Goal: Transaction & Acquisition: Book appointment/travel/reservation

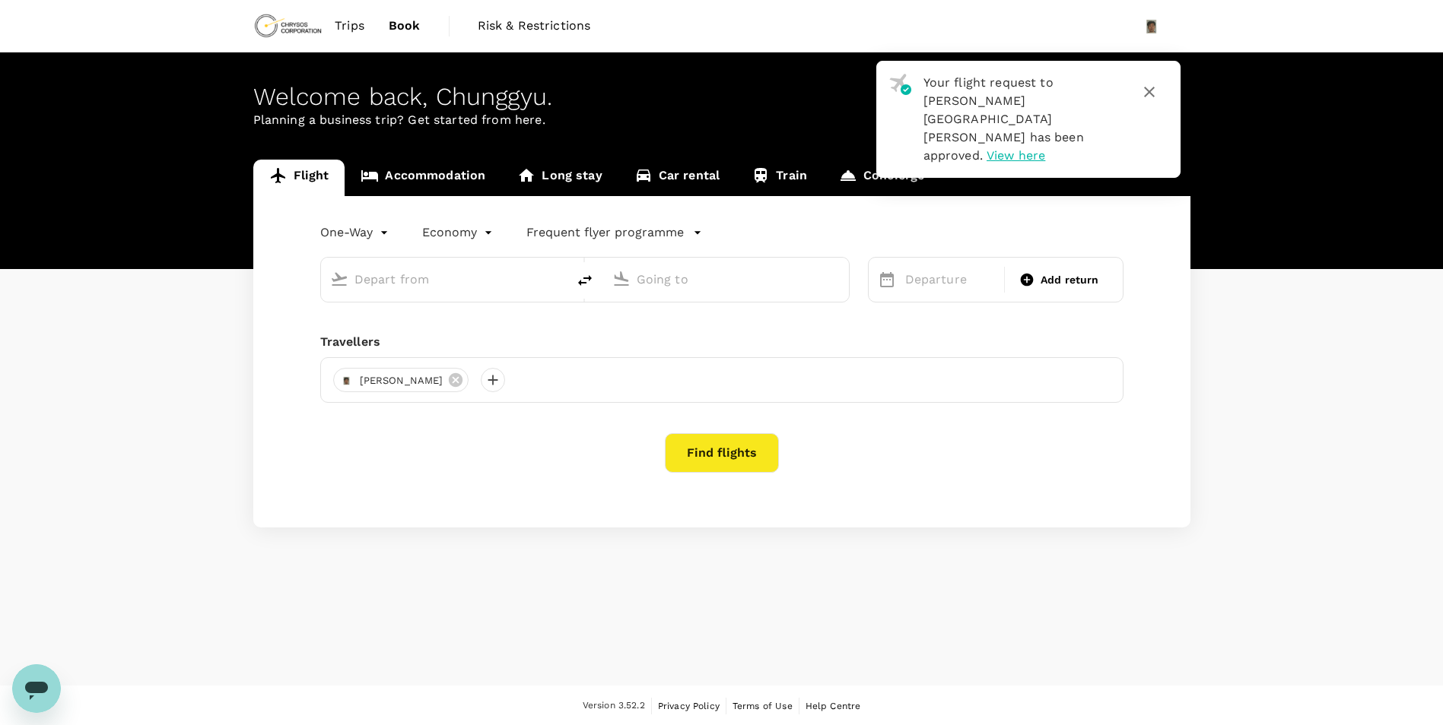
type input "roundtrip"
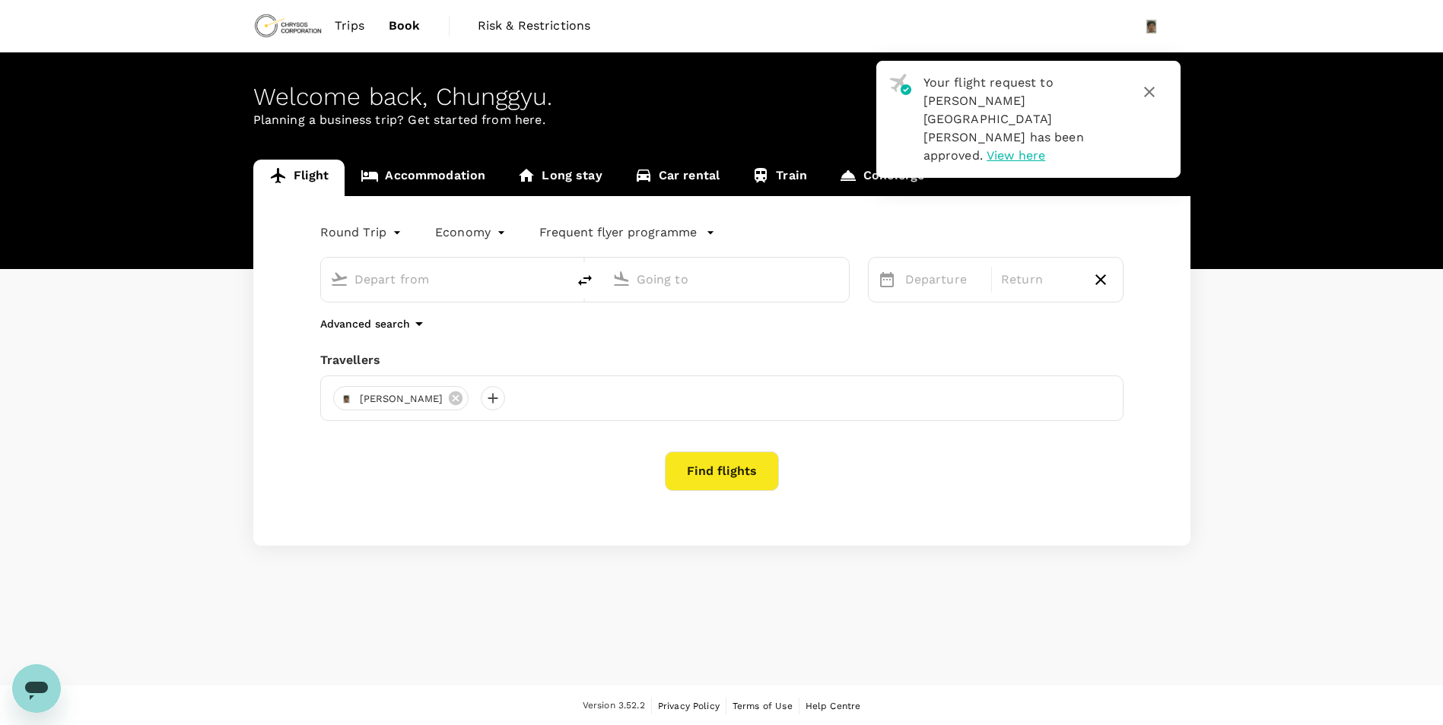
type input "Sydney, Australia (any)"
type input "Nanjing, China (any)"
click at [489, 282] on input "Sydney, Australia (any)" at bounding box center [444, 280] width 180 height 24
click at [436, 332] on p "Adelaide" at bounding box center [467, 339] width 268 height 15
type input "Adelaide (ADL)"
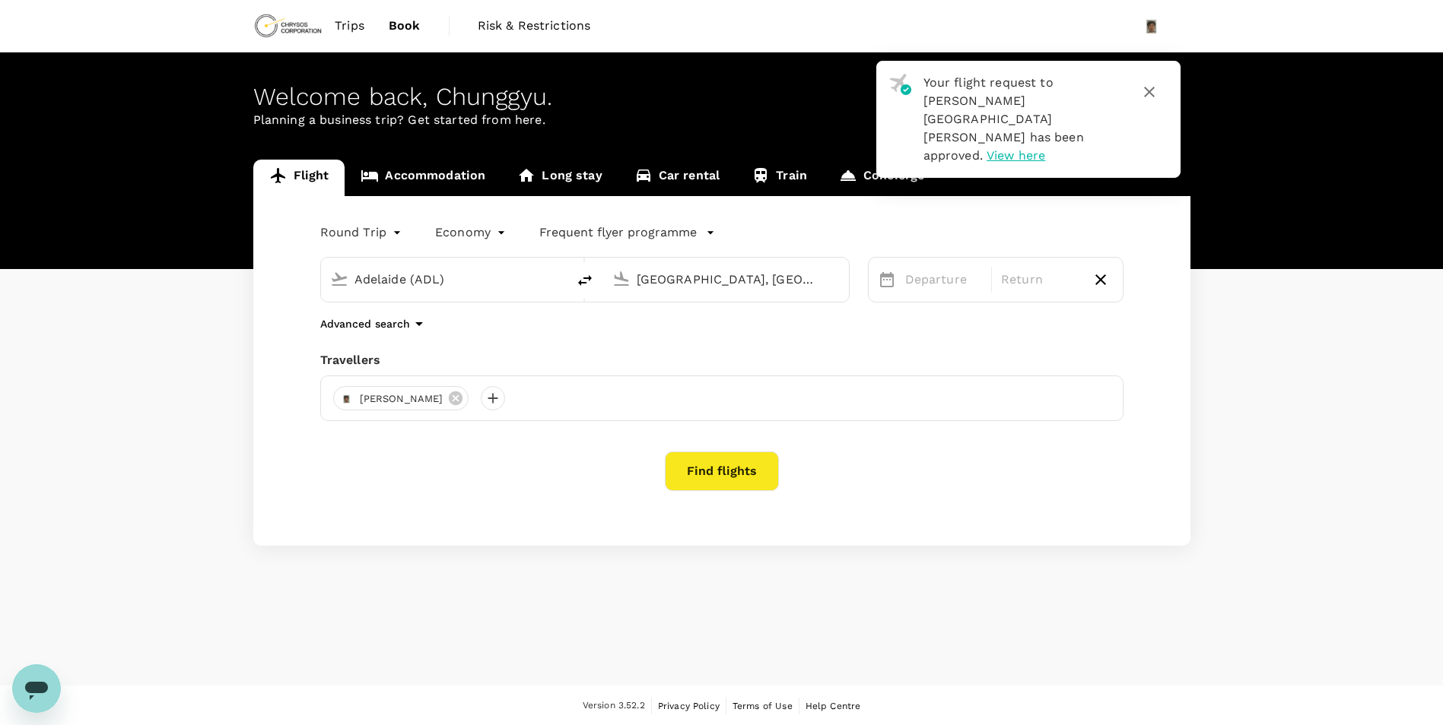
drag, startPoint x: 770, startPoint y: 283, endPoint x: 499, endPoint y: 256, distance: 272.8
click at [499, 256] on div "Adelaide (ADL) Nanjing, China (any)" at bounding box center [575, 271] width 547 height 64
click at [747, 309] on p "Perth, Australia" at bounding box center [749, 310] width 304 height 15
type input "[GEOGRAPHIC_DATA], [GEOGRAPHIC_DATA] (any)"
click at [1112, 416] on div "5" at bounding box center [1111, 411] width 29 height 29
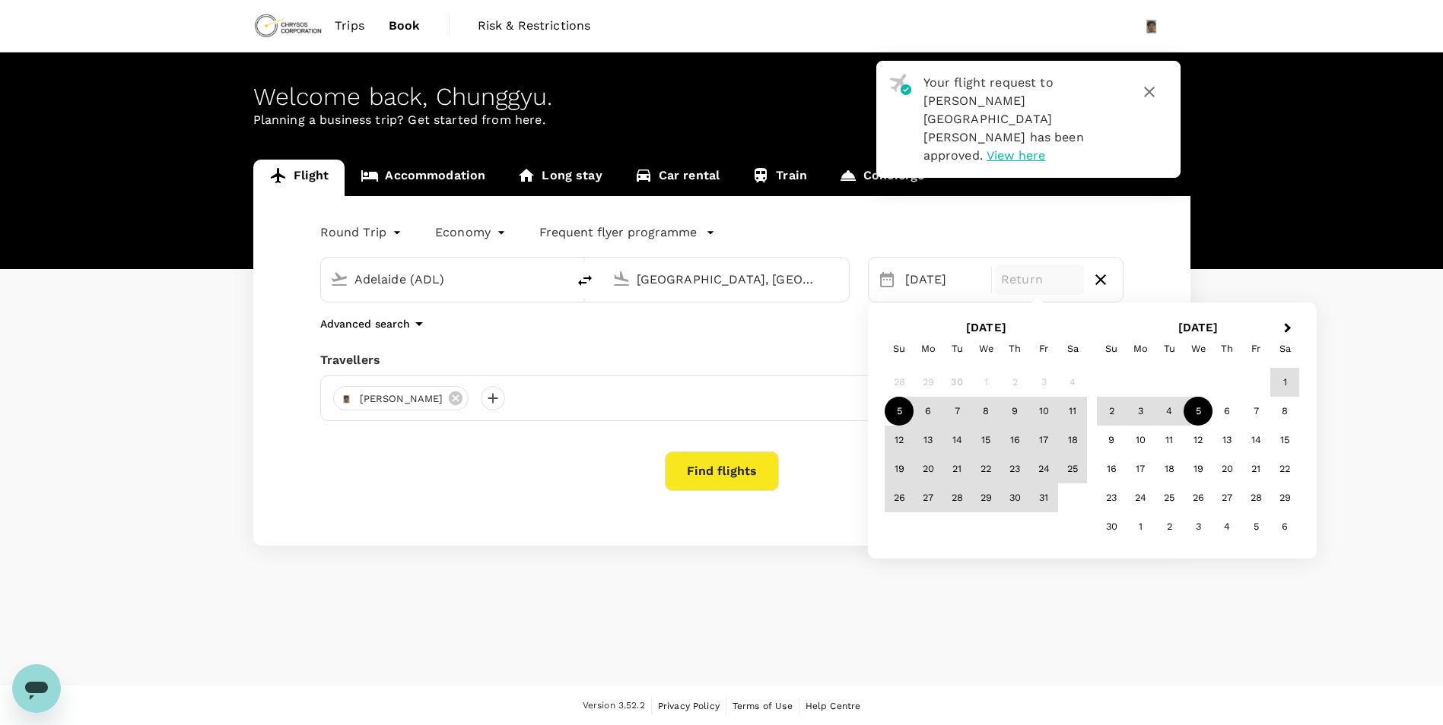
click at [1203, 420] on div "5" at bounding box center [1197, 411] width 29 height 29
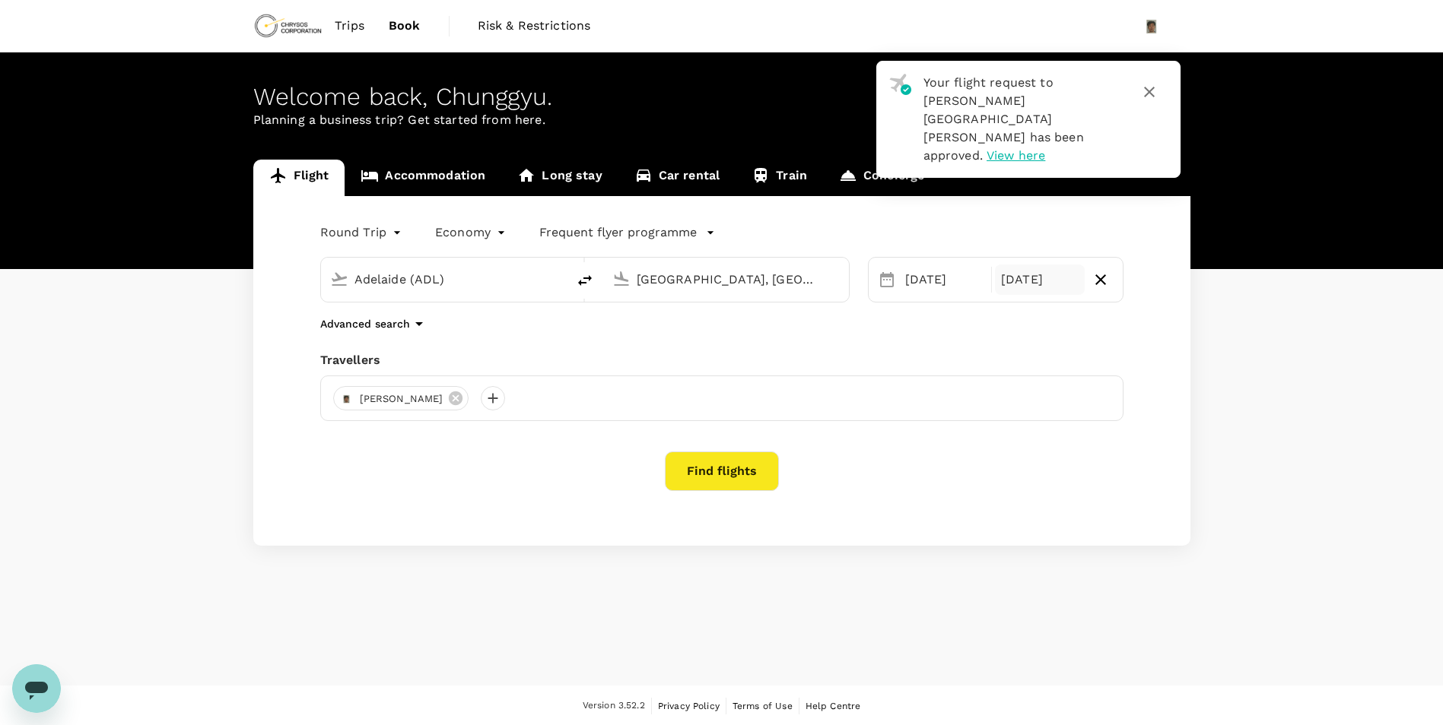
click at [1064, 282] on div "05 Nov" at bounding box center [1040, 280] width 90 height 30
click at [935, 268] on div "[DATE]" at bounding box center [944, 280] width 90 height 30
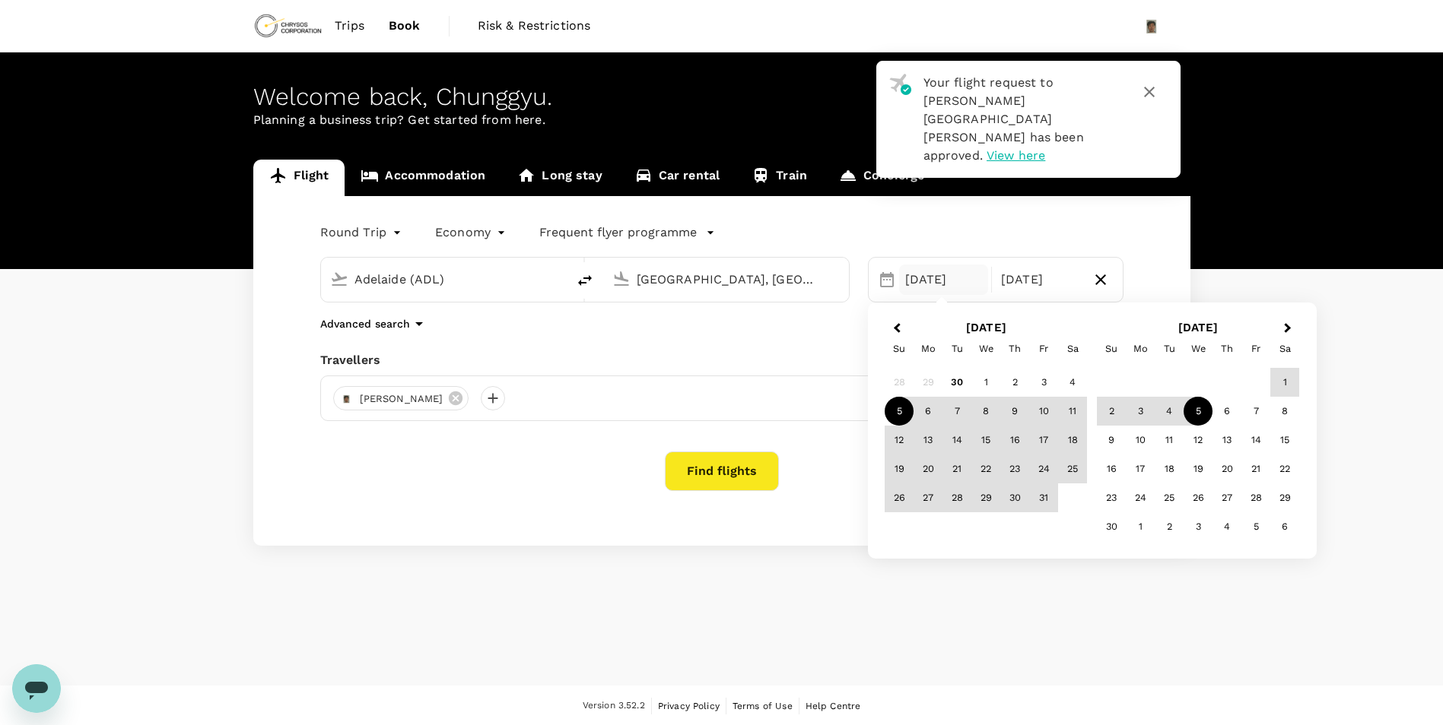
click at [896, 410] on div "5" at bounding box center [898, 411] width 29 height 29
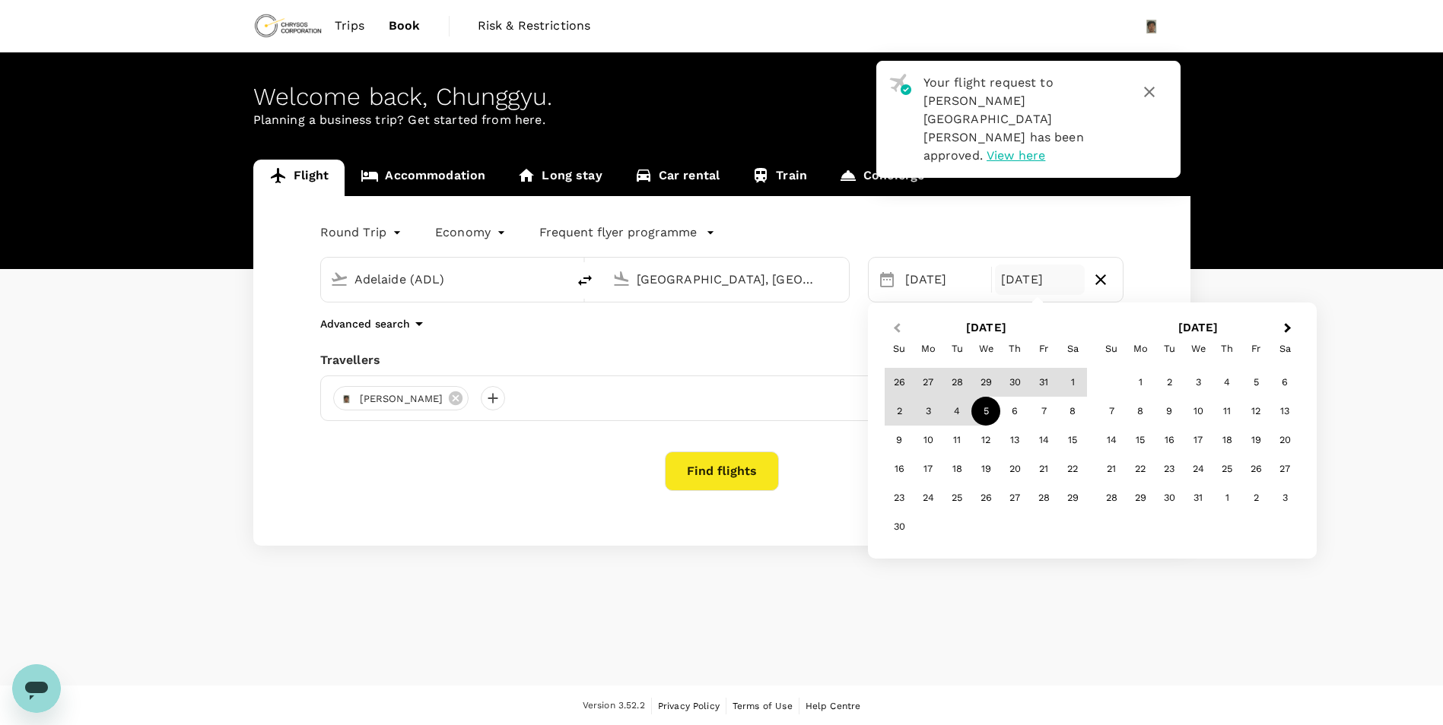
click at [897, 326] on span "Previous Month" at bounding box center [897, 328] width 0 height 17
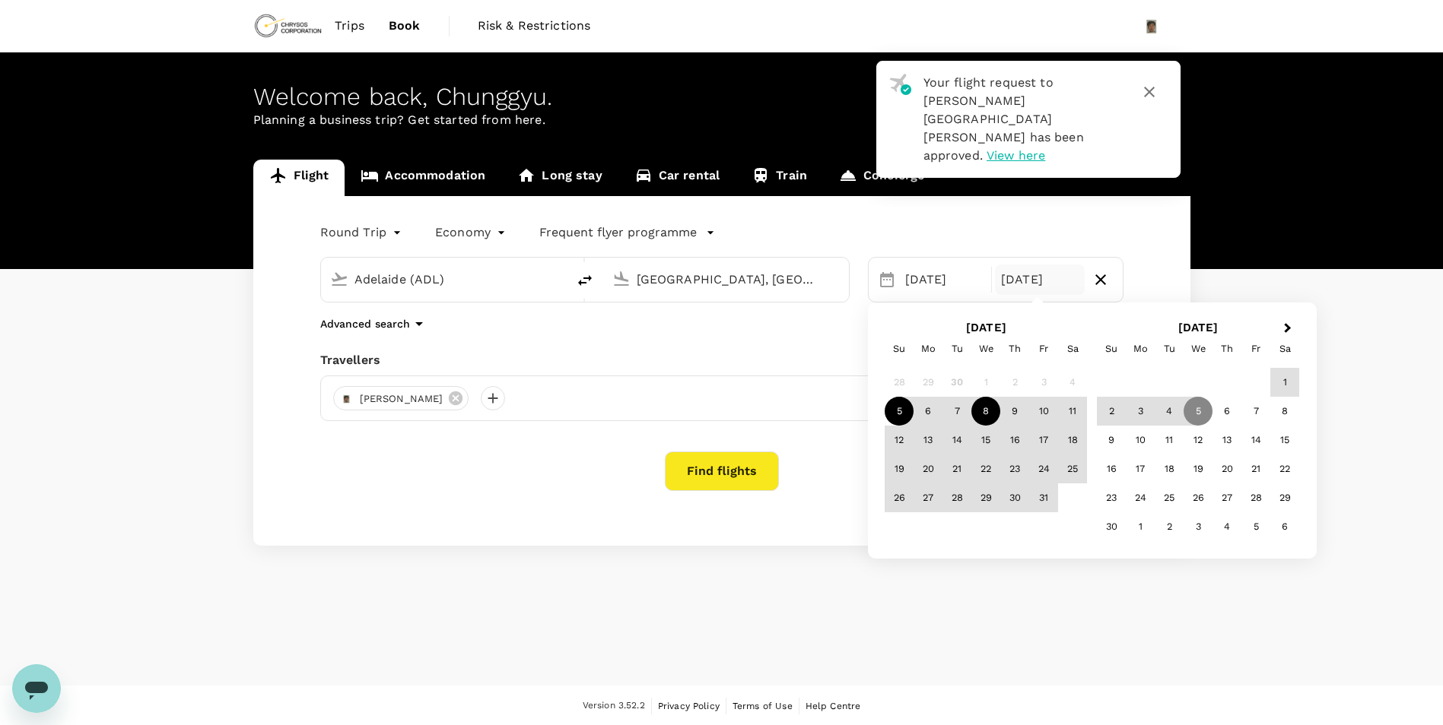
click at [982, 413] on div "8" at bounding box center [985, 411] width 29 height 29
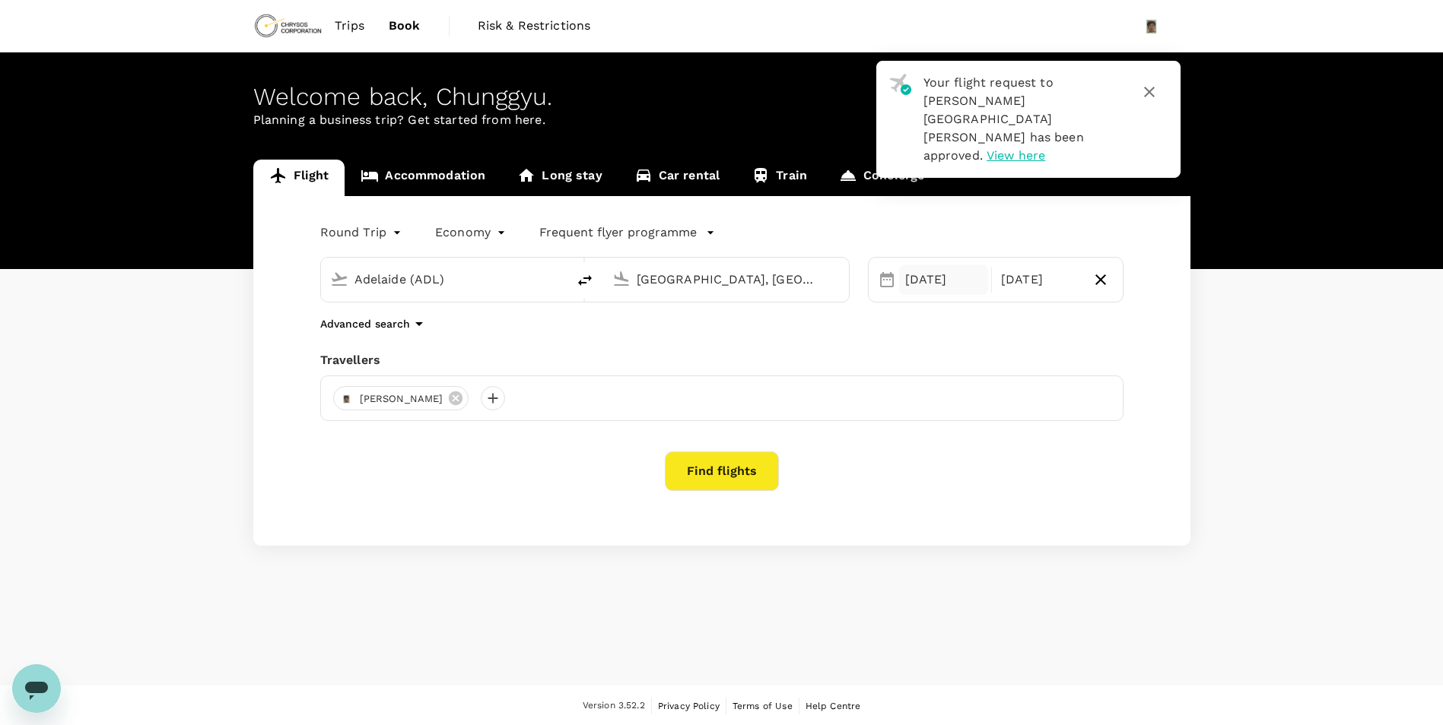
click at [937, 281] on div "[DATE]" at bounding box center [944, 280] width 90 height 30
click at [1026, 214] on div "Round Trip roundtrip Economy economy Frequent flyer programme" at bounding box center [706, 229] width 833 height 30
click at [722, 489] on button "Find flights" at bounding box center [722, 472] width 114 height 40
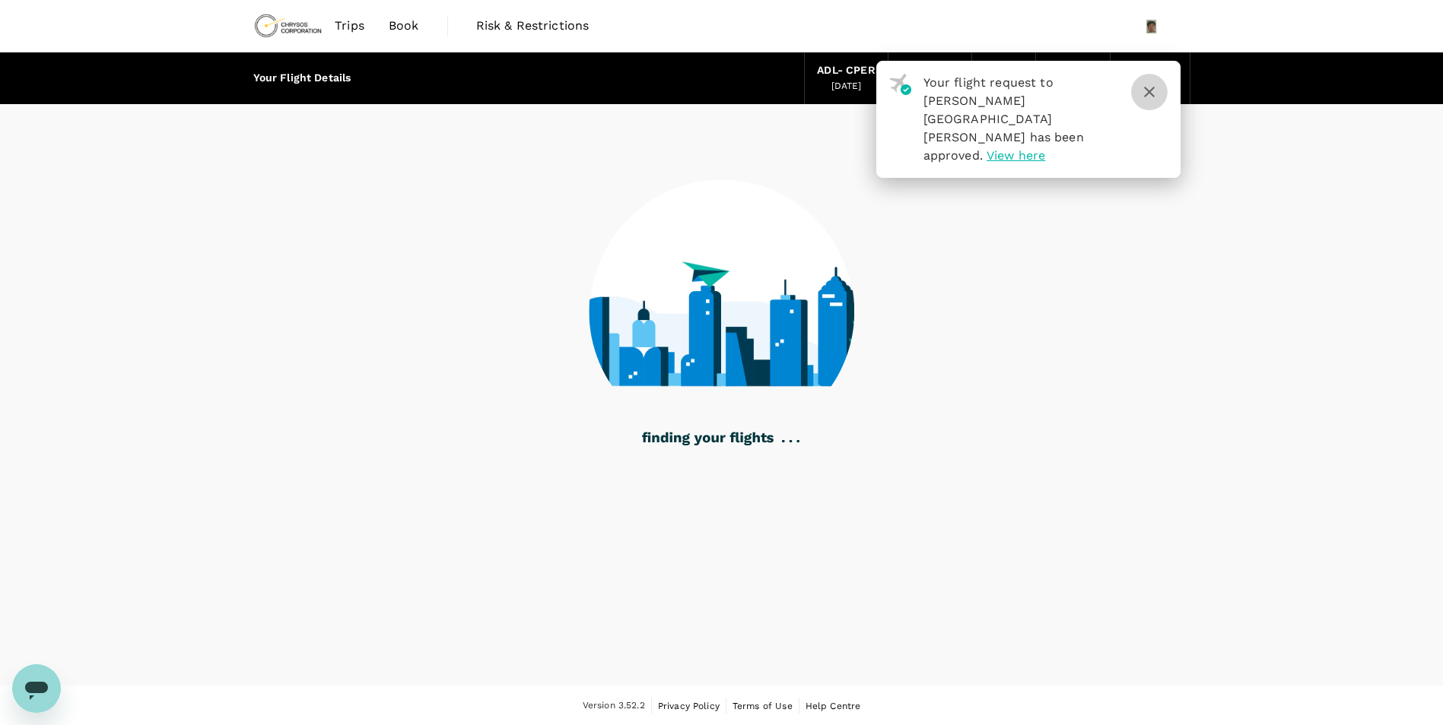
click at [1147, 100] on icon "button" at bounding box center [1149, 92] width 18 height 18
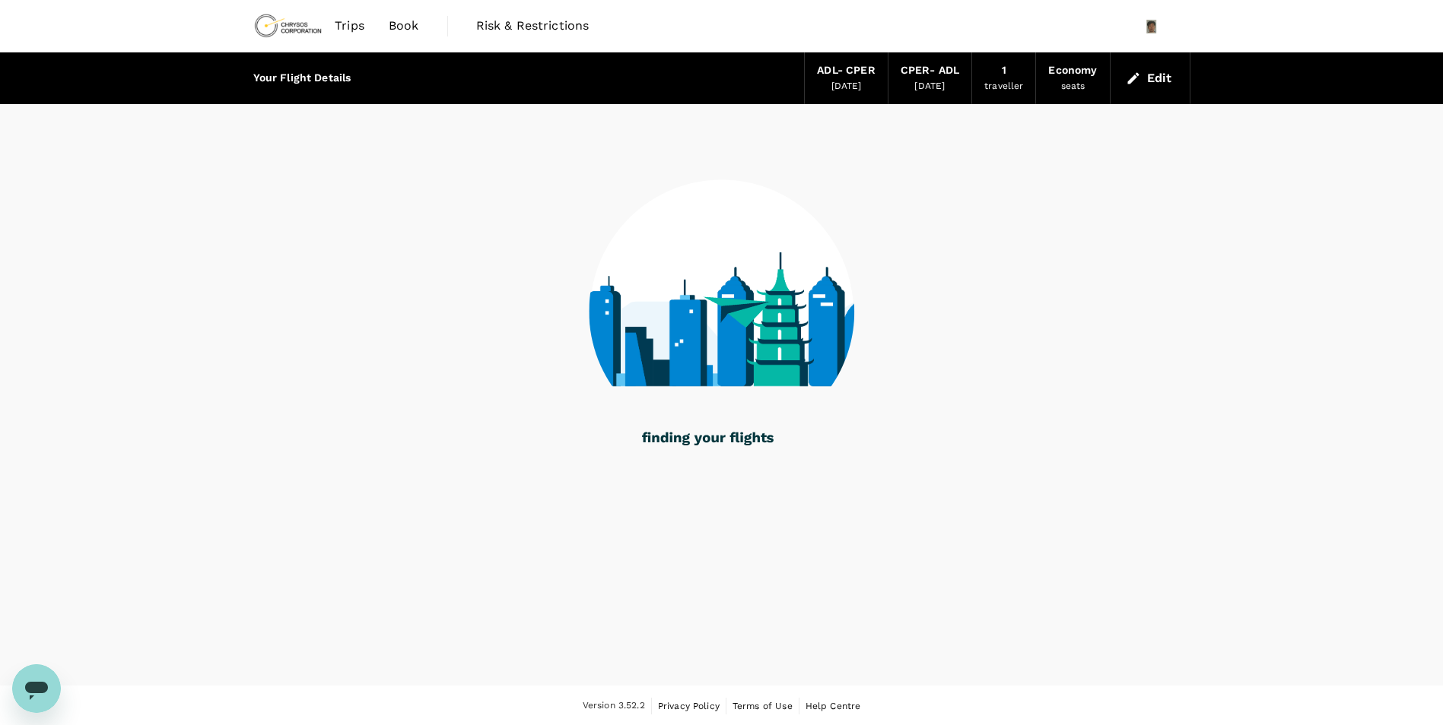
click at [1156, 92] on div "Edit" at bounding box center [1150, 78] width 80 height 52
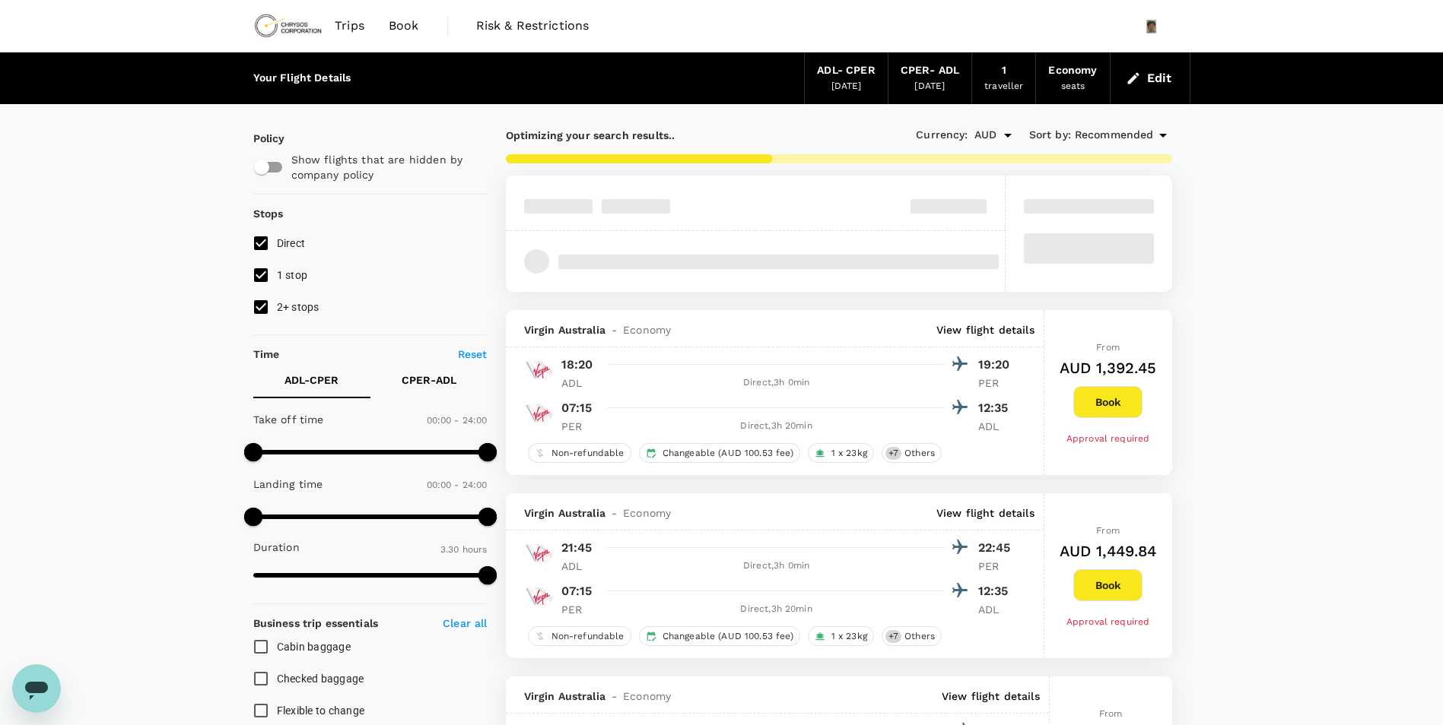
type input "1040"
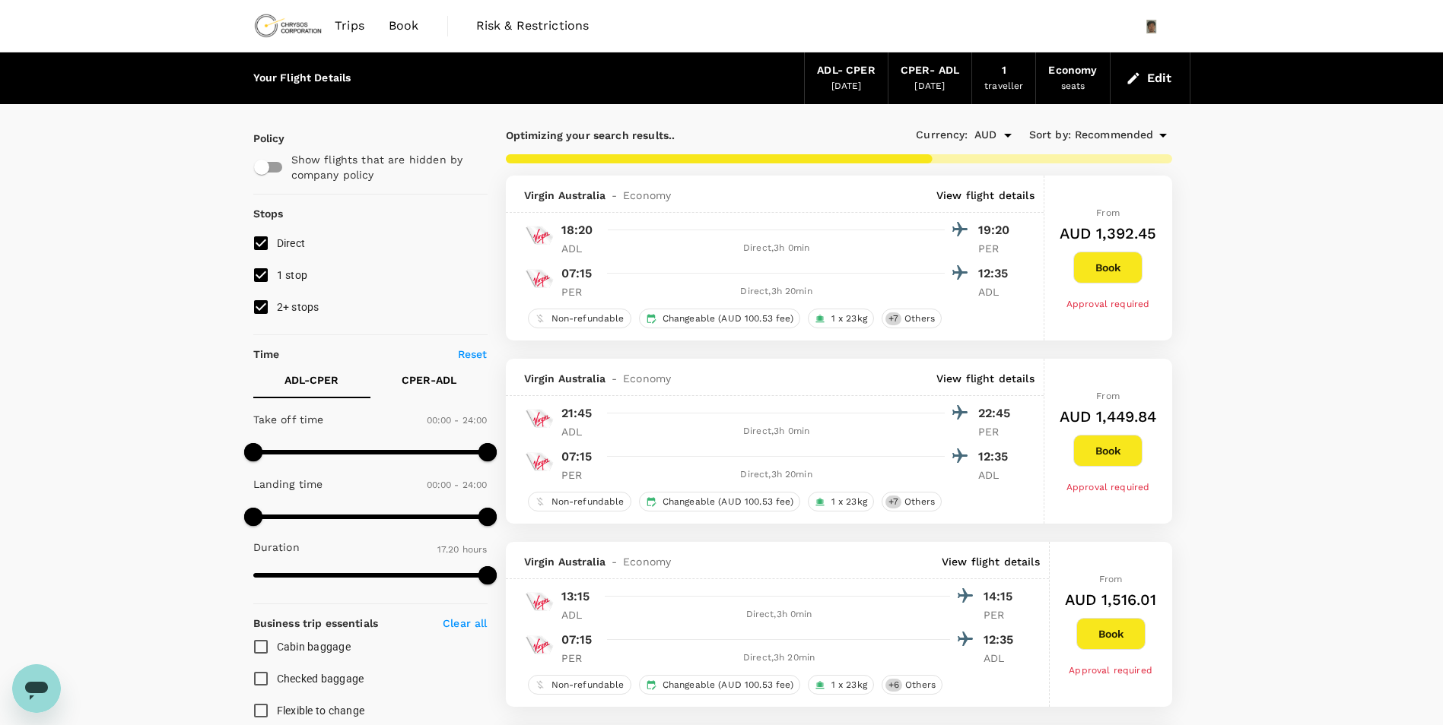
click at [1137, 146] on div "Currency : AUD Sort by : Recommended" at bounding box center [1005, 135] width 333 height 26
click at [1143, 127] on span "Recommended" at bounding box center [1113, 135] width 79 height 17
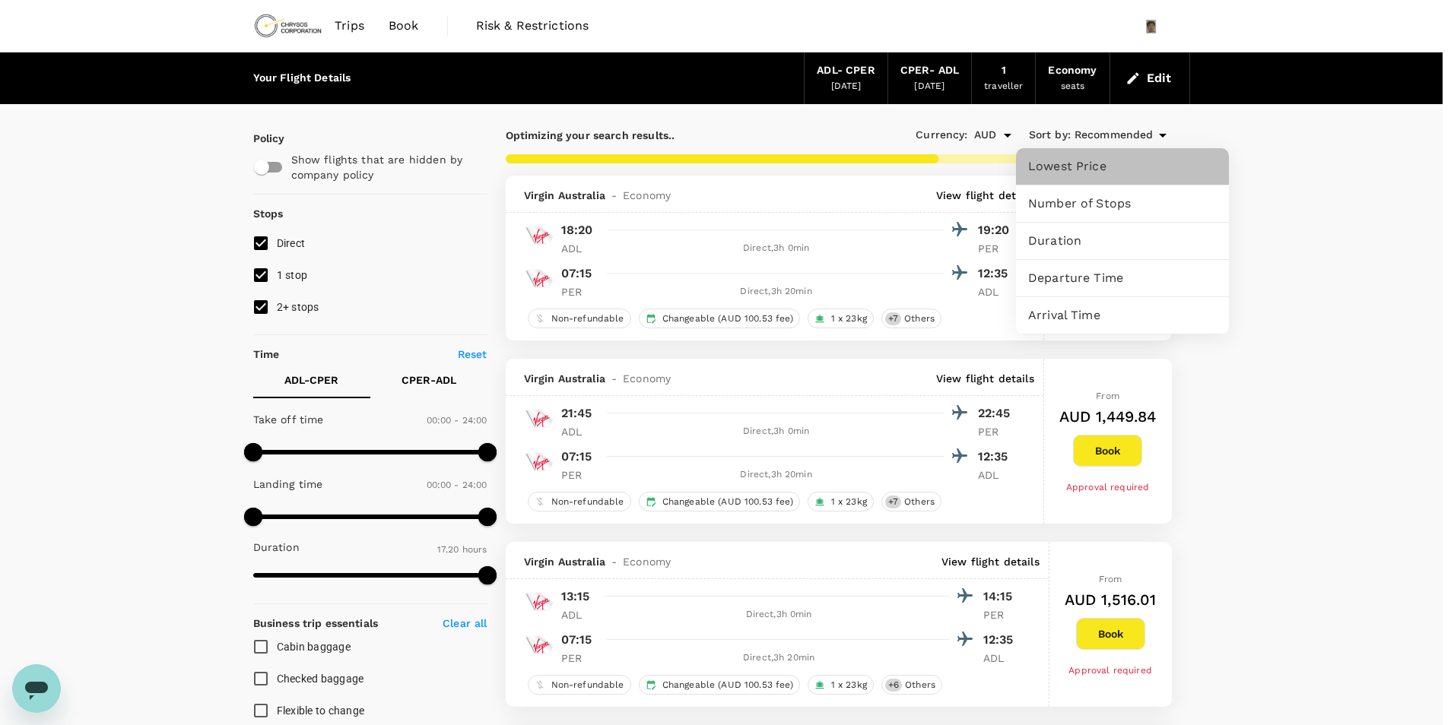
click at [1122, 176] on div "Lowest Price" at bounding box center [1122, 166] width 213 height 36
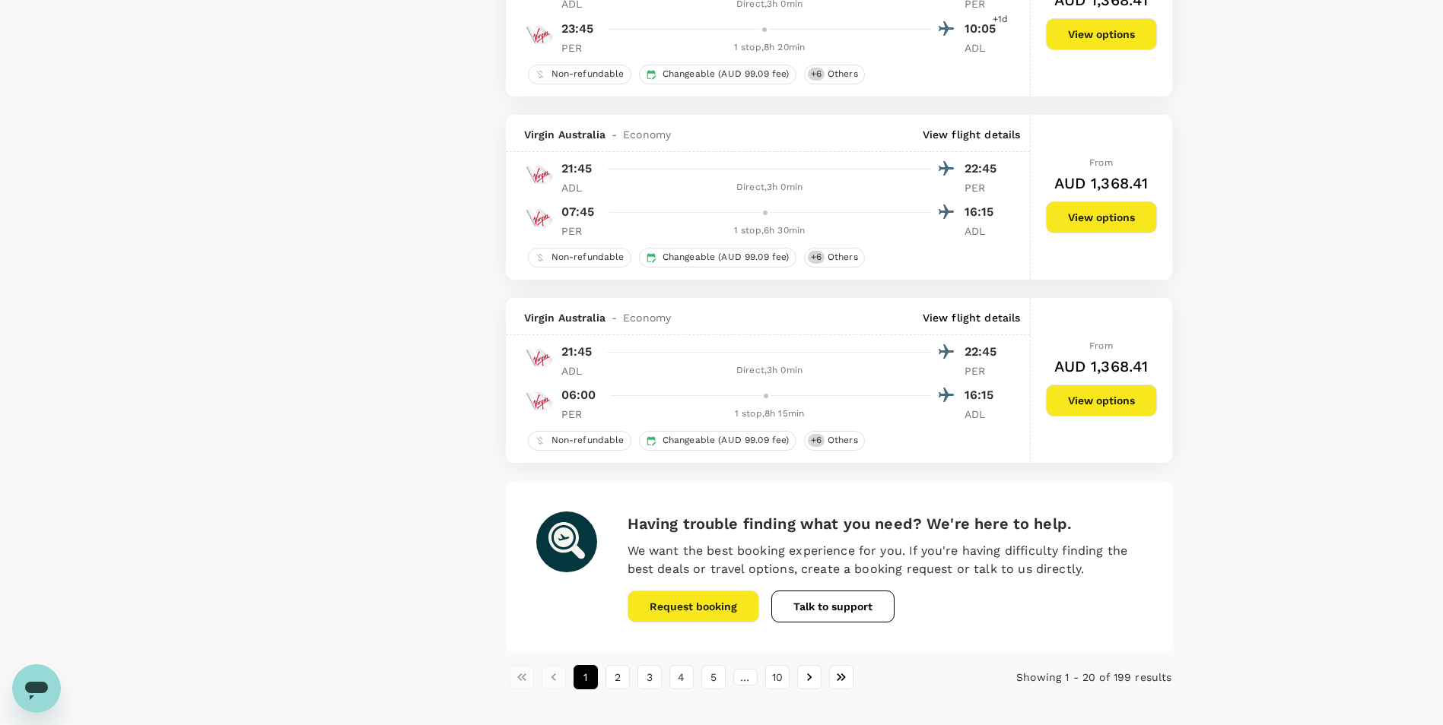
scroll to position [3394, 0]
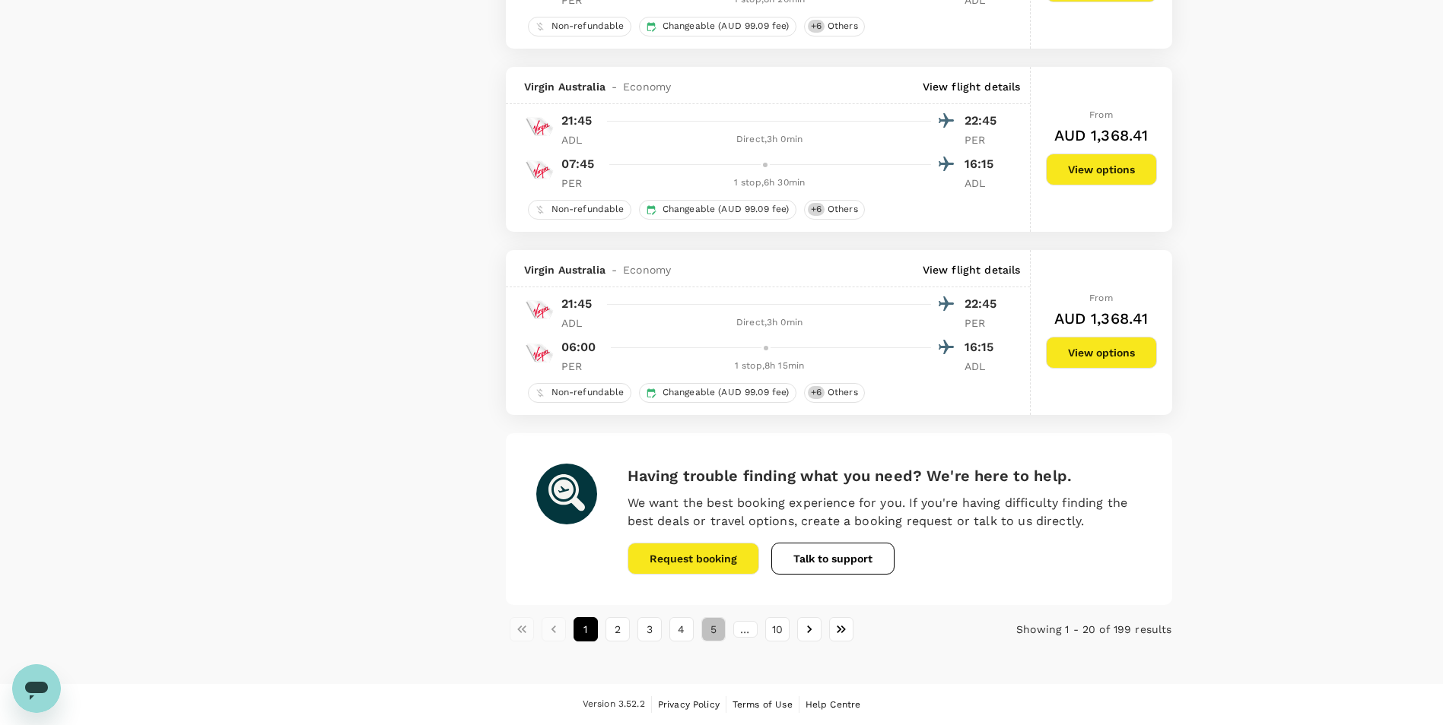
click at [708, 635] on button "5" at bounding box center [713, 629] width 24 height 24
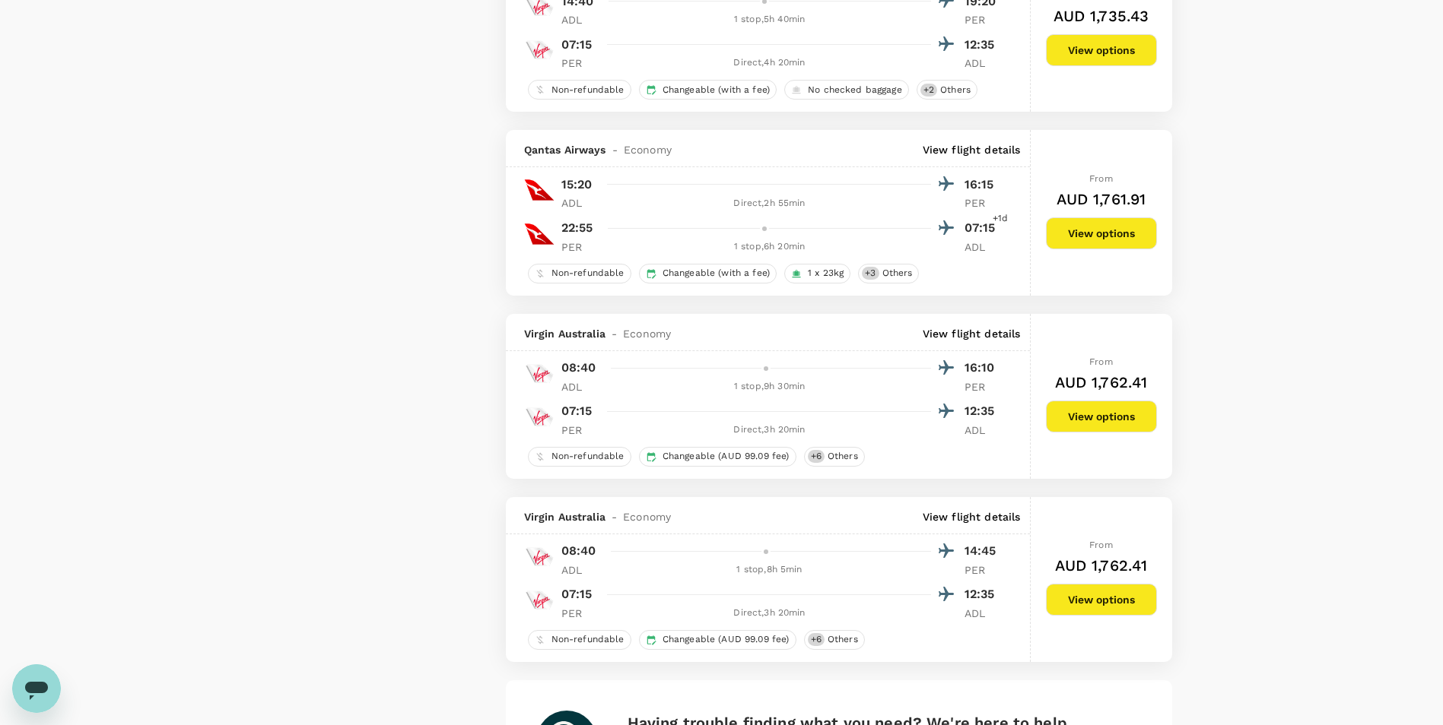
scroll to position [3467, 0]
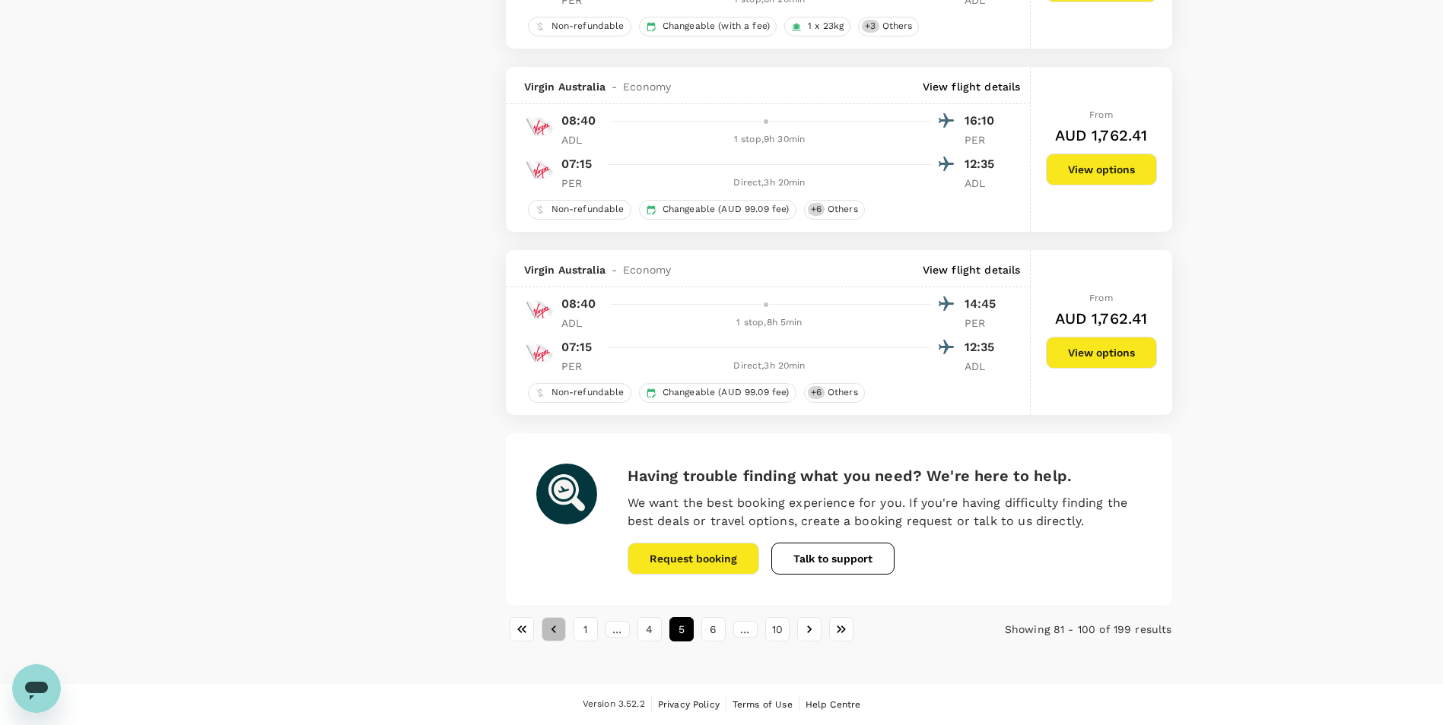
click at [551, 630] on icon "Go to previous page" at bounding box center [553, 629] width 15 height 15
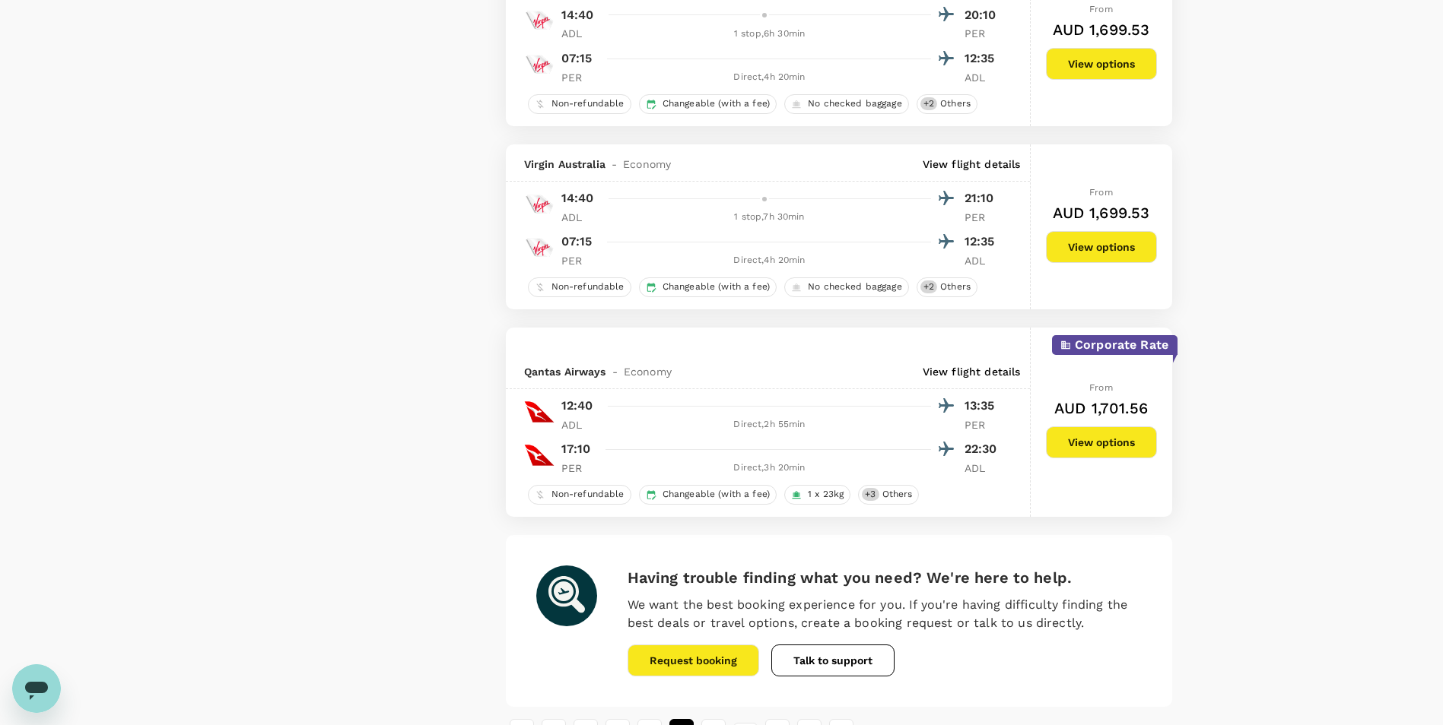
scroll to position [3418, 0]
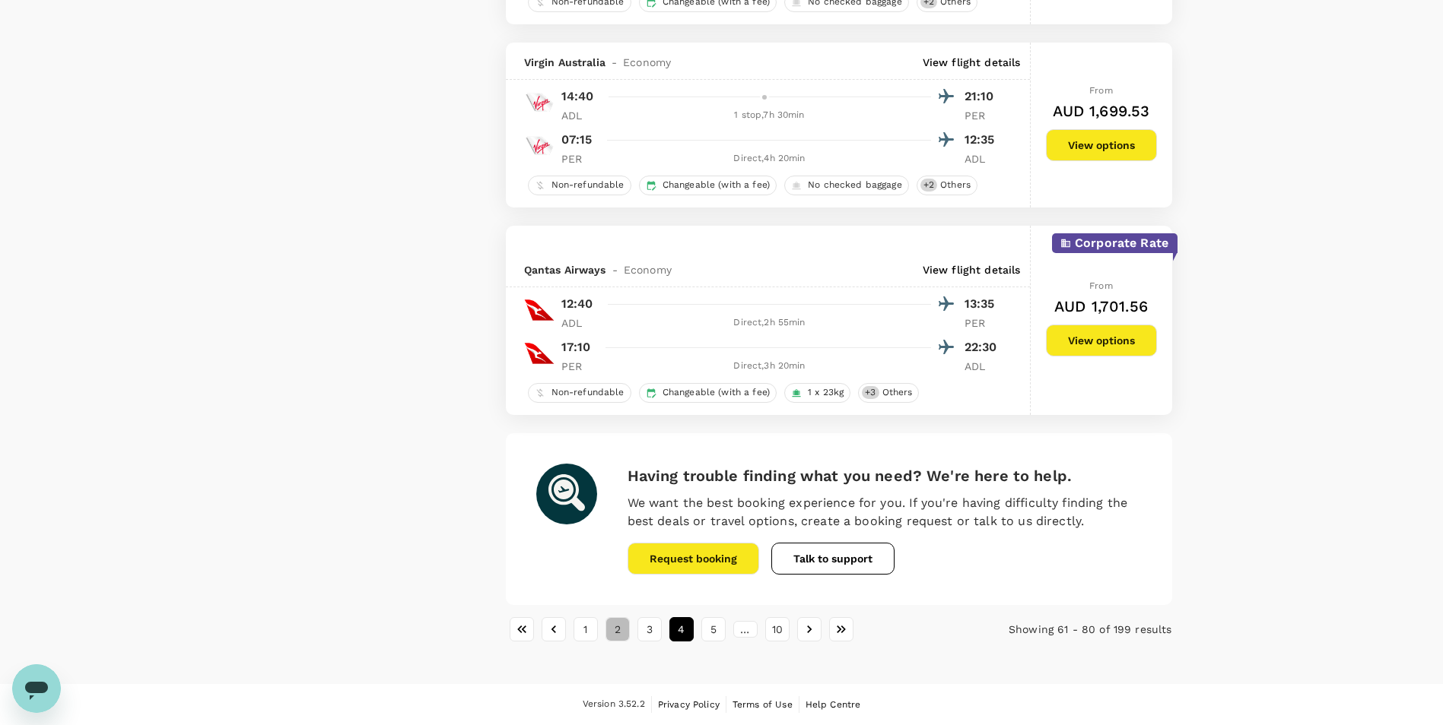
click at [609, 625] on button "2" at bounding box center [617, 629] width 24 height 24
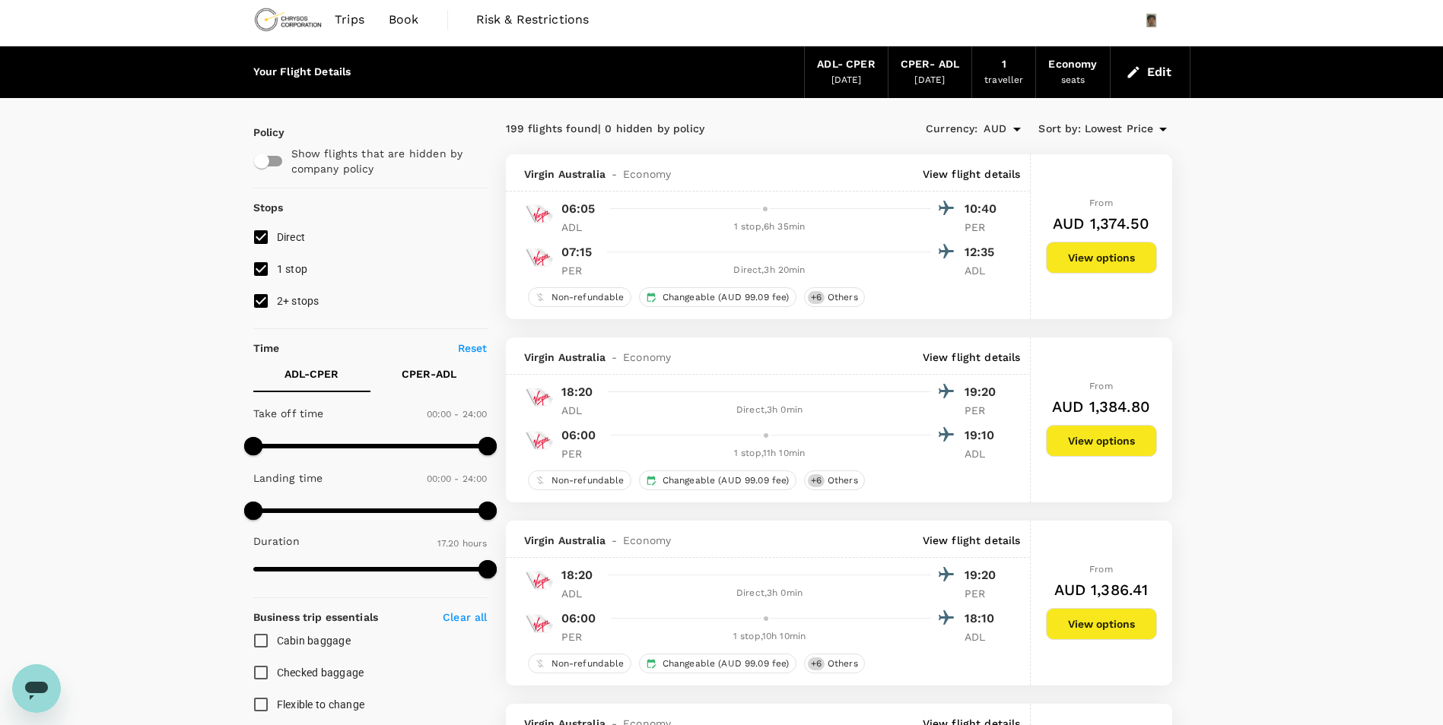
scroll to position [0, 0]
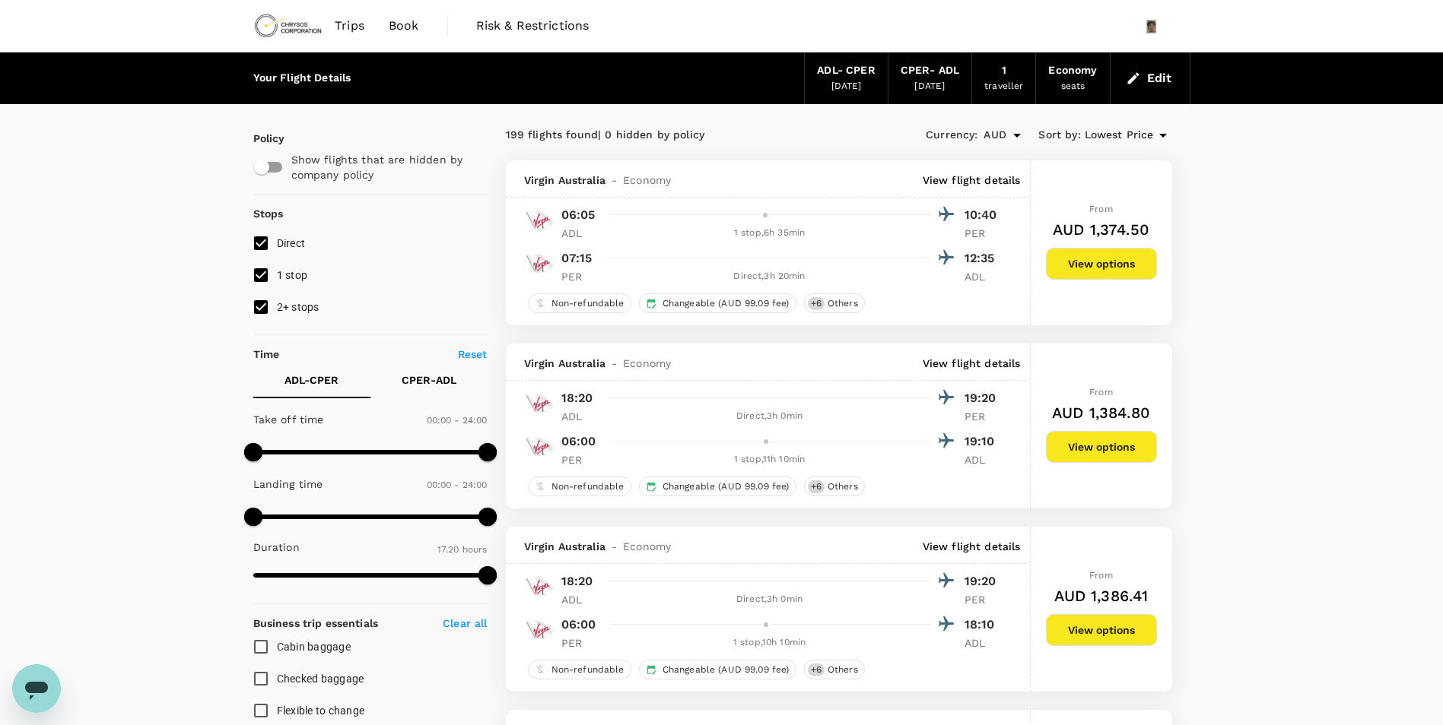
click at [294, 271] on span "1 stop" at bounding box center [292, 275] width 31 height 12
click at [277, 271] on input "1 stop" at bounding box center [261, 275] width 32 height 32
checkbox input "false"
click at [289, 298] on span "2+ stops" at bounding box center [298, 307] width 43 height 18
click at [277, 298] on input "2+ stops" at bounding box center [261, 307] width 32 height 32
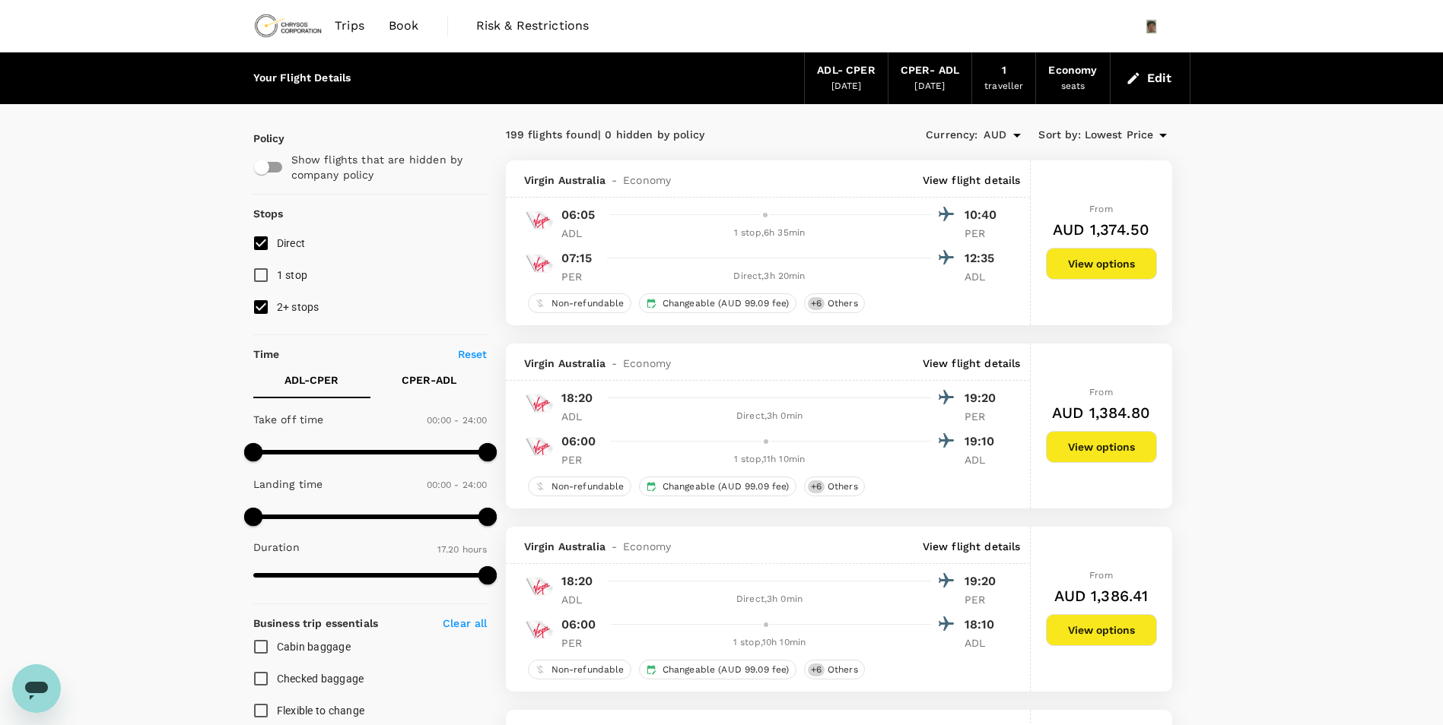
checkbox input "false"
drag, startPoint x: 1287, startPoint y: 428, endPoint x: 1361, endPoint y: 344, distance: 111.5
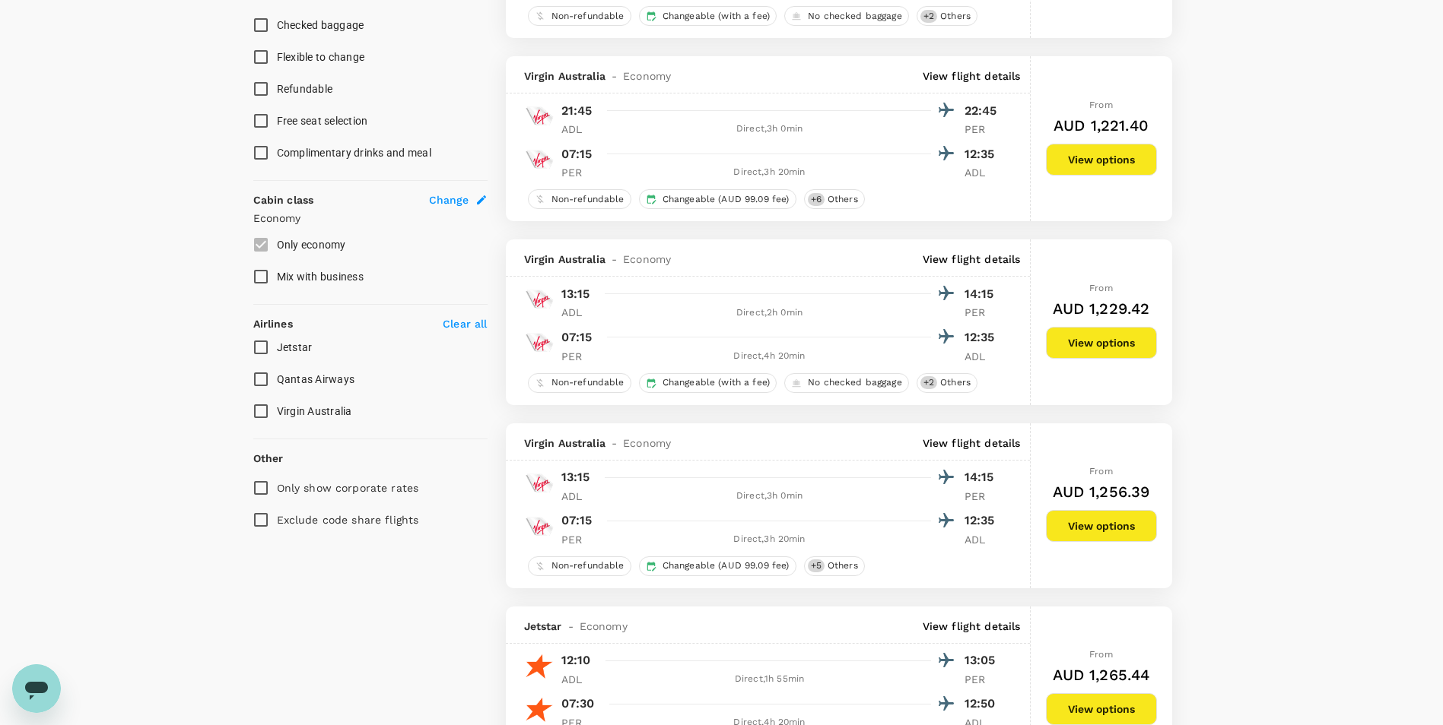
scroll to position [912, 0]
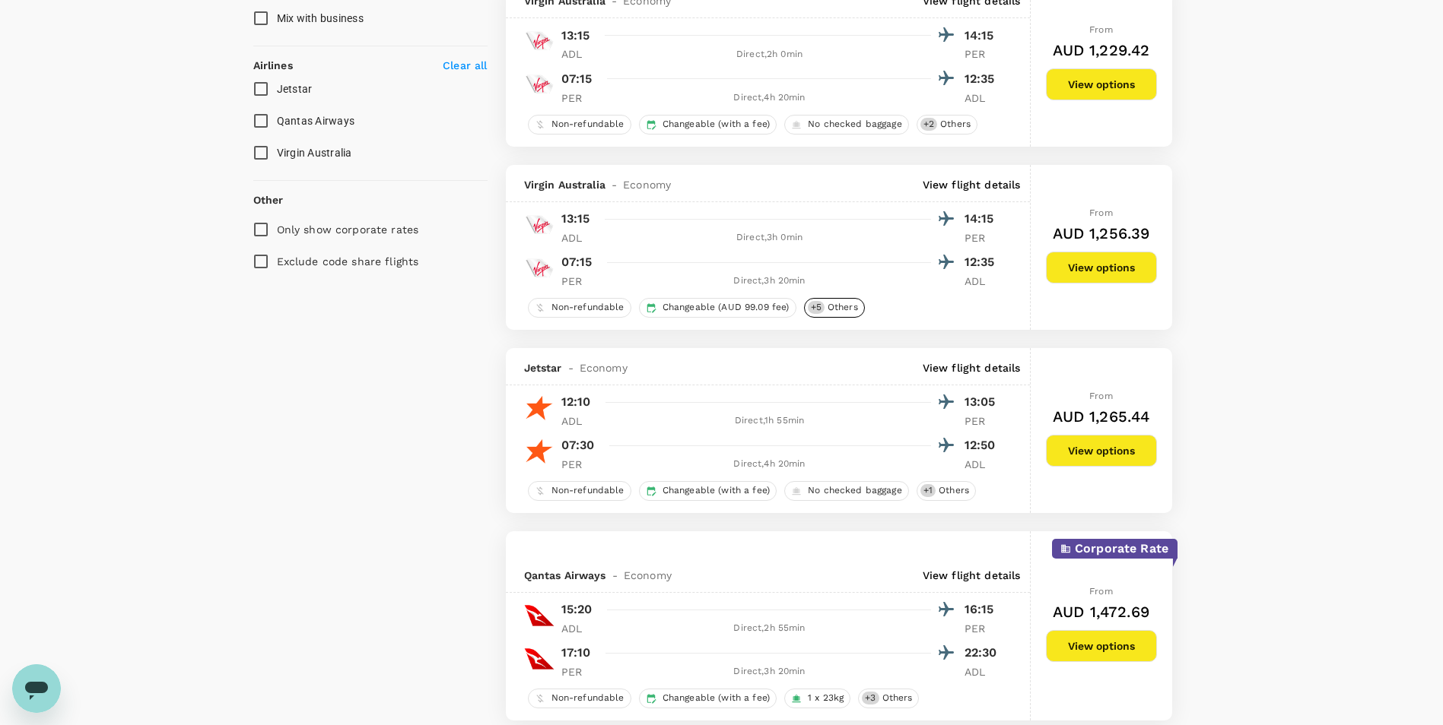
click at [833, 311] on span "Others" at bounding box center [842, 307] width 43 height 13
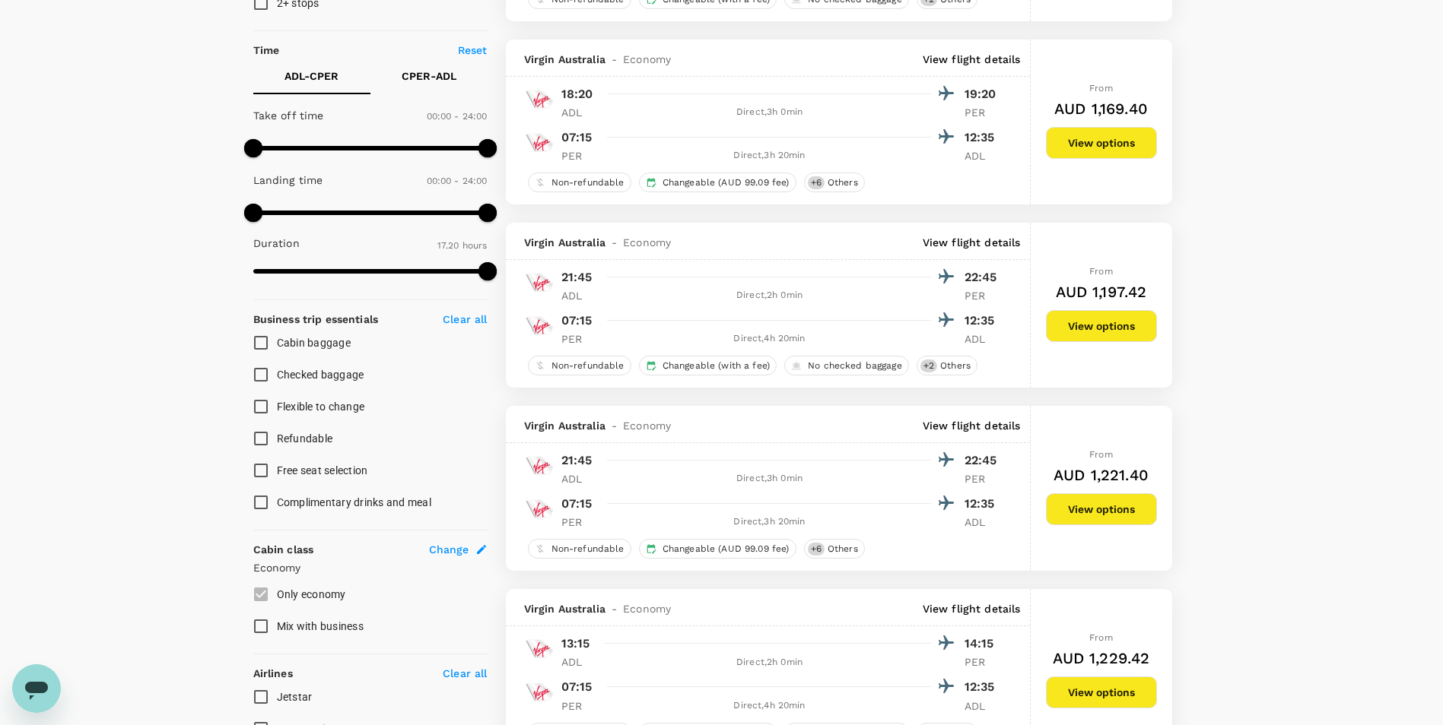
scroll to position [228, 0]
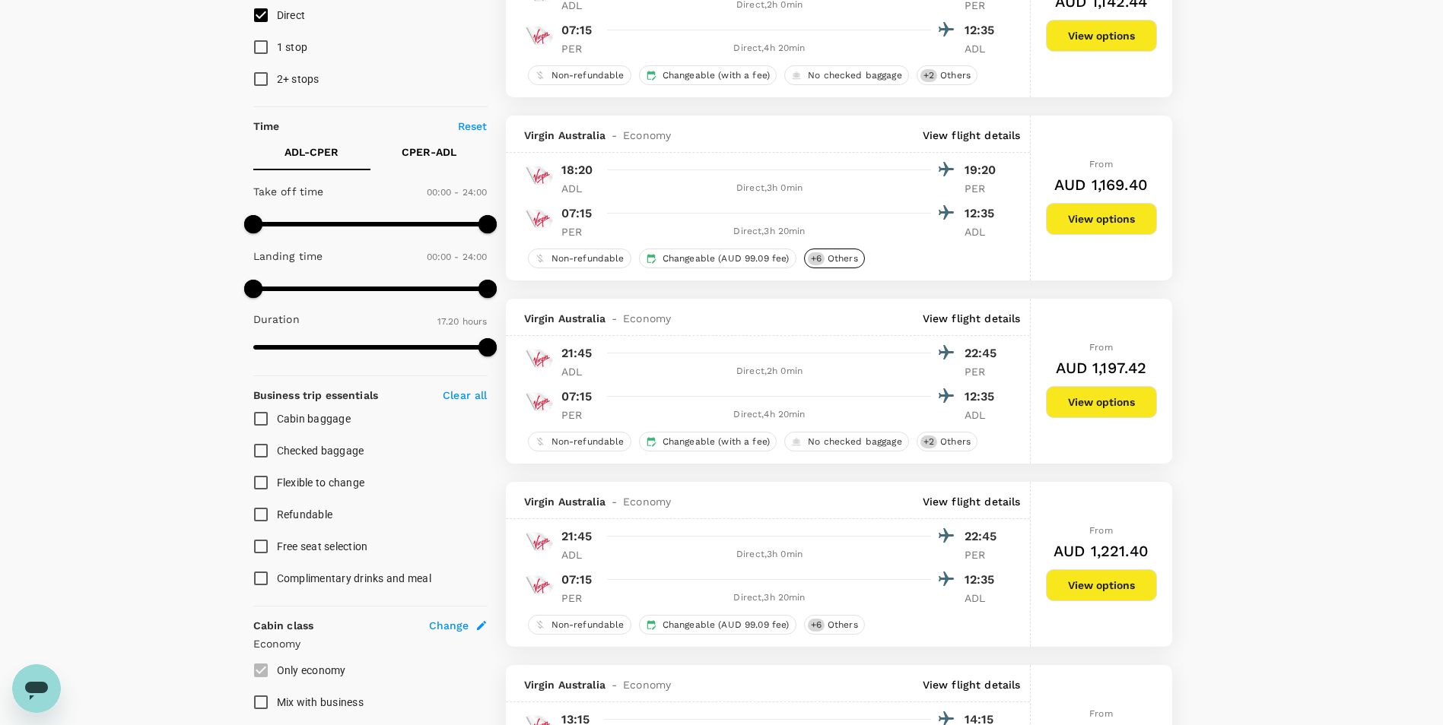
click at [841, 260] on span "Others" at bounding box center [842, 258] width 43 height 13
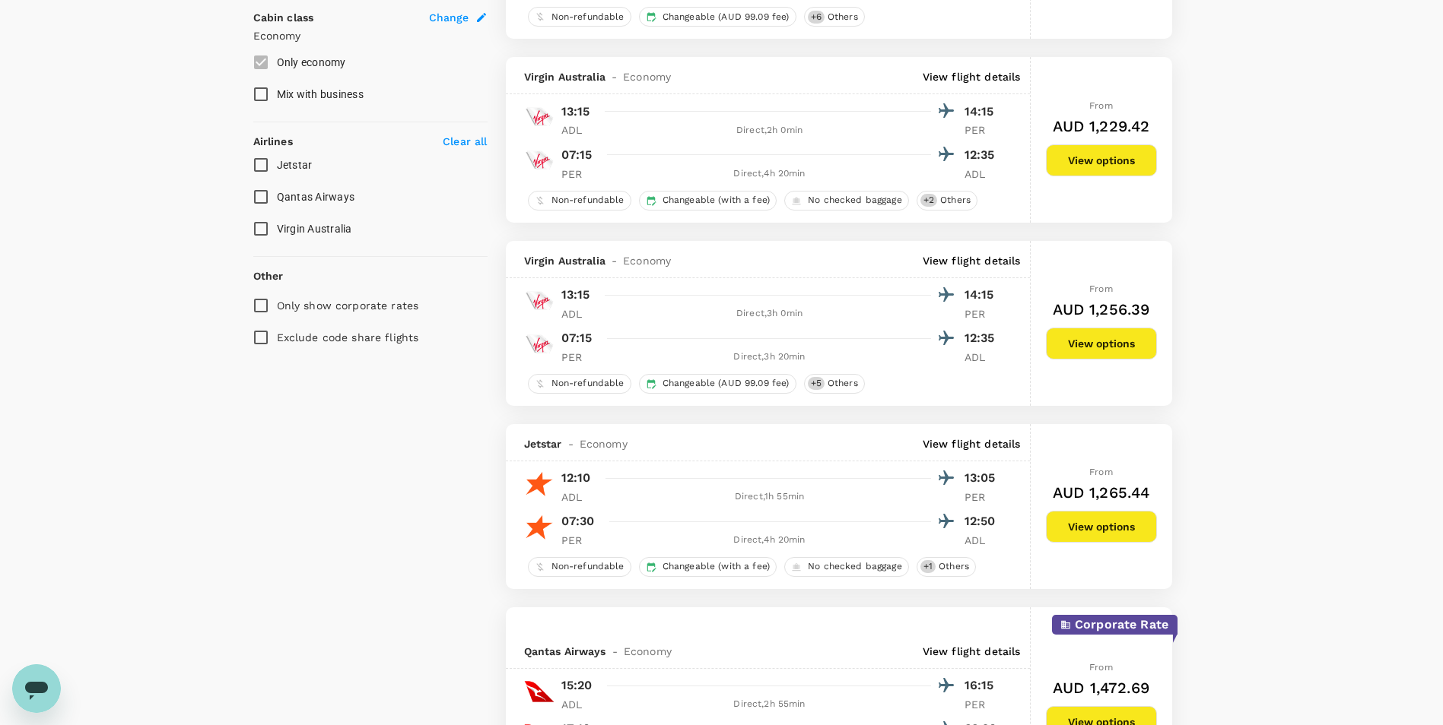
scroll to position [1141, 0]
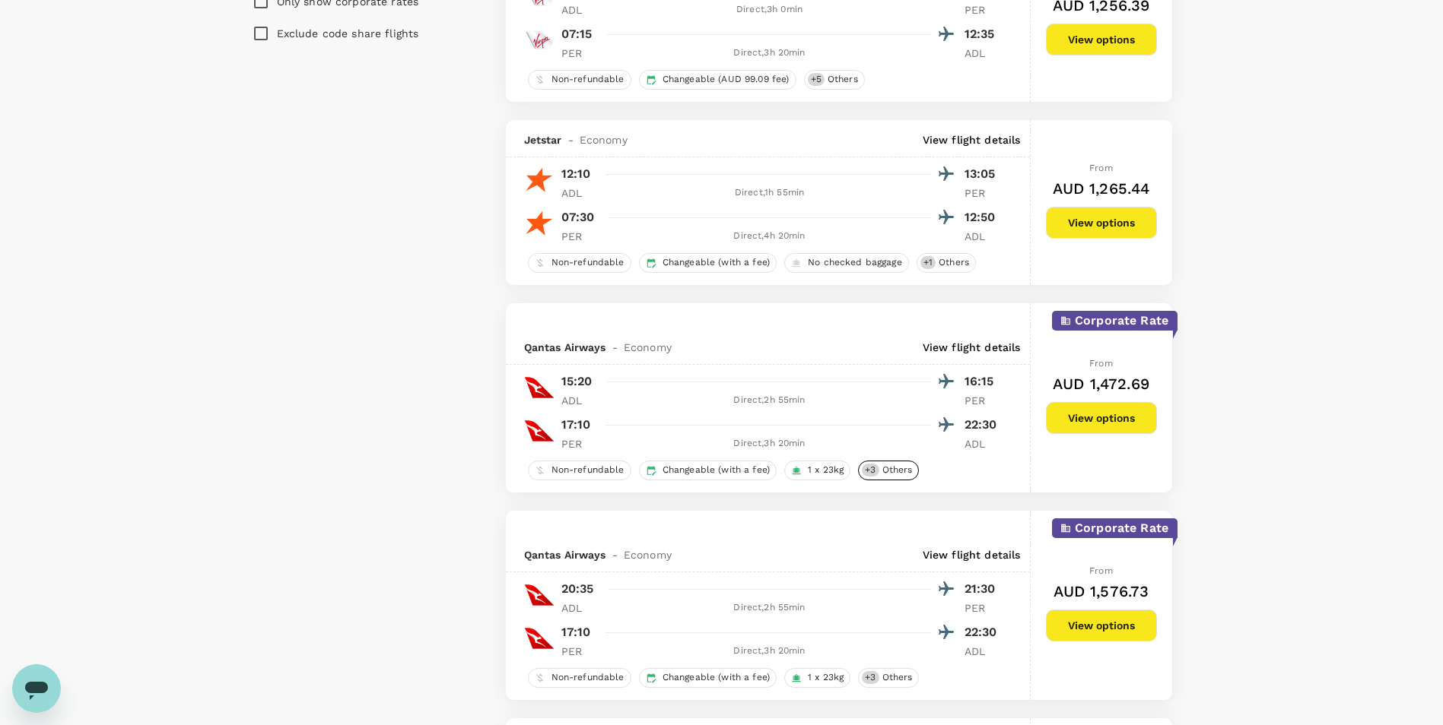
click at [906, 467] on span "Others" at bounding box center [897, 470] width 43 height 13
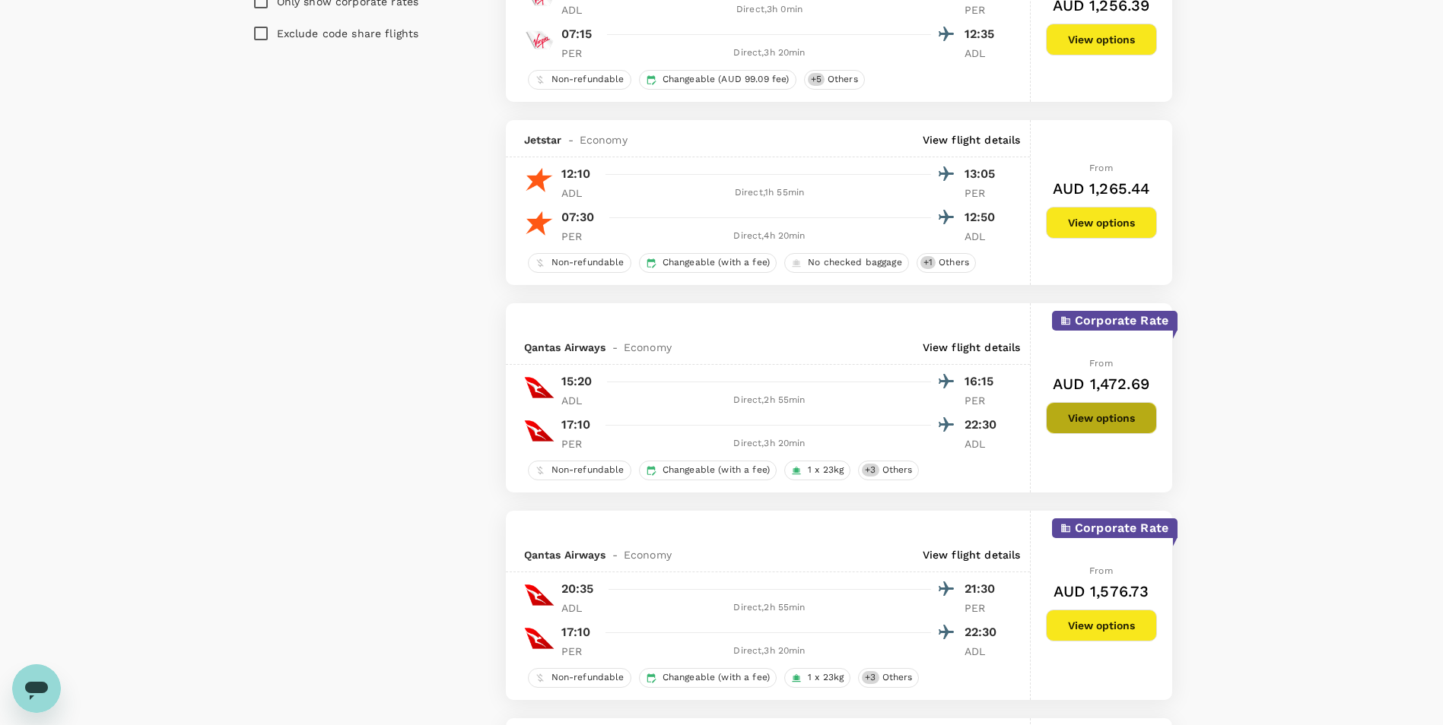
click at [1095, 427] on button "View options" at bounding box center [1101, 418] width 111 height 32
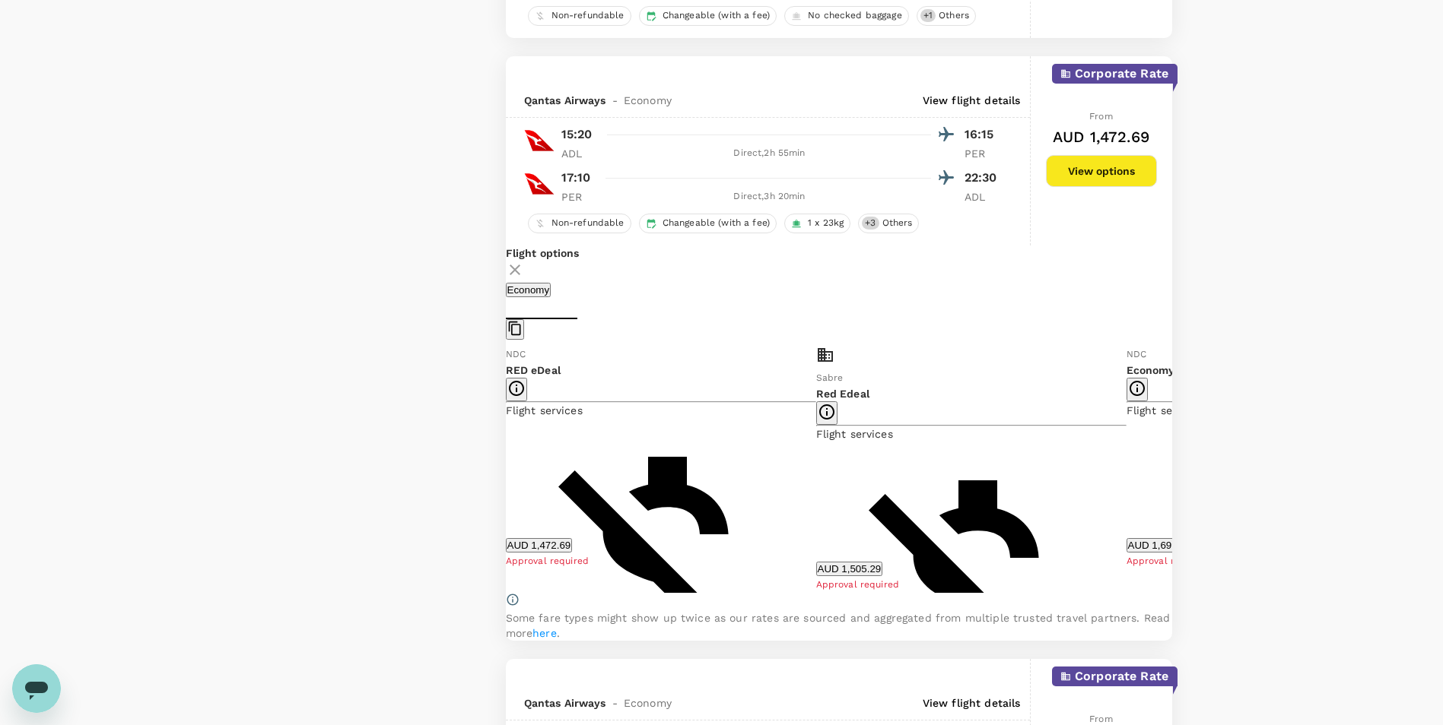
scroll to position [1444, 0]
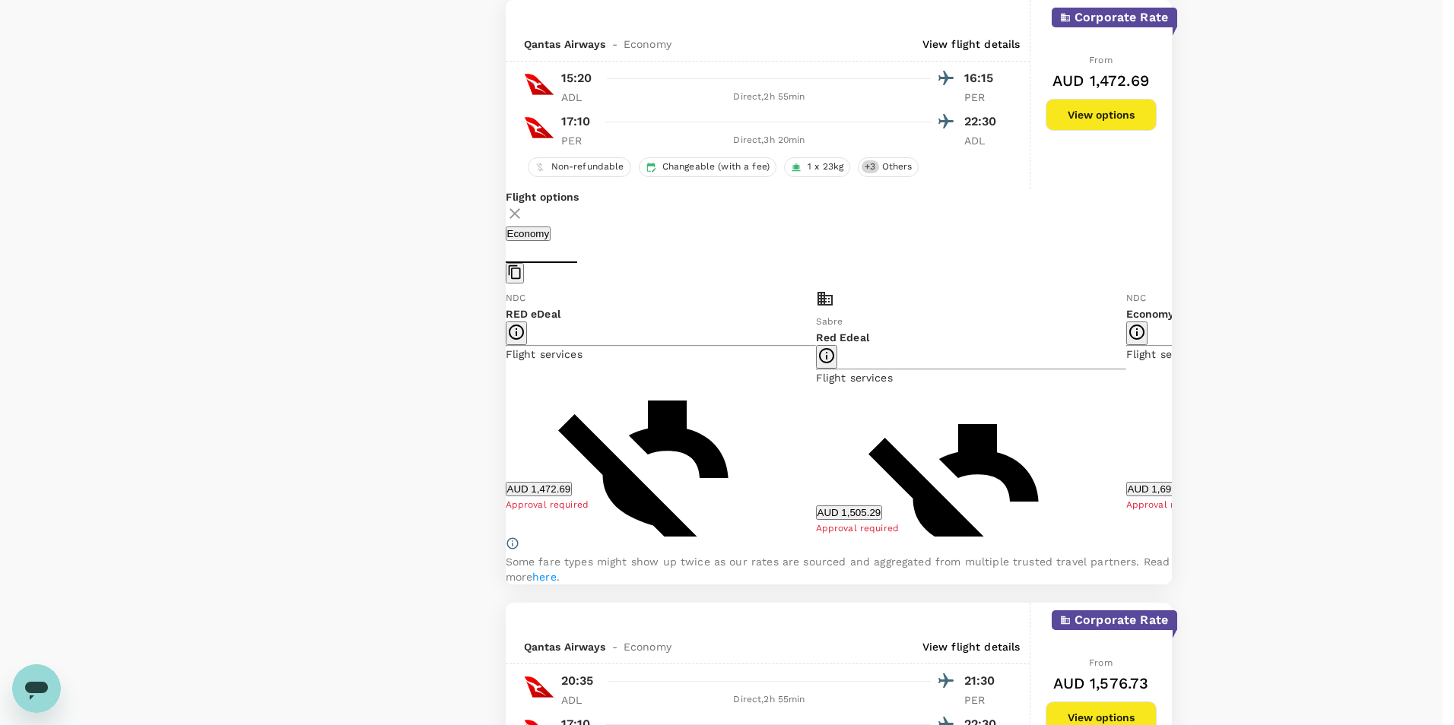
drag, startPoint x: 552, startPoint y: 359, endPoint x: 706, endPoint y: 516, distance: 219.9
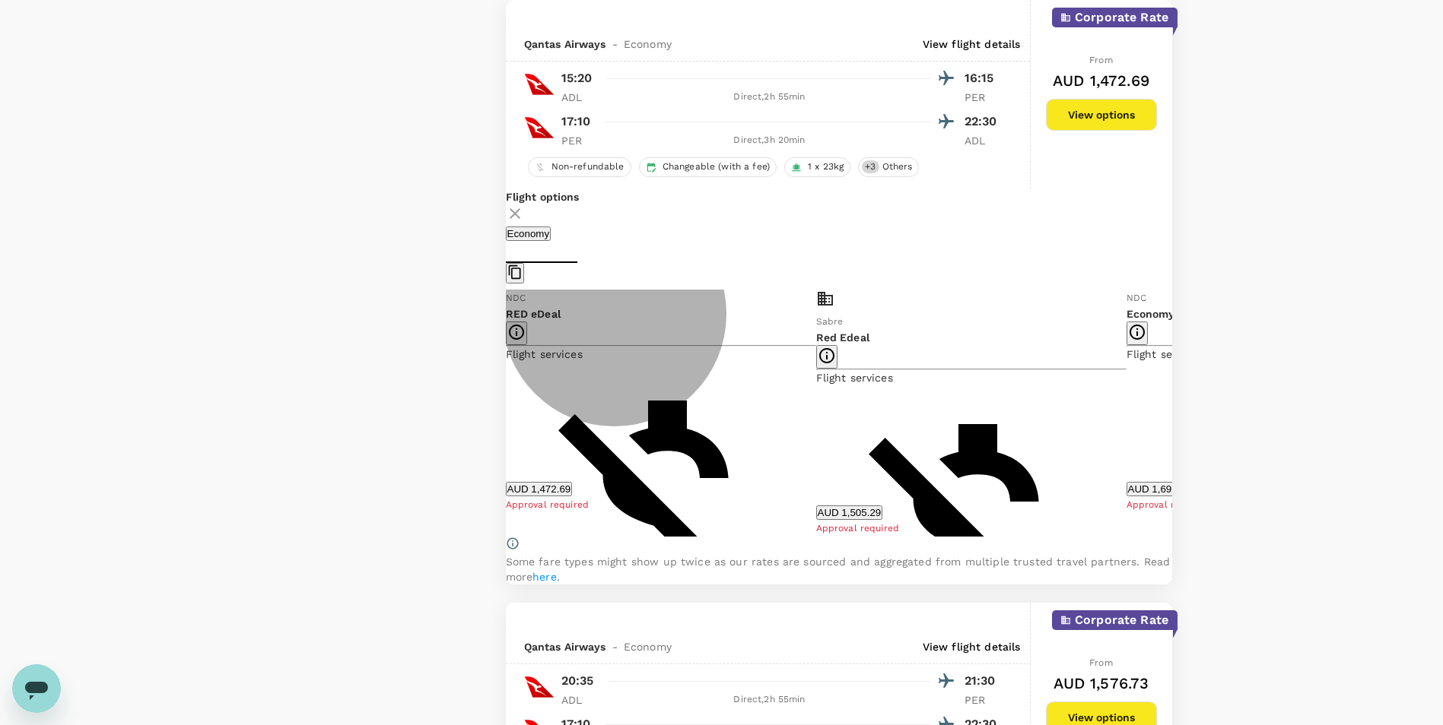
click at [881, 520] on button "AUD 1,505.29" at bounding box center [849, 513] width 67 height 14
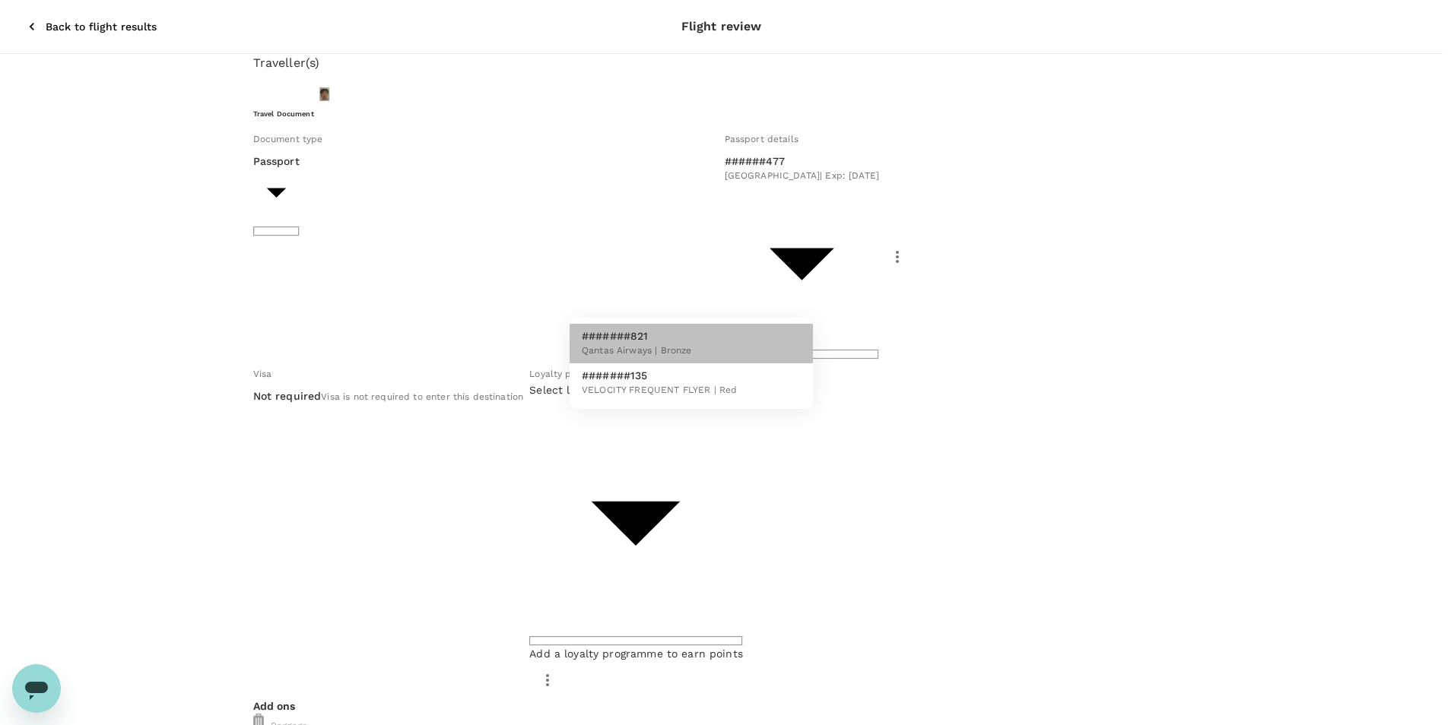
click at [702, 341] on li "#######821 Qantas Airways | Bronze" at bounding box center [691, 344] width 243 height 40
type input "66e2a167-4020-414e-be2a-eab050aa5b4d"
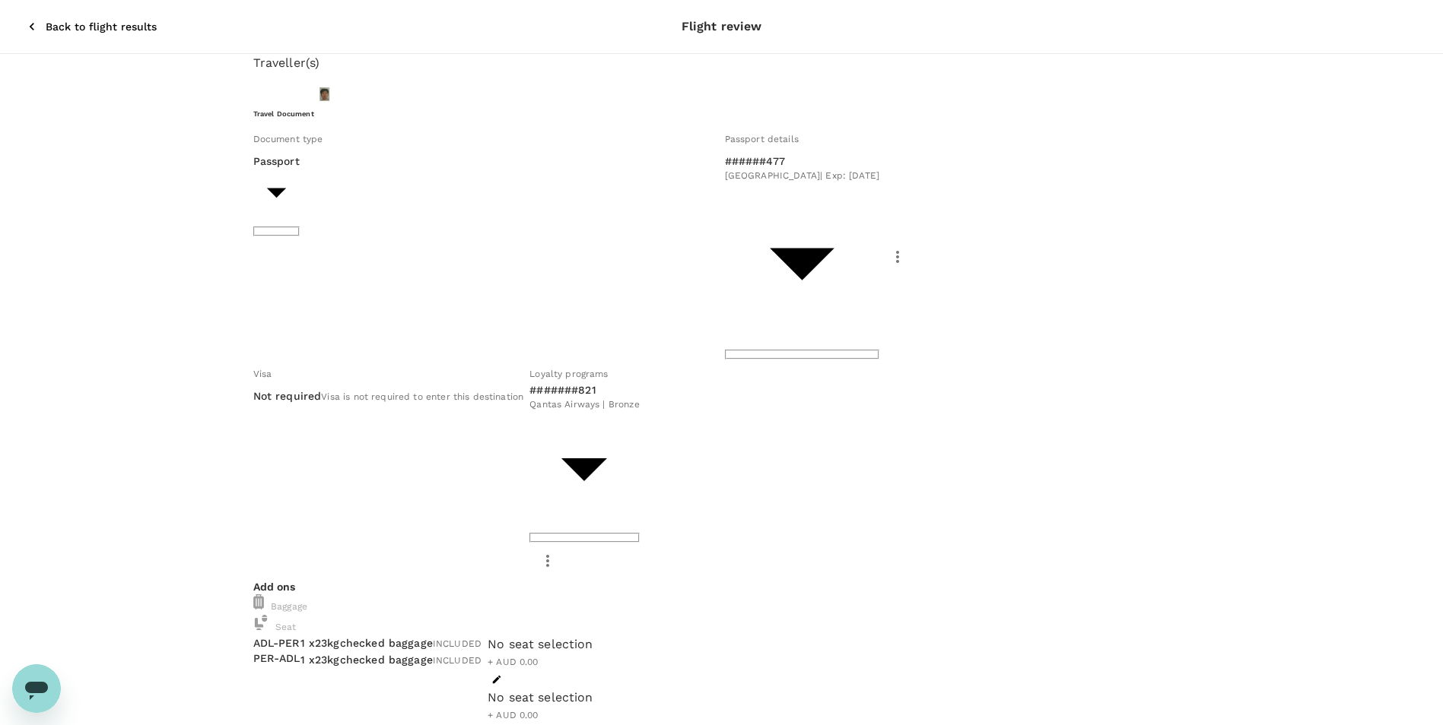
click at [363, 392] on span "Visa is not required to enter this destination" at bounding box center [422, 397] width 202 height 11
click at [502, 674] on icon "button" at bounding box center [496, 679] width 11 height 11
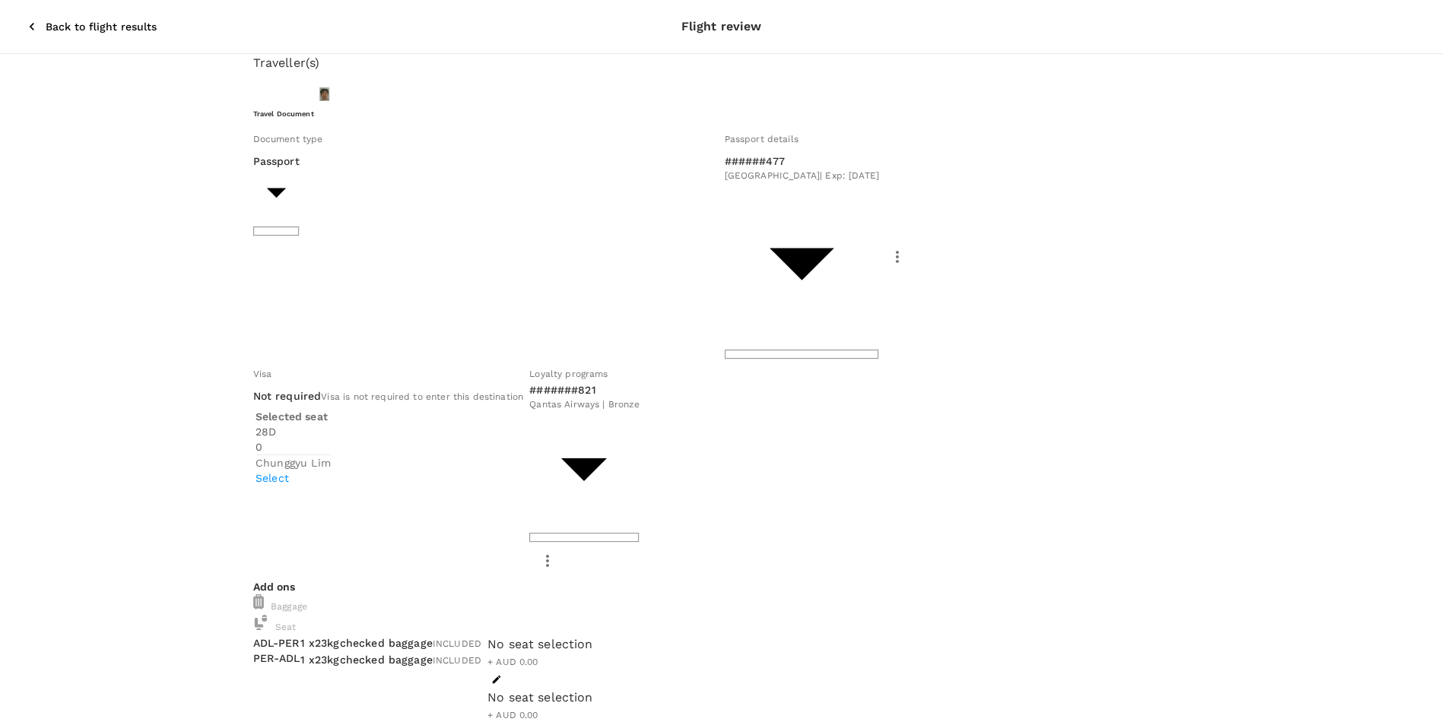
click at [284, 471] on p "Select" at bounding box center [245, 478] width 75 height 15
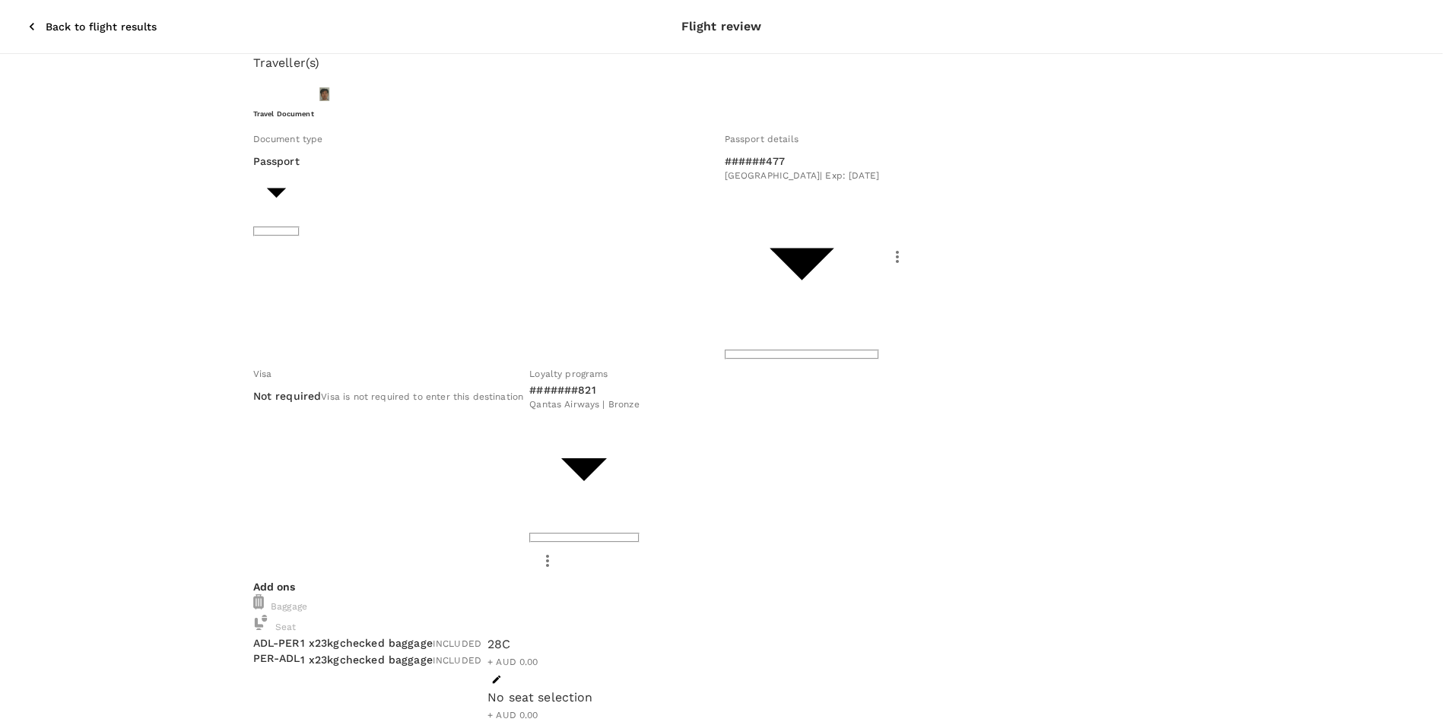
click at [331, 468] on p "Select" at bounding box center [292, 475] width 75 height 15
click at [502, 725] on icon "button" at bounding box center [496, 733] width 11 height 11
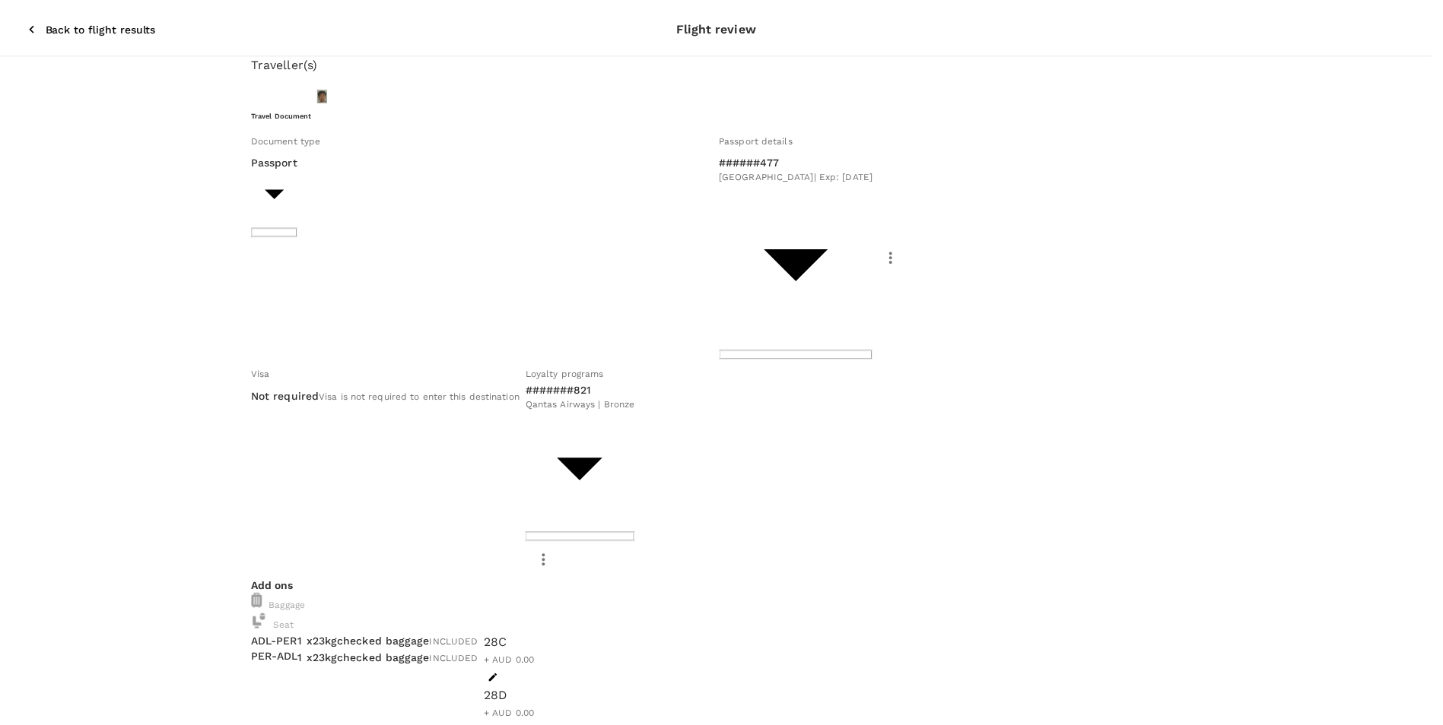
scroll to position [427, 0]
click at [866, 579] on div "Add ons Baggage Seat ADL - PER PER - ADL 1 x 23kg checked baggage INCLUDED 1 x …" at bounding box center [721, 668] width 937 height 178
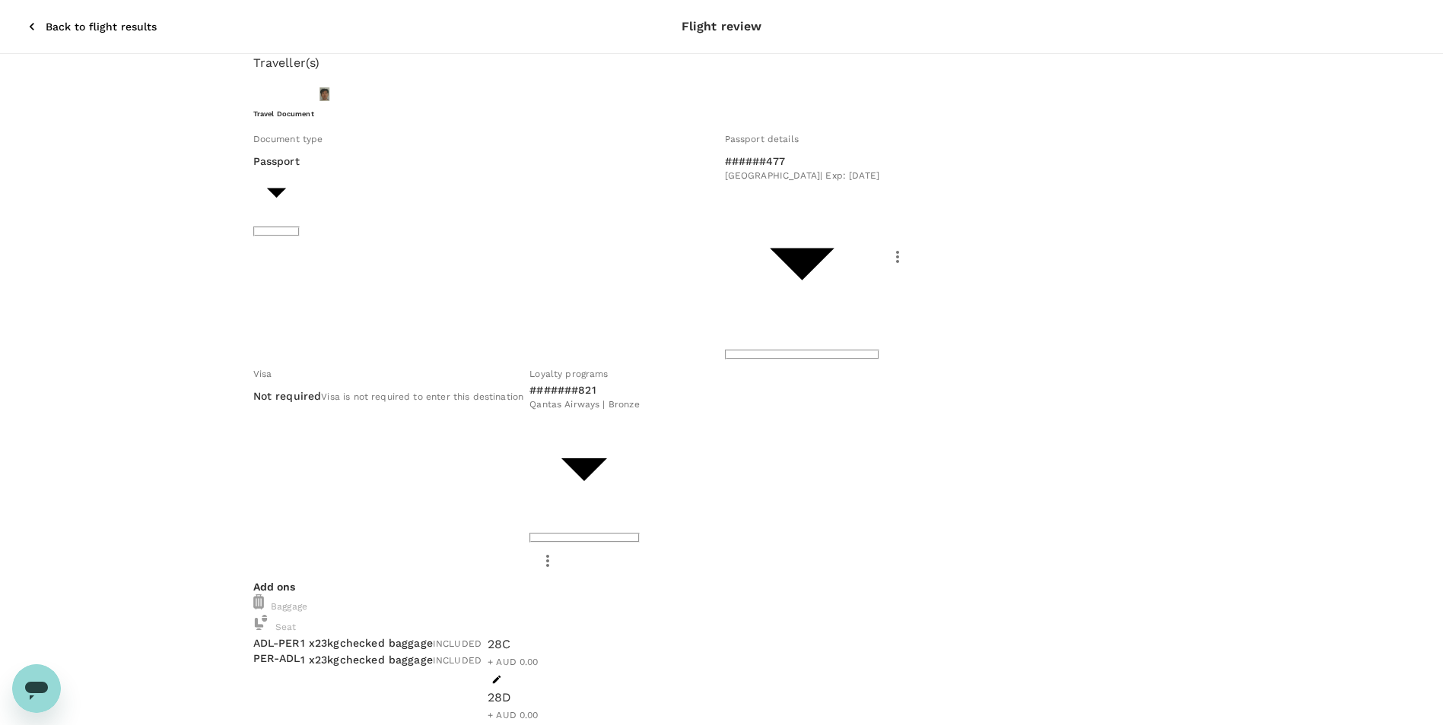
click at [538, 724] on div at bounding box center [512, 733] width 51 height 18
click at [502, 725] on icon "button" at bounding box center [496, 733] width 11 height 11
click at [281, 249] on div "Selected seat 18 C 0 Chunggyu Lim Reselect" at bounding box center [243, 255] width 75 height 77
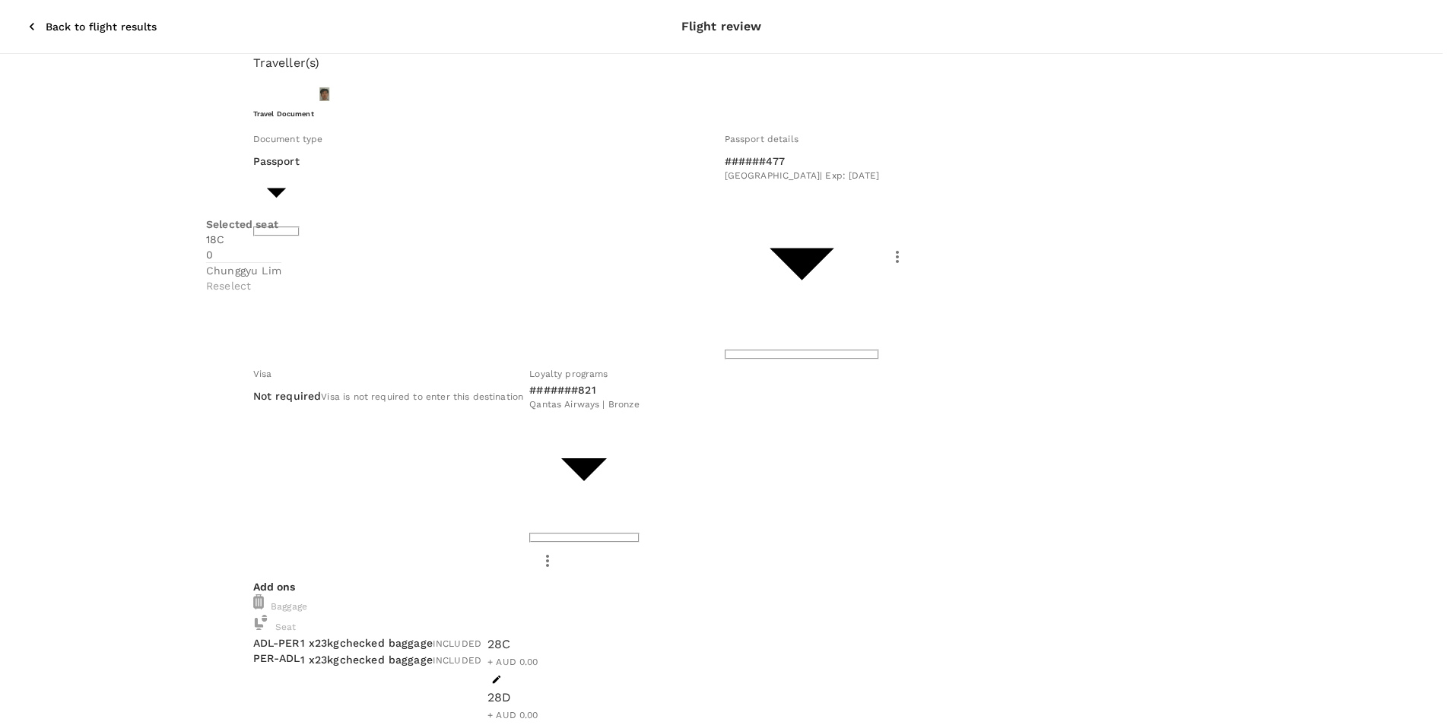
click at [281, 218] on div "Selected seat 18 C 0 Chunggyu Lim Reselect" at bounding box center [243, 255] width 75 height 77
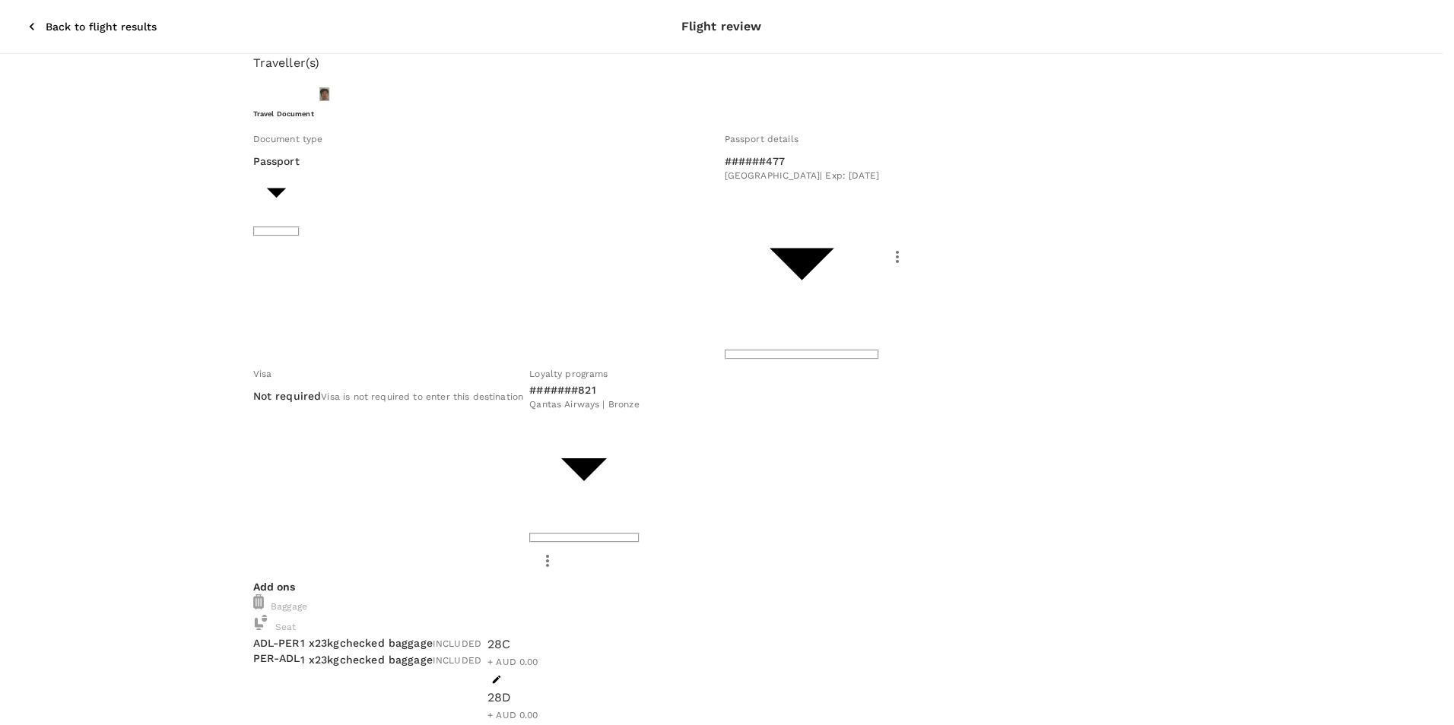
click at [331, 468] on div "Chunggyu Lim Remove" at bounding box center [292, 475] width 75 height 30
click at [331, 475] on p "Remove" at bounding box center [292, 482] width 75 height 15
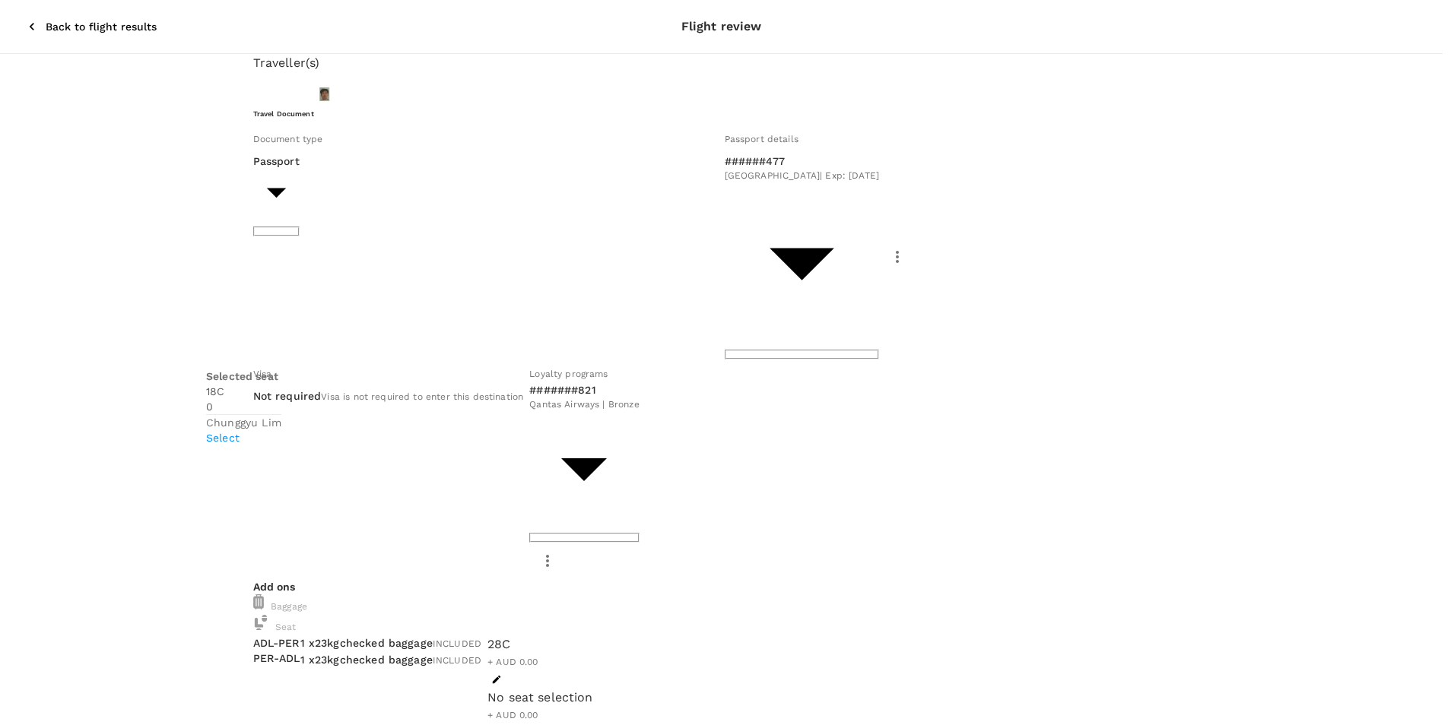
click at [281, 430] on p "Select" at bounding box center [243, 437] width 75 height 15
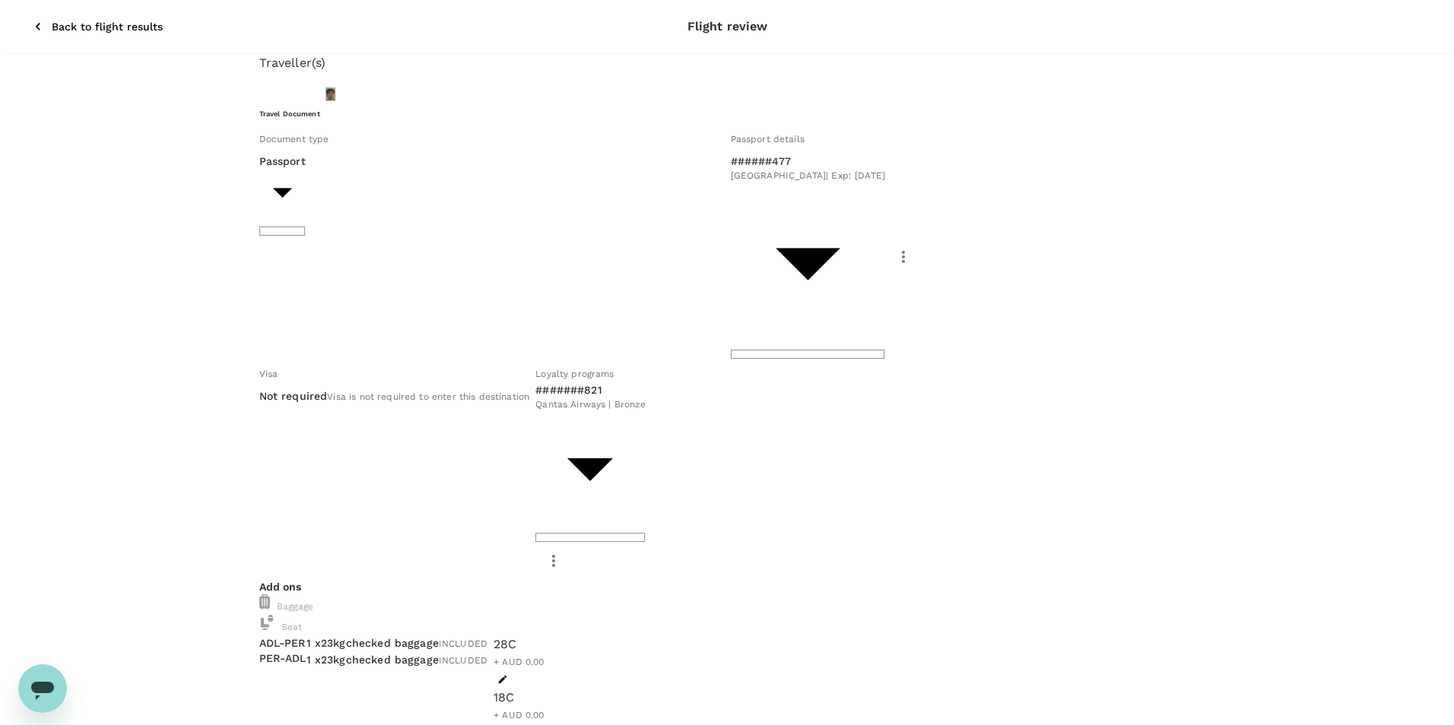
scroll to position [0, 0]
type input "9c4289b1-14a3-4119-8736-521306e5ca8f"
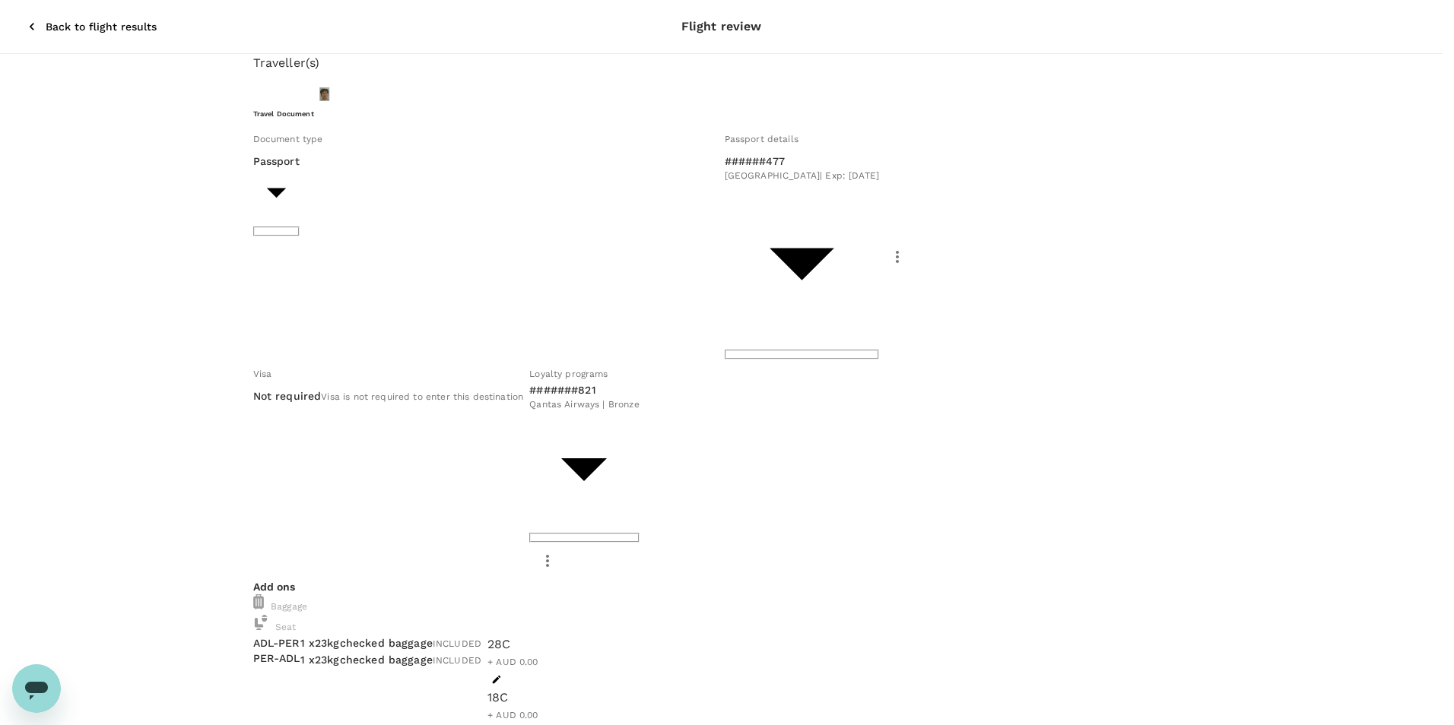
scroll to position [0, 0]
type textarea "PC252 Max6"
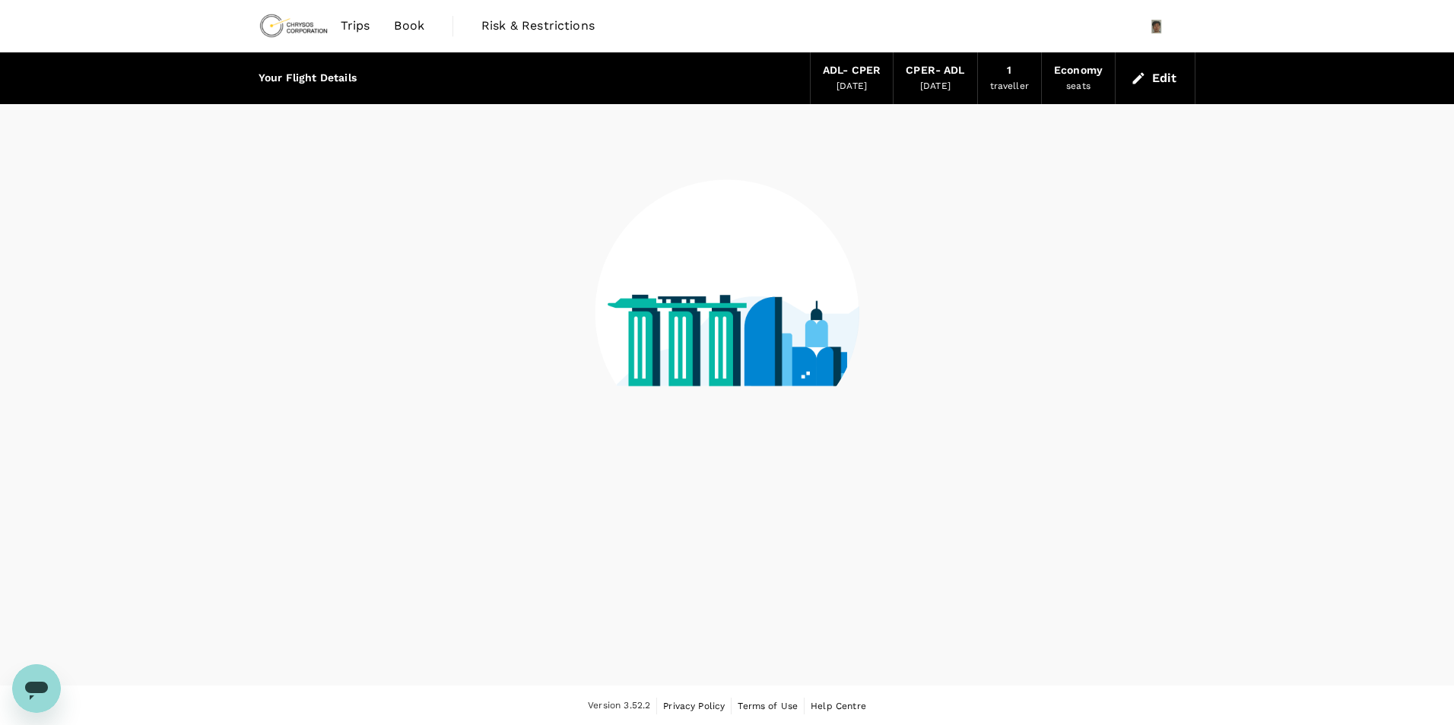
scroll to position [2, 0]
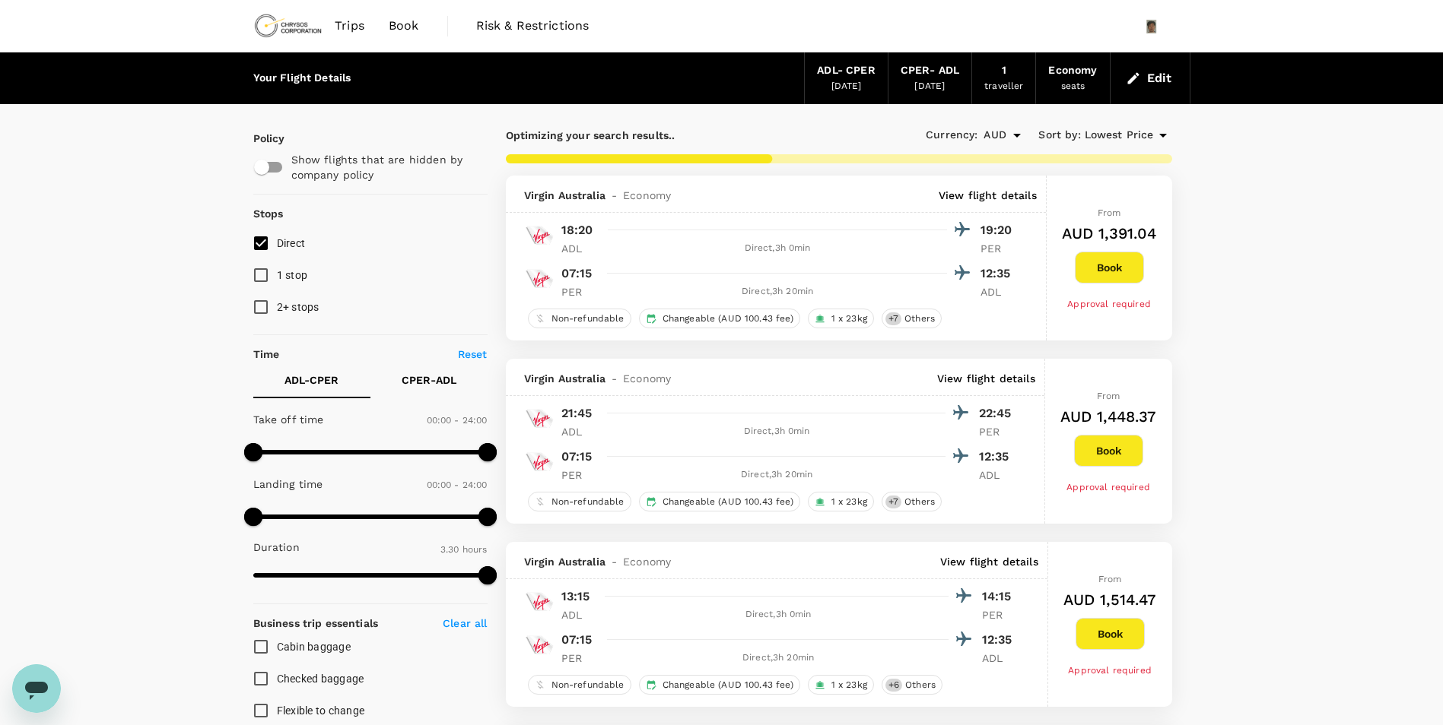
type input "1040"
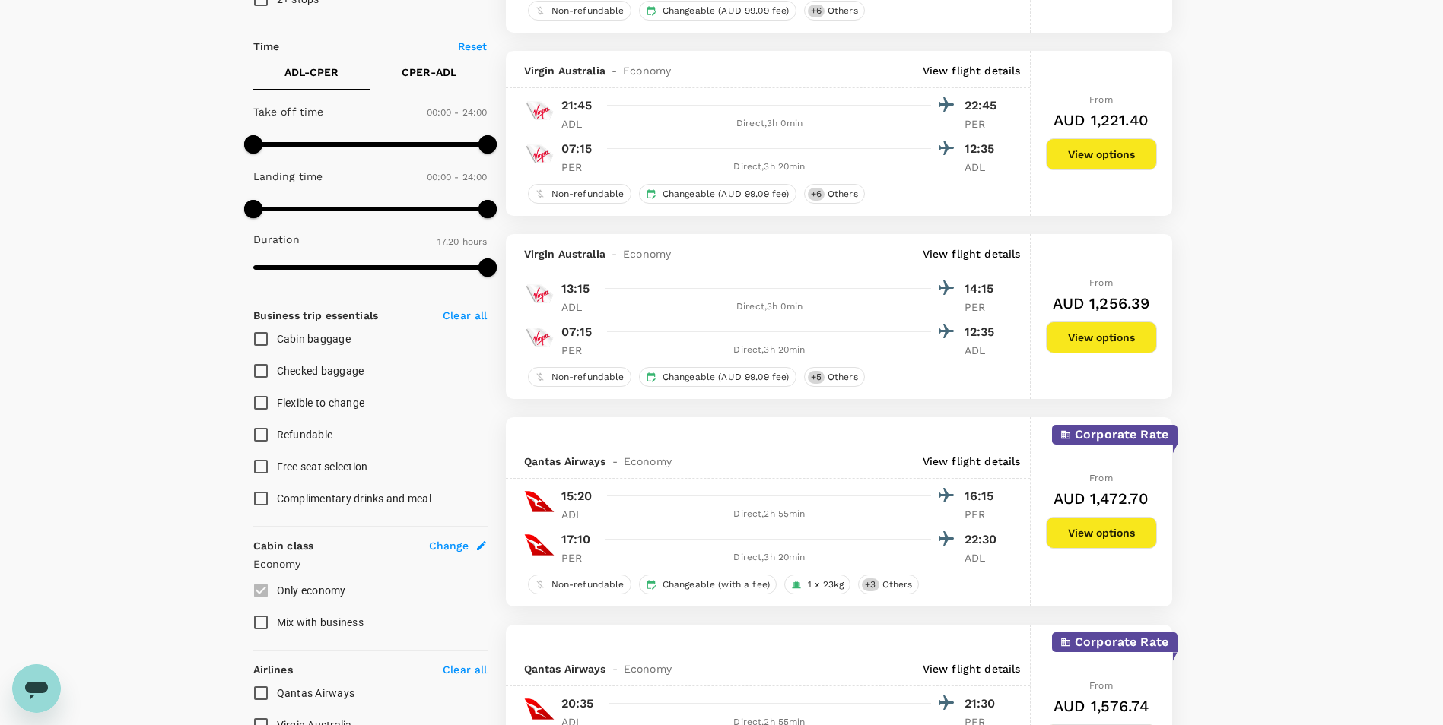
scroll to position [304, 0]
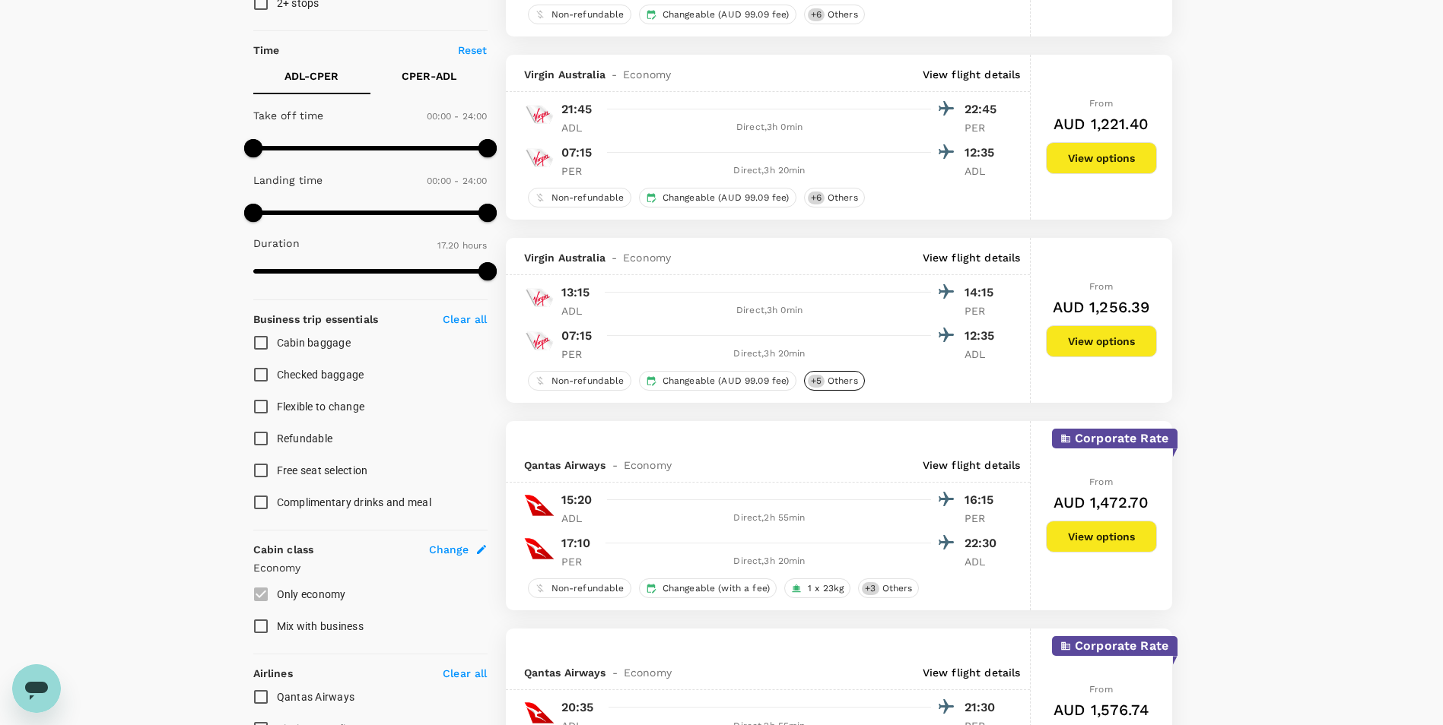
click at [849, 385] on span "Others" at bounding box center [842, 381] width 43 height 13
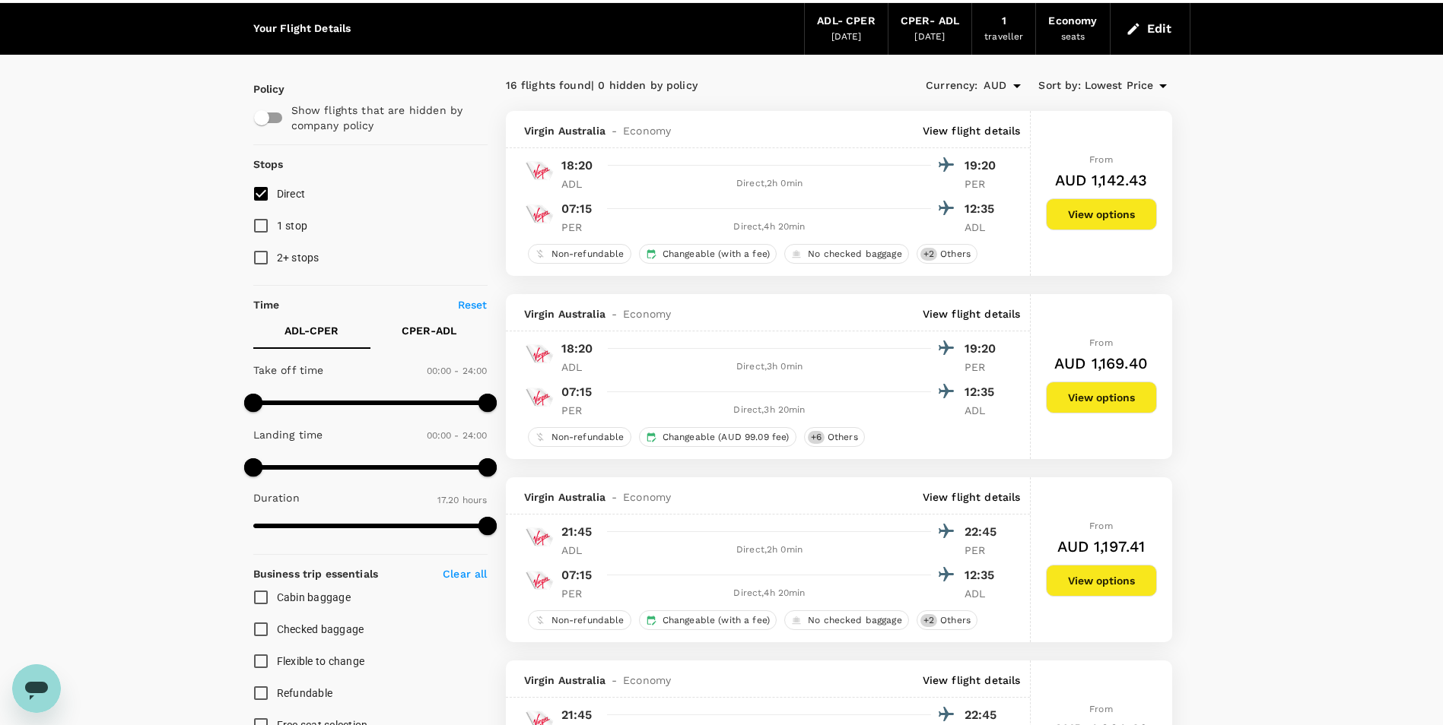
scroll to position [76, 0]
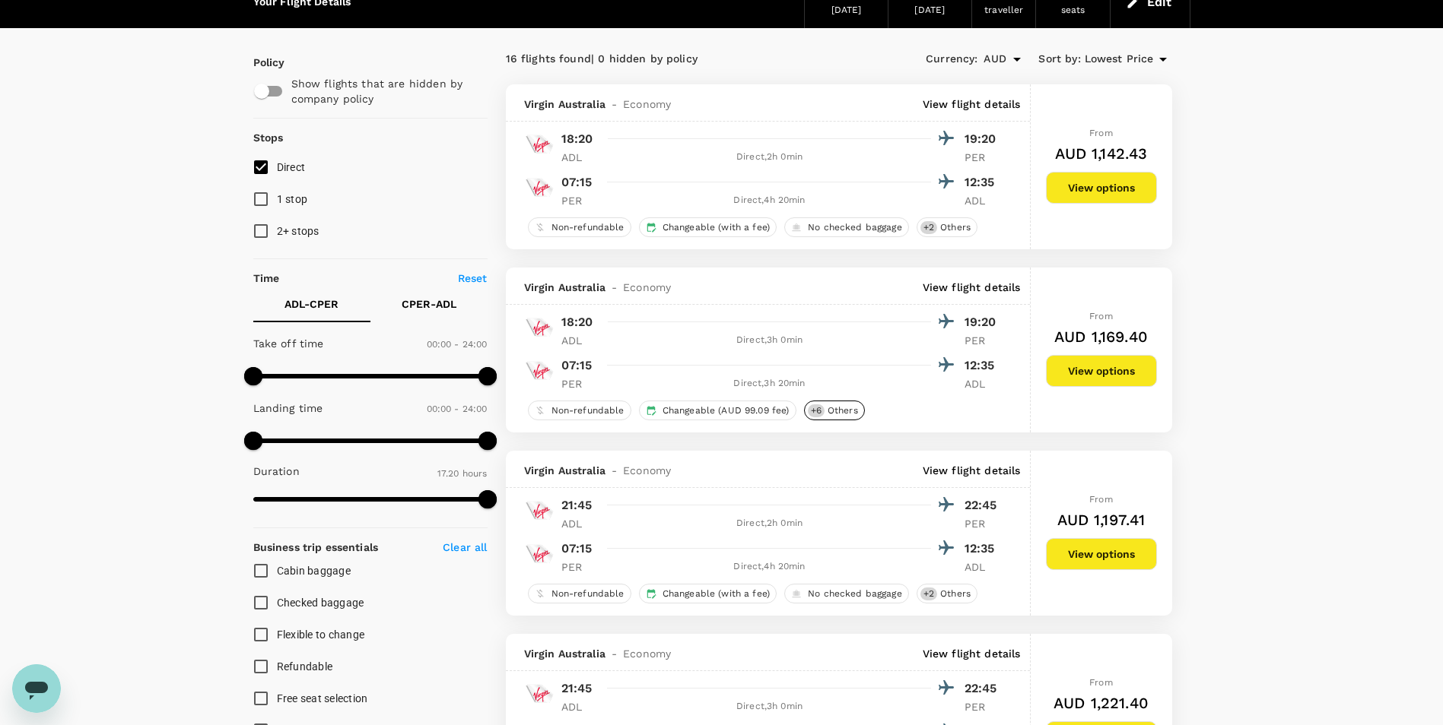
click at [846, 414] on span "Others" at bounding box center [842, 411] width 43 height 13
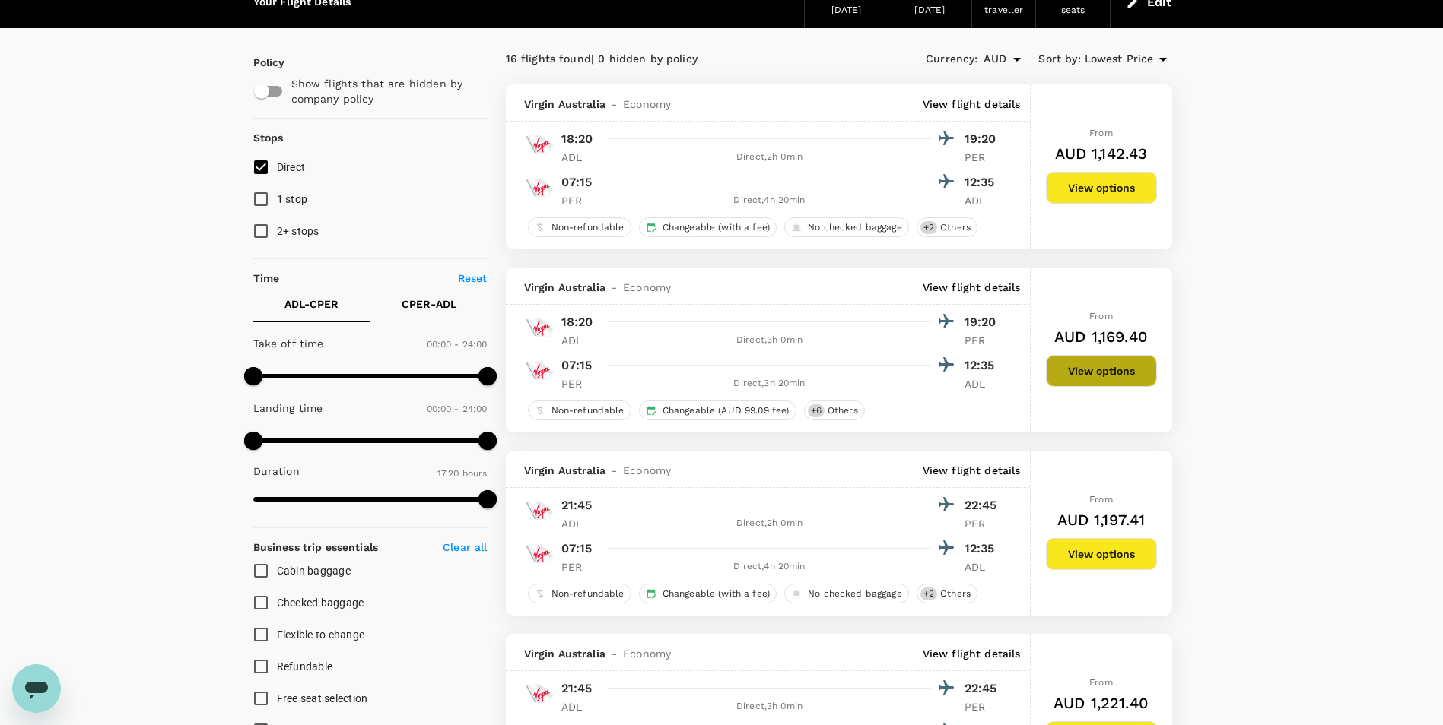
click at [1093, 374] on button "View options" at bounding box center [1101, 371] width 111 height 32
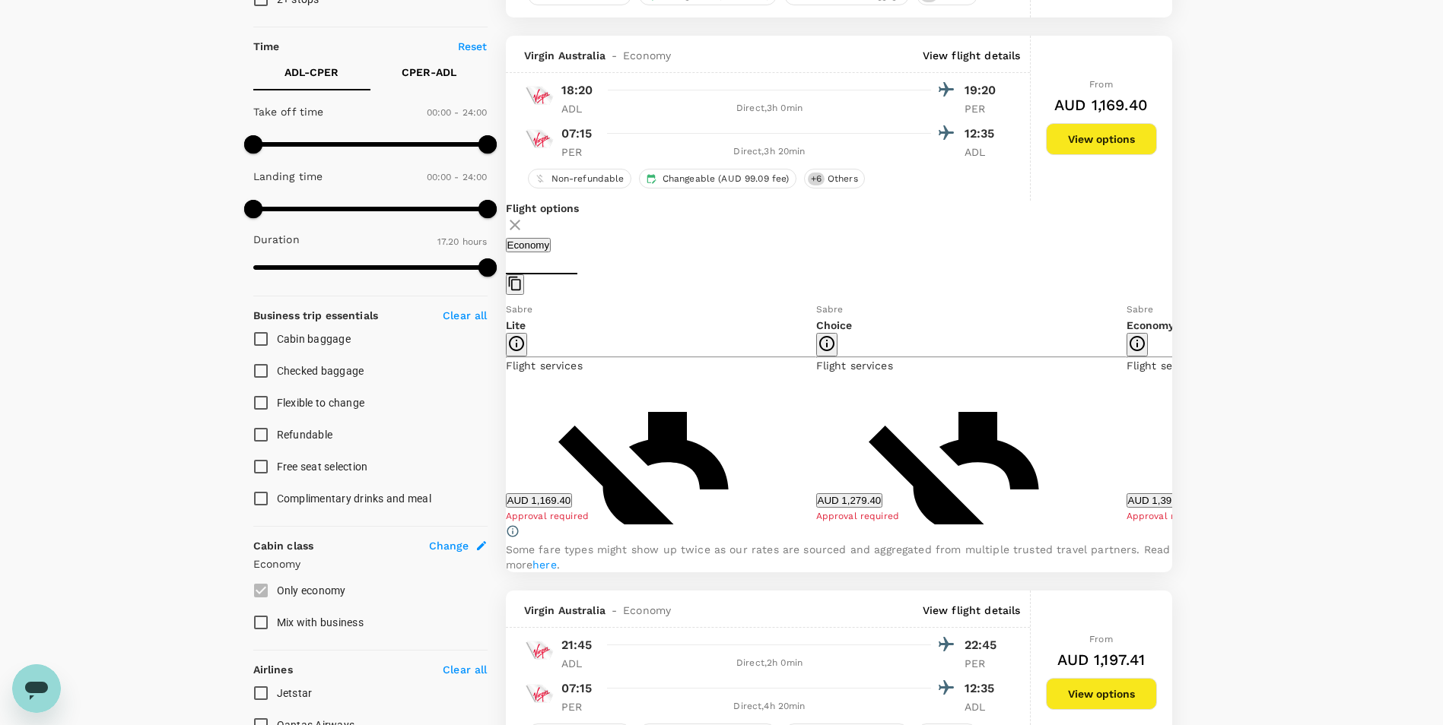
scroll to position [344, 0]
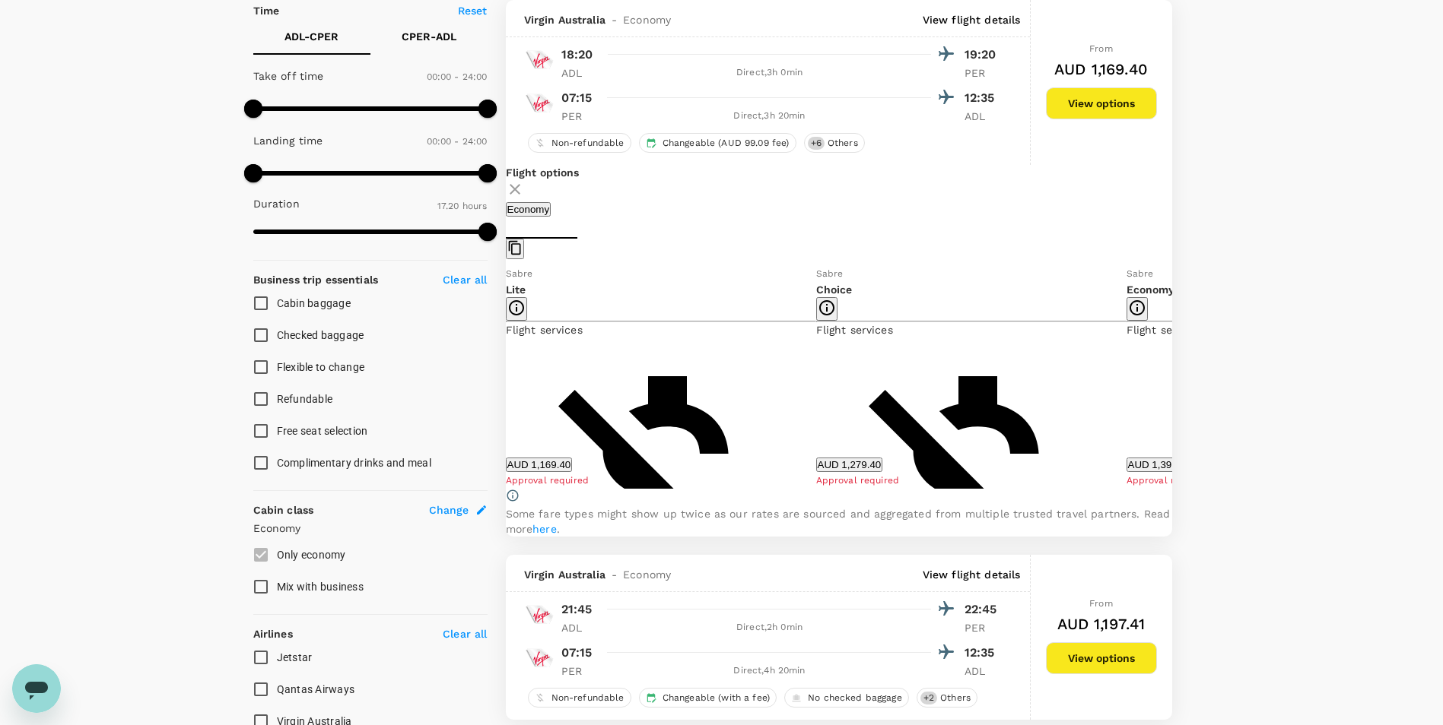
click at [883, 468] on button "AUD 1,279.40" at bounding box center [849, 465] width 67 height 14
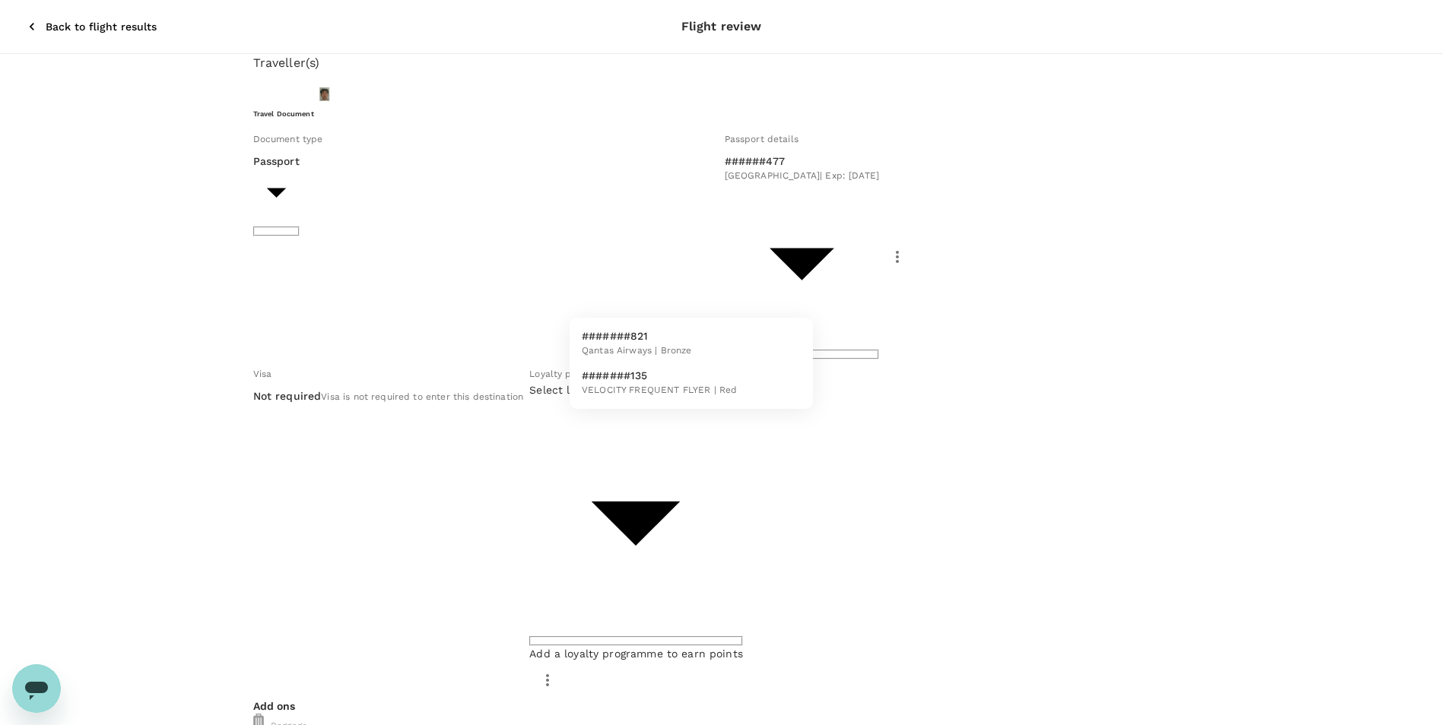
click at [661, 386] on span "VELOCITY FREQUENT FLYER | Red" at bounding box center [659, 390] width 155 height 15
type input "627f4be5-f1c9-4bcd-b8af-792fbcafb655"
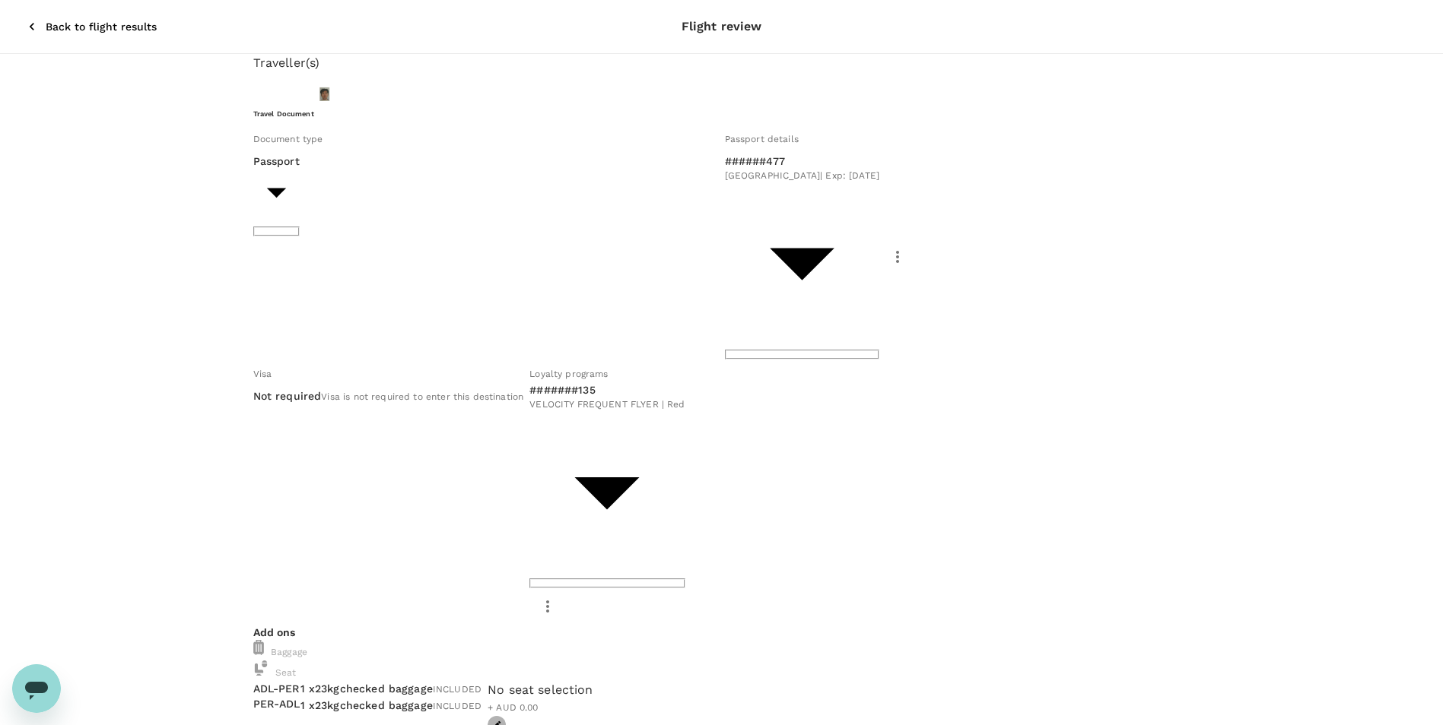
click at [502, 720] on icon "button" at bounding box center [496, 725] width 11 height 11
type textarea "PC252"
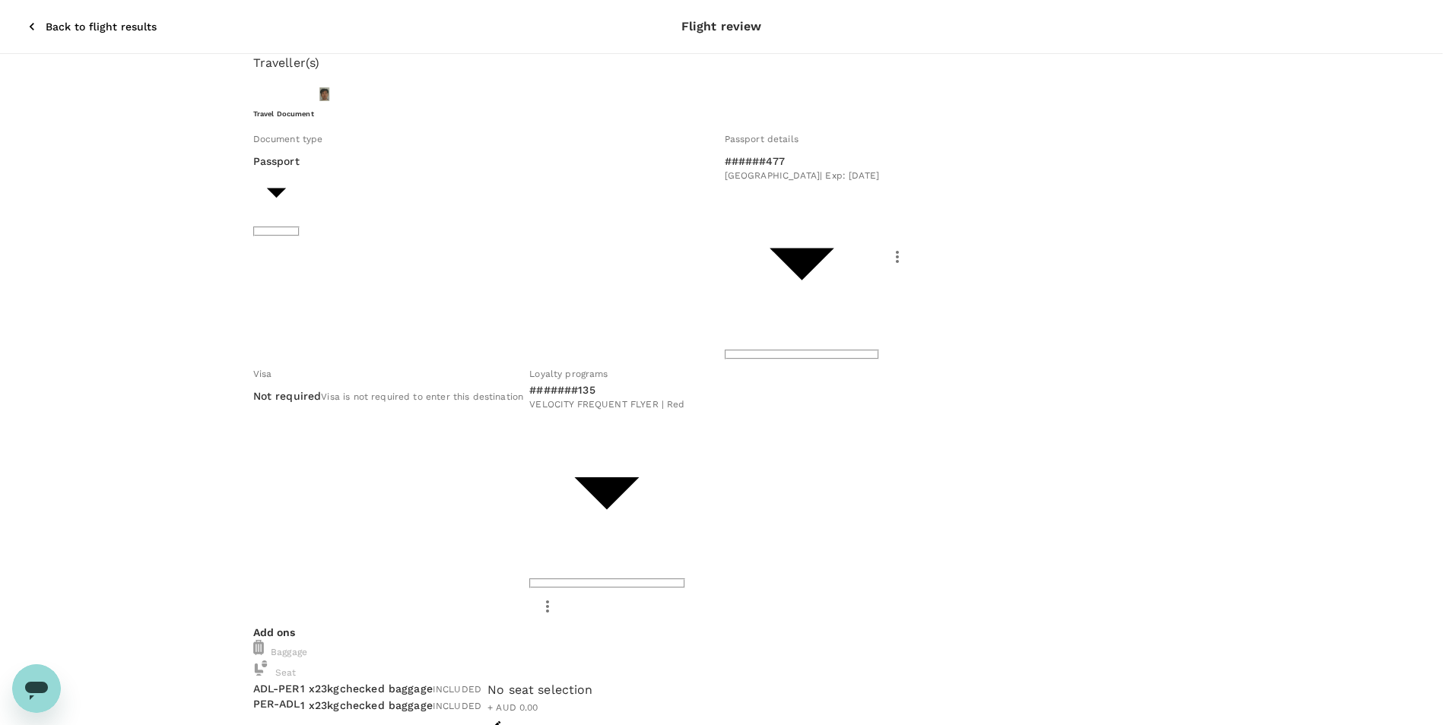
click at [24, 20] on icon "button" at bounding box center [31, 26] width 15 height 15
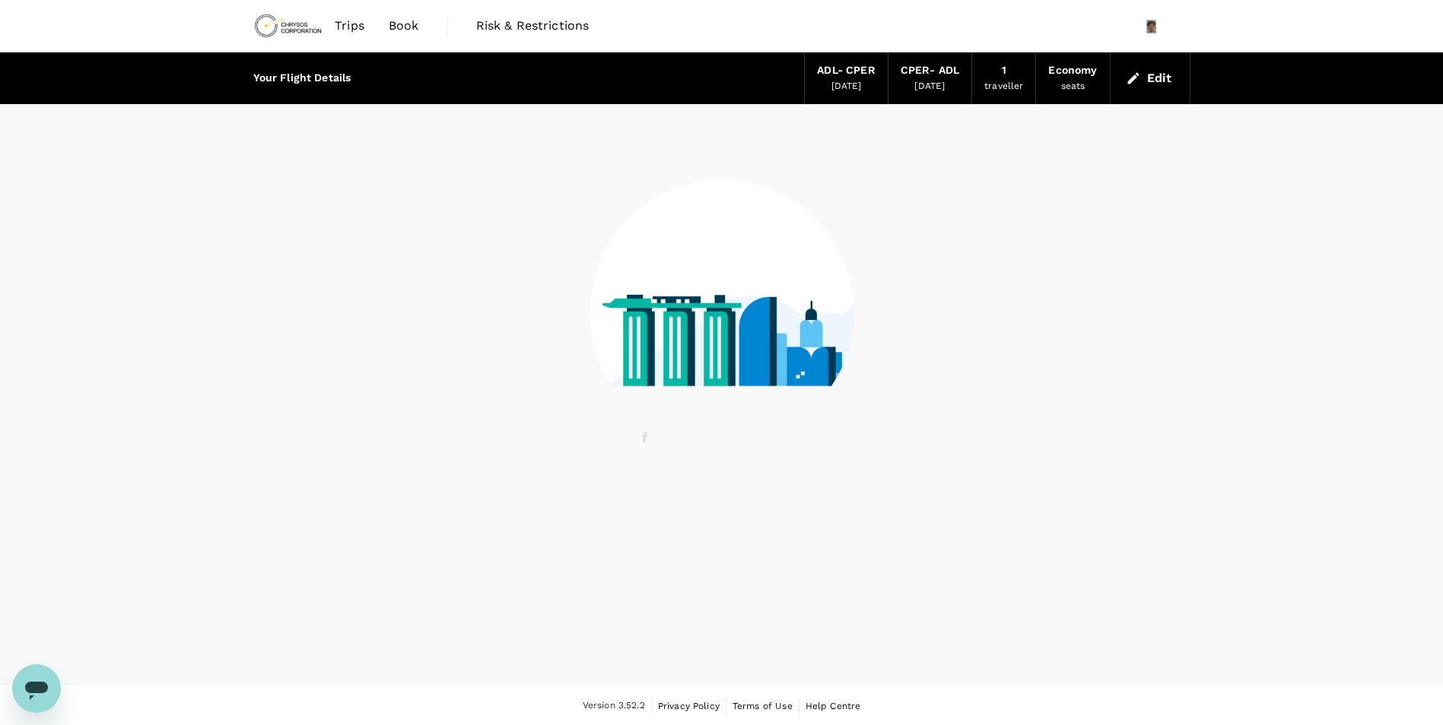
scroll to position [2, 0]
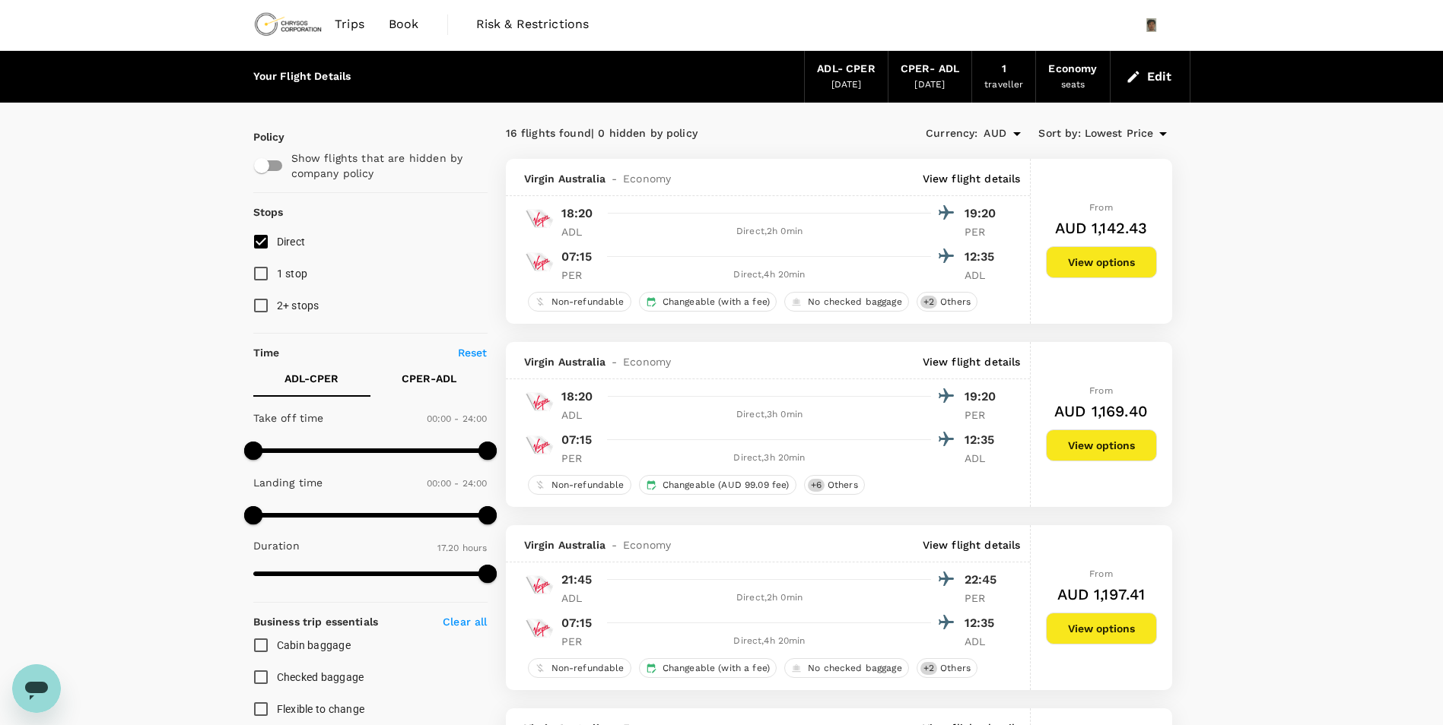
drag, startPoint x: 1097, startPoint y: 347, endPoint x: 1316, endPoint y: 299, distance: 224.2
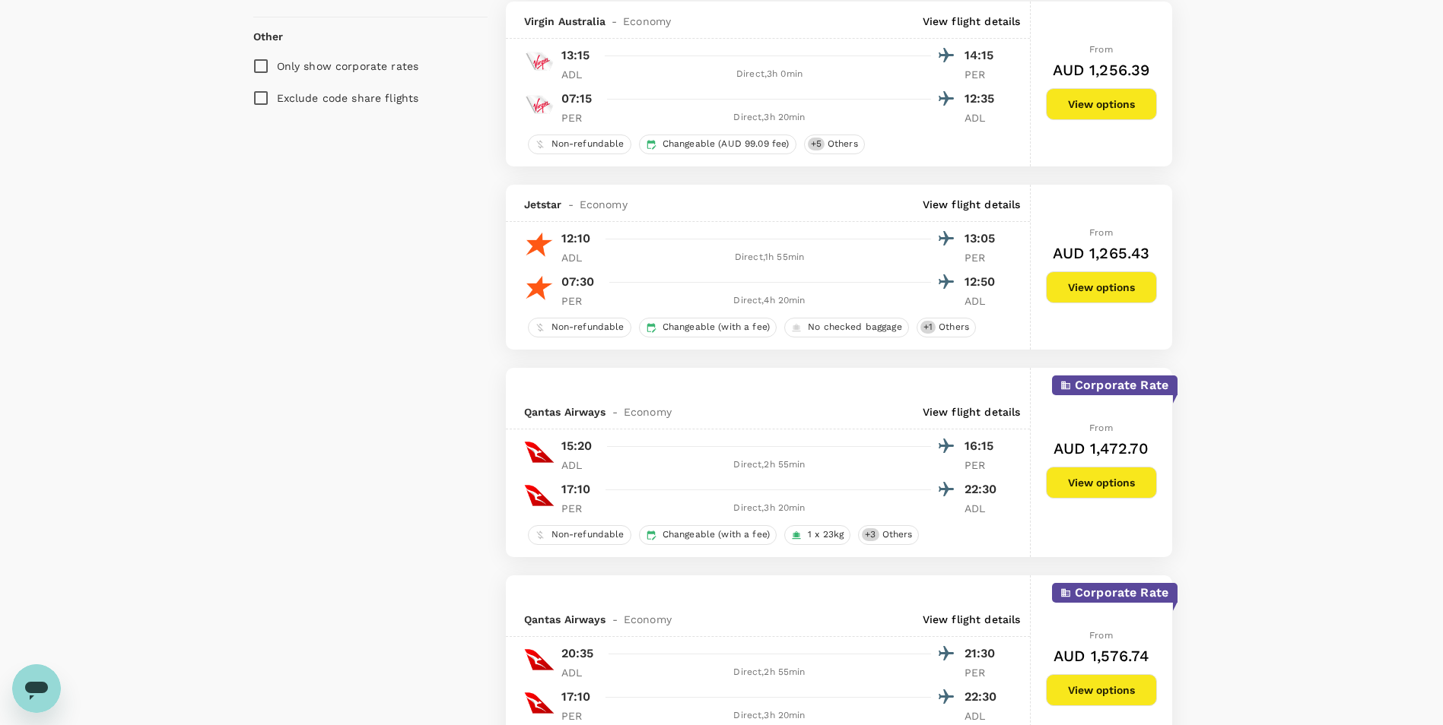
scroll to position [1370, 0]
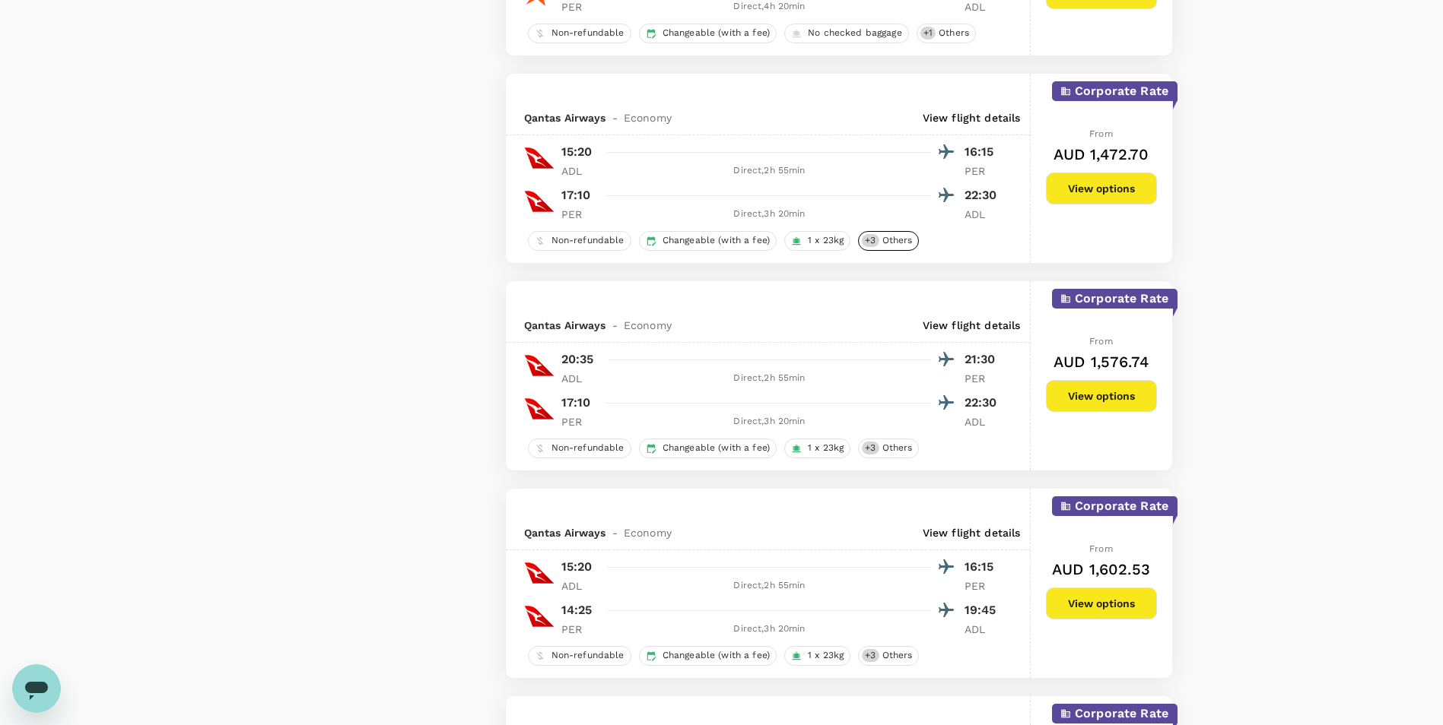
click at [872, 244] on span "+ 3" at bounding box center [870, 240] width 17 height 13
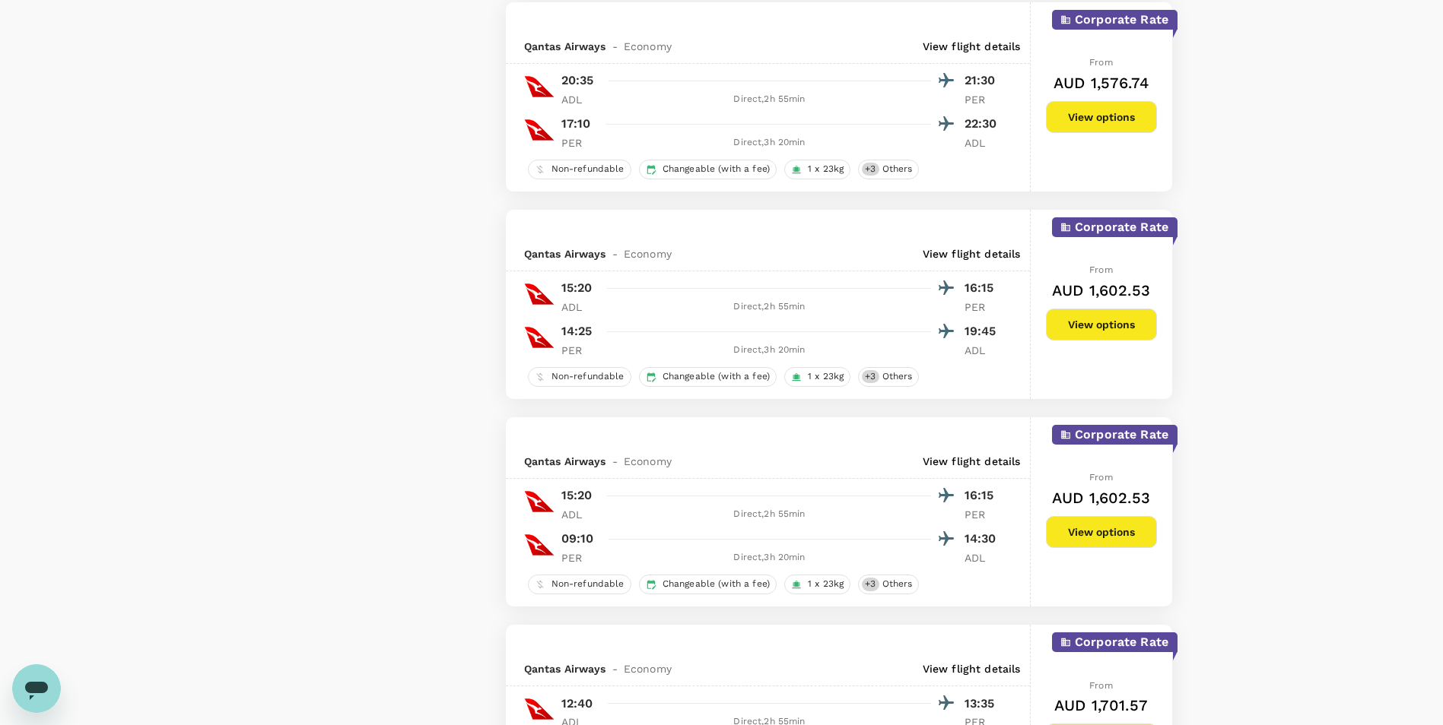
scroll to position [1674, 0]
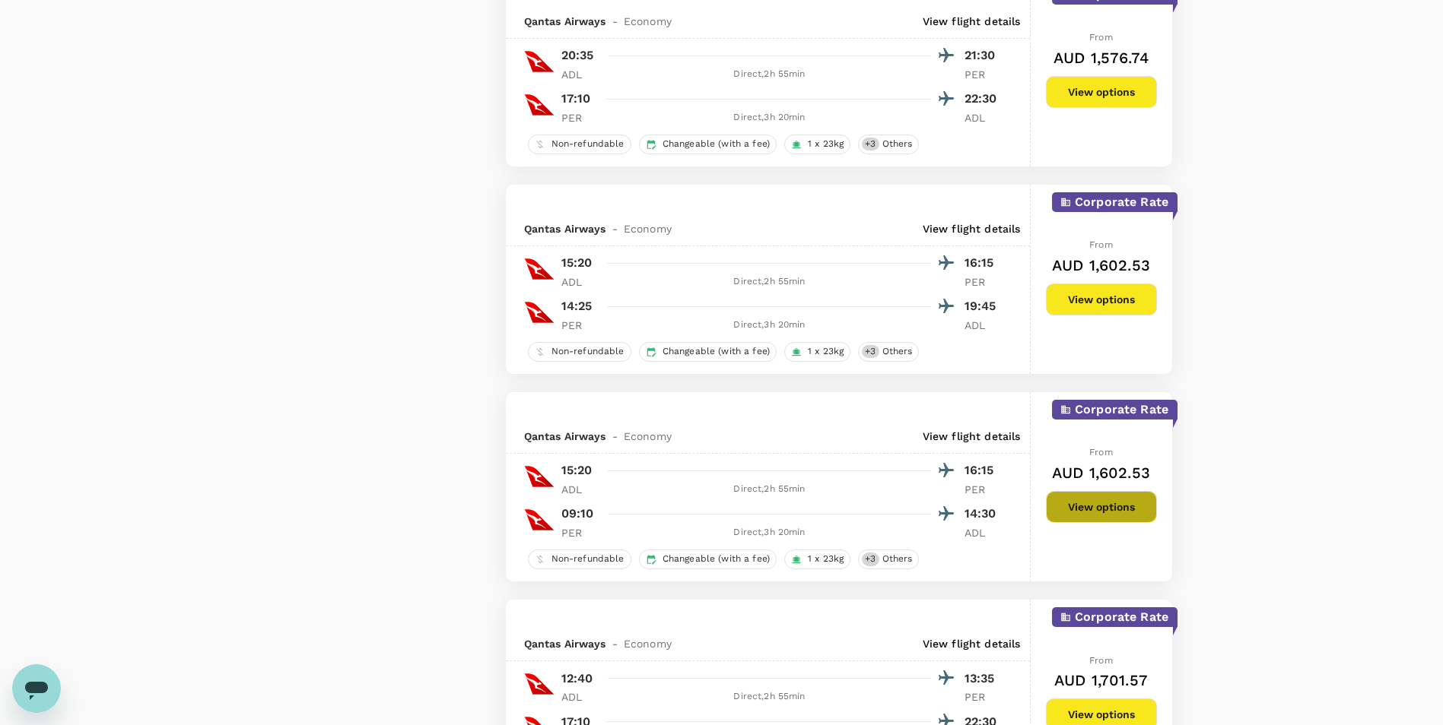
click at [1087, 513] on button "View options" at bounding box center [1101, 507] width 111 height 32
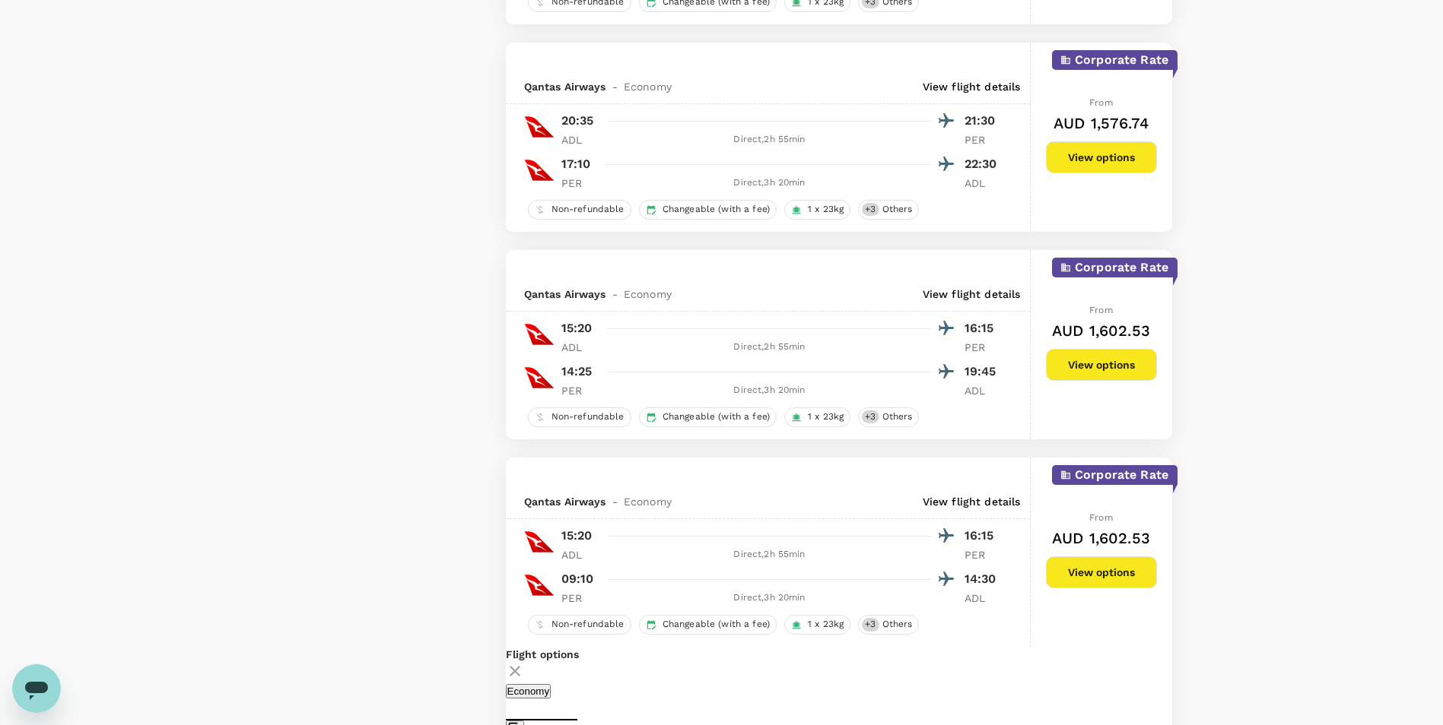
scroll to position [1535, 0]
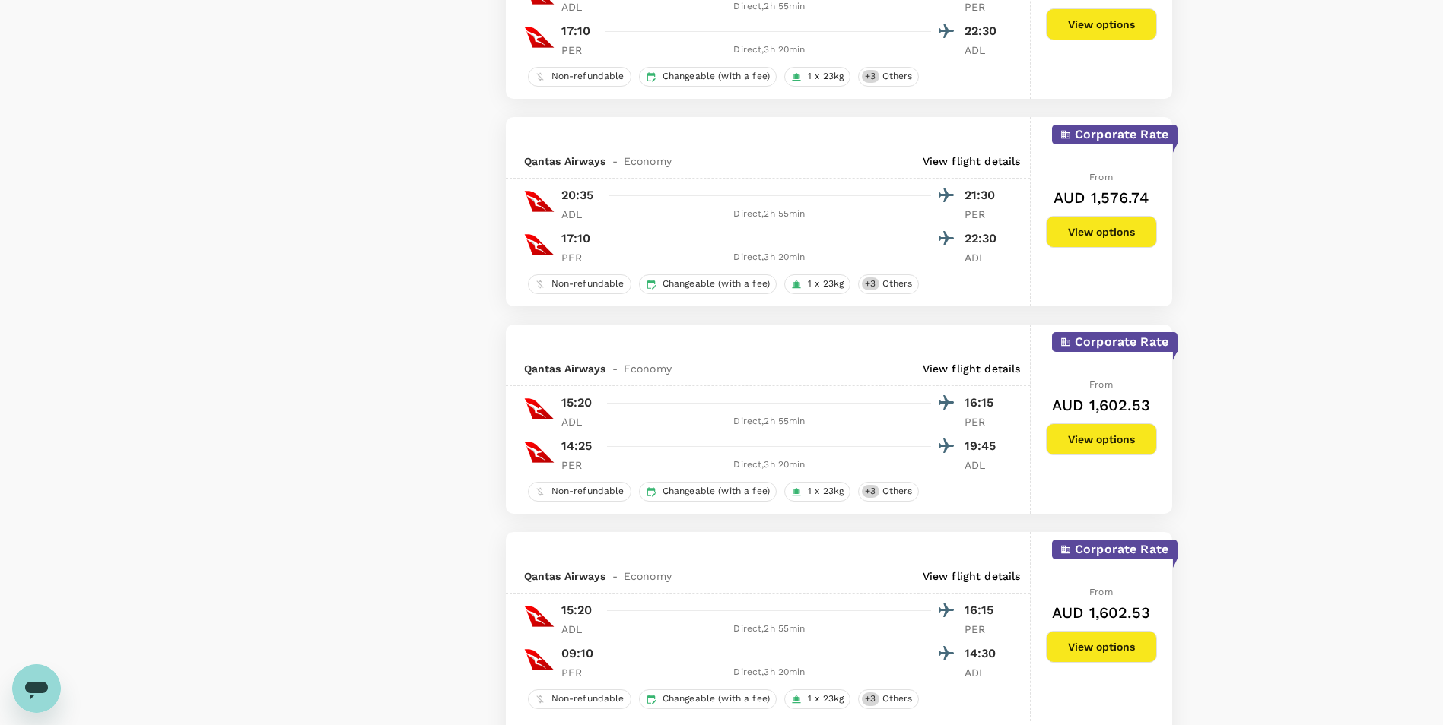
drag, startPoint x: 1097, startPoint y: 230, endPoint x: 1318, endPoint y: 281, distance: 226.2
click at [1318, 281] on div "Your Flight Details ADL - CPER 05 Oct 2025 CPER - ADL 08 Oct 2025 1 traveller E…" at bounding box center [721, 471] width 1443 height 3906
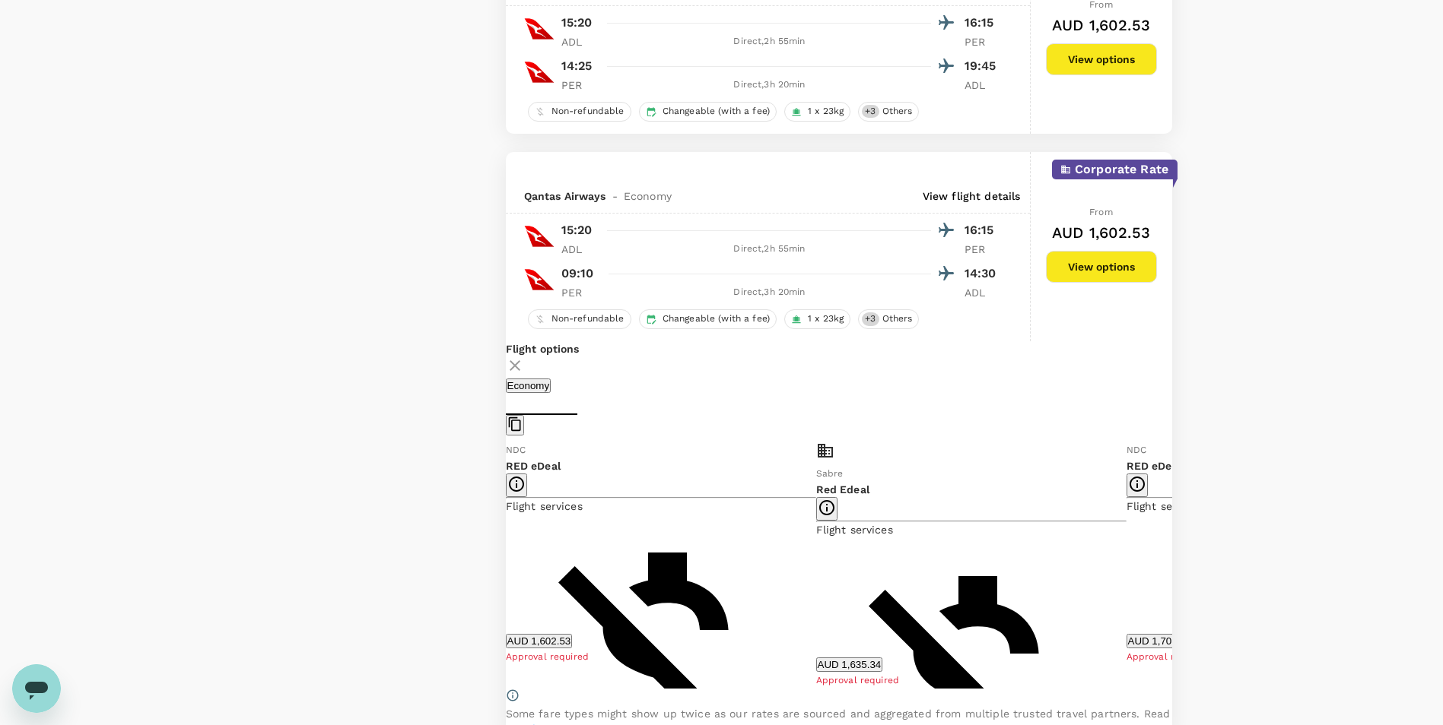
scroll to position [2067, 0]
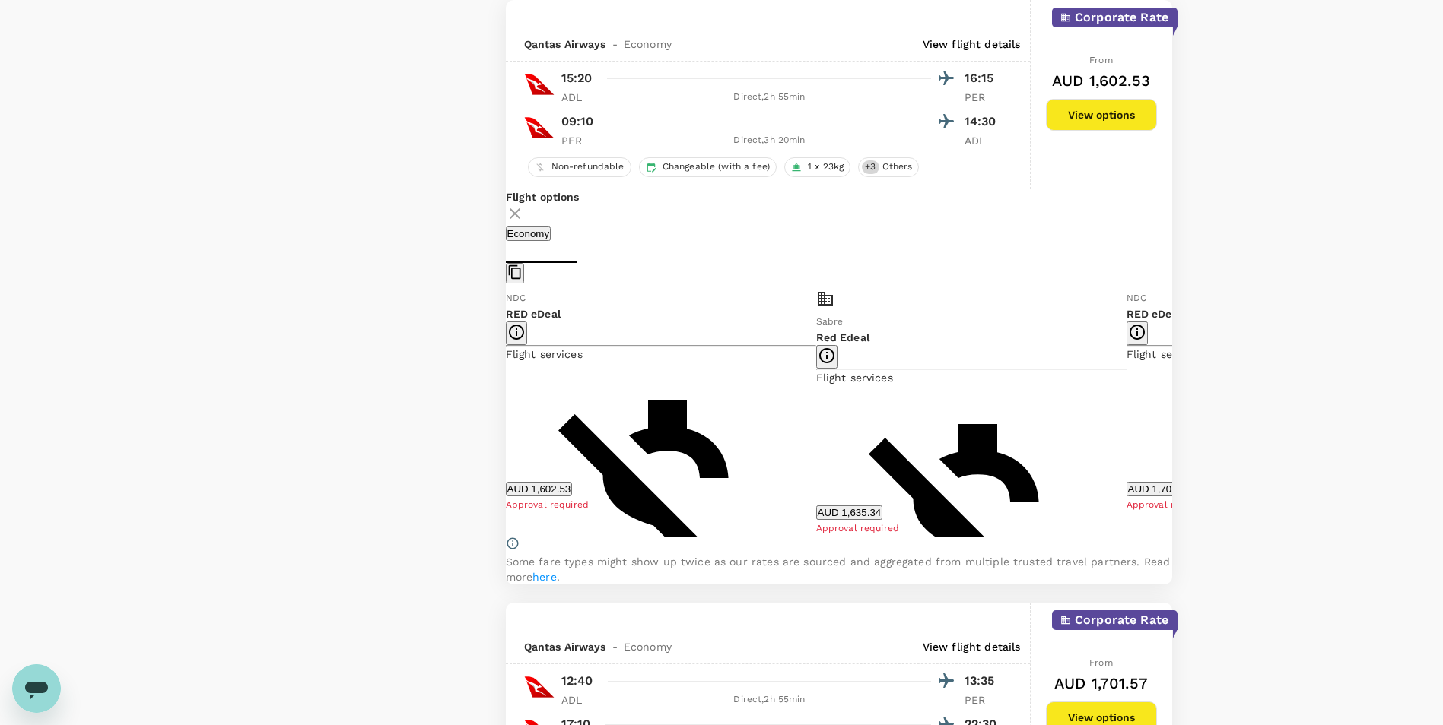
click at [871, 512] on button "AUD 1,635.34" at bounding box center [849, 513] width 67 height 14
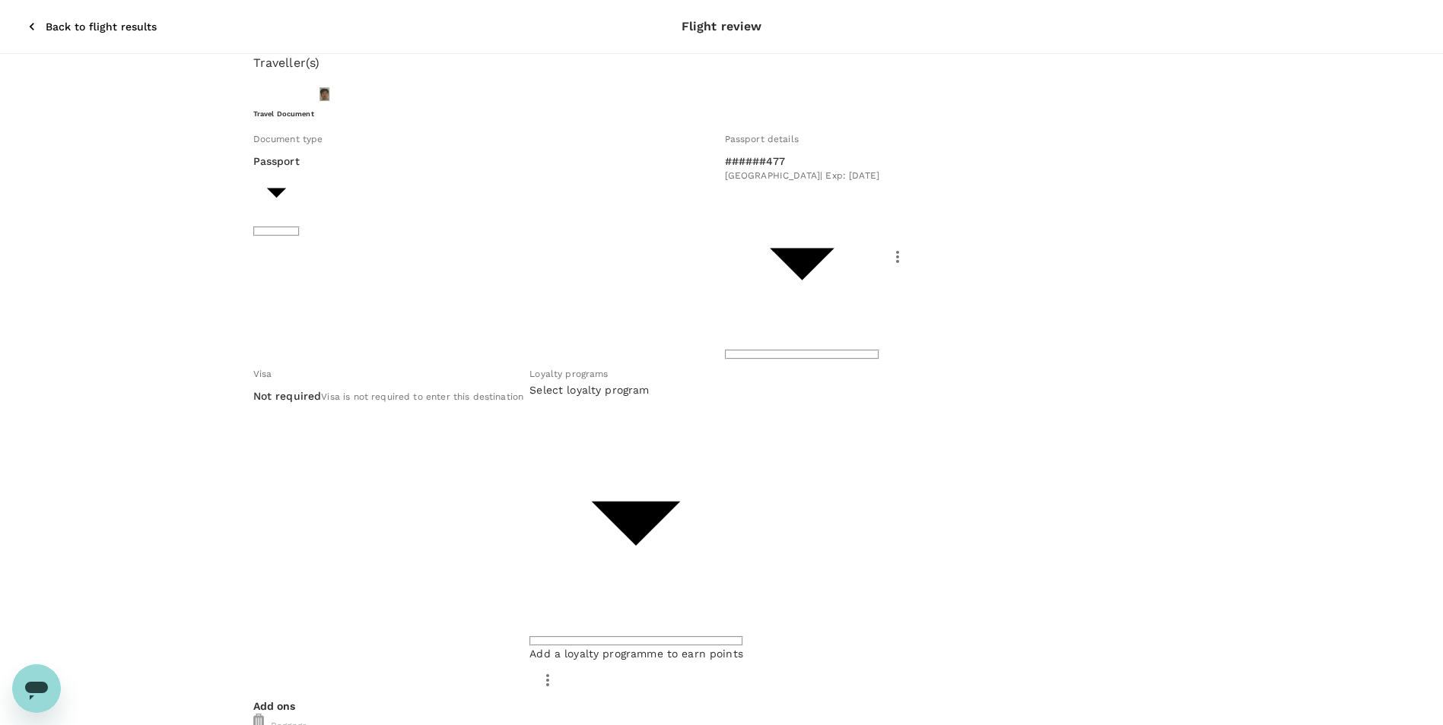
click at [668, 349] on span "Qantas Airways | Bronze" at bounding box center [636, 351] width 109 height 15
type input "66e2a167-4020-414e-be2a-eab050aa5b4d"
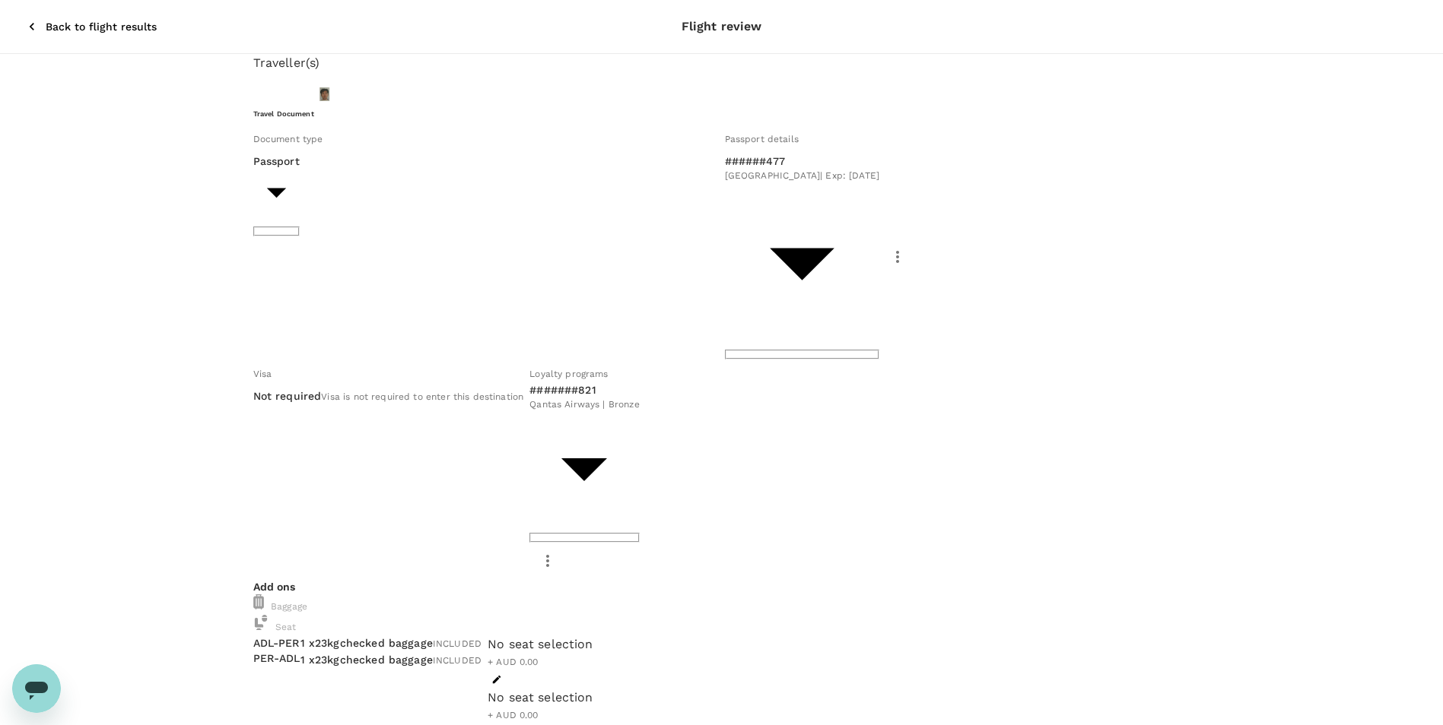
click at [593, 636] on div "No seat selection + AUD 0.00" at bounding box center [540, 662] width 106 height 53
drag, startPoint x: 865, startPoint y: 419, endPoint x: 829, endPoint y: 414, distance: 36.8
click at [855, 579] on div "Add ons Baggage Seat ADL - PER PER - ADL 1 x 23kg checked baggage INCLUDED 1 x …" at bounding box center [721, 660] width 937 height 163
click at [593, 636] on div "No seat selection + AUD 0.00" at bounding box center [540, 662] width 106 height 53
click at [502, 674] on icon "button" at bounding box center [496, 679] width 11 height 11
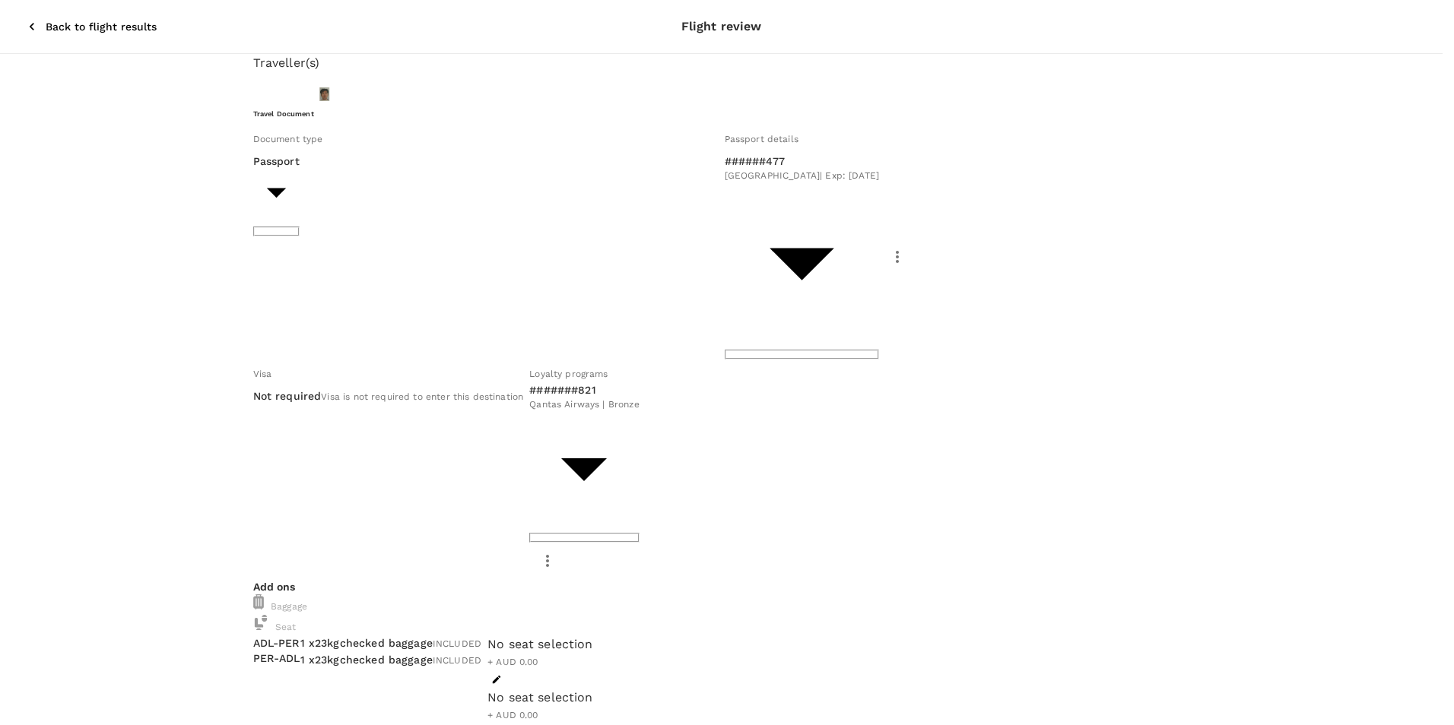
scroll to position [655, 0]
click at [284, 476] on div "Selected seat 28 C 0 Chunggyu Lim Select" at bounding box center [245, 447] width 75 height 77
click at [284, 473] on p "Select" at bounding box center [245, 478] width 75 height 15
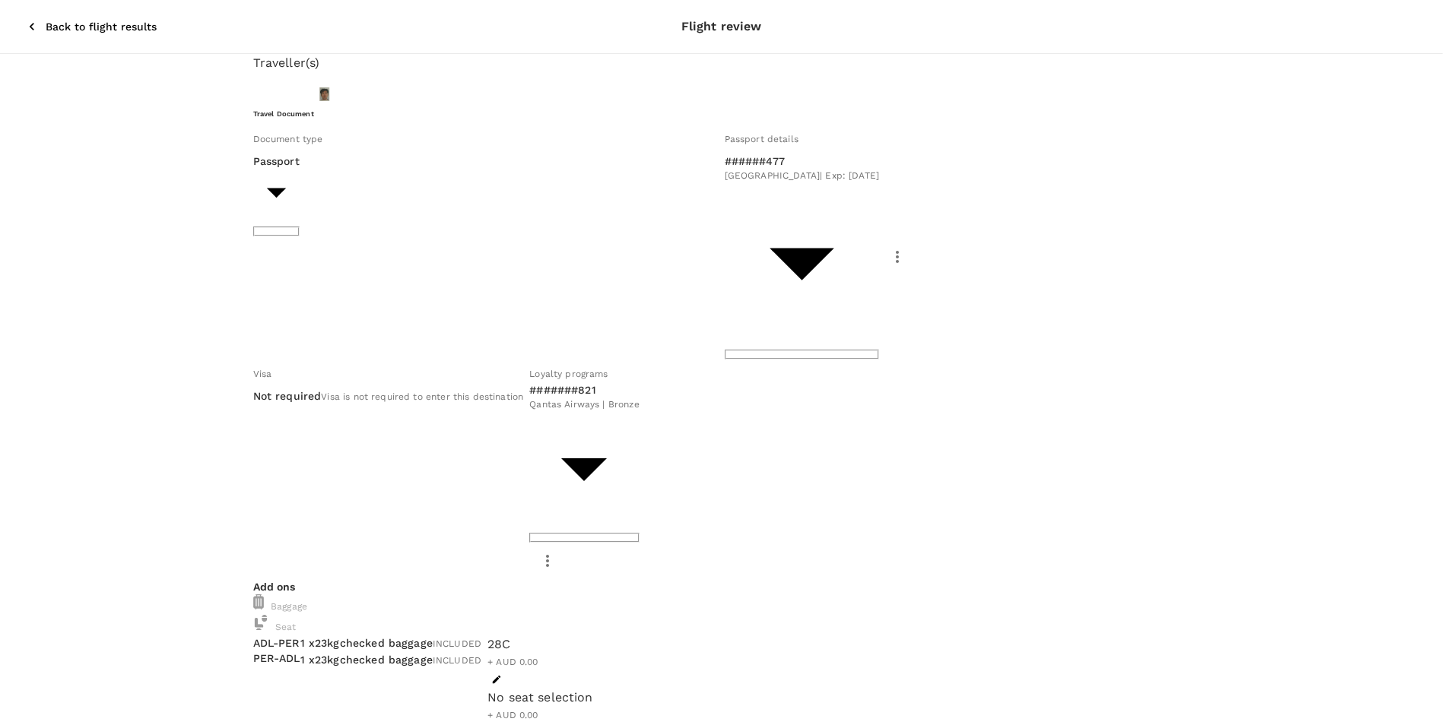
scroll to position [0, 0]
drag, startPoint x: 826, startPoint y: 490, endPoint x: 789, endPoint y: 561, distance: 80.3
click at [506, 724] on button "button" at bounding box center [496, 733] width 18 height 18
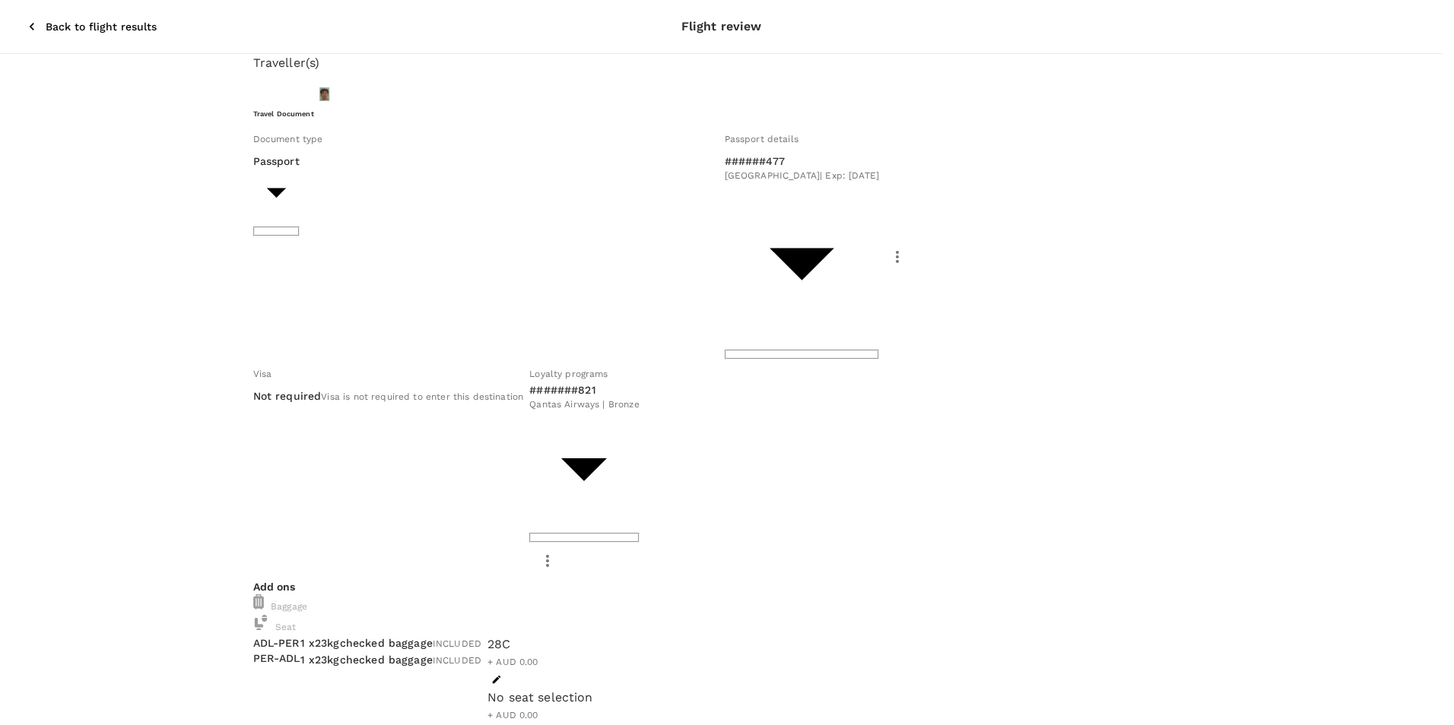
drag, startPoint x: 1220, startPoint y: 500, endPoint x: 1195, endPoint y: 515, distance: 28.7
click at [1284, 471] on p "Select" at bounding box center [1269, 478] width 75 height 15
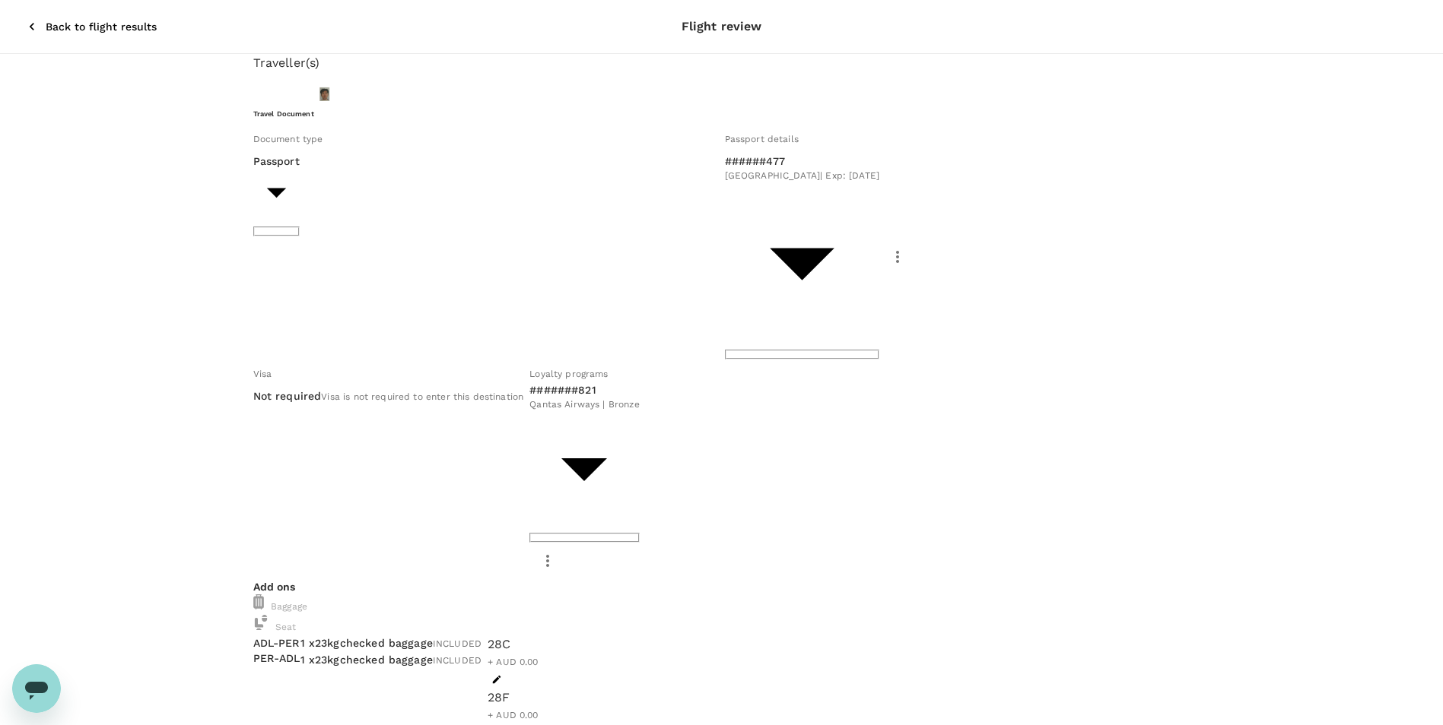
scroll to position [0, 0]
click at [24, 19] on icon "button" at bounding box center [31, 26] width 15 height 15
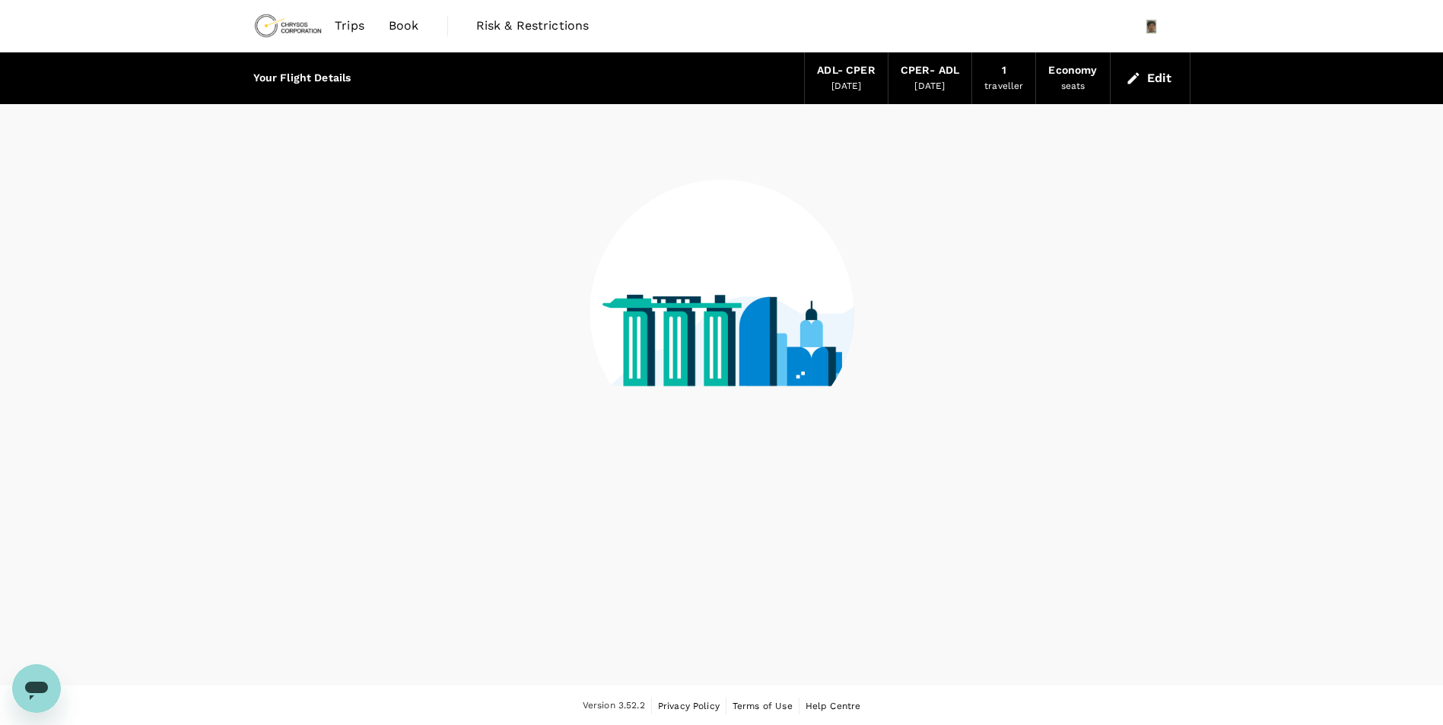
scroll to position [2, 0]
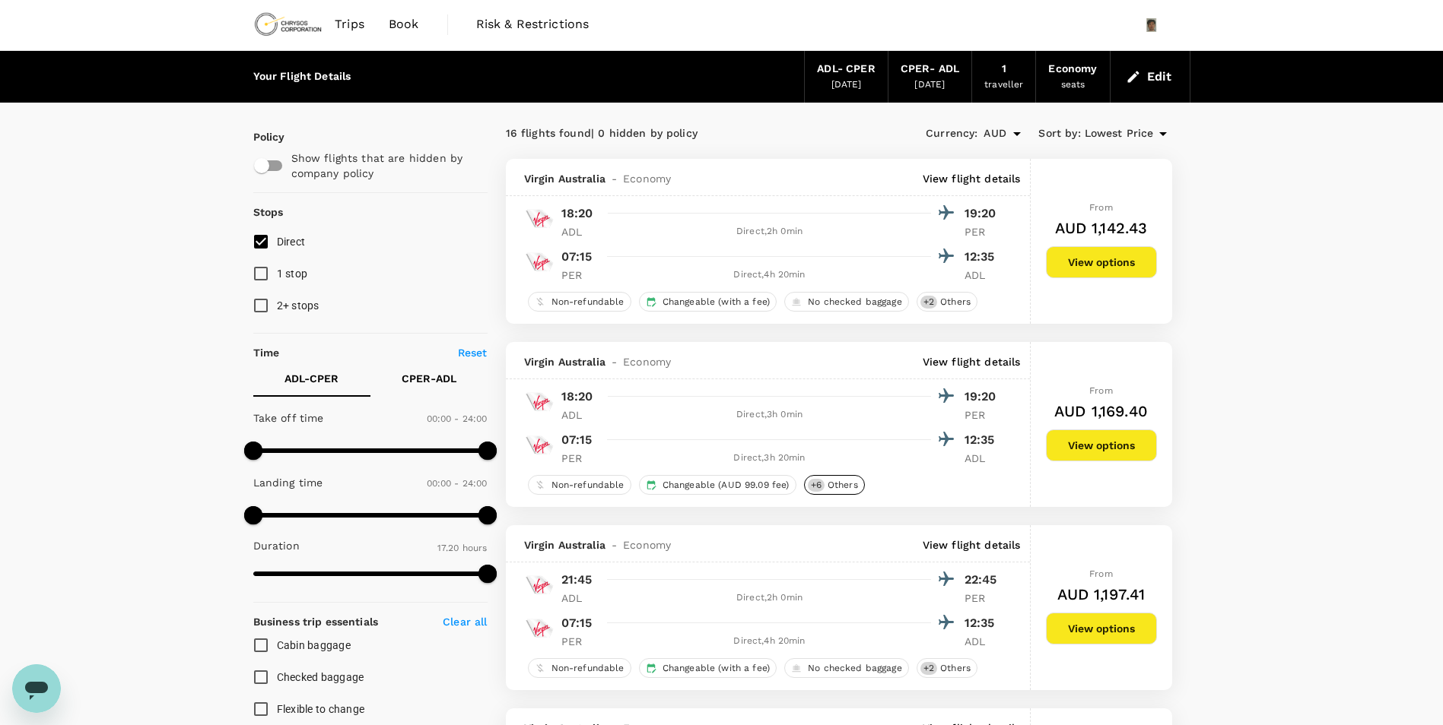
click at [834, 494] on div "+ 6 Others" at bounding box center [834, 485] width 61 height 20
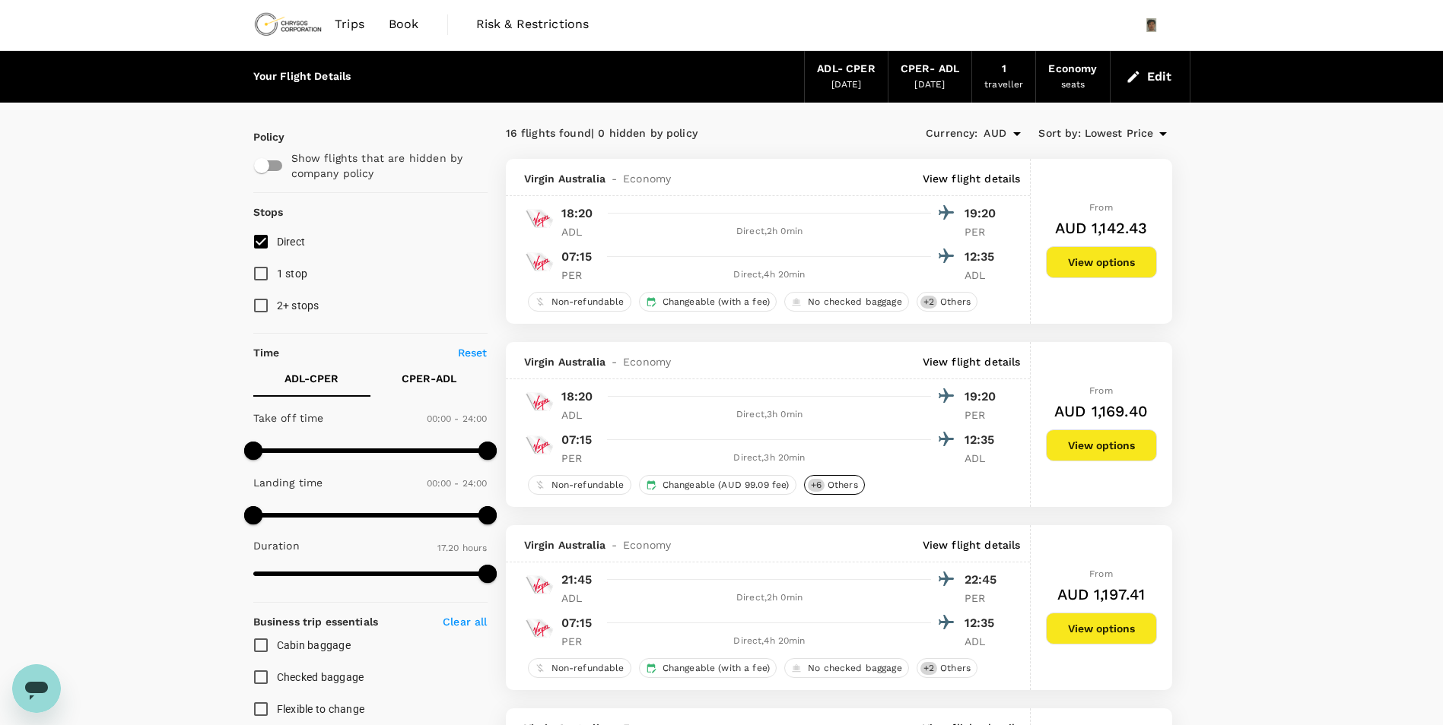
click at [840, 482] on span "Others" at bounding box center [842, 485] width 43 height 13
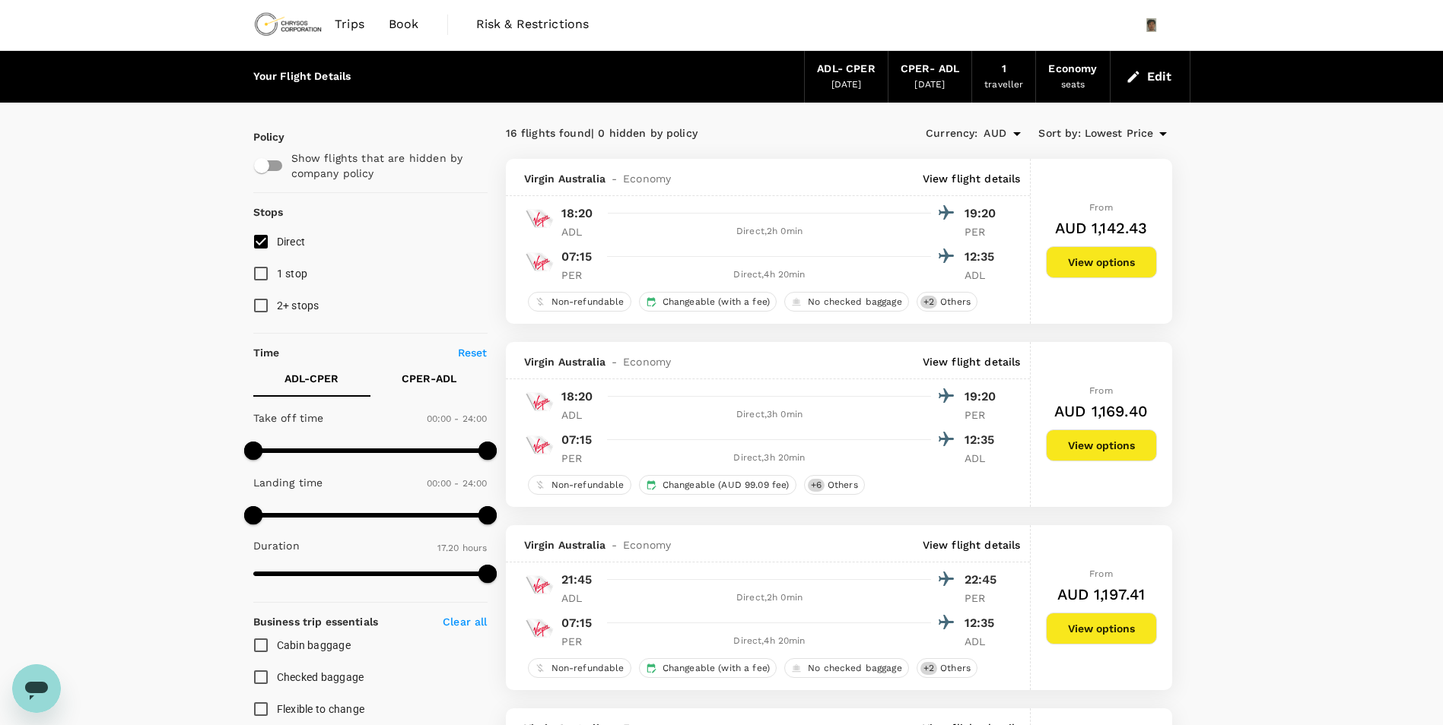
click at [1103, 456] on button "View options" at bounding box center [1101, 446] width 111 height 32
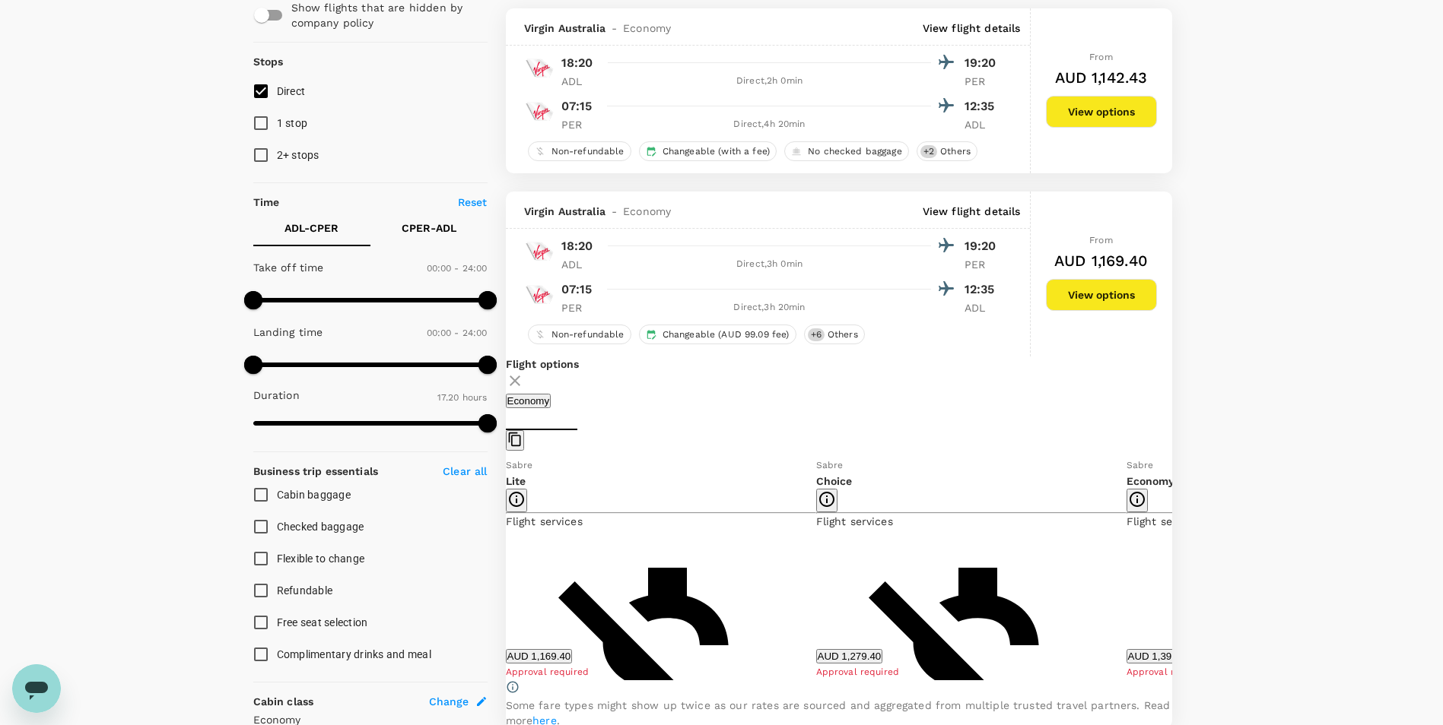
scroll to position [228, 0]
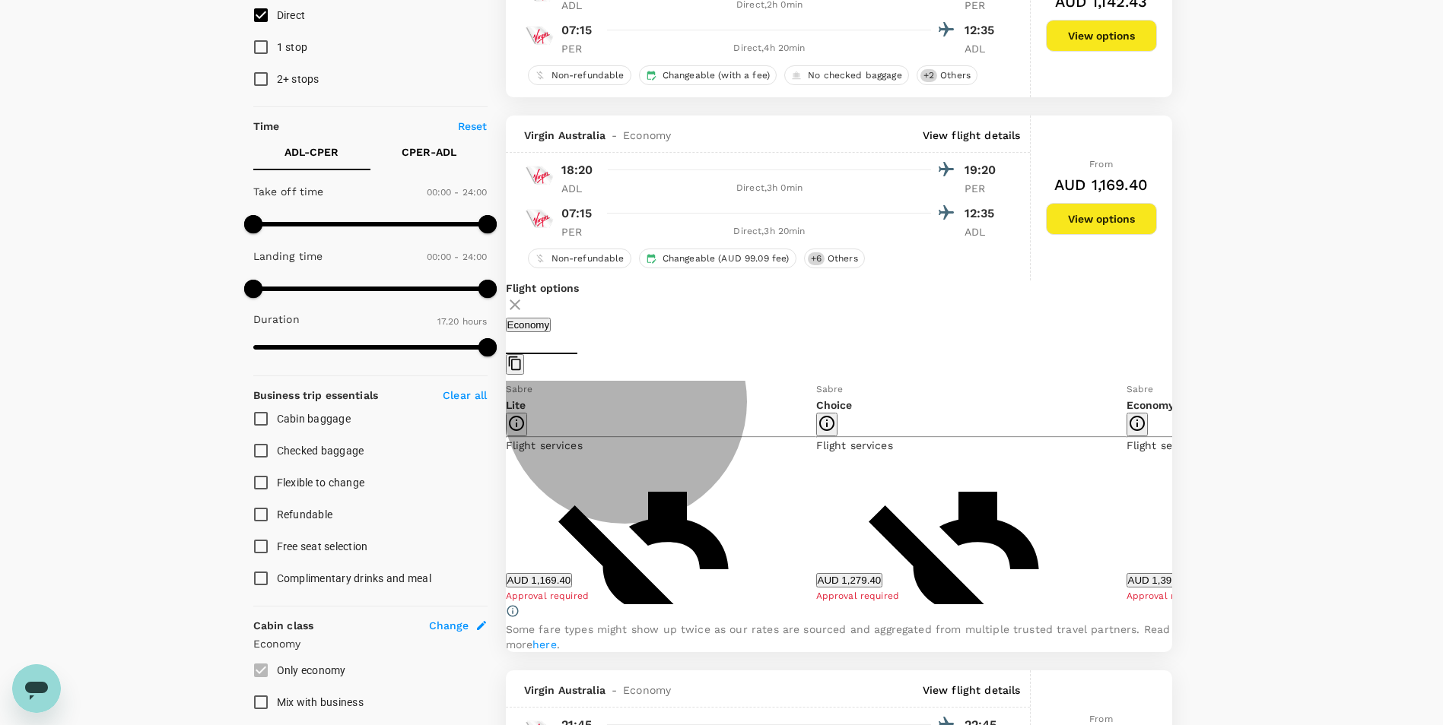
click at [883, 588] on button "AUD 1,279.40" at bounding box center [849, 580] width 67 height 14
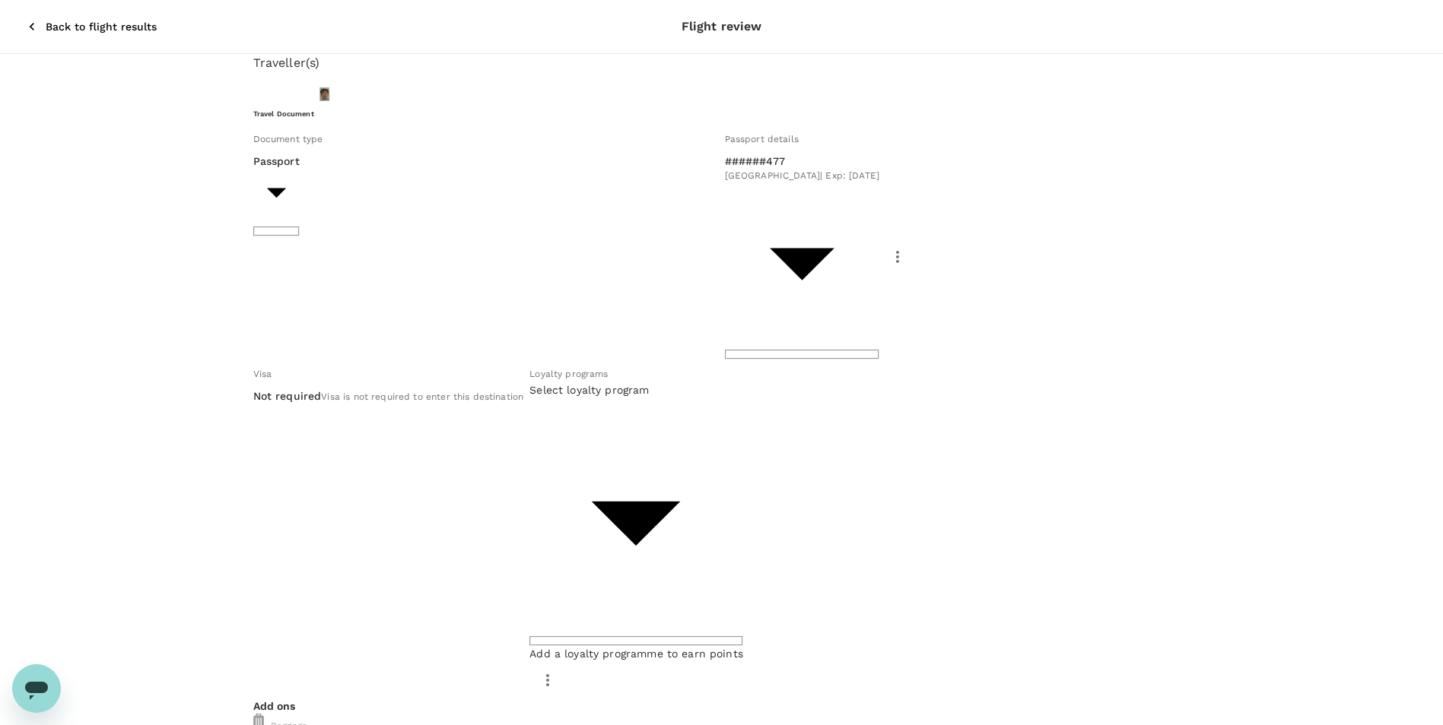
click at [684, 387] on span "VELOCITY FREQUENT FLYER | Red" at bounding box center [659, 390] width 155 height 15
type input "627f4be5-f1c9-4bcd-b8af-792fbcafb655"
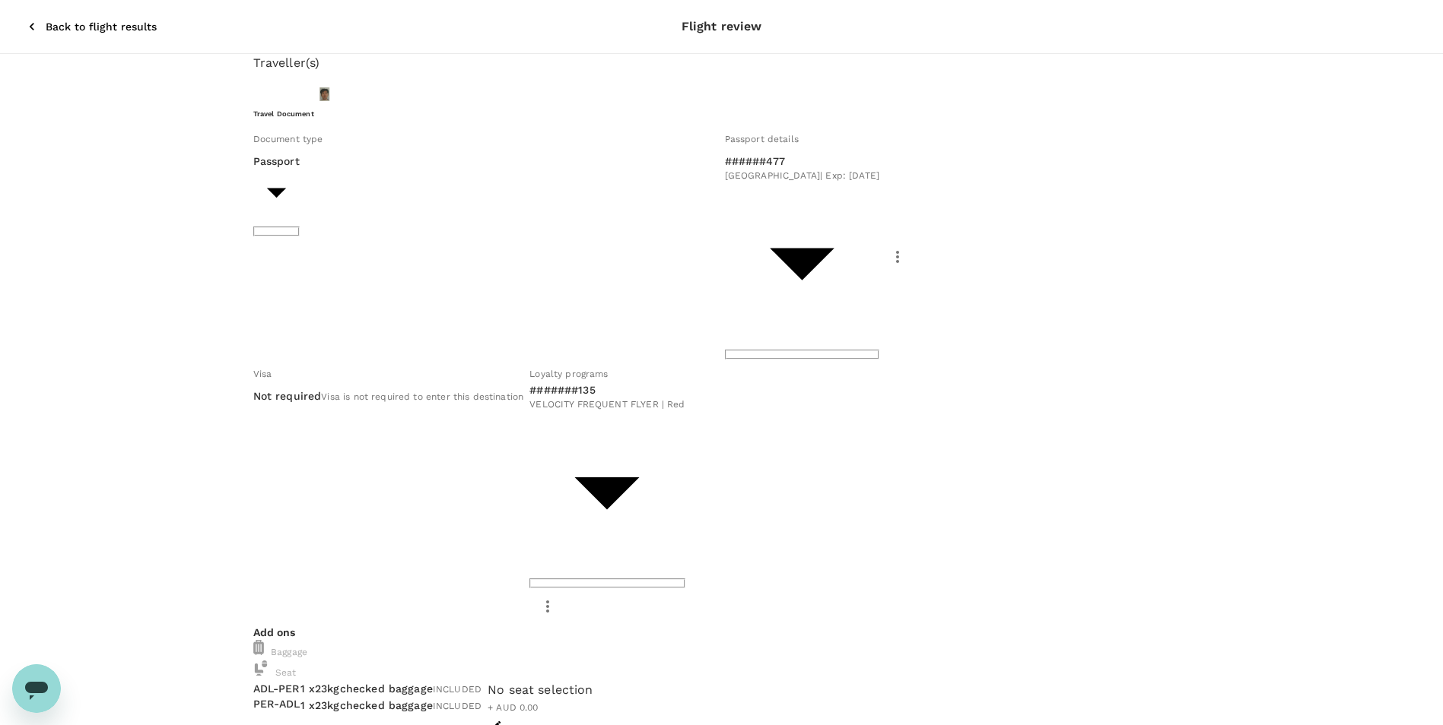
click at [506, 716] on button "button" at bounding box center [496, 725] width 18 height 18
drag, startPoint x: 1033, startPoint y: 98, endPoint x: 1061, endPoint y: 64, distance: 43.8
drag, startPoint x: 1053, startPoint y: 85, endPoint x: 976, endPoint y: 405, distance: 329.2
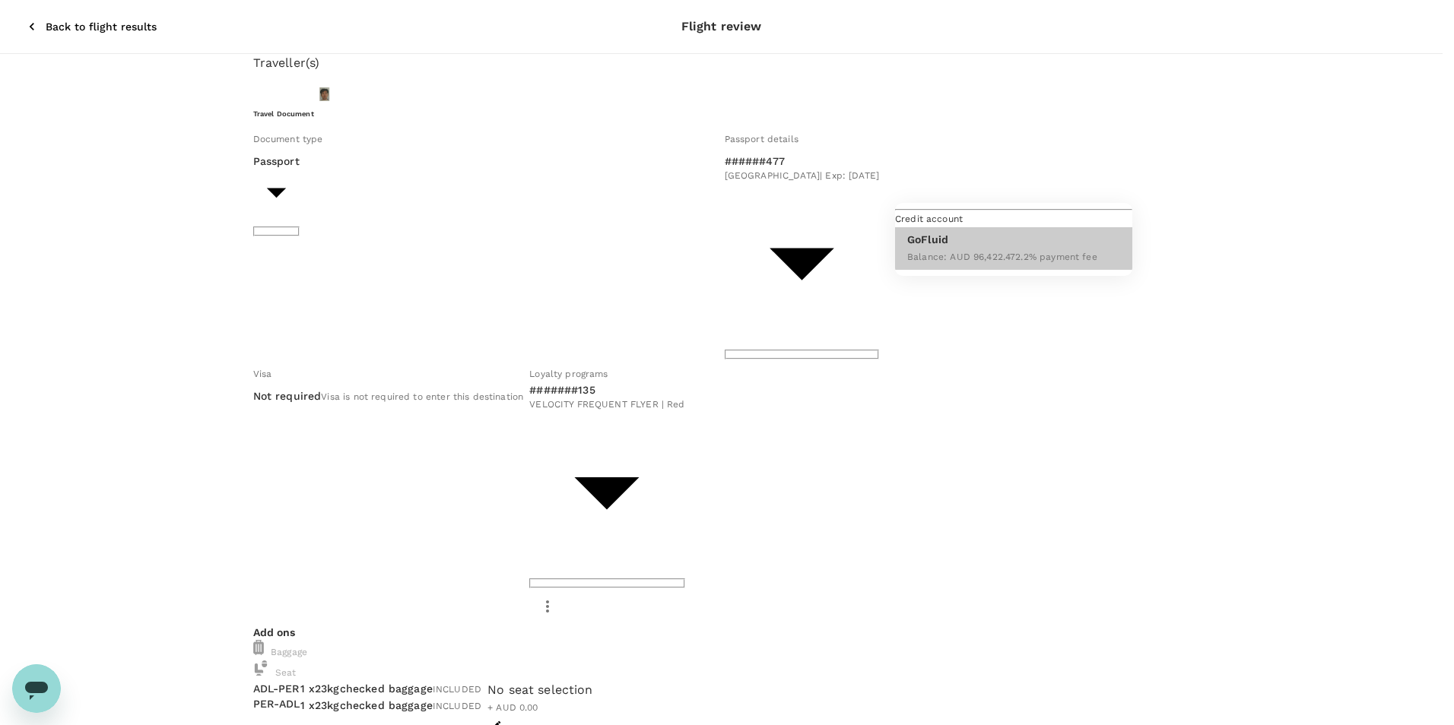
click at [1005, 156] on div at bounding box center [727, 362] width 1454 height 725
type textarea "PC252 Max6 Upgrade"
drag, startPoint x: 963, startPoint y: 480, endPoint x: 970, endPoint y: 601, distance: 121.8
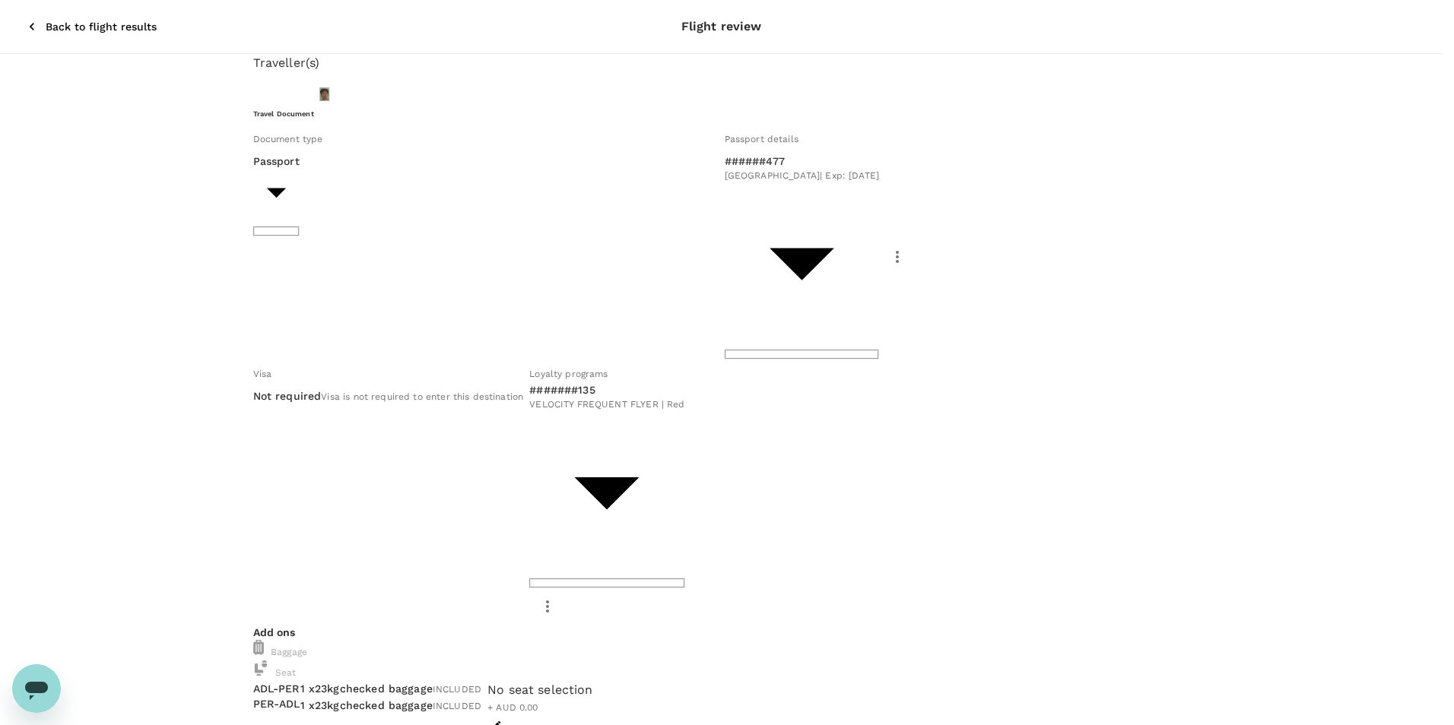
drag, startPoint x: 755, startPoint y: 364, endPoint x: 748, endPoint y: 392, distance: 29.0
drag, startPoint x: 748, startPoint y: 392, endPoint x: 744, endPoint y: 427, distance: 34.5
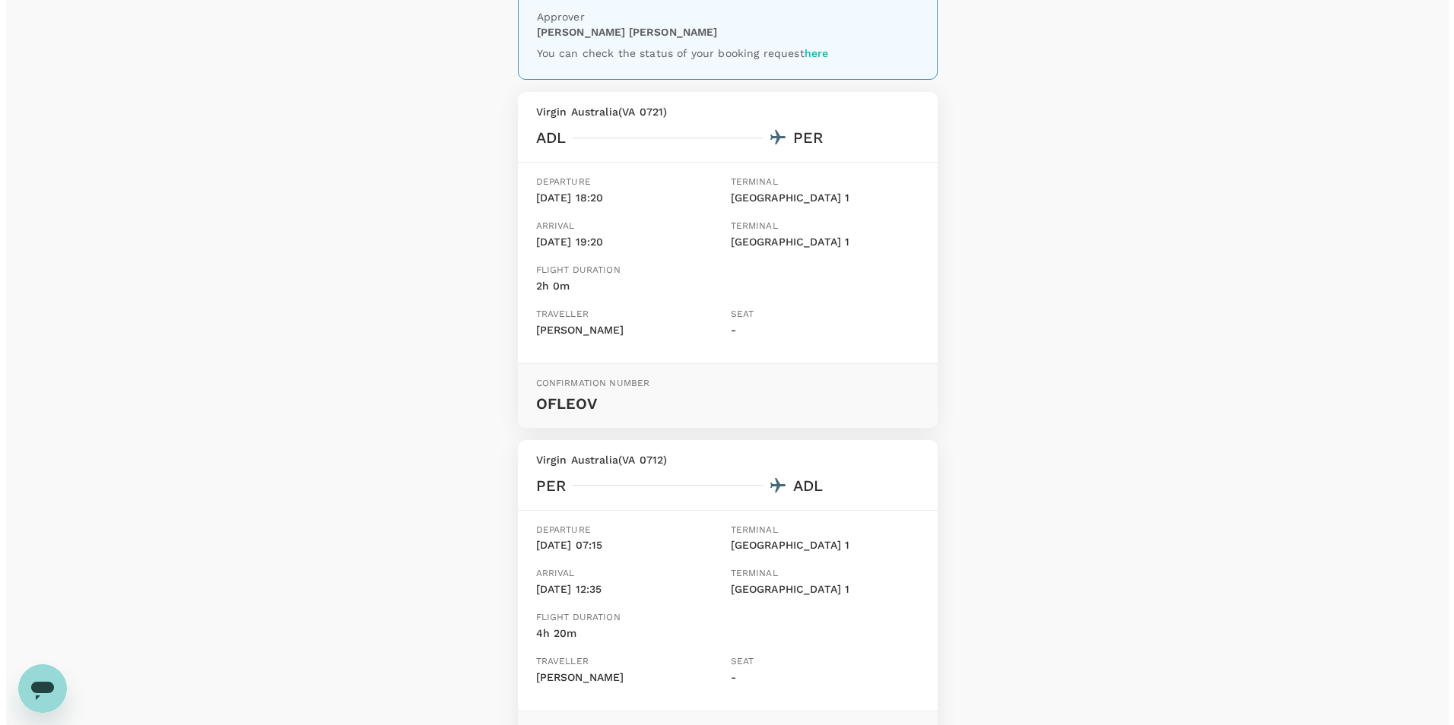
scroll to position [338, 0]
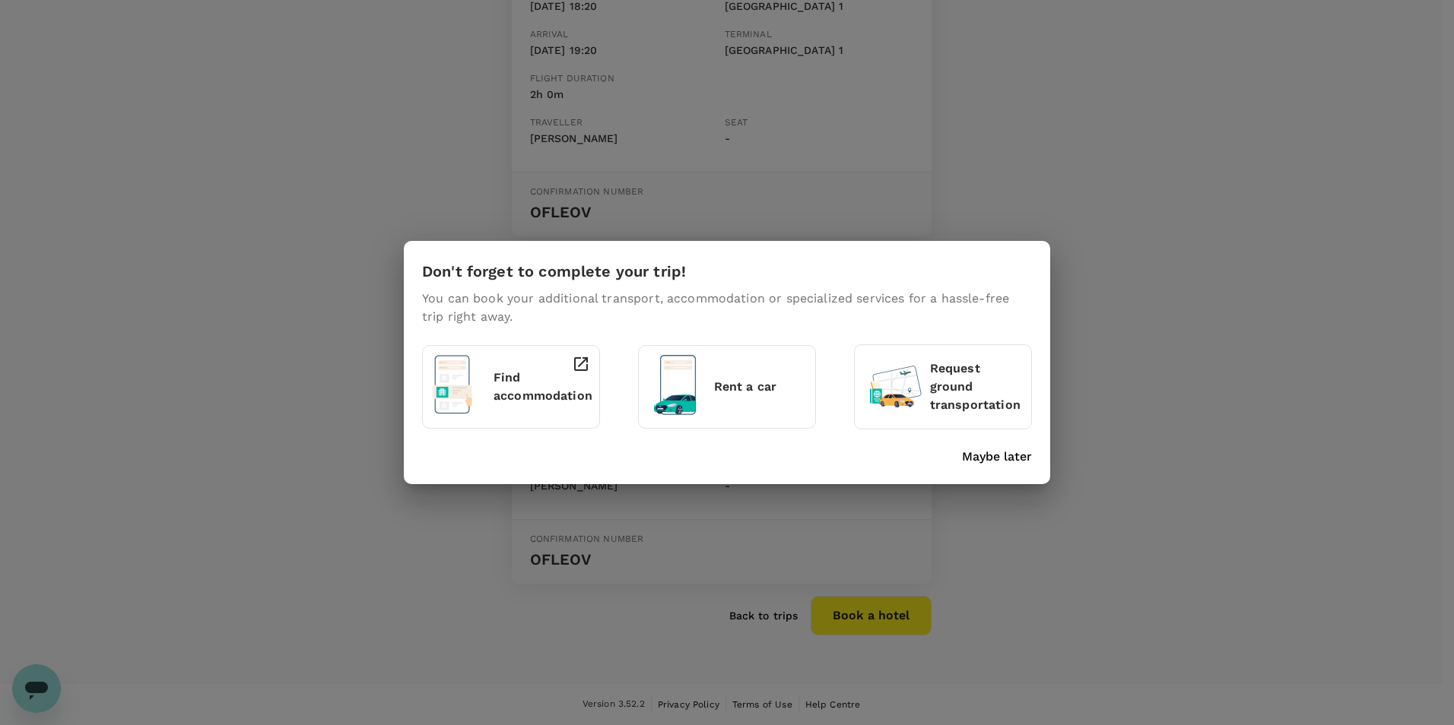
click at [744, 378] on p "Rent a car" at bounding box center [760, 387] width 92 height 18
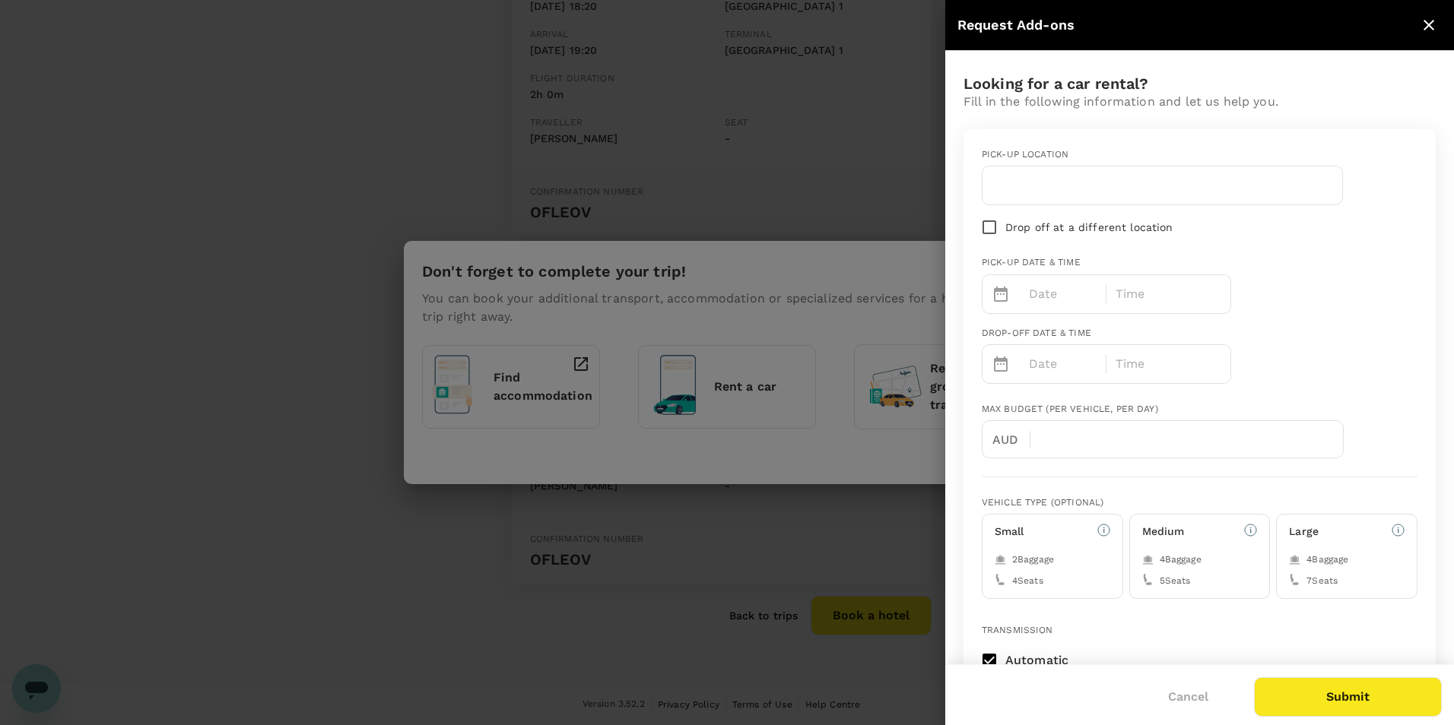
click at [1074, 167] on div at bounding box center [1162, 186] width 360 height 38
click at [1058, 184] on input "text" at bounding box center [1162, 185] width 341 height 24
click at [1131, 176] on input "[GEOGRAPHIC_DATA]" at bounding box center [1162, 185] width 341 height 24
drag, startPoint x: 1130, startPoint y: 179, endPoint x: 855, endPoint y: 179, distance: 274.5
click at [855, 179] on div "Request Add-ons Looking for a car rental? Fill in the following information and…" at bounding box center [727, 362] width 1454 height 725
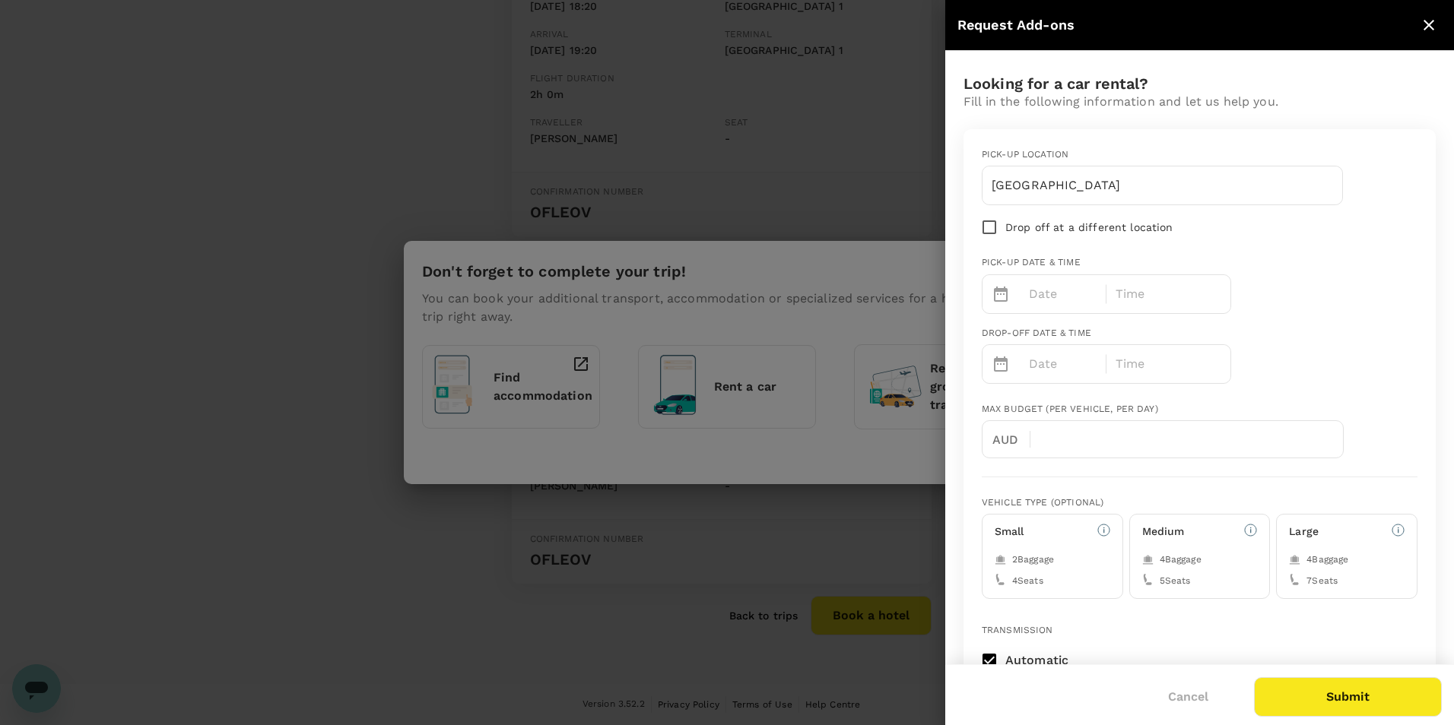
click at [1166, 166] on div "[GEOGRAPHIC_DATA]" at bounding box center [1162, 186] width 361 height 40
click at [1164, 186] on input "[GEOGRAPHIC_DATA]" at bounding box center [1162, 185] width 341 height 24
type input "Perth Airport"
click at [1049, 300] on p "Date" at bounding box center [1063, 294] width 68 height 18
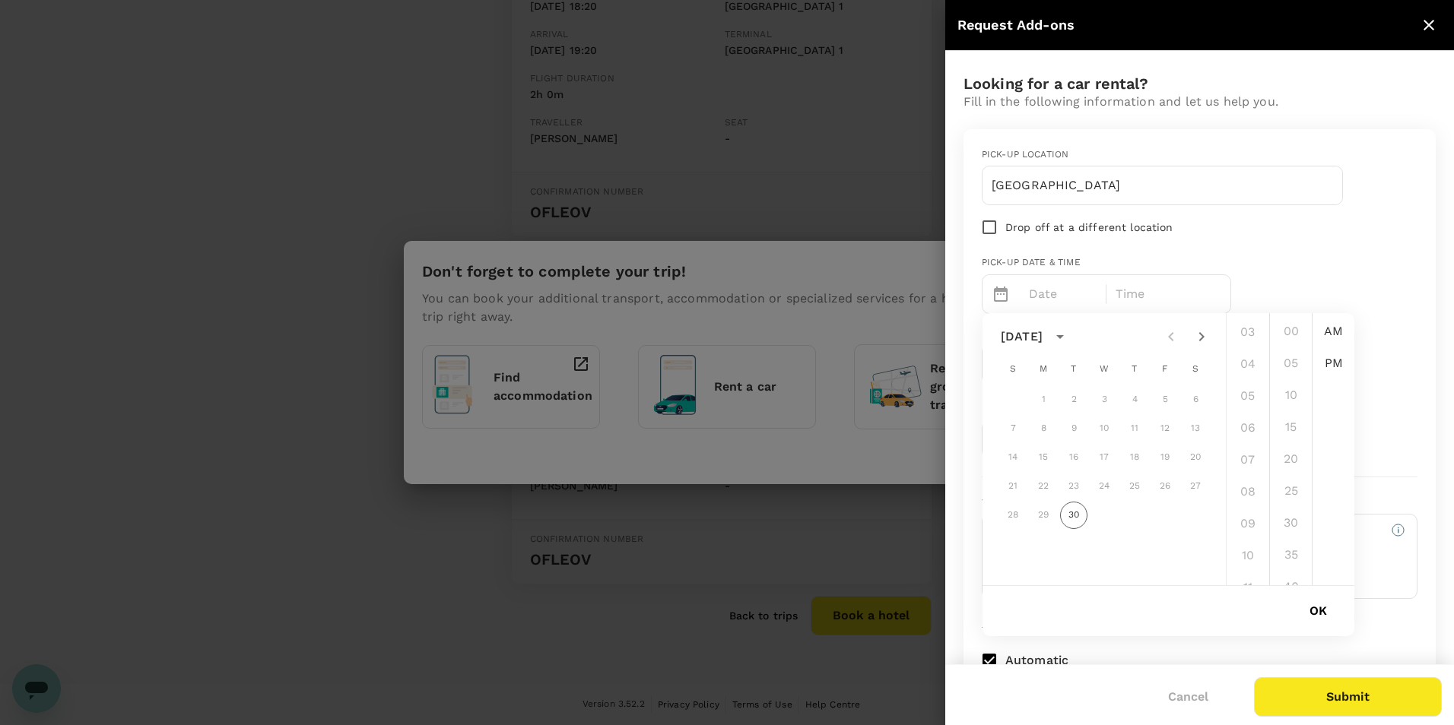
scroll to position [228, 0]
click at [1249, 334] on ul "12 01 02 03 04 05 06 07 08 09 10 11" at bounding box center [1248, 449] width 43 height 272
click at [1243, 325] on ul "12 01 02 03 04 05 06 07 08 09 10 11" at bounding box center [1248, 449] width 43 height 272
click at [1197, 344] on icon "Next month" at bounding box center [1201, 337] width 18 height 18
click at [1011, 428] on button "5" at bounding box center [1012, 428] width 27 height 27
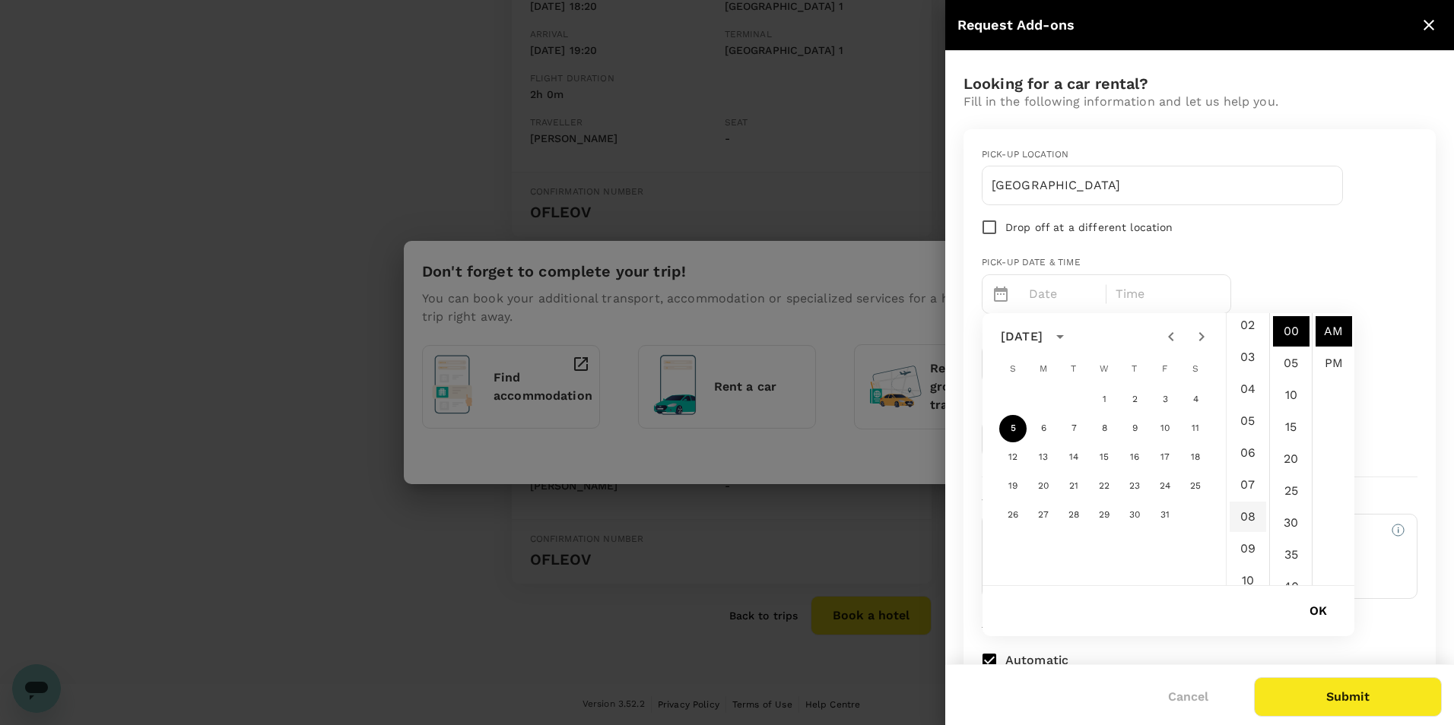
scroll to position [152, 0]
click at [1250, 346] on li "05" at bounding box center [1248, 339] width 36 height 30
click at [1254, 411] on ul "12 01 02 03 04 05 06 07 08 09 10 11" at bounding box center [1248, 449] width 43 height 272
click at [1330, 351] on li "PM" at bounding box center [1334, 363] width 36 height 30
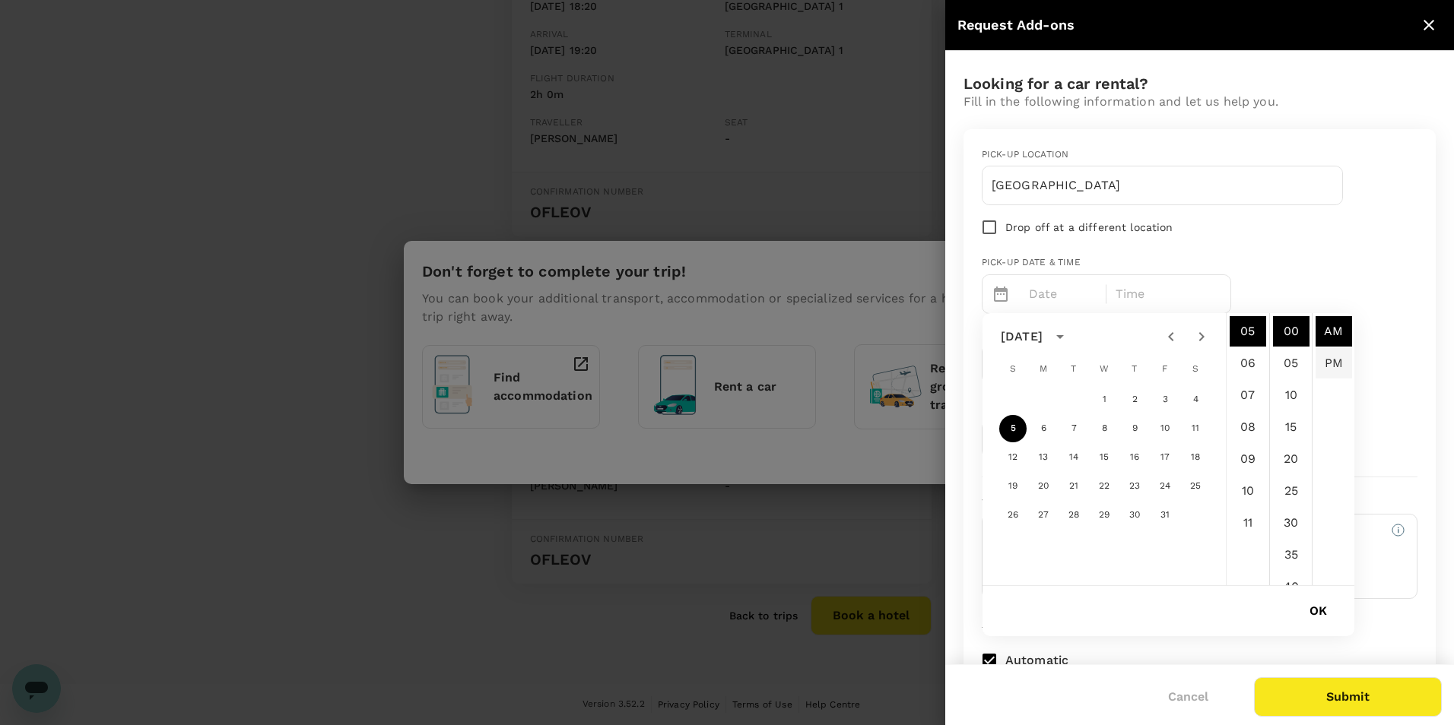
type input "10/05/2025 05:00 PM"
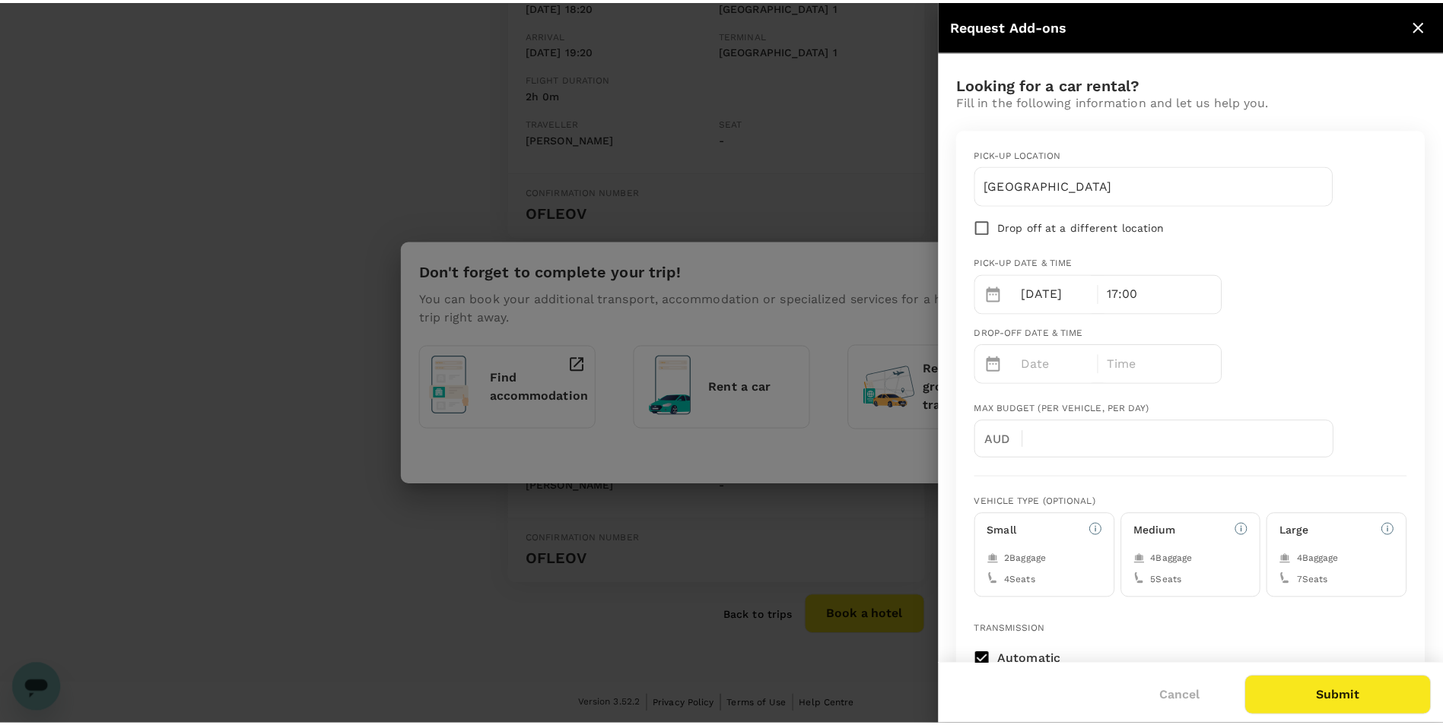
scroll to position [32, 0]
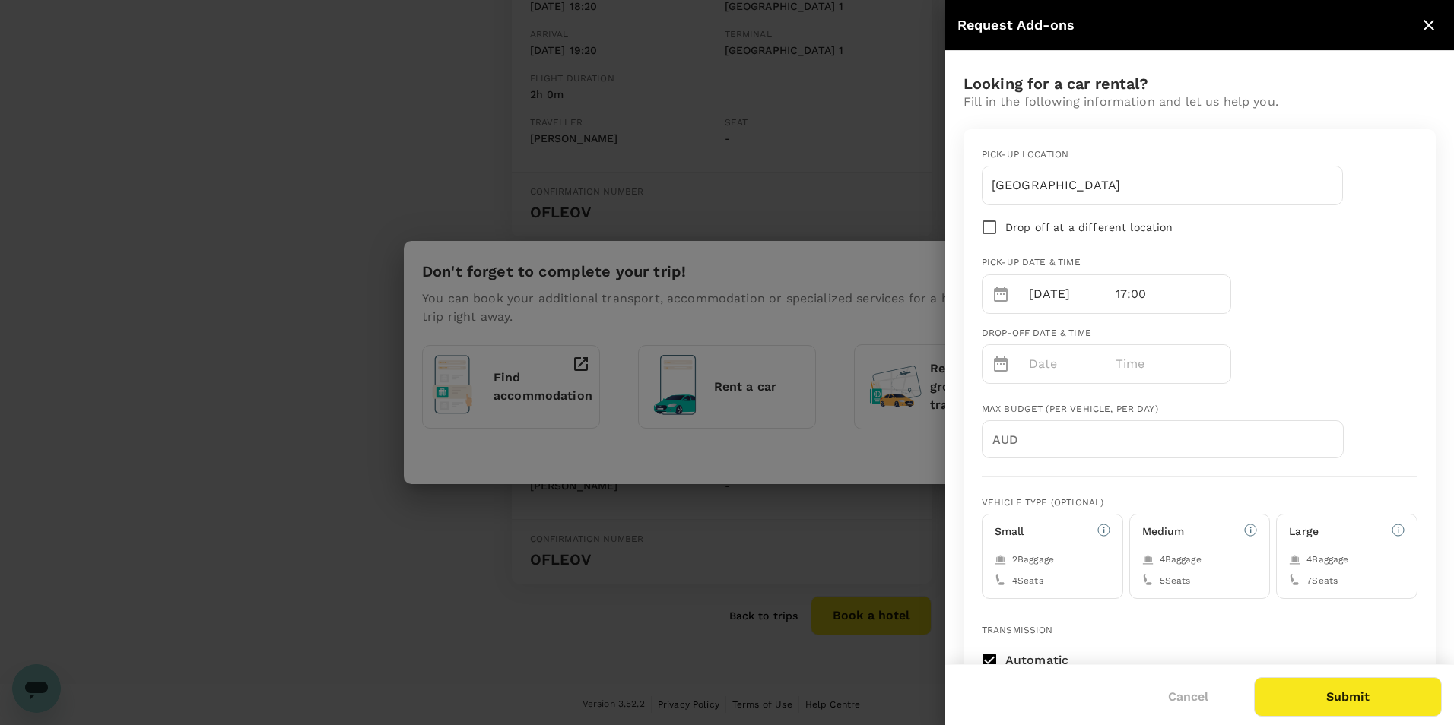
click at [851, 207] on div at bounding box center [727, 362] width 1454 height 725
click at [1422, 29] on icon "close" at bounding box center [1429, 25] width 18 height 18
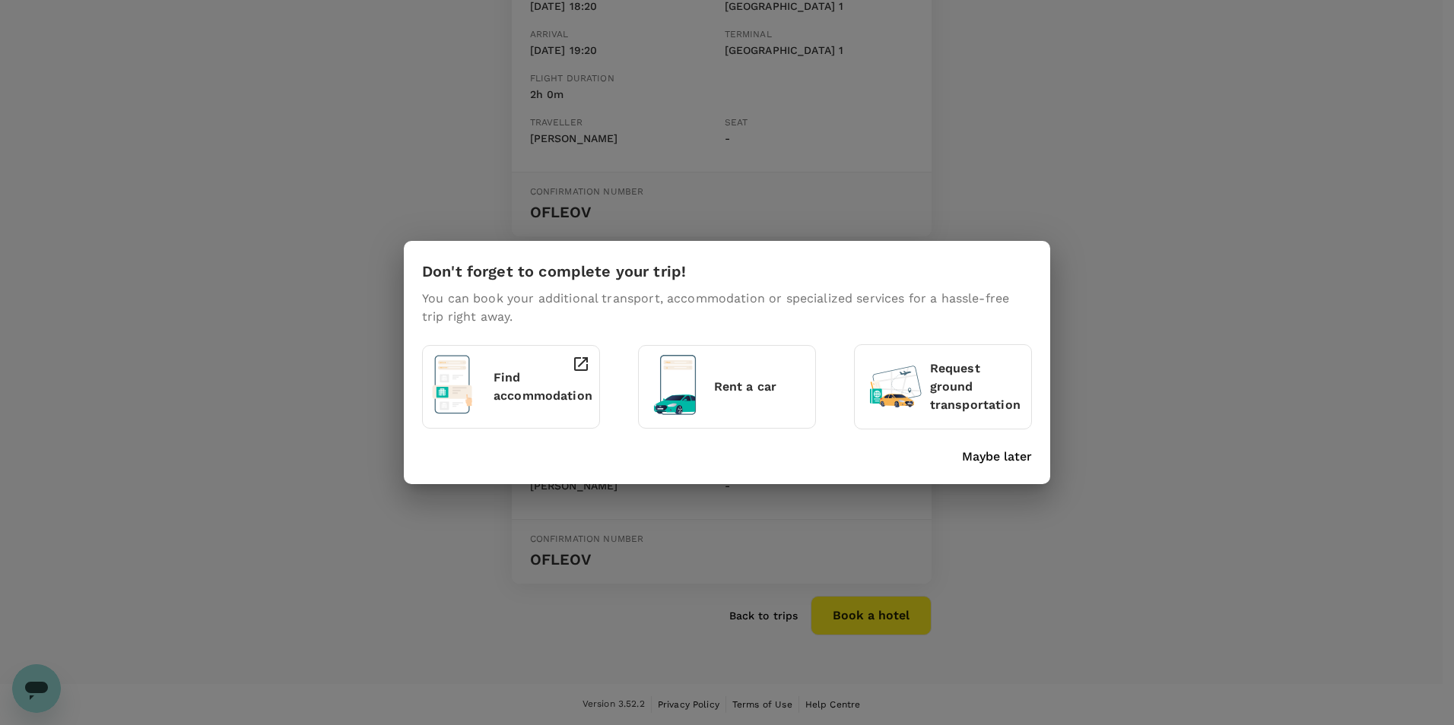
click at [1119, 209] on div "Don't forget to complete your trip! You can book your additional transport, acc…" at bounding box center [727, 362] width 1454 height 725
click at [1018, 462] on p "Maybe later" at bounding box center [997, 457] width 70 height 18
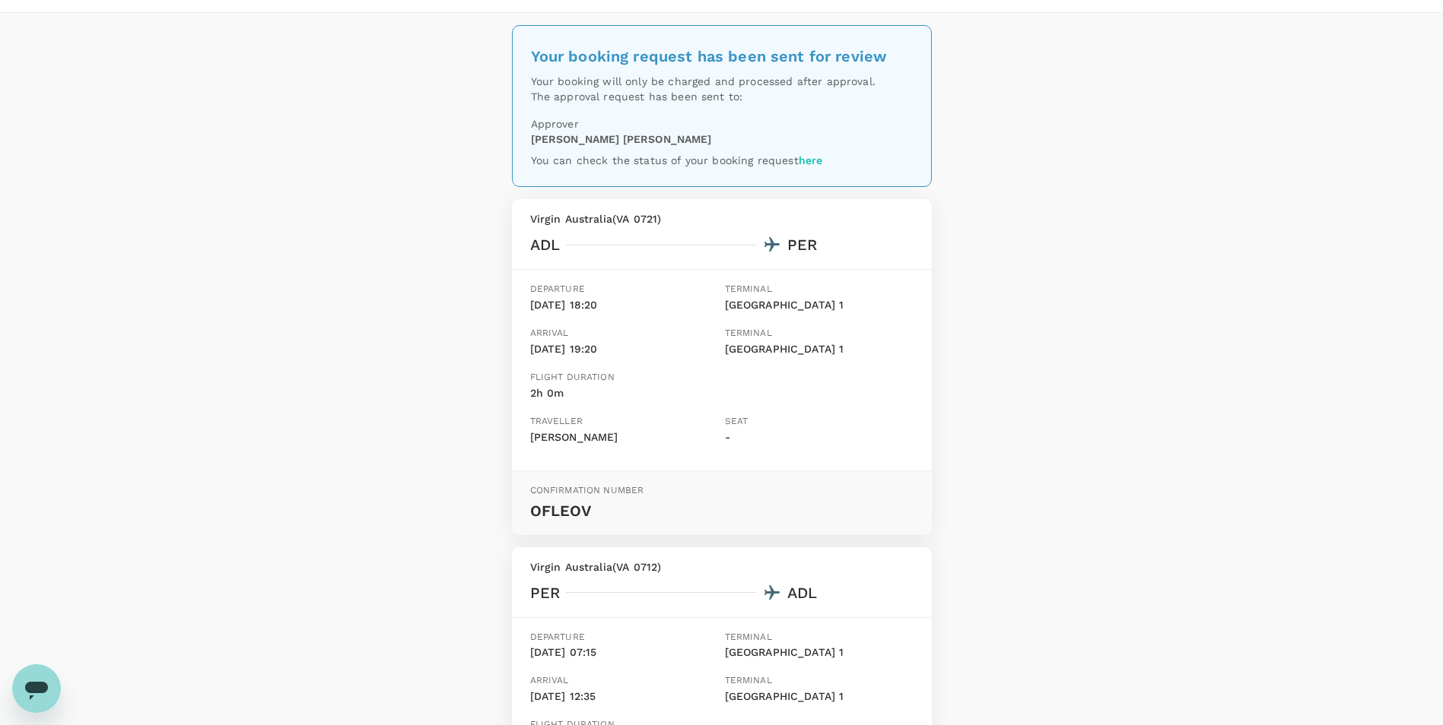
scroll to position [76, 0]
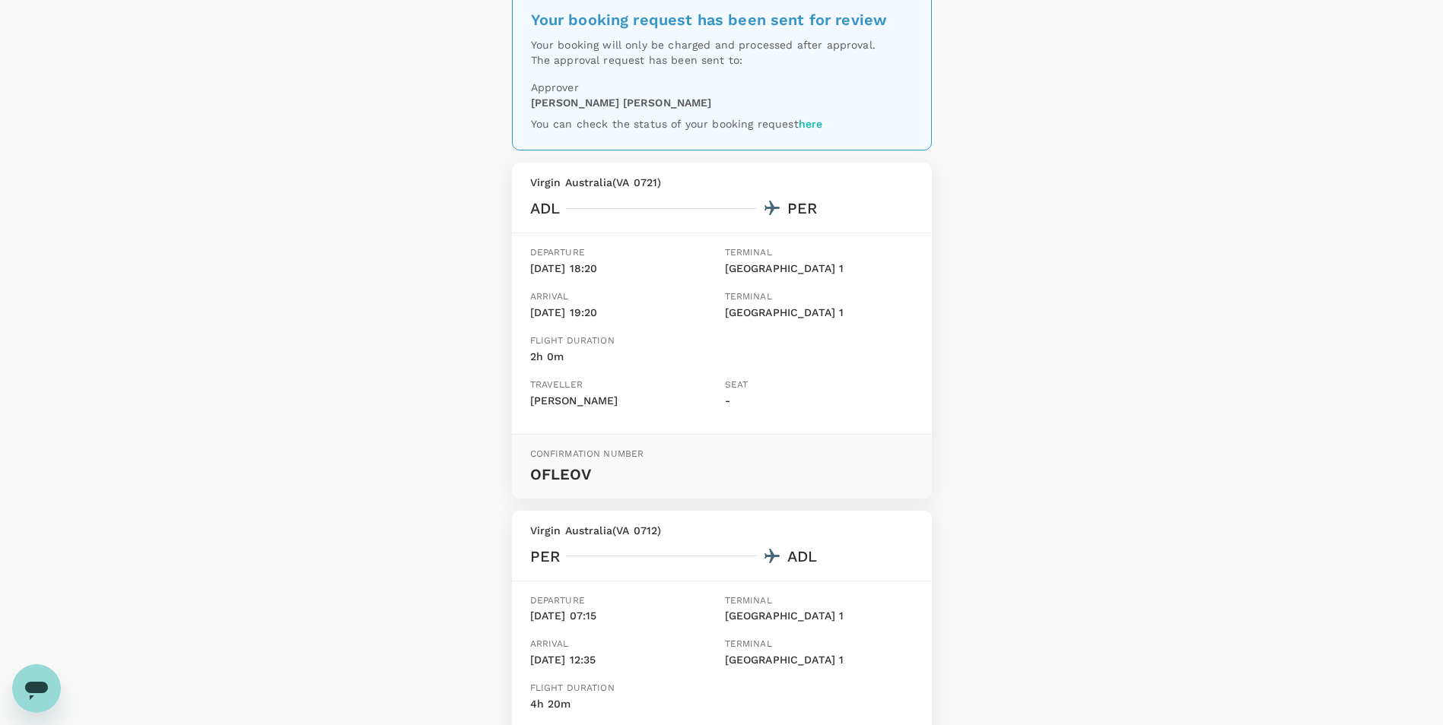
drag, startPoint x: 761, startPoint y: 312, endPoint x: 663, endPoint y: 306, distance: 98.2
click at [663, 306] on div "Arrival 05 Oct, 19:20 Terminal Perth 1" at bounding box center [718, 309] width 389 height 50
click at [663, 306] on p "05 Oct, 19:20" at bounding box center [624, 313] width 189 height 17
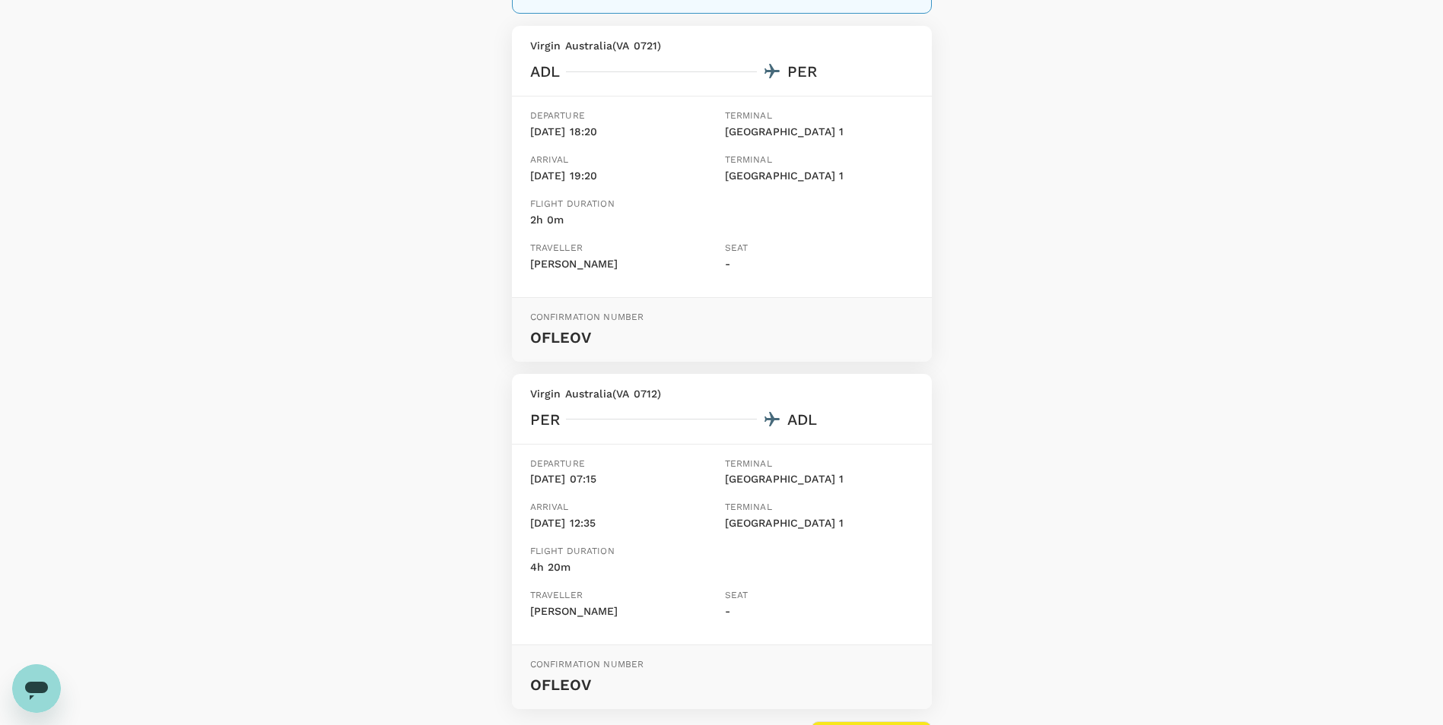
scroll to position [186, 0]
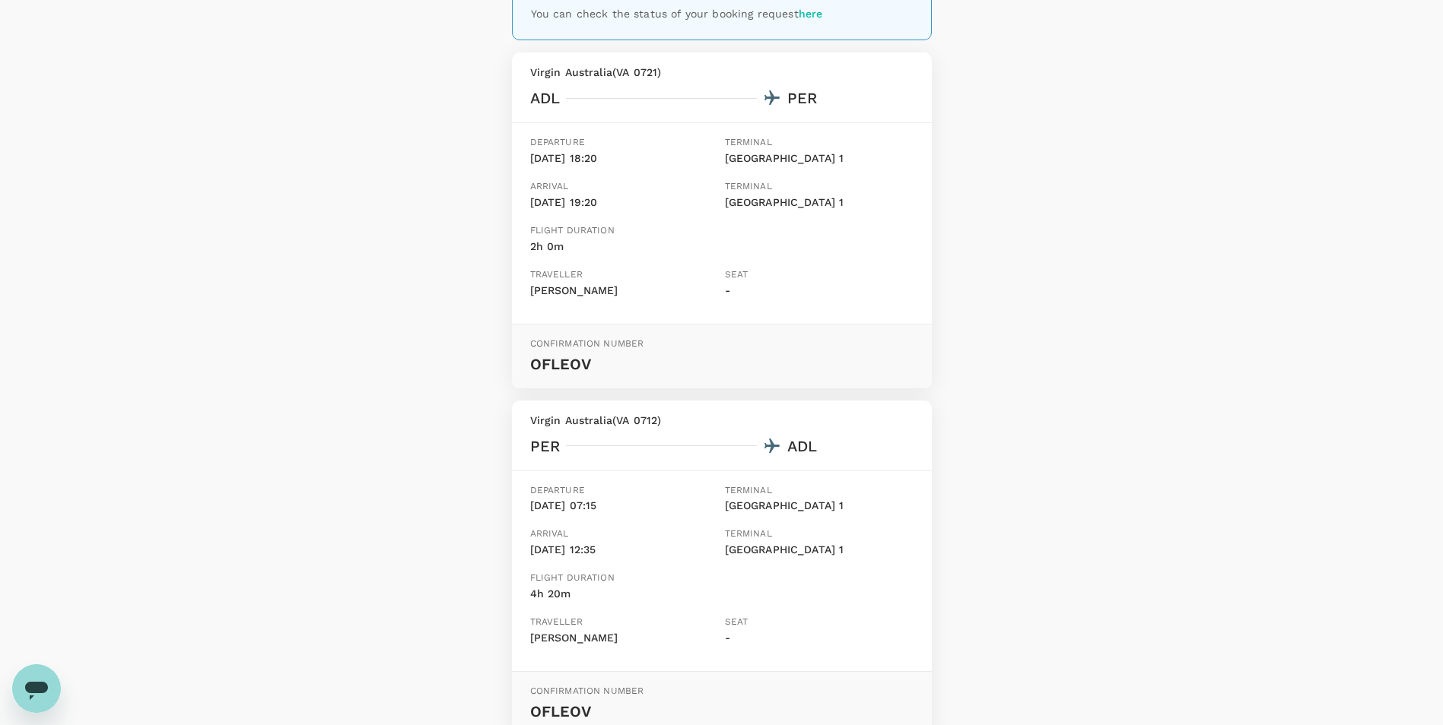
click at [1108, 682] on div "Your booking request has been sent for review Your booking will only be charged…" at bounding box center [721, 351] width 1443 height 970
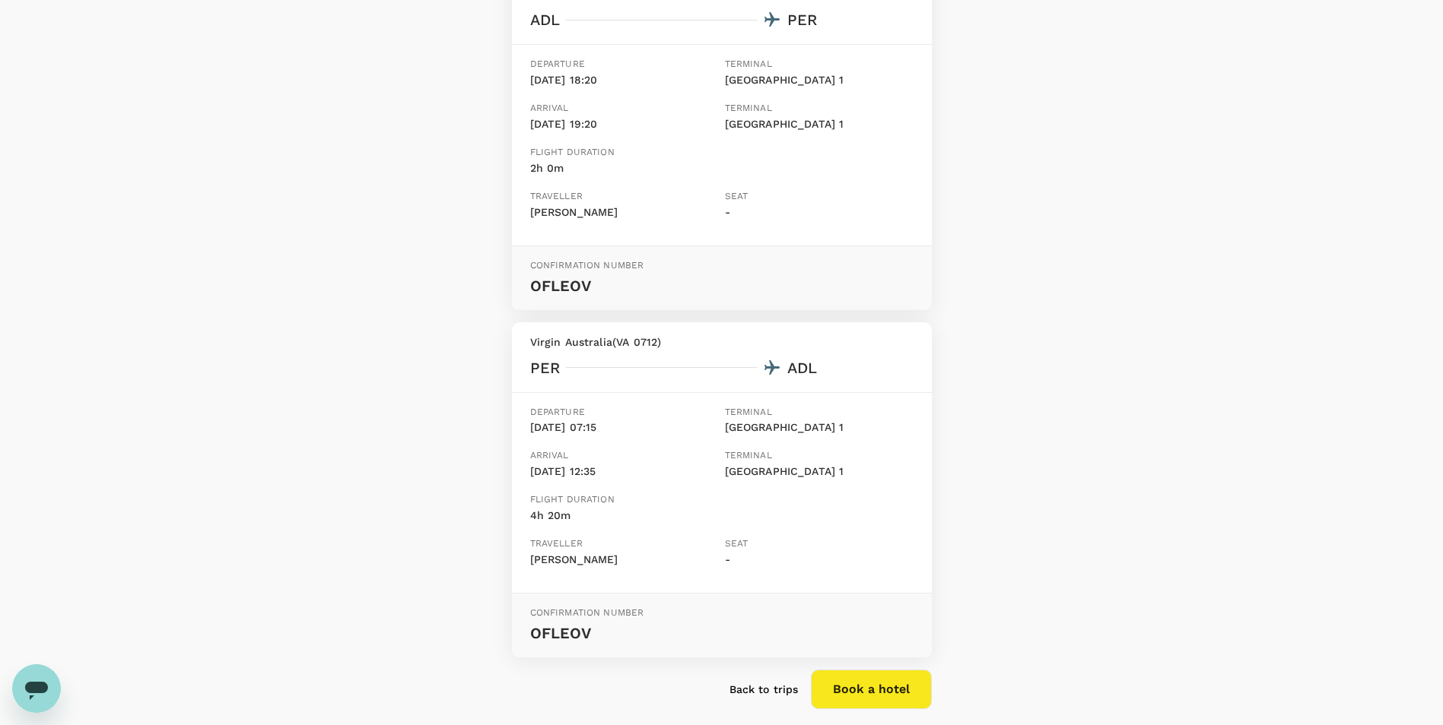
scroll to position [338, 0]
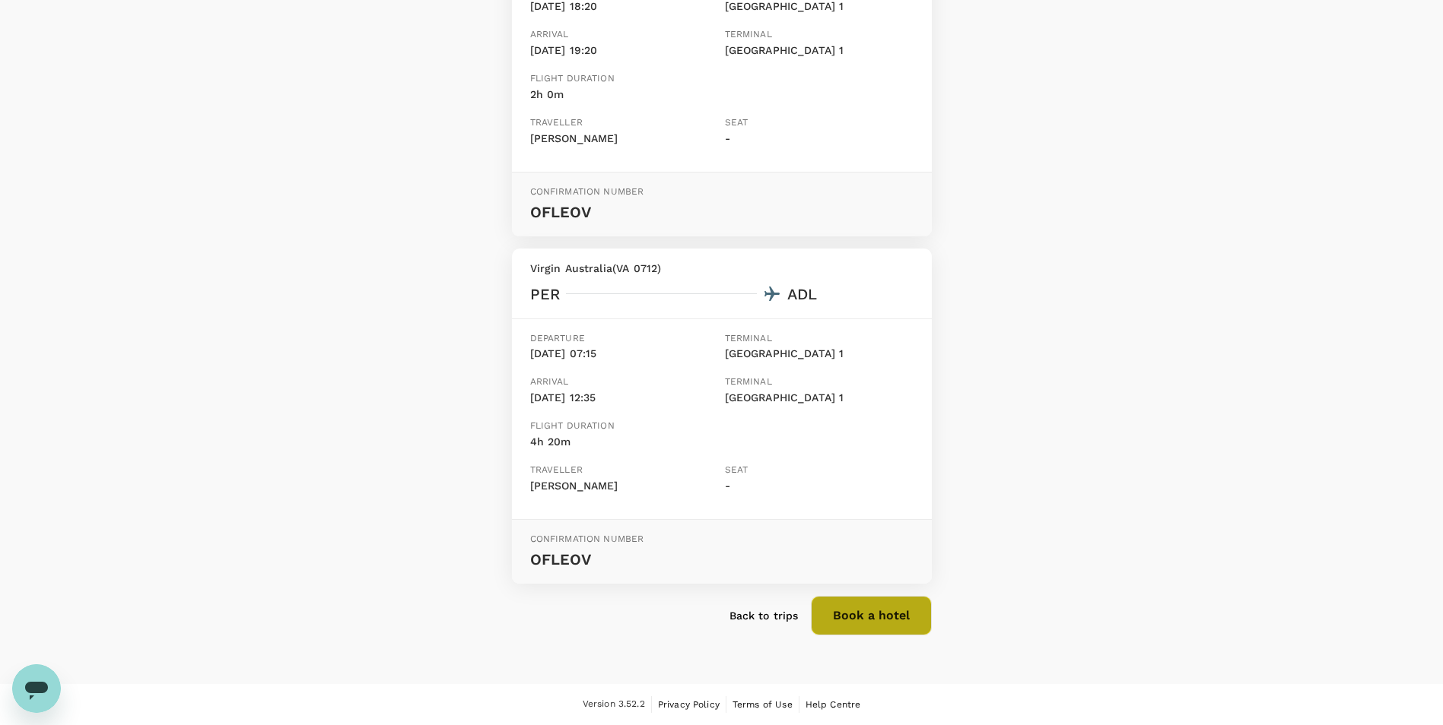
click at [841, 611] on button "Book a hotel" at bounding box center [871, 616] width 121 height 40
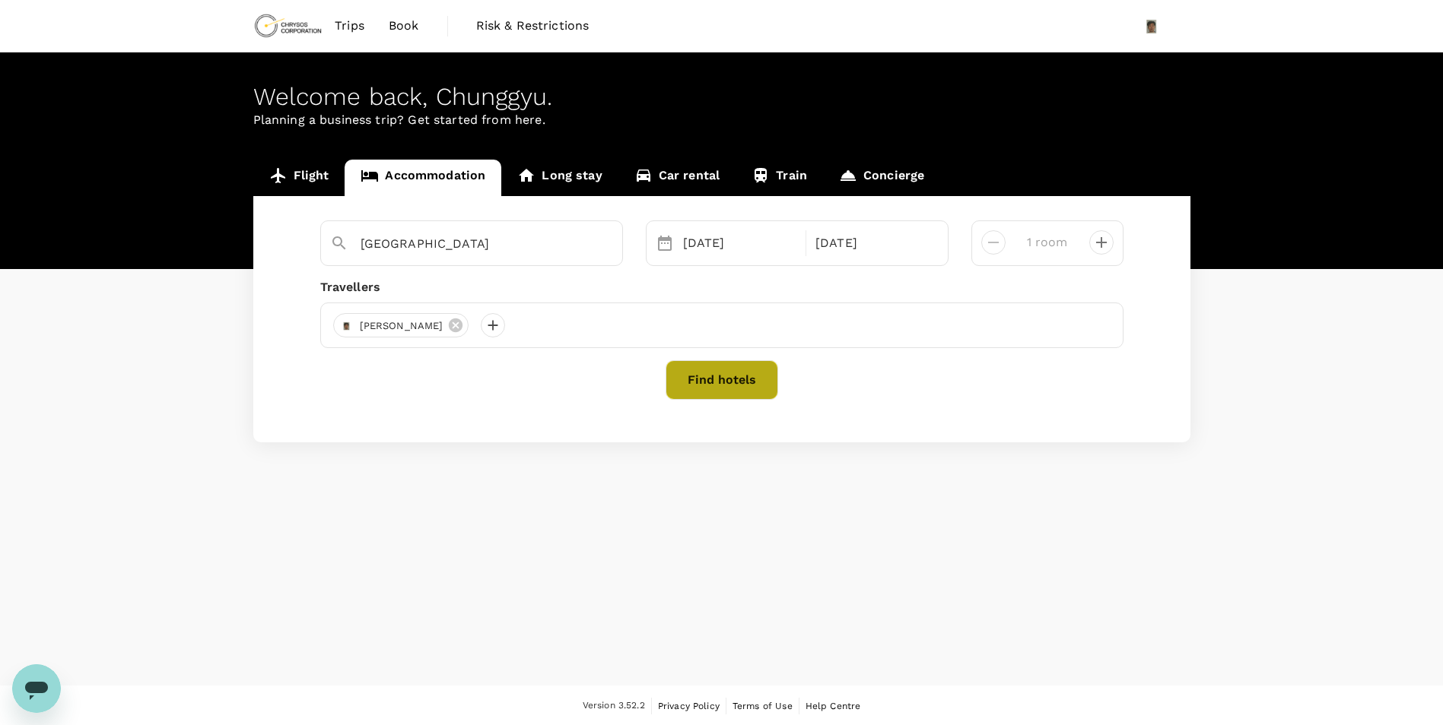
click at [716, 379] on button "Find hotels" at bounding box center [721, 380] width 113 height 40
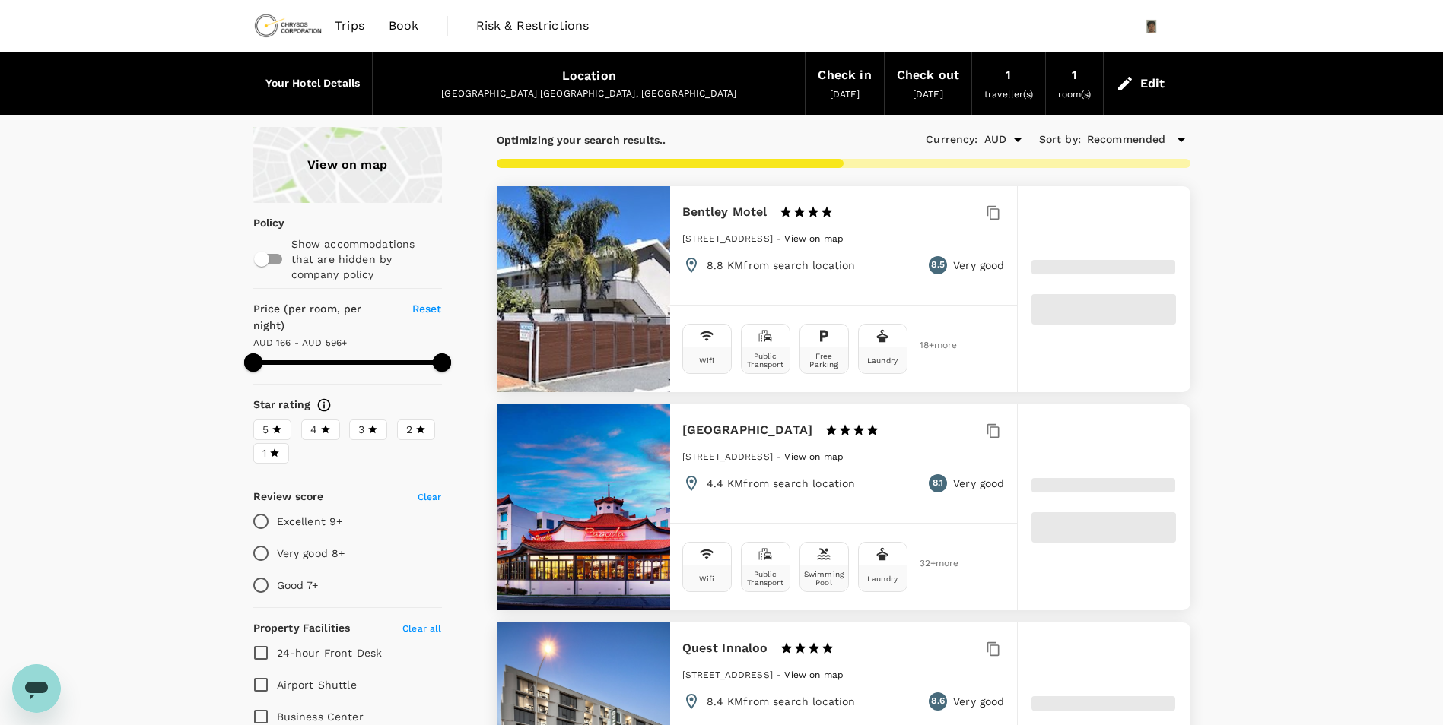
type input "596.05"
type input "165.98"
type input "595.98"
type input "48.98"
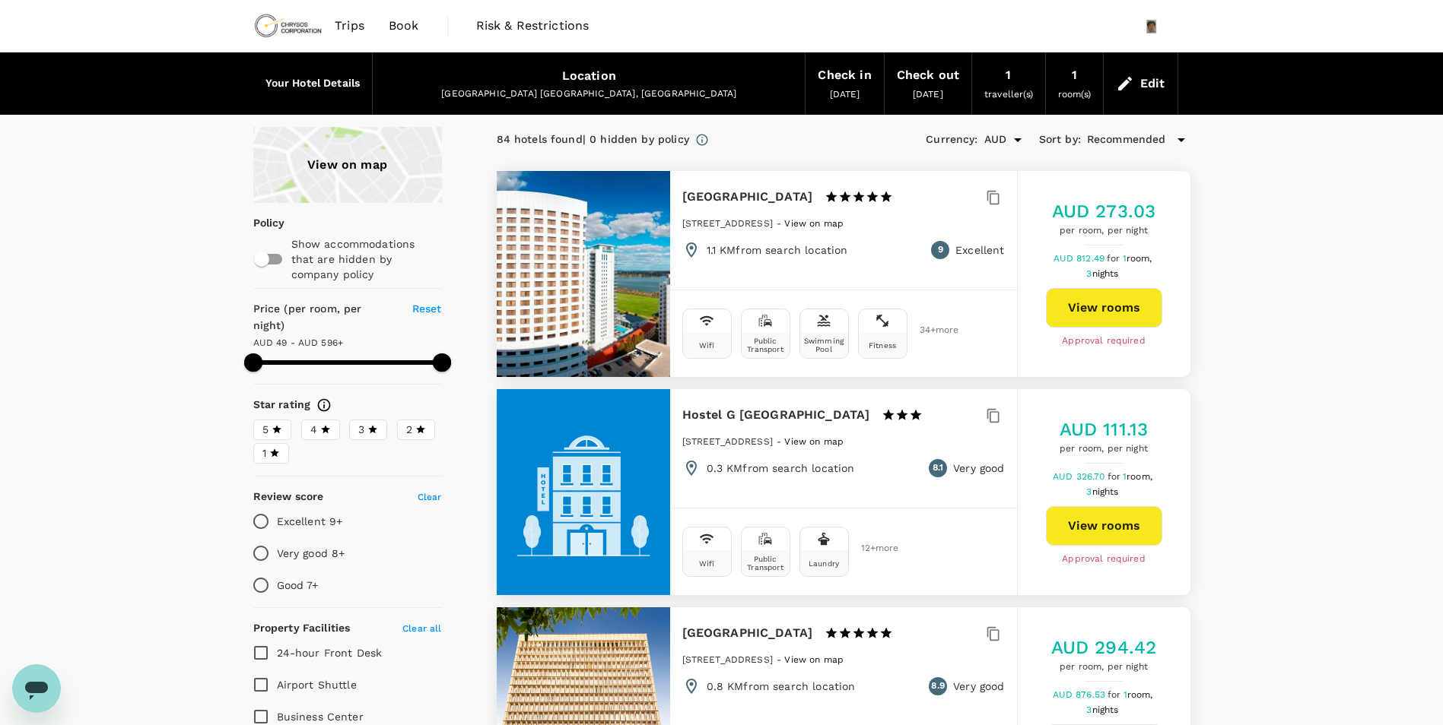
click at [360, 171] on div "View on map" at bounding box center [347, 165] width 189 height 76
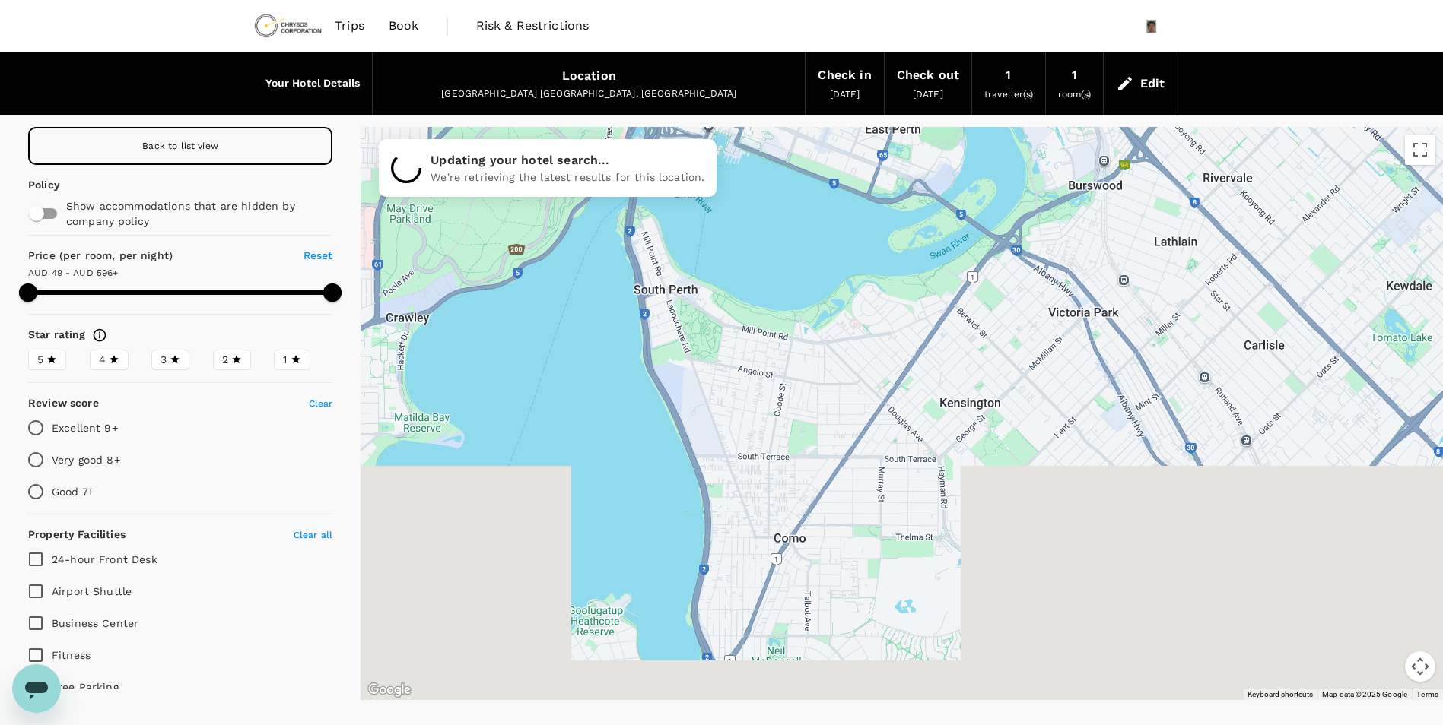
drag, startPoint x: 1068, startPoint y: 640, endPoint x: 983, endPoint y: 376, distance: 278.0
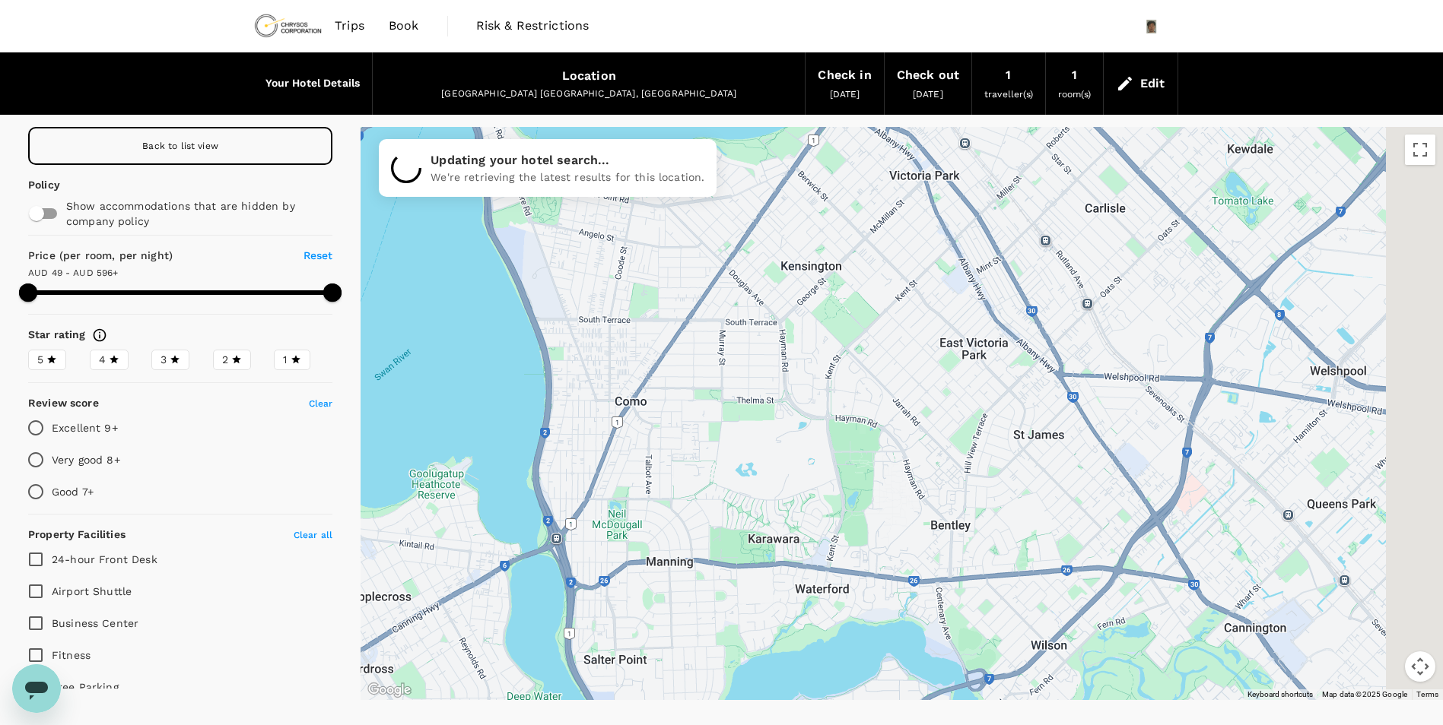
drag, startPoint x: 1138, startPoint y: 543, endPoint x: 959, endPoint y: 420, distance: 217.7
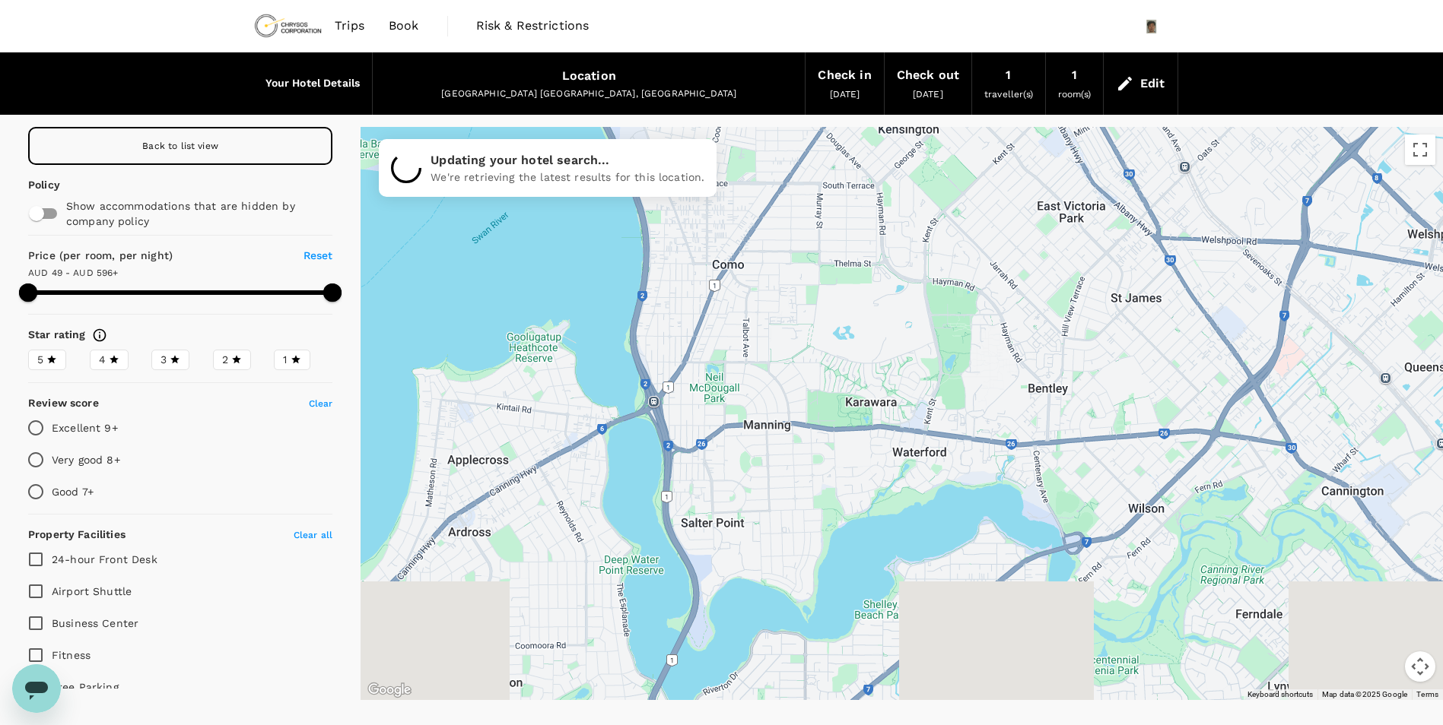
drag, startPoint x: 951, startPoint y: 547, endPoint x: 1078, endPoint y: 396, distance: 197.1
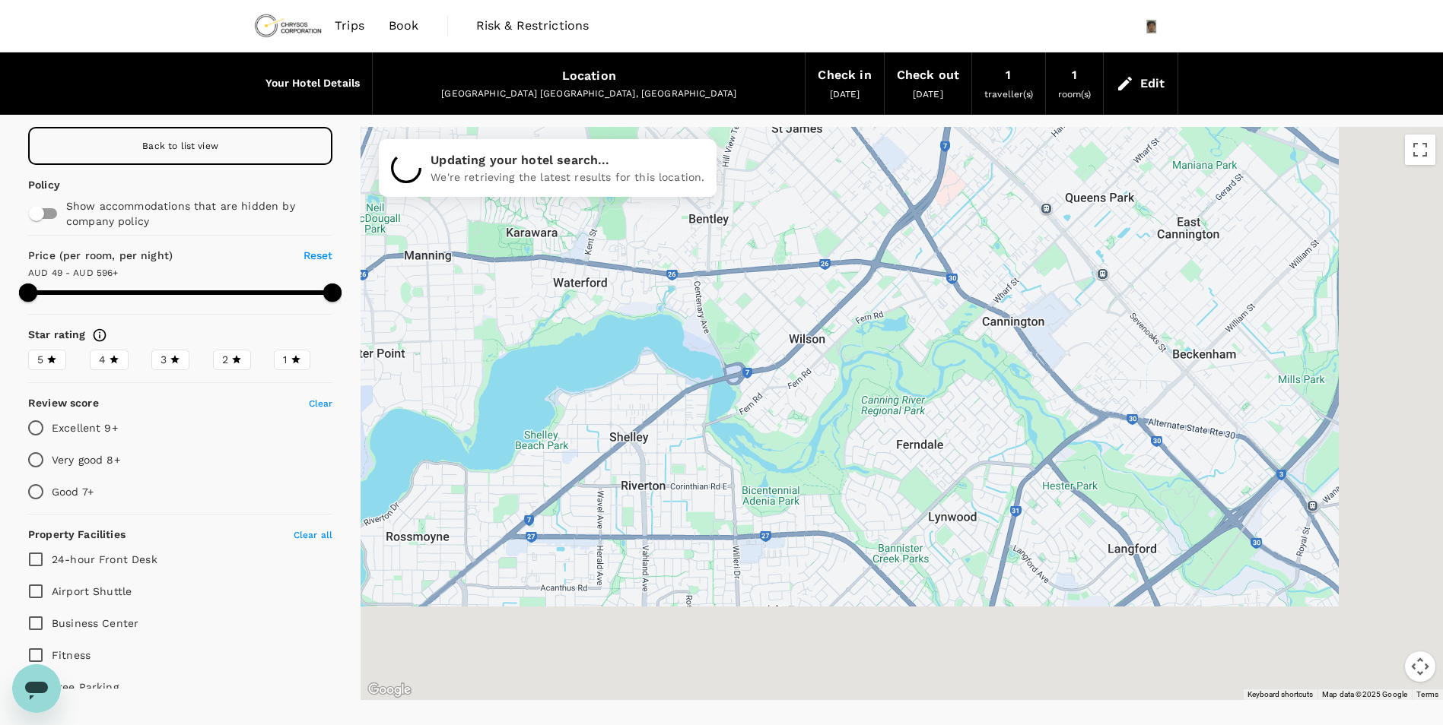
drag, startPoint x: 1271, startPoint y: 508, endPoint x: 942, endPoint y: 344, distance: 367.3
click at [942, 344] on div at bounding box center [1293, 654] width 1460 height 821
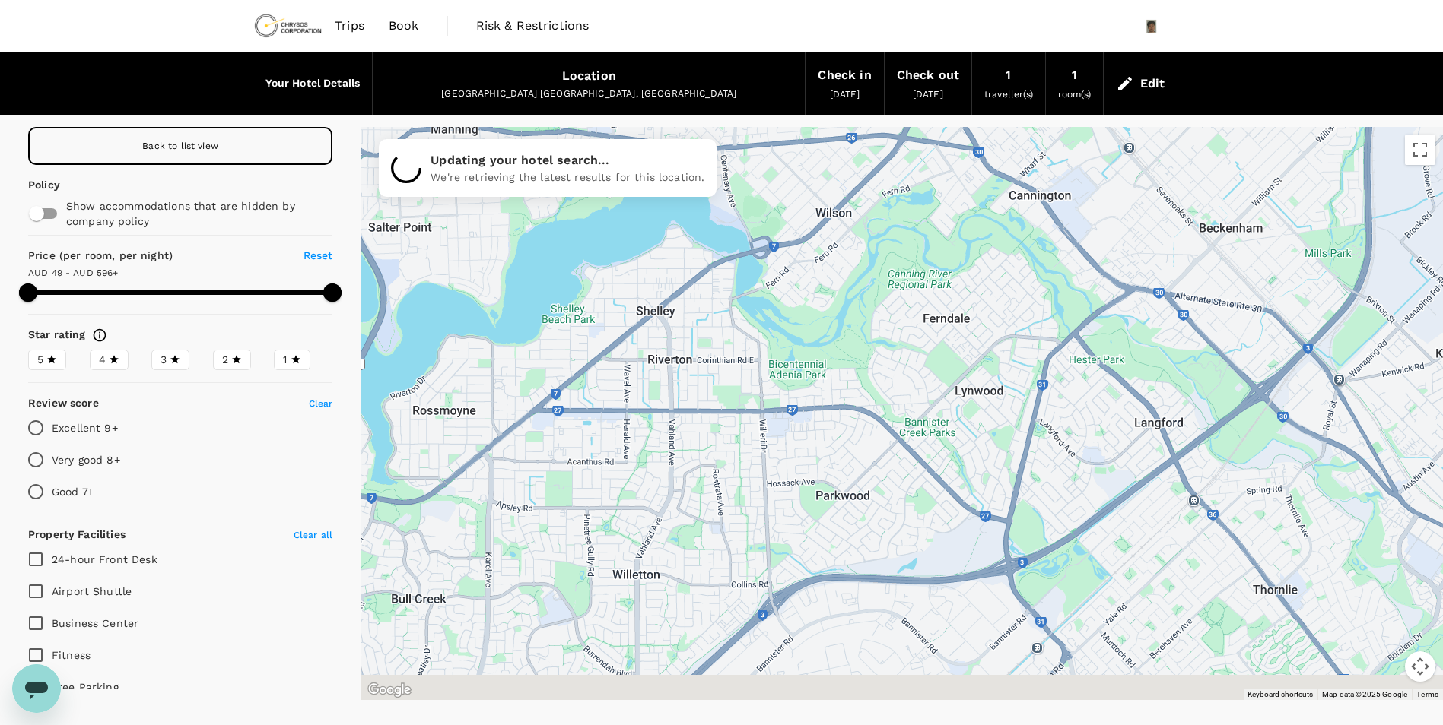
drag, startPoint x: 1093, startPoint y: 548, endPoint x: 1135, endPoint y: 383, distance: 170.2
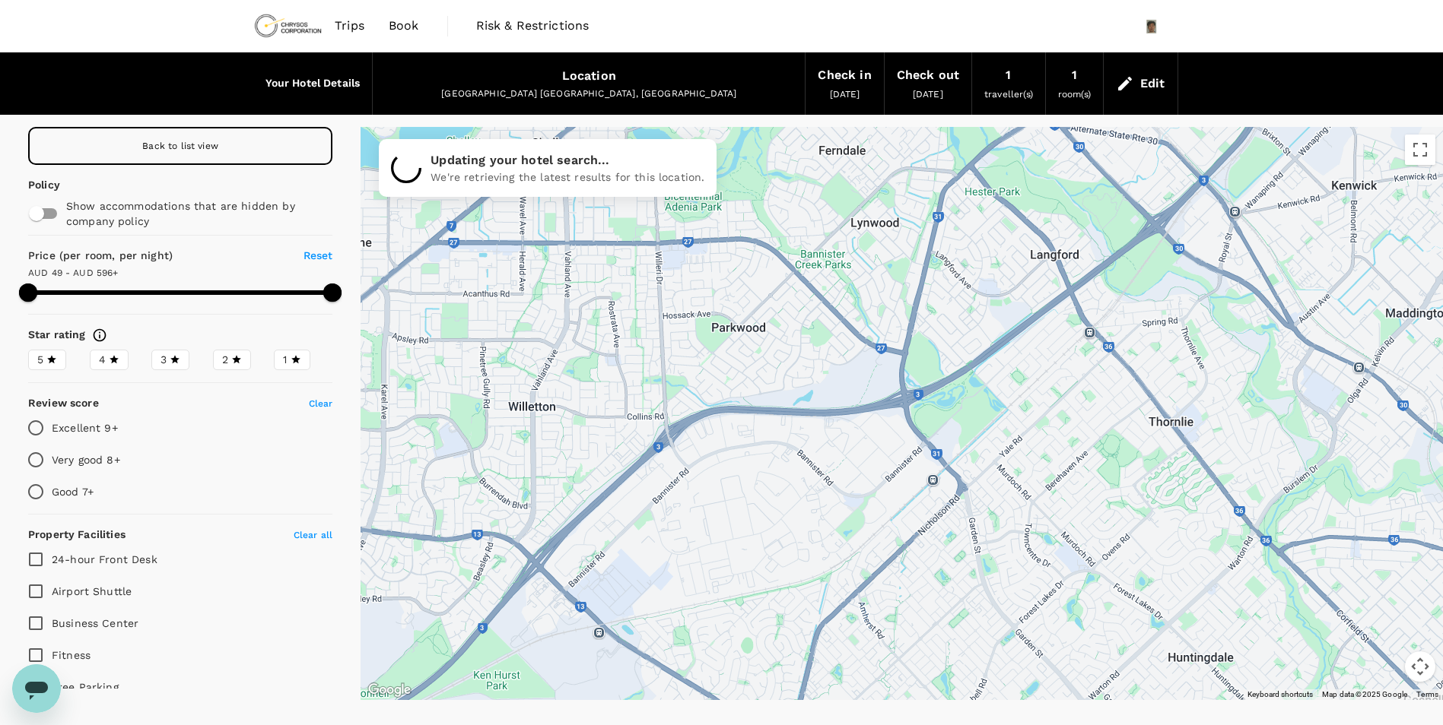
drag, startPoint x: 1075, startPoint y: 544, endPoint x: 944, endPoint y: 344, distance: 240.0
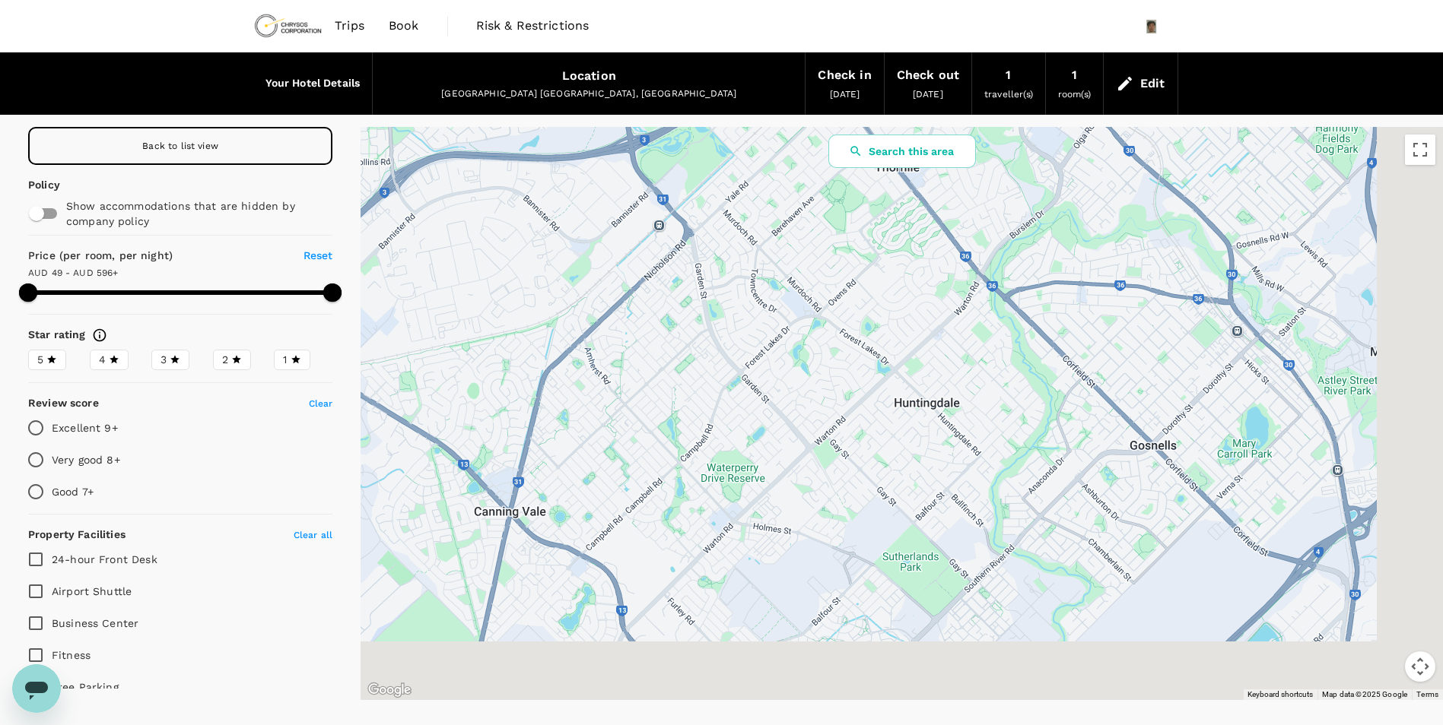
drag, startPoint x: 1137, startPoint y: 529, endPoint x: 912, endPoint y: 373, distance: 274.2
click at [912, 373] on div at bounding box center [1408, 667] width 1460 height 821
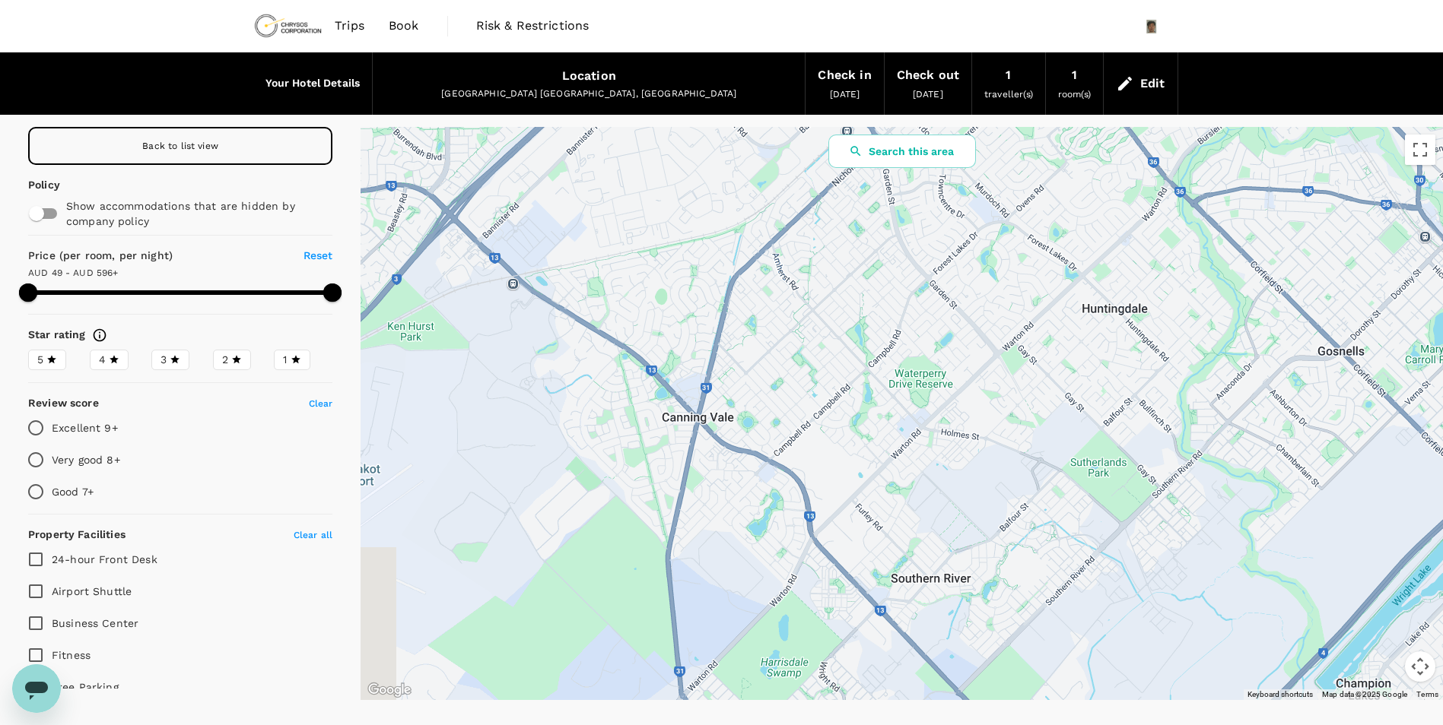
drag, startPoint x: 1008, startPoint y: 497, endPoint x: 1373, endPoint y: 370, distance: 386.5
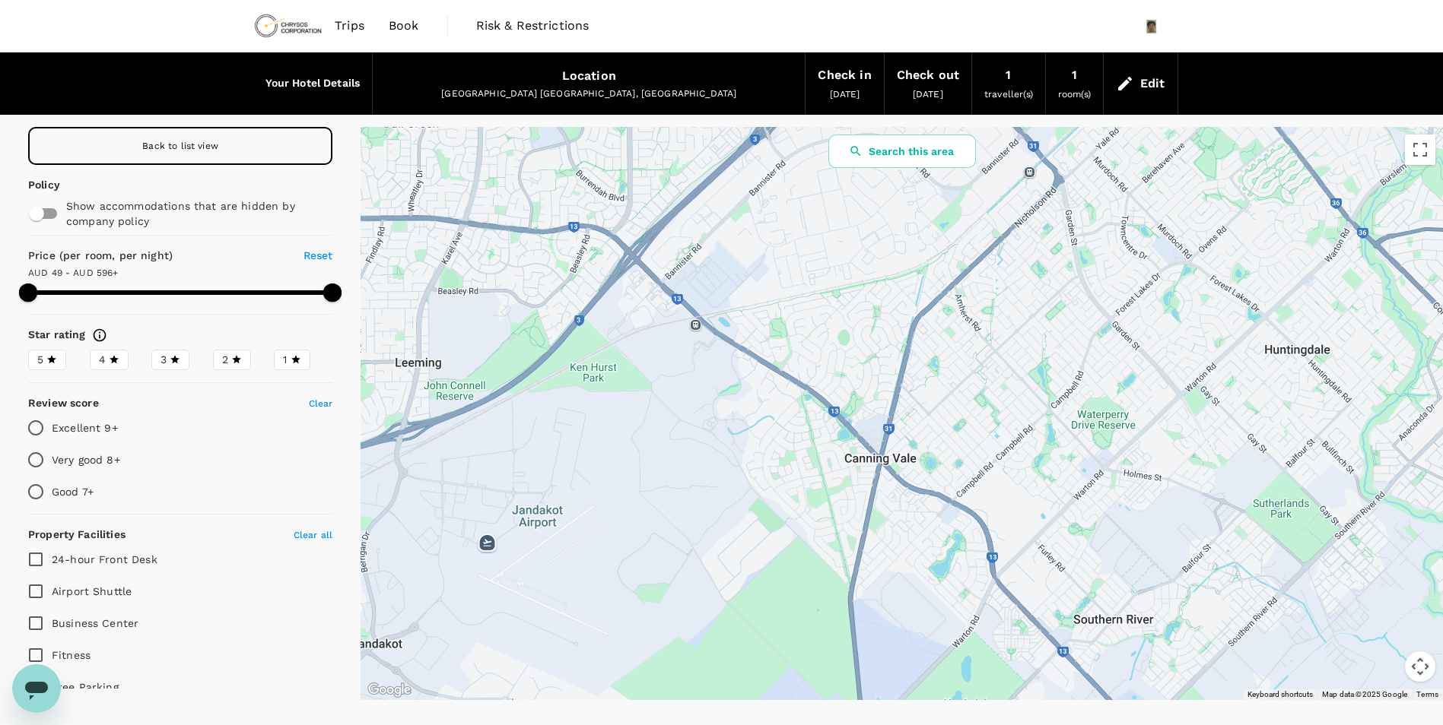
drag, startPoint x: 1090, startPoint y: 275, endPoint x: 1274, endPoint y: 331, distance: 191.7
click at [1274, 331] on div at bounding box center [901, 413] width 1082 height 573
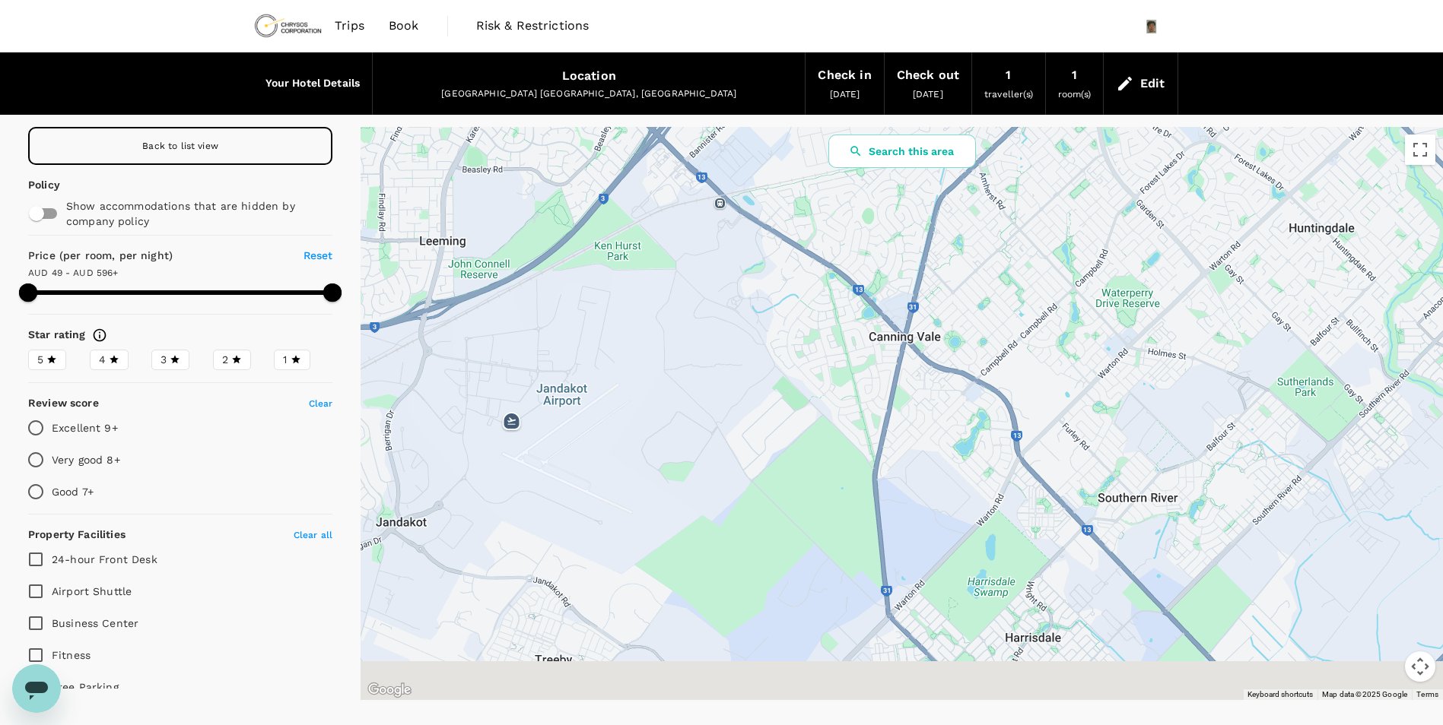
drag, startPoint x: 1011, startPoint y: 357, endPoint x: 1030, endPoint y: 215, distance: 142.7
click at [1030, 215] on div at bounding box center [901, 413] width 1082 height 573
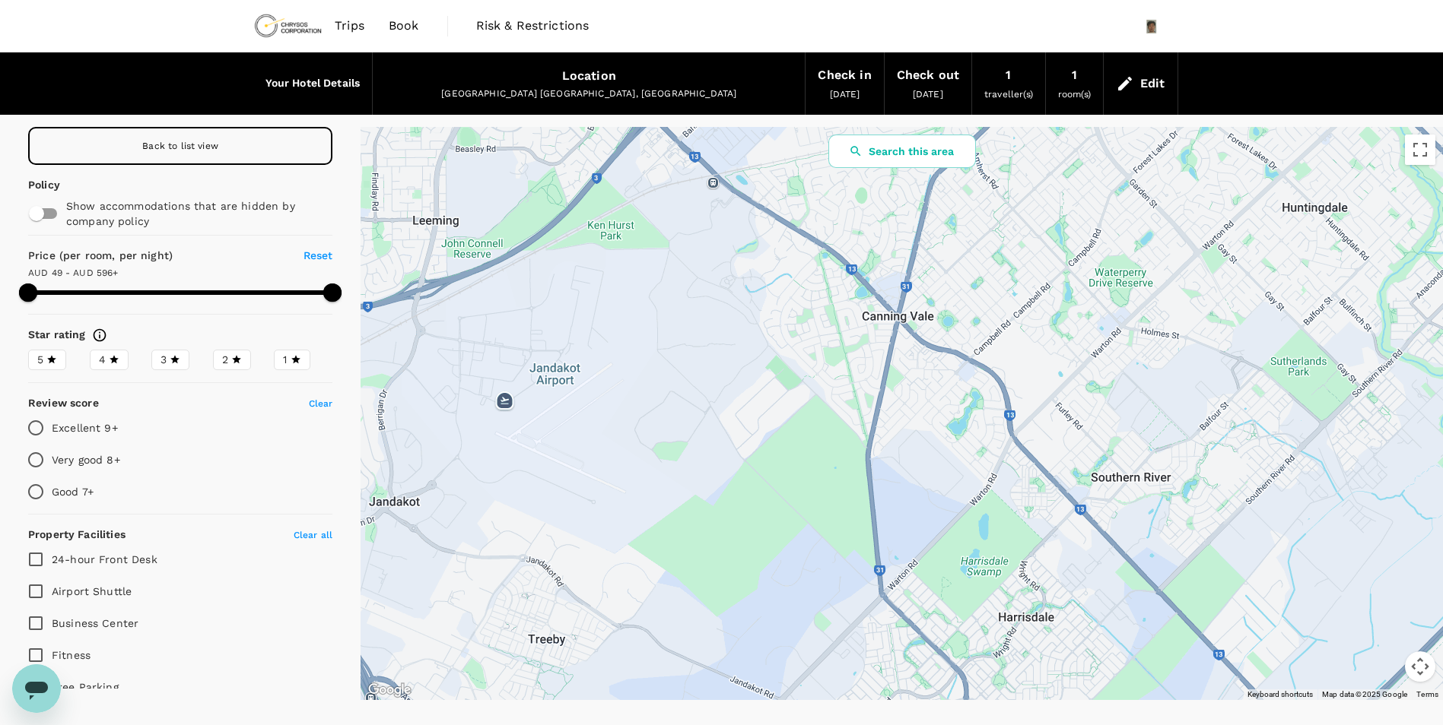
drag, startPoint x: 970, startPoint y: 462, endPoint x: 1159, endPoint y: 243, distance: 288.4
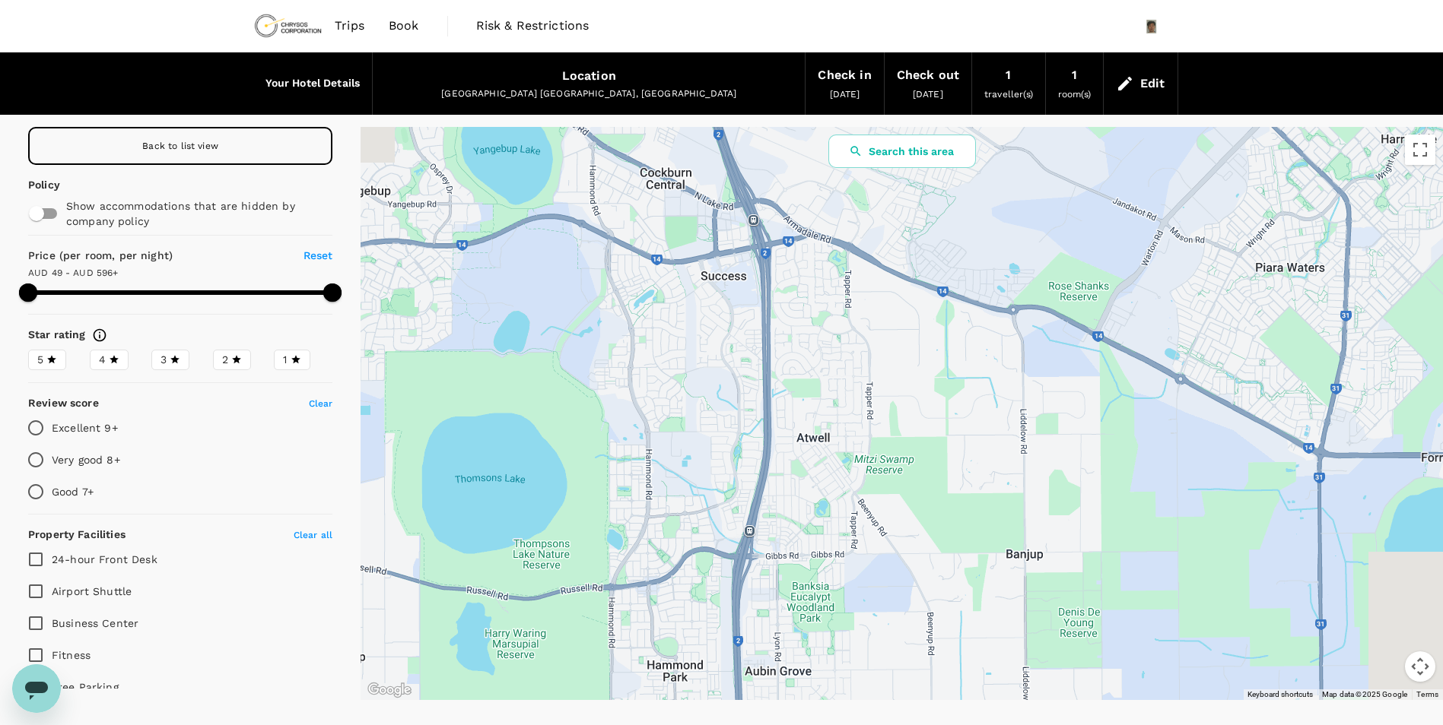
drag, startPoint x: 1089, startPoint y: 321, endPoint x: 717, endPoint y: 576, distance: 451.2
click at [717, 576] on div at bounding box center [901, 413] width 1082 height 573
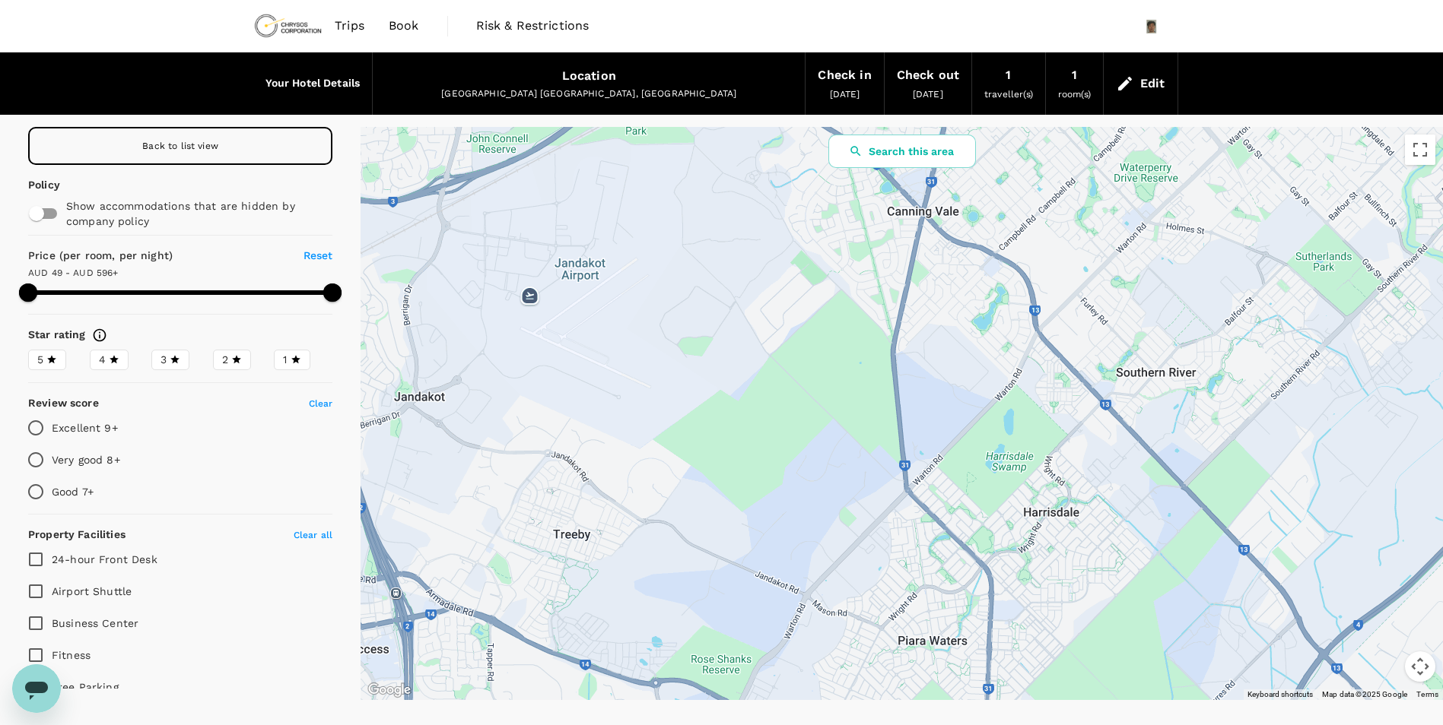
drag, startPoint x: 1177, startPoint y: 353, endPoint x: 1020, endPoint y: 611, distance: 302.7
click at [1020, 611] on div at bounding box center [901, 413] width 1082 height 573
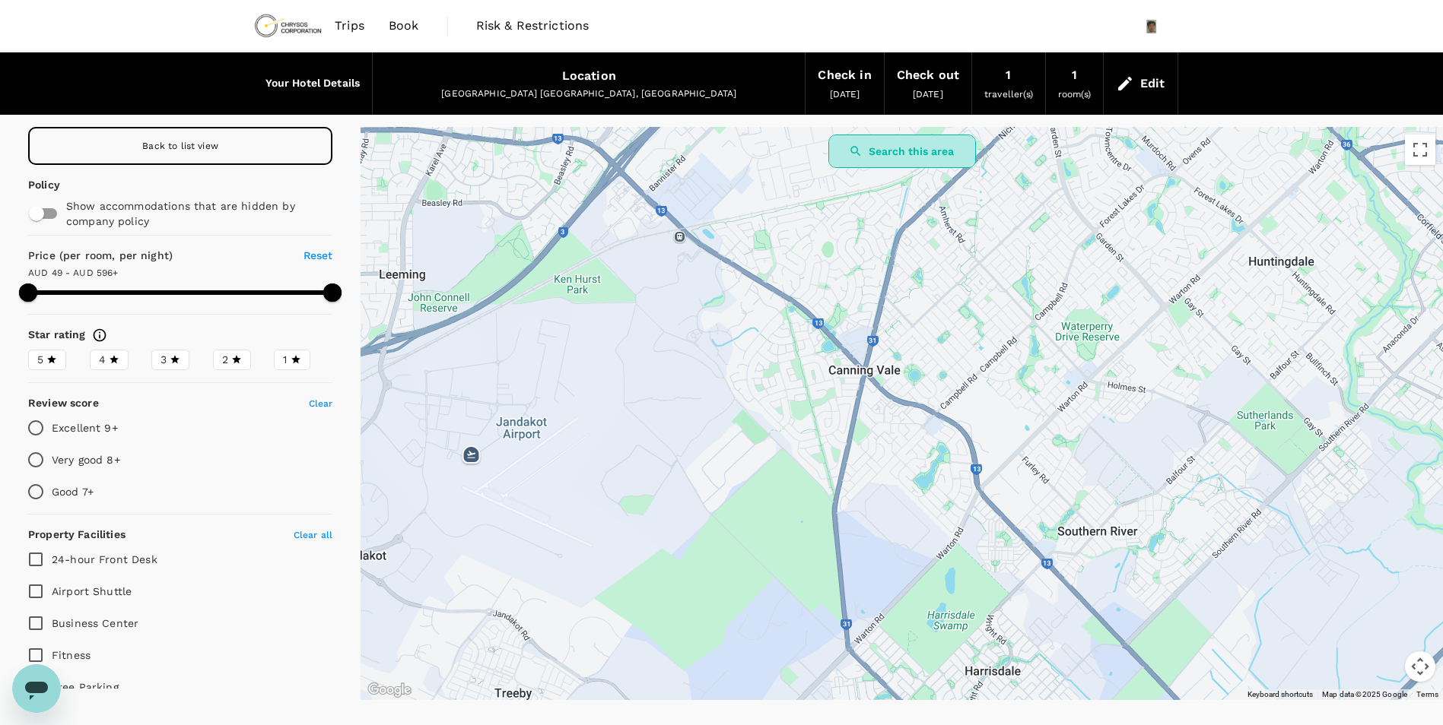
click at [947, 148] on button "Search this area" at bounding box center [902, 151] width 148 height 33
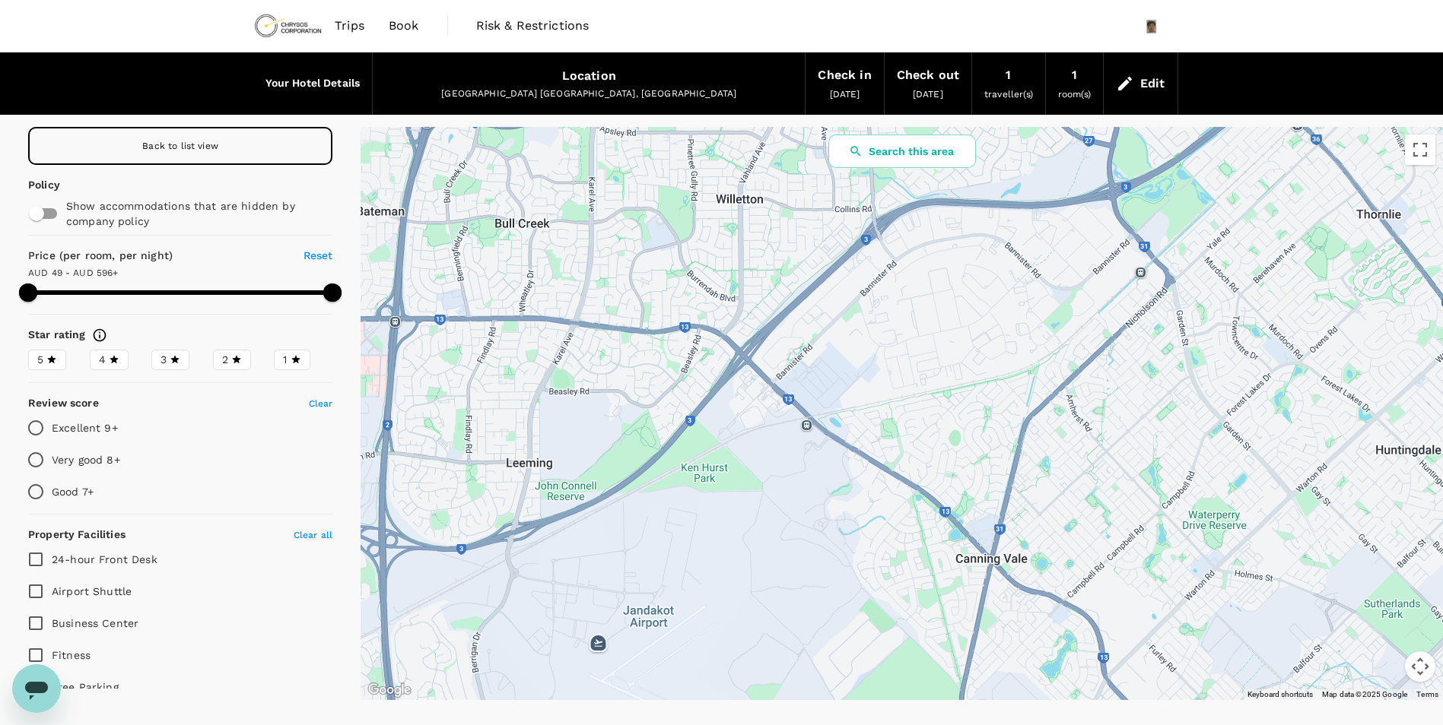
drag, startPoint x: 1173, startPoint y: 245, endPoint x: 1344, endPoint y: 573, distance: 370.4
click at [1344, 573] on div at bounding box center [901, 413] width 1082 height 573
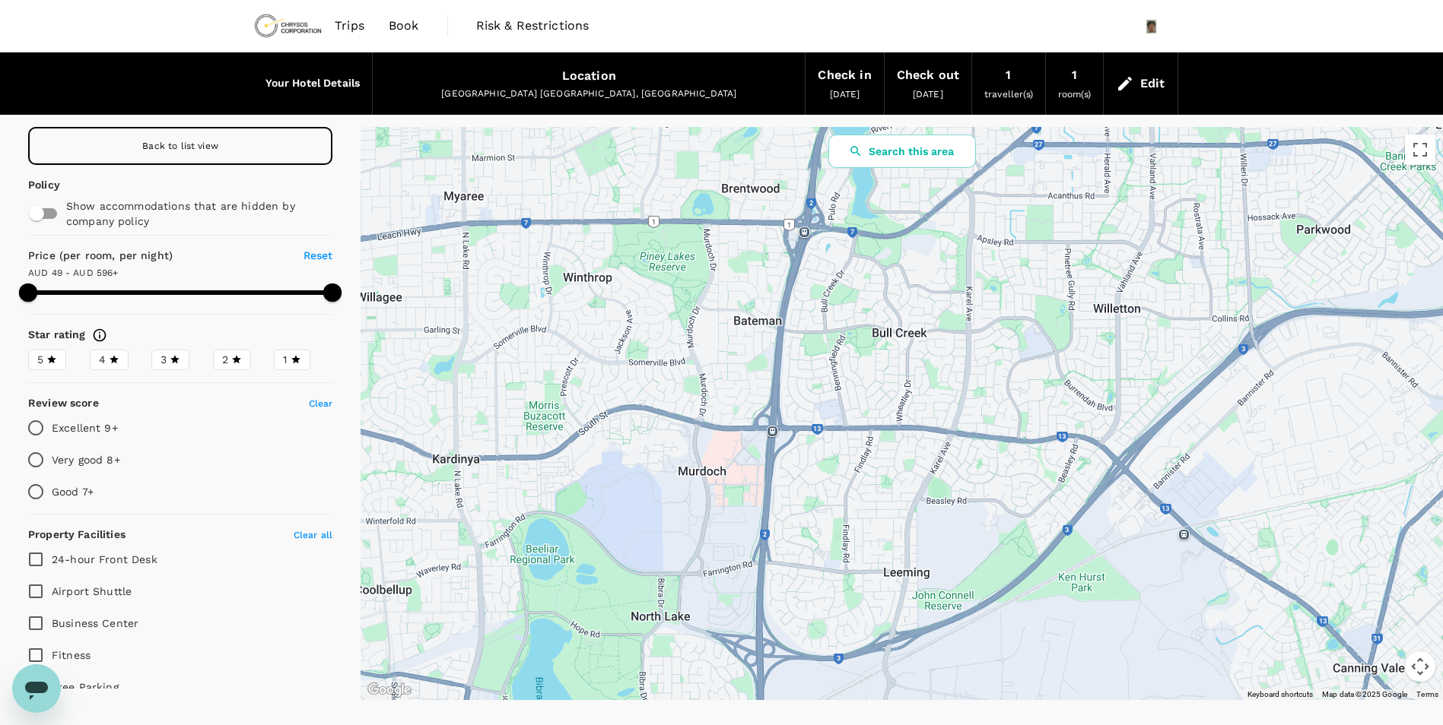
drag, startPoint x: 751, startPoint y: 398, endPoint x: 1081, endPoint y: 357, distance: 332.7
click at [1081, 357] on div at bounding box center [901, 413] width 1082 height 573
click at [909, 169] on div at bounding box center [901, 413] width 1082 height 573
click at [922, 147] on button "Search this area" at bounding box center [902, 151] width 148 height 33
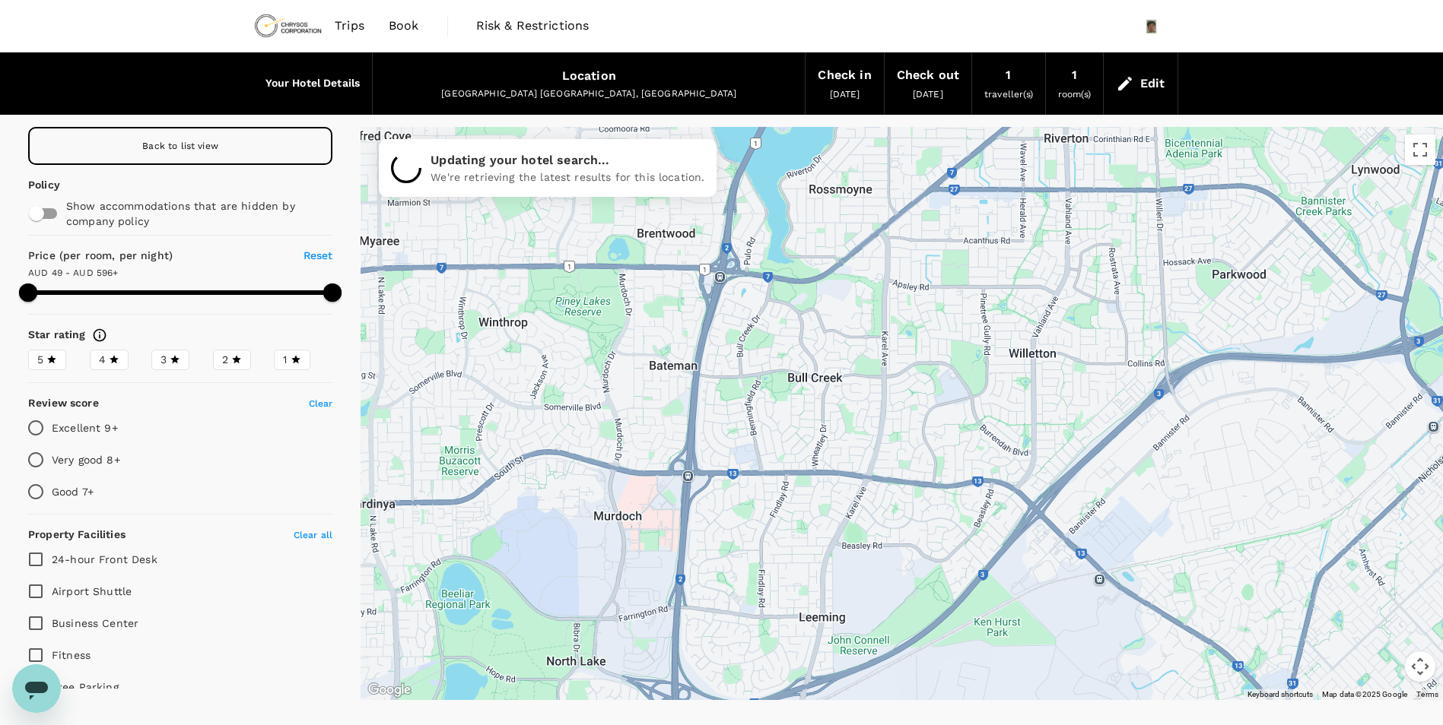
drag, startPoint x: 1179, startPoint y: 288, endPoint x: 681, endPoint y: 579, distance: 577.6
click at [684, 578] on div at bounding box center [901, 413] width 1082 height 573
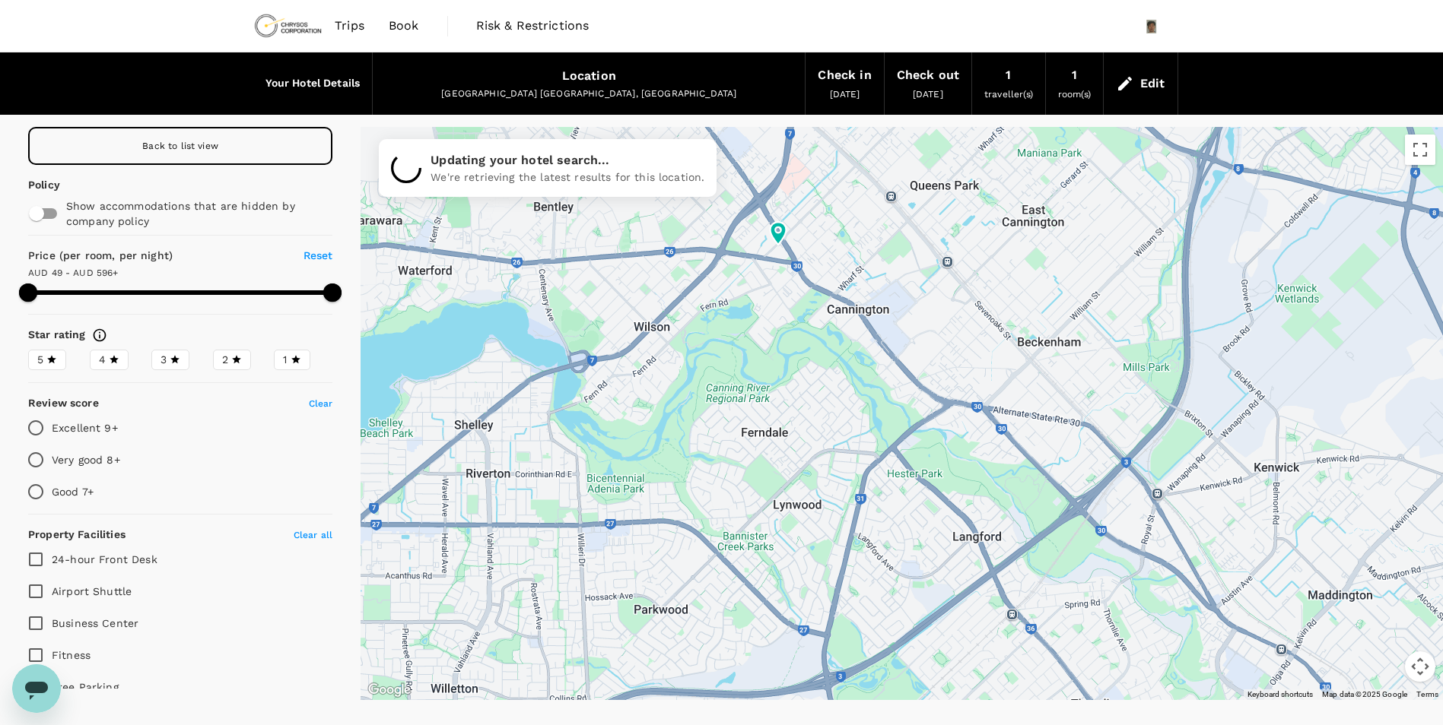
drag, startPoint x: 1238, startPoint y: 512, endPoint x: 860, endPoint y: 288, distance: 439.1
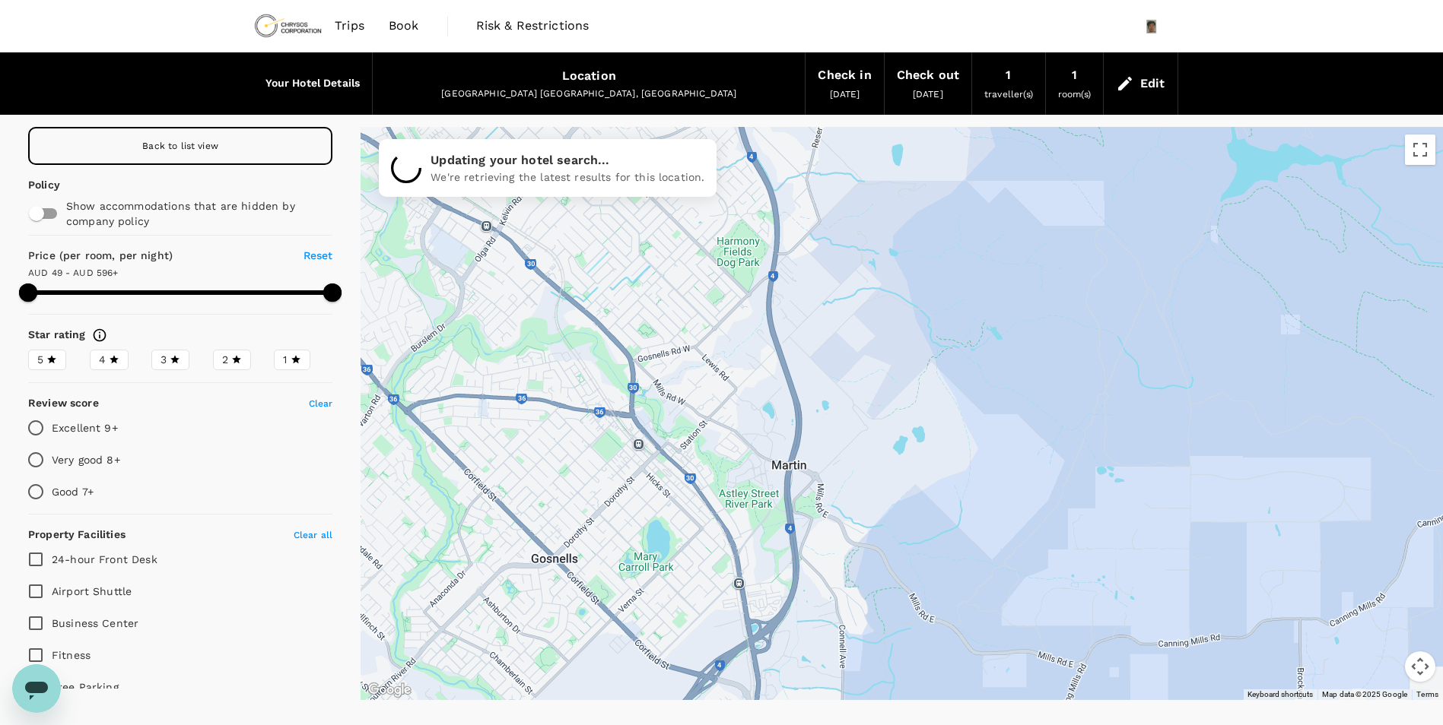
drag, startPoint x: 946, startPoint y: 462, endPoint x: 1201, endPoint y: 351, distance: 278.3
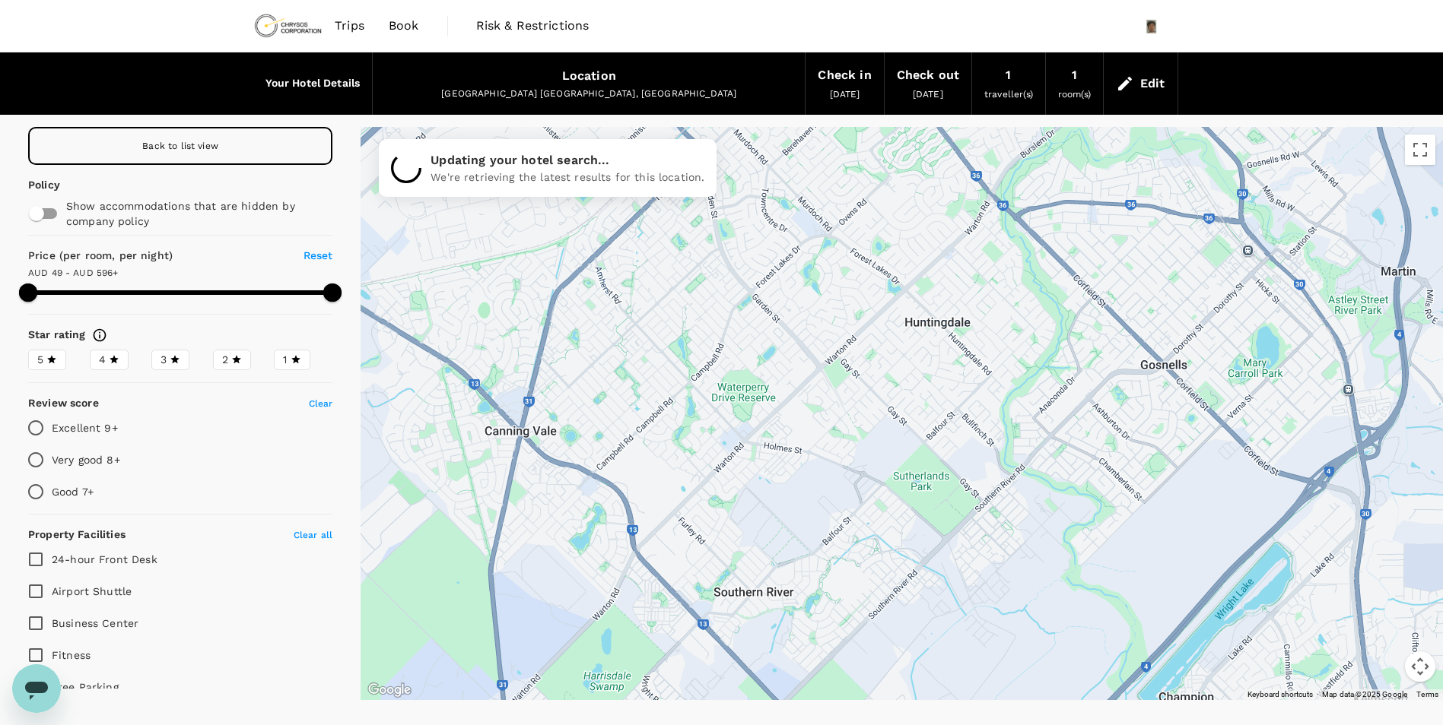
drag, startPoint x: 1109, startPoint y: 419, endPoint x: 1160, endPoint y: 472, distance: 73.2
click at [1160, 472] on div at bounding box center [901, 413] width 1082 height 573
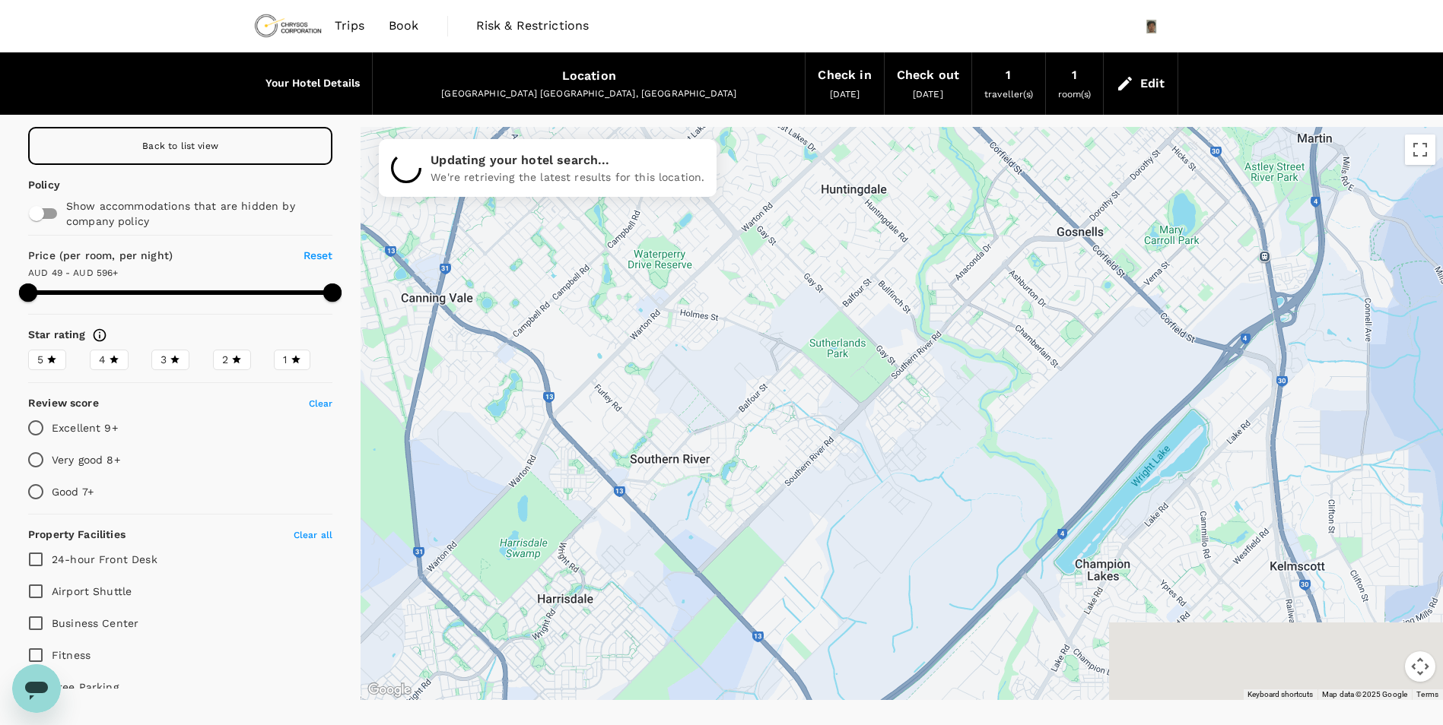
drag, startPoint x: 1236, startPoint y: 474, endPoint x: 1148, endPoint y: 304, distance: 191.8
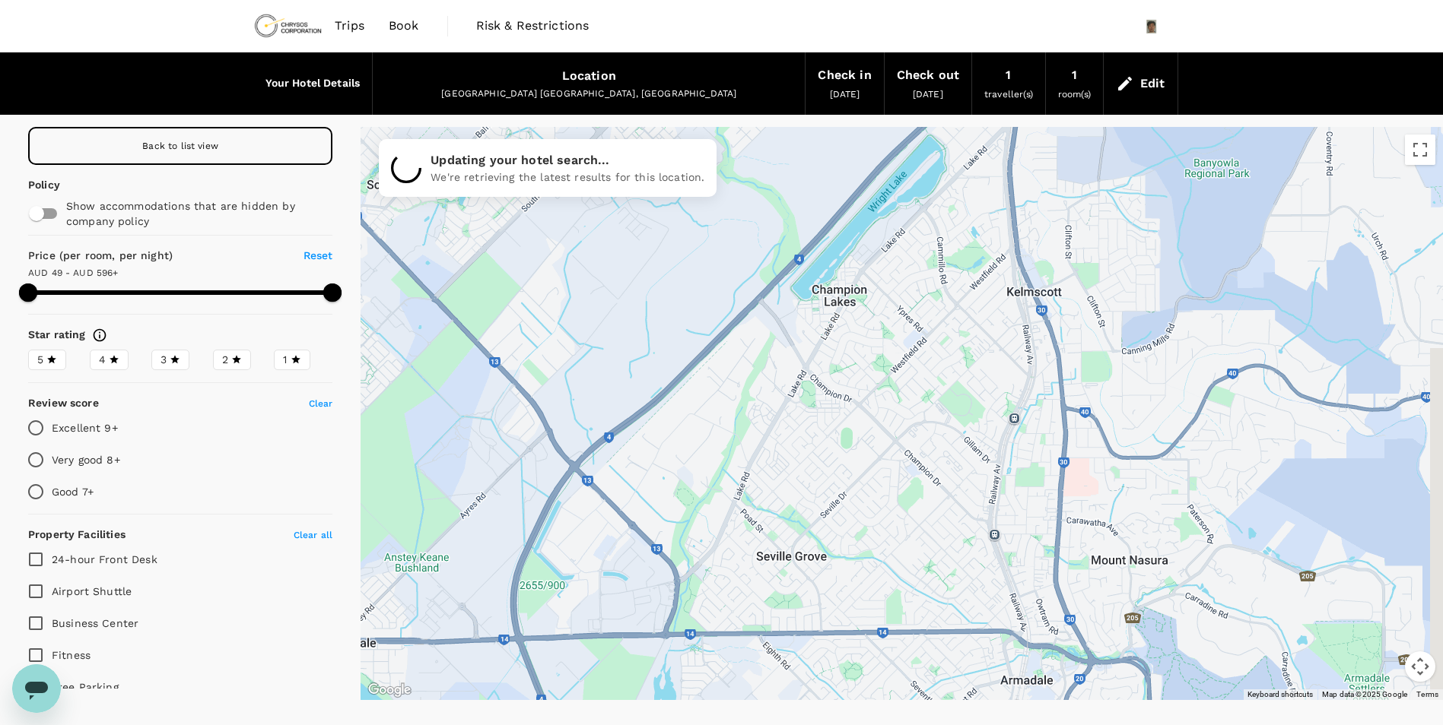
drag, startPoint x: 1255, startPoint y: 414, endPoint x: 1032, endPoint y: 363, distance: 229.5
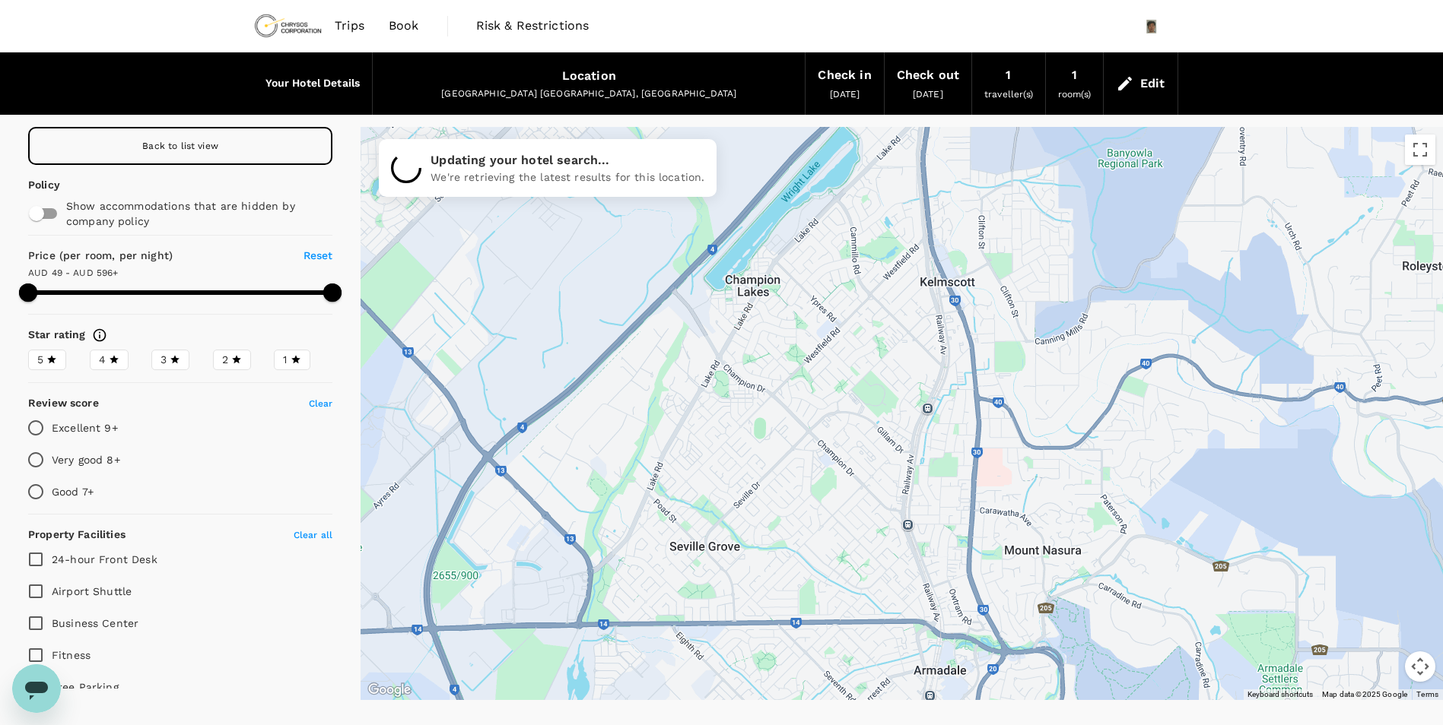
click at [218, 144] on div "Back to list view" at bounding box center [180, 146] width 304 height 38
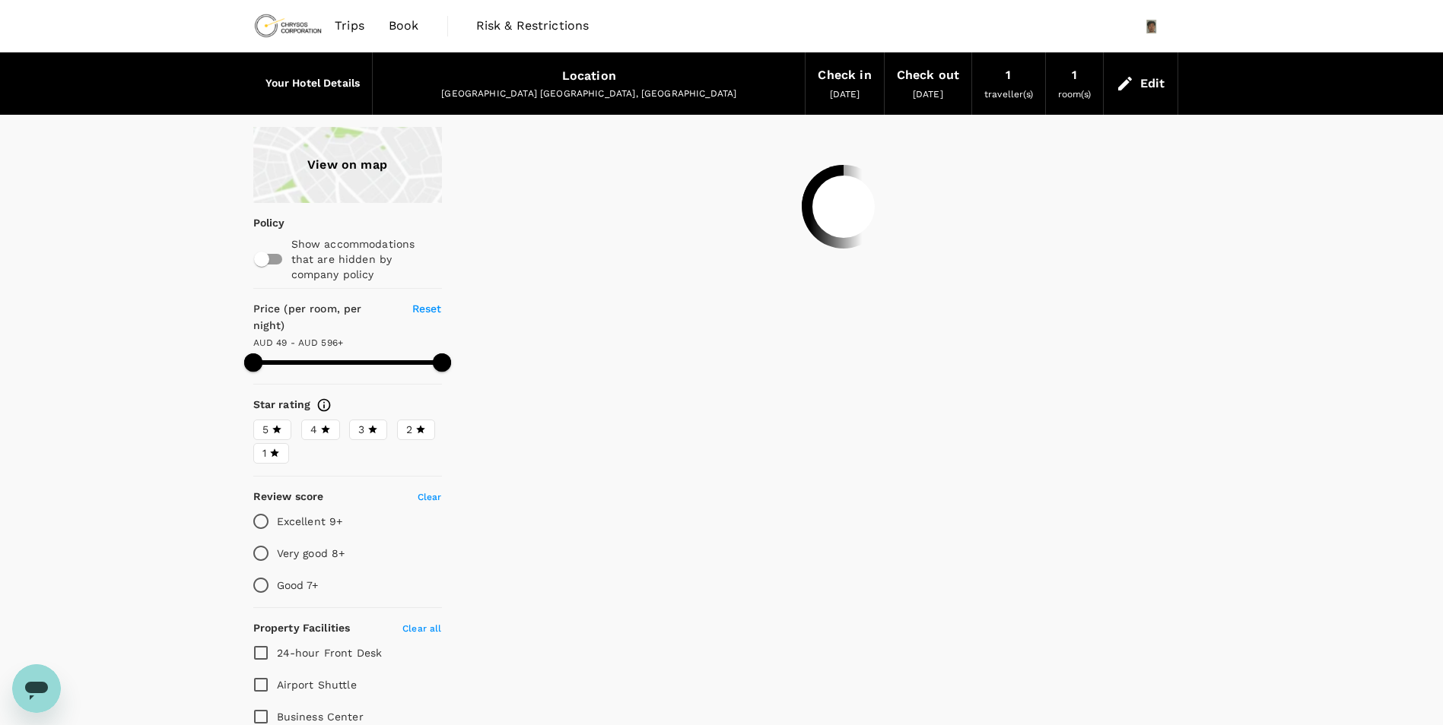
type input "595.98"
click at [332, 647] on span "24-hour Front Desk" at bounding box center [330, 653] width 106 height 12
click at [277, 642] on input "24-hour Front Desk" at bounding box center [261, 653] width 32 height 32
checkbox input "true"
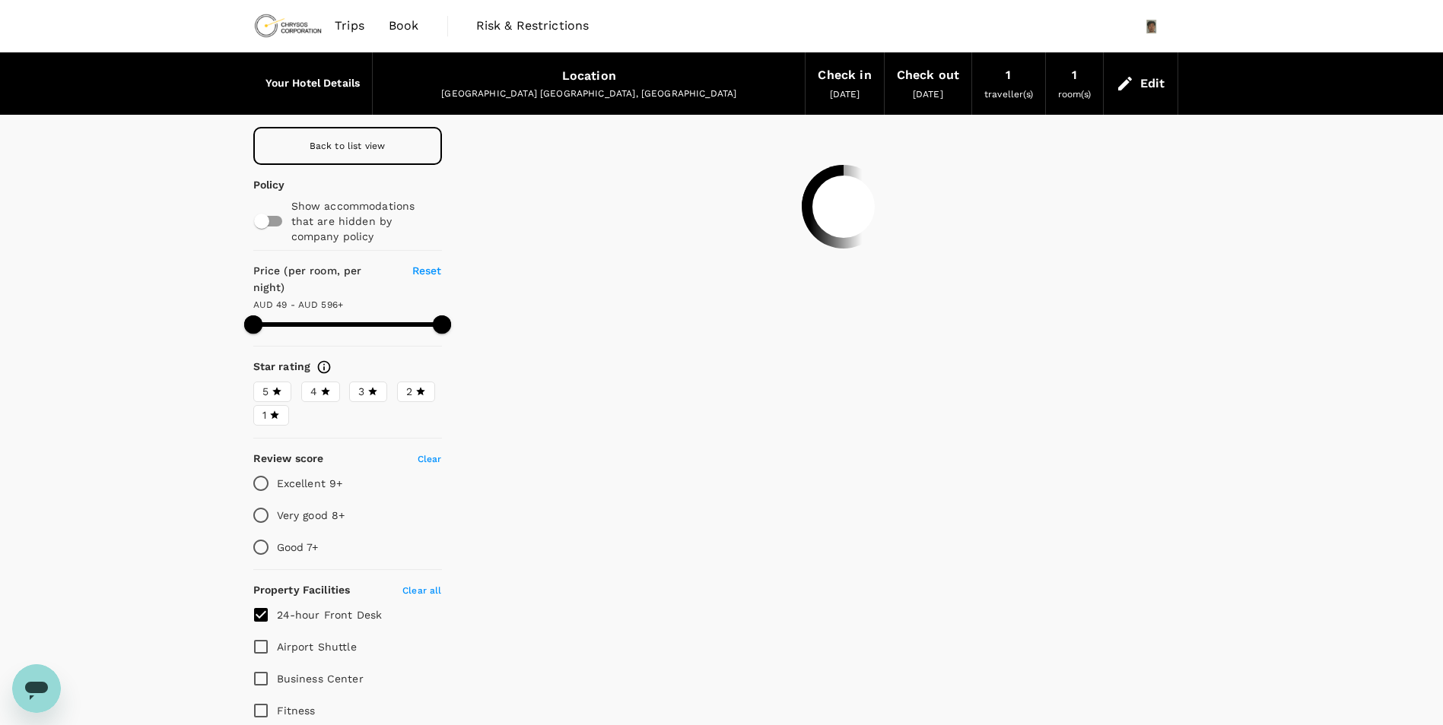
click at [601, 93] on div "Perth WA, Australia" at bounding box center [589, 94] width 408 height 15
type input "595.98"
click at [269, 219] on input "checkbox" at bounding box center [261, 221] width 87 height 29
checkbox input "true"
type input "595.98"
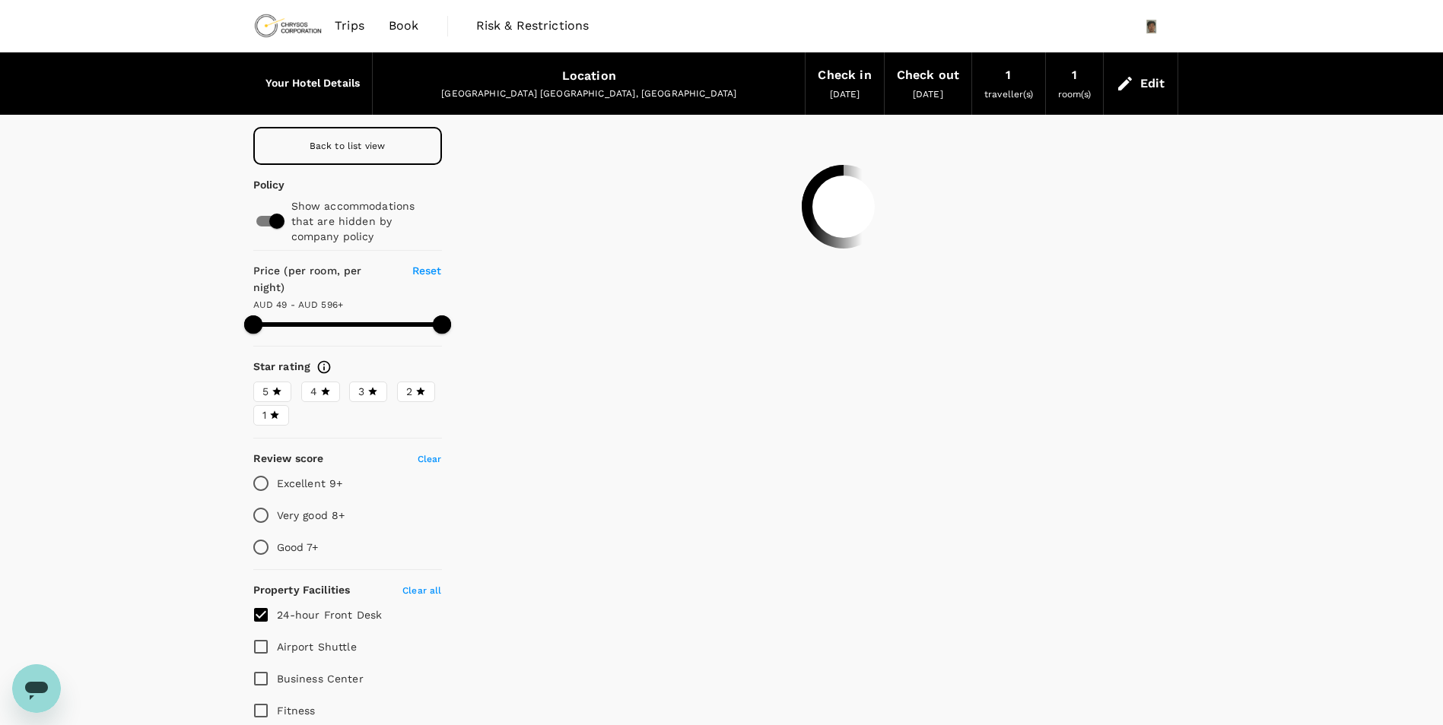
click at [269, 219] on input "checkbox" at bounding box center [276, 221] width 87 height 29
checkbox input "false"
click at [380, 152] on div "Back to list view" at bounding box center [347, 146] width 189 height 38
click at [584, 89] on div "Perth WA, Australia" at bounding box center [589, 94] width 408 height 15
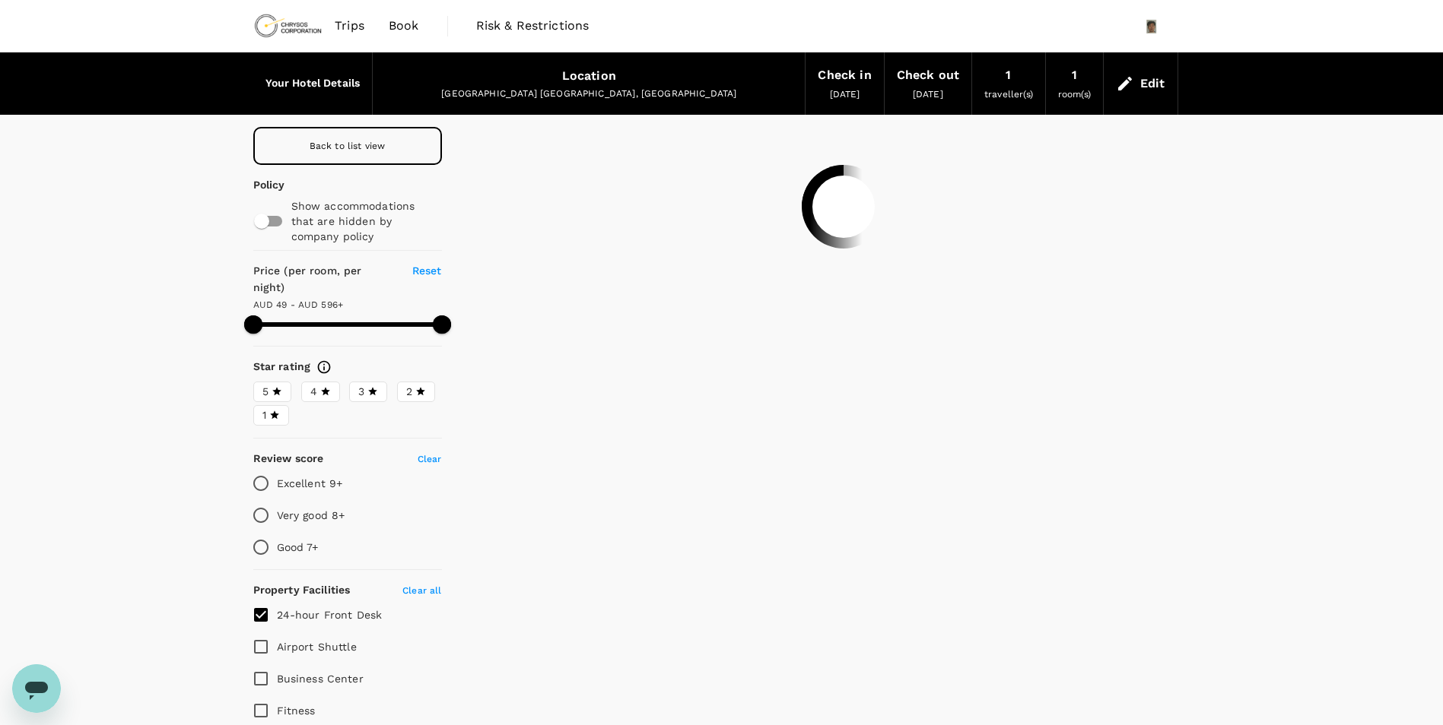
click at [1141, 90] on div "Edit" at bounding box center [1152, 83] width 25 height 21
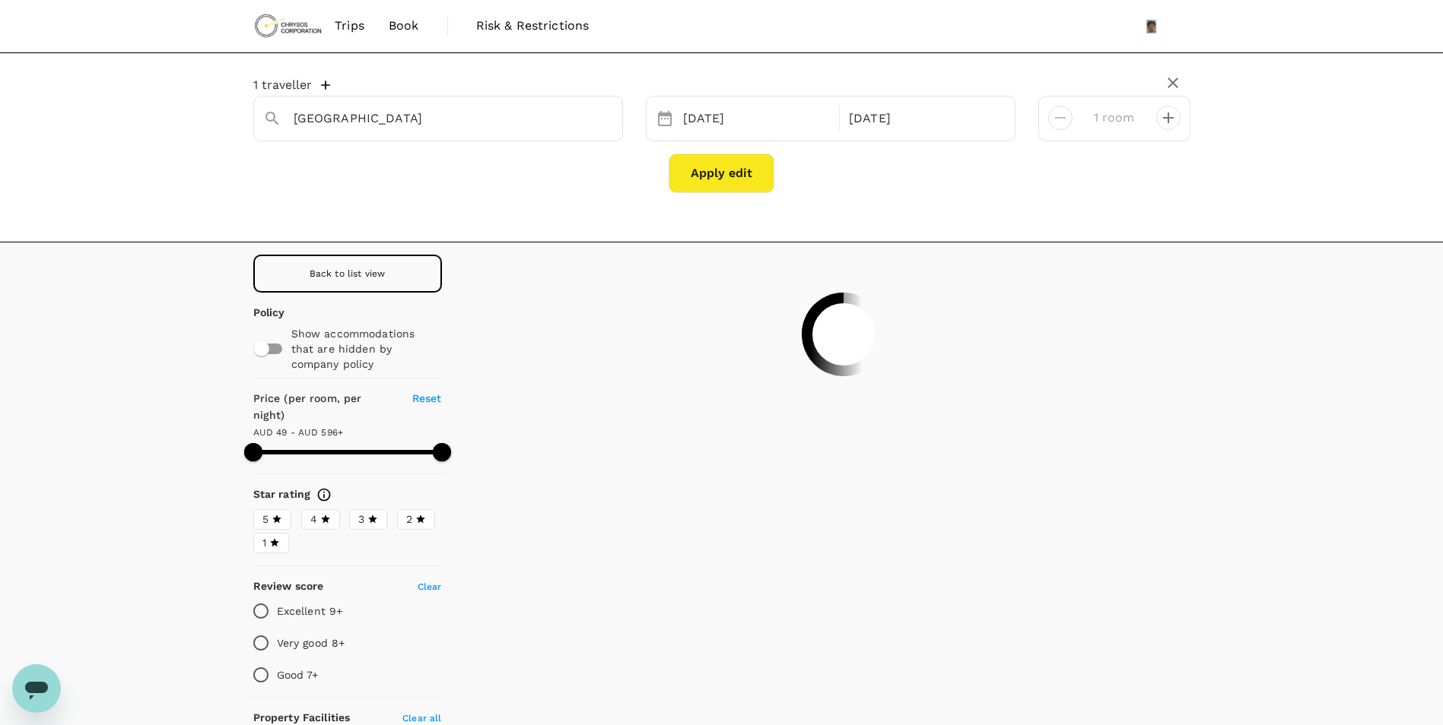
click at [735, 177] on button "Apply edit" at bounding box center [721, 174] width 106 height 40
type input "595.98"
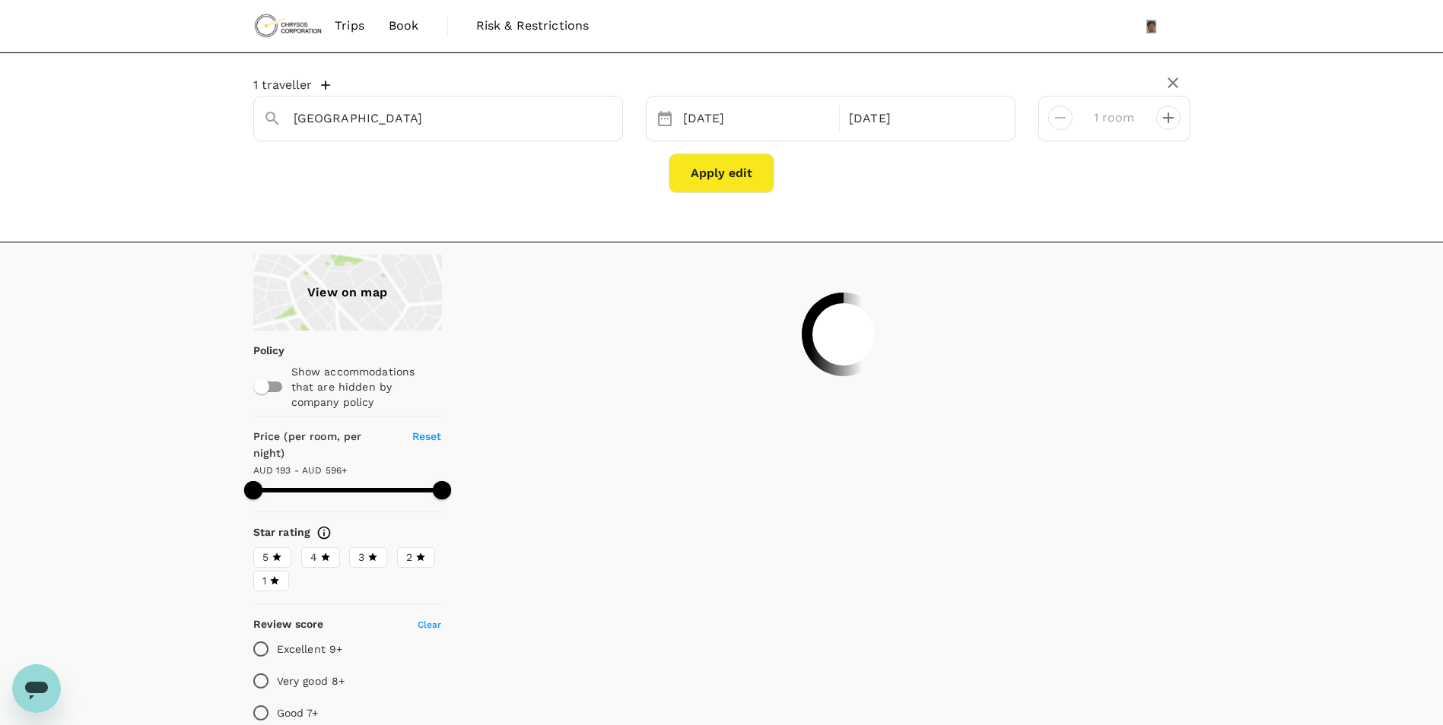
type input "595.74"
type input "192.25"
type input "595.25"
type input "172.25"
type input "596.05"
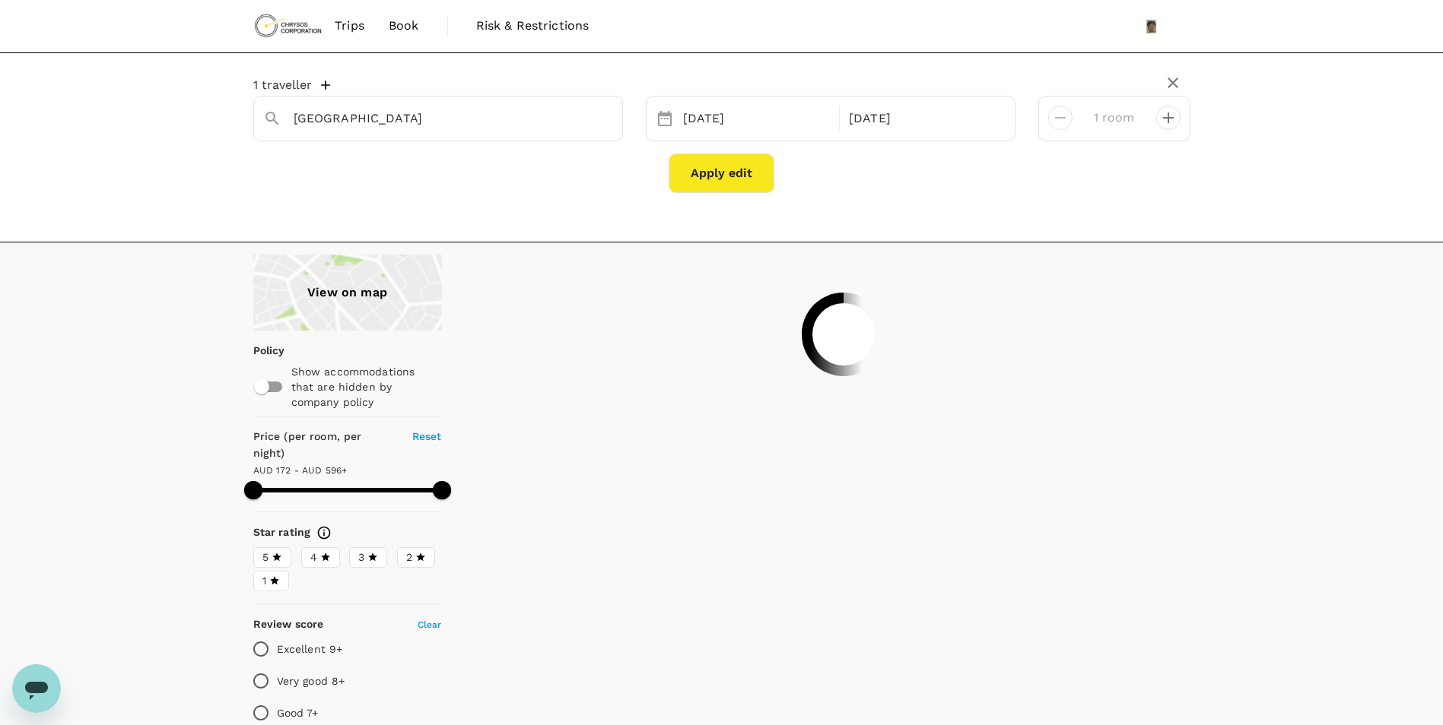
type input "166.05"
type input "595.98"
type input "48.98"
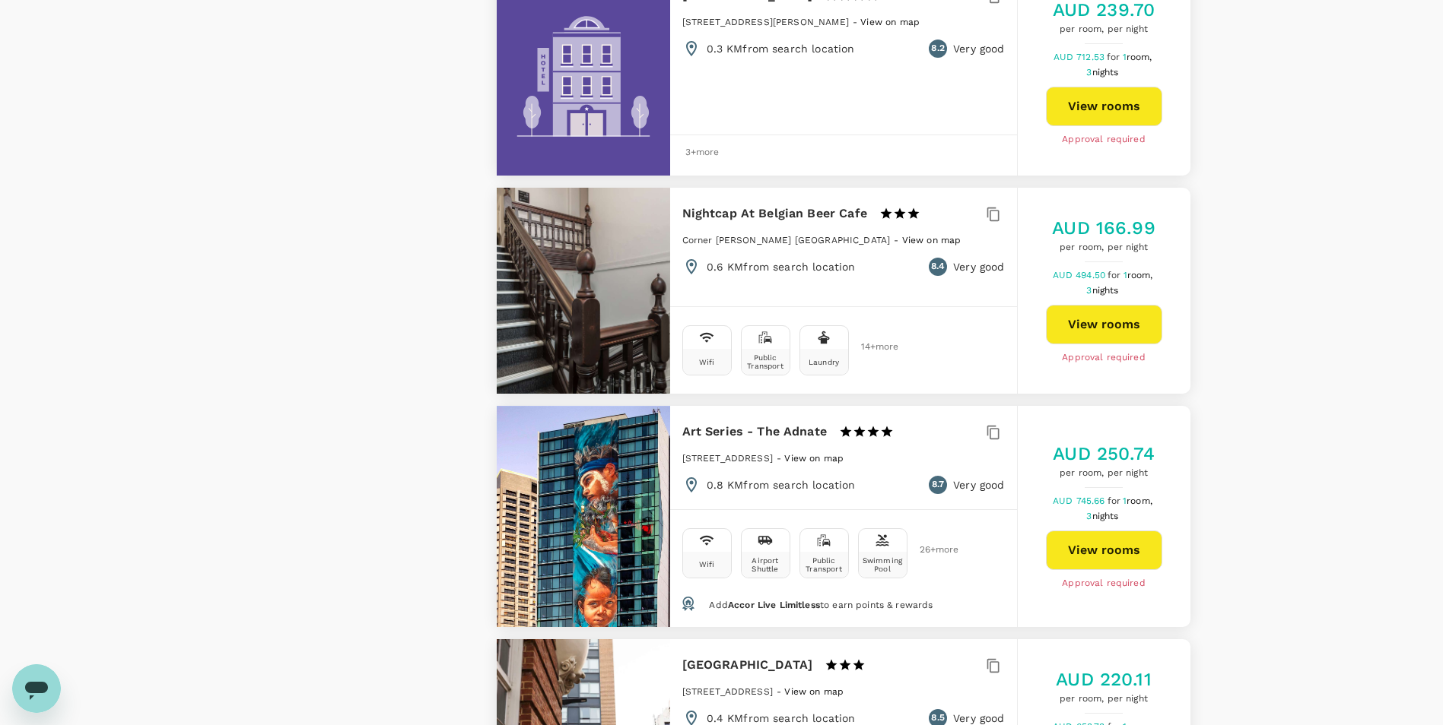
scroll to position [1825, 0]
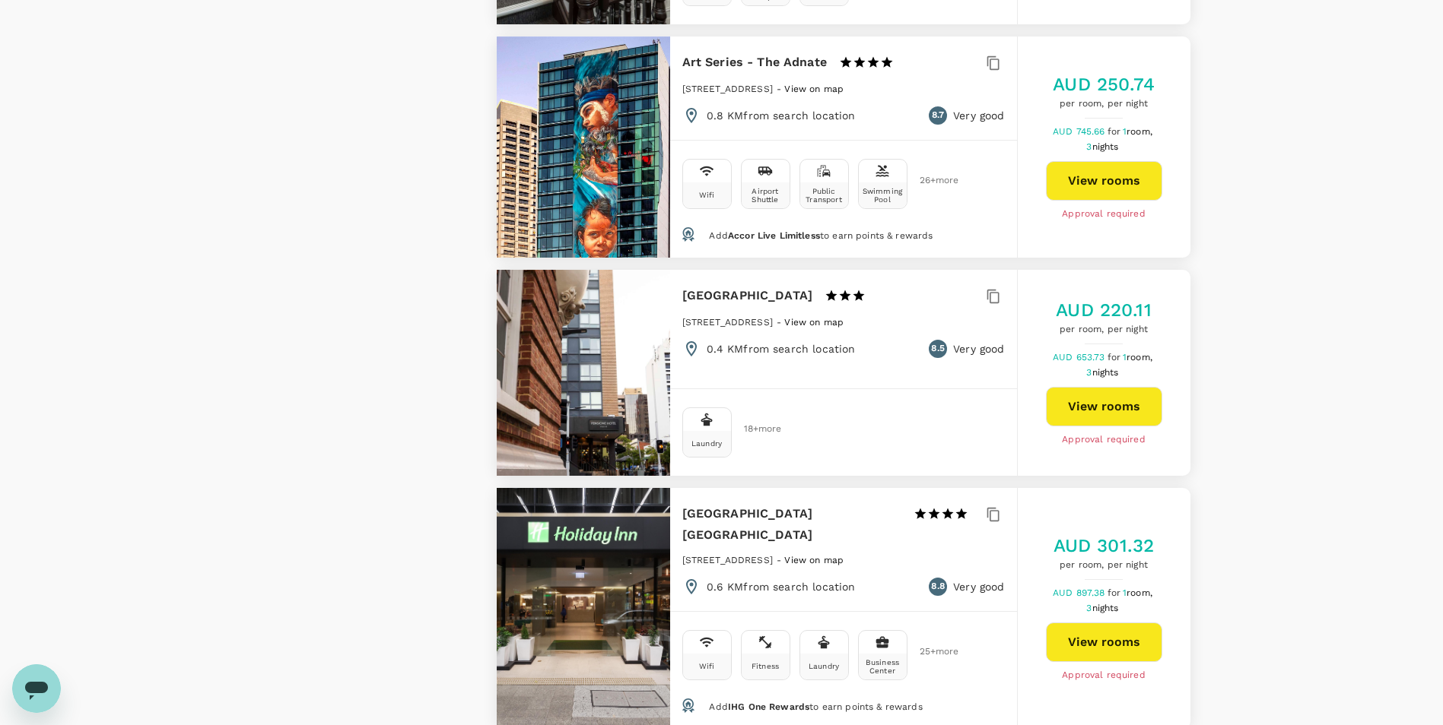
drag, startPoint x: 1282, startPoint y: 415, endPoint x: 1312, endPoint y: 284, distance: 134.3
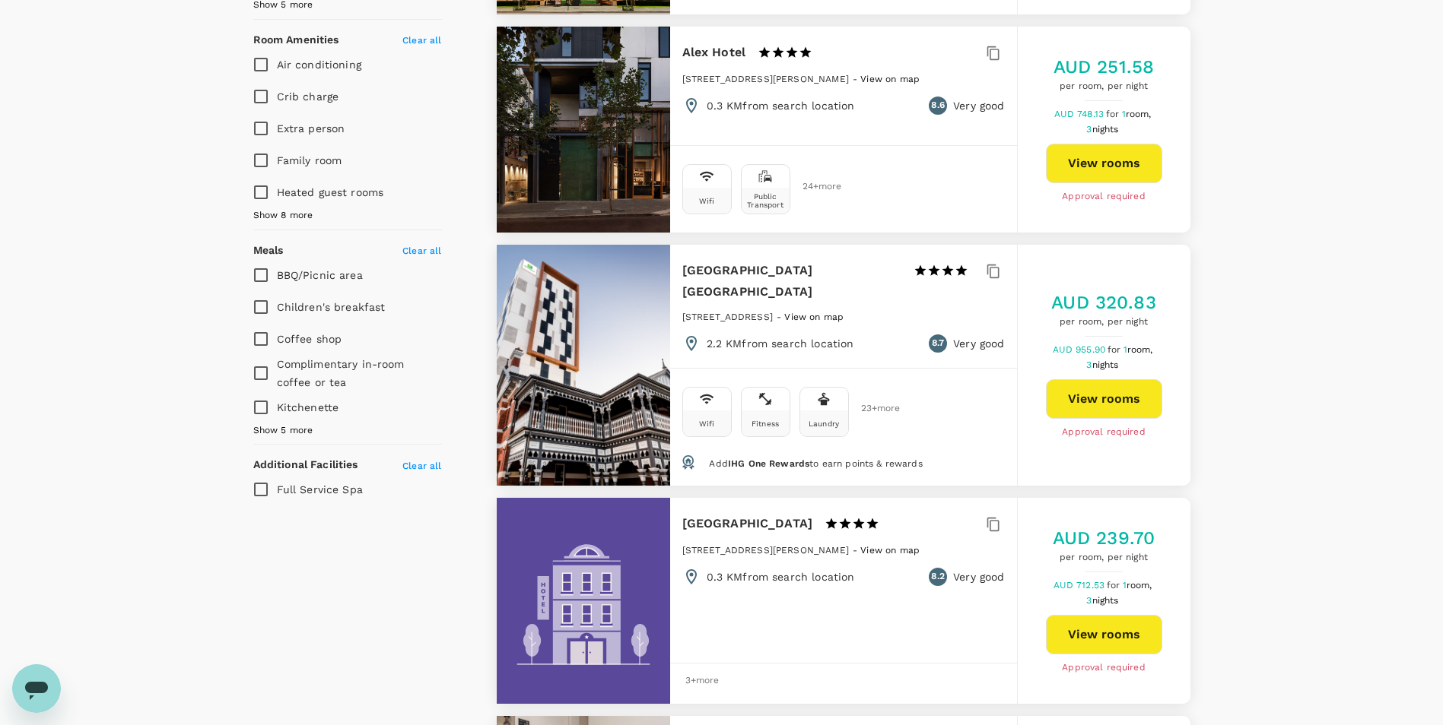
scroll to position [0, 0]
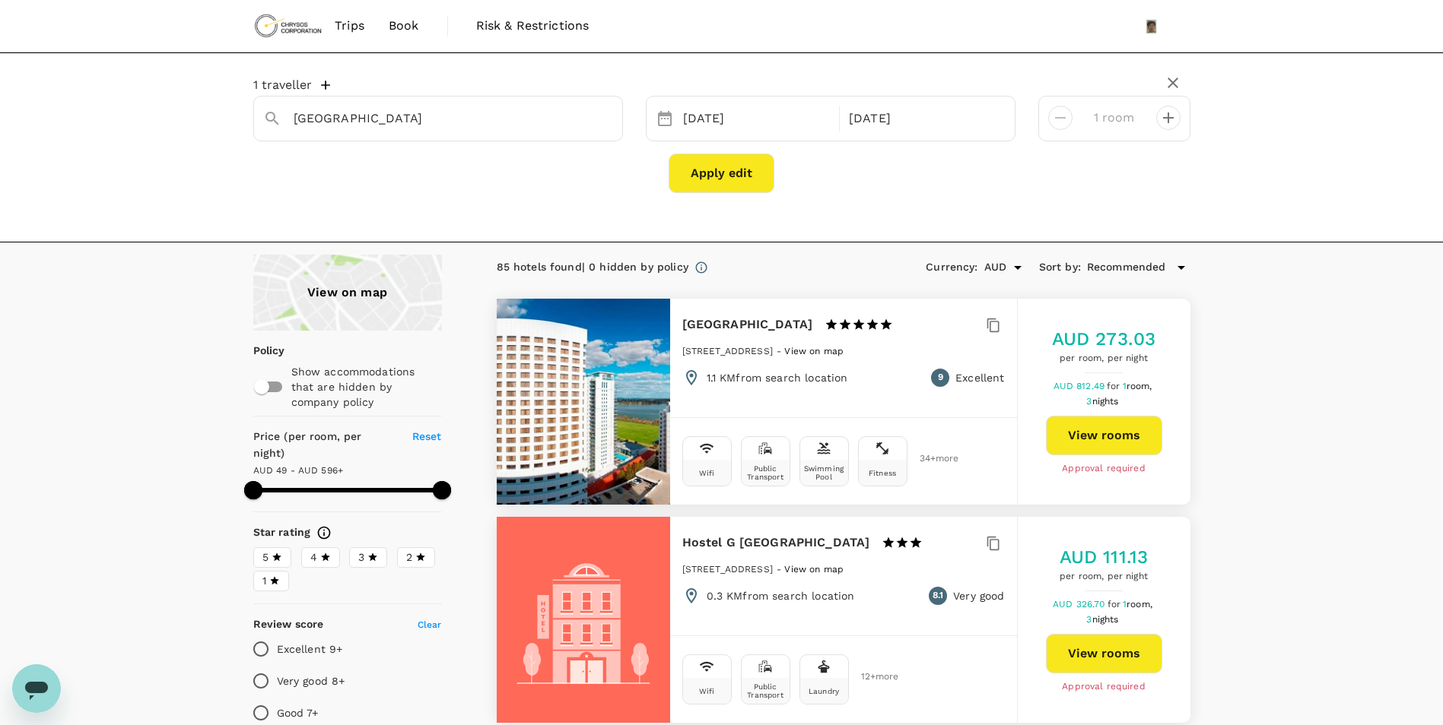
drag, startPoint x: 1306, startPoint y: 310, endPoint x: 1303, endPoint y: 138, distance: 171.9
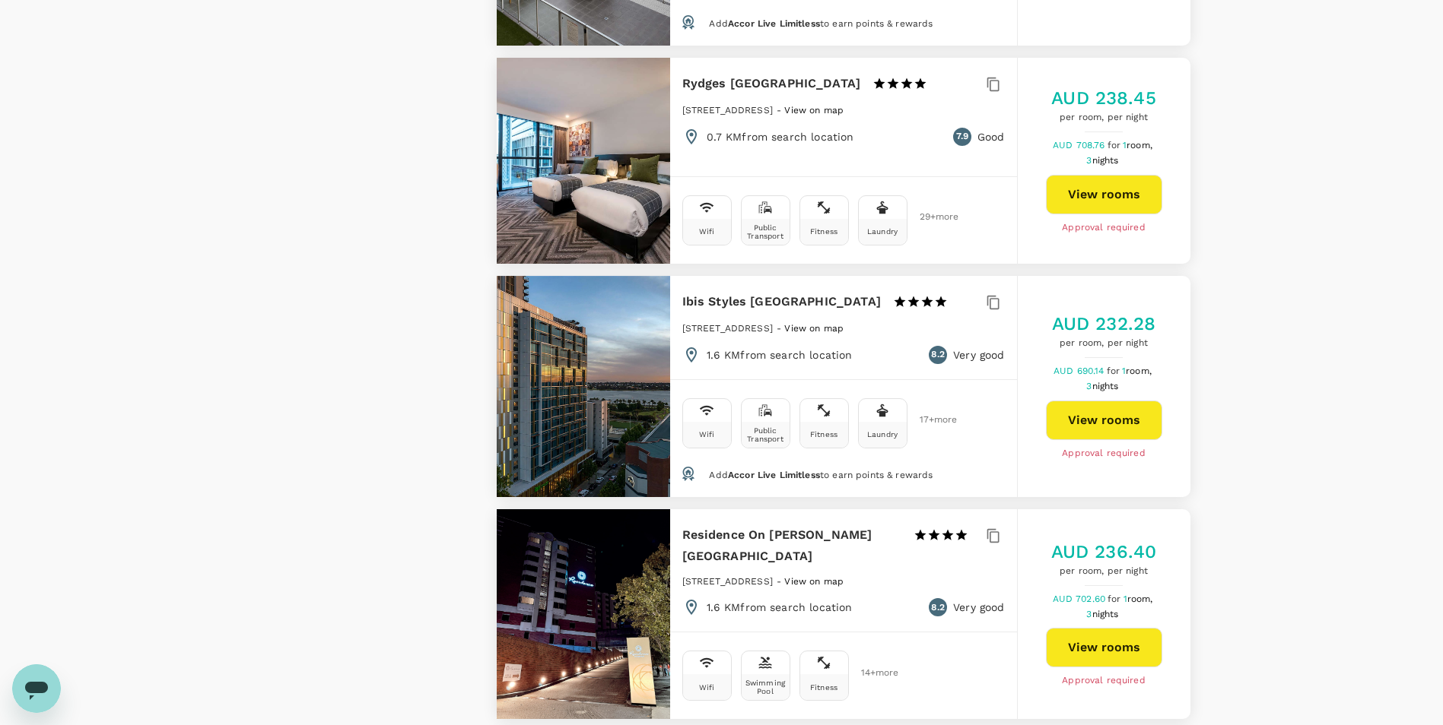
scroll to position [4339, 0]
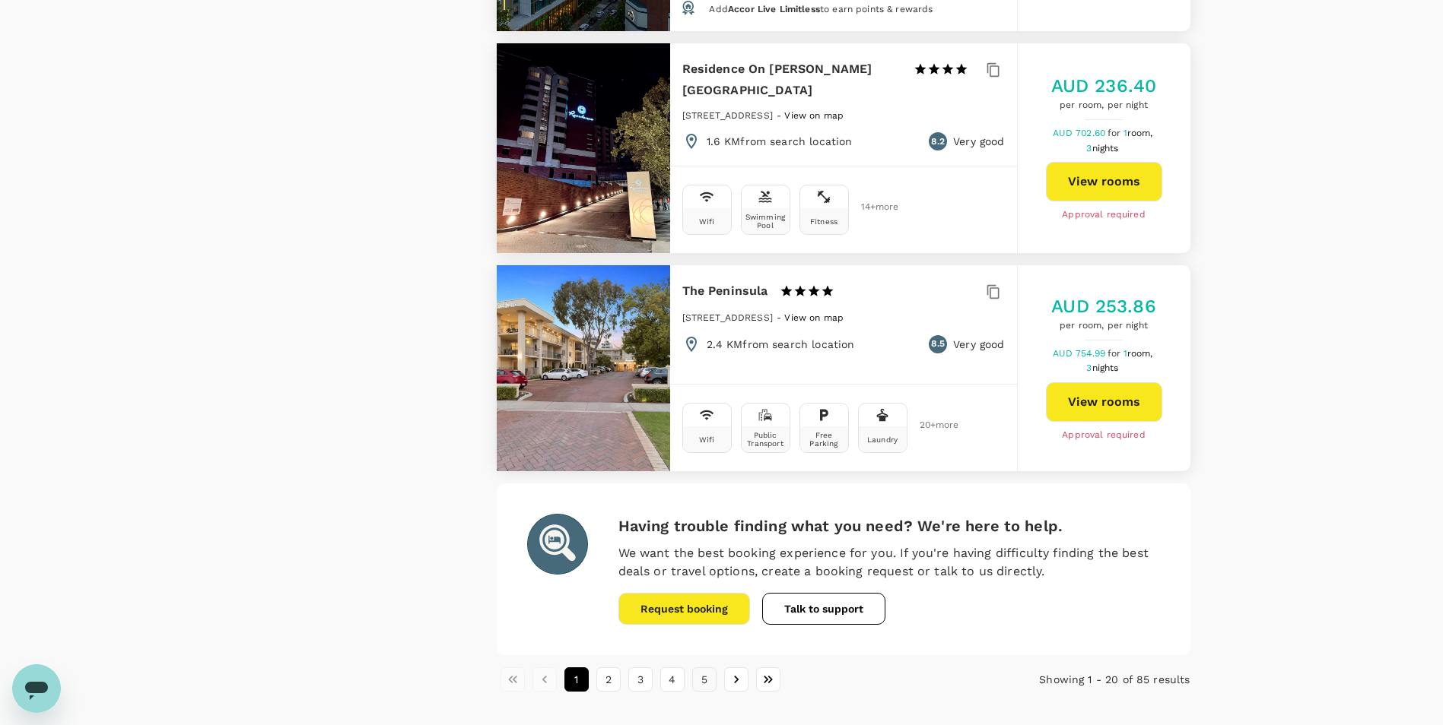
click at [706, 668] on button "5" at bounding box center [704, 680] width 24 height 24
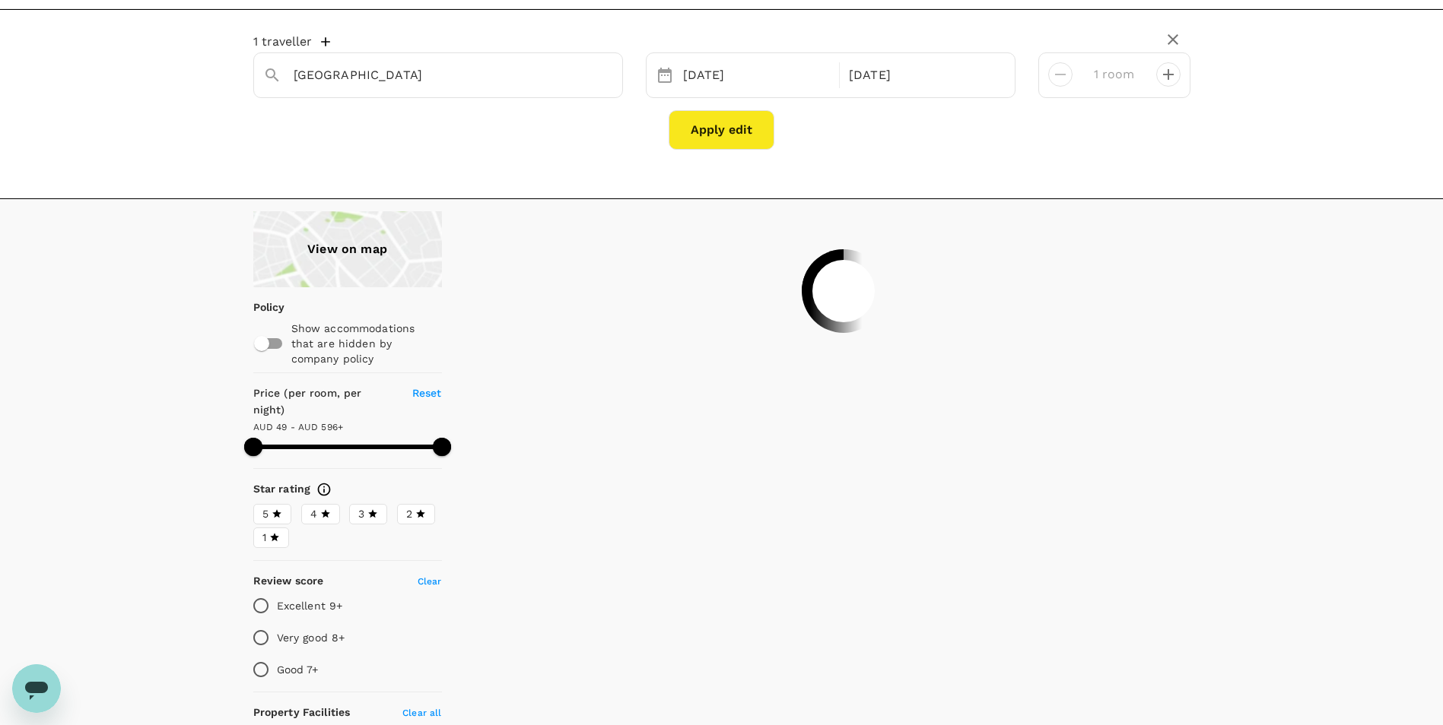
scroll to position [0, 0]
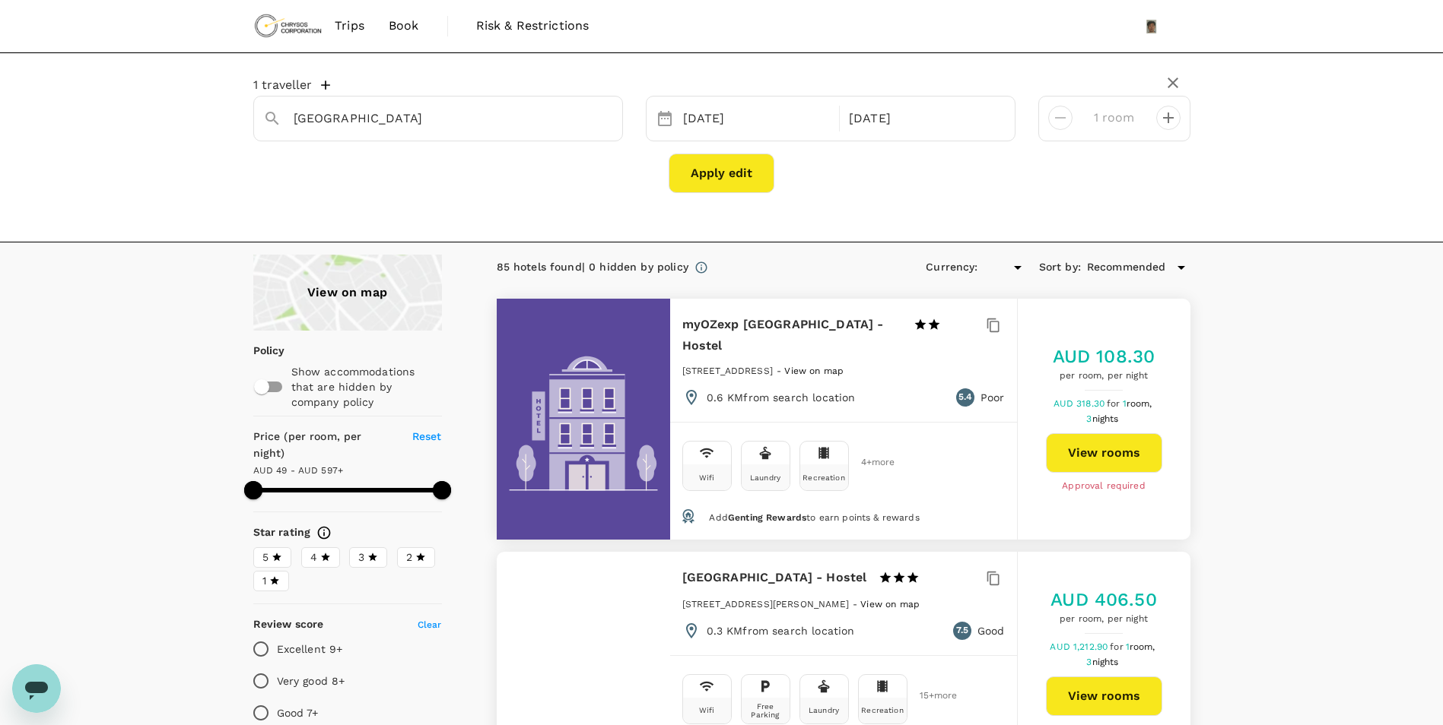
type input "595.98"
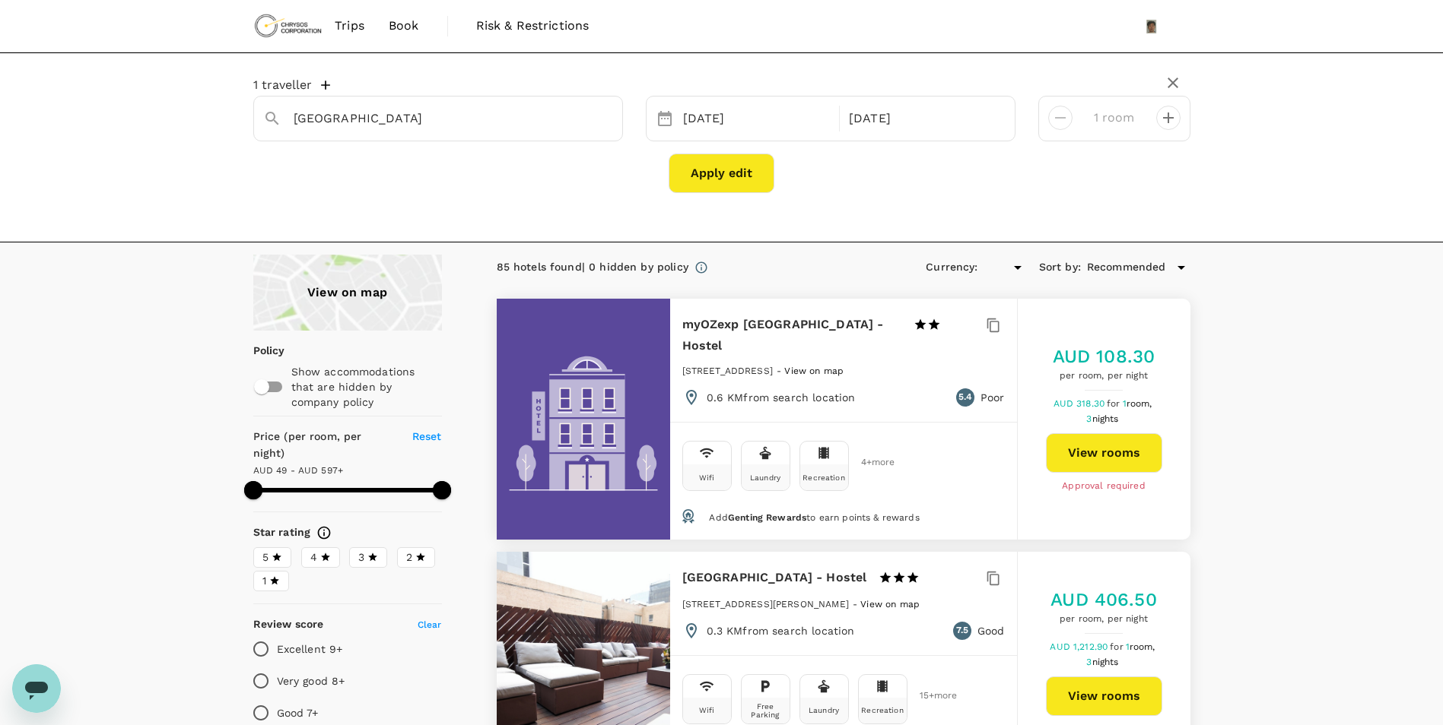
type input "AUD"
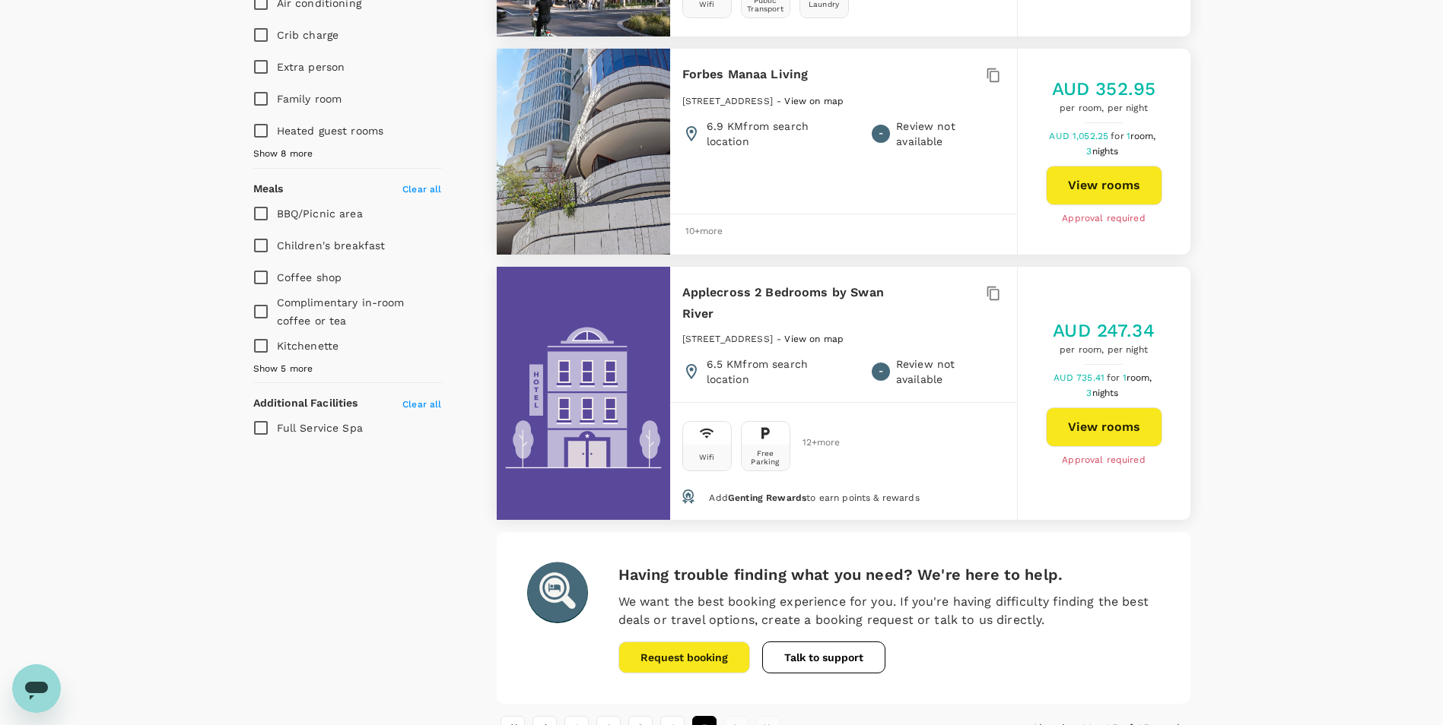
scroll to position [1028, 0]
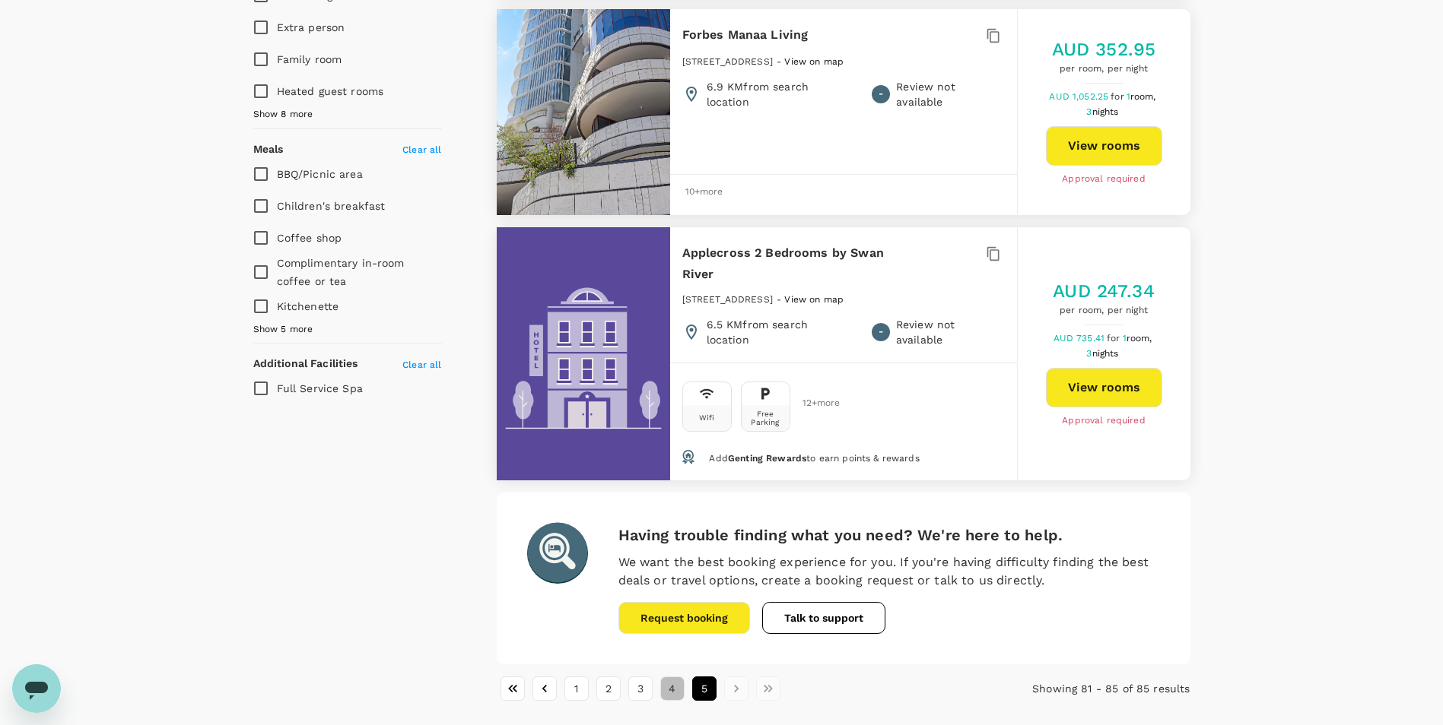
click at [670, 677] on button "4" at bounding box center [672, 689] width 24 height 24
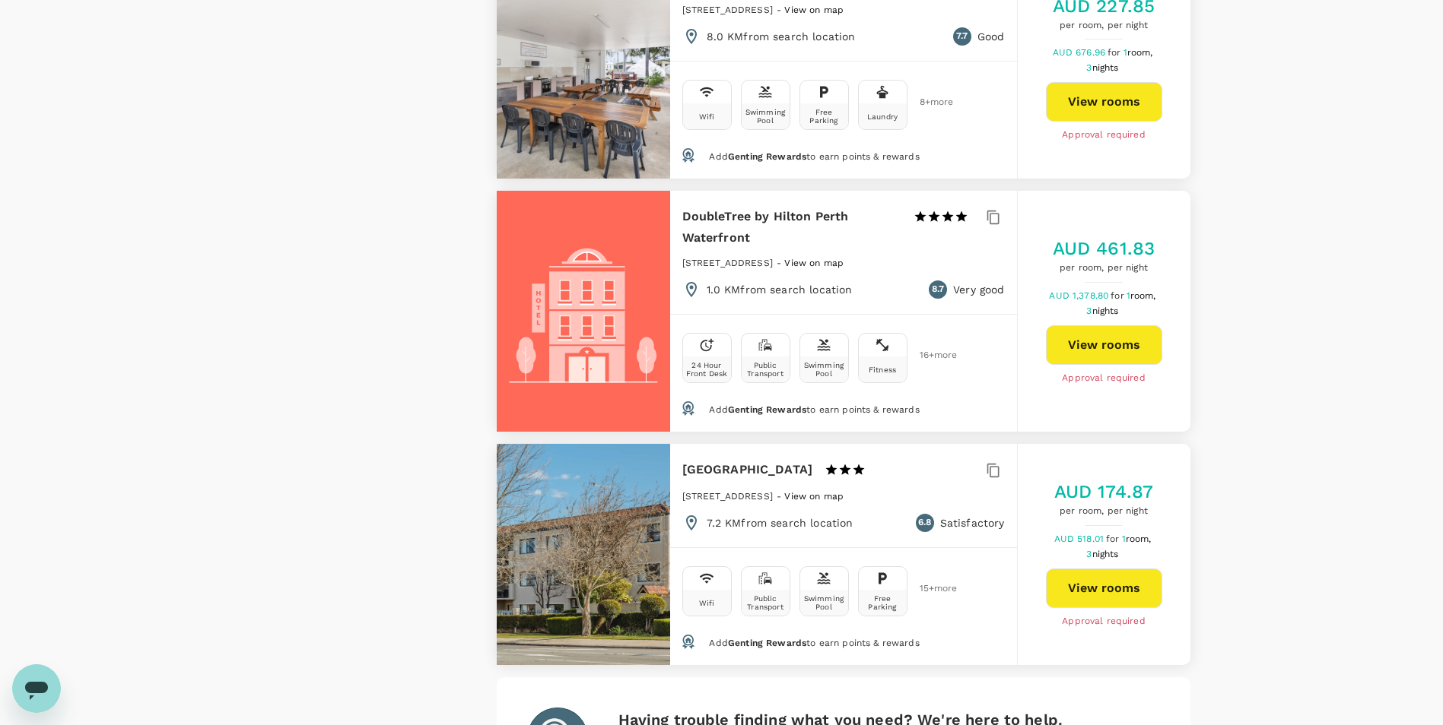
scroll to position [4435, 0]
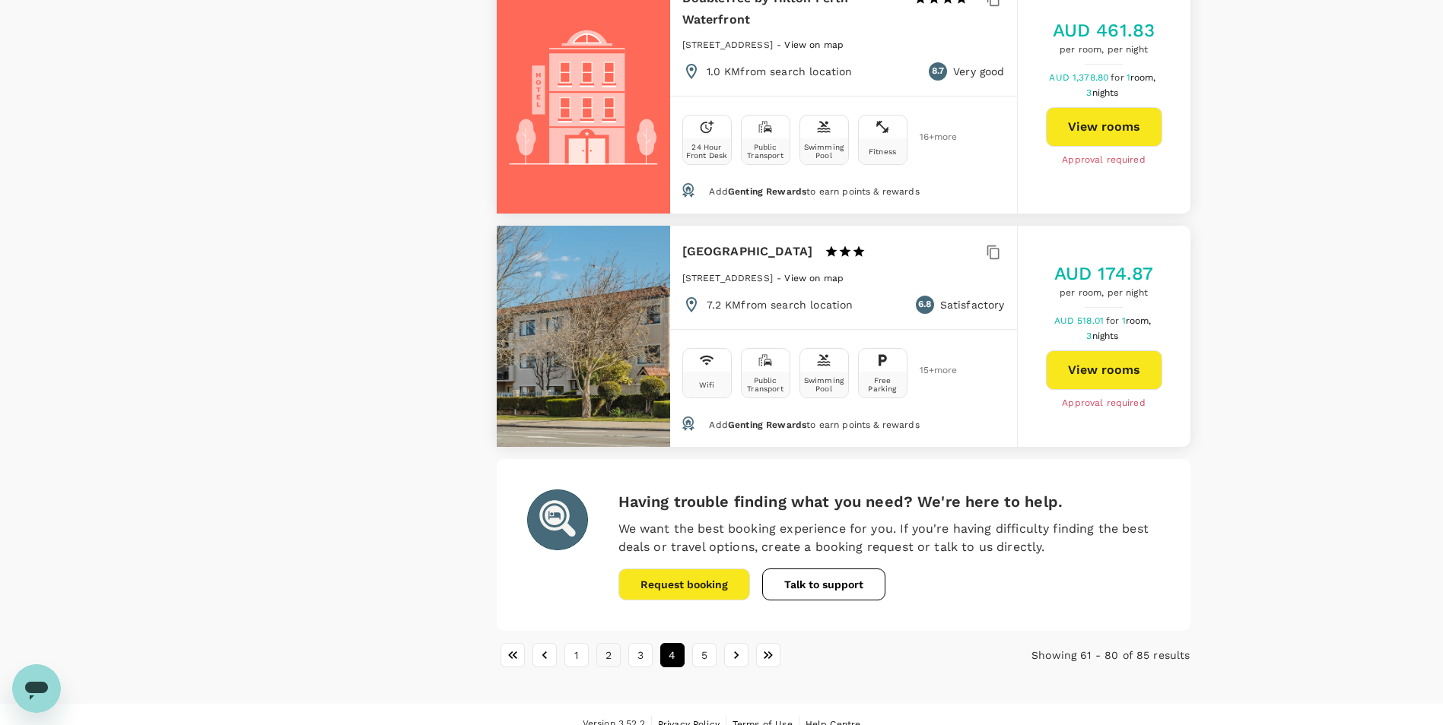
click at [619, 643] on button "2" at bounding box center [608, 655] width 24 height 24
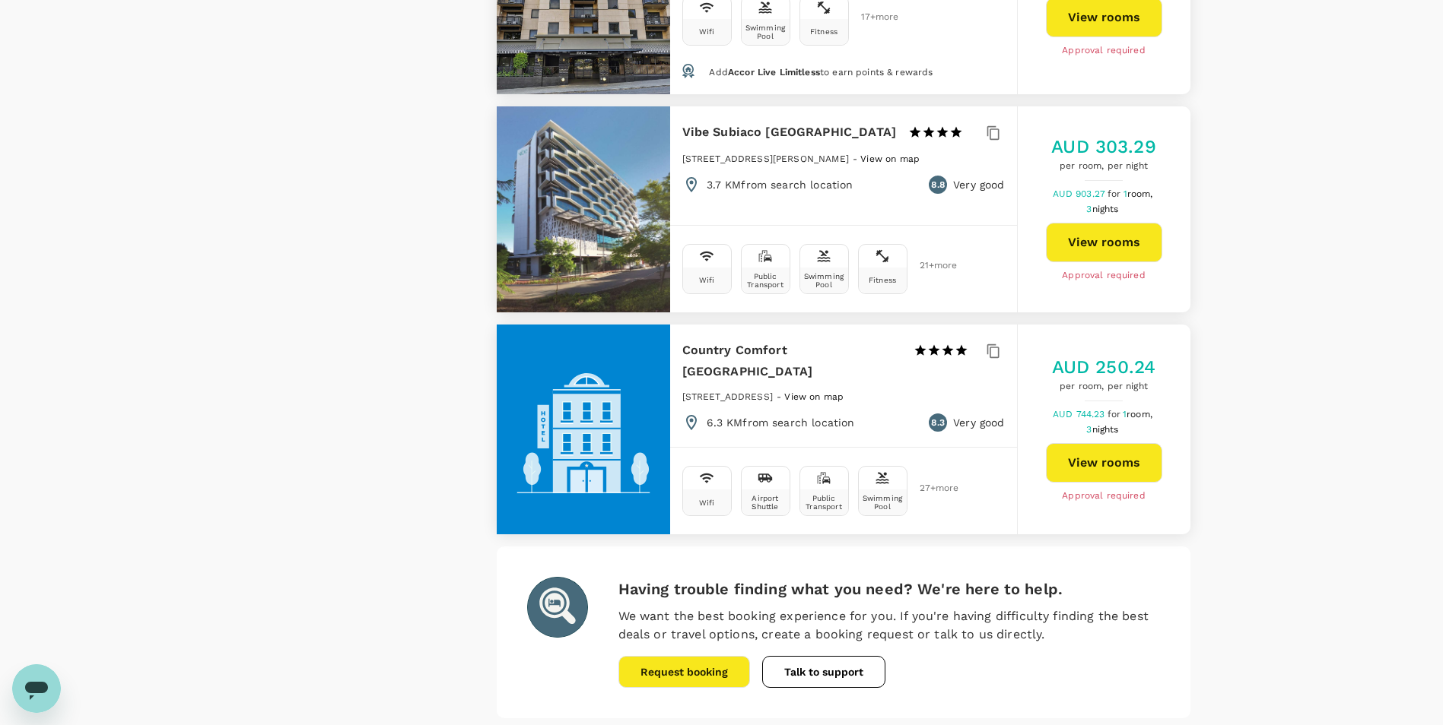
scroll to position [4334, 0]
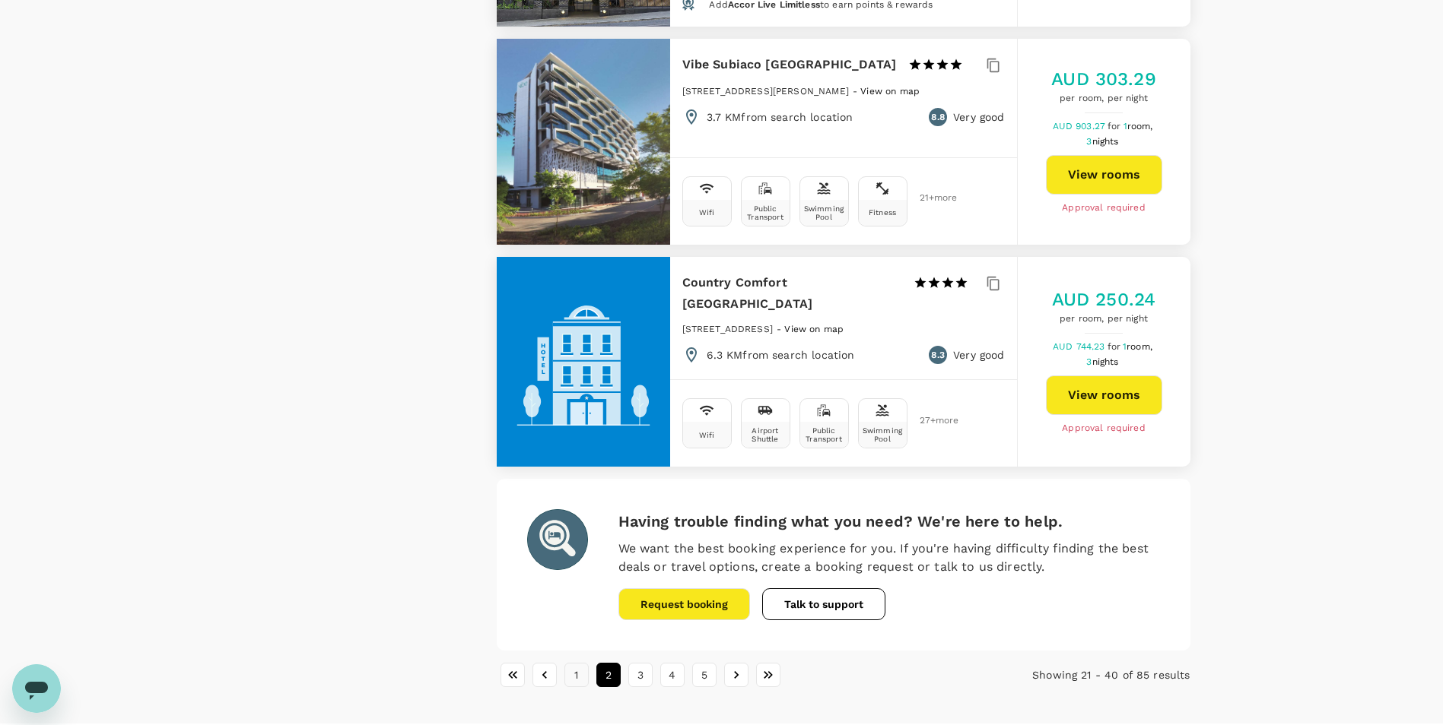
click at [580, 663] on button "1" at bounding box center [576, 675] width 24 height 24
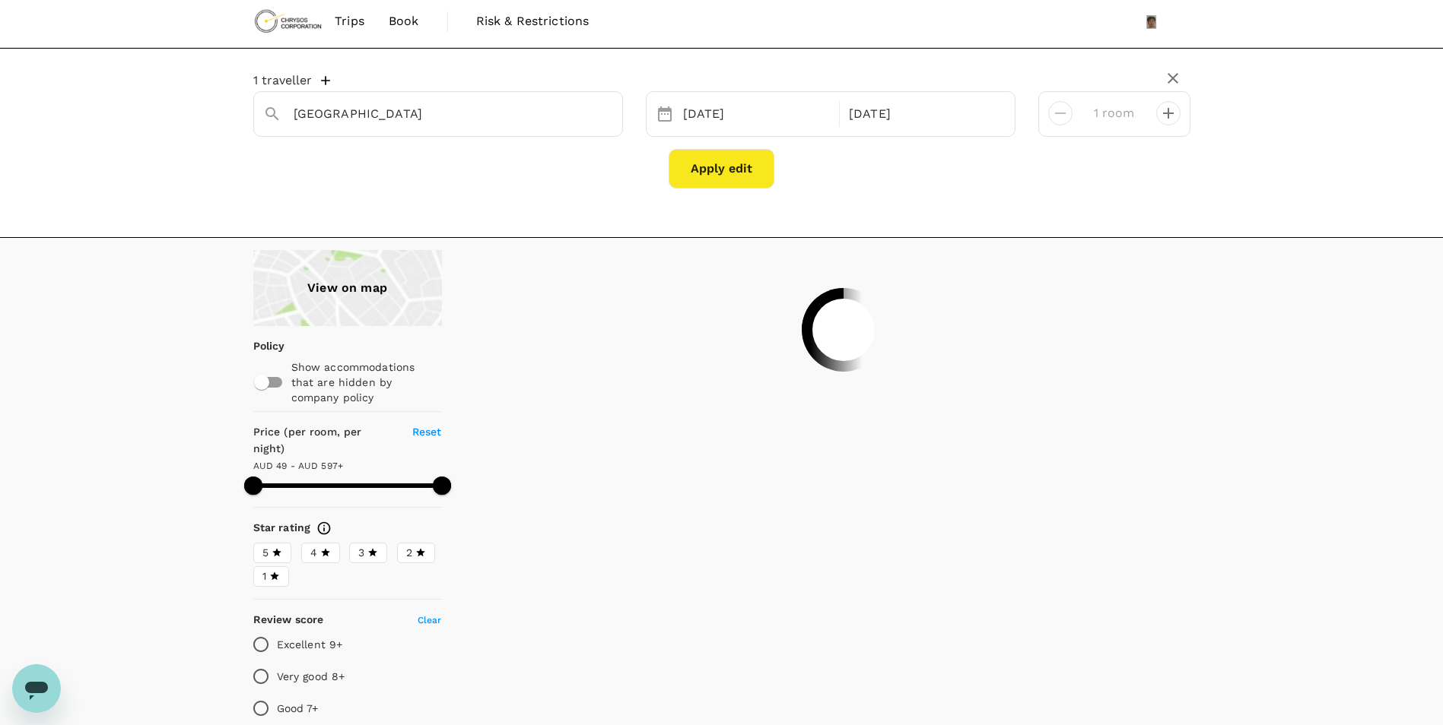
scroll to position [0, 0]
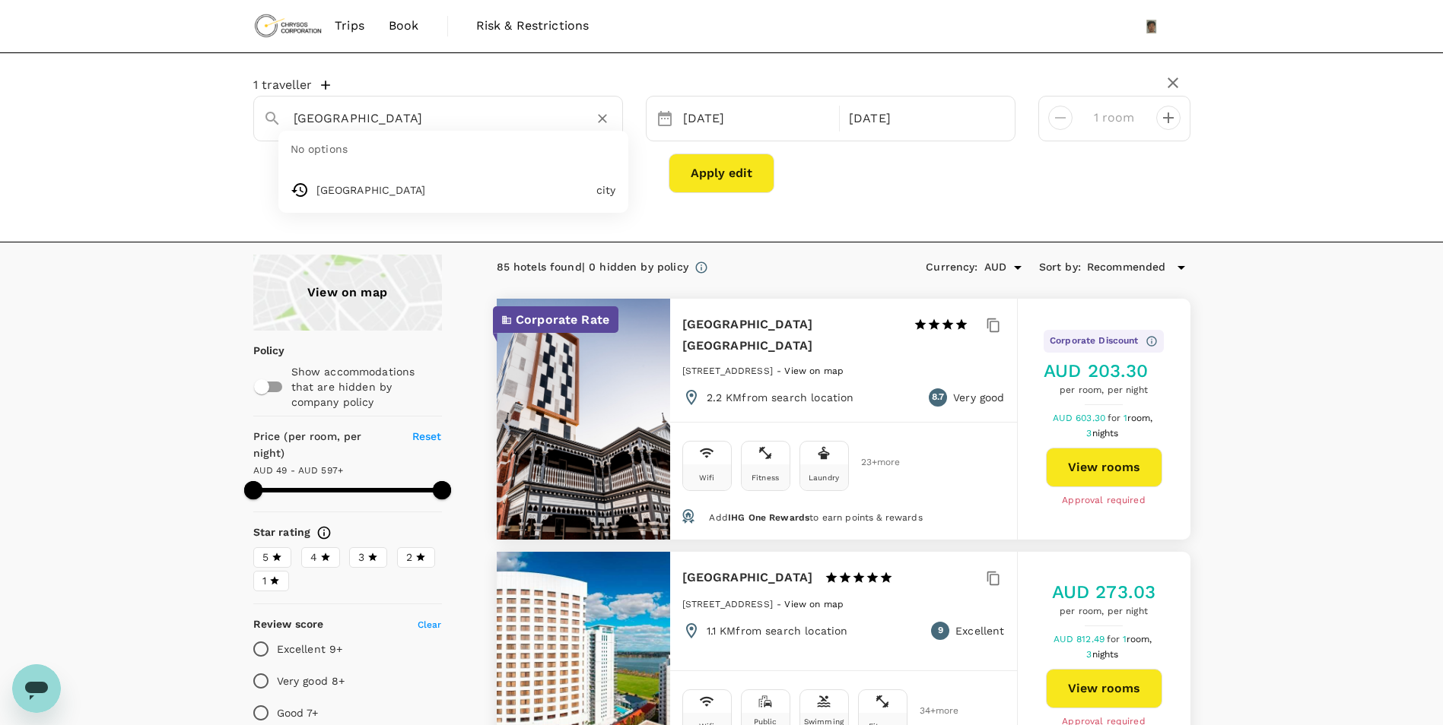
drag, startPoint x: 371, startPoint y: 115, endPoint x: 50, endPoint y: 119, distance: 320.9
click at [50, 119] on div "1 traveller Perth No options Perth city 05 Oct 08 Oct 1 room Apply edit" at bounding box center [721, 147] width 1443 height 190
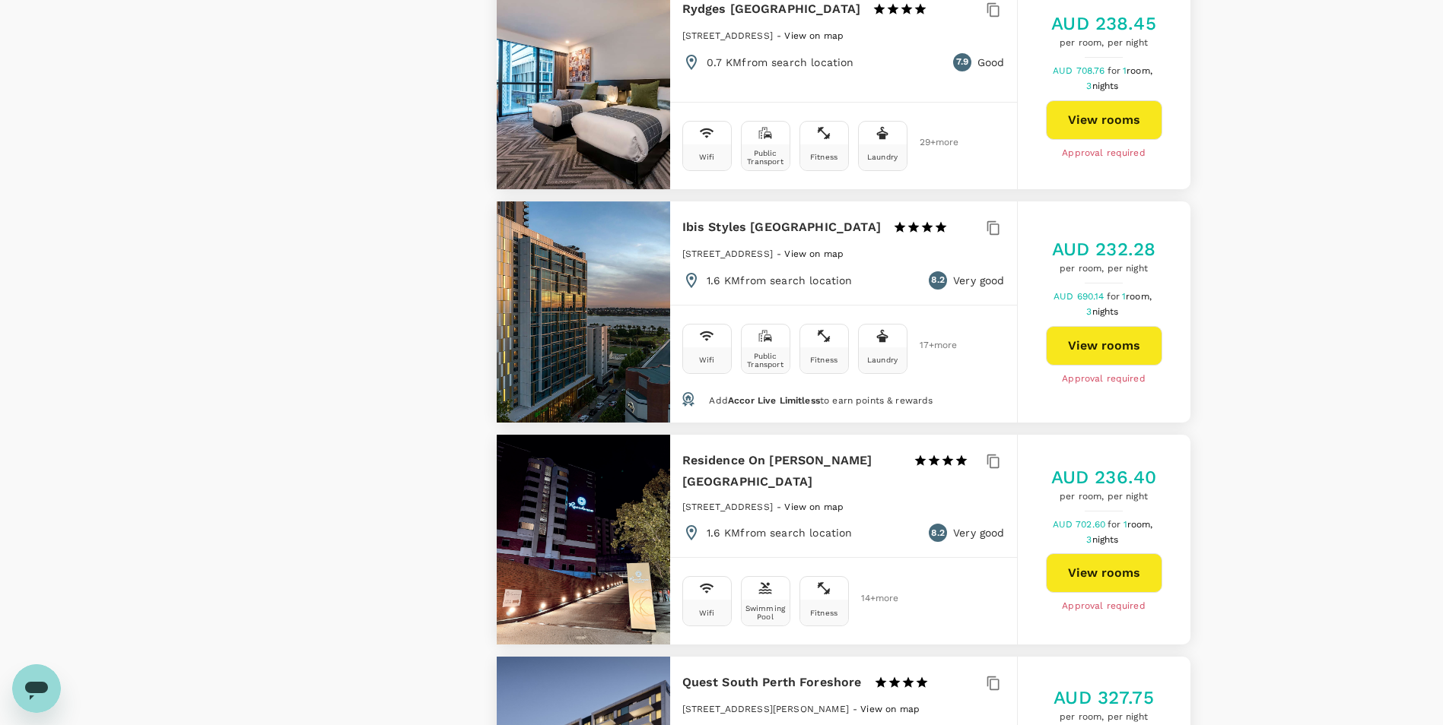
scroll to position [3954, 0]
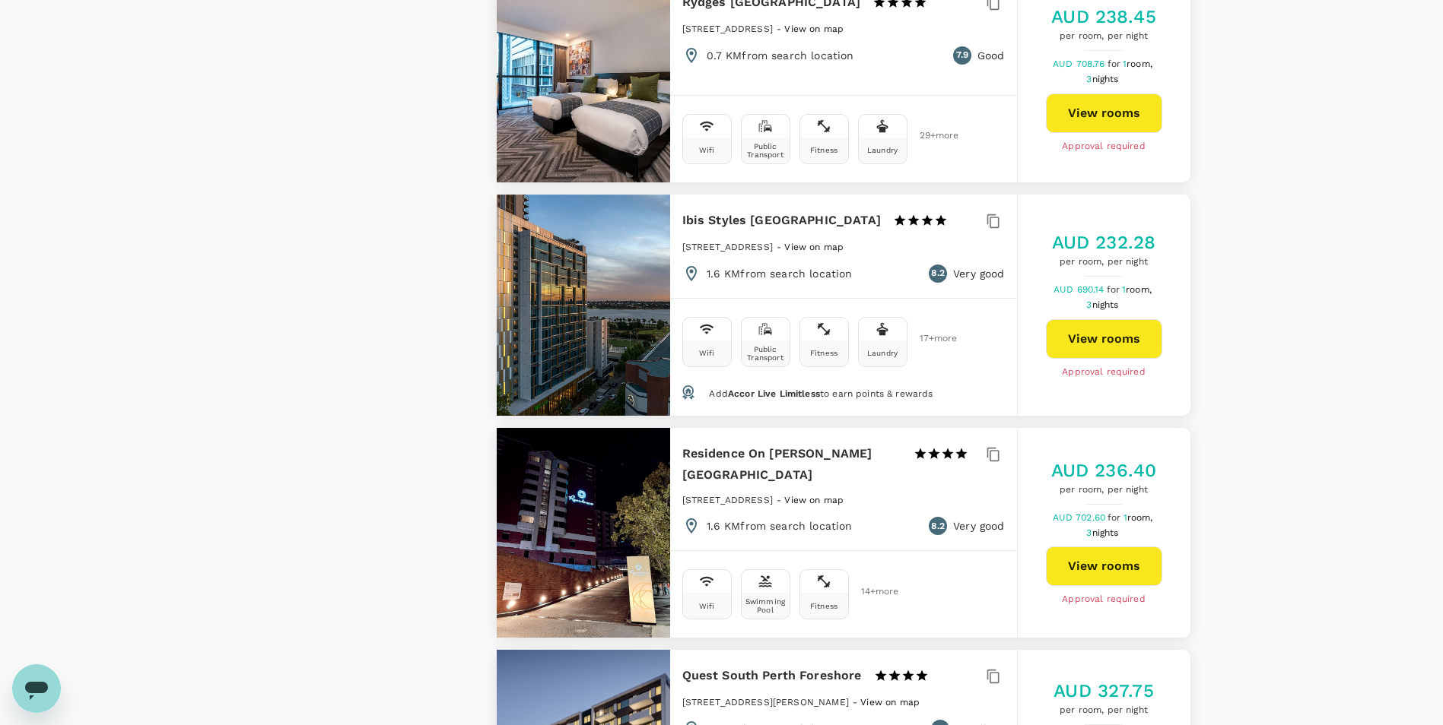
drag, startPoint x: 969, startPoint y: 474, endPoint x: 1287, endPoint y: 462, distance: 318.1
drag, startPoint x: 1287, startPoint y: 462, endPoint x: 1338, endPoint y: 654, distance: 198.5
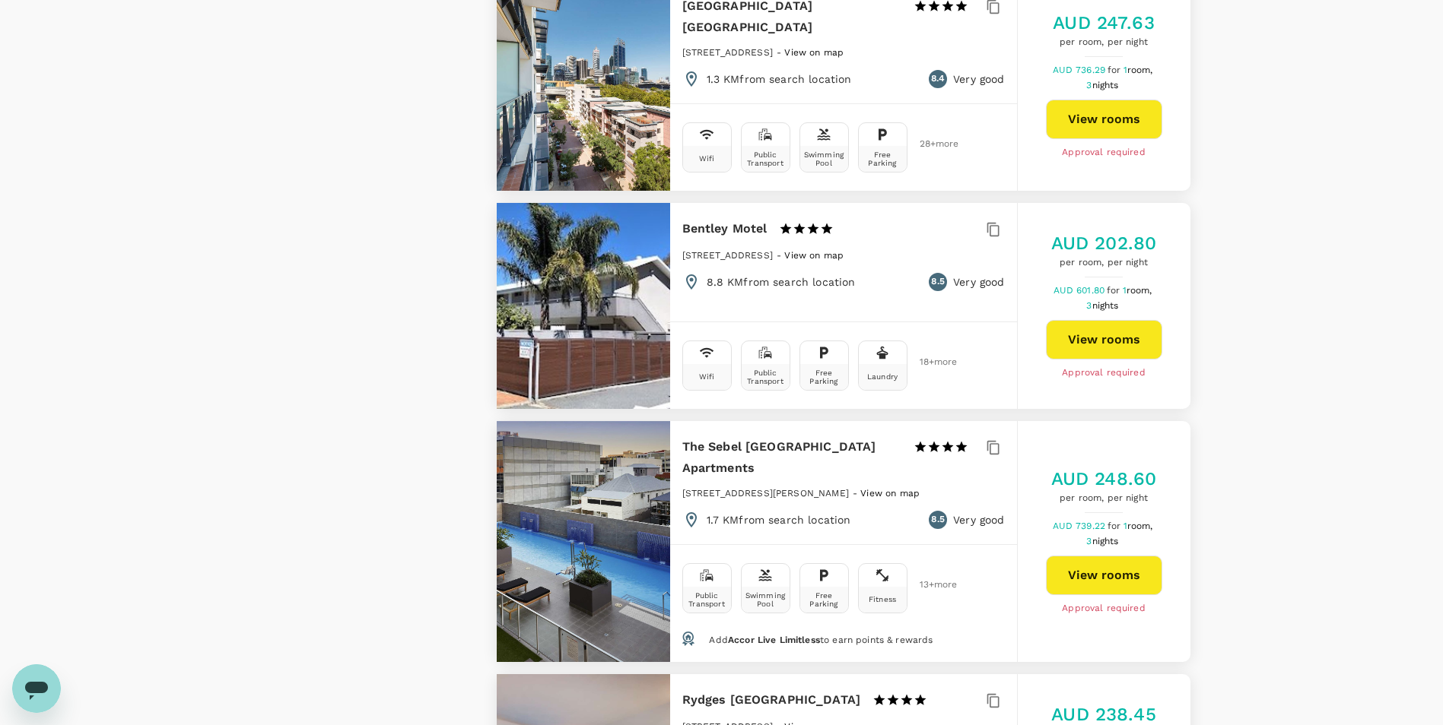
scroll to position [3270, 0]
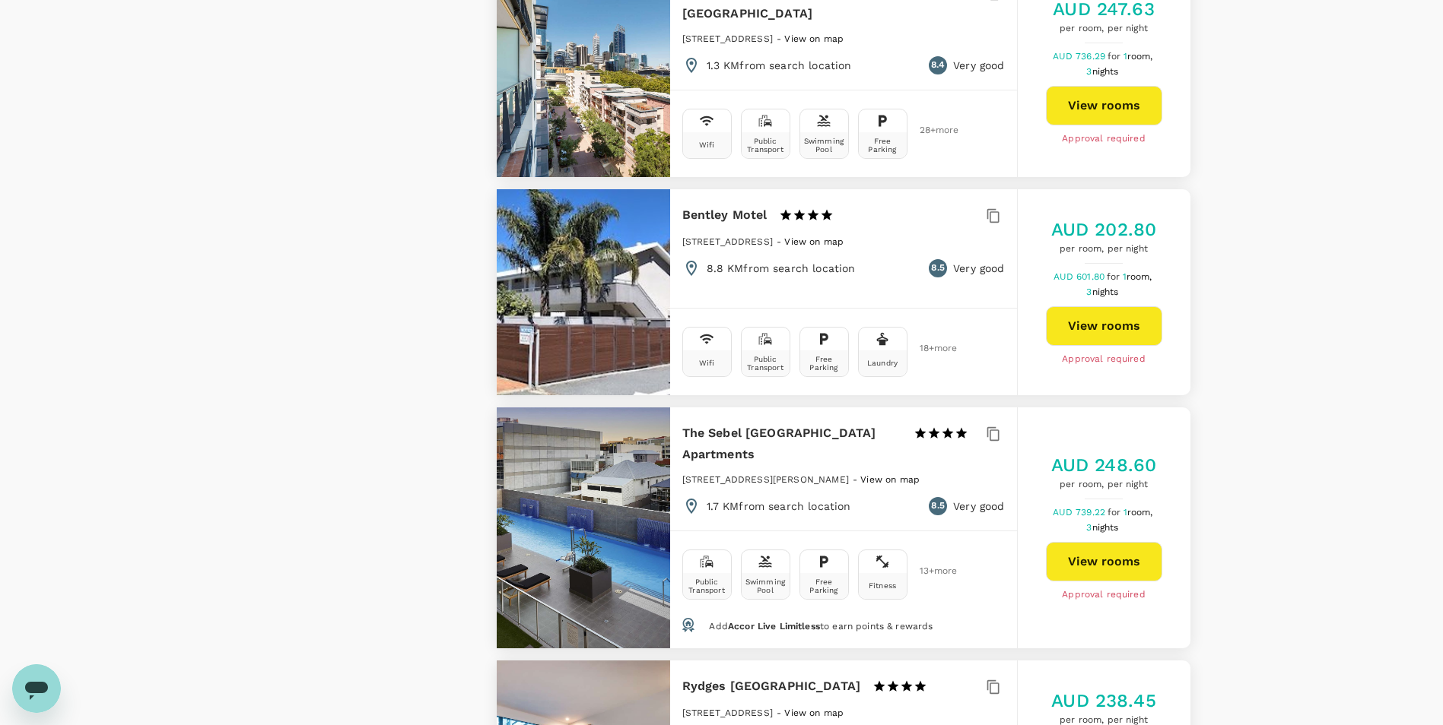
drag, startPoint x: 1129, startPoint y: 327, endPoint x: 1024, endPoint y: 346, distance: 107.4
click at [1024, 346] on div "AUD 202.80 per room, per night AUD 601.80 for 1 room, 3 nights View rooms Appro…" at bounding box center [1103, 292] width 173 height 206
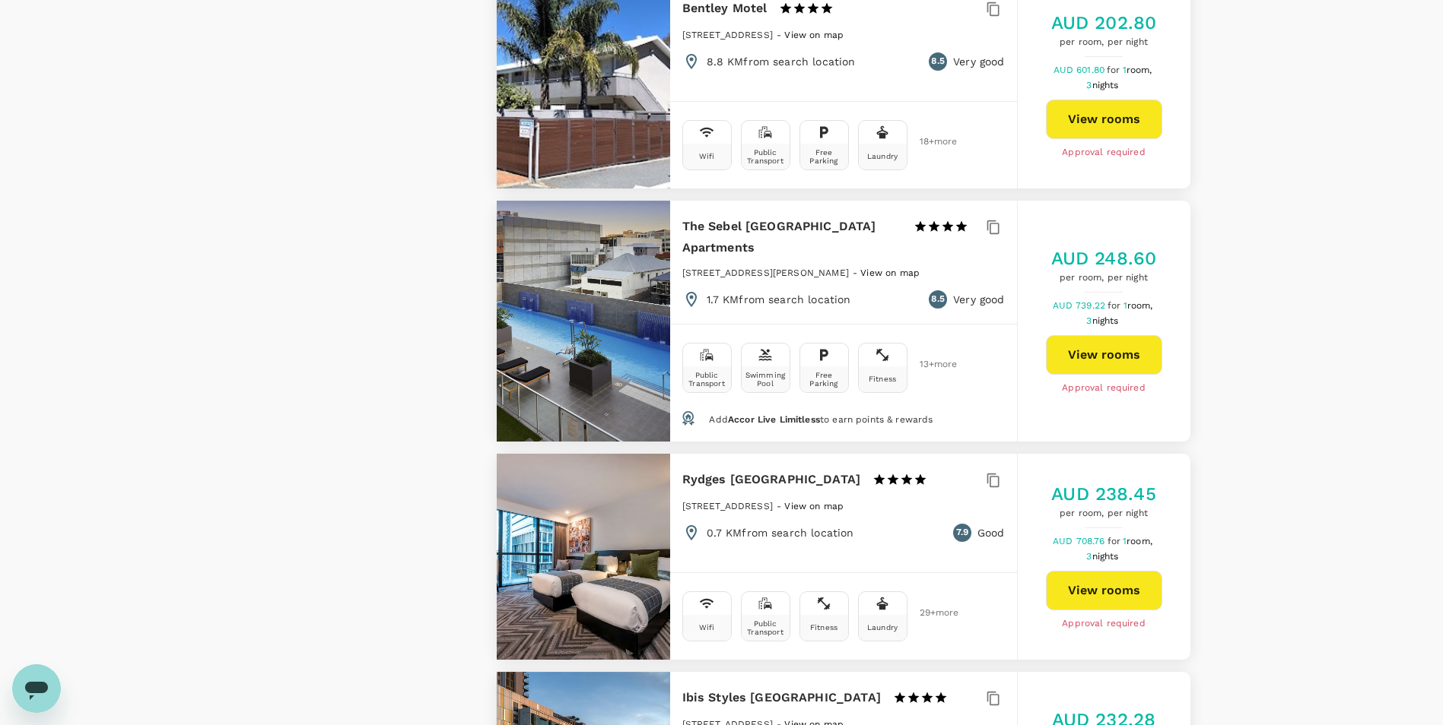
scroll to position [3498, 0]
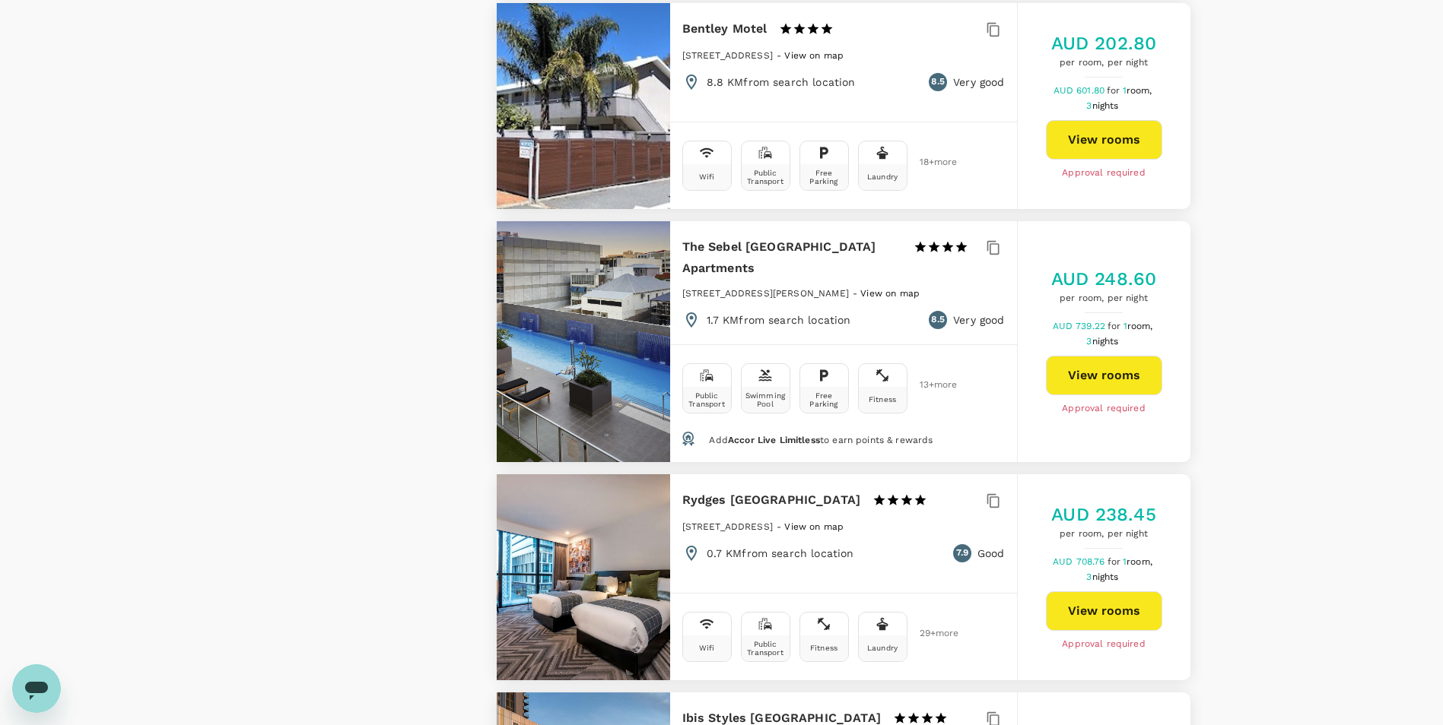
drag, startPoint x: 1281, startPoint y: 534, endPoint x: 1274, endPoint y: 500, distance: 34.3
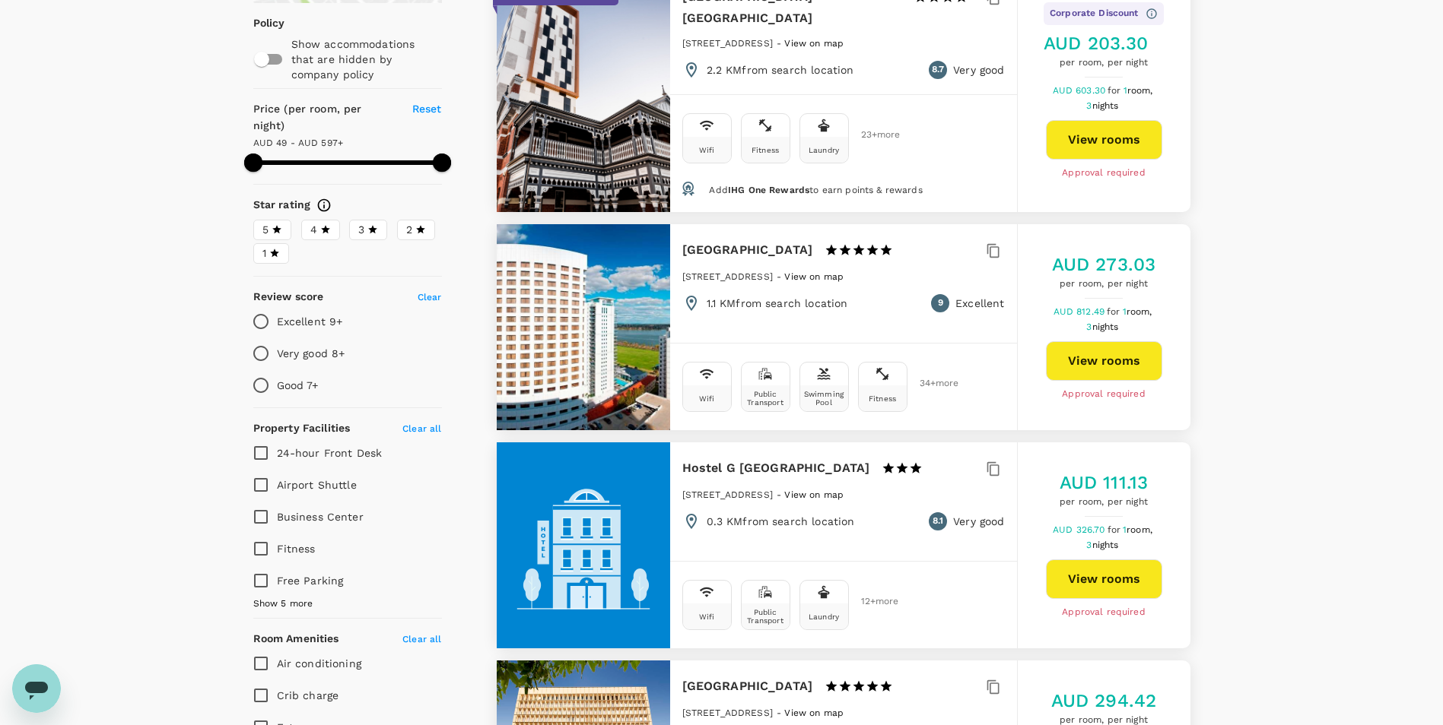
scroll to position [0, 0]
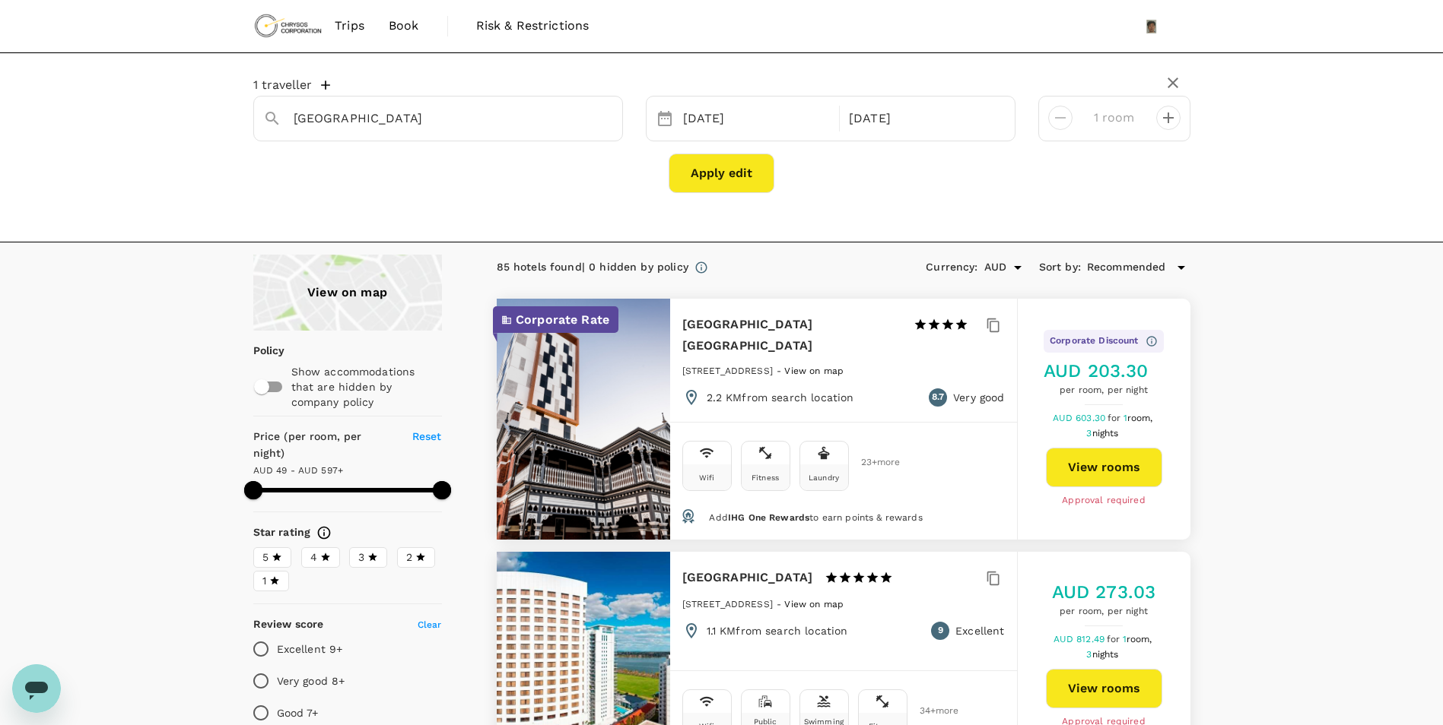
drag, startPoint x: 1236, startPoint y: 584, endPoint x: 1180, endPoint y: 240, distance: 349.0
click at [370, 297] on div "View on map" at bounding box center [347, 293] width 189 height 76
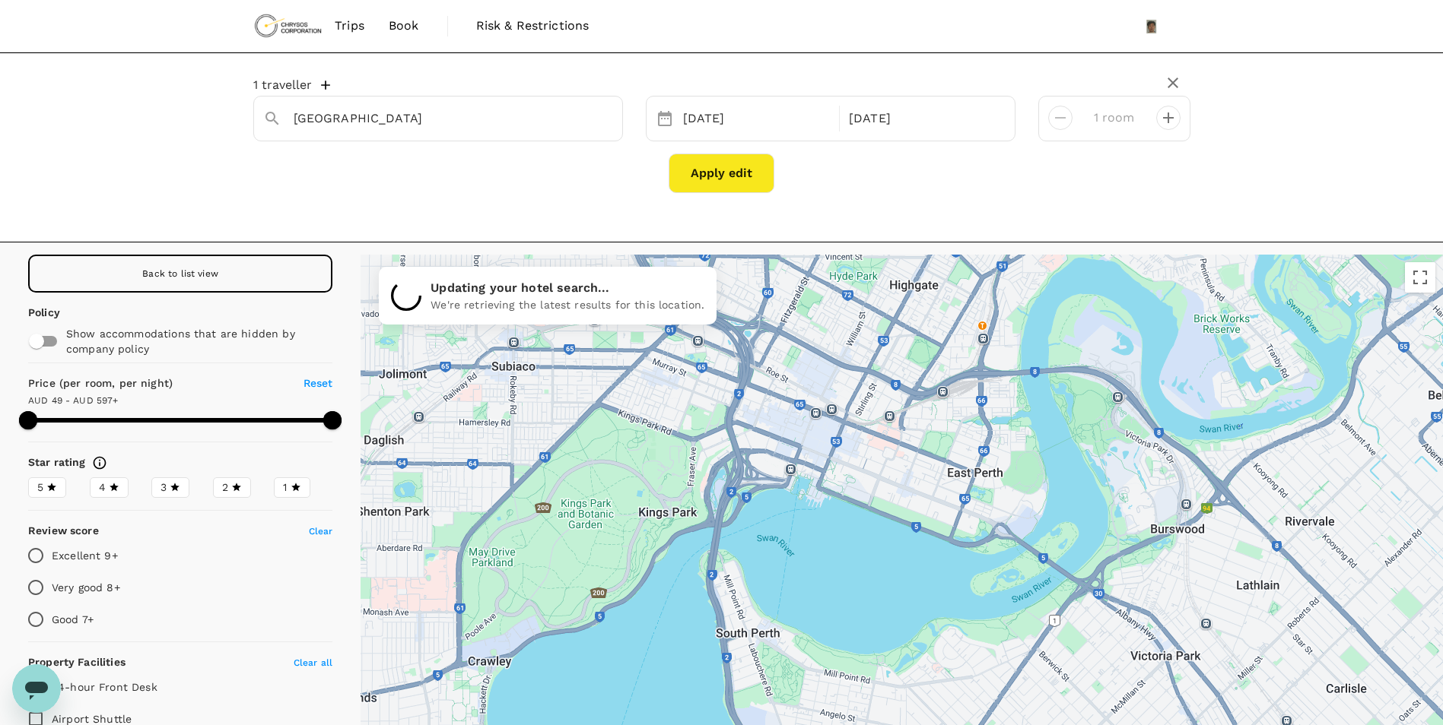
drag, startPoint x: 1288, startPoint y: 632, endPoint x: 1027, endPoint y: 466, distance: 309.0
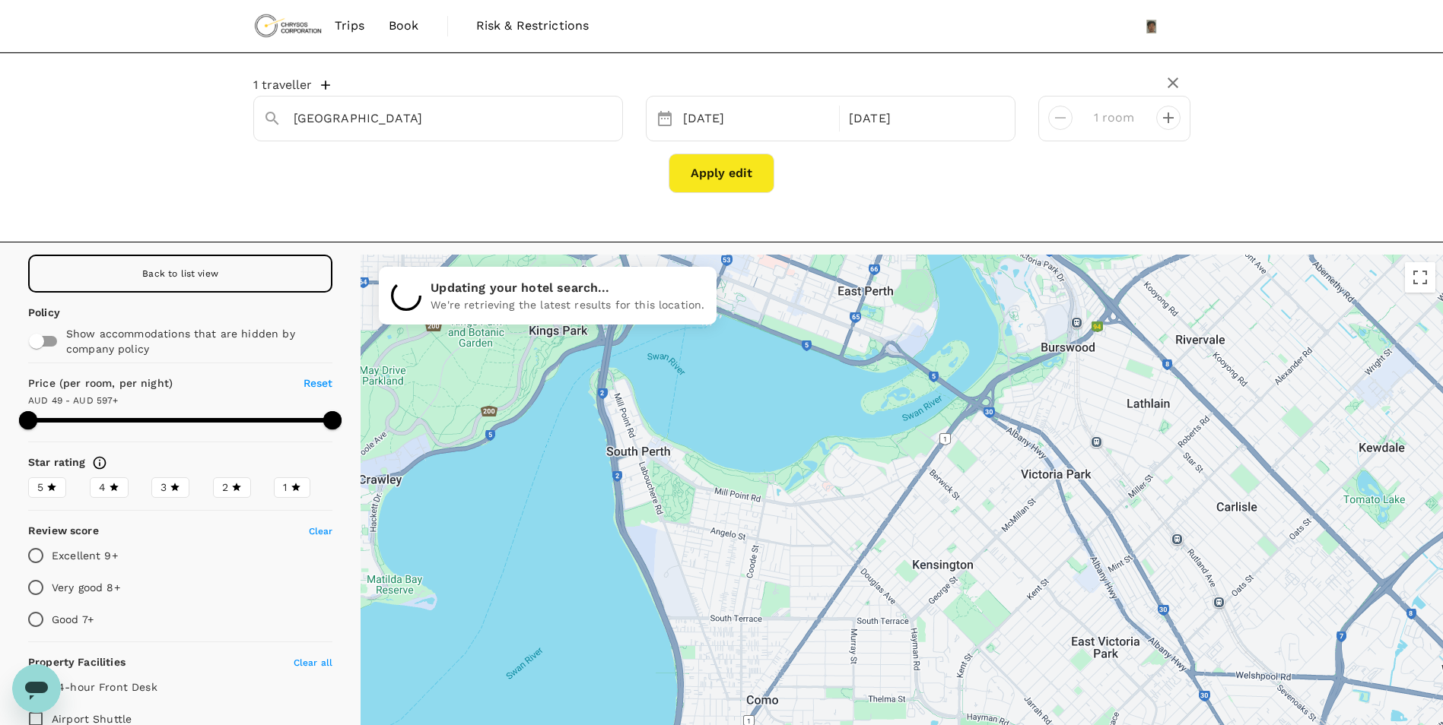
drag, startPoint x: 1103, startPoint y: 650, endPoint x: 931, endPoint y: 436, distance: 274.2
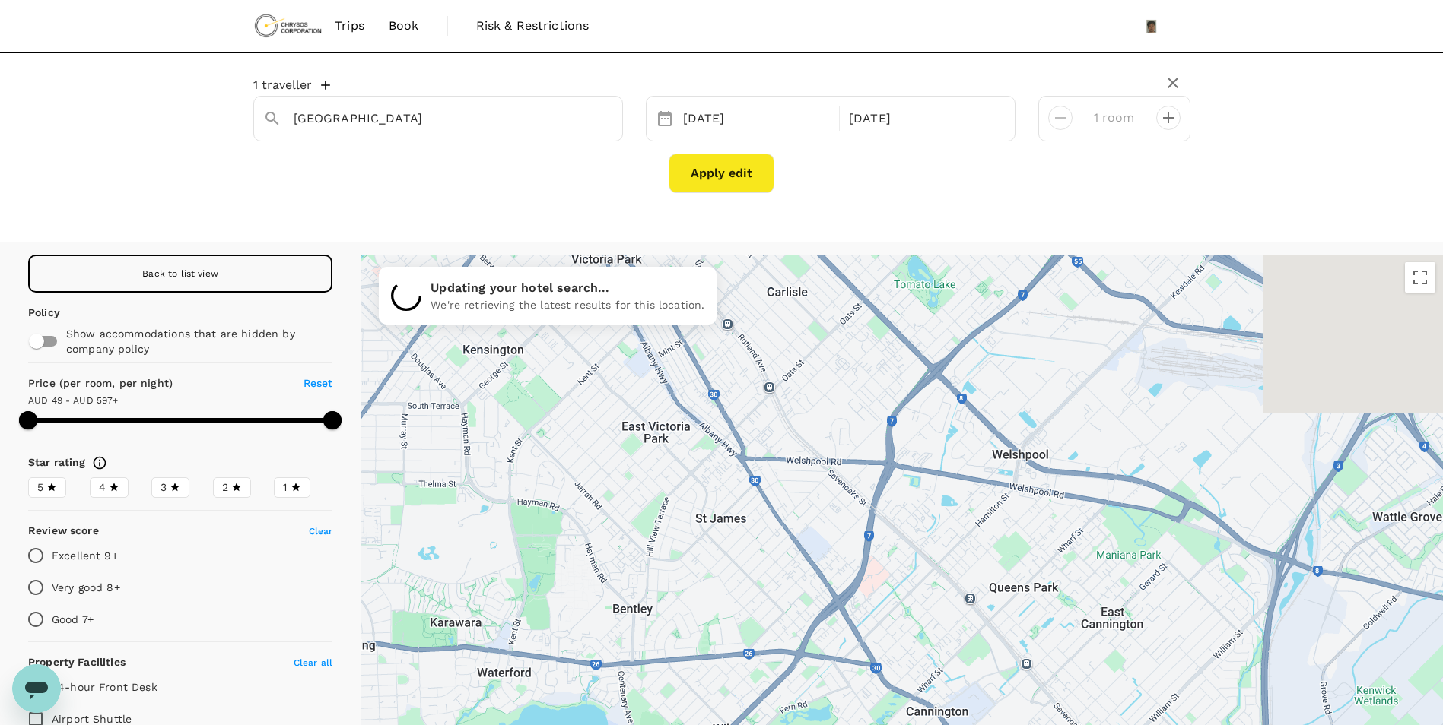
drag, startPoint x: 1185, startPoint y: 644, endPoint x: 824, endPoint y: 459, distance: 406.1
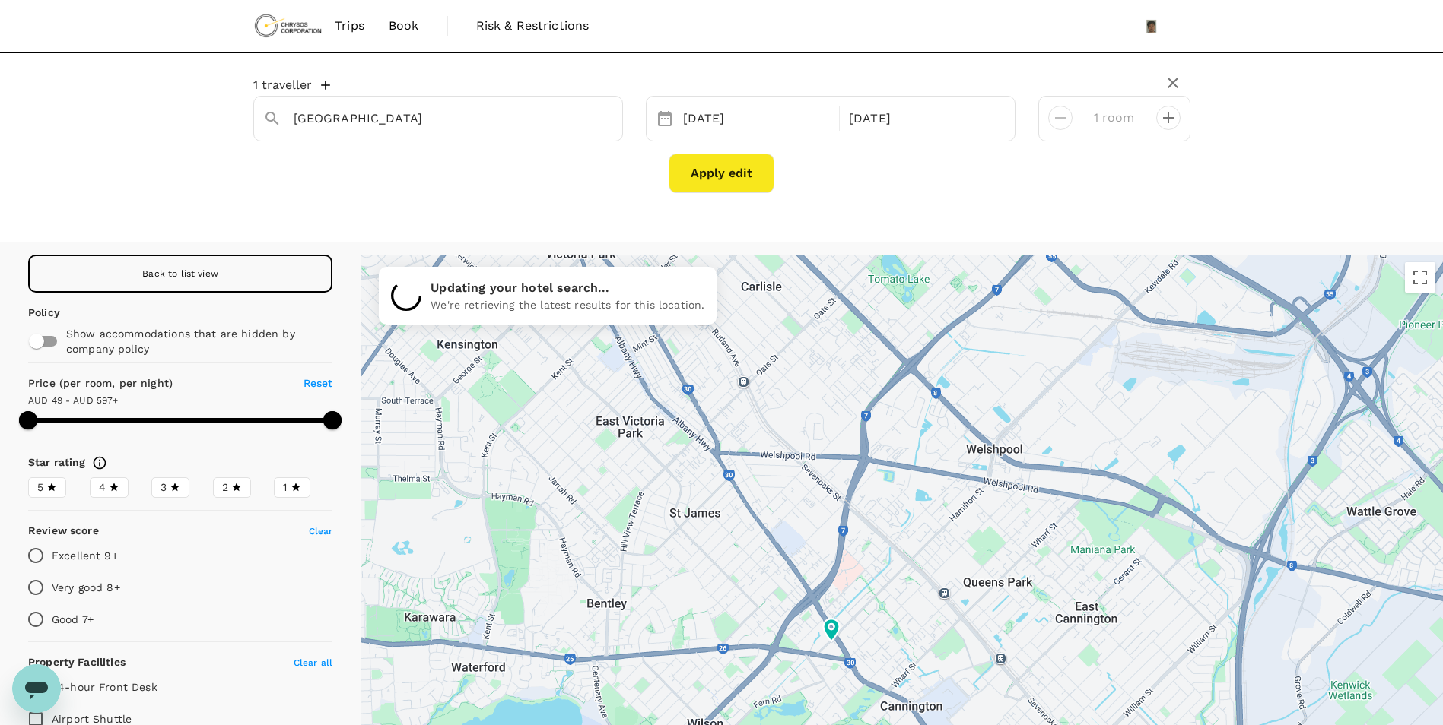
drag, startPoint x: 1045, startPoint y: 634, endPoint x: 933, endPoint y: 446, distance: 219.2
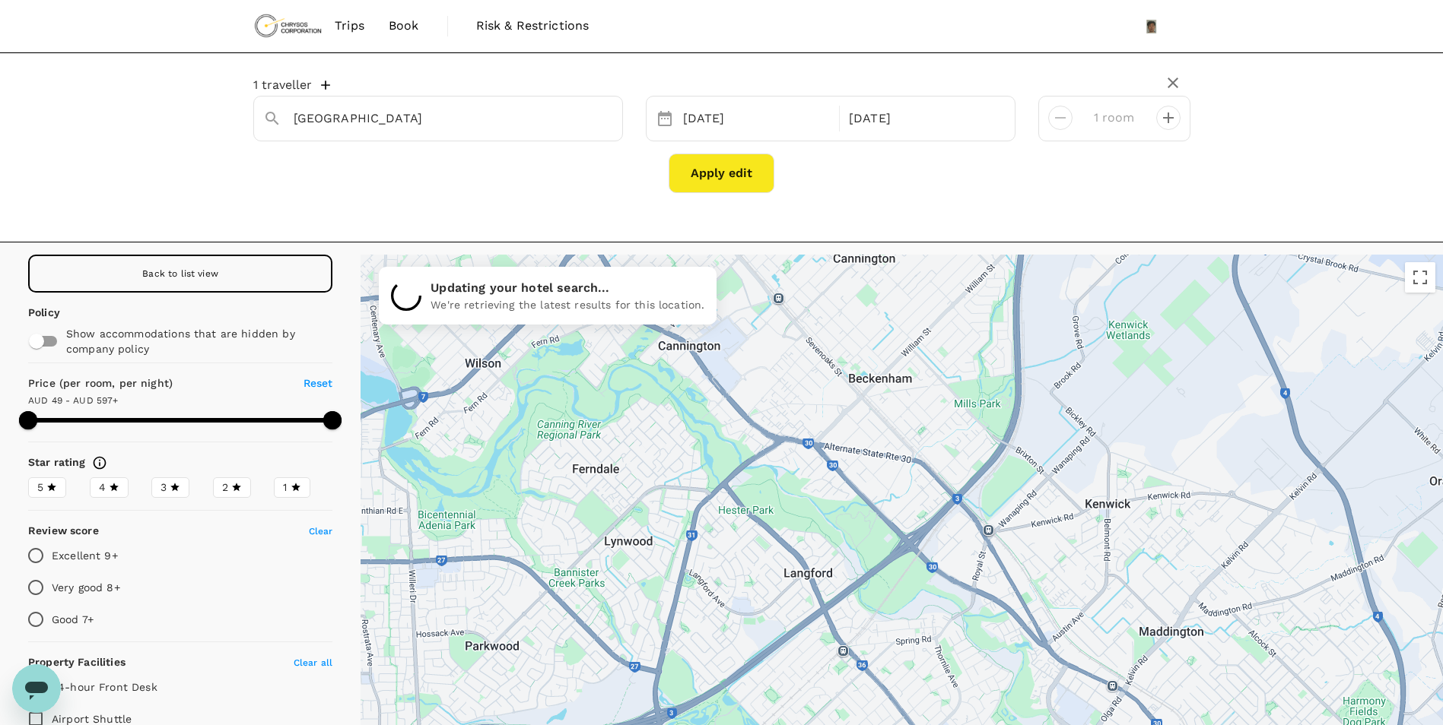
drag, startPoint x: 1084, startPoint y: 630, endPoint x: 924, endPoint y: 484, distance: 216.4
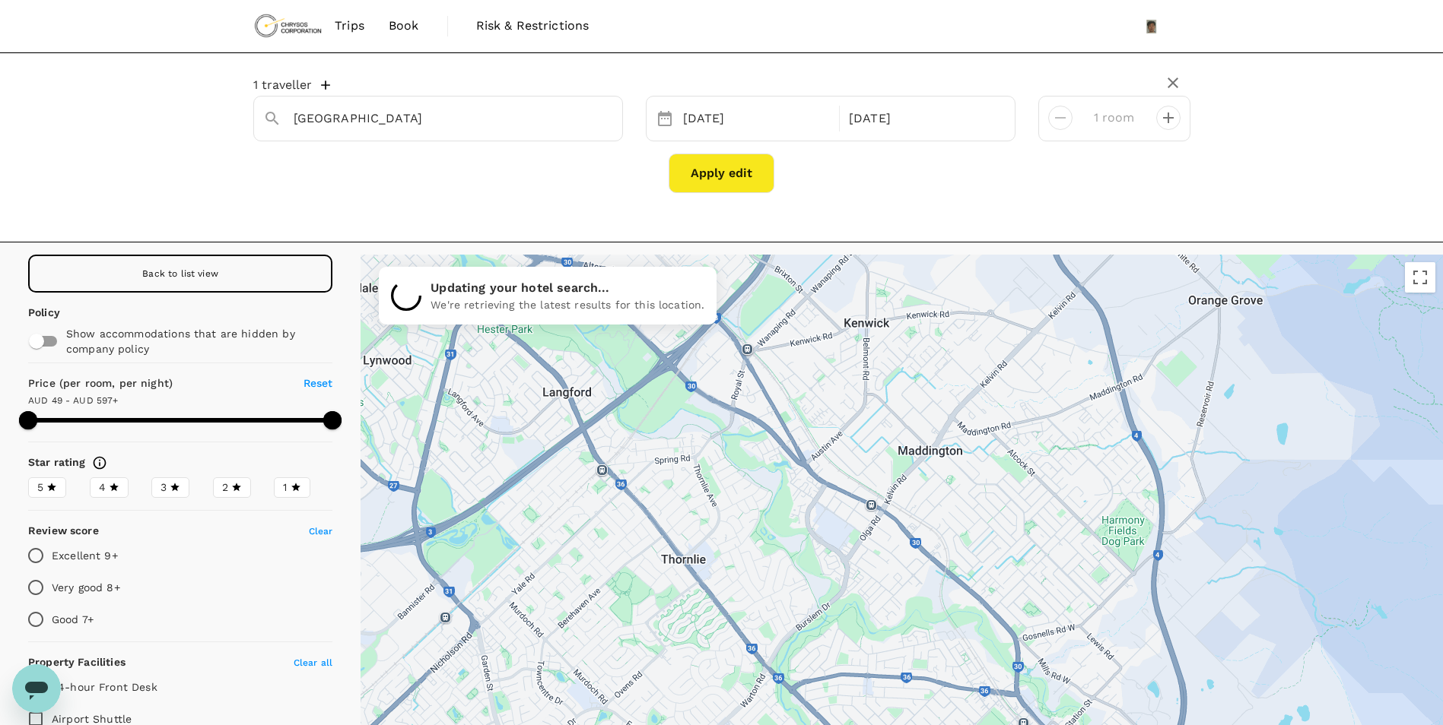
drag, startPoint x: 992, startPoint y: 565, endPoint x: 1011, endPoint y: 595, distance: 34.8
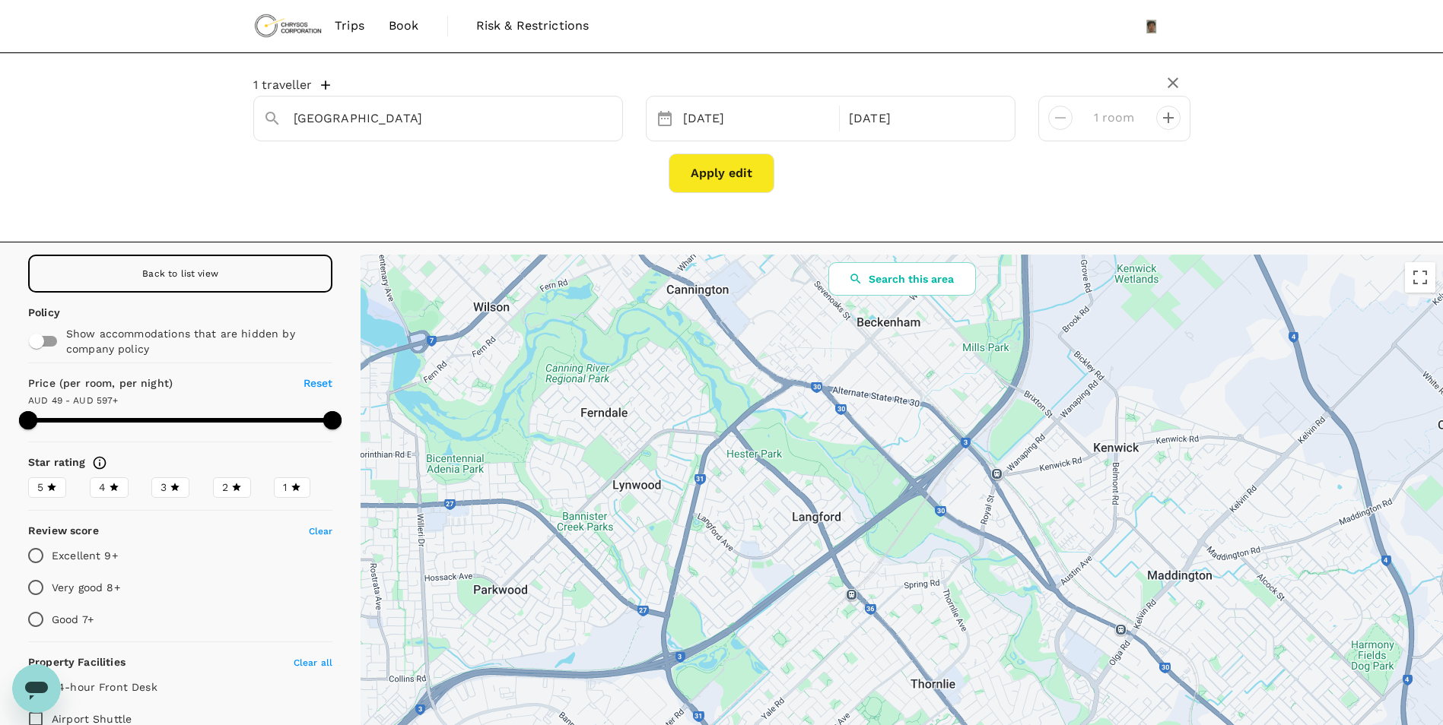
drag, startPoint x: 887, startPoint y: 567, endPoint x: 1163, endPoint y: 702, distance: 306.4
click at [1163, 702] on div at bounding box center [901, 541] width 1082 height 573
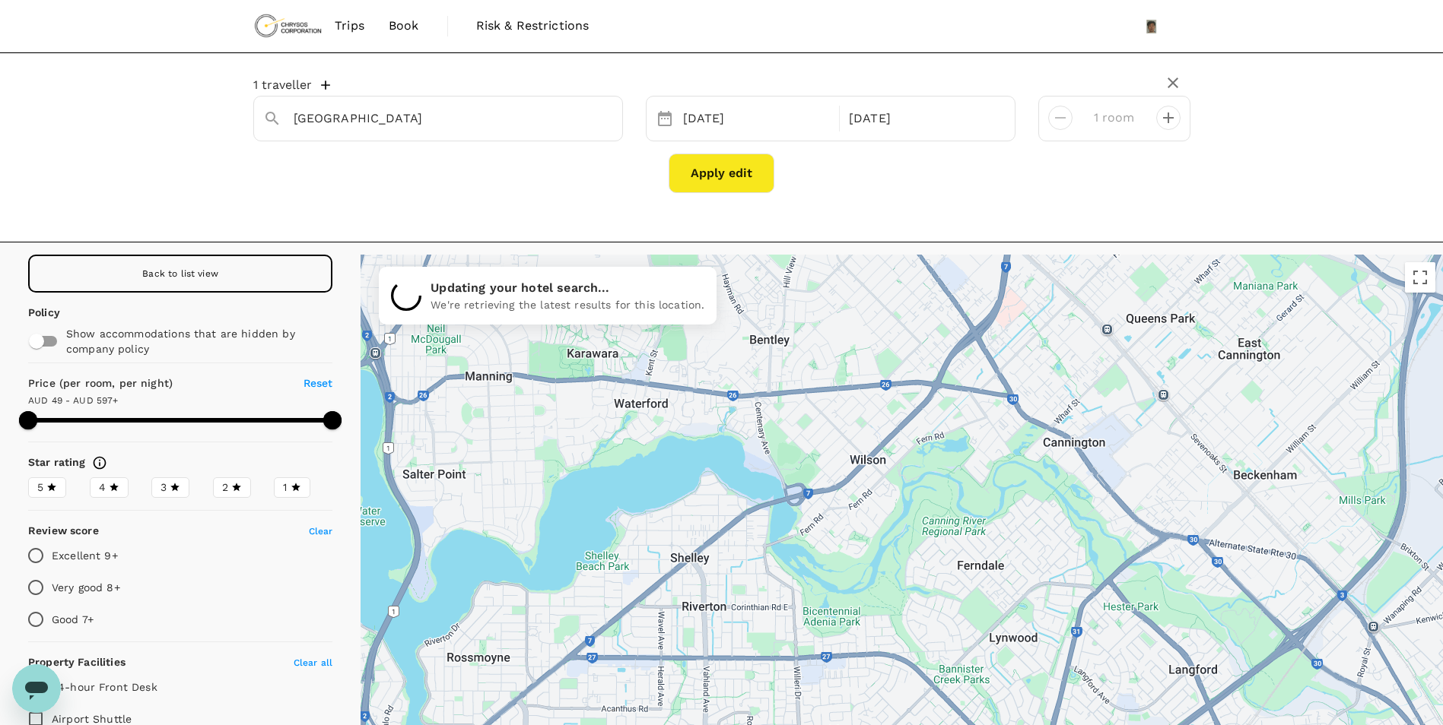
type input "595.98"
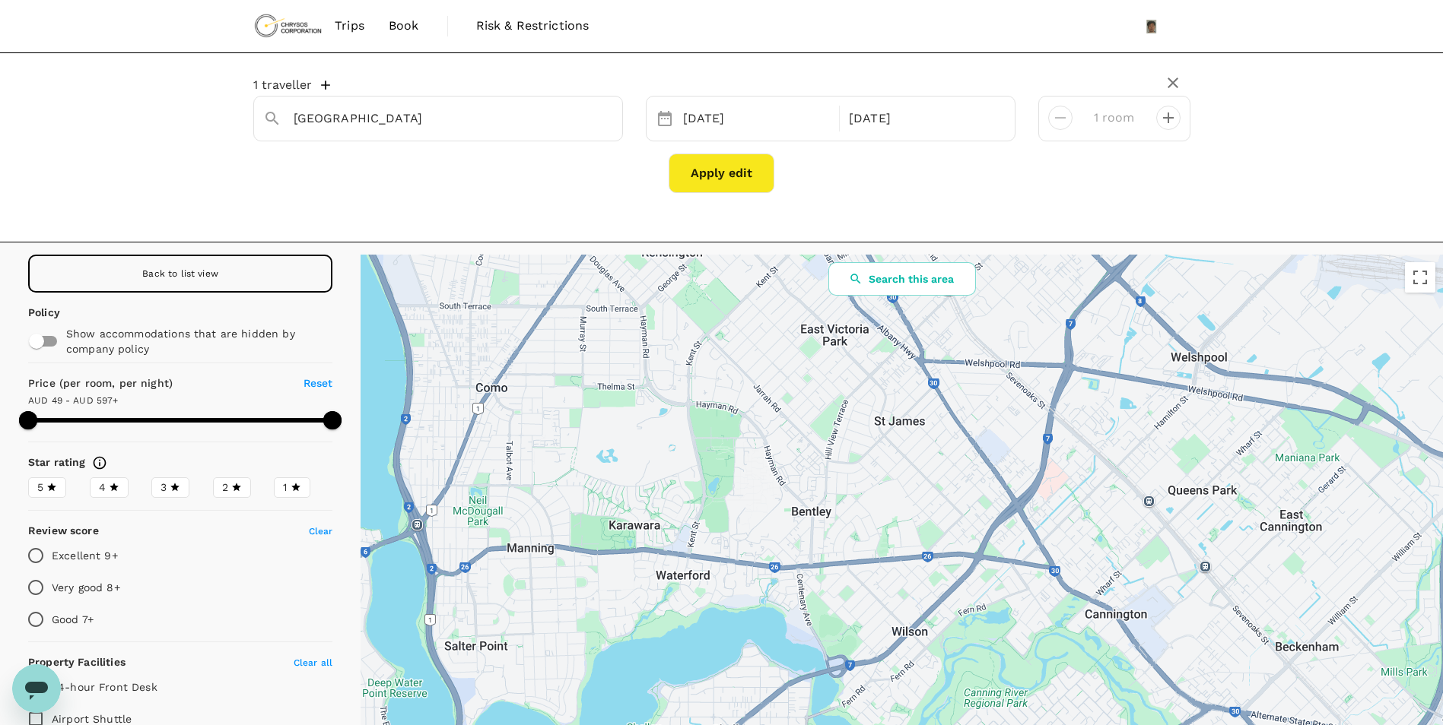
drag, startPoint x: 1083, startPoint y: 583, endPoint x: 1135, endPoint y: 764, distance: 188.2
click at [1135, 725] on html "Trips Book Risk & Restrictions 1 traveller Perth 05 Oct 08 Oct 1 room Apply edi…" at bounding box center [721, 446] width 1443 height 893
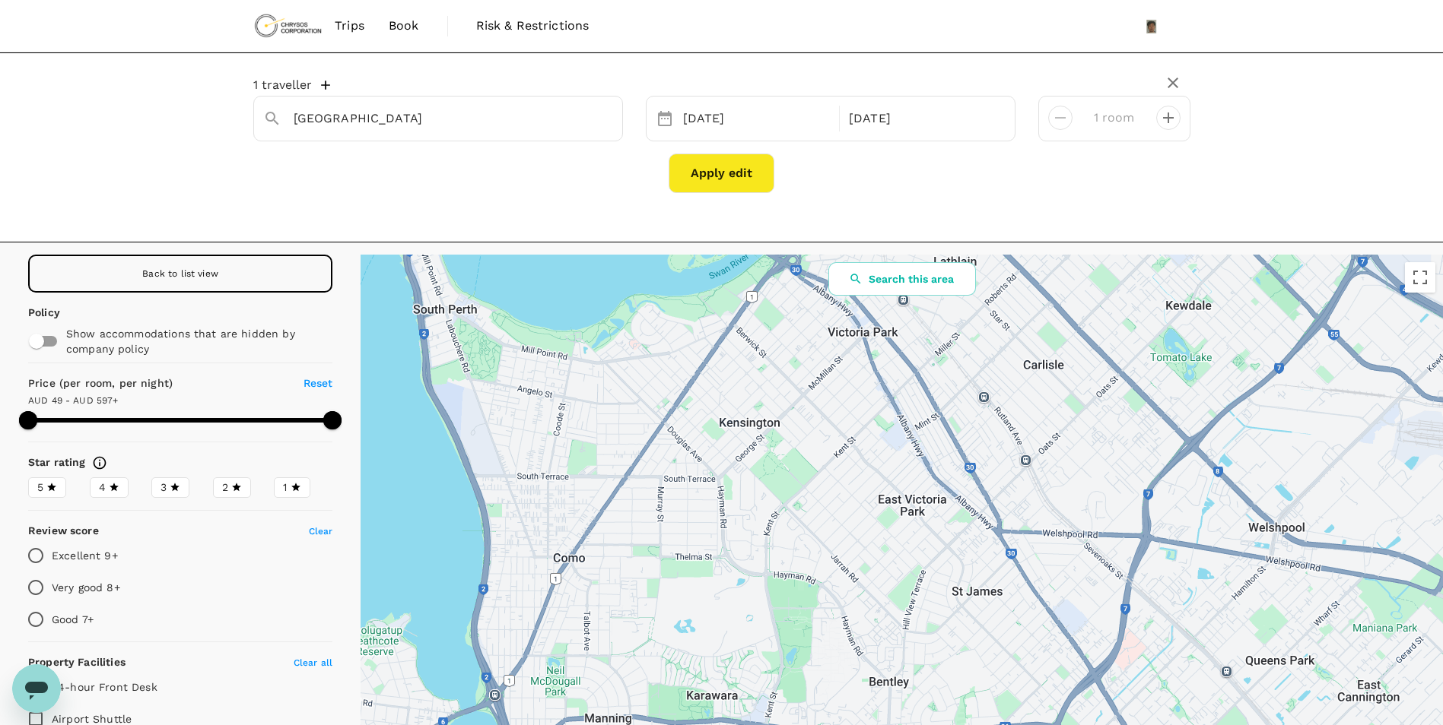
drag, startPoint x: 1008, startPoint y: 435, endPoint x: 1073, endPoint y: 595, distance: 173.3
click at [1084, 618] on div at bounding box center [901, 541] width 1082 height 573
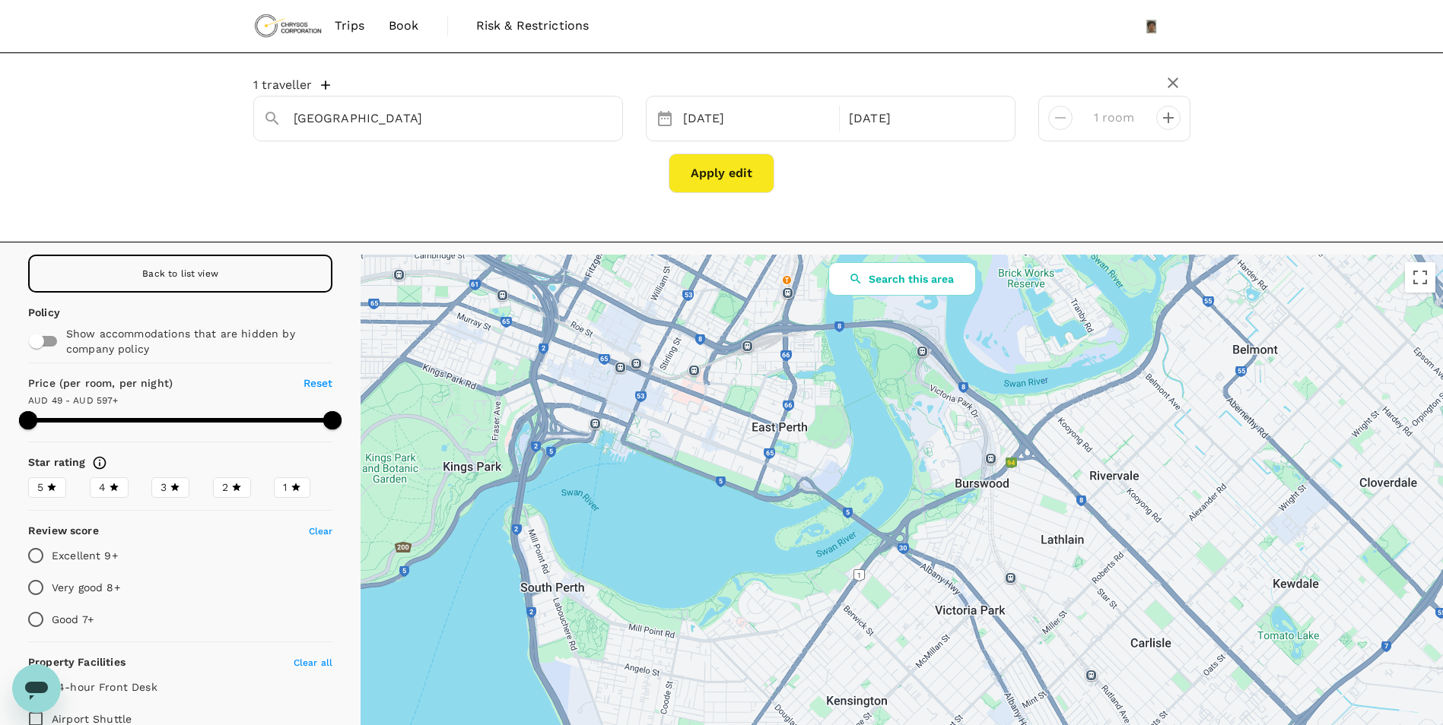
drag, startPoint x: 1052, startPoint y: 512, endPoint x: 1042, endPoint y: 513, distance: 10.8
click at [1042, 513] on div at bounding box center [901, 541] width 1082 height 573
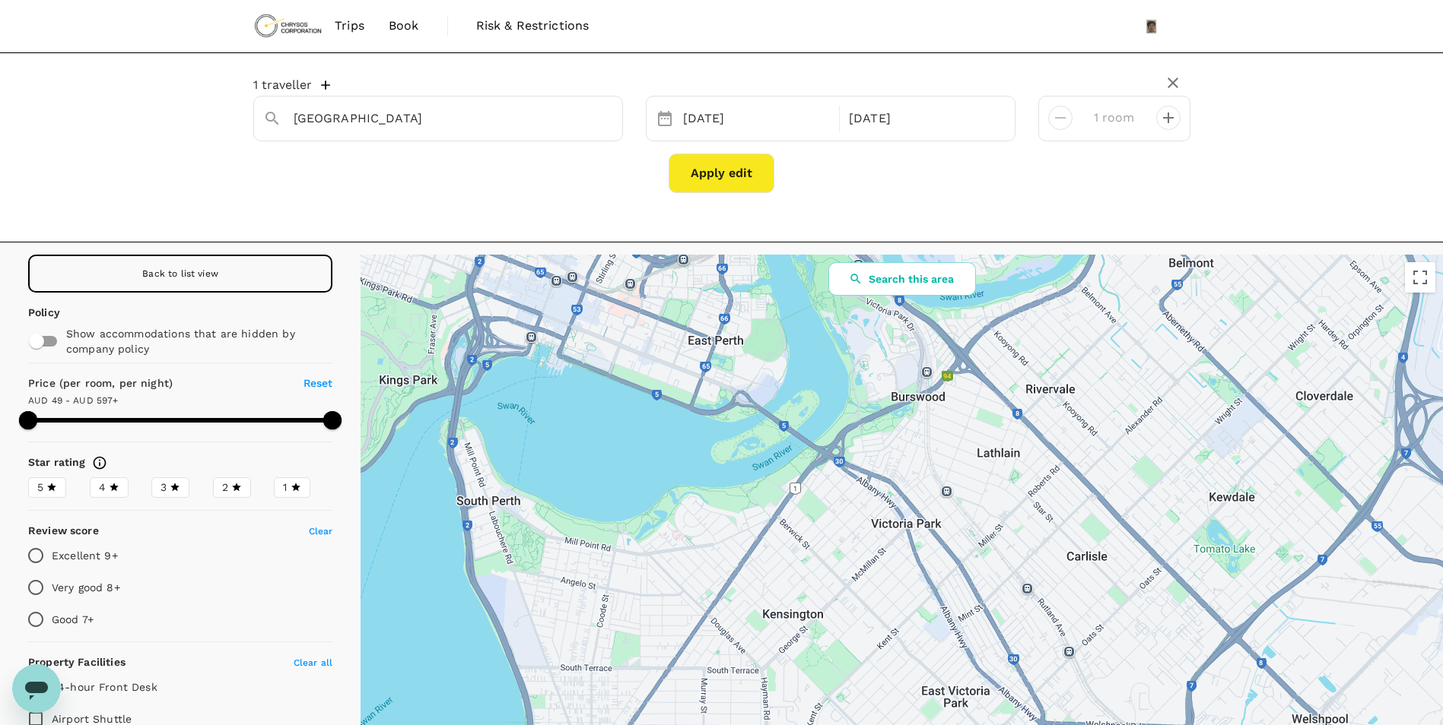
drag, startPoint x: 1091, startPoint y: 572, endPoint x: 1001, endPoint y: 457, distance: 146.2
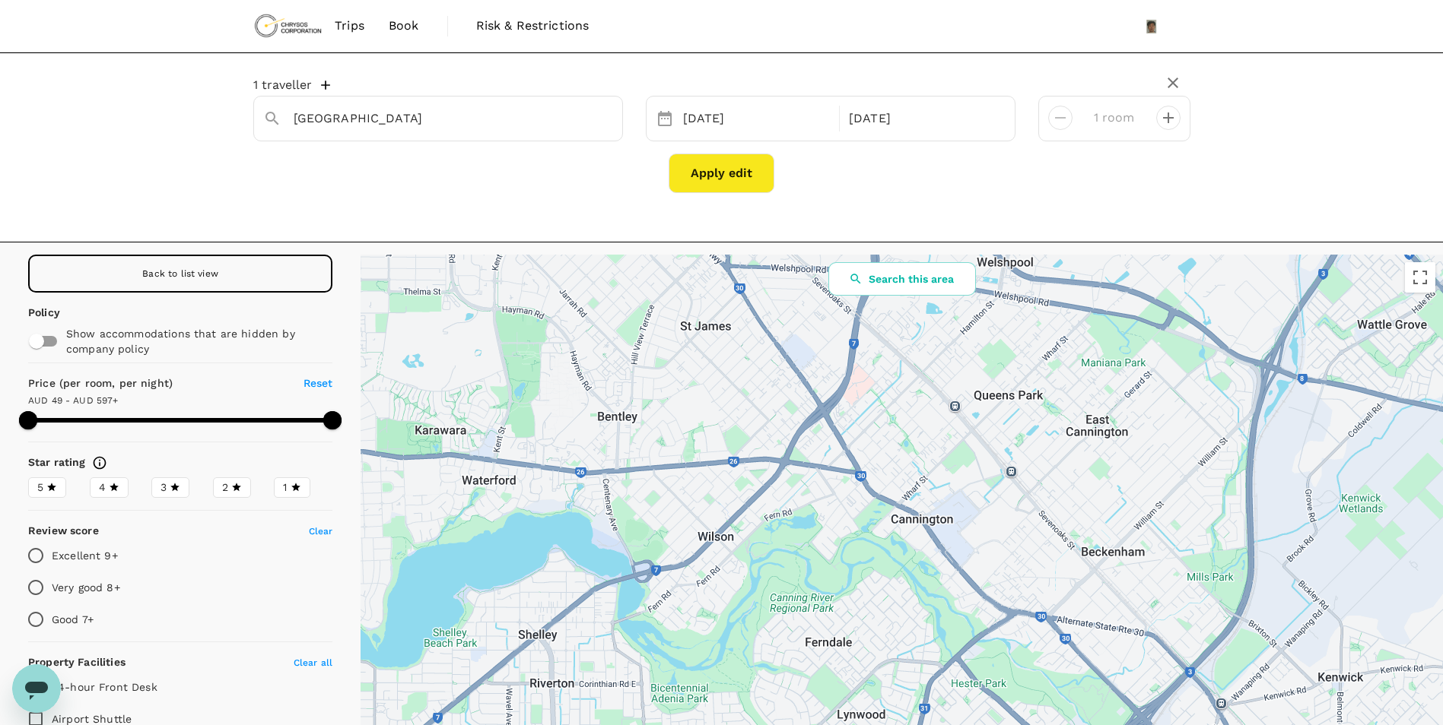
drag, startPoint x: 1129, startPoint y: 600, endPoint x: 1027, endPoint y: 488, distance: 151.8
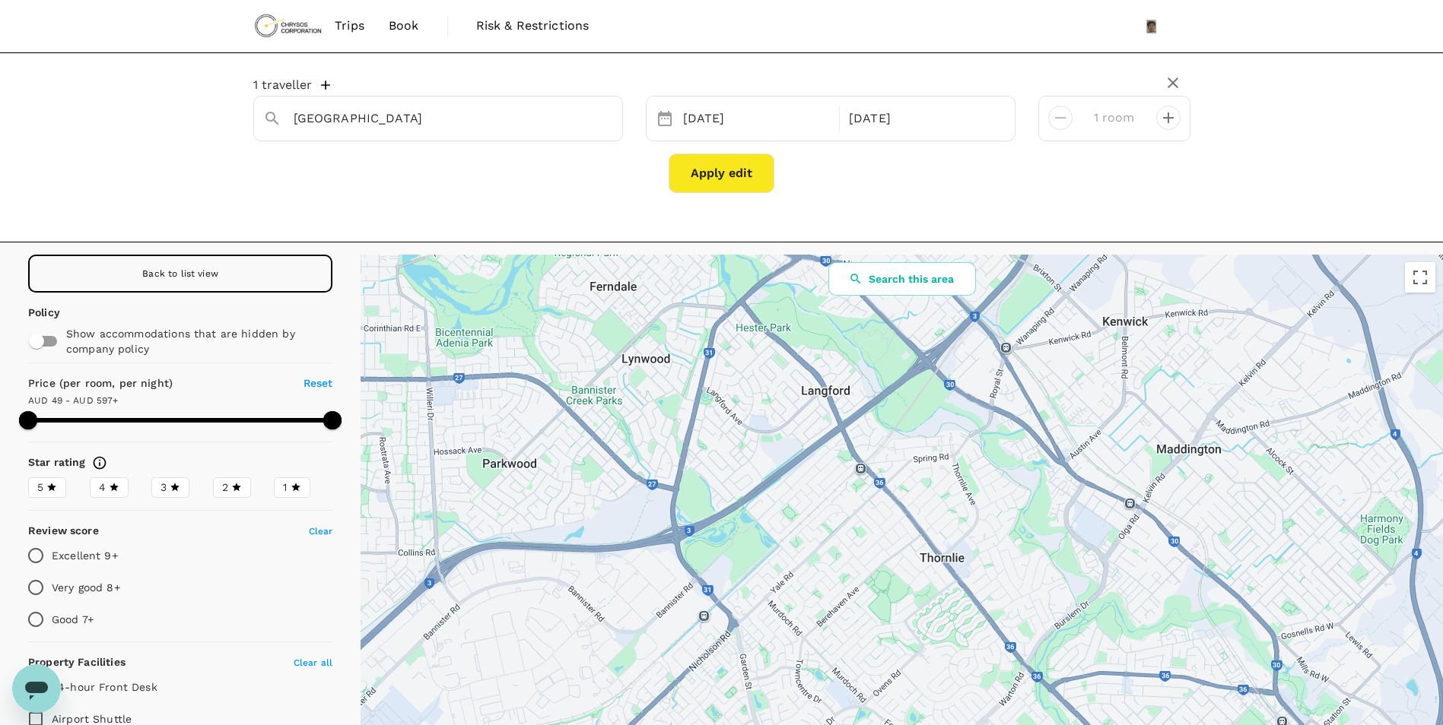
drag, startPoint x: 1078, startPoint y: 550, endPoint x: 1096, endPoint y: 641, distance: 93.1
click at [1106, 649] on div at bounding box center [1315, 426] width 1460 height 821
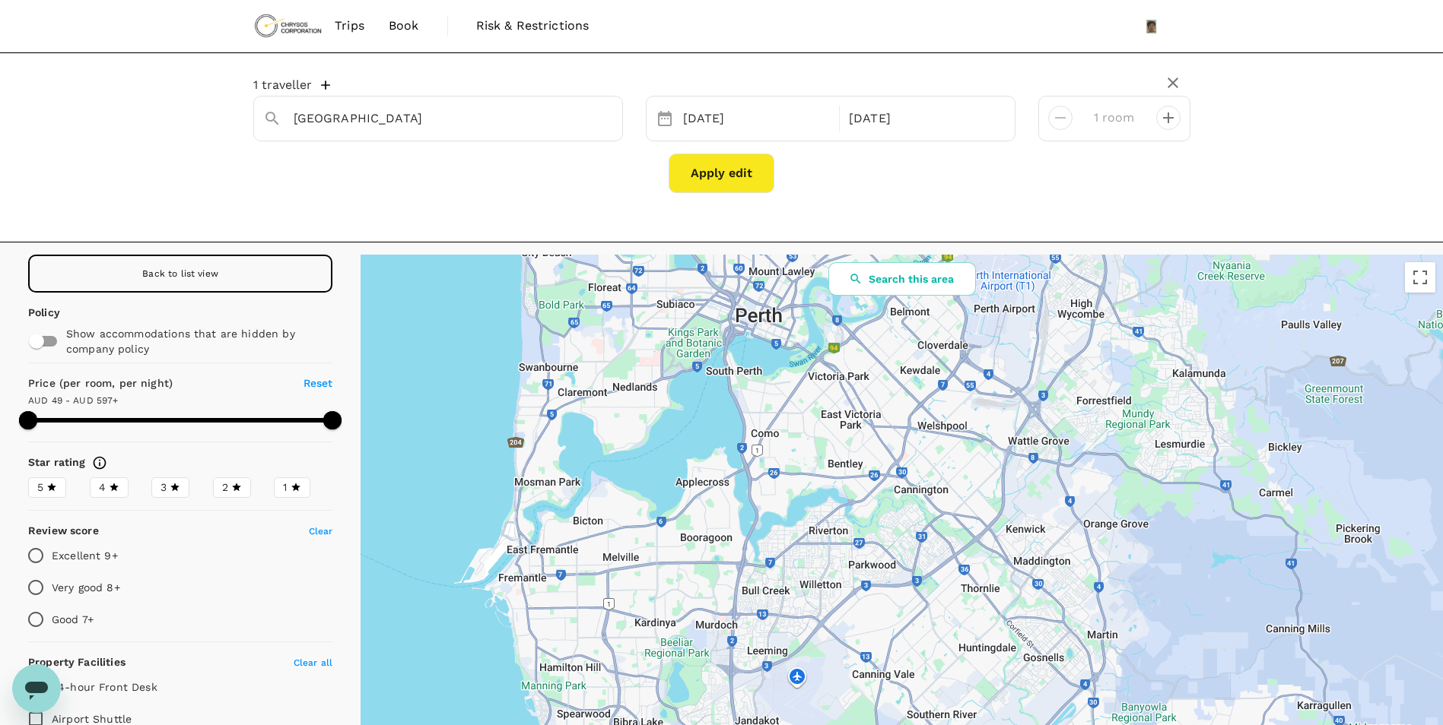
drag, startPoint x: 893, startPoint y: 464, endPoint x: 915, endPoint y: 517, distance: 57.3
click at [915, 517] on div at bounding box center [901, 541] width 1082 height 573
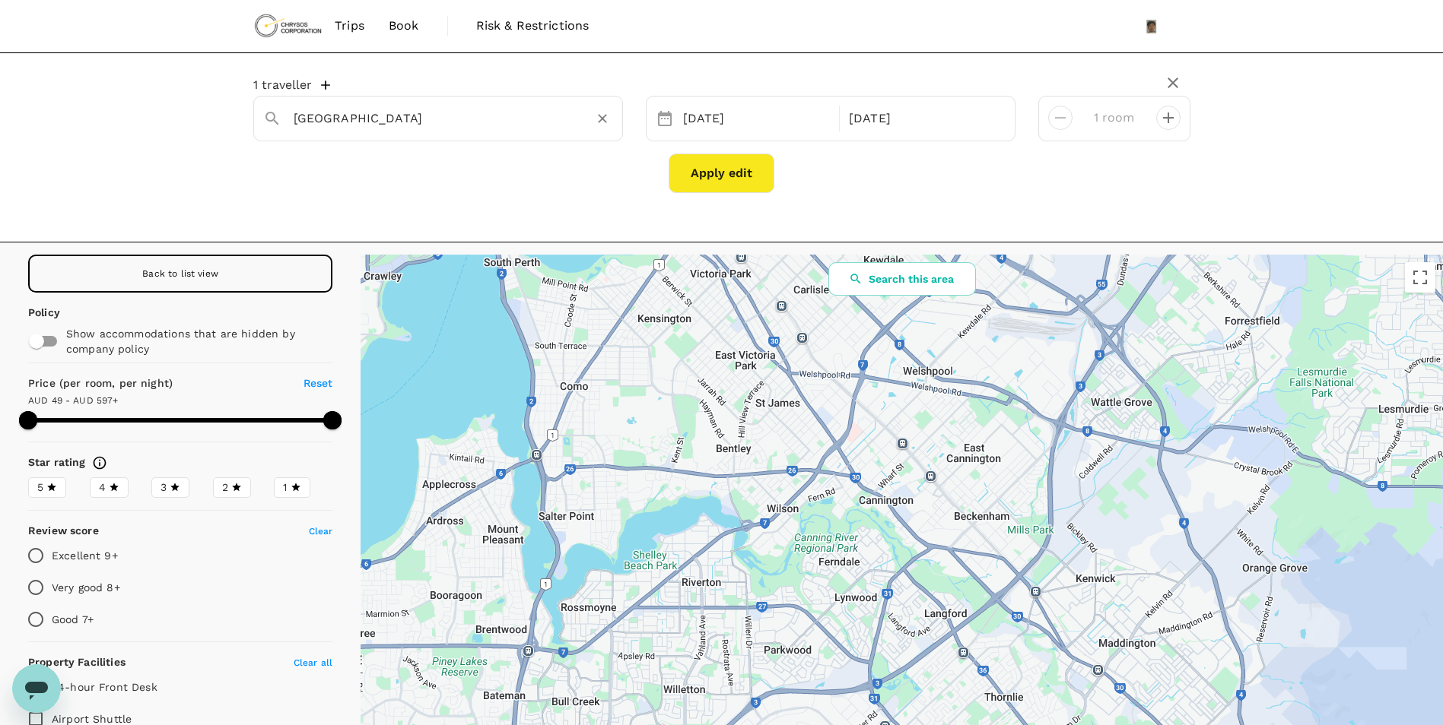
click at [395, 120] on input "[GEOGRAPHIC_DATA]" at bounding box center [432, 118] width 277 height 24
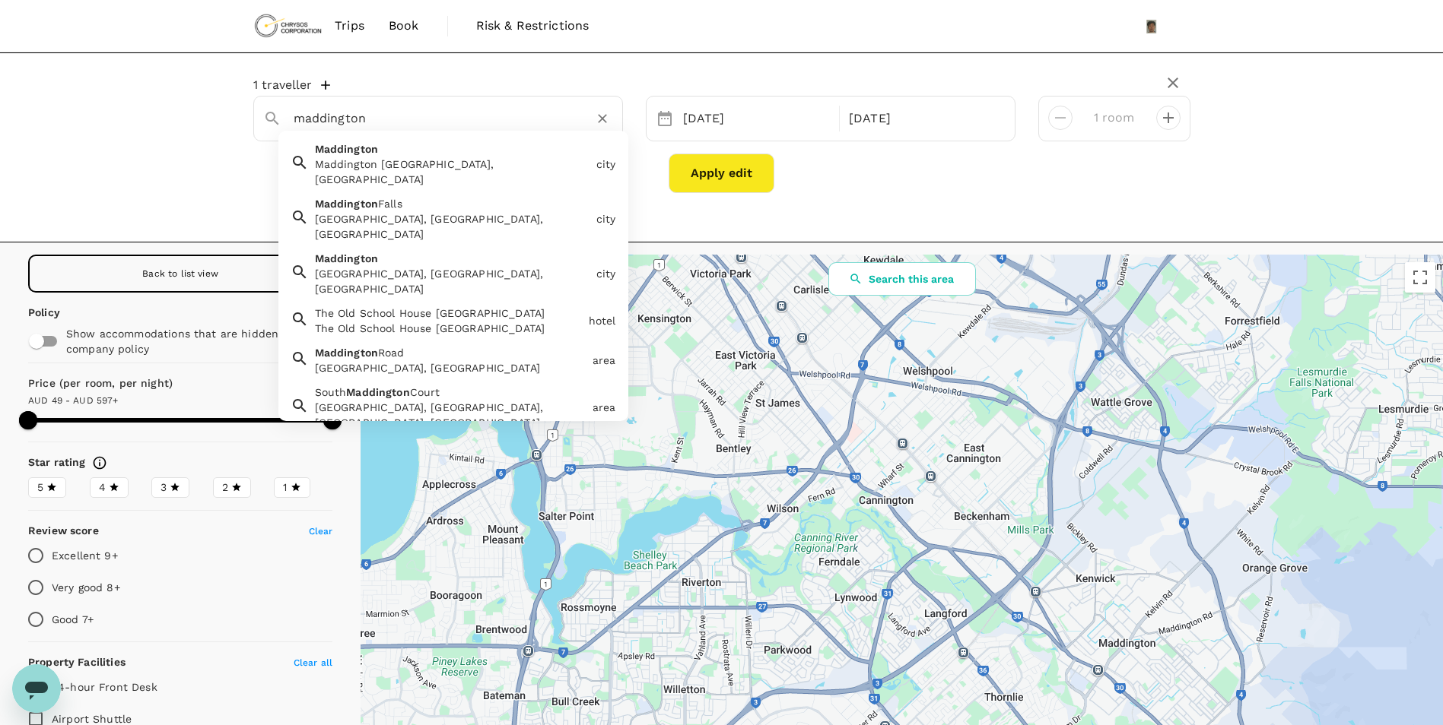
click at [461, 160] on div "Maddington WA, Australia" at bounding box center [452, 172] width 275 height 30
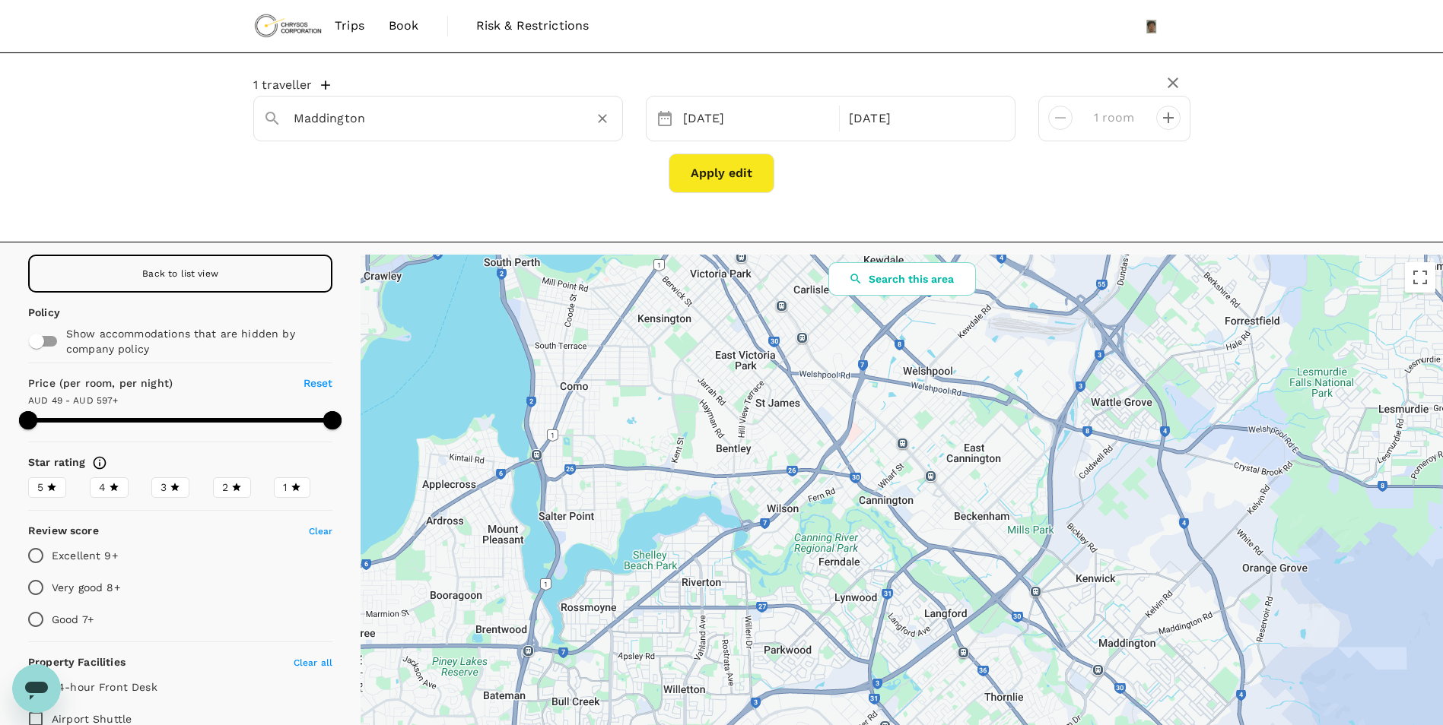
type input "Maddington"
click at [729, 176] on button "Apply edit" at bounding box center [721, 174] width 106 height 40
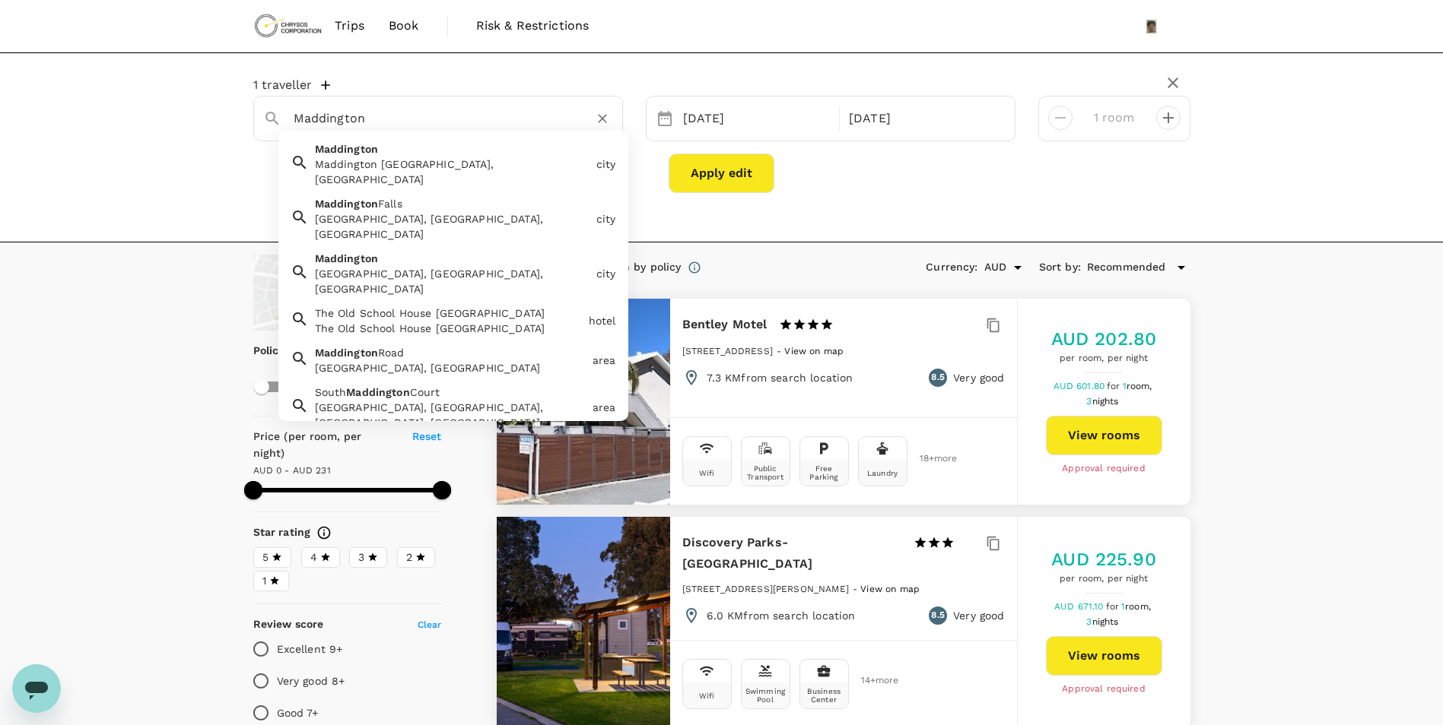
click at [410, 115] on input "Maddington" at bounding box center [432, 118] width 277 height 24
click at [1373, 225] on div "1 traveller Maddington Maddington Maddington WA, Australia city Maddington Fall…" at bounding box center [721, 147] width 1443 height 190
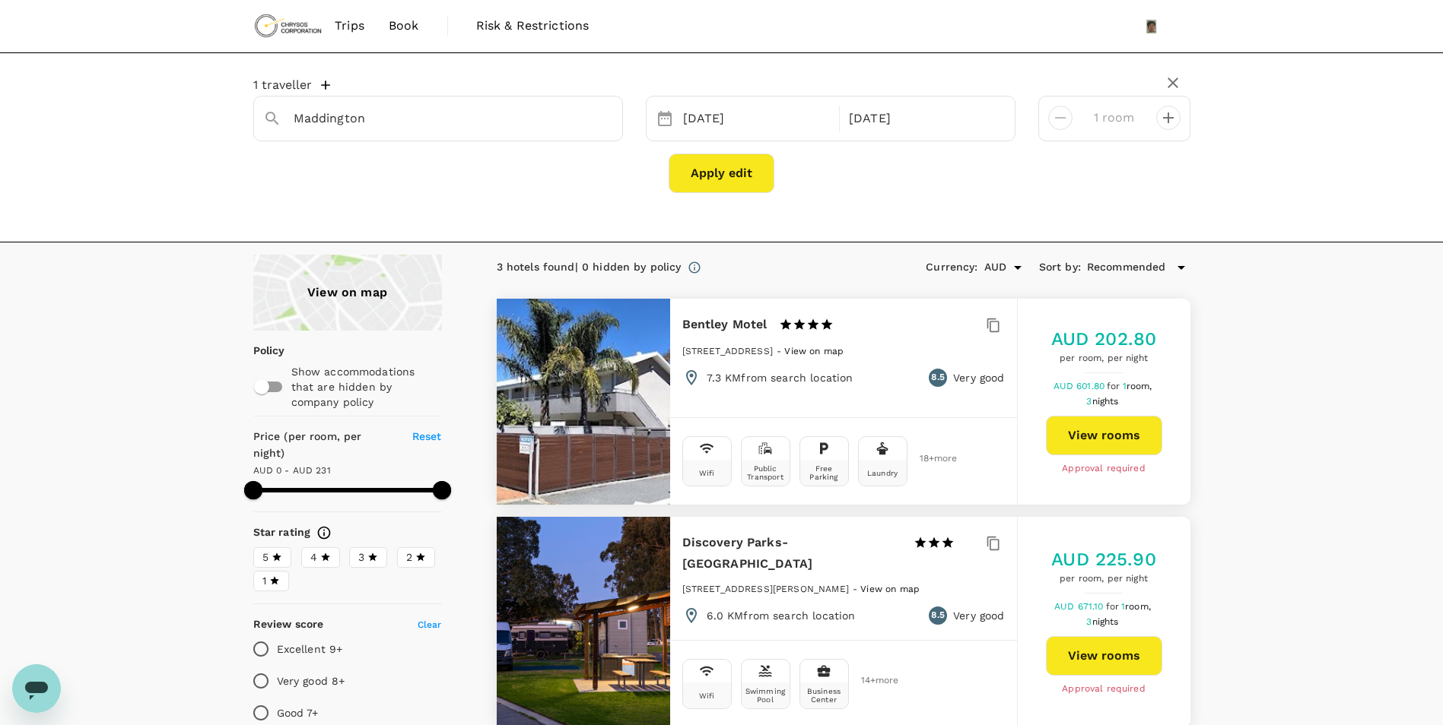
click at [341, 292] on div "View on map" at bounding box center [347, 293] width 189 height 76
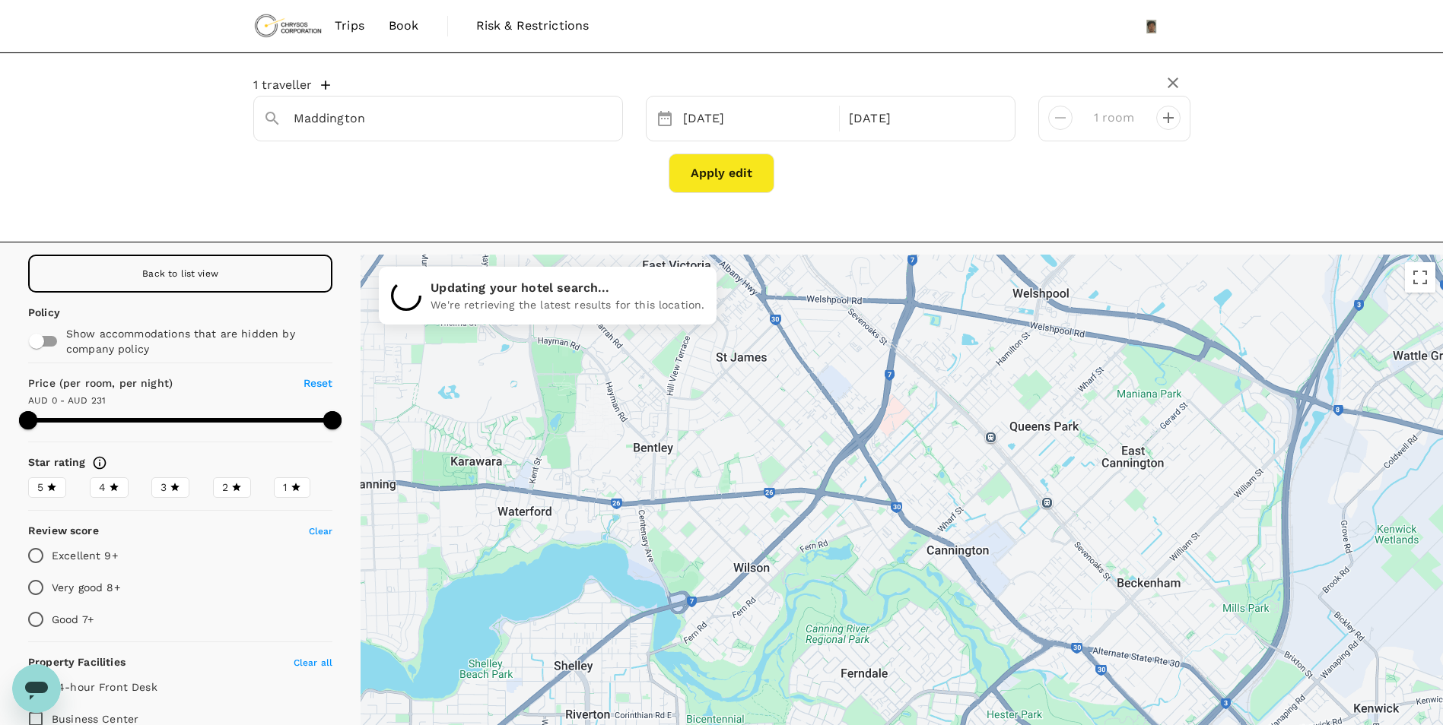
drag, startPoint x: 824, startPoint y: 594, endPoint x: 710, endPoint y: 335, distance: 283.0
click at [710, 335] on div at bounding box center [901, 541] width 1082 height 573
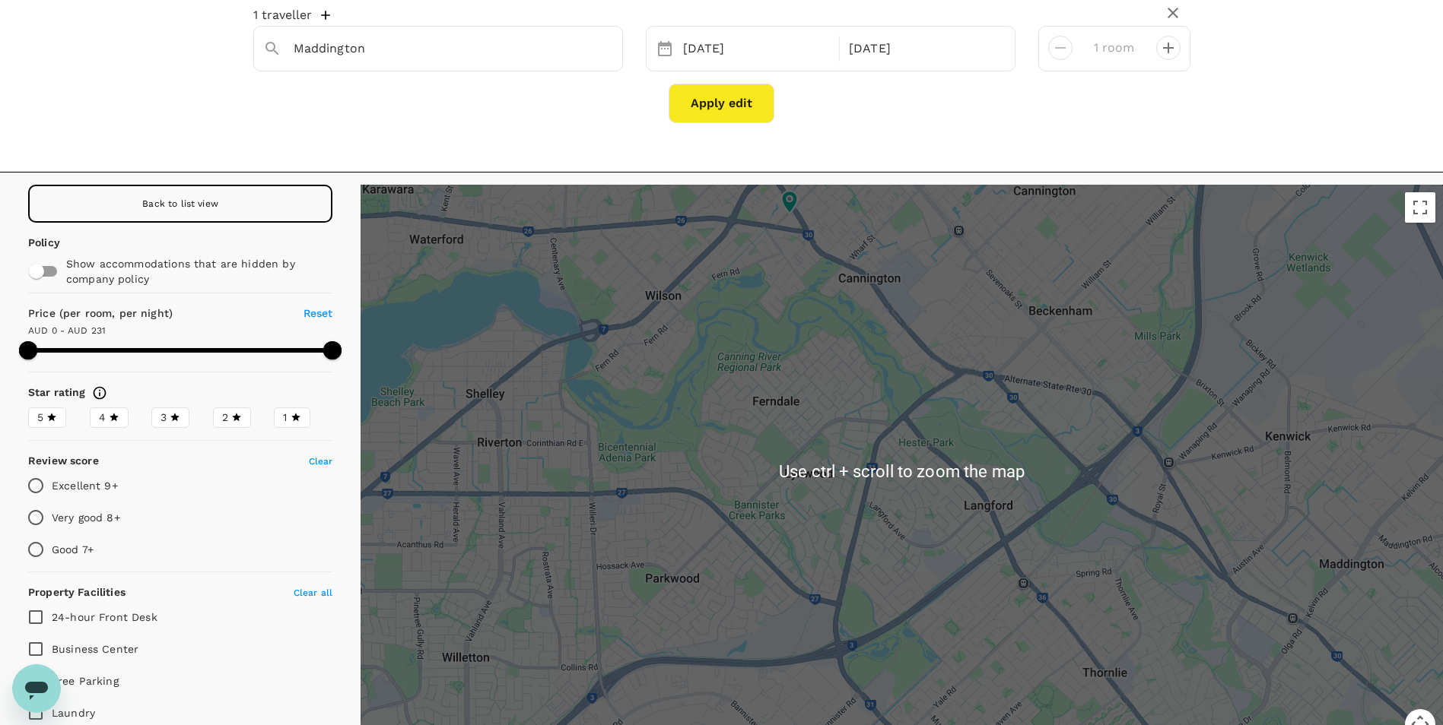
scroll to position [152, 0]
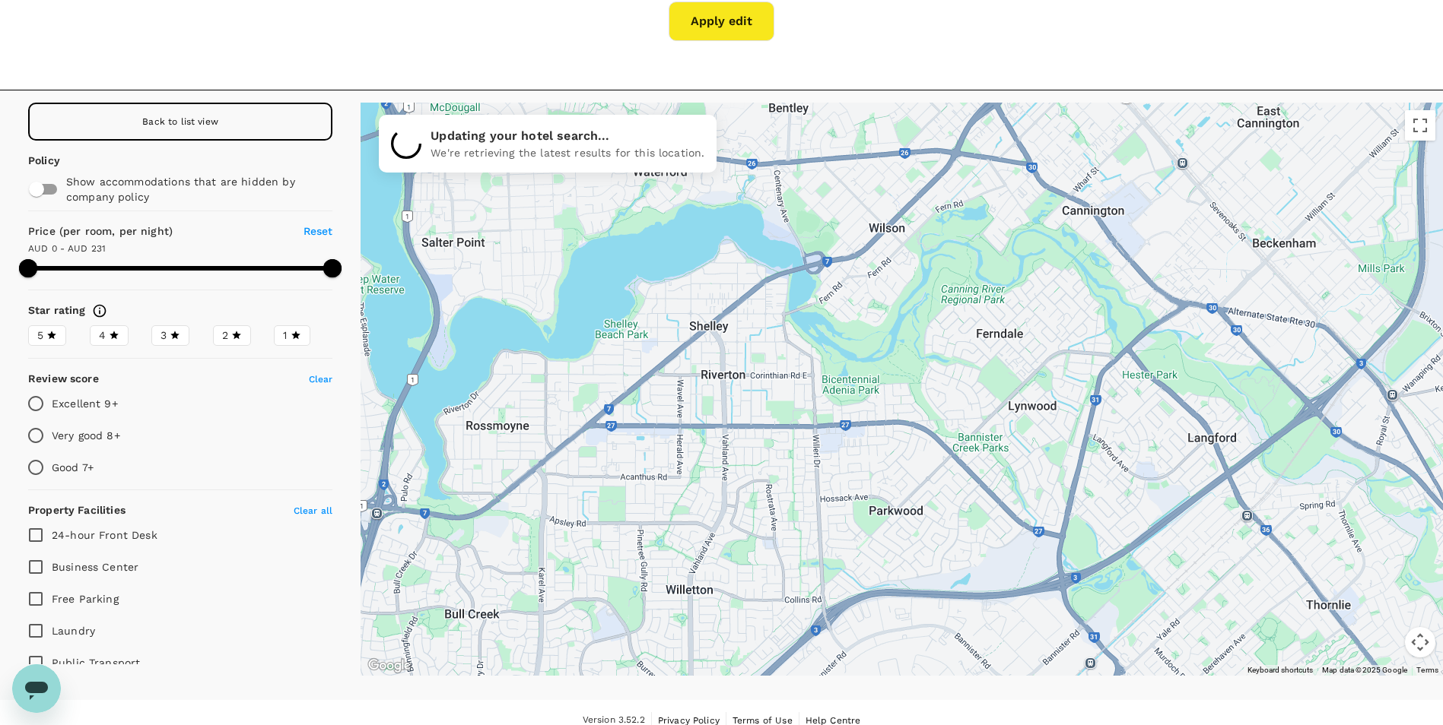
drag, startPoint x: 687, startPoint y: 527, endPoint x: 923, endPoint y: 541, distance: 236.2
click at [923, 541] on div at bounding box center [901, 389] width 1082 height 573
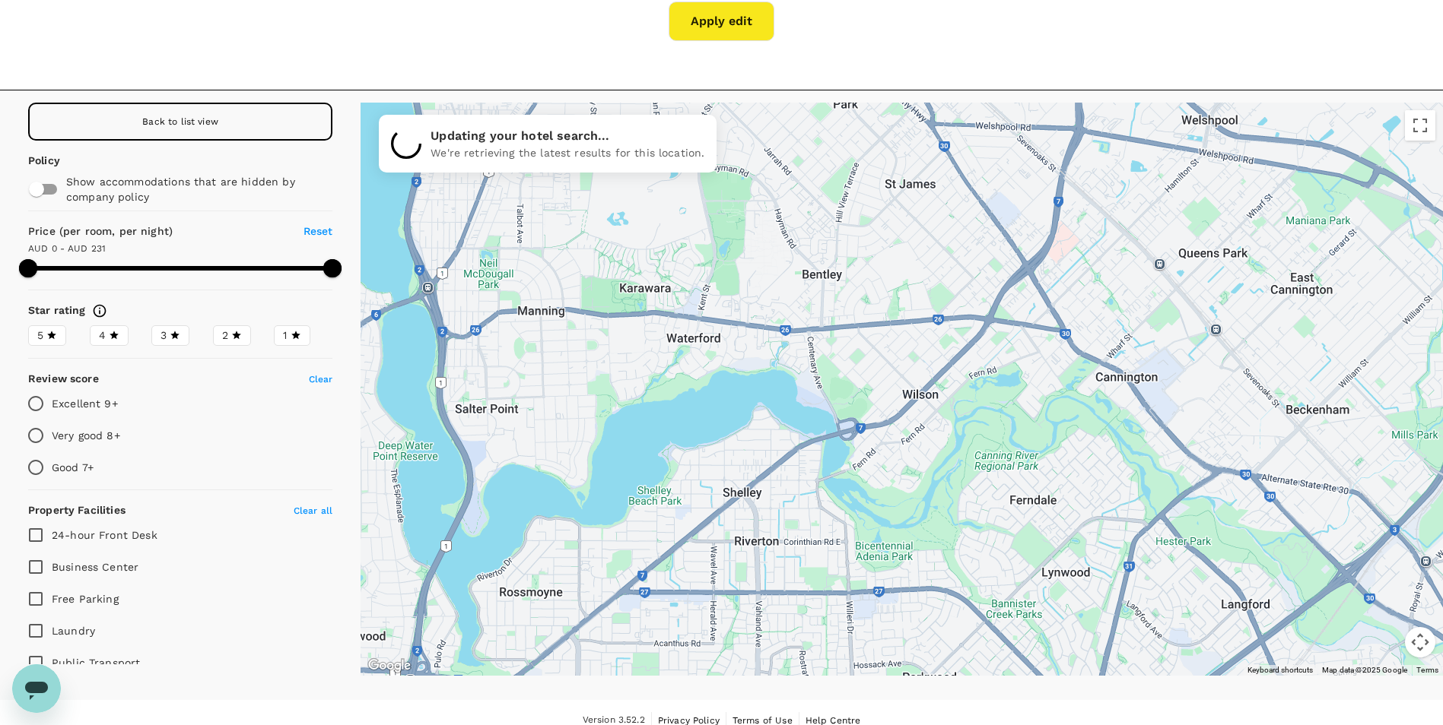
drag, startPoint x: 1055, startPoint y: 357, endPoint x: 1084, endPoint y: 525, distance: 169.8
click at [1084, 525] on div at bounding box center [901, 389] width 1082 height 573
type input "231"
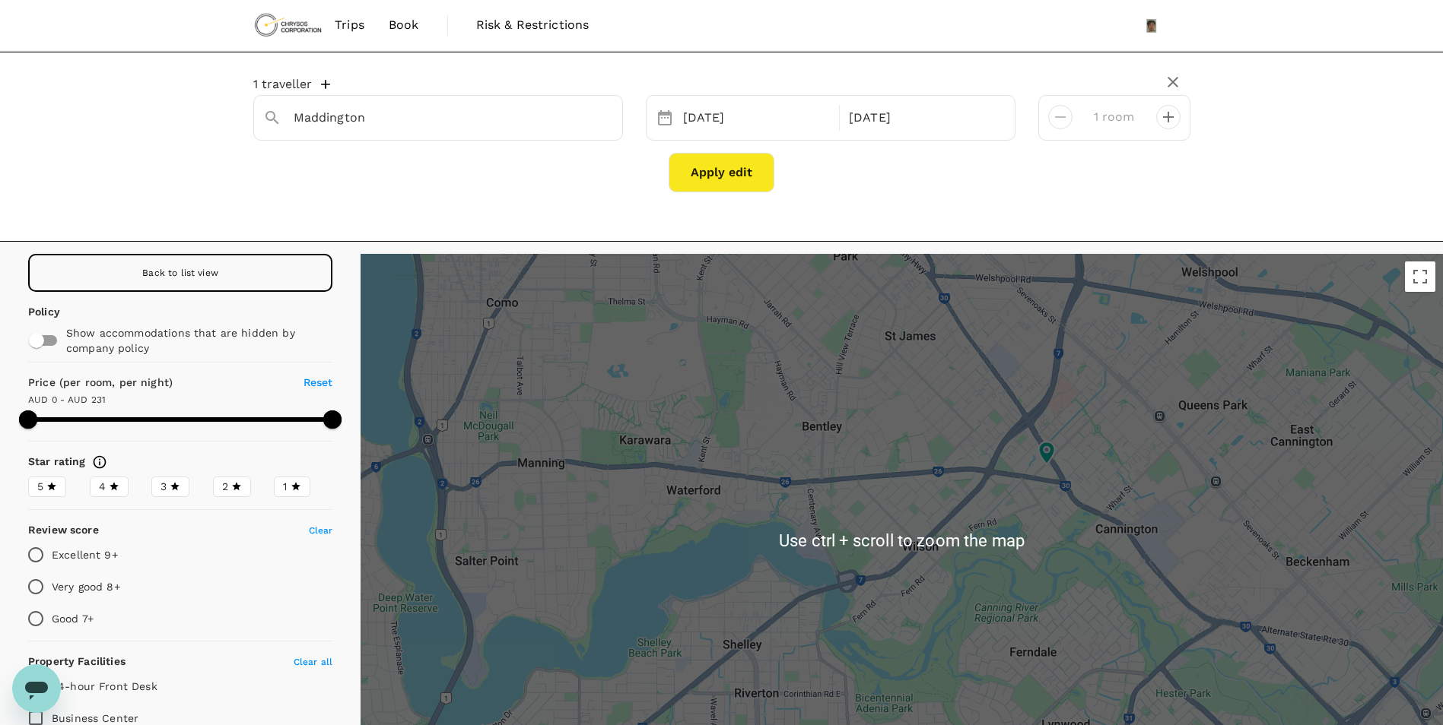
scroll to position [0, 0]
click at [417, 114] on input "Maddington" at bounding box center [432, 118] width 277 height 24
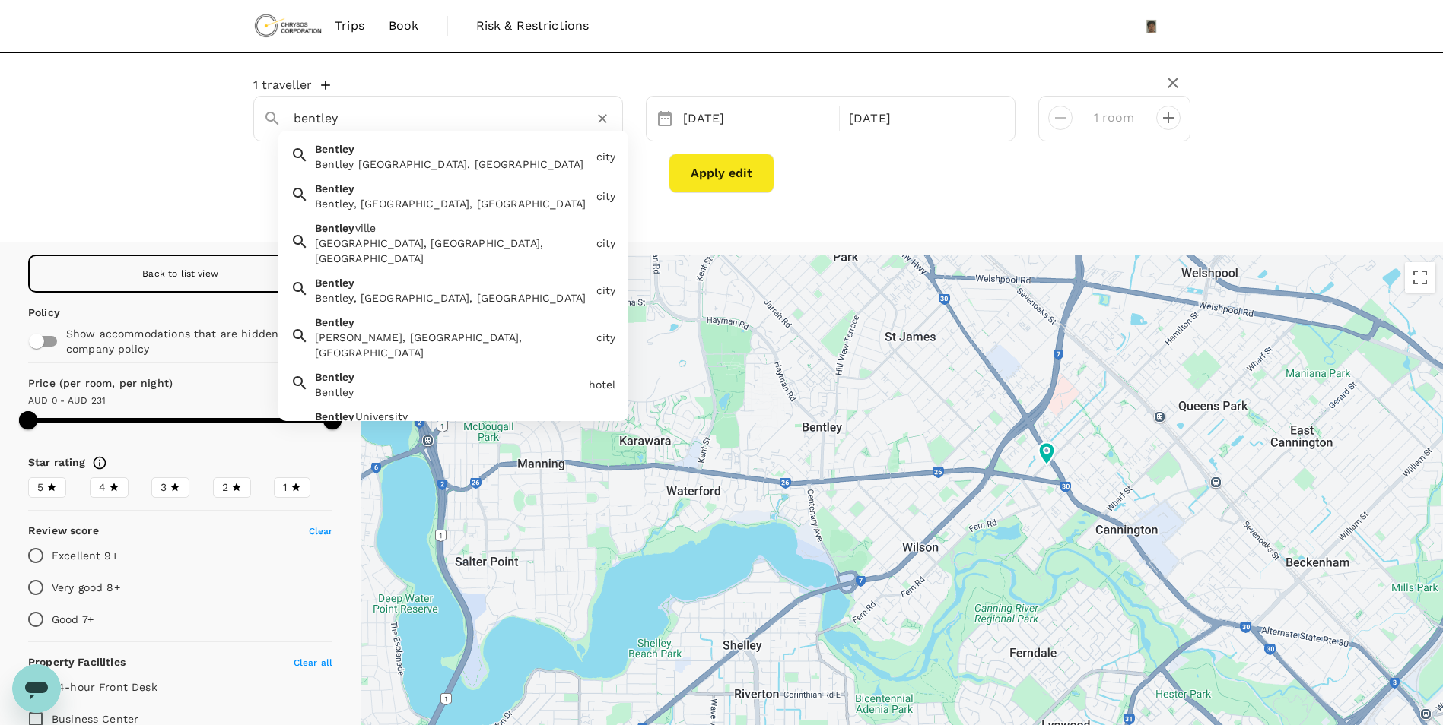
click at [449, 155] on div "Bentley Bentley WA, Australia" at bounding box center [449, 153] width 281 height 36
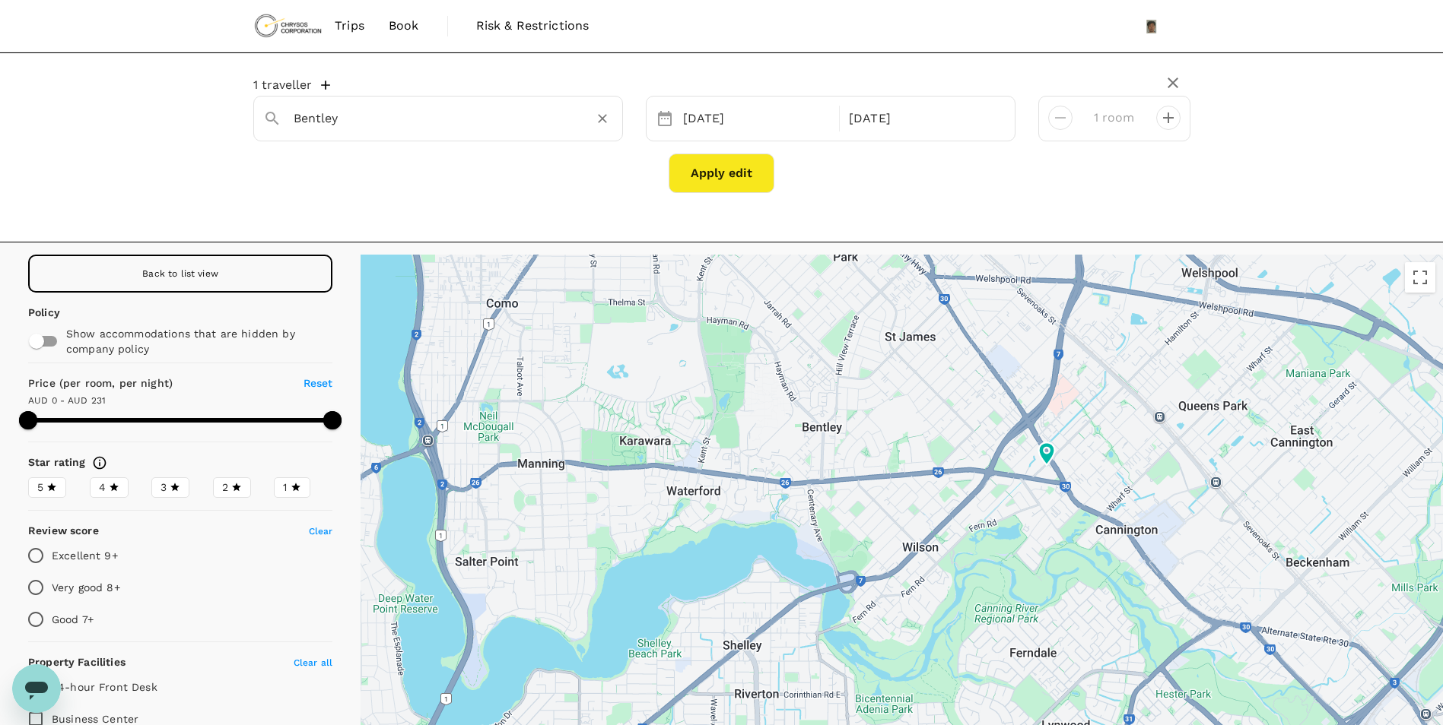
type input "Bentley"
click at [700, 173] on button "Apply edit" at bounding box center [721, 174] width 106 height 40
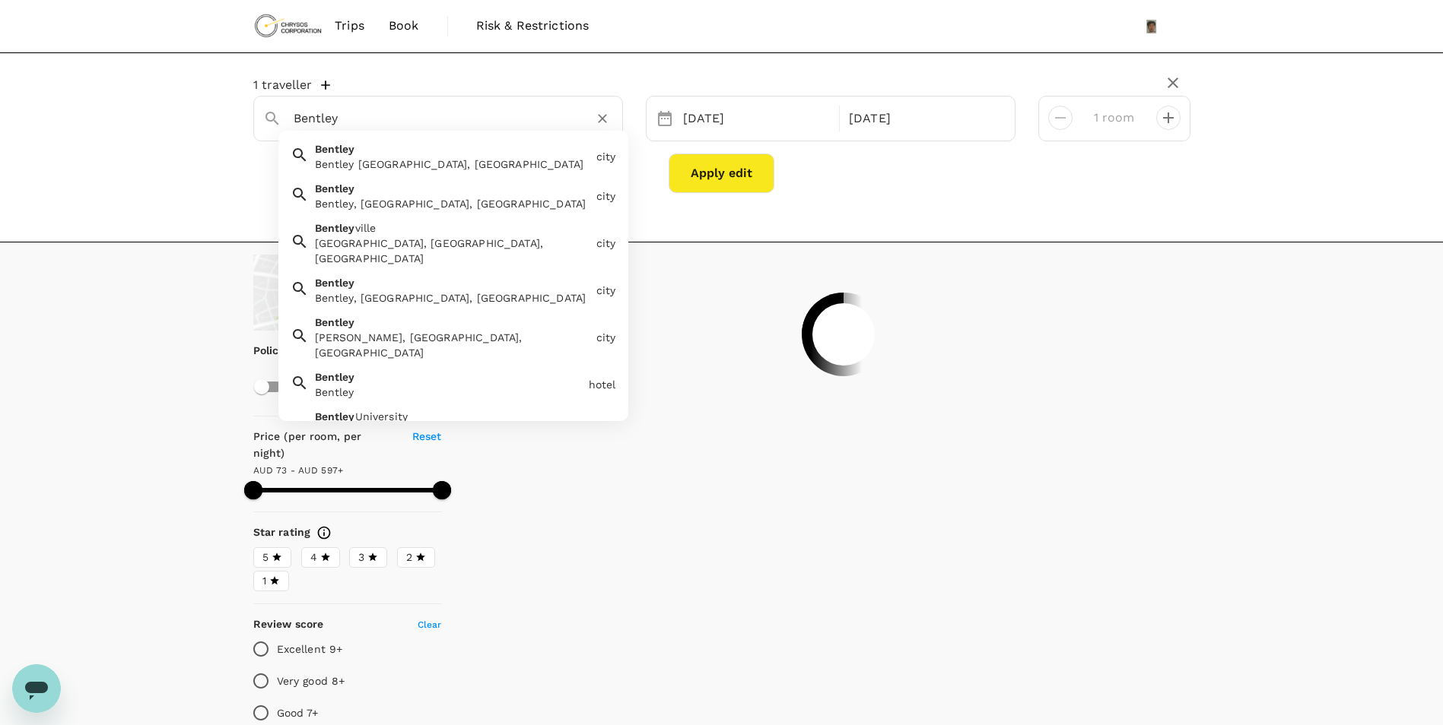
click at [483, 109] on input "Bentley" at bounding box center [432, 118] width 277 height 24
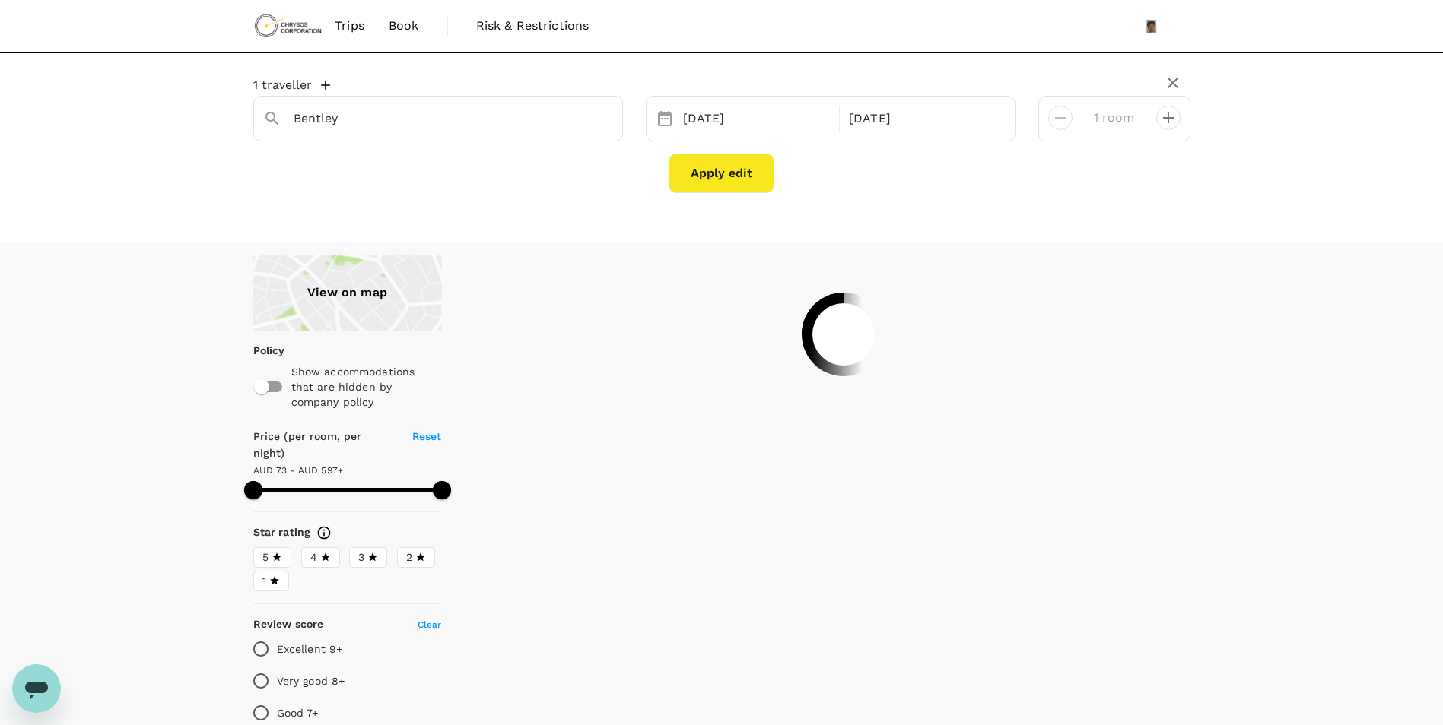
click at [383, 286] on div "View on map" at bounding box center [347, 293] width 189 height 76
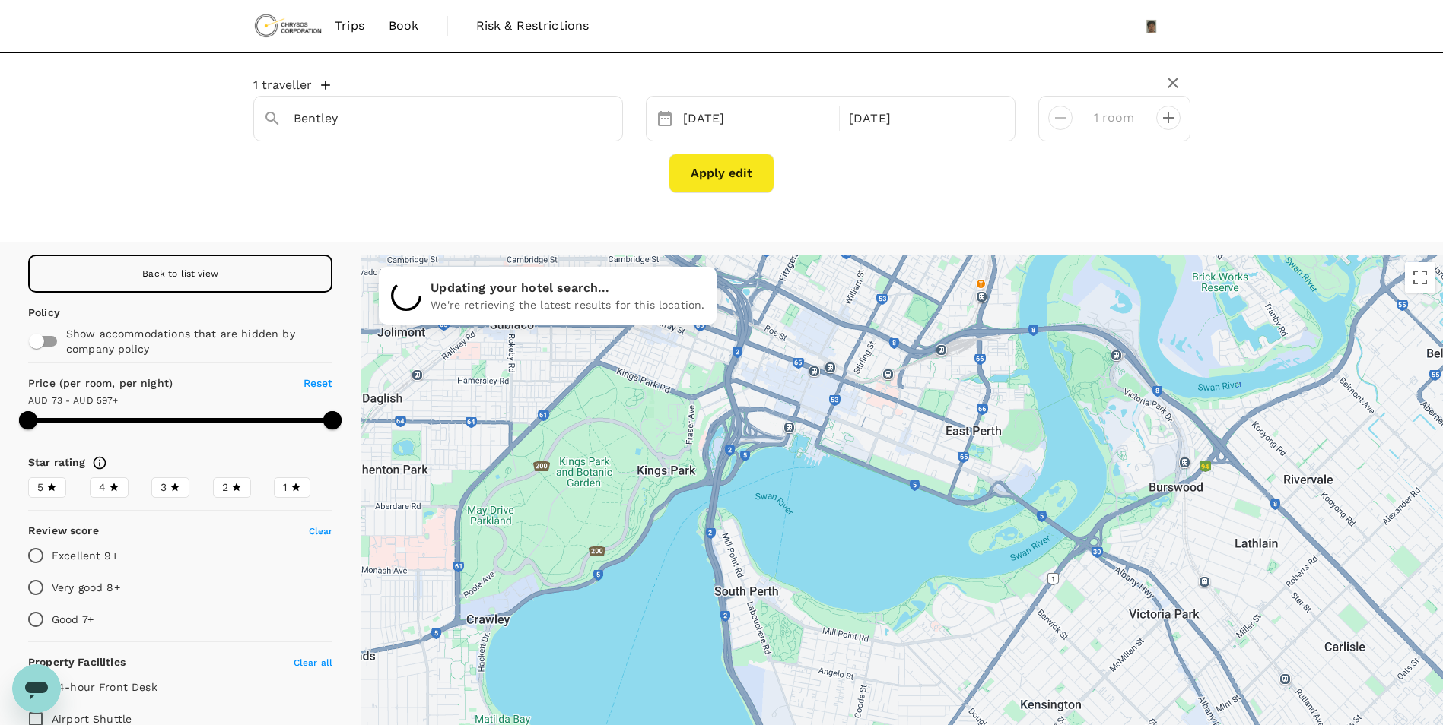
drag, startPoint x: 1141, startPoint y: 500, endPoint x: 872, endPoint y: 306, distance: 332.2
click at [872, 306] on div at bounding box center [901, 541] width 1082 height 573
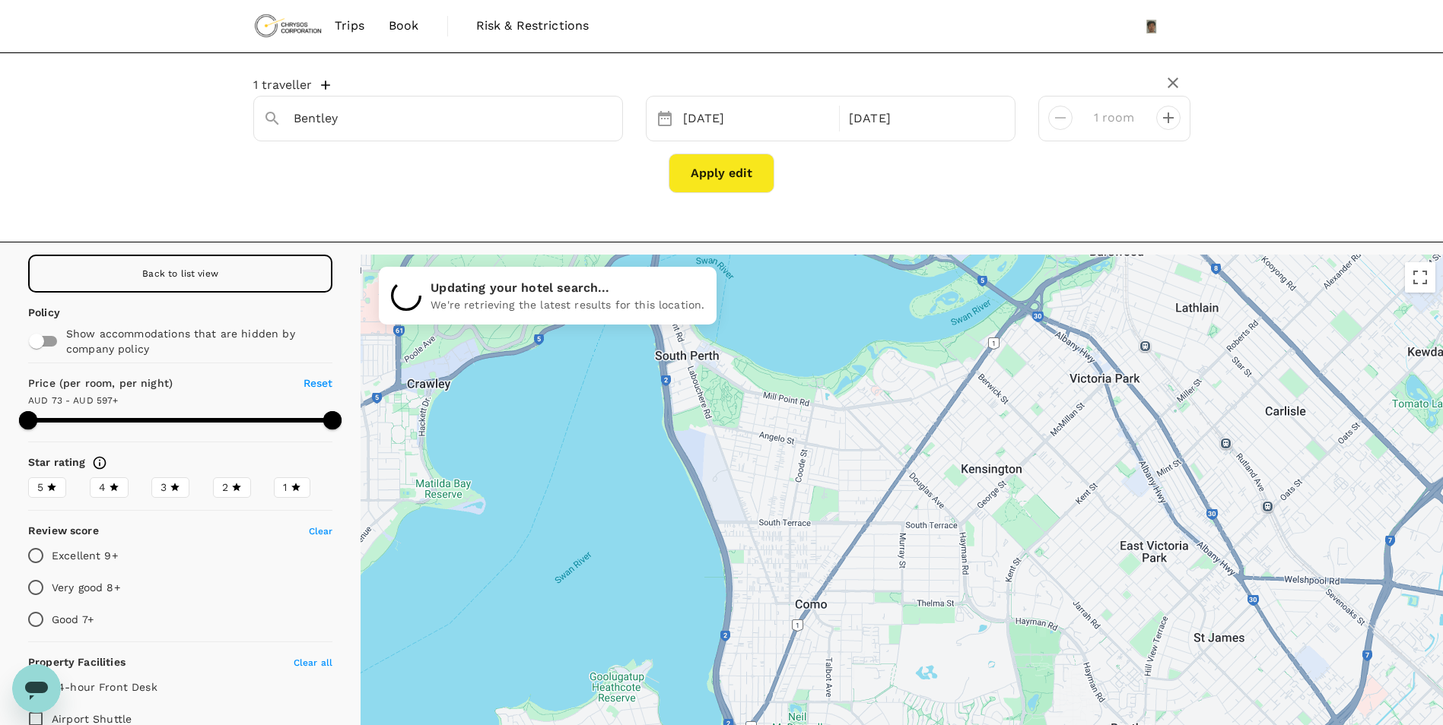
drag, startPoint x: 979, startPoint y: 676, endPoint x: 899, endPoint y: 426, distance: 262.8
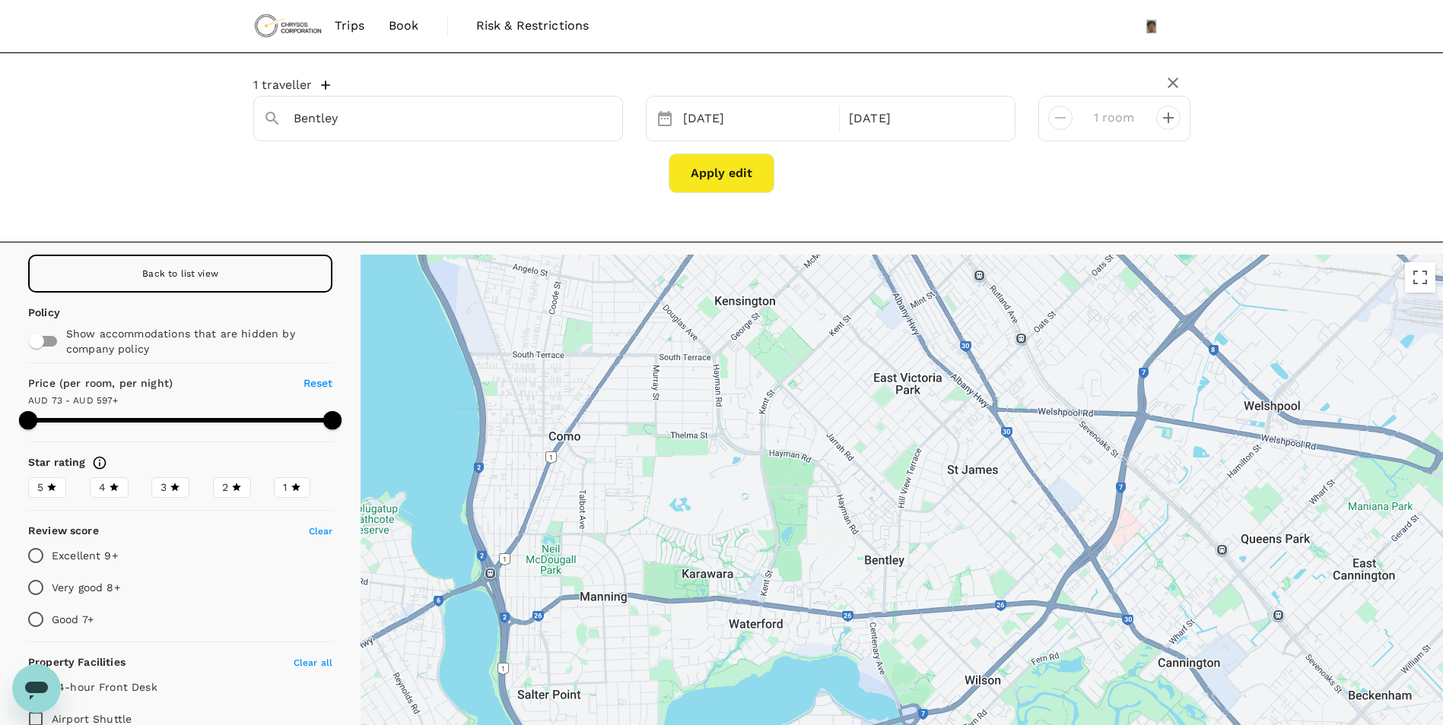
drag, startPoint x: 1148, startPoint y: 548, endPoint x: 895, endPoint y: 376, distance: 306.5
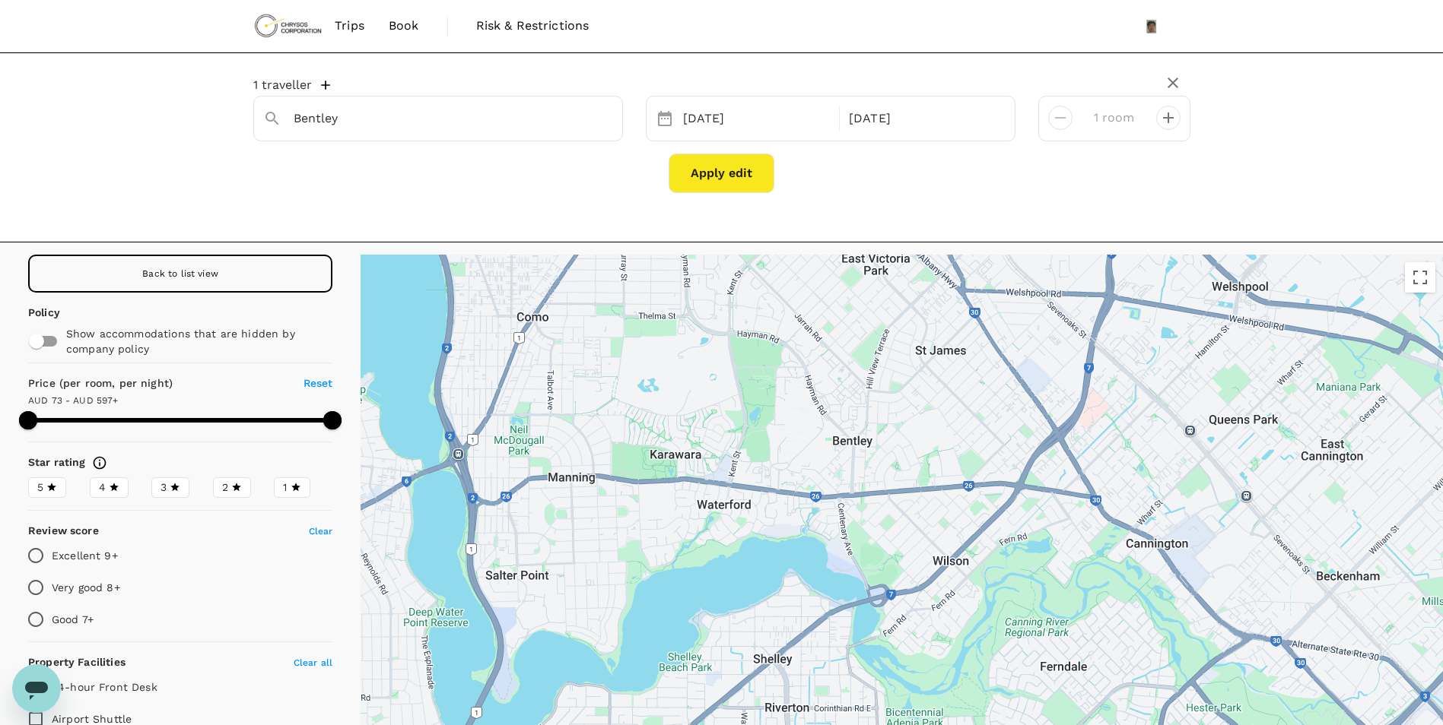
drag, startPoint x: 1025, startPoint y: 549, endPoint x: 992, endPoint y: 424, distance: 128.9
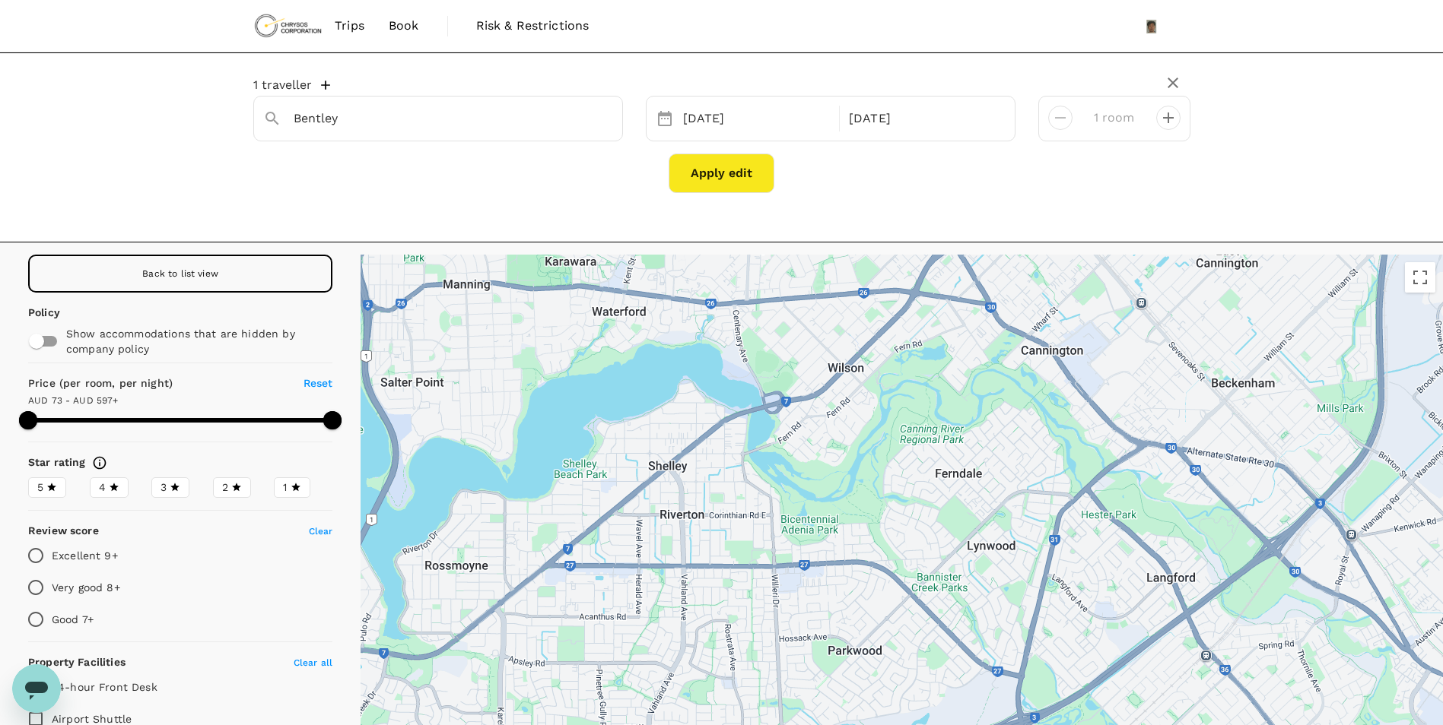
drag, startPoint x: 1073, startPoint y: 633, endPoint x: 964, endPoint y: 438, distance: 223.6
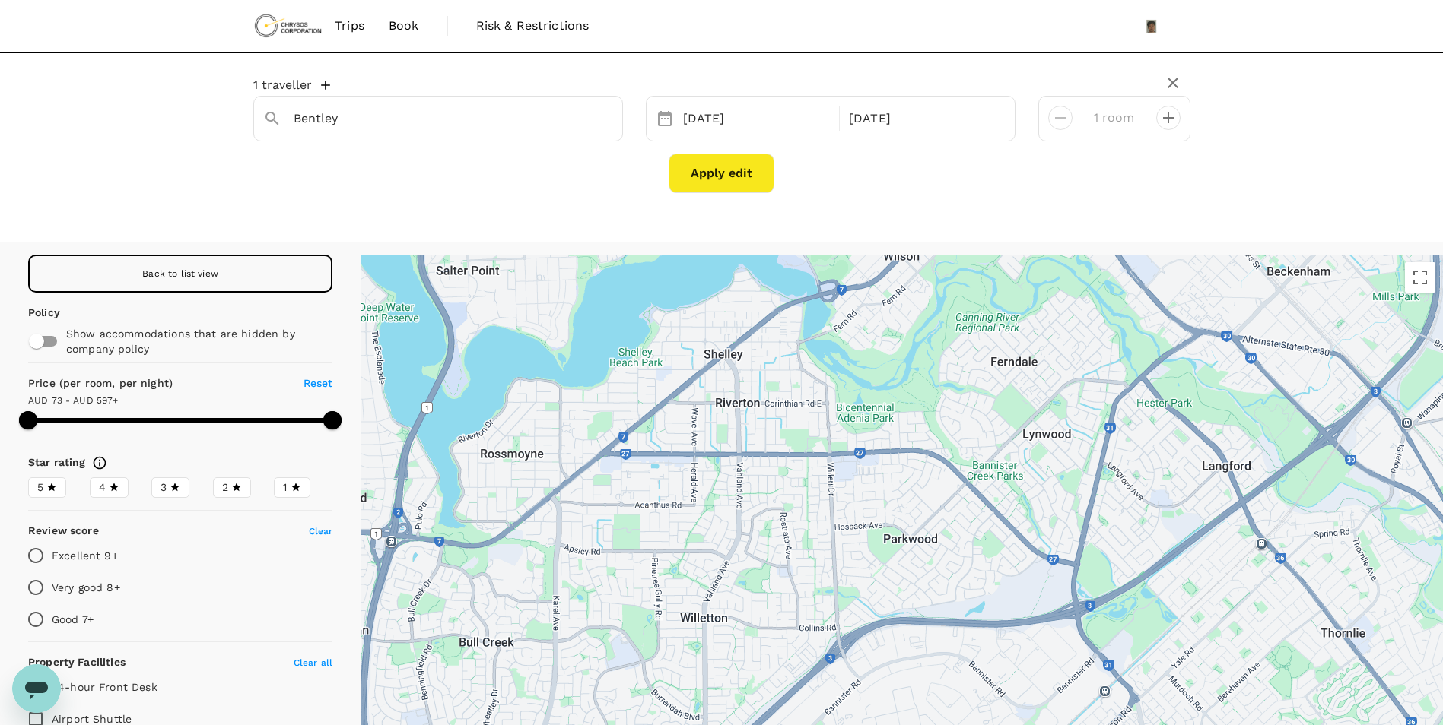
drag, startPoint x: 1031, startPoint y: 604, endPoint x: 1087, endPoint y: 484, distance: 131.7
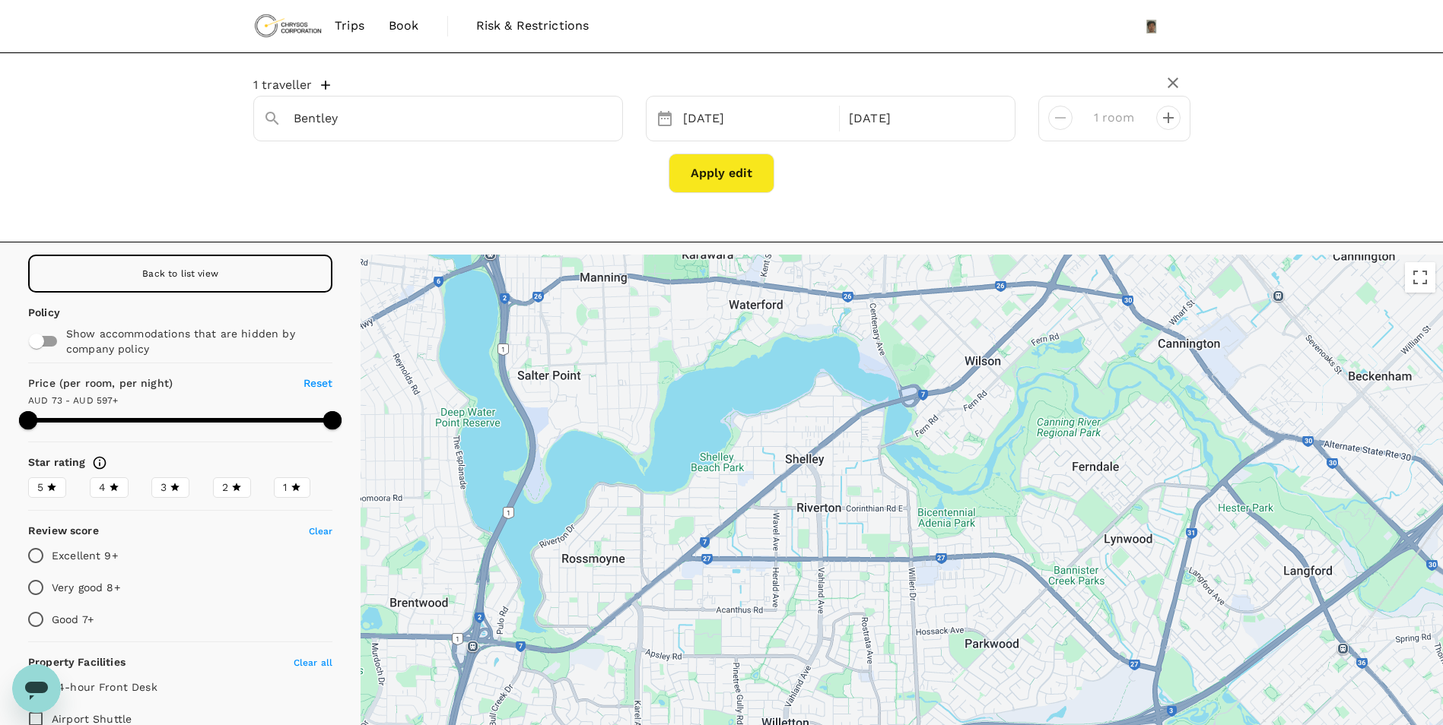
drag, startPoint x: 881, startPoint y: 447, endPoint x: 951, endPoint y: 536, distance: 113.2
click at [951, 536] on div at bounding box center [901, 541] width 1082 height 573
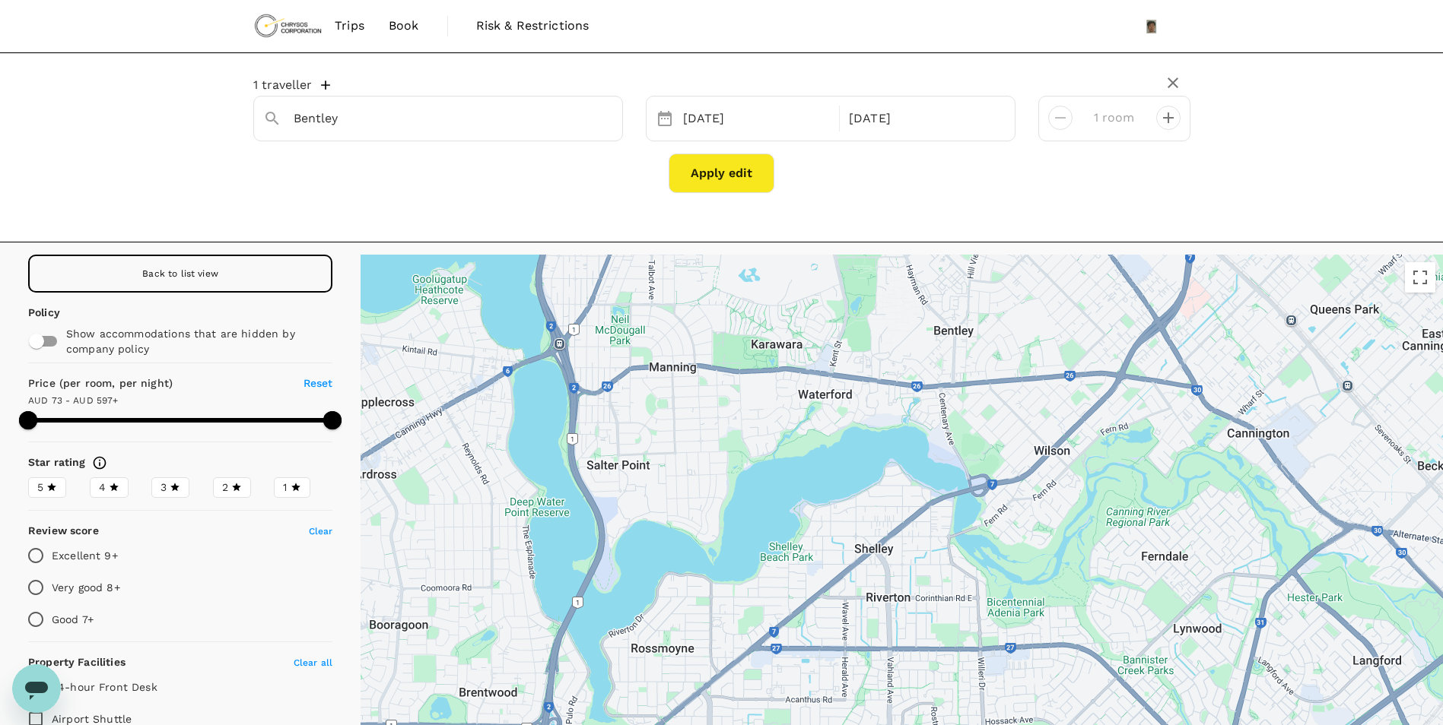
drag, startPoint x: 924, startPoint y: 504, endPoint x: 1006, endPoint y: 620, distance: 142.4
click at [1006, 620] on div at bounding box center [901, 541] width 1082 height 573
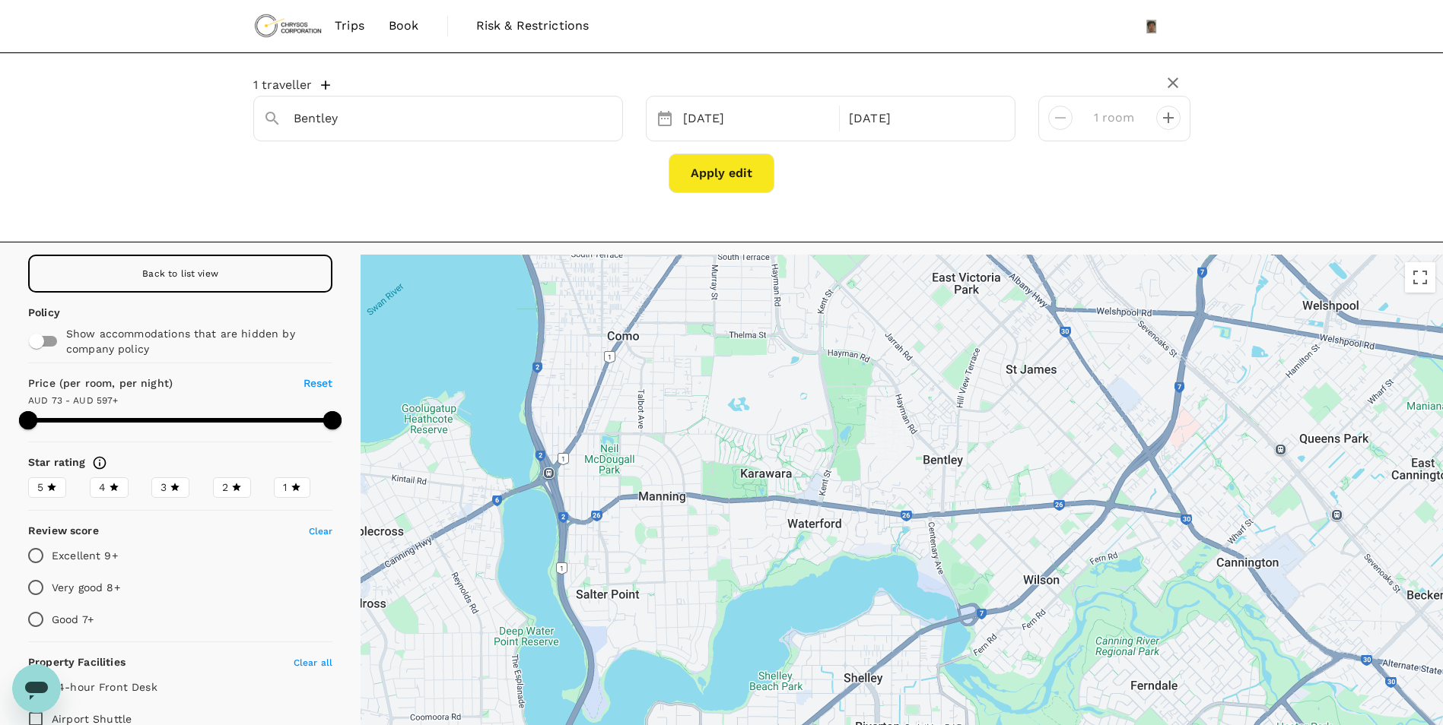
drag, startPoint x: 978, startPoint y: 408, endPoint x: 947, endPoint y: 508, distance: 104.2
click at [947, 508] on div at bounding box center [901, 541] width 1082 height 573
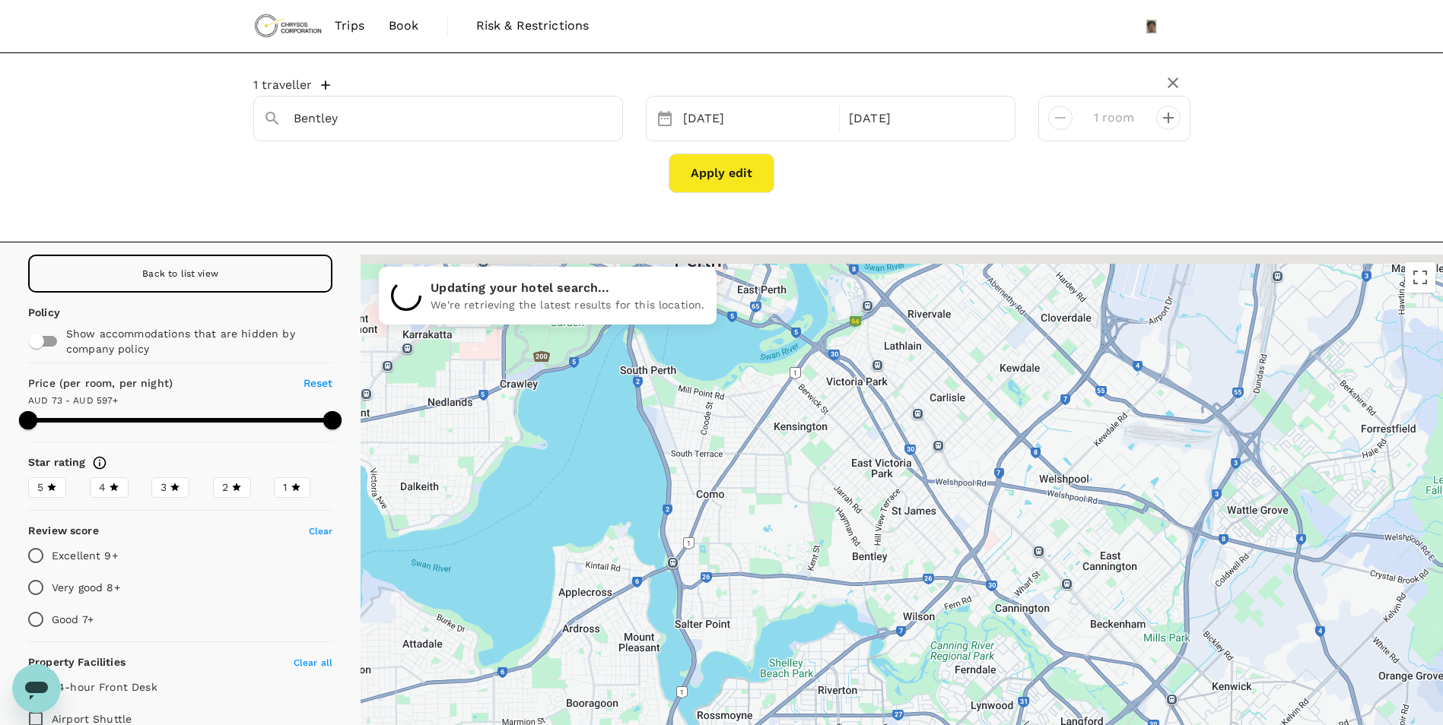
drag, startPoint x: 1026, startPoint y: 373, endPoint x: 985, endPoint y: 467, distance: 102.8
click at [985, 467] on div at bounding box center [901, 541] width 1082 height 573
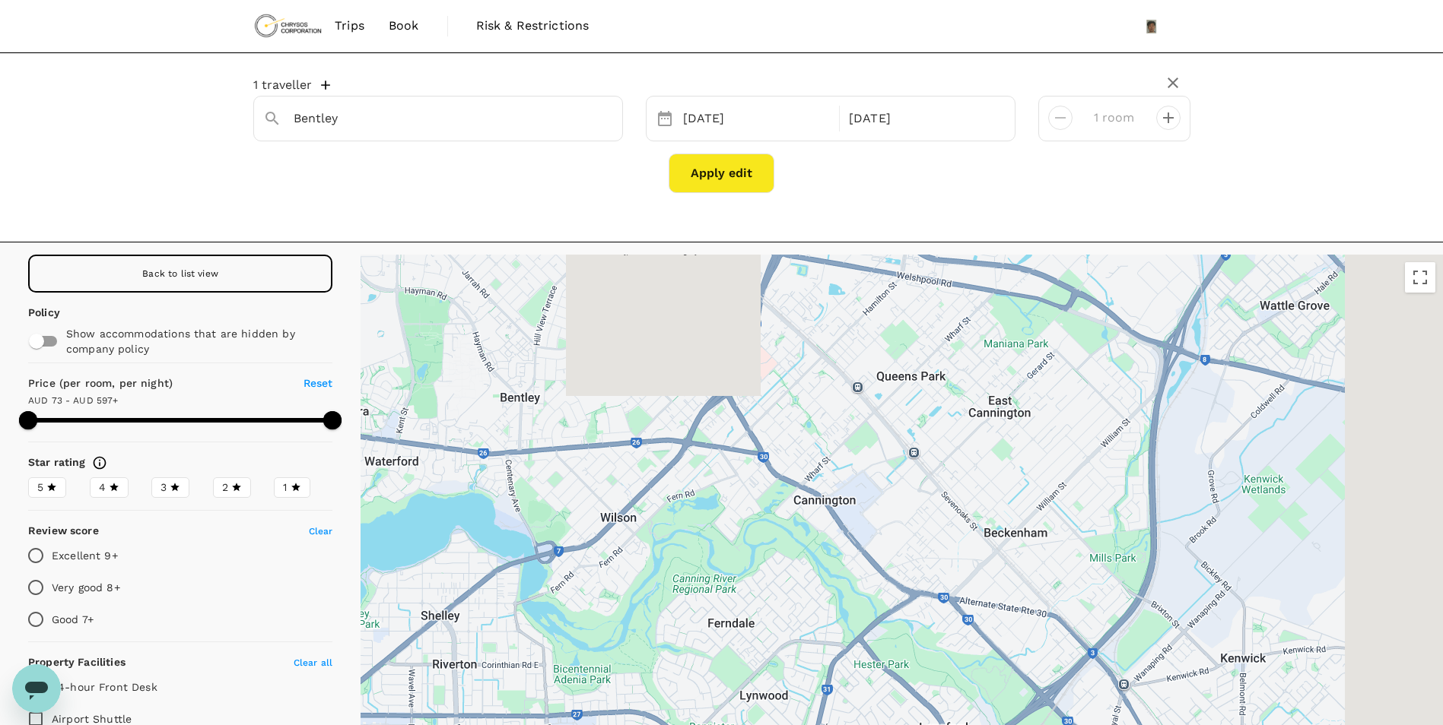
drag, startPoint x: 1288, startPoint y: 560, endPoint x: 1026, endPoint y: 411, distance: 301.7
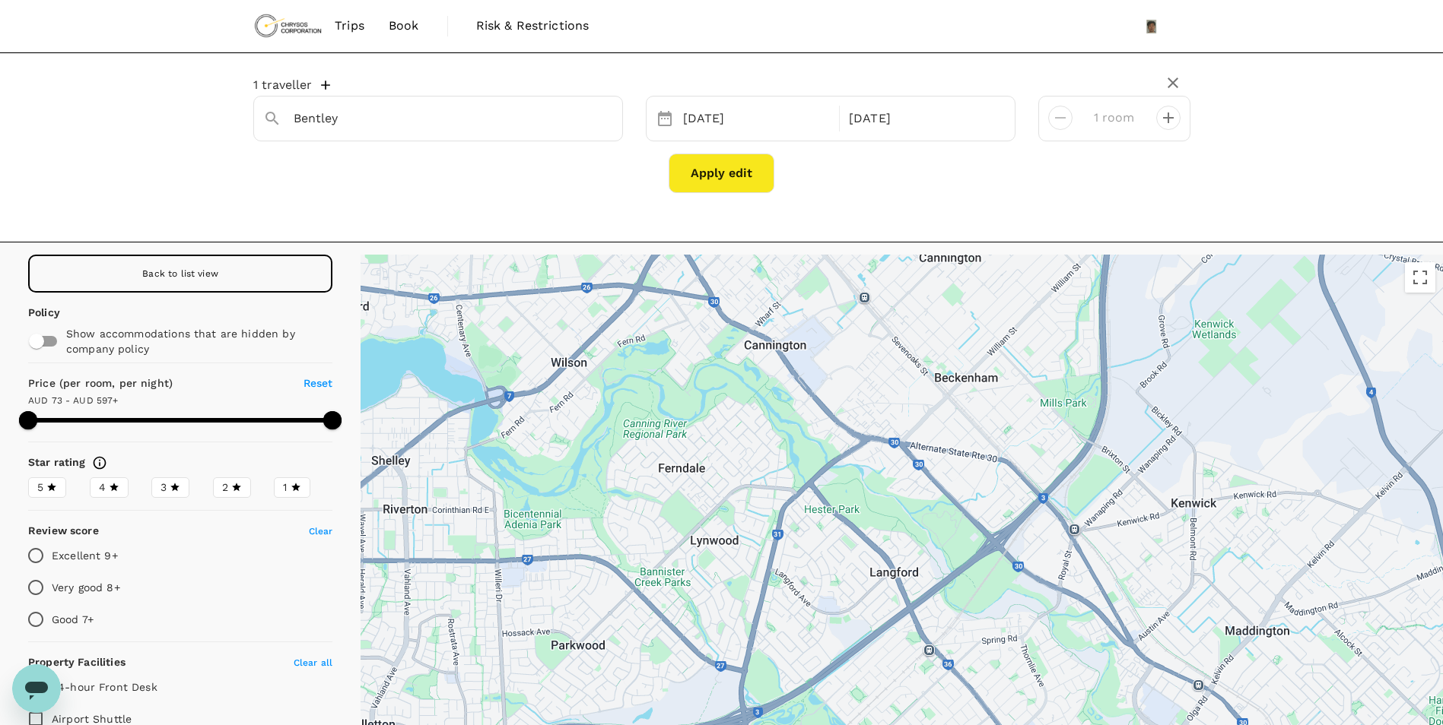
drag, startPoint x: 1097, startPoint y: 588, endPoint x: 1049, endPoint y: 436, distance: 159.2
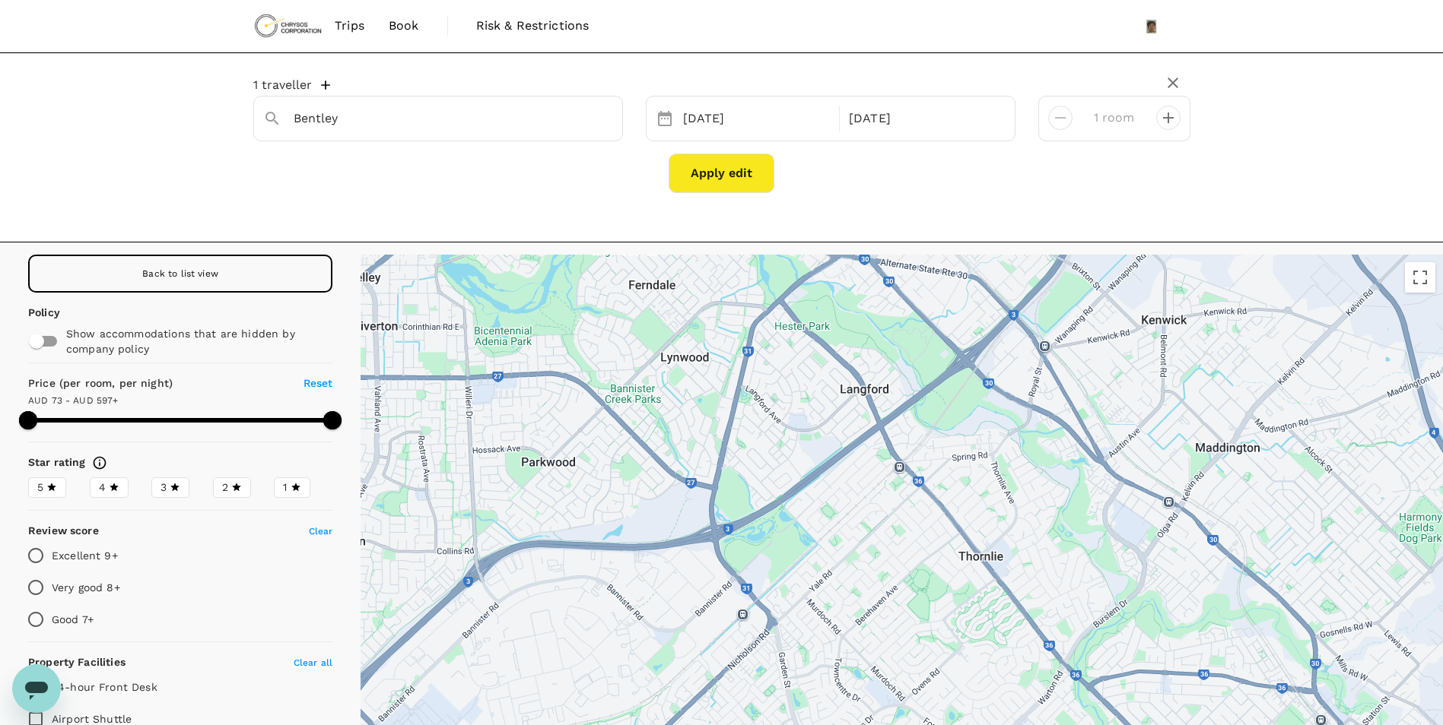
drag, startPoint x: 861, startPoint y: 567, endPoint x: 839, endPoint y: 408, distance: 159.6
click at [839, 408] on div at bounding box center [901, 541] width 1082 height 573
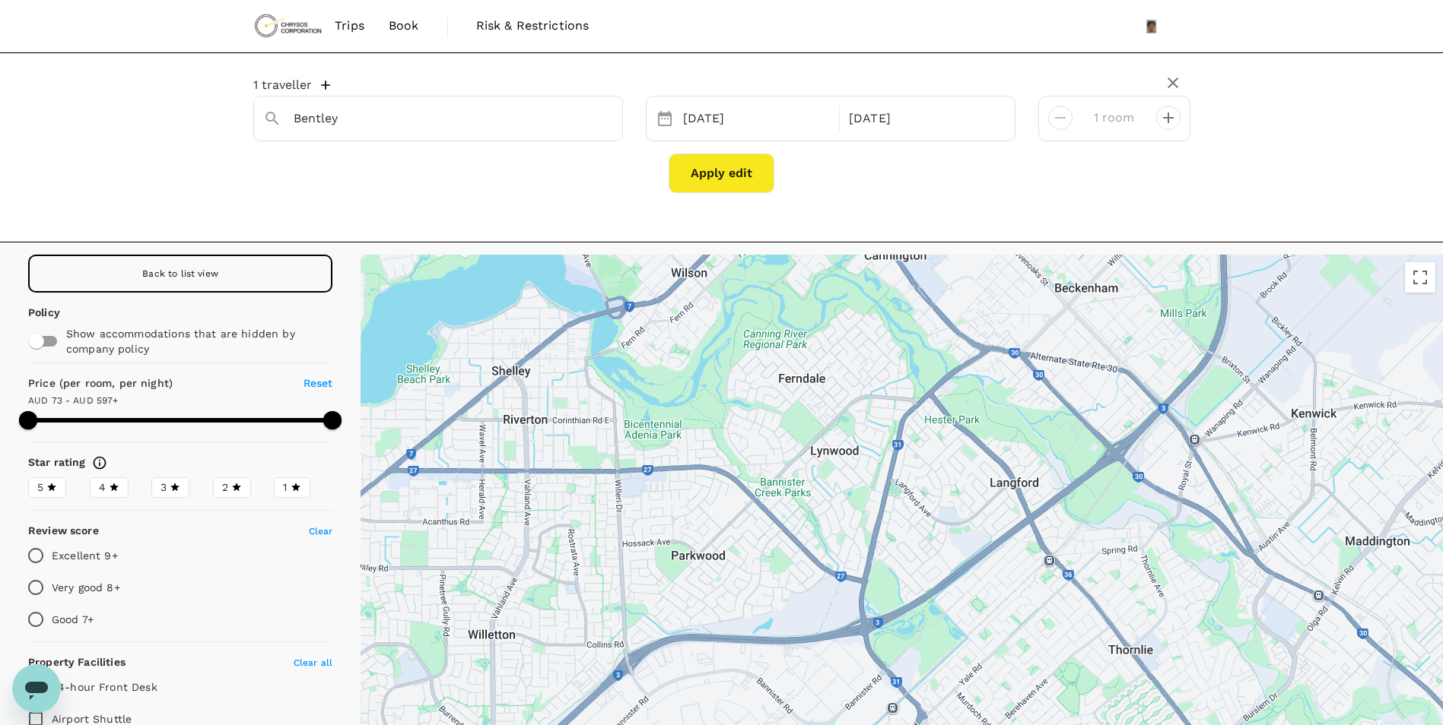
drag, startPoint x: 815, startPoint y: 496, endPoint x: 971, endPoint y: 596, distance: 185.4
click at [971, 596] on div at bounding box center [901, 541] width 1082 height 573
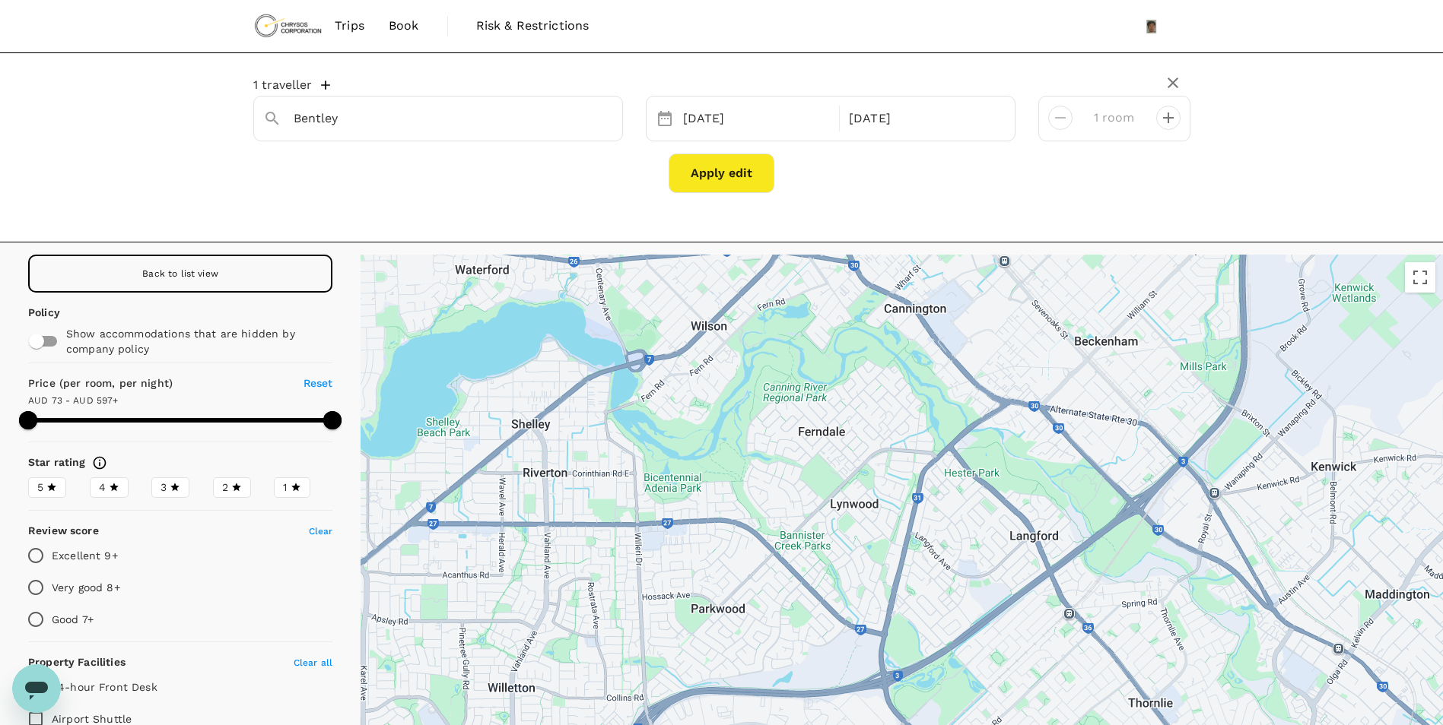
drag, startPoint x: 885, startPoint y: 458, endPoint x: 925, endPoint y: 570, distance: 118.6
click at [925, 570] on div at bounding box center [901, 541] width 1082 height 573
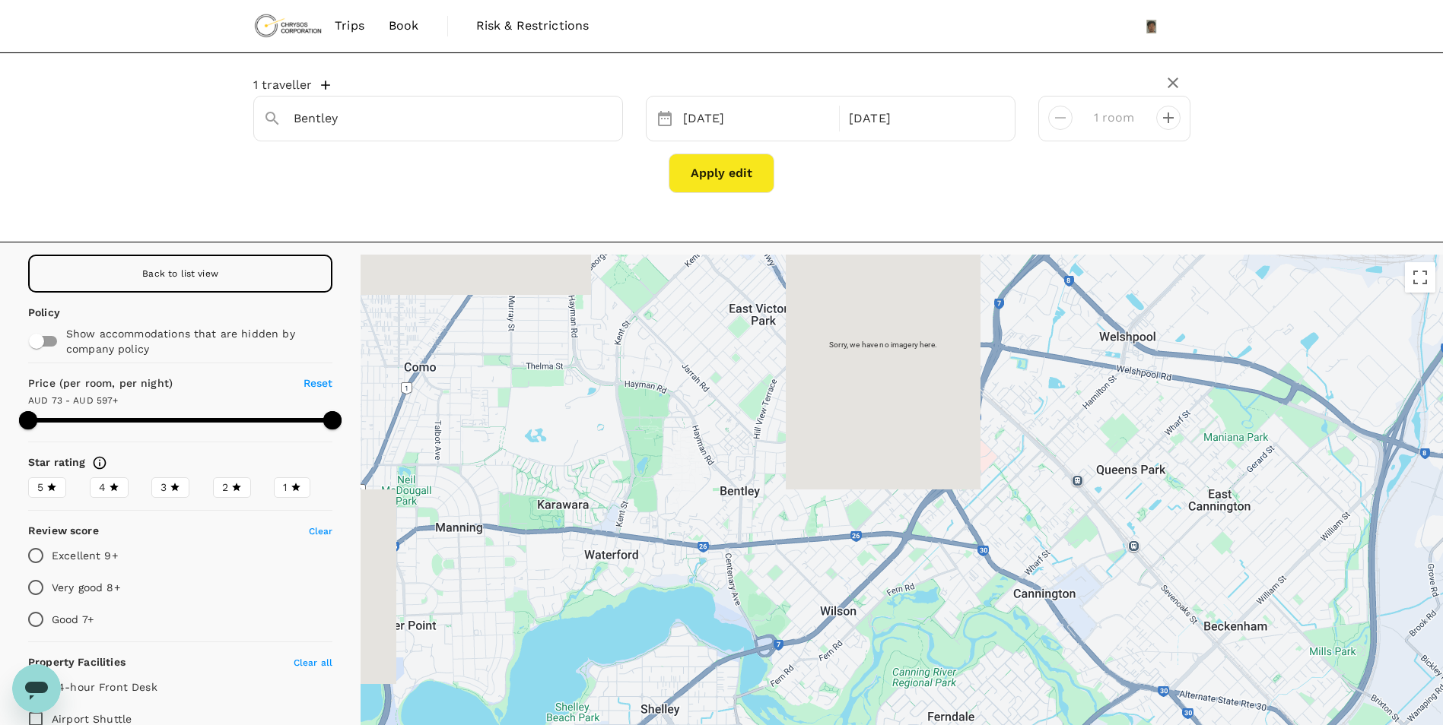
drag, startPoint x: 801, startPoint y: 526, endPoint x: 908, endPoint y: 764, distance: 260.7
click at [908, 725] on html "Trips Book Risk & Restrictions 1 traveller Bentley 05 Oct 08 Oct 1 room Apply e…" at bounding box center [721, 446] width 1443 height 893
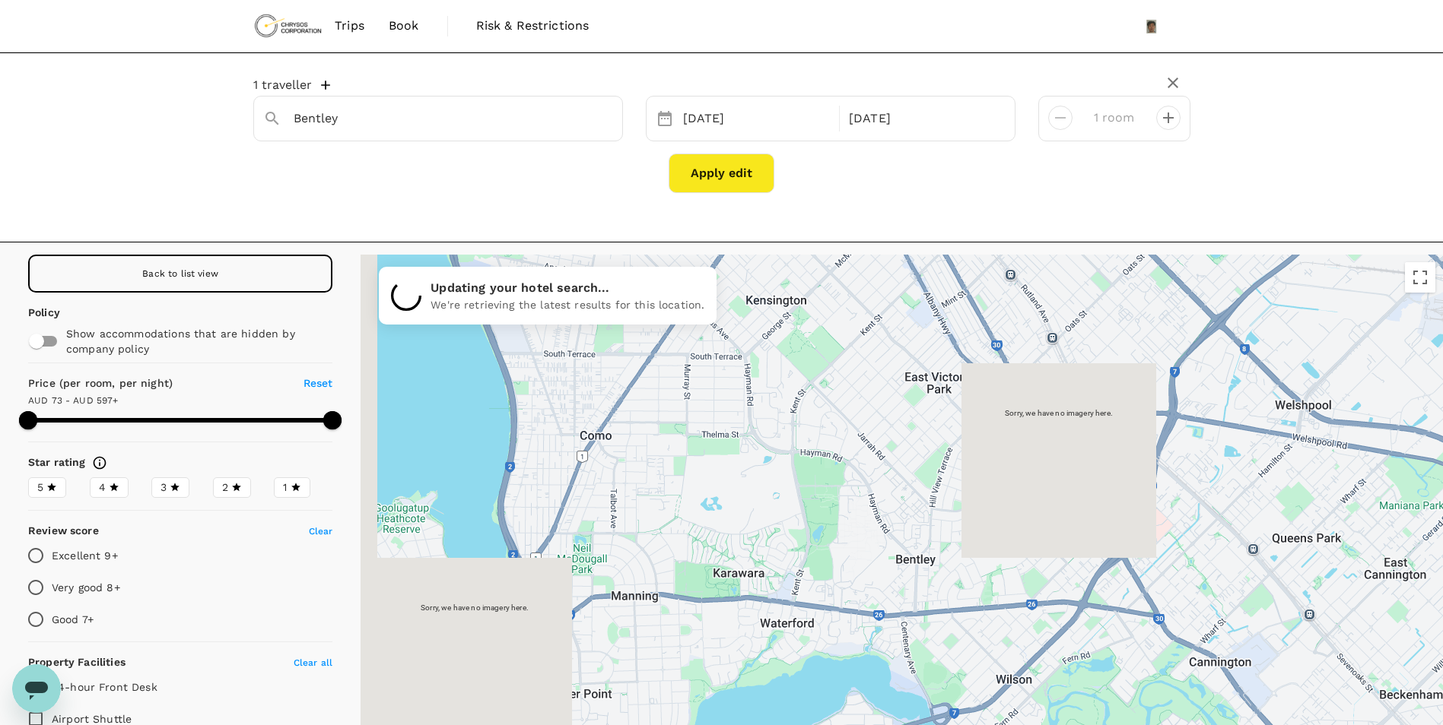
drag, startPoint x: 703, startPoint y: 481, endPoint x: 880, endPoint y: 550, distance: 189.9
click at [880, 550] on div at bounding box center [901, 541] width 1082 height 573
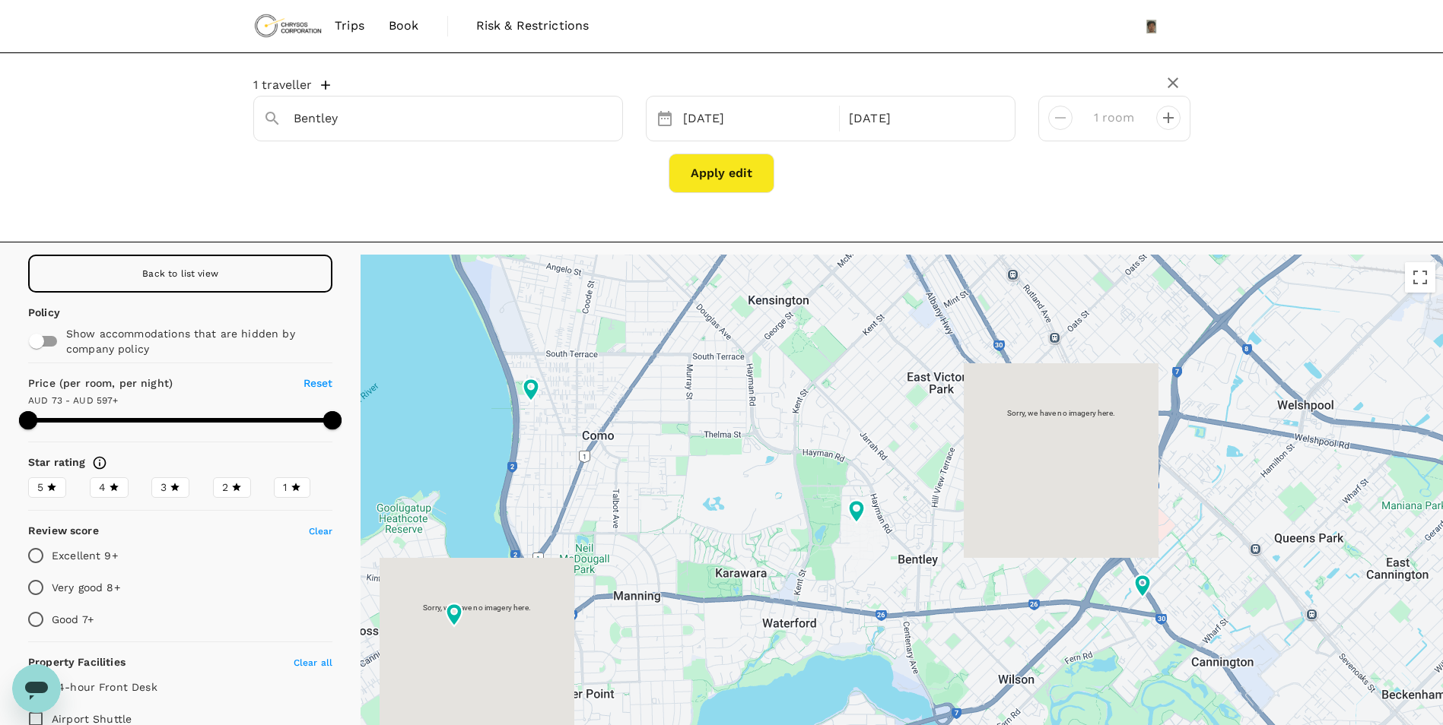
drag, startPoint x: 785, startPoint y: 395, endPoint x: 805, endPoint y: 670, distance: 276.0
click at [805, 670] on div at bounding box center [901, 541] width 1082 height 573
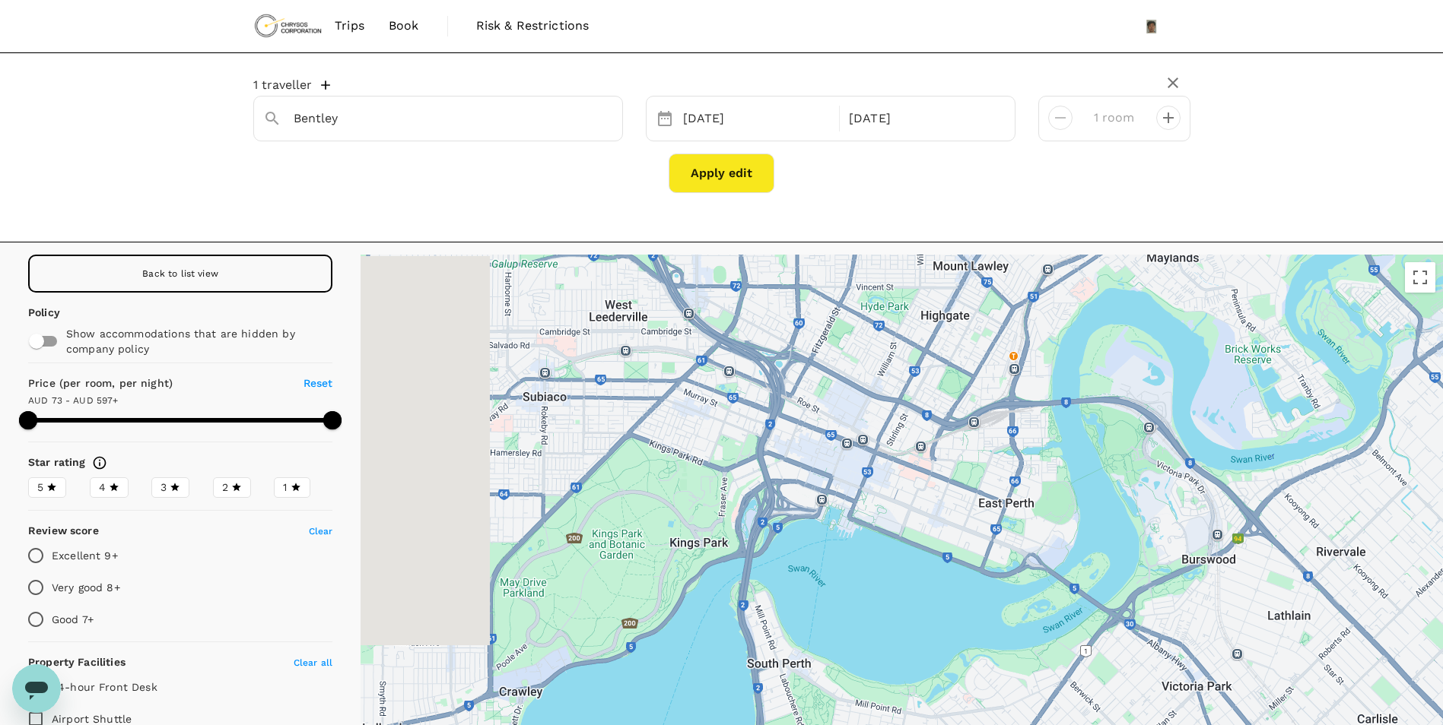
drag, startPoint x: 579, startPoint y: 438, endPoint x: 772, endPoint y: 431, distance: 192.5
click at [856, 402] on div at bounding box center [901, 541] width 1082 height 573
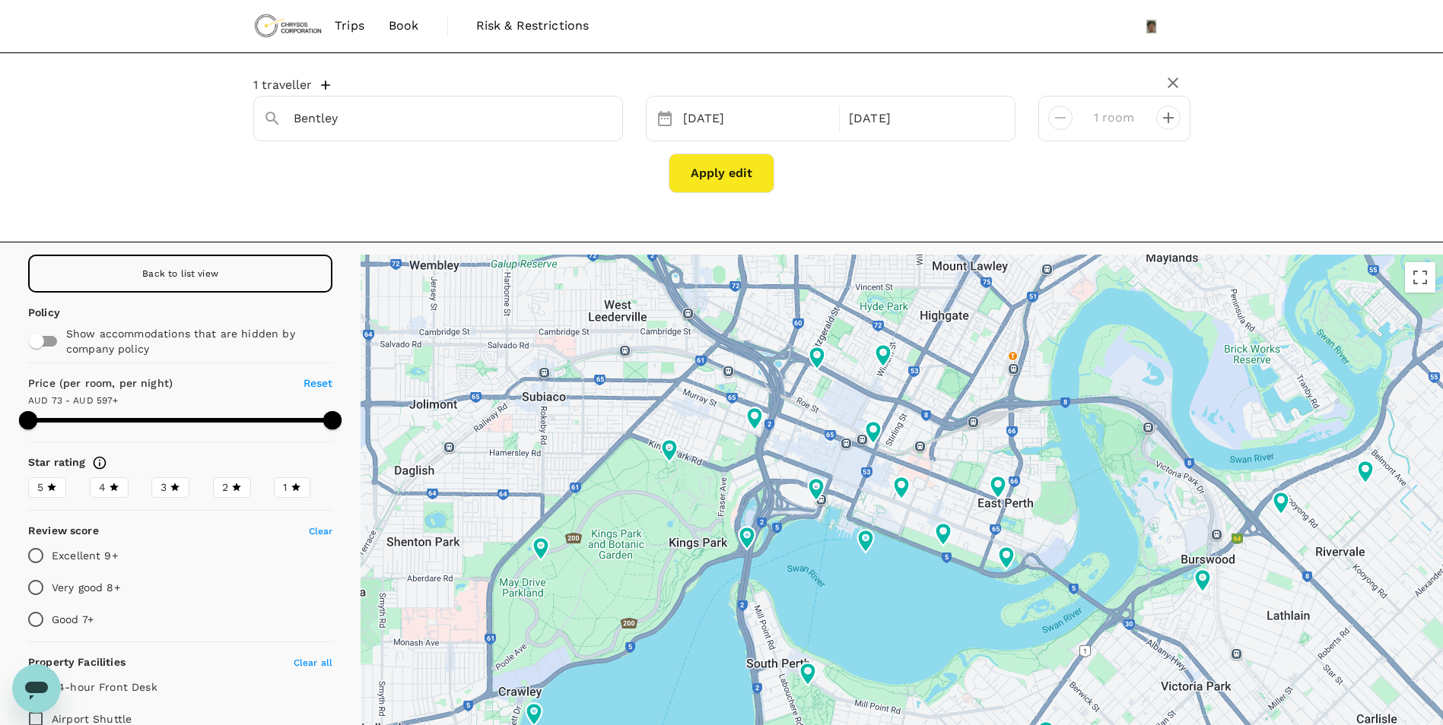
drag, startPoint x: 1219, startPoint y: 476, endPoint x: 903, endPoint y: 310, distance: 357.1
click at [908, 299] on div at bounding box center [901, 541] width 1082 height 573
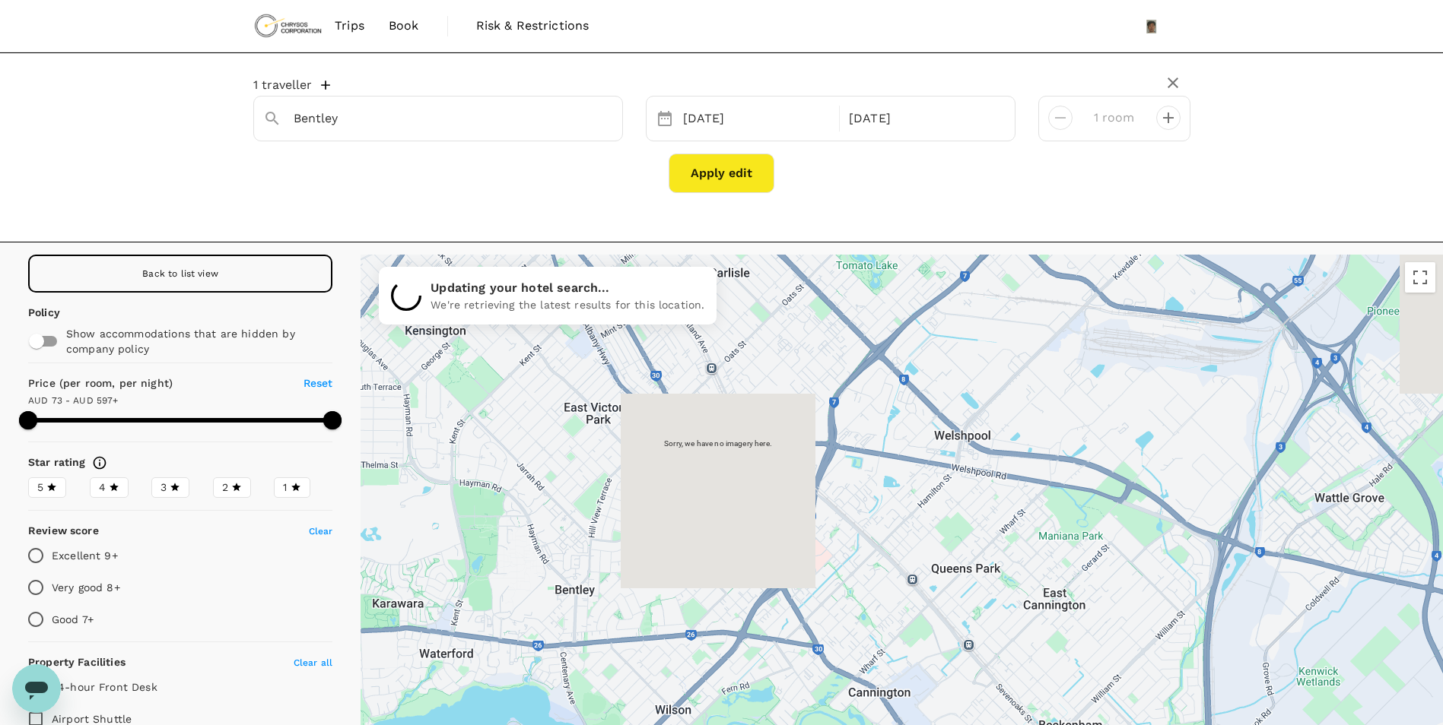
drag, startPoint x: 1155, startPoint y: 647, endPoint x: 992, endPoint y: 466, distance: 243.4
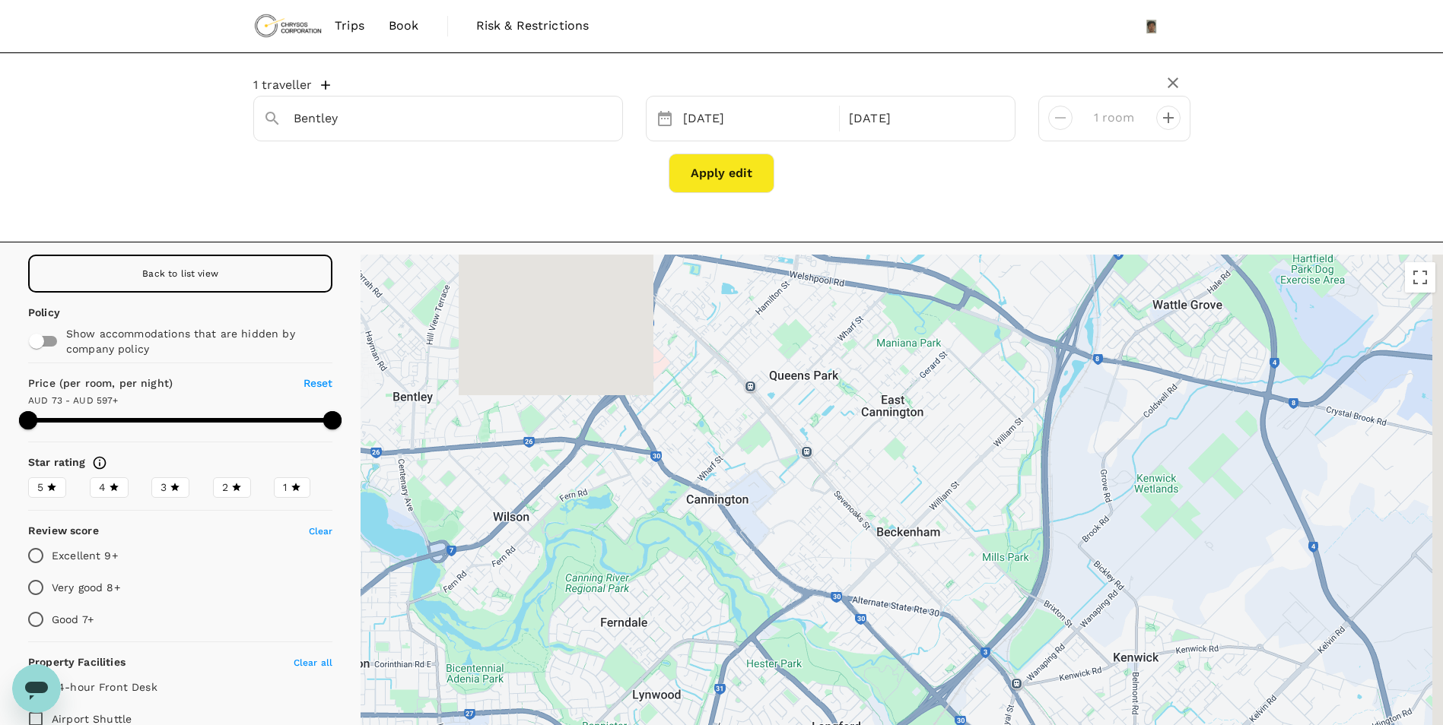
drag, startPoint x: 1192, startPoint y: 530, endPoint x: 1052, endPoint y: 386, distance: 200.6
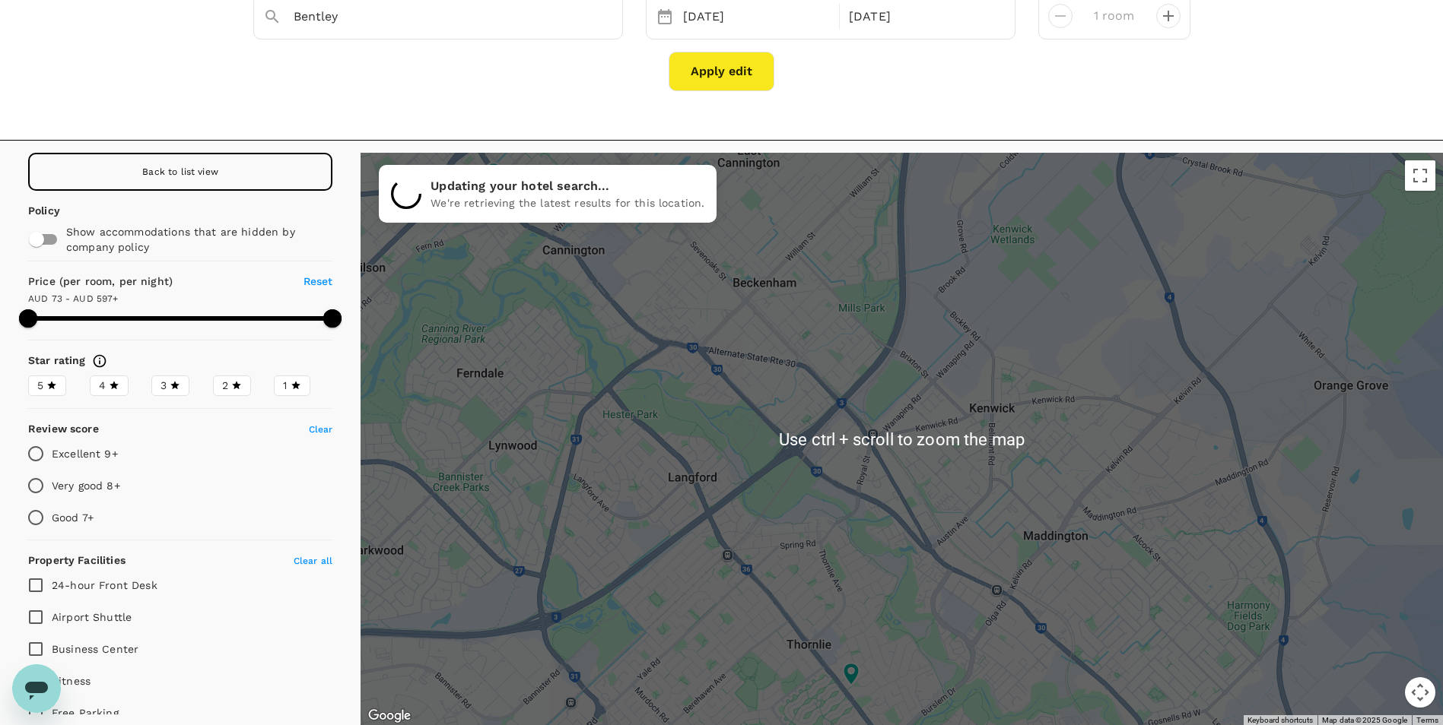
scroll to position [76, 0]
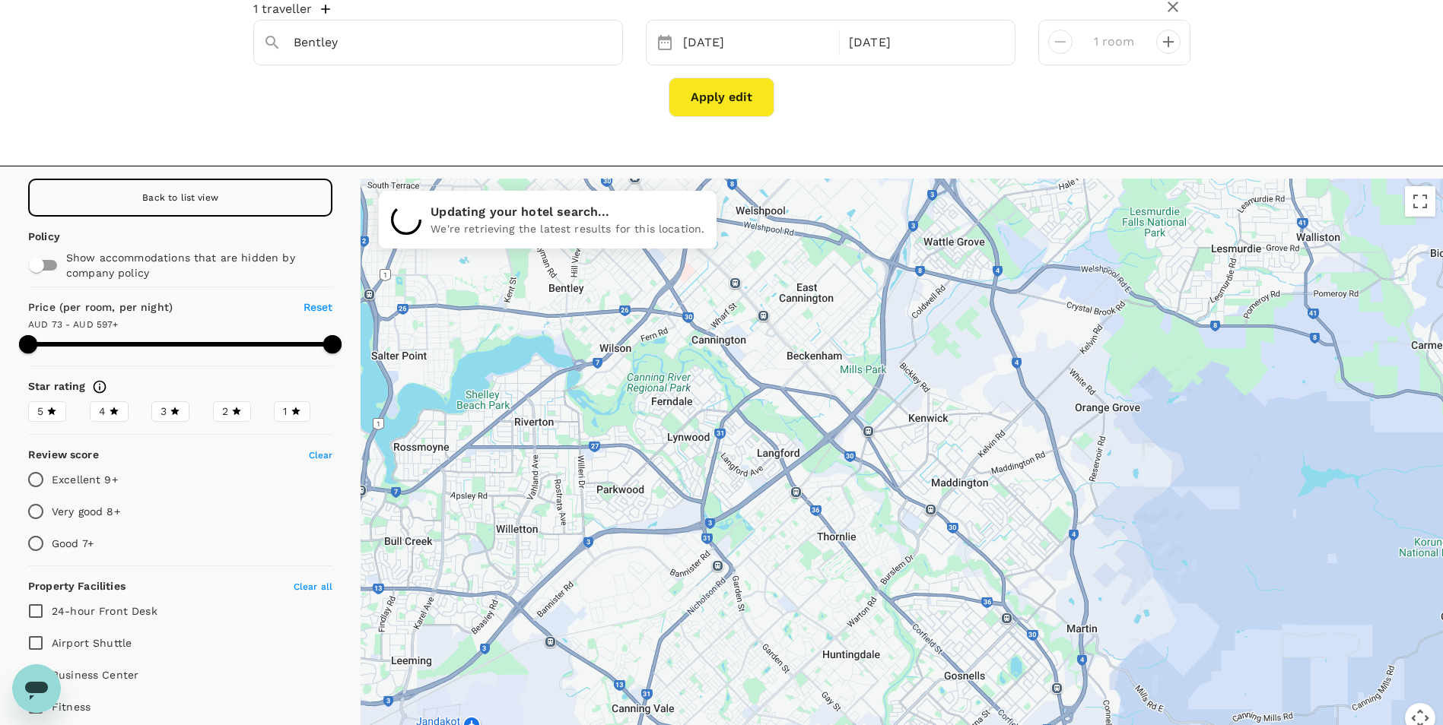
drag, startPoint x: 1193, startPoint y: 496, endPoint x: 1020, endPoint y: 438, distance: 182.8
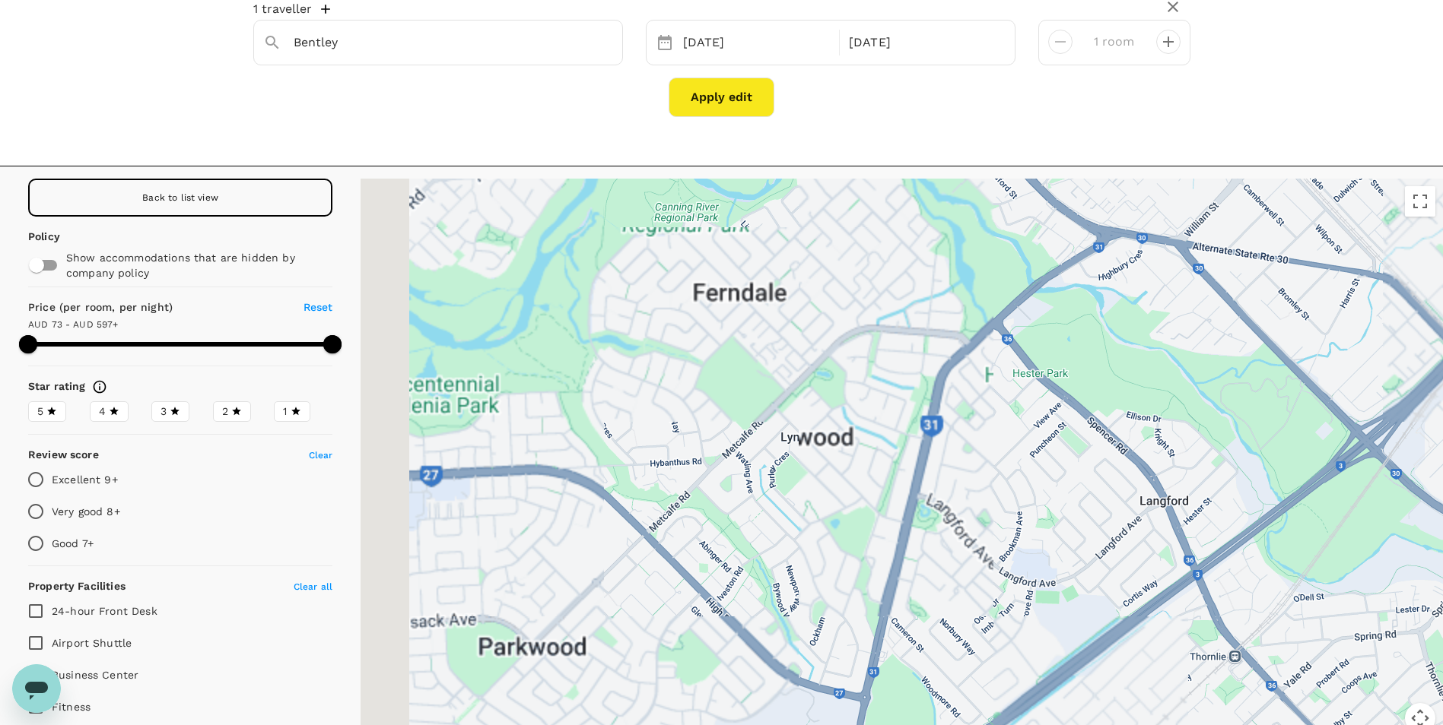
drag, startPoint x: 727, startPoint y: 516, endPoint x: 1133, endPoint y: 415, distance: 418.5
click at [1133, 415] on div at bounding box center [901, 465] width 1082 height 573
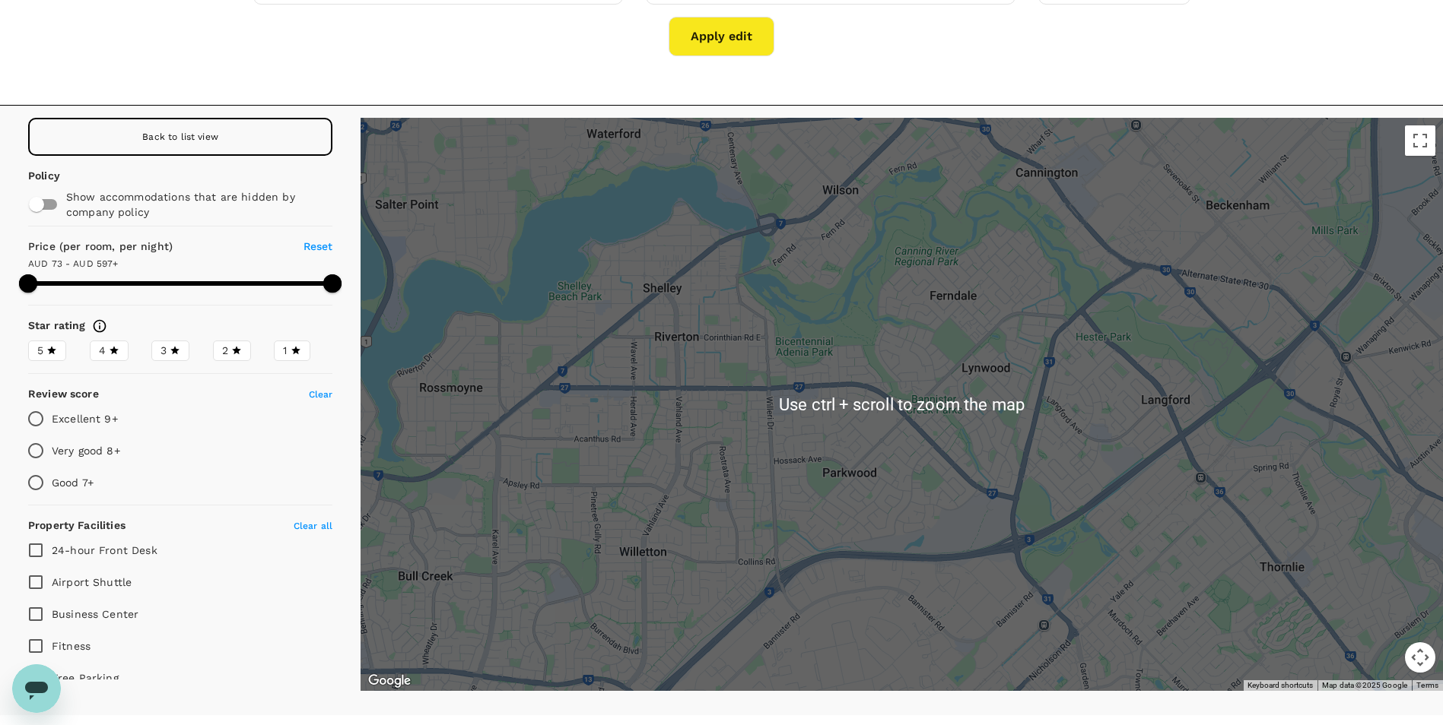
scroll to position [152, 0]
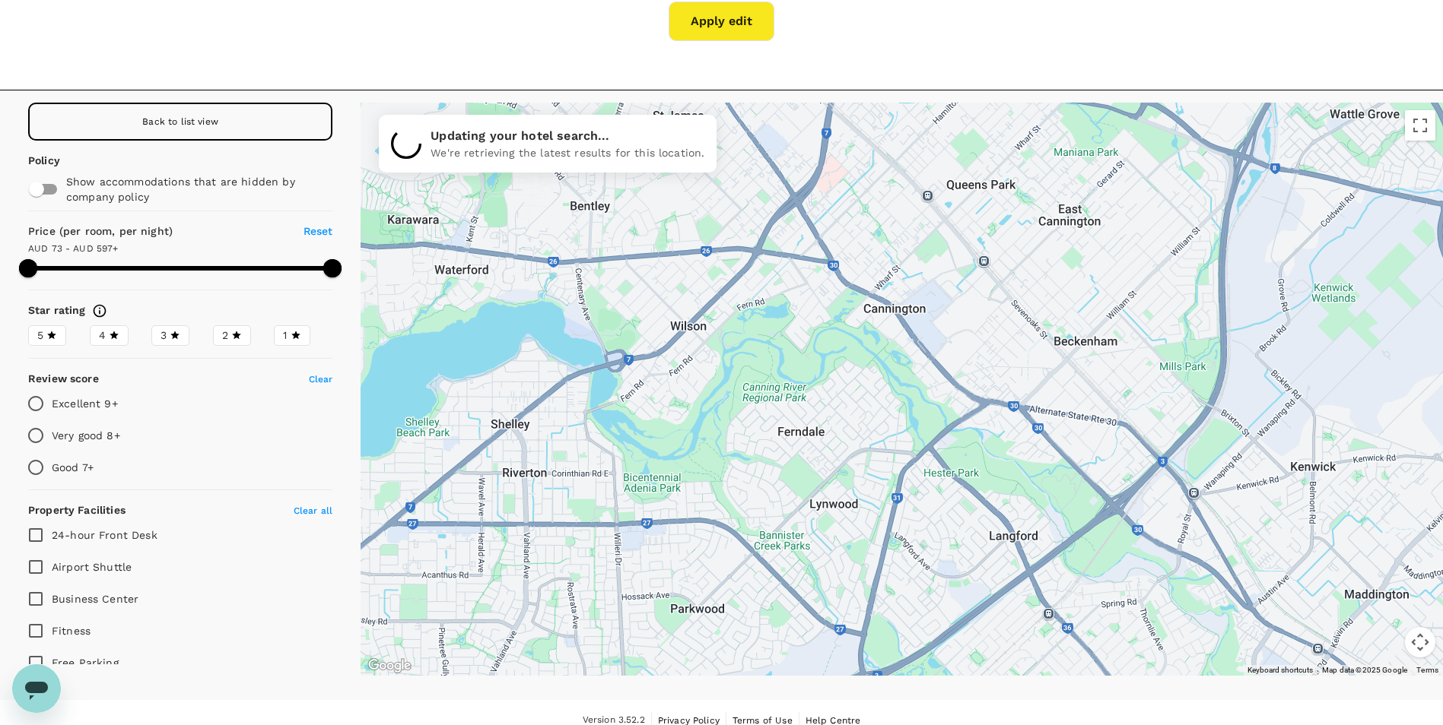
drag, startPoint x: 1177, startPoint y: 398, endPoint x: 1030, endPoint y: 515, distance: 187.3
click at [1030, 515] on div at bounding box center [901, 389] width 1082 height 573
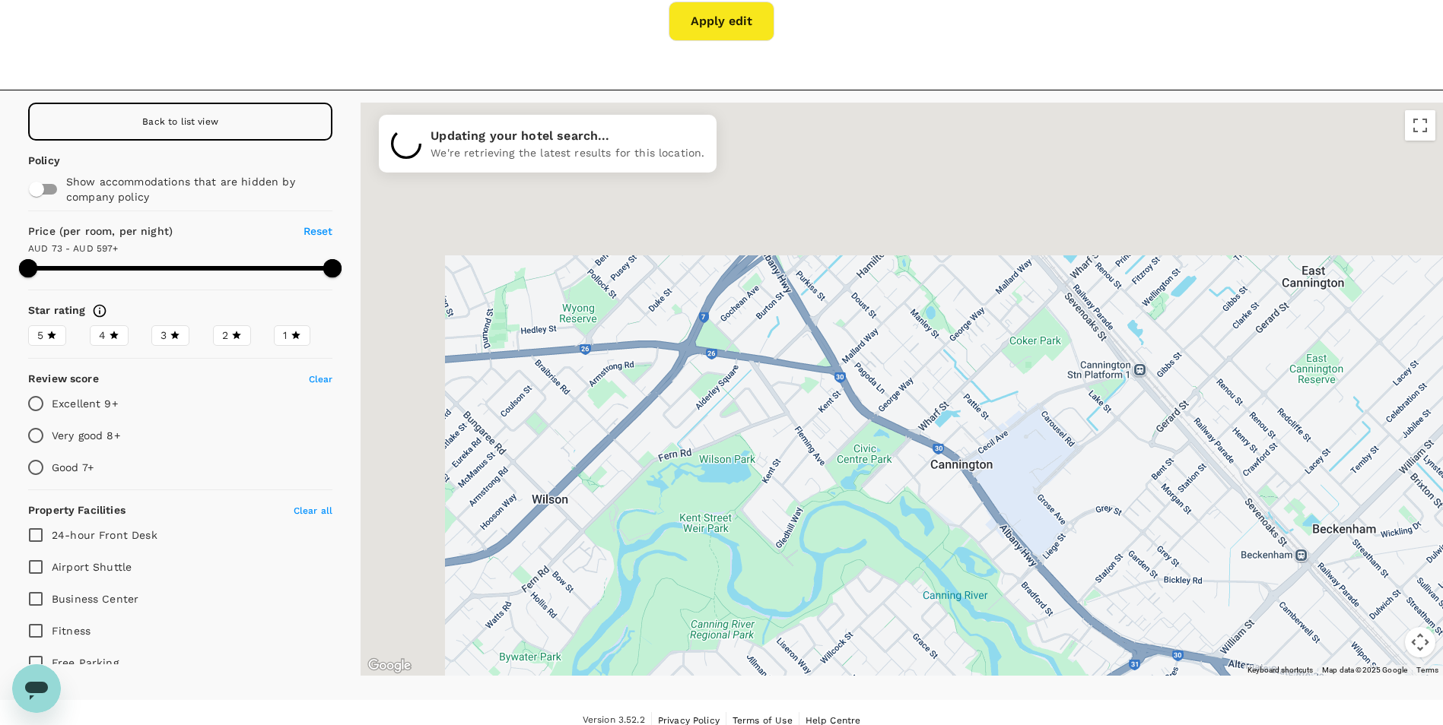
drag, startPoint x: 1001, startPoint y: 280, endPoint x: 1103, endPoint y: 468, distance: 213.3
click at [1103, 468] on div at bounding box center [901, 389] width 1082 height 573
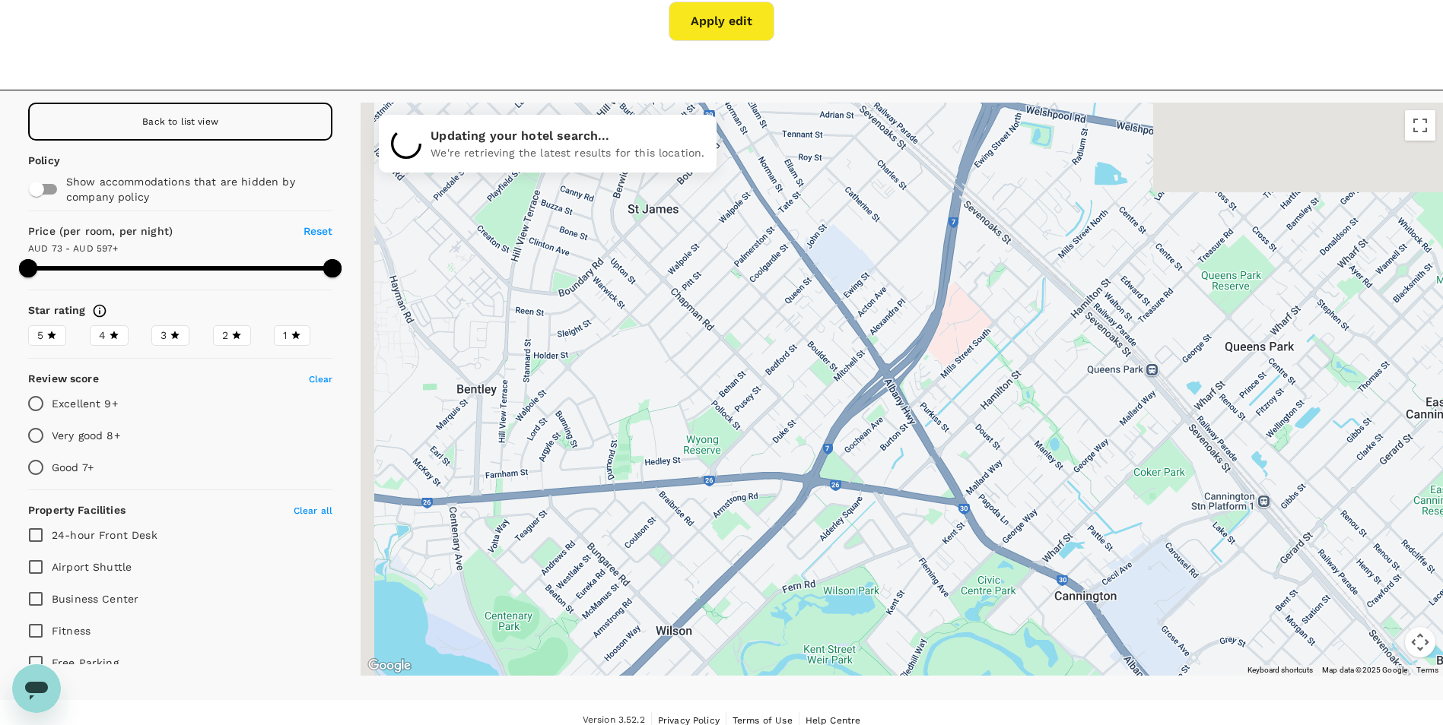
drag, startPoint x: 1062, startPoint y: 466, endPoint x: 1179, endPoint y: 583, distance: 165.1
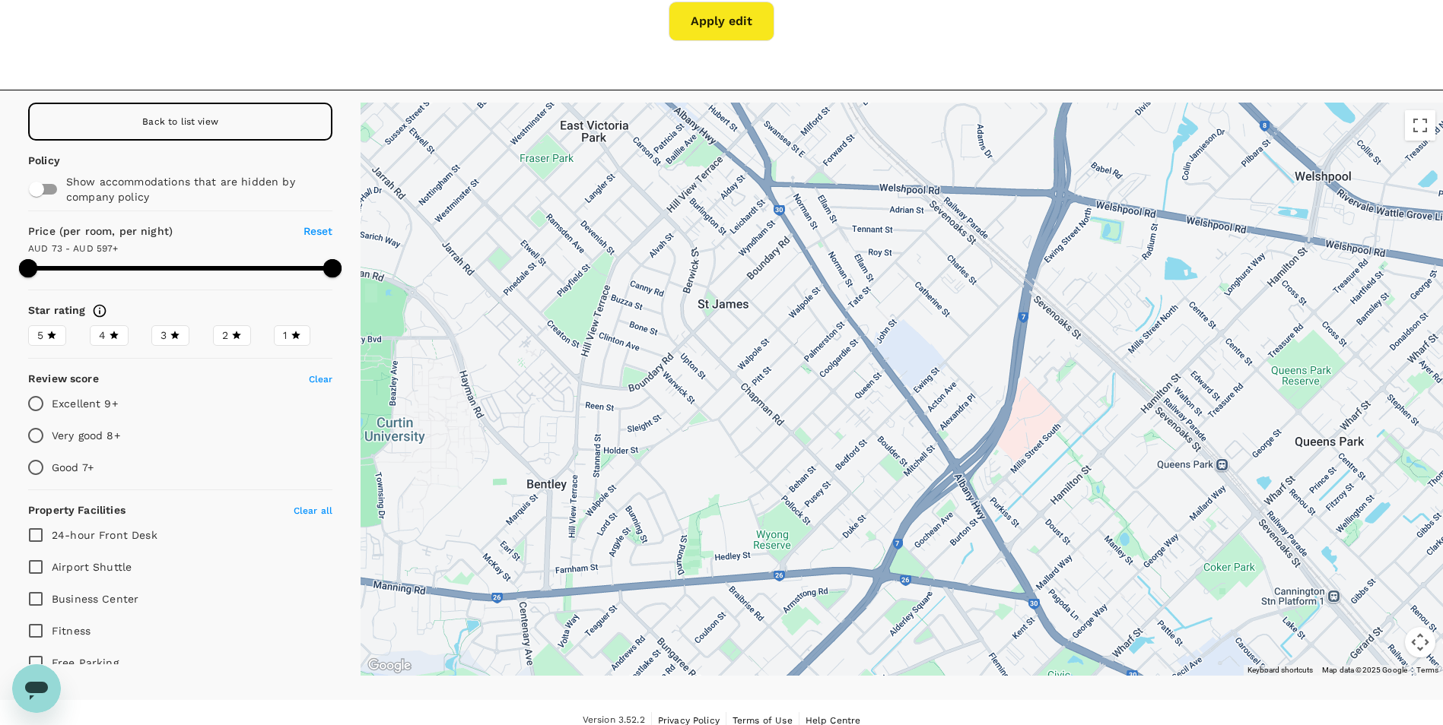
drag, startPoint x: 1207, startPoint y: 590, endPoint x: 1089, endPoint y: 442, distance: 189.4
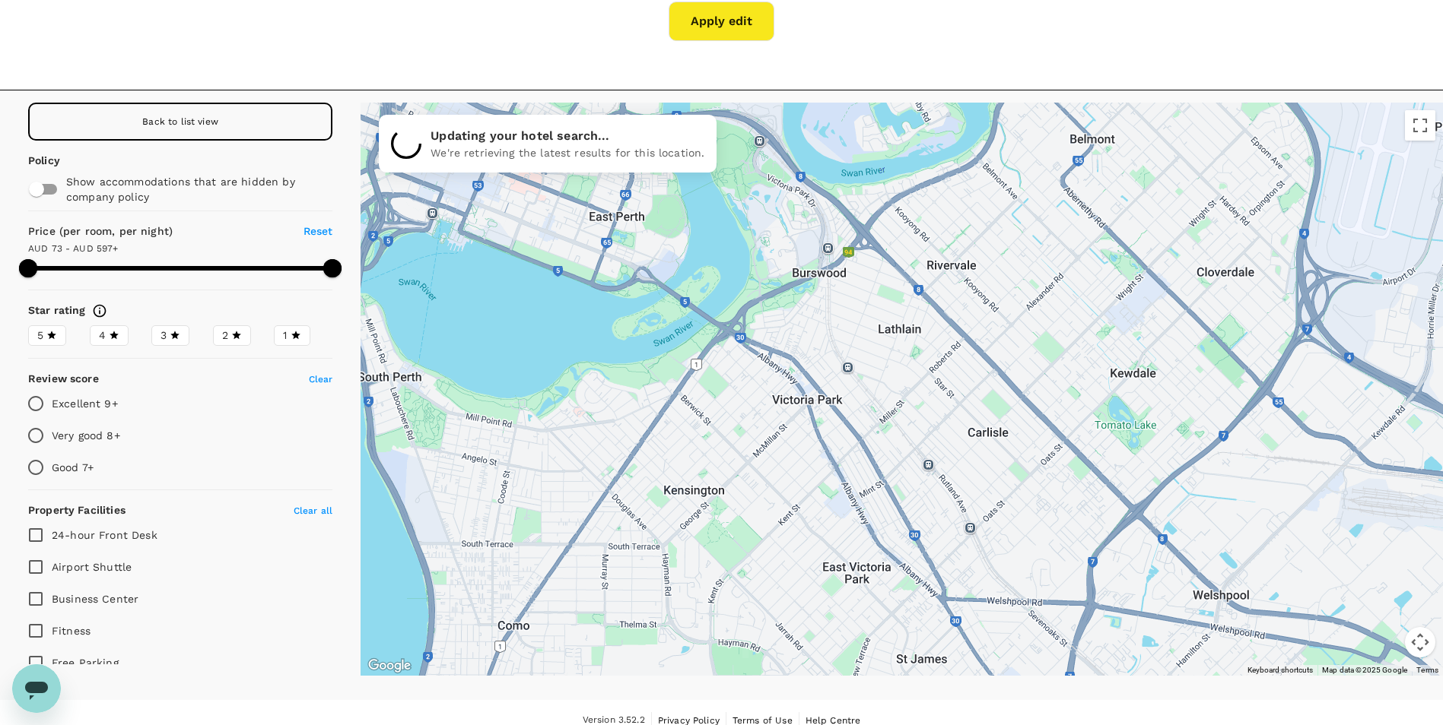
drag, startPoint x: 878, startPoint y: 335, endPoint x: 974, endPoint y: 566, distance: 249.5
click at [974, 566] on div at bounding box center [901, 389] width 1082 height 573
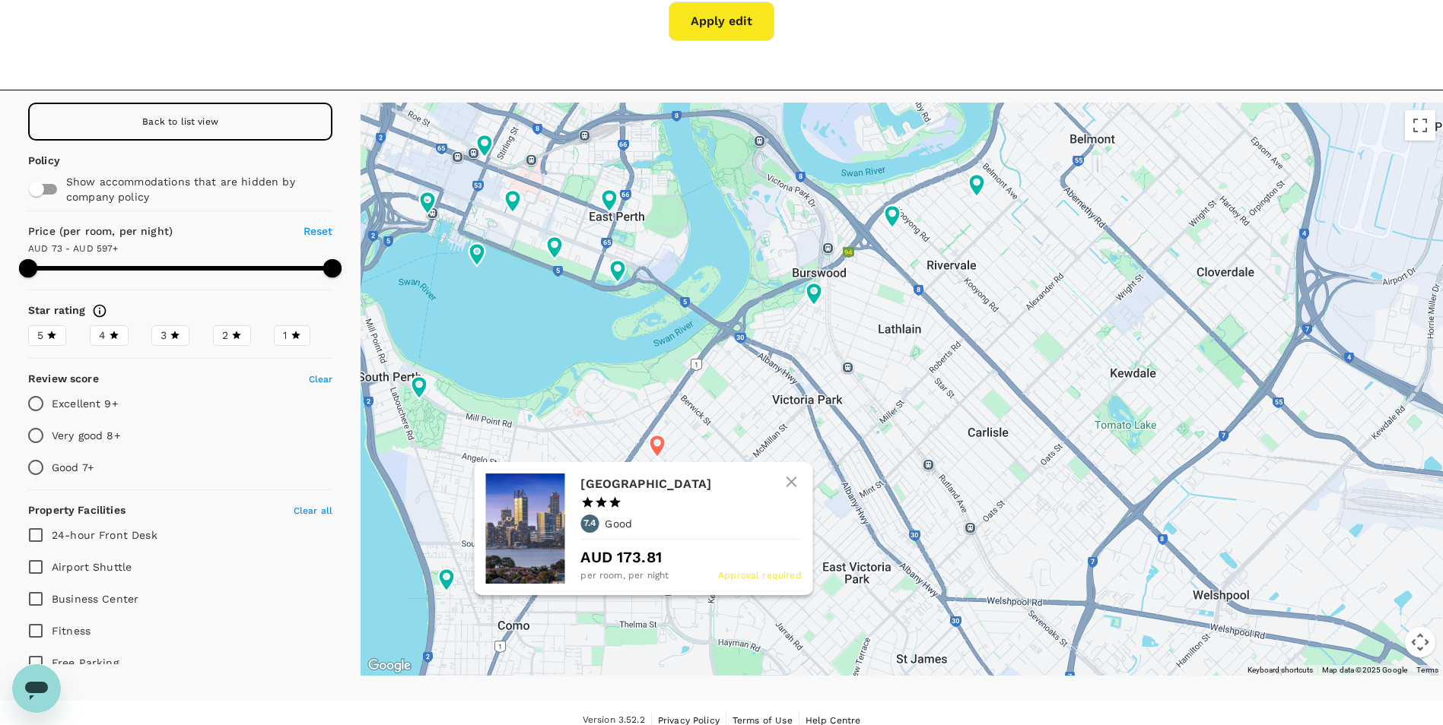
click at [655, 439] on icon at bounding box center [657, 446] width 16 height 23
click at [662, 485] on h6 "Metro Hotel Perth" at bounding box center [684, 484] width 208 height 21
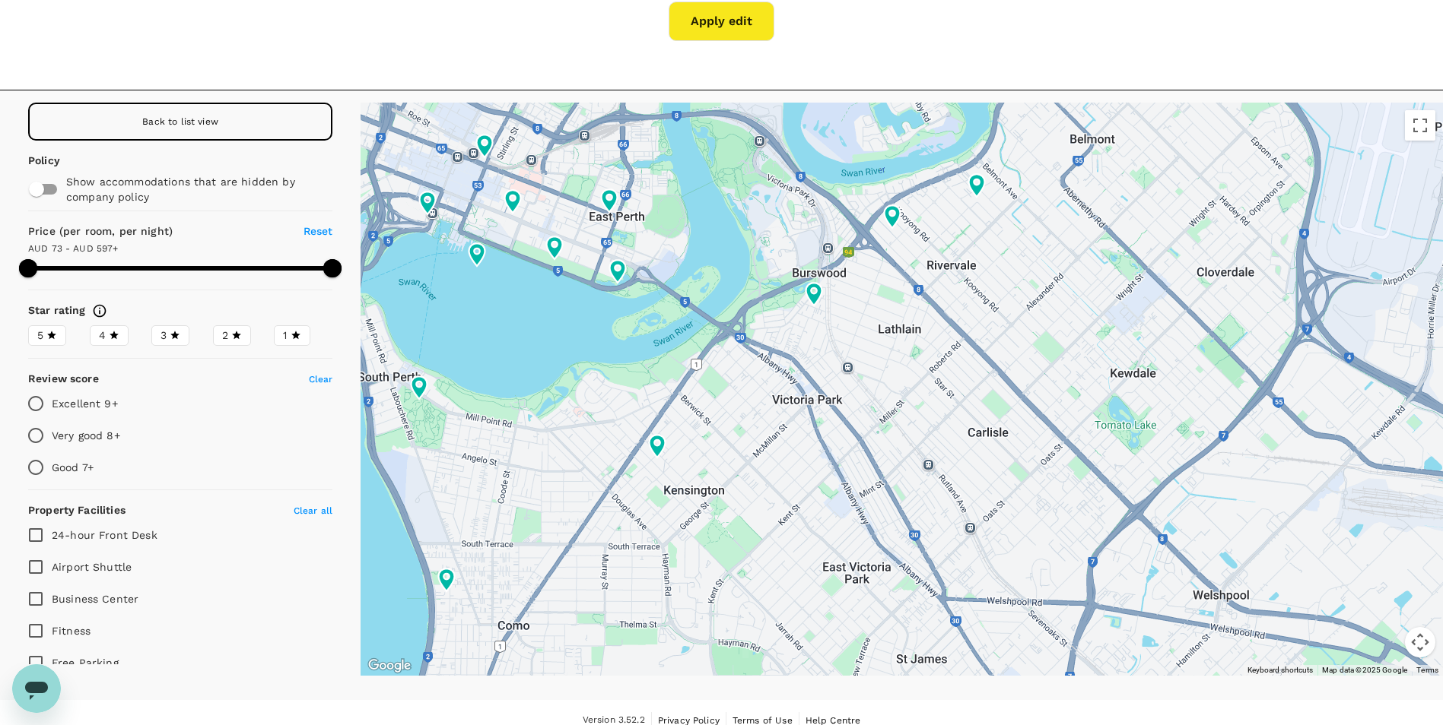
click at [255, 118] on div "Back to list view" at bounding box center [180, 122] width 304 height 38
type input "596.44"
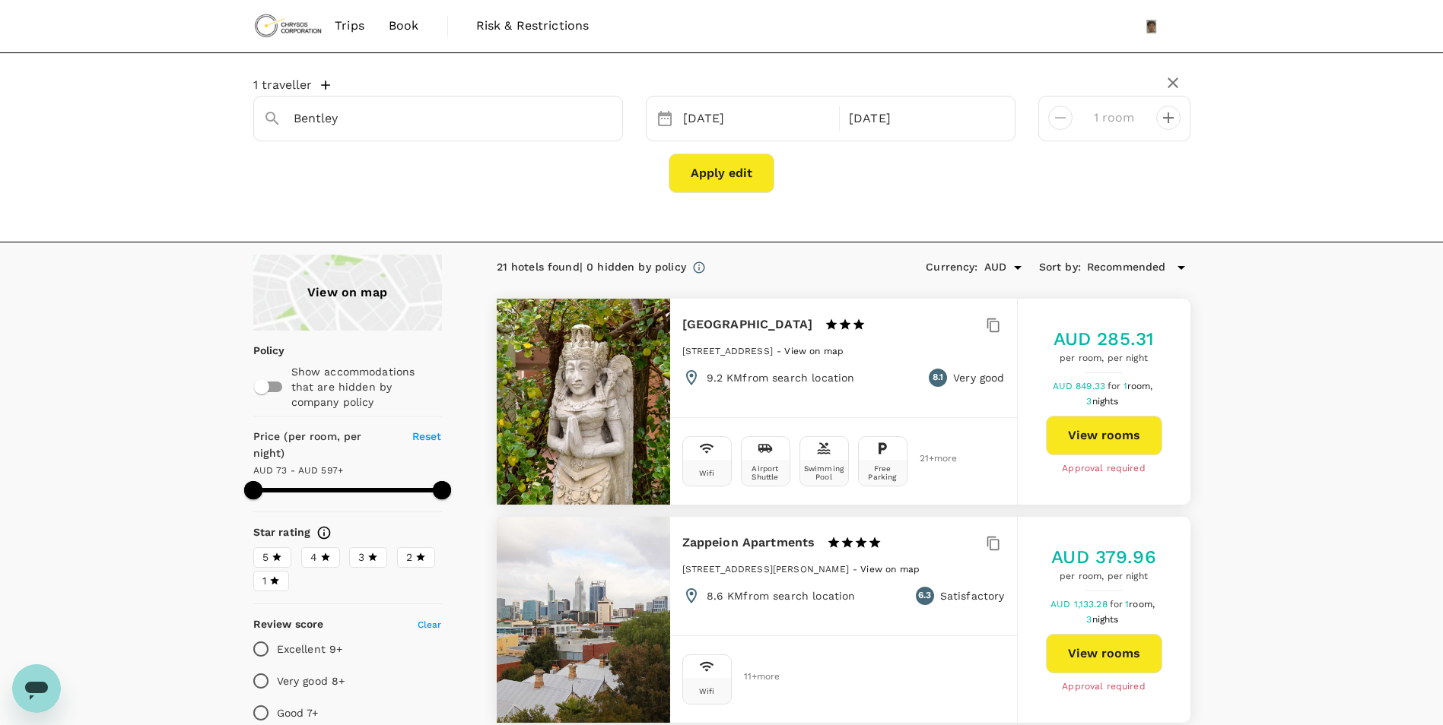
drag, startPoint x: 414, startPoint y: 556, endPoint x: 433, endPoint y: 286, distance: 270.7
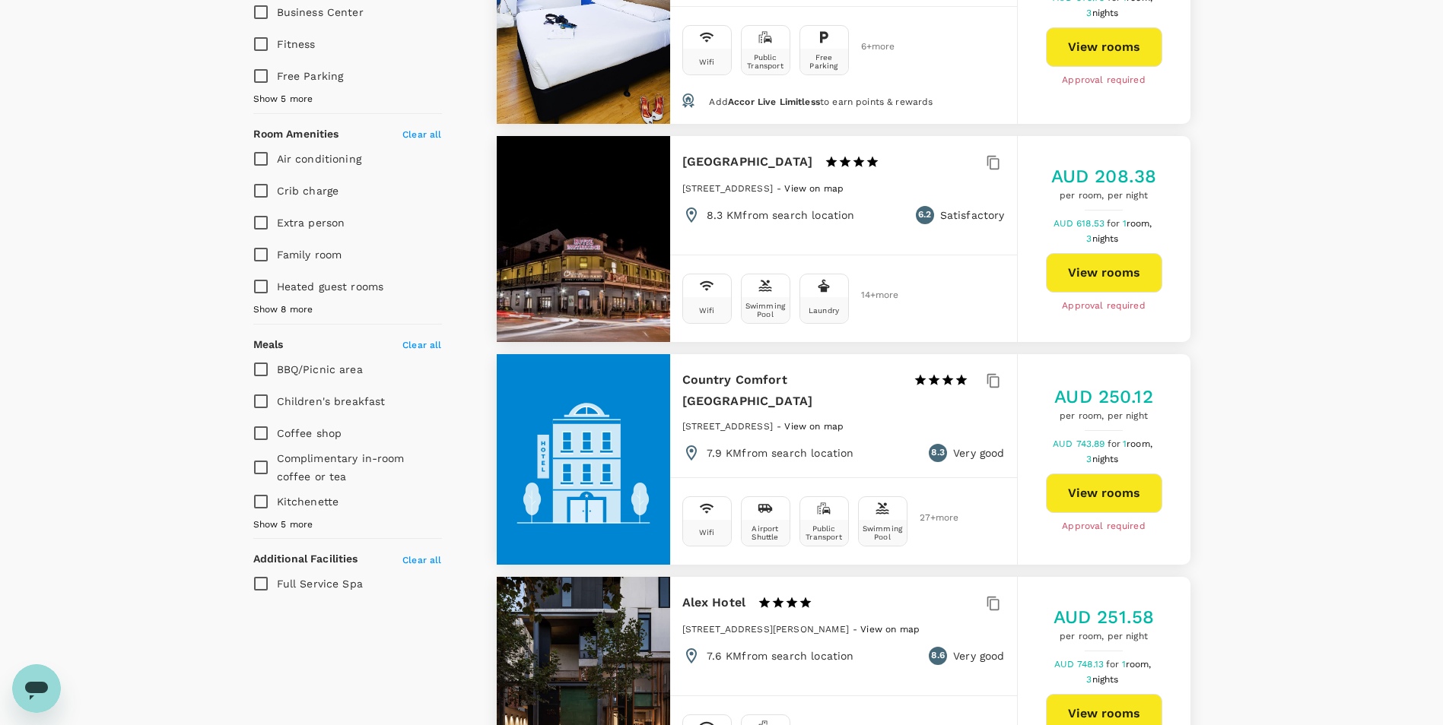
scroll to position [836, 0]
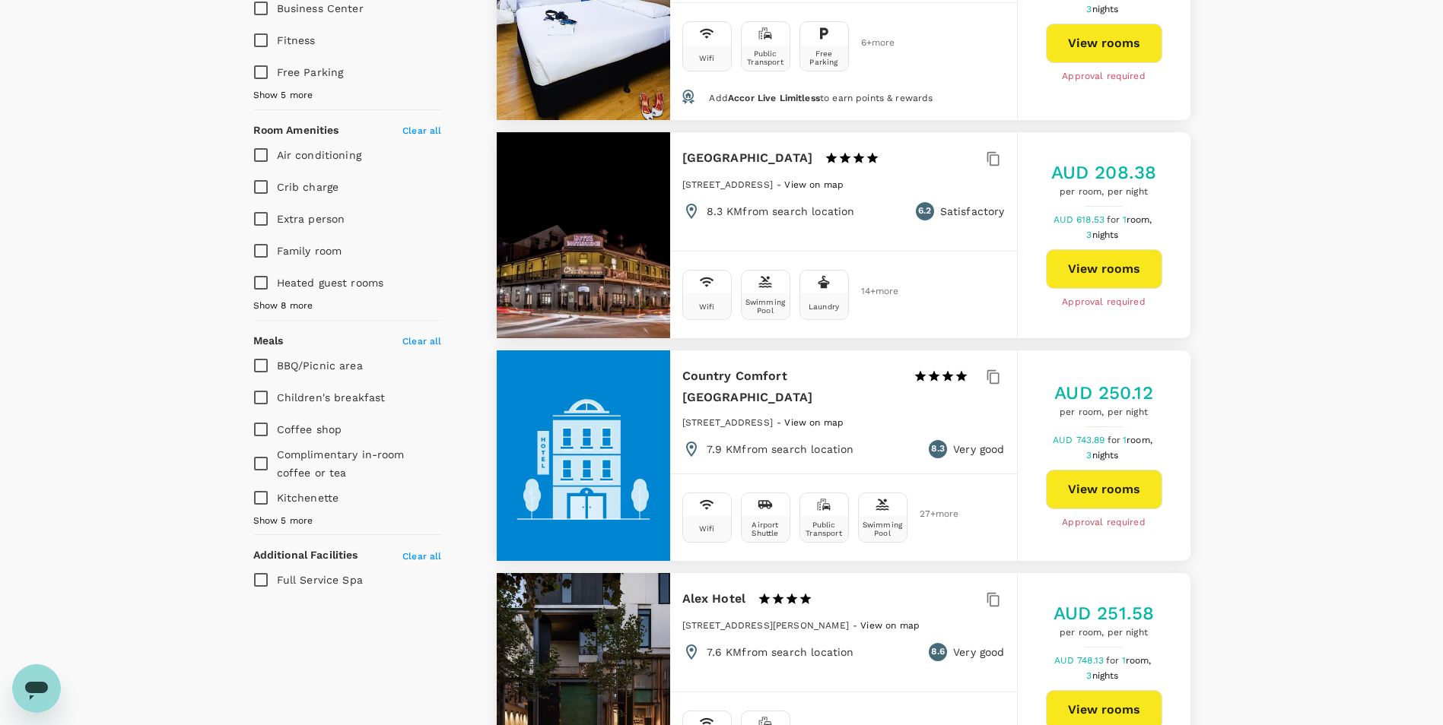
click at [315, 287] on div "Air conditioning Crib charge Extra person Family room Heated guest rooms Show 8…" at bounding box center [347, 226] width 189 height 175
click at [301, 299] on span "Show 8 more" at bounding box center [283, 306] width 60 height 15
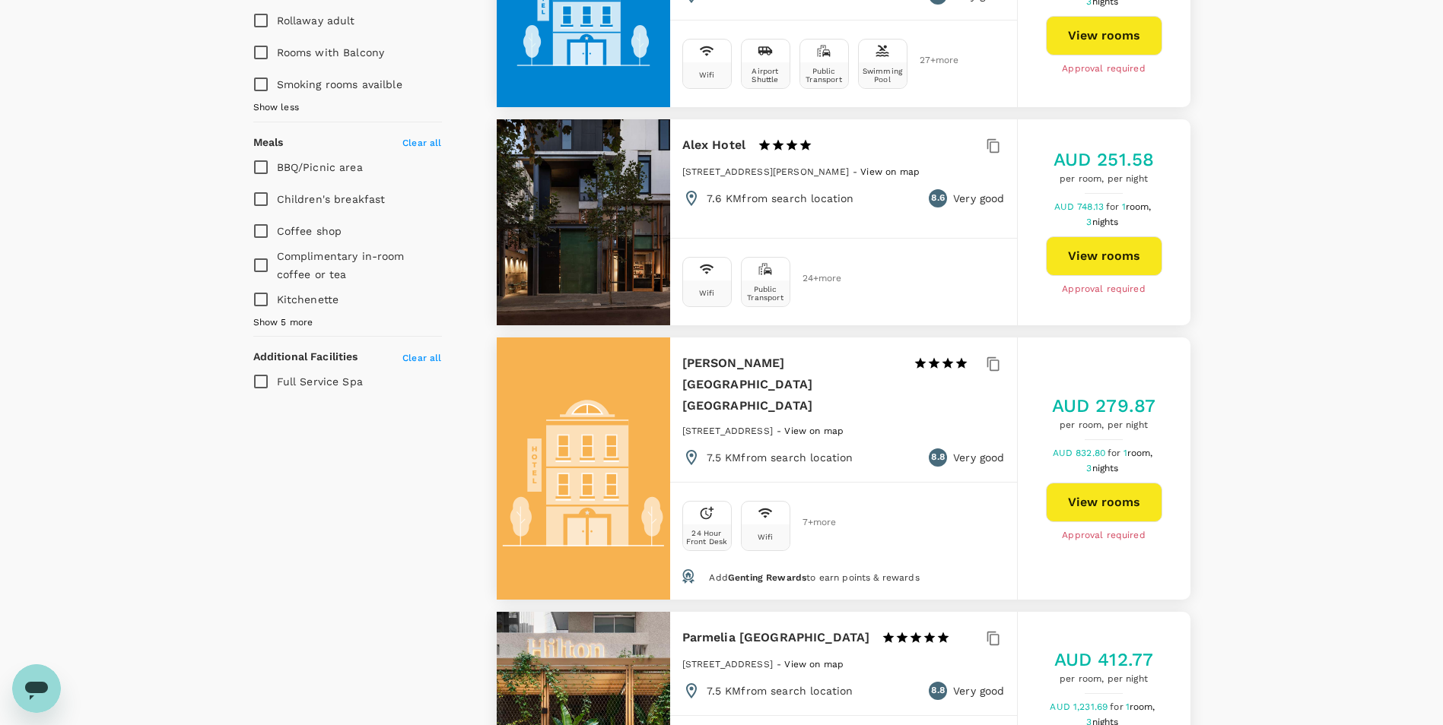
scroll to position [1293, 0]
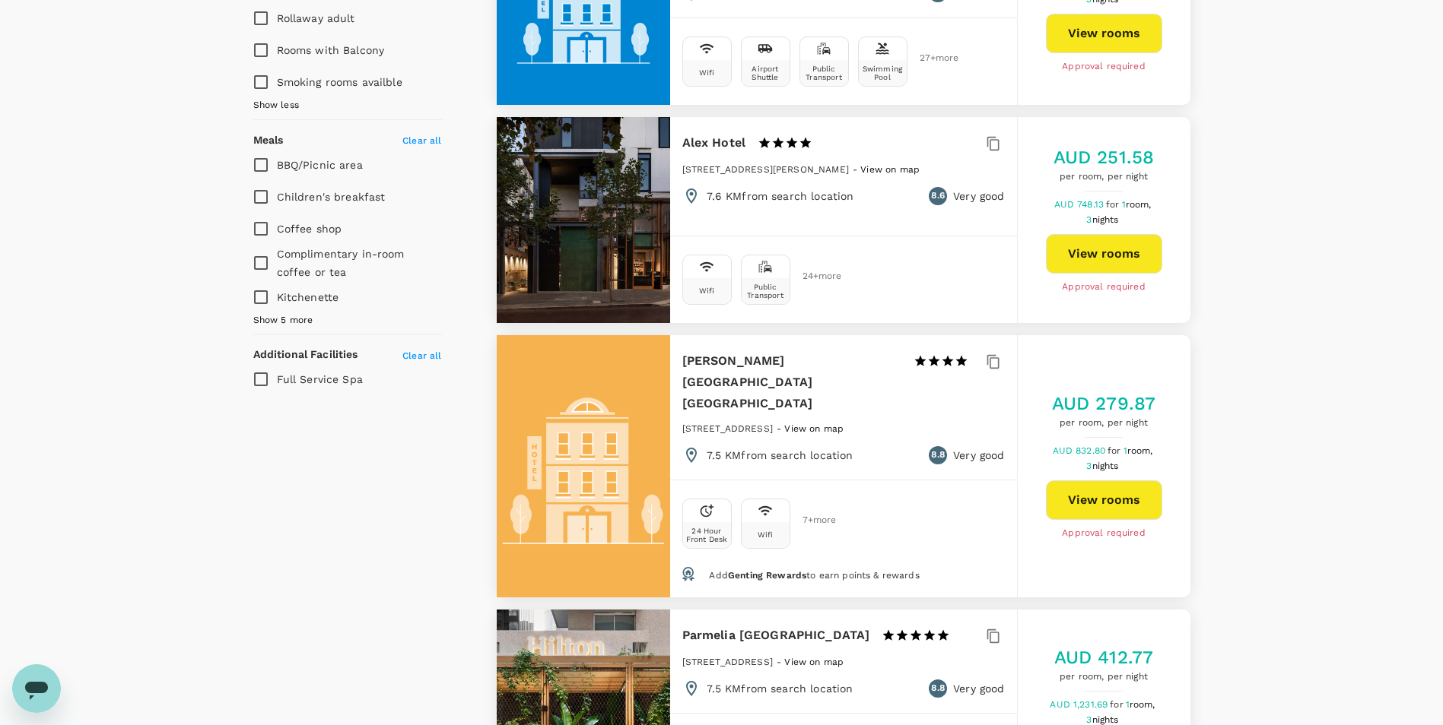
click at [294, 313] on span "Show 5 more" at bounding box center [283, 320] width 60 height 15
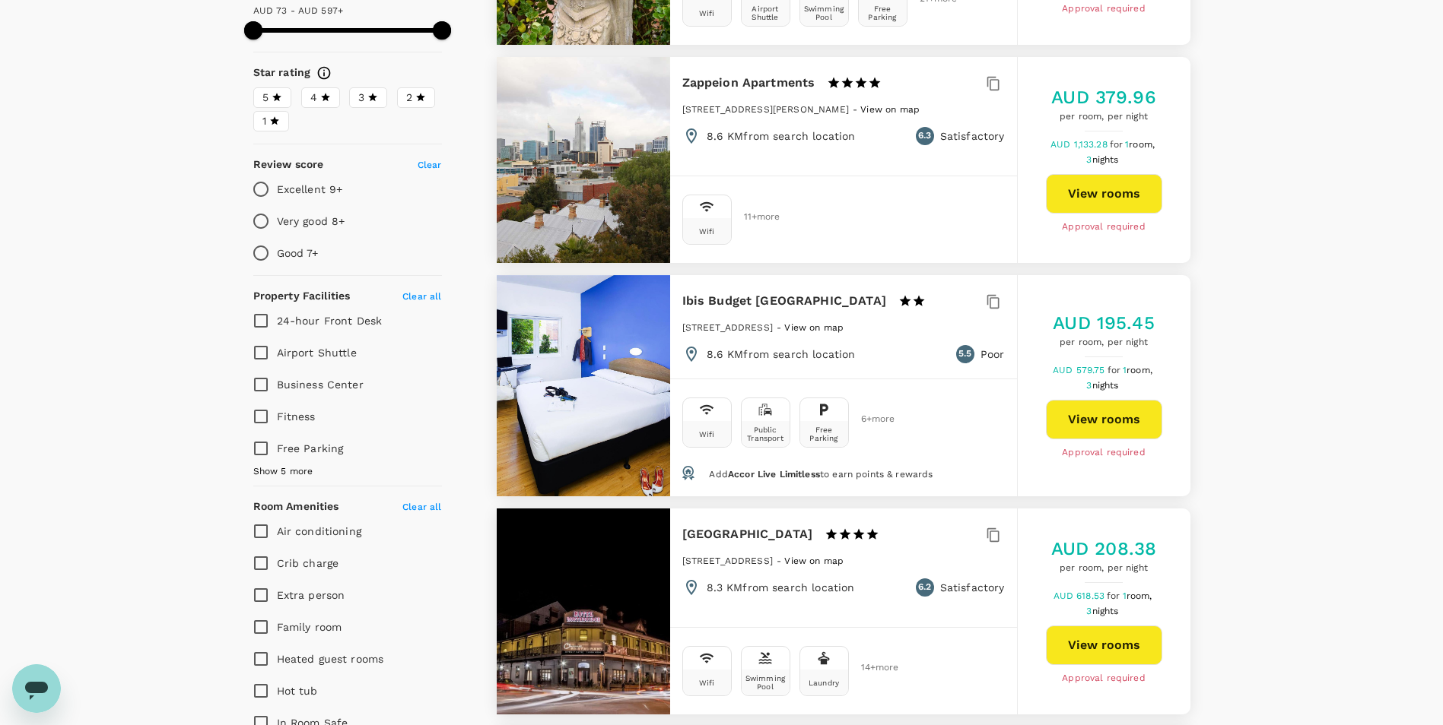
scroll to position [456, 0]
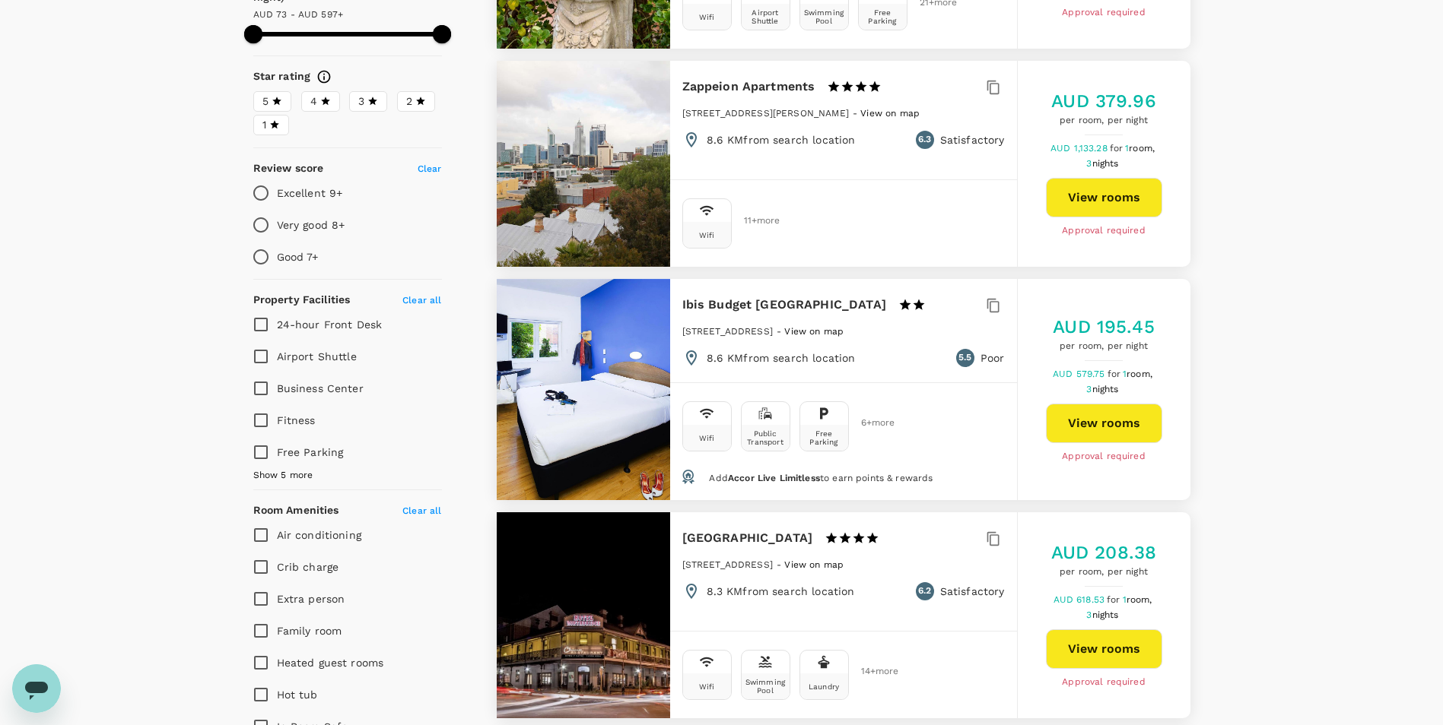
click at [285, 468] on span "Show 5 more" at bounding box center [283, 475] width 60 height 15
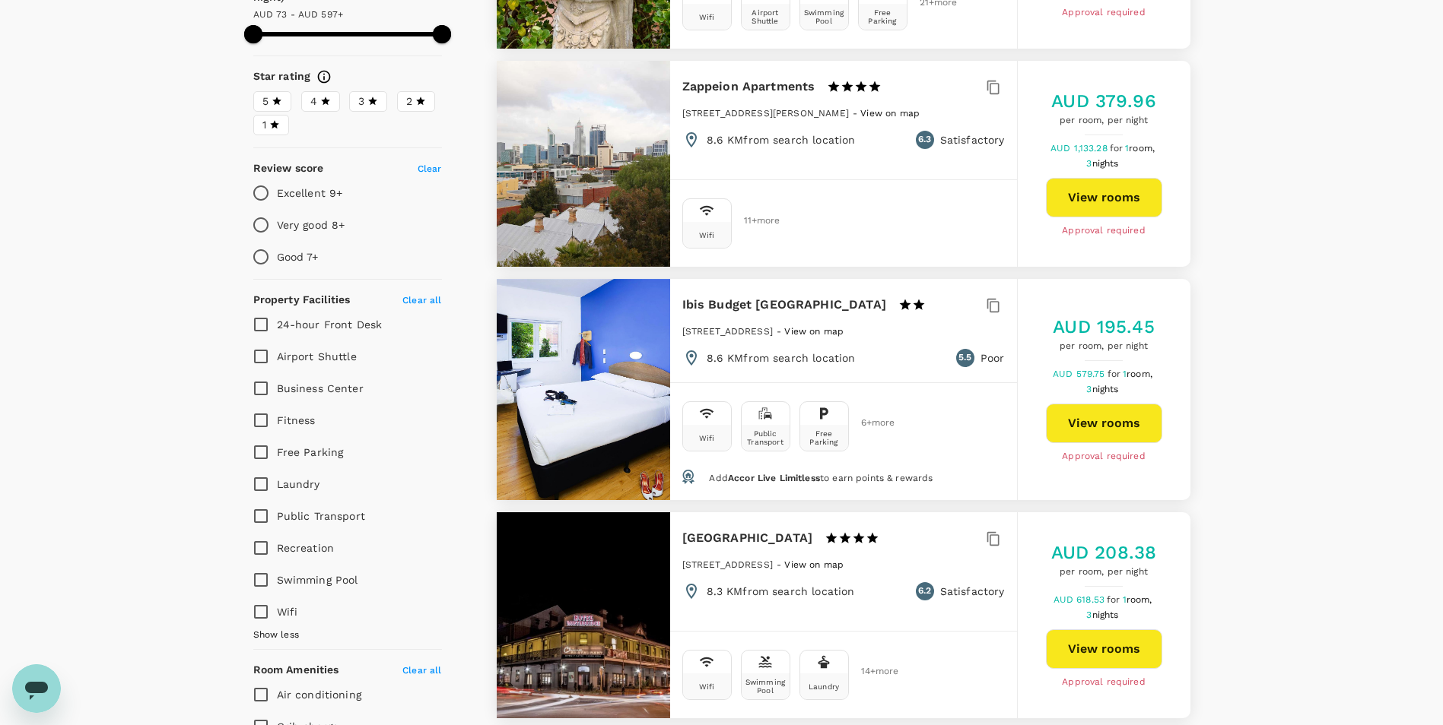
click at [321, 319] on span "24-hour Front Desk" at bounding box center [330, 325] width 106 height 12
click at [277, 313] on input "24-hour Front Desk" at bounding box center [261, 325] width 32 height 32
checkbox input "true"
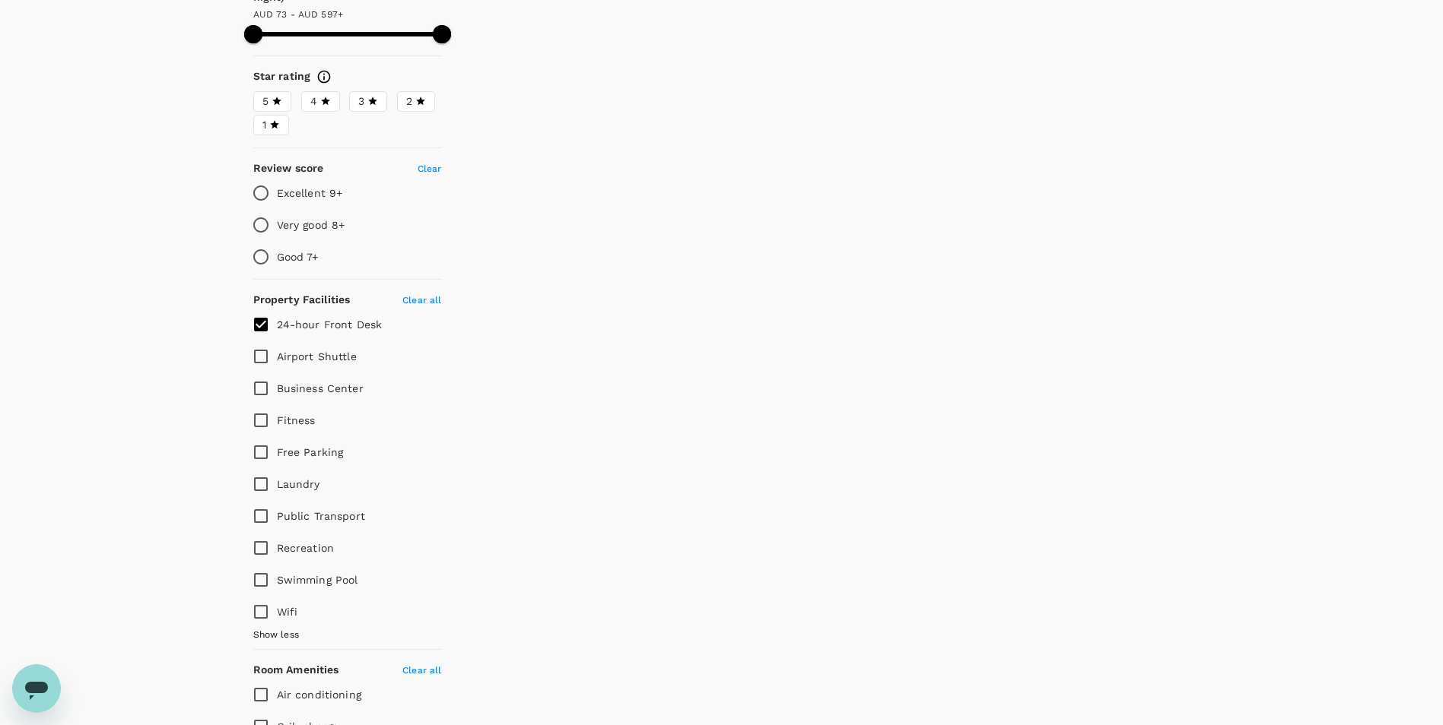
type input "596.44"
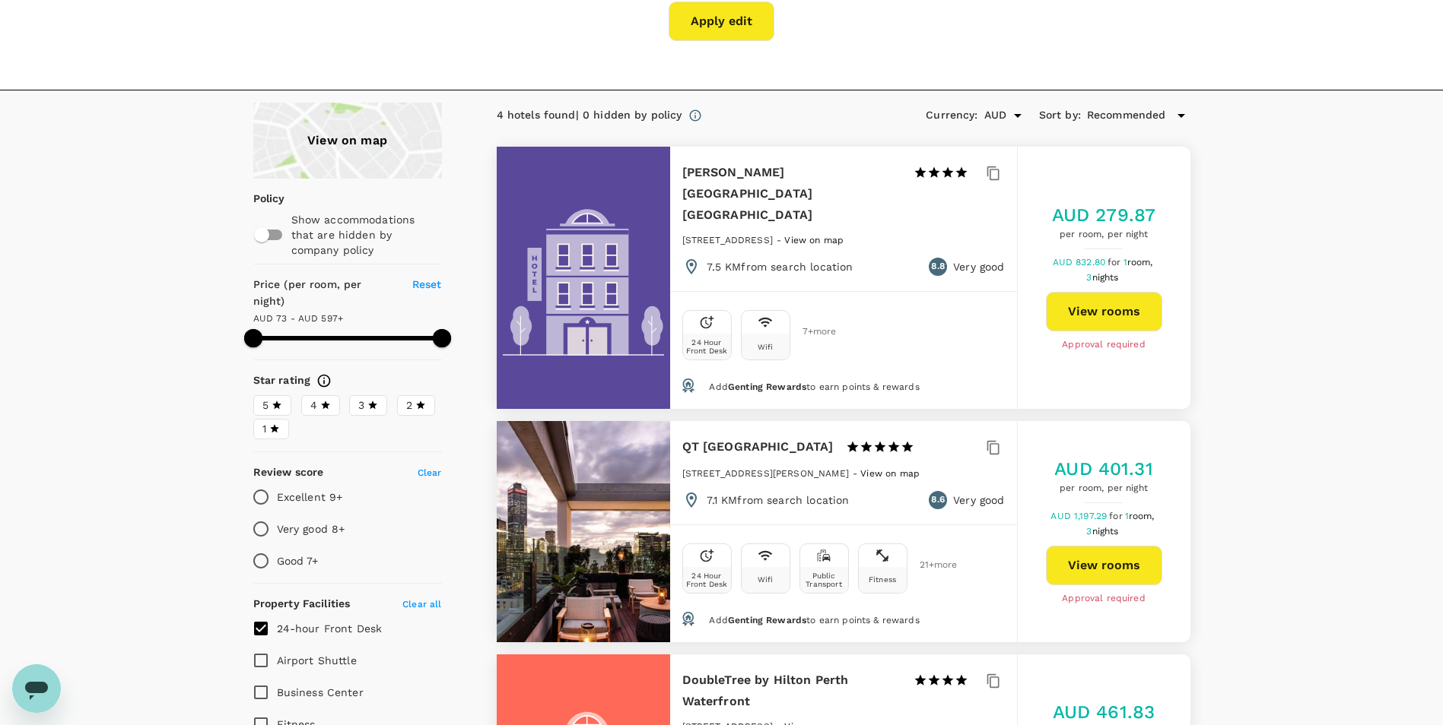
scroll to position [0, 0]
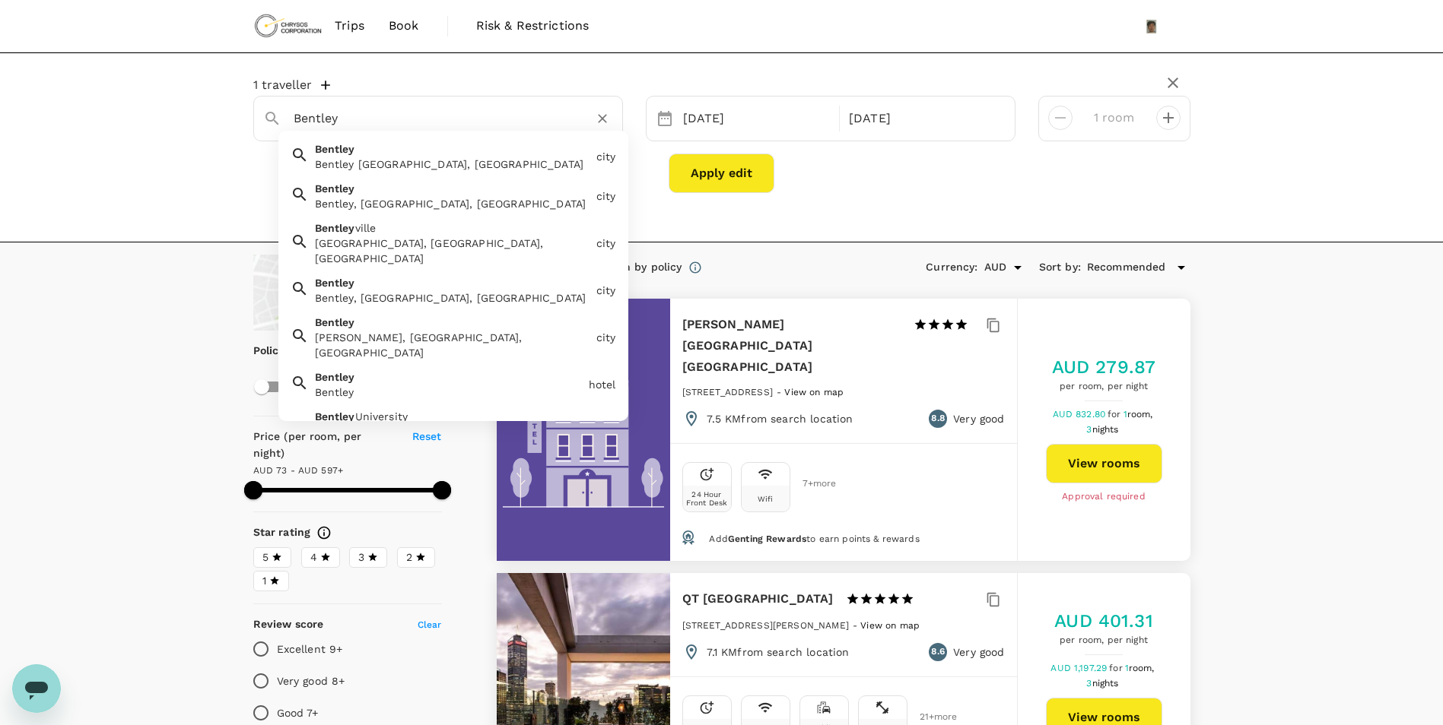
click at [460, 122] on input "Bentley" at bounding box center [432, 118] width 277 height 24
click at [455, 154] on div "Bentley Bentley WA, Australia" at bounding box center [449, 153] width 281 height 36
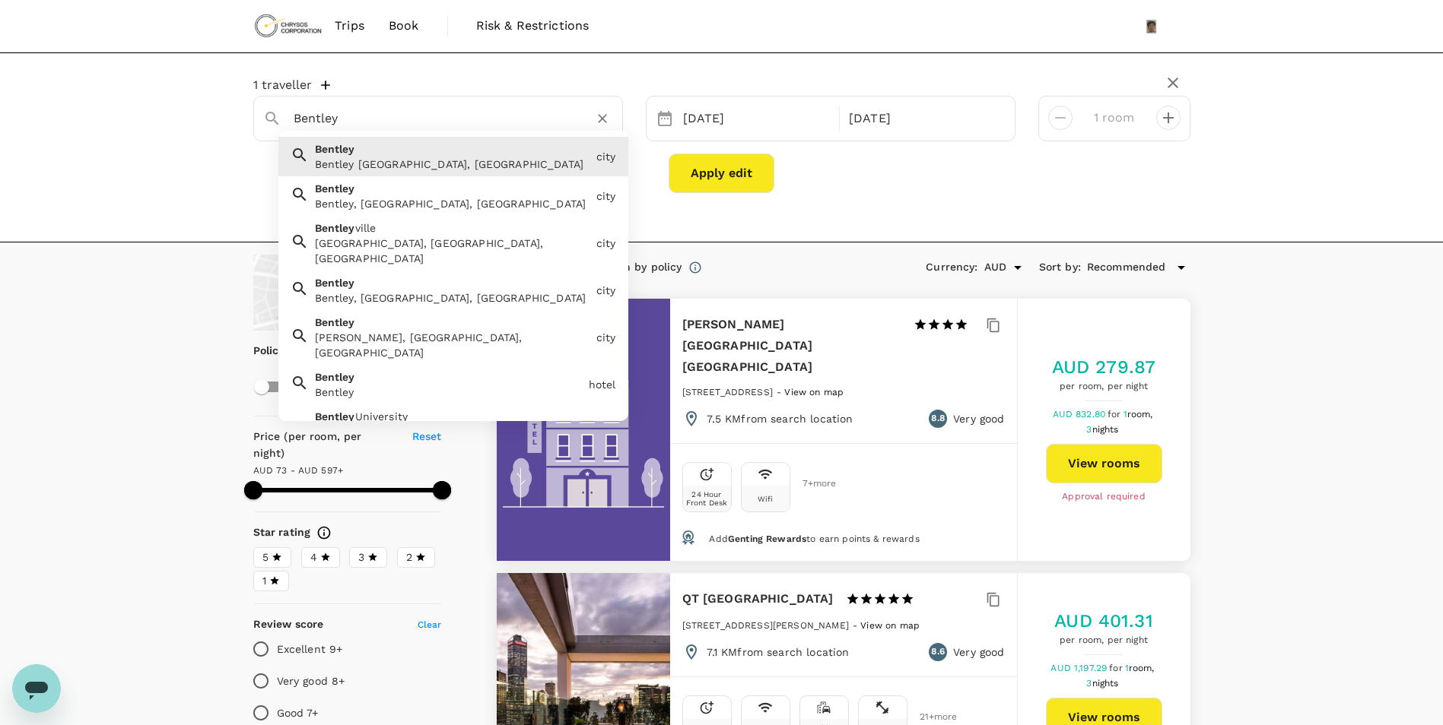
drag, startPoint x: 455, startPoint y: 154, endPoint x: 395, endPoint y: 116, distance: 71.7
click at [395, 116] on input "Bentley" at bounding box center [432, 118] width 277 height 24
click at [420, 160] on div "Bentley WA, Australia" at bounding box center [452, 164] width 275 height 15
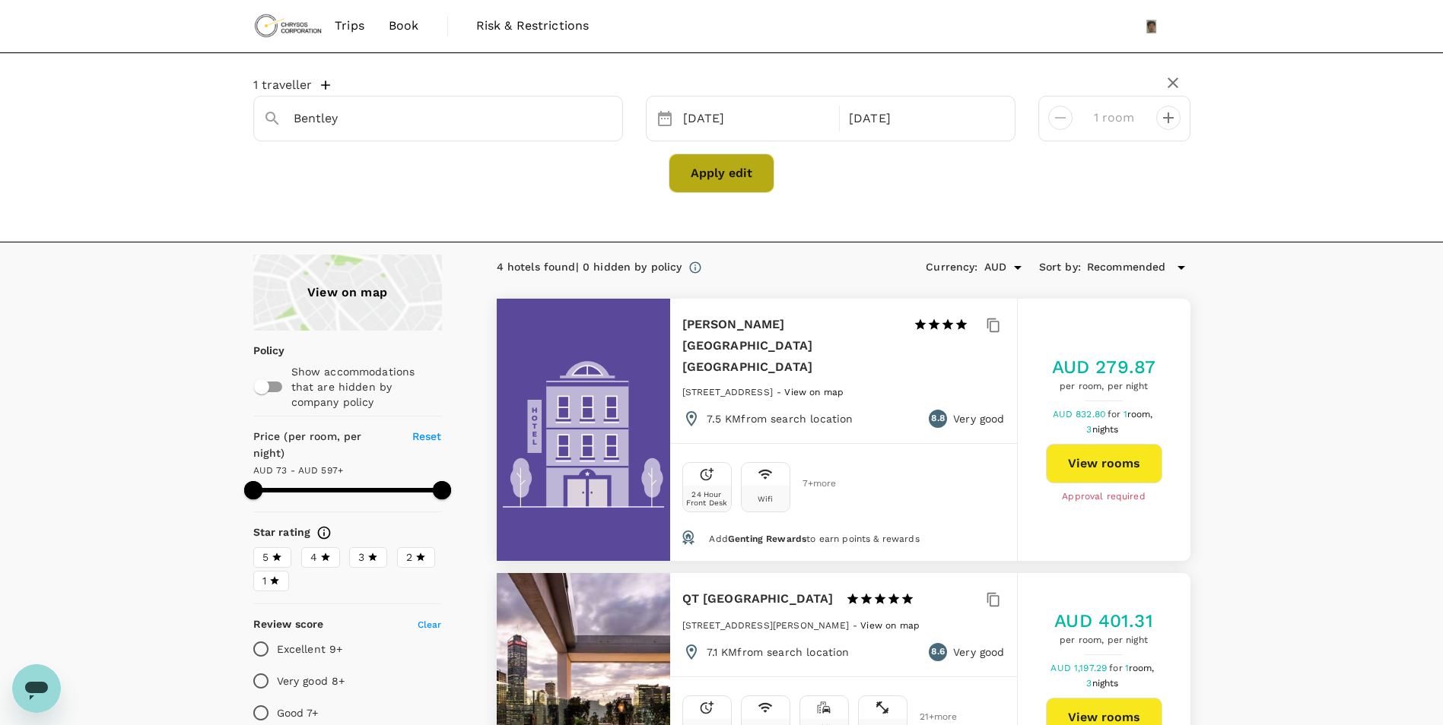
click at [730, 182] on button "Apply edit" at bounding box center [721, 174] width 106 height 40
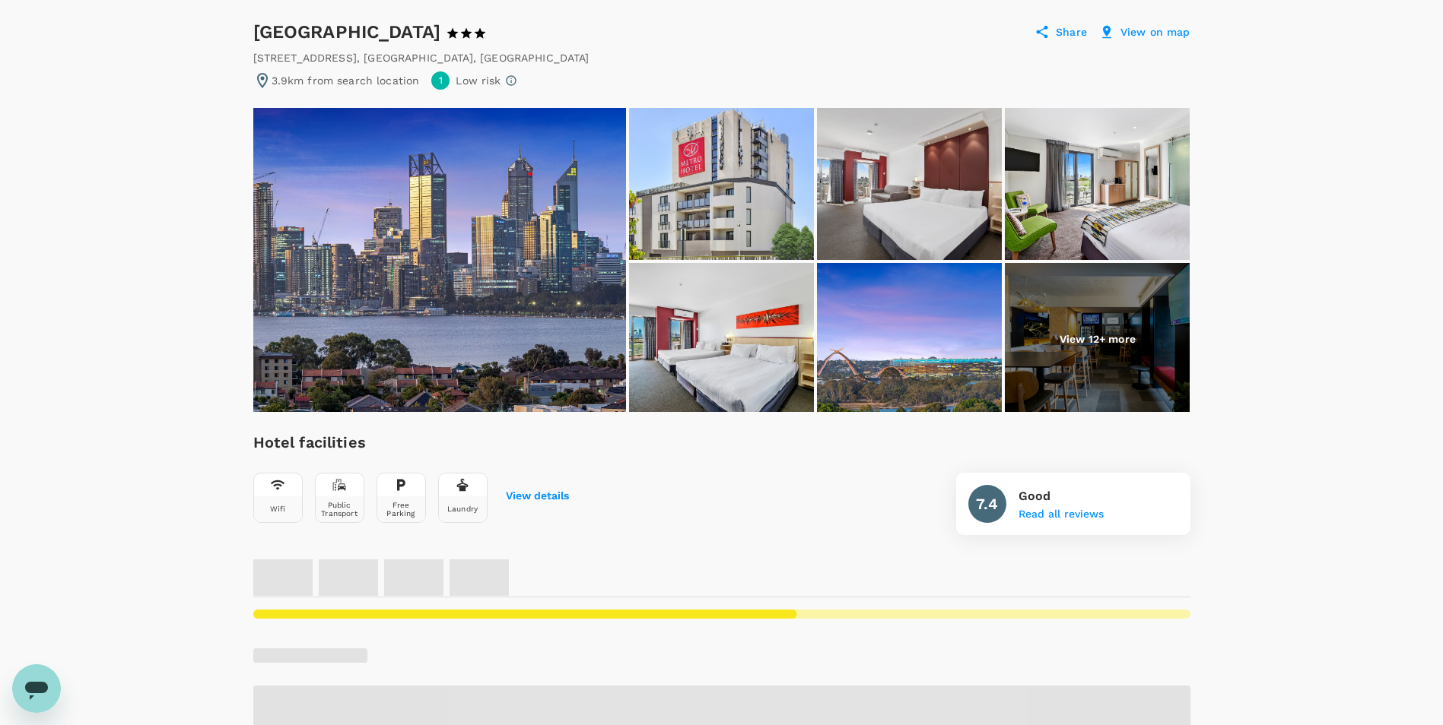
scroll to position [56, 0]
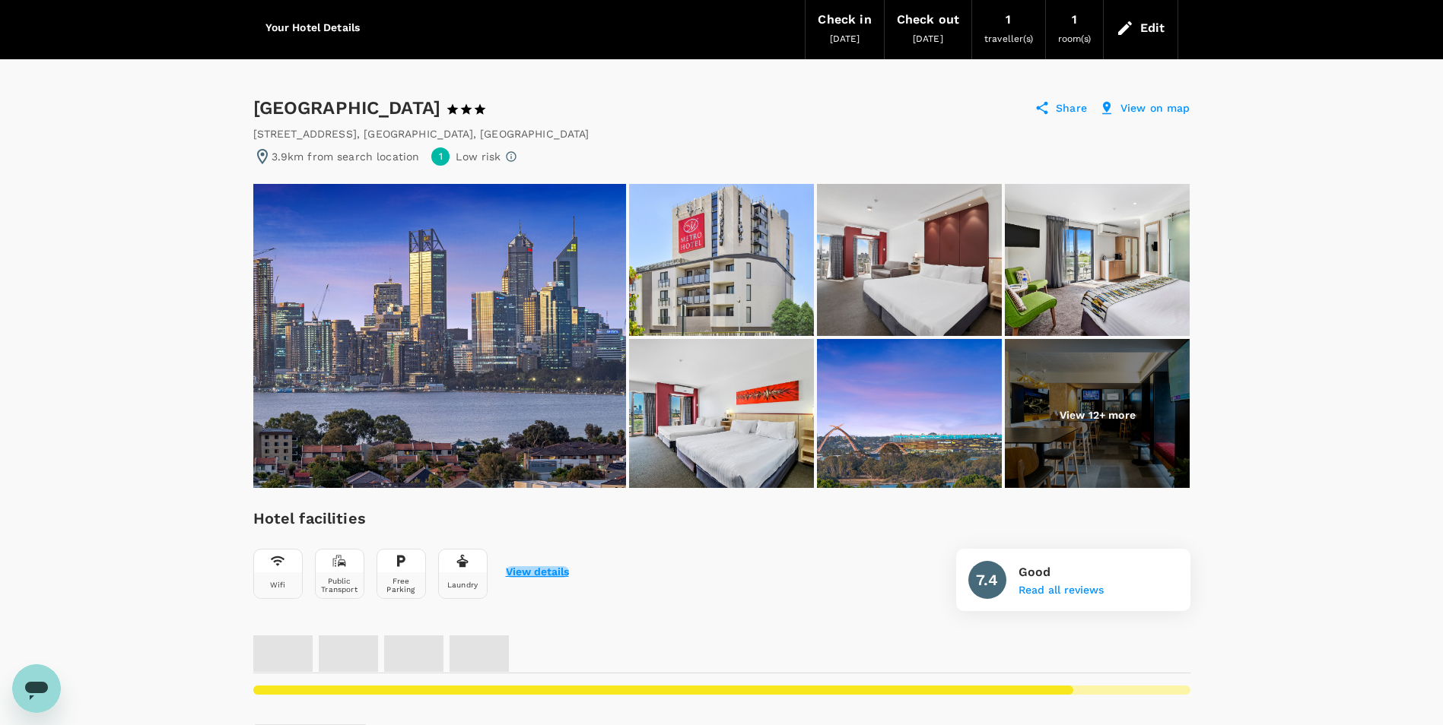
click at [533, 574] on button "View details" at bounding box center [537, 573] width 63 height 12
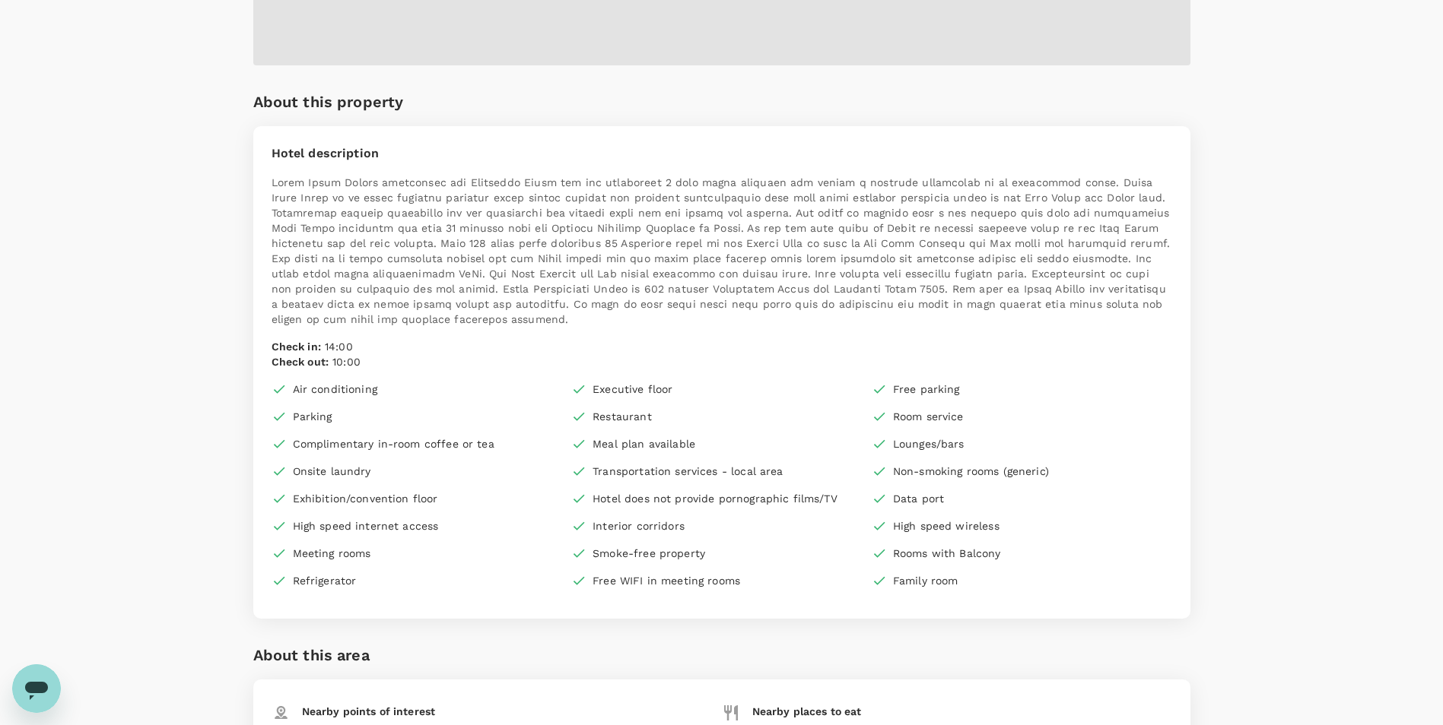
scroll to position [1097, 0]
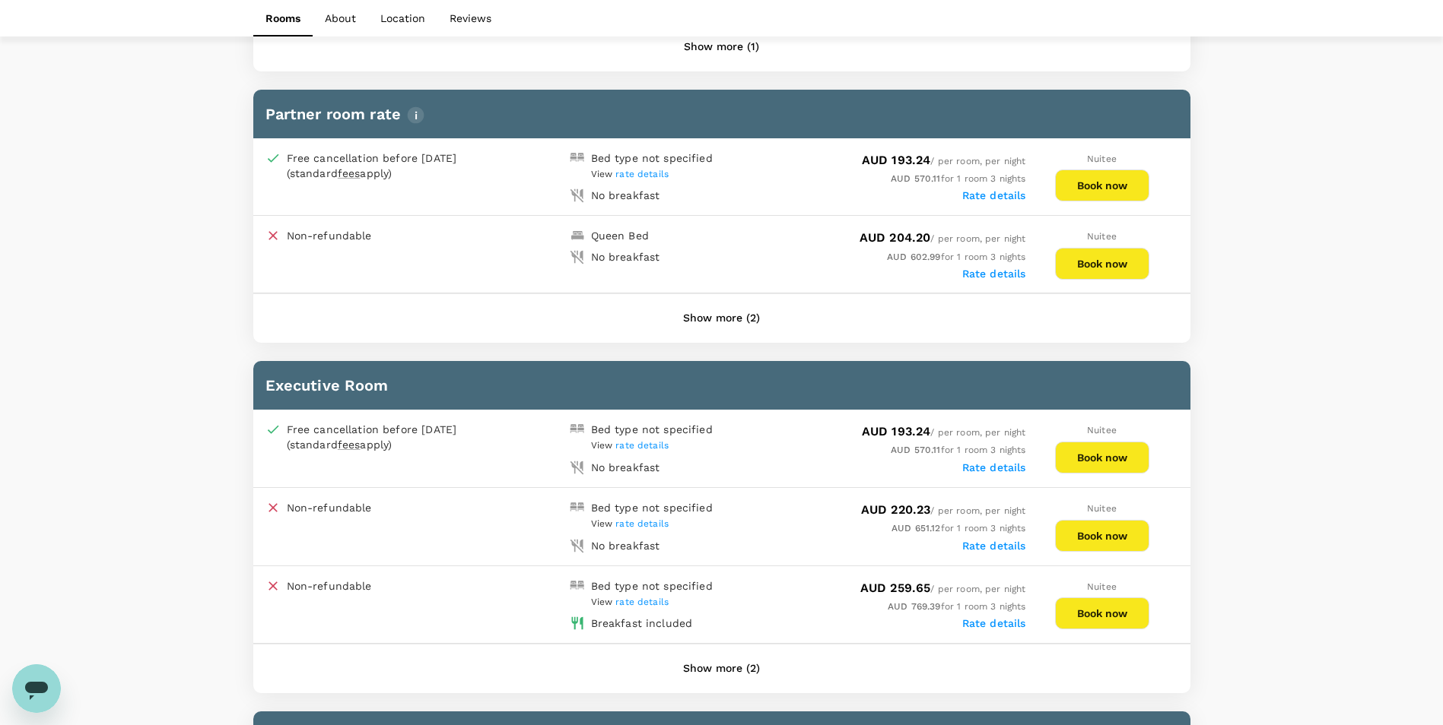
drag, startPoint x: 540, startPoint y: 553, endPoint x: 249, endPoint y: 500, distance: 295.9
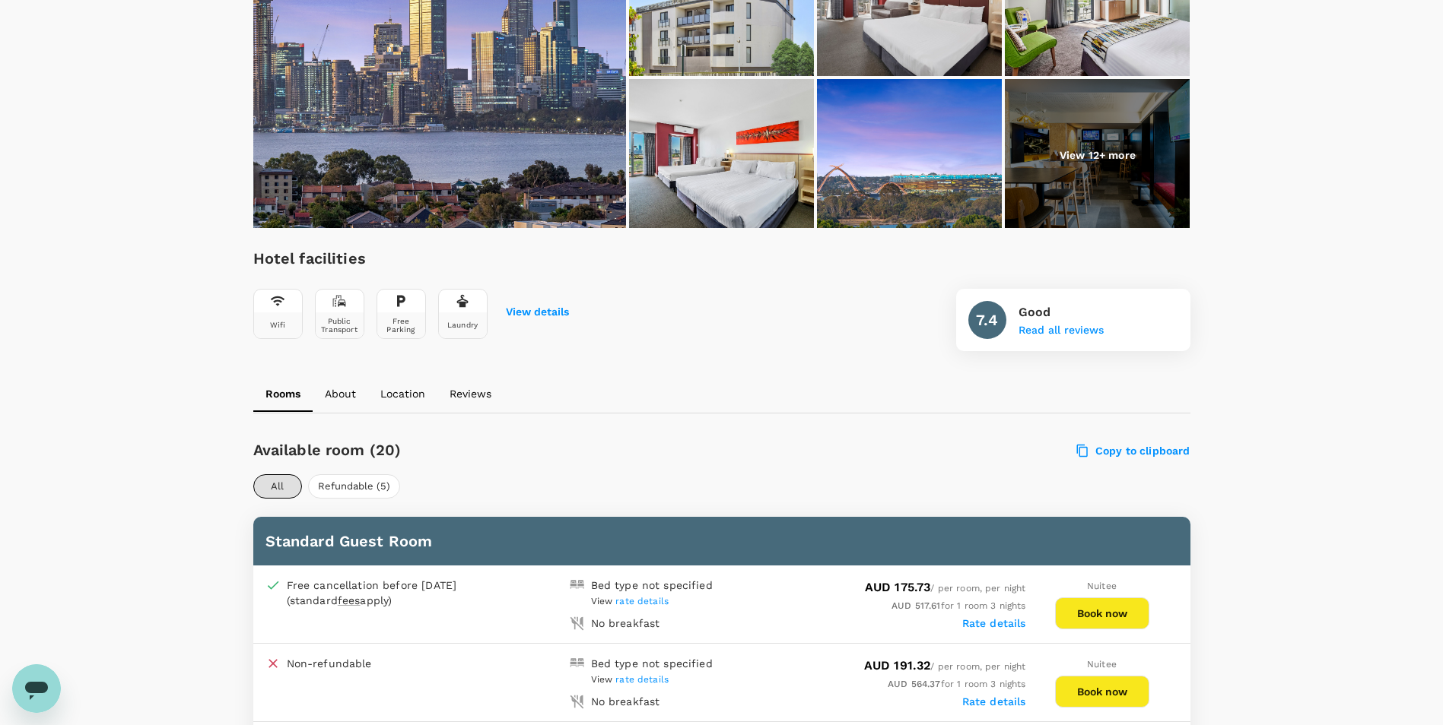
scroll to position [608, 0]
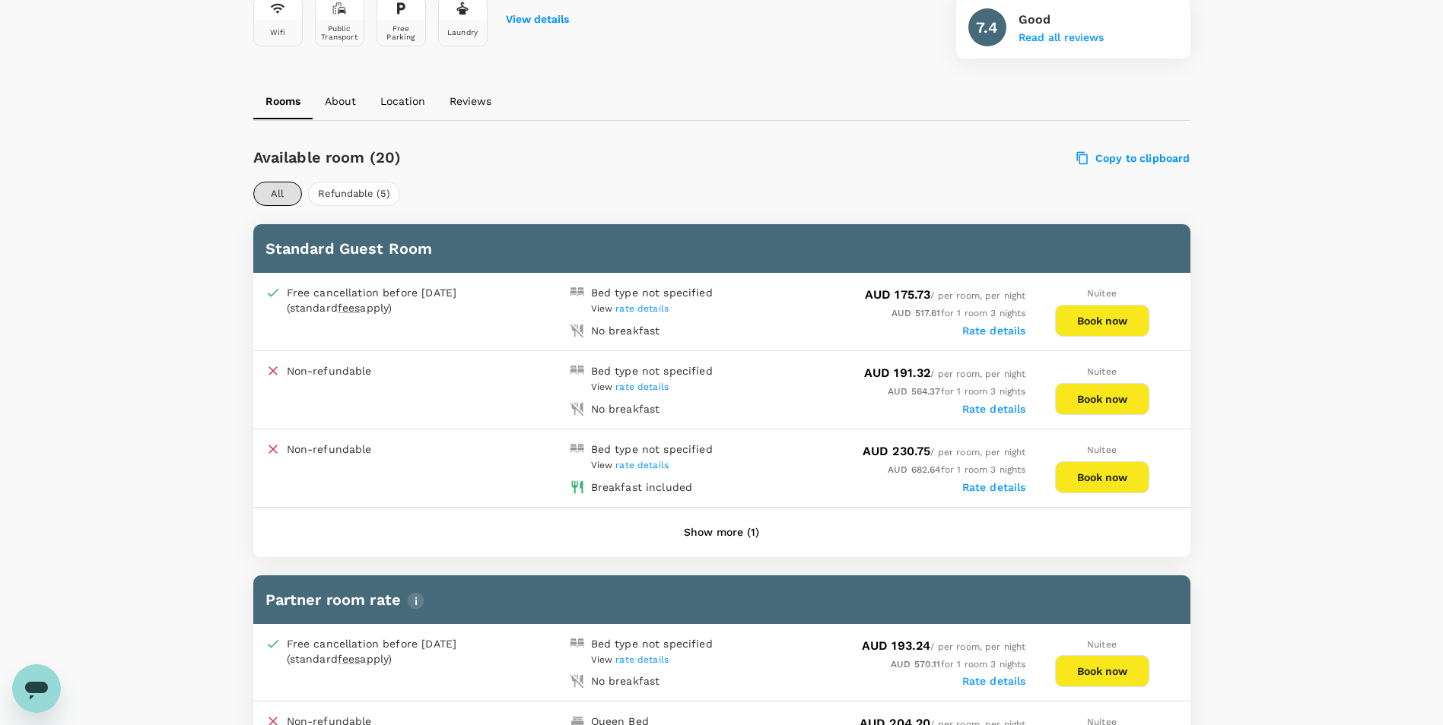
drag, startPoint x: 627, startPoint y: 464, endPoint x: 491, endPoint y: 361, distance: 170.5
click at [491, 361] on div "Non-refundable" at bounding box center [414, 367] width 310 height 21
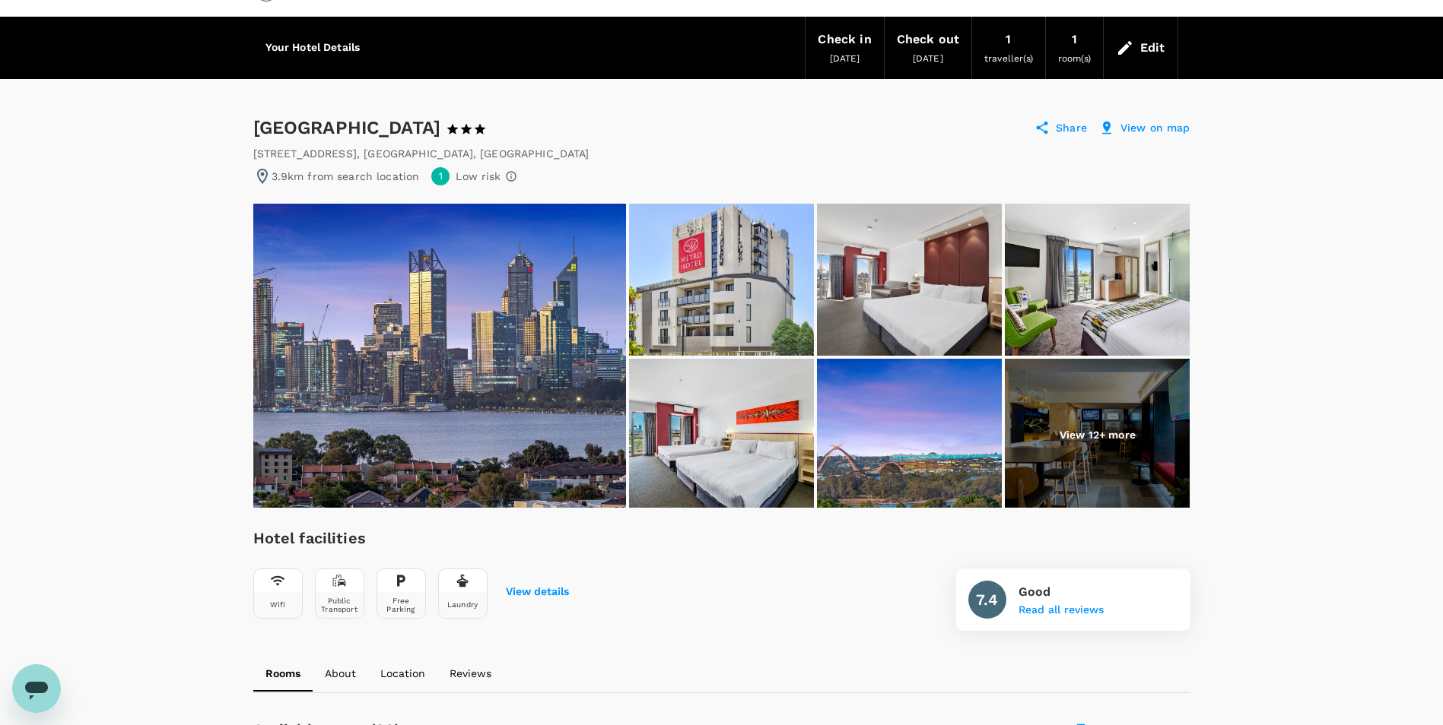
scroll to position [0, 0]
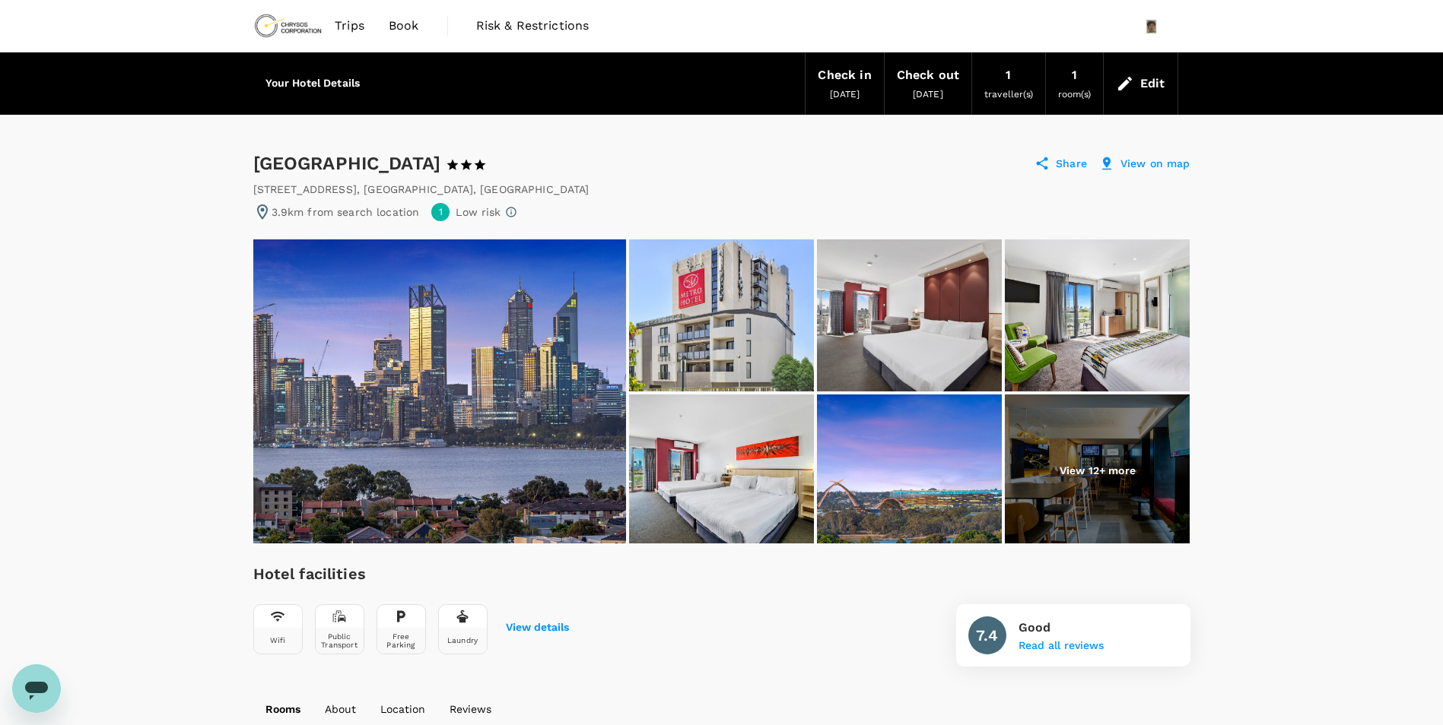
click at [322, 87] on h6 "Your Hotel Details" at bounding box center [312, 83] width 95 height 17
click at [356, 20] on span "Trips" at bounding box center [350, 26] width 30 height 18
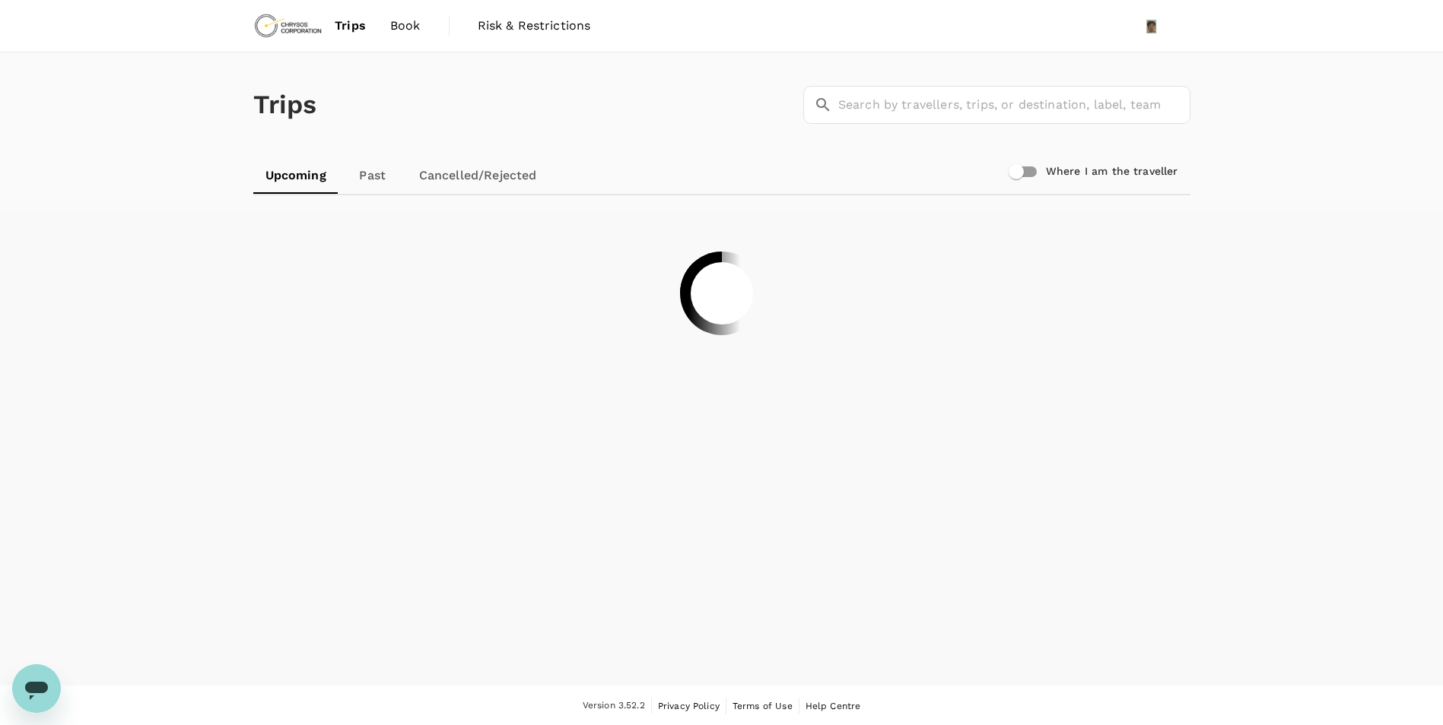
drag, startPoint x: 356, startPoint y: 20, endPoint x: 156, endPoint y: 207, distance: 273.8
click at [156, 207] on div "Trips ​ ​ Upcoming Past Cancelled/Rejected Where I am the traveller" at bounding box center [721, 132] width 1443 height 161
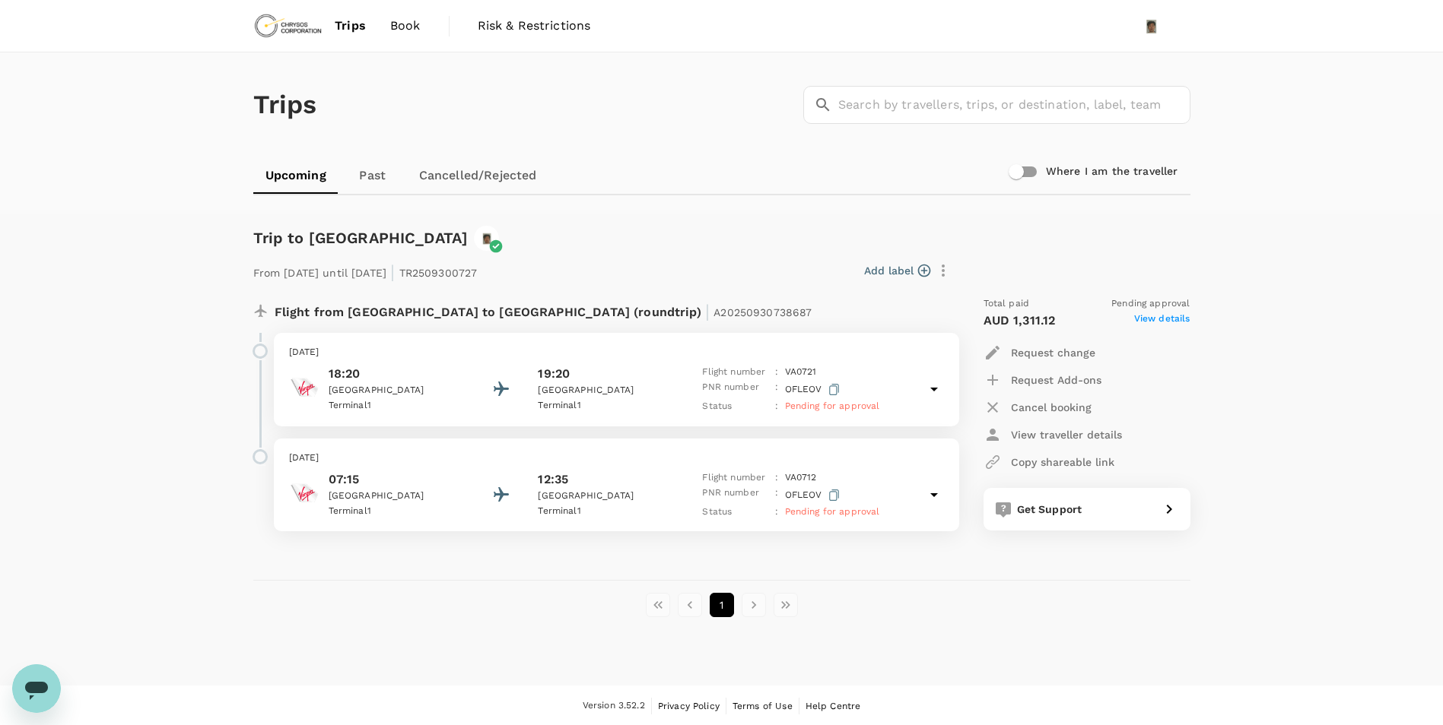
drag, startPoint x: 971, startPoint y: 8, endPoint x: 697, endPoint y: 190, distance: 329.6
click at [697, 190] on div "Upcoming Past Cancelled/Rejected" at bounding box center [721, 175] width 937 height 36
click at [408, 24] on span "Book" at bounding box center [405, 24] width 30 height 18
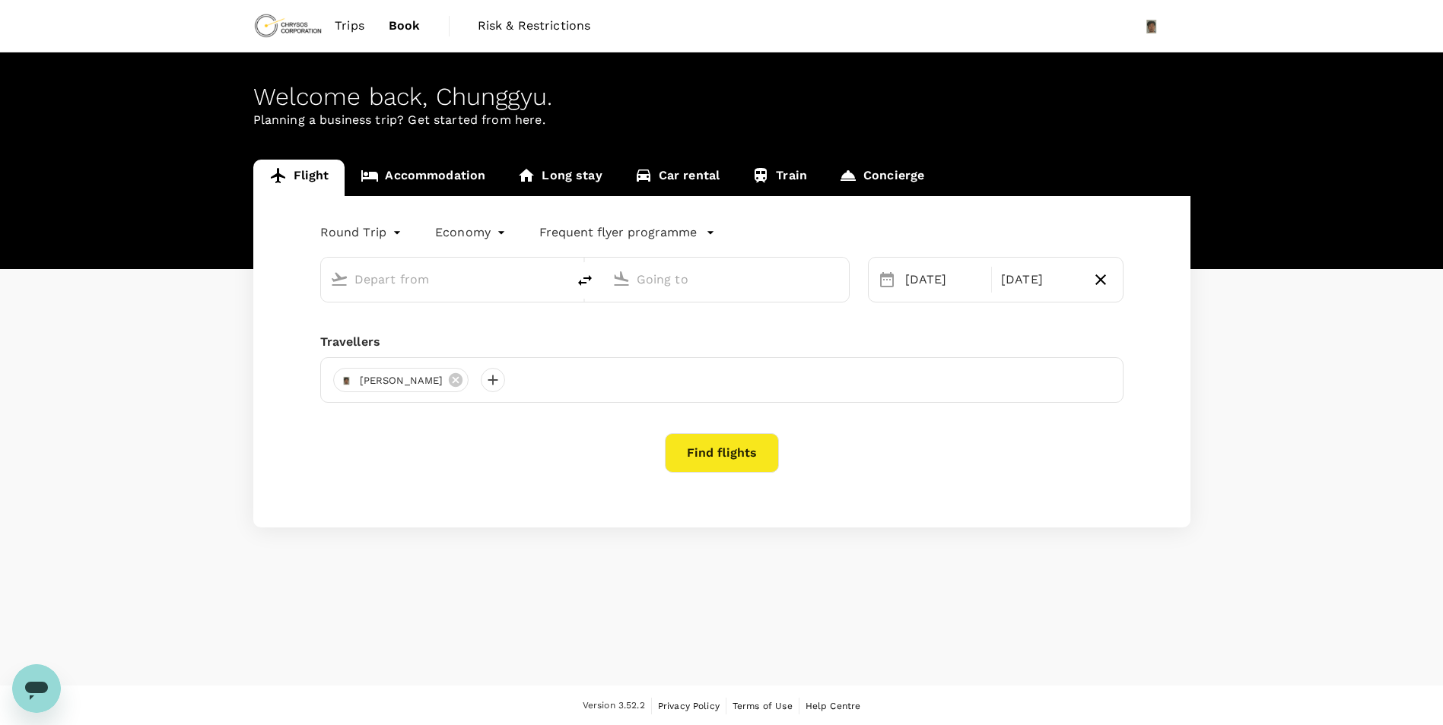
type input "Adelaide (ADL)"
type input "[GEOGRAPHIC_DATA], [GEOGRAPHIC_DATA] (any)"
type input "Adelaide (ADL)"
type input "[GEOGRAPHIC_DATA], [GEOGRAPHIC_DATA] (any)"
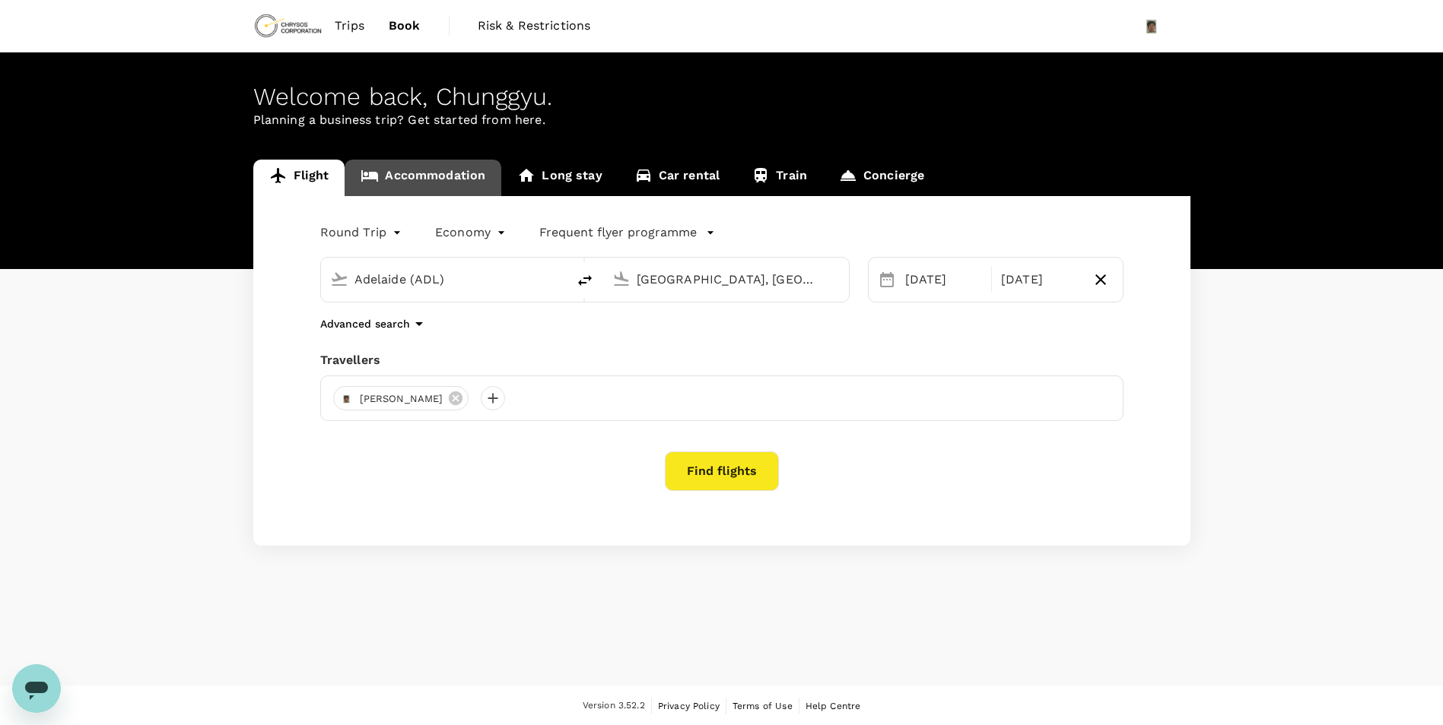
click at [422, 179] on link "Accommodation" at bounding box center [422, 178] width 157 height 36
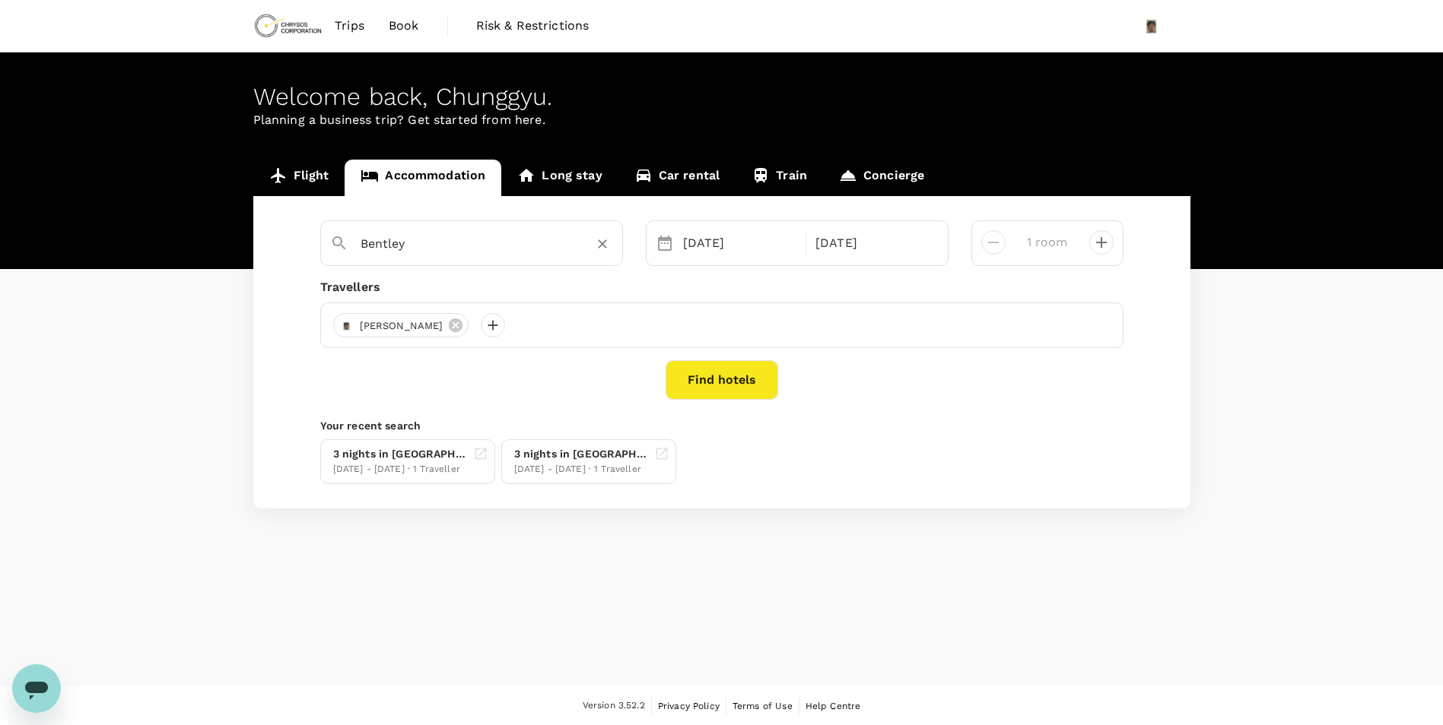
click at [474, 229] on div "Bentley" at bounding box center [480, 238] width 265 height 36
click at [611, 464] on div "[DATE] - [DATE] · 1 Traveller" at bounding box center [581, 469] width 134 height 15
click at [687, 173] on link "Car rental" at bounding box center [677, 178] width 118 height 36
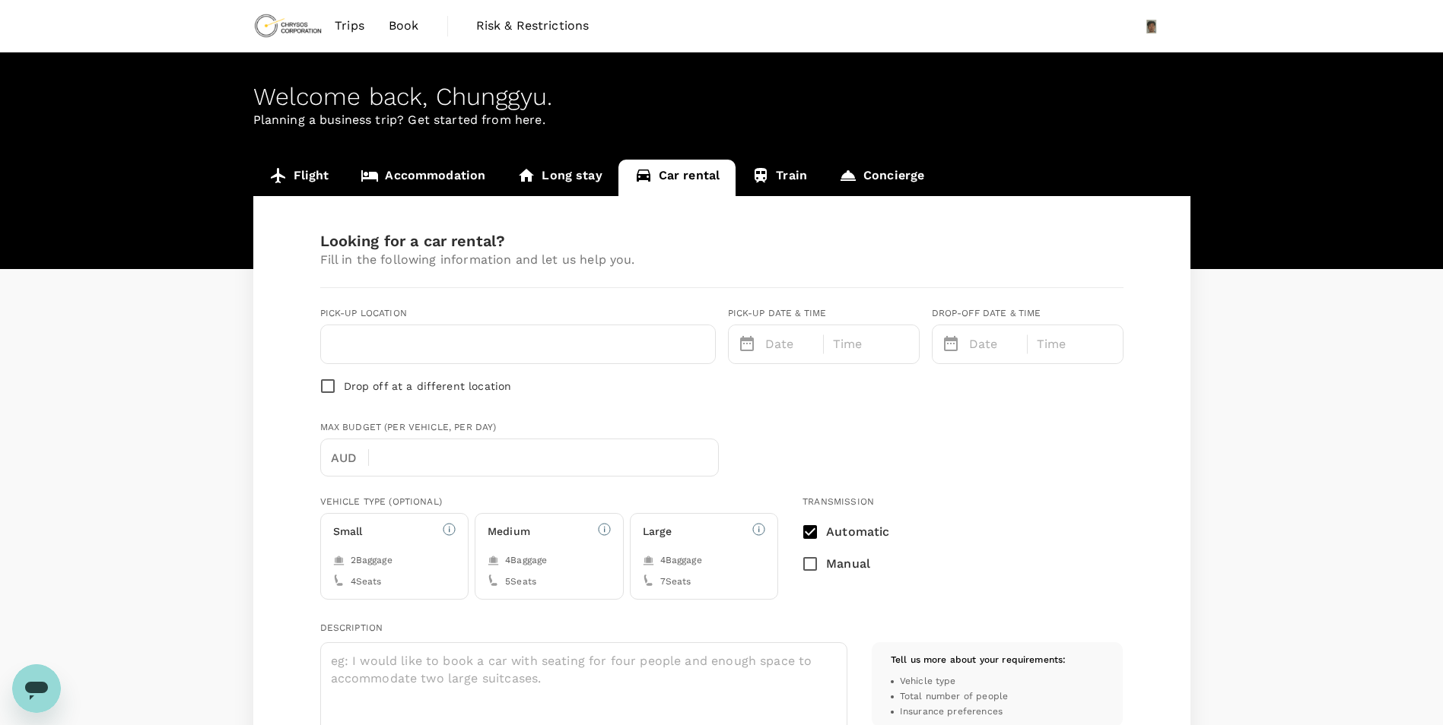
type input "[PERSON_NAME][EMAIL_ADDRESS][PERSON_NAME][DOMAIN_NAME]"
type input "61"
type input "432735386"
click at [579, 357] on div at bounding box center [518, 344] width 394 height 38
click at [514, 339] on input "text" at bounding box center [518, 344] width 376 height 24
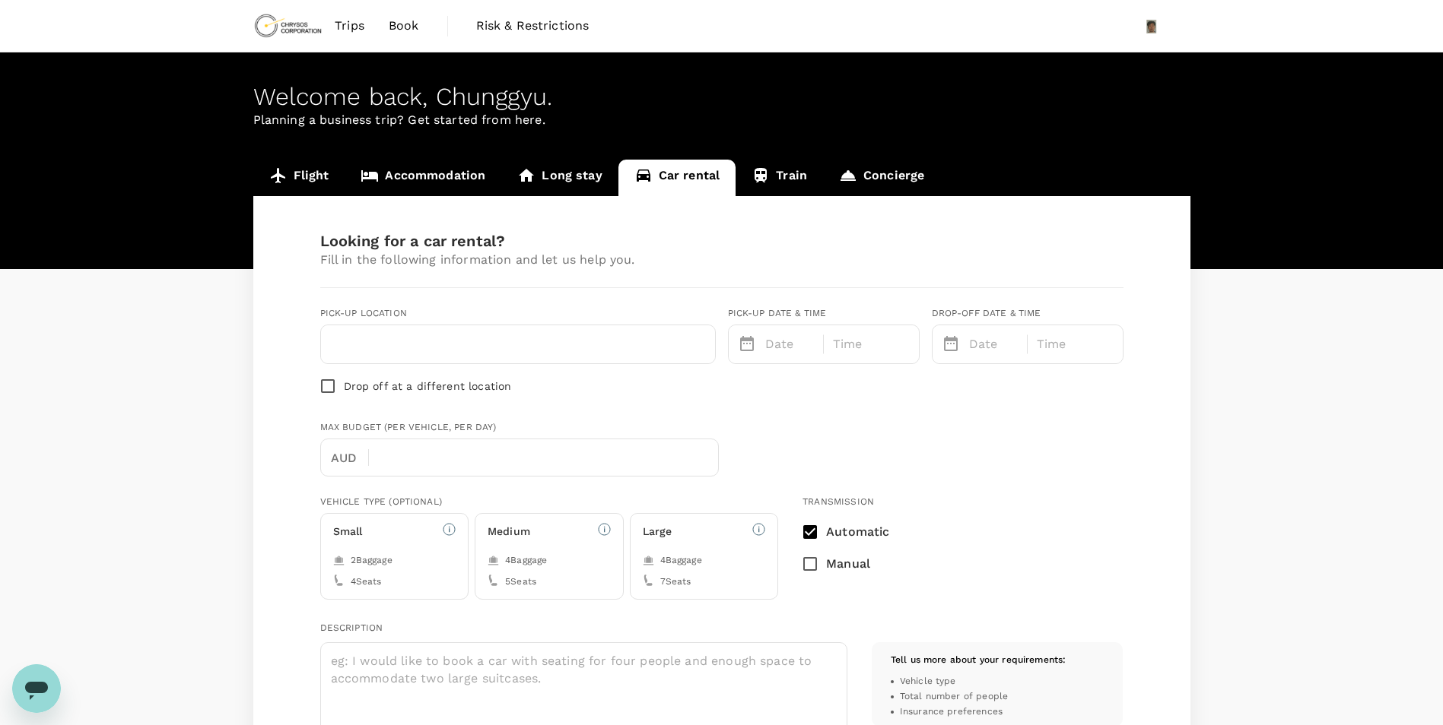
click at [803, 342] on p "Date" at bounding box center [789, 344] width 49 height 18
click at [949, 385] on icon "Next month" at bounding box center [947, 387] width 18 height 18
click at [761, 474] on button "5" at bounding box center [758, 478] width 27 height 27
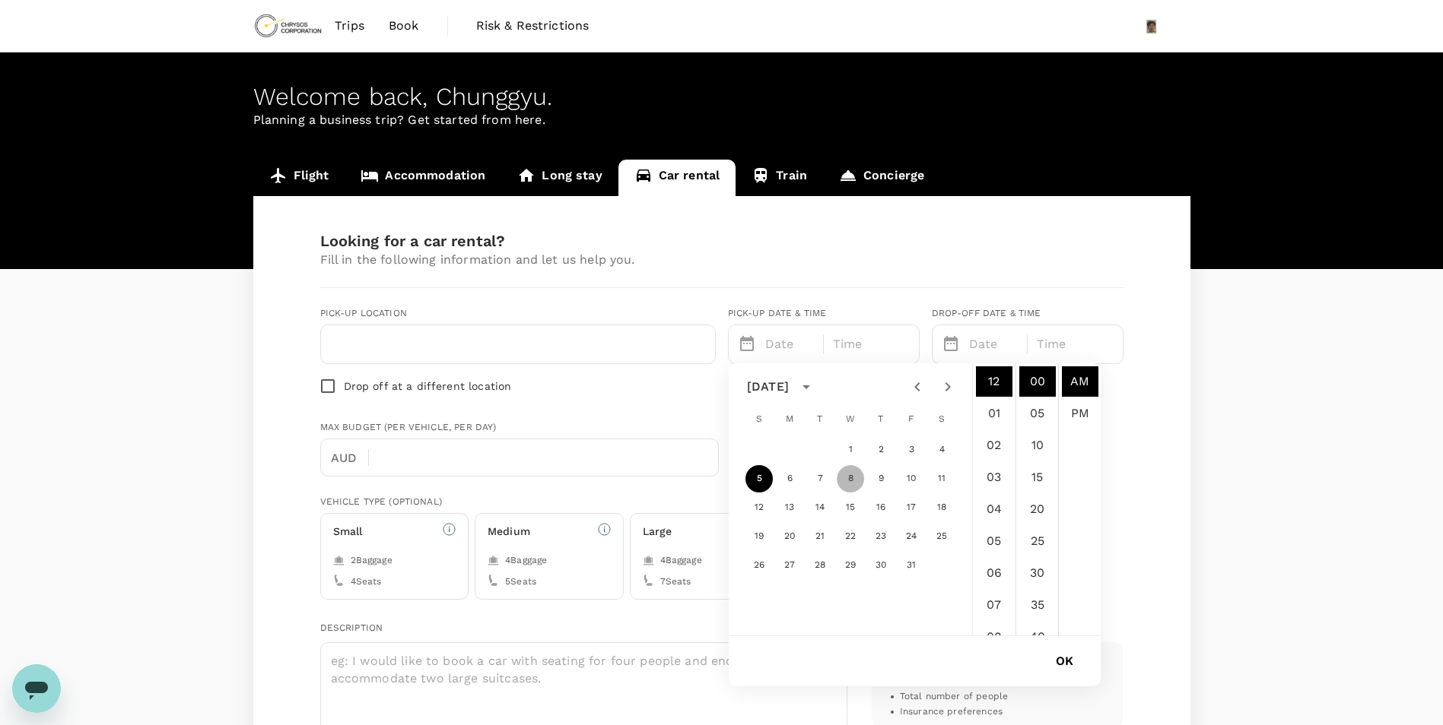
click at [849, 484] on button "8" at bounding box center [849, 478] width 27 height 27
click at [751, 474] on button "5" at bounding box center [758, 478] width 27 height 27
click at [989, 423] on li "06" at bounding box center [994, 421] width 36 height 30
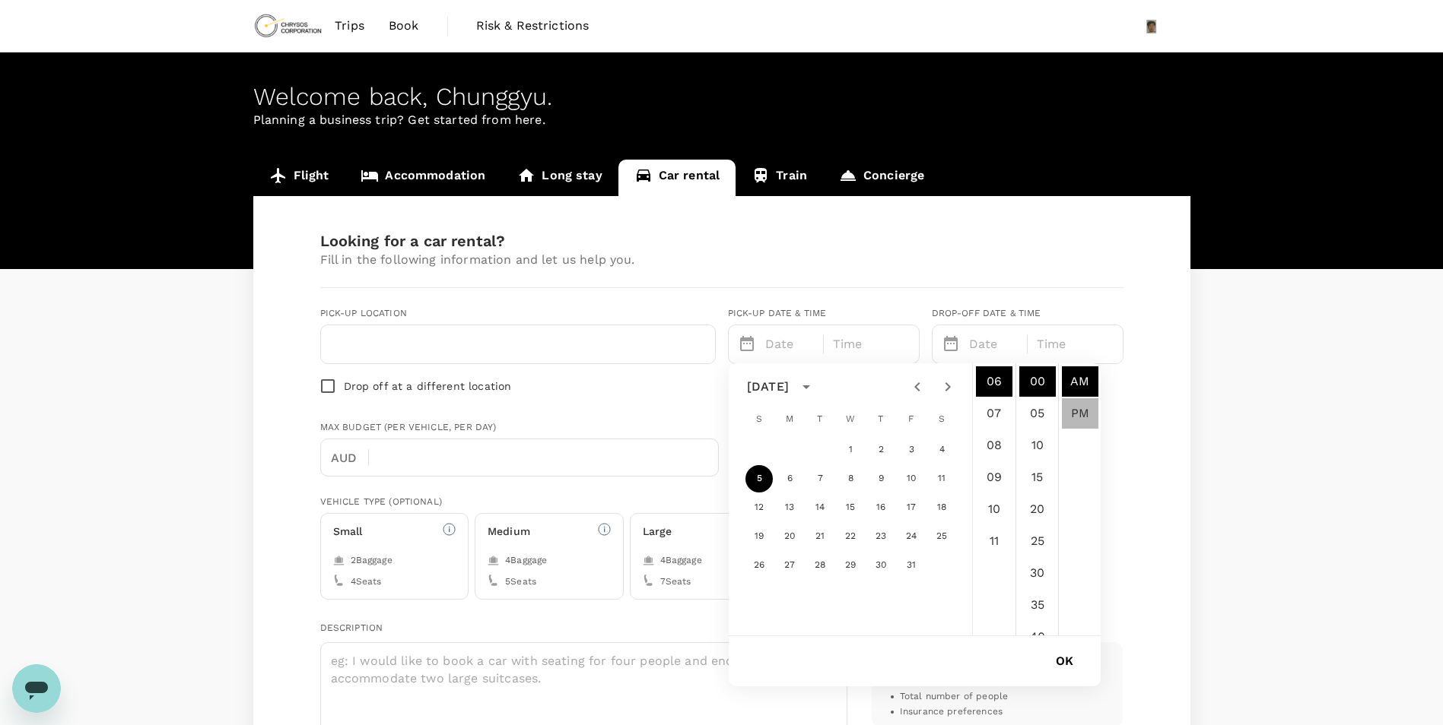
click at [1081, 406] on li "PM" at bounding box center [1080, 413] width 36 height 30
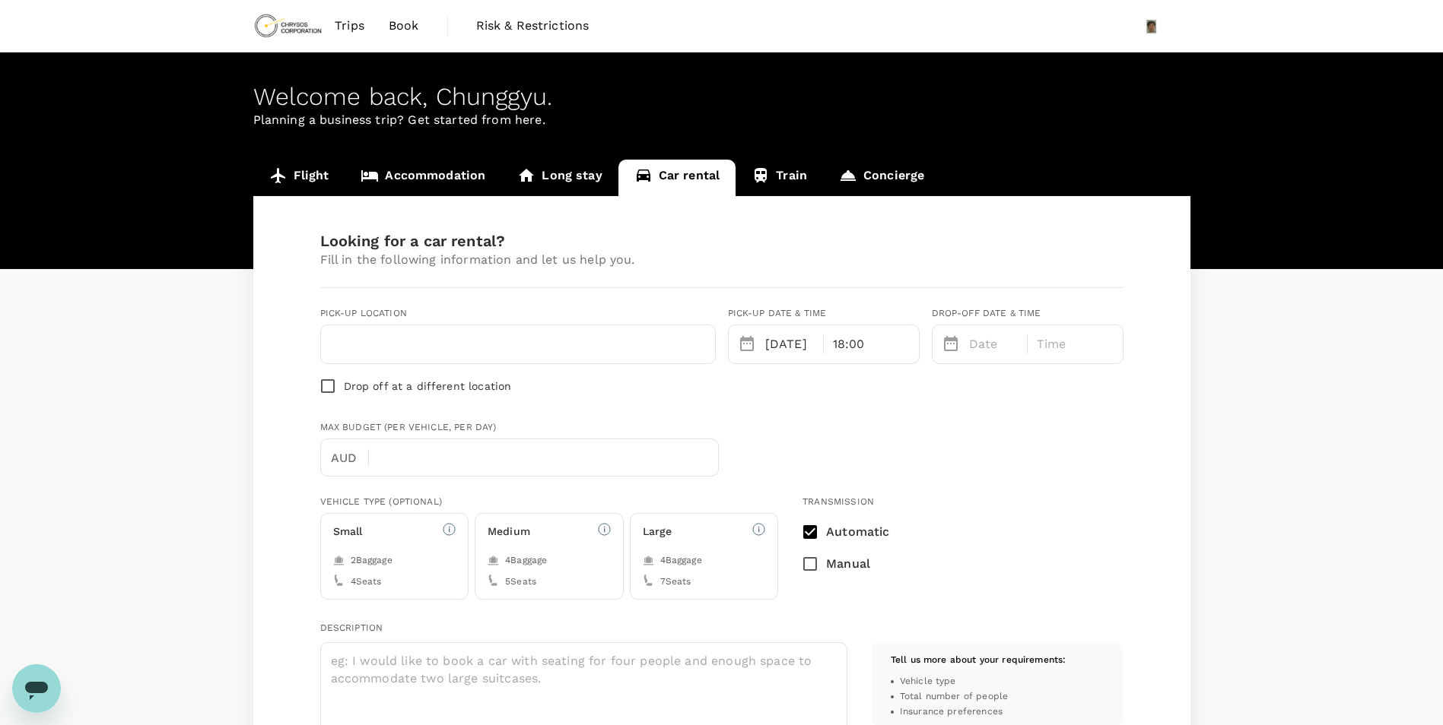
click at [779, 351] on p "[DATE]" at bounding box center [789, 344] width 49 height 18
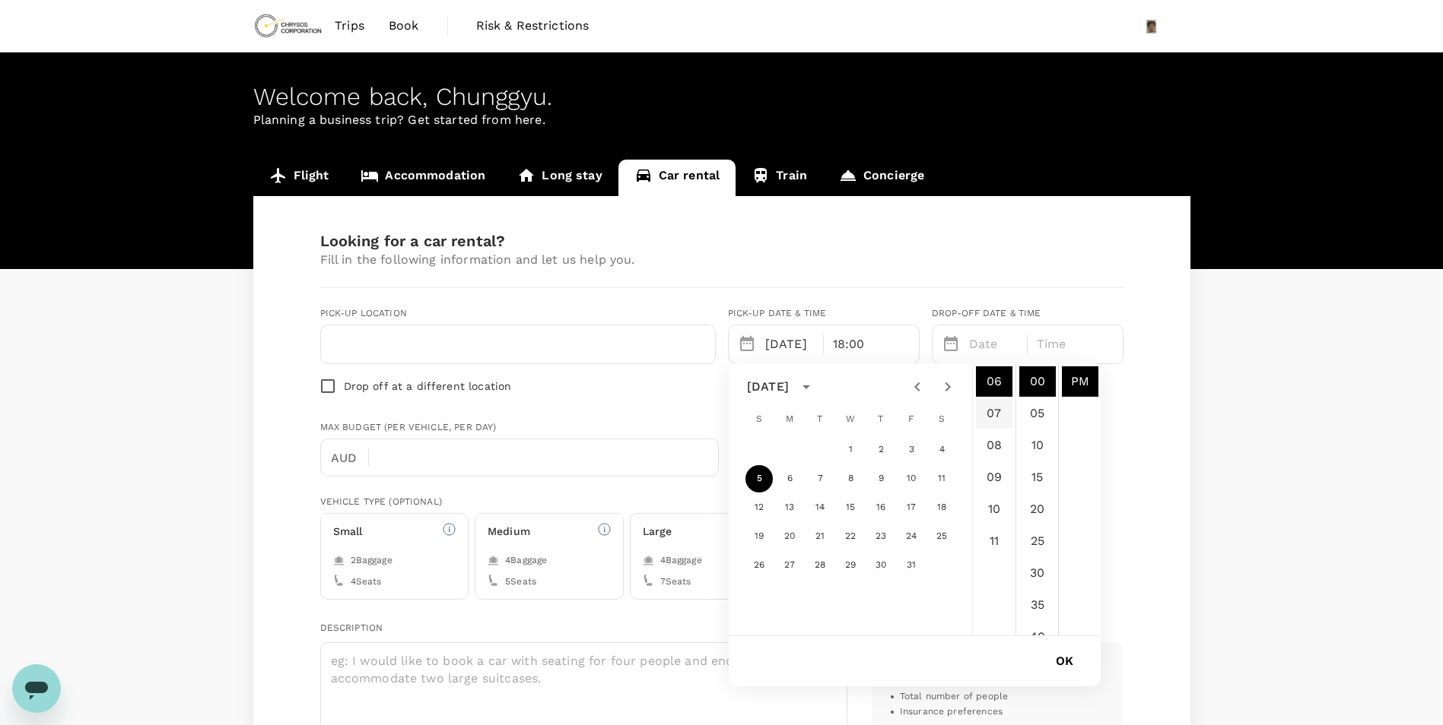
click at [990, 408] on li "07" at bounding box center [994, 413] width 36 height 30
click at [986, 409] on li "08" at bounding box center [994, 413] width 36 height 30
click at [990, 424] on li "07" at bounding box center [994, 426] width 36 height 30
type input "10/05/2025 07:00 PM"
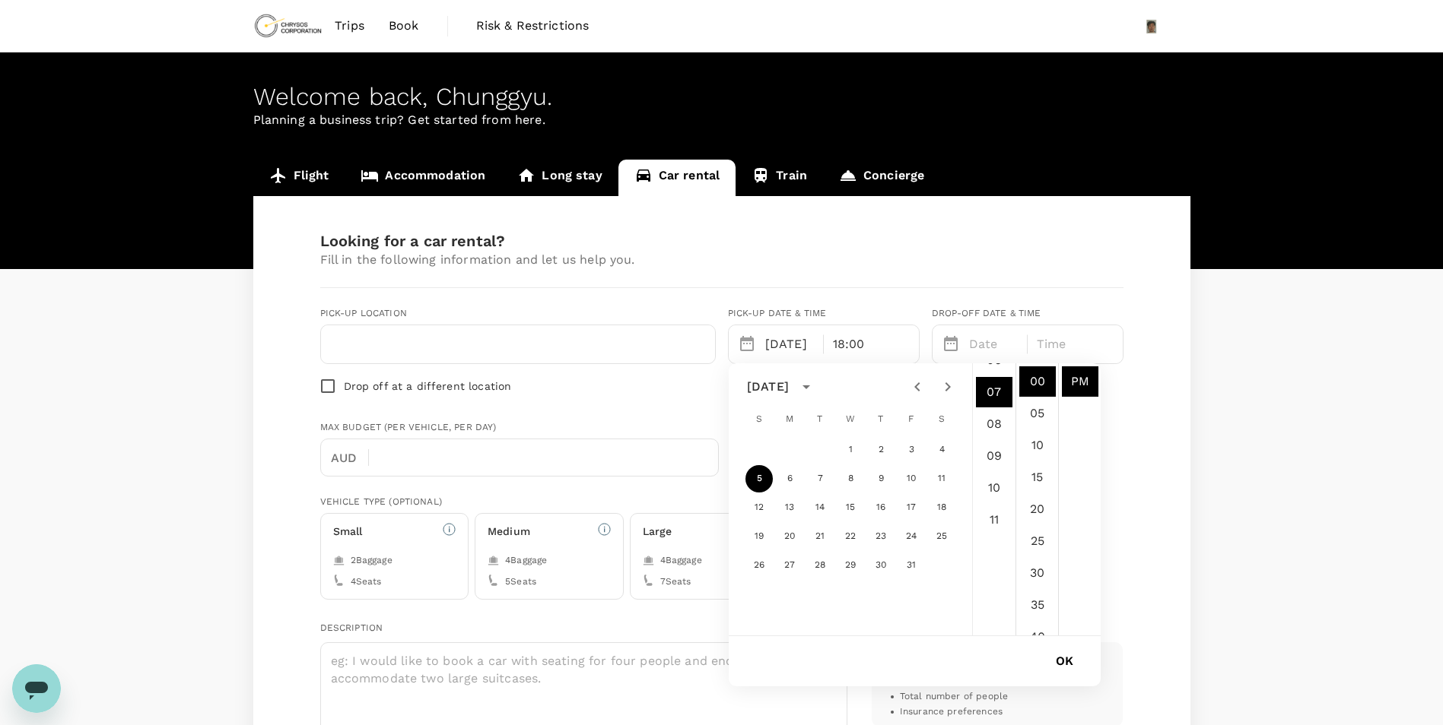
scroll to position [224, 0]
click at [1081, 386] on li "PM" at bounding box center [1080, 382] width 36 height 30
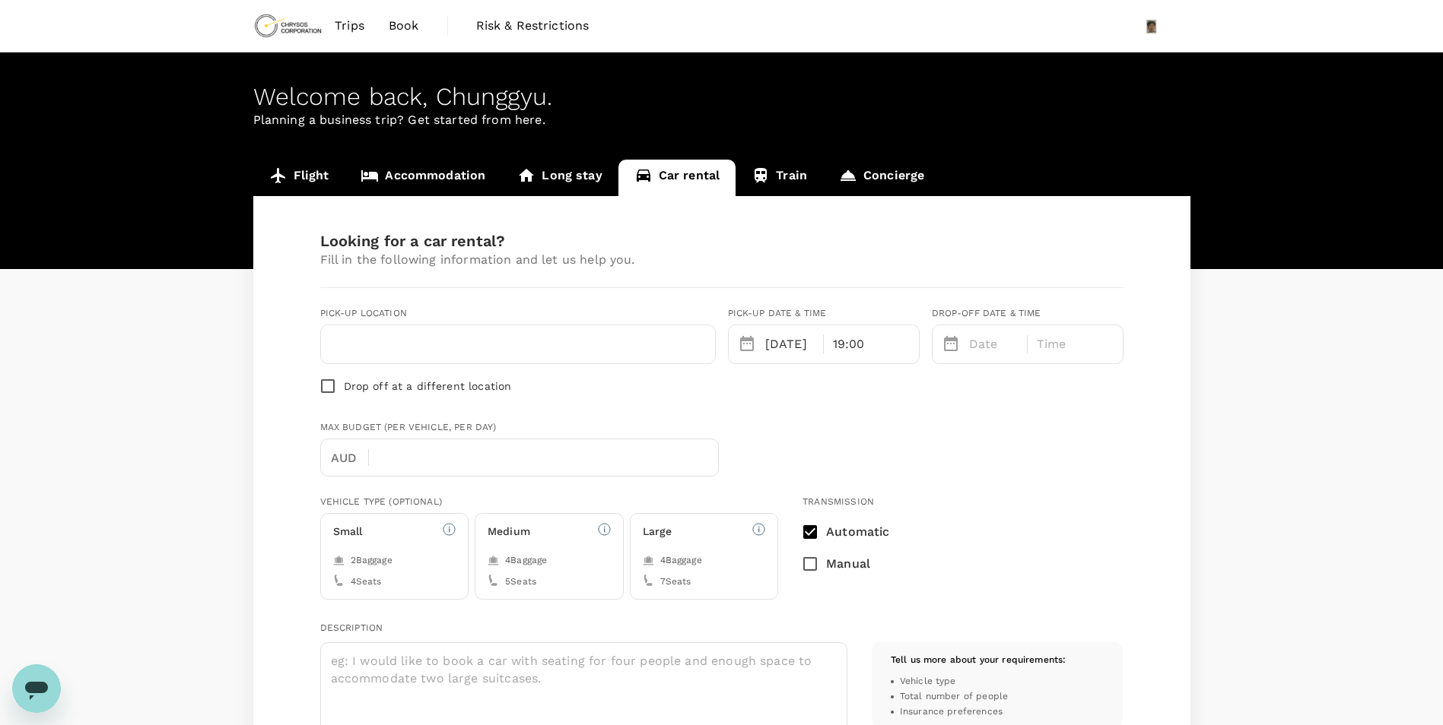
click at [988, 333] on div "Date" at bounding box center [991, 341] width 56 height 24
click at [1052, 480] on button "8" at bounding box center [1053, 478] width 27 height 27
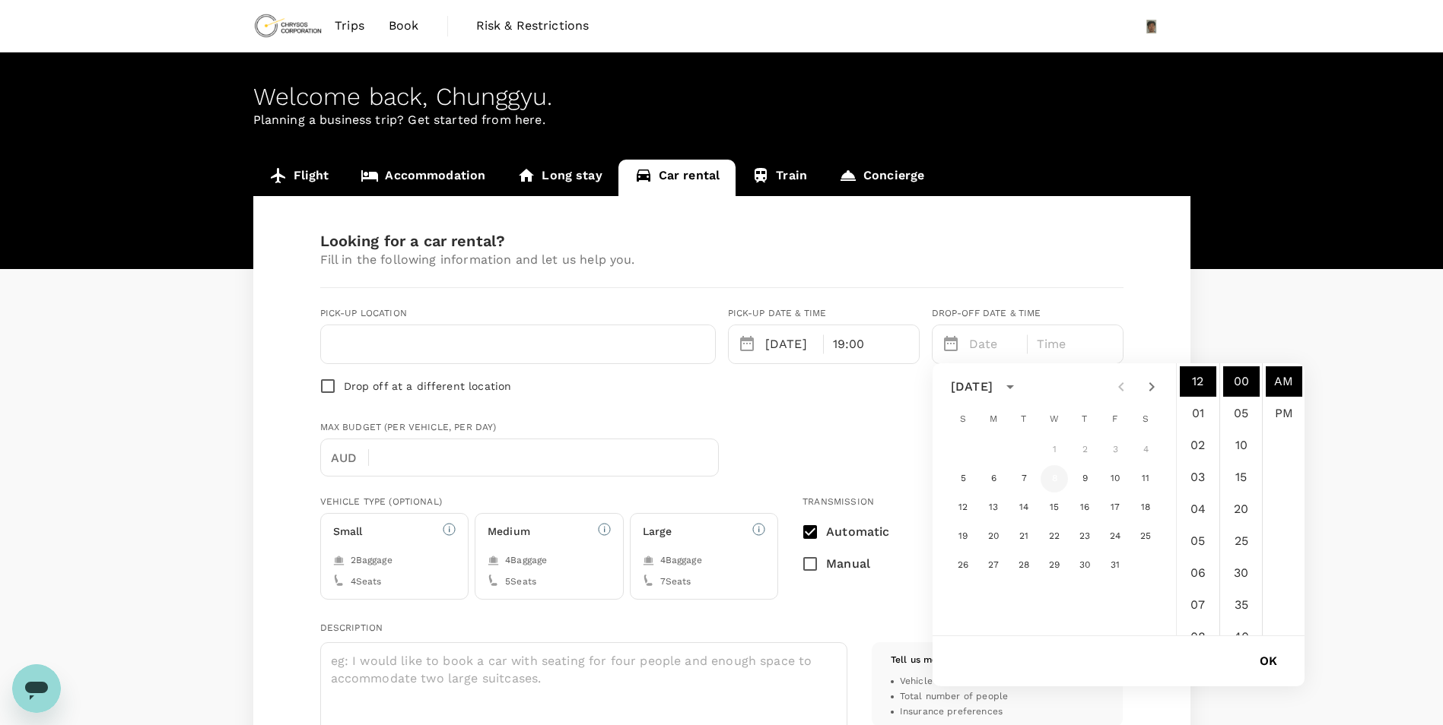
type input "10/08/2025 12:00 AM"
click at [286, 178] on icon at bounding box center [278, 176] width 18 height 18
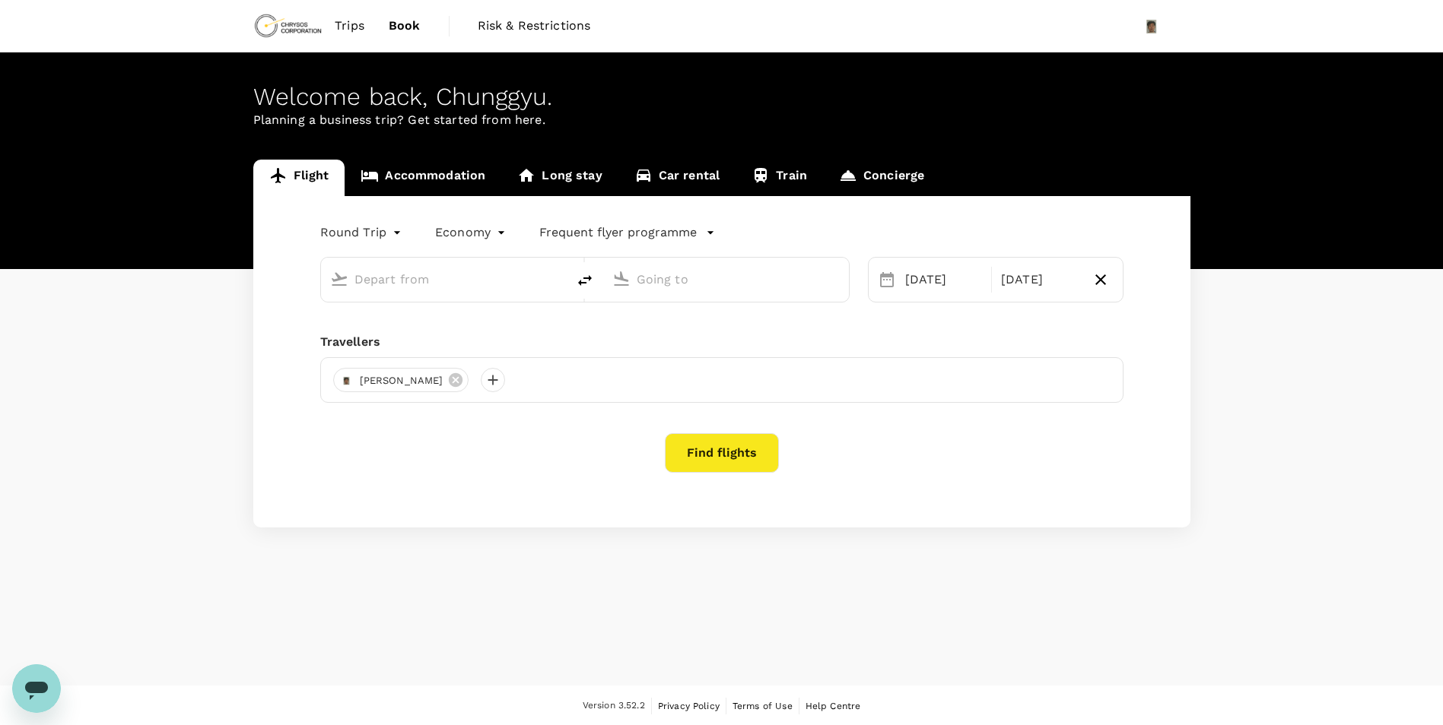
type input "Adelaide (ADL)"
type input "[GEOGRAPHIC_DATA], [GEOGRAPHIC_DATA] (any)"
type input "Adelaide (ADL)"
type input "[GEOGRAPHIC_DATA], [GEOGRAPHIC_DATA] (any)"
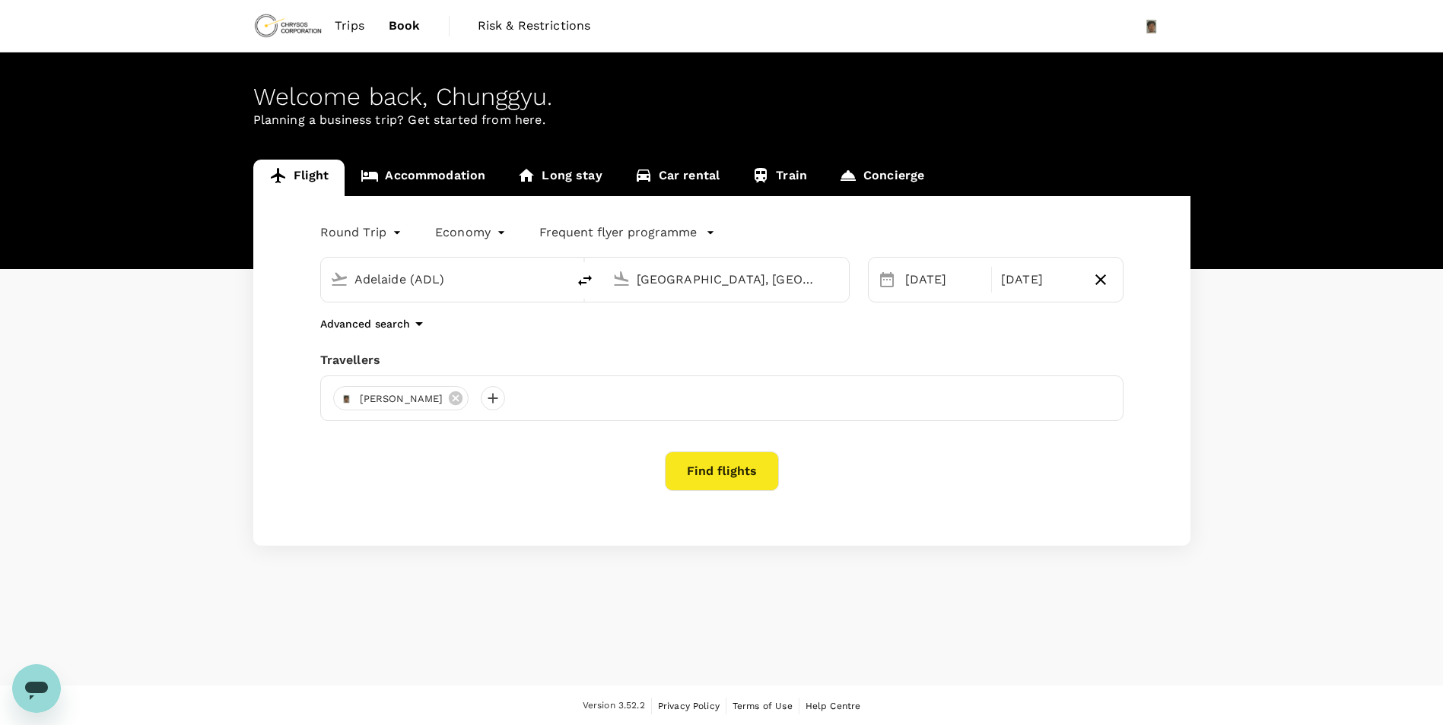
click at [340, 24] on span "Trips" at bounding box center [350, 26] width 30 height 18
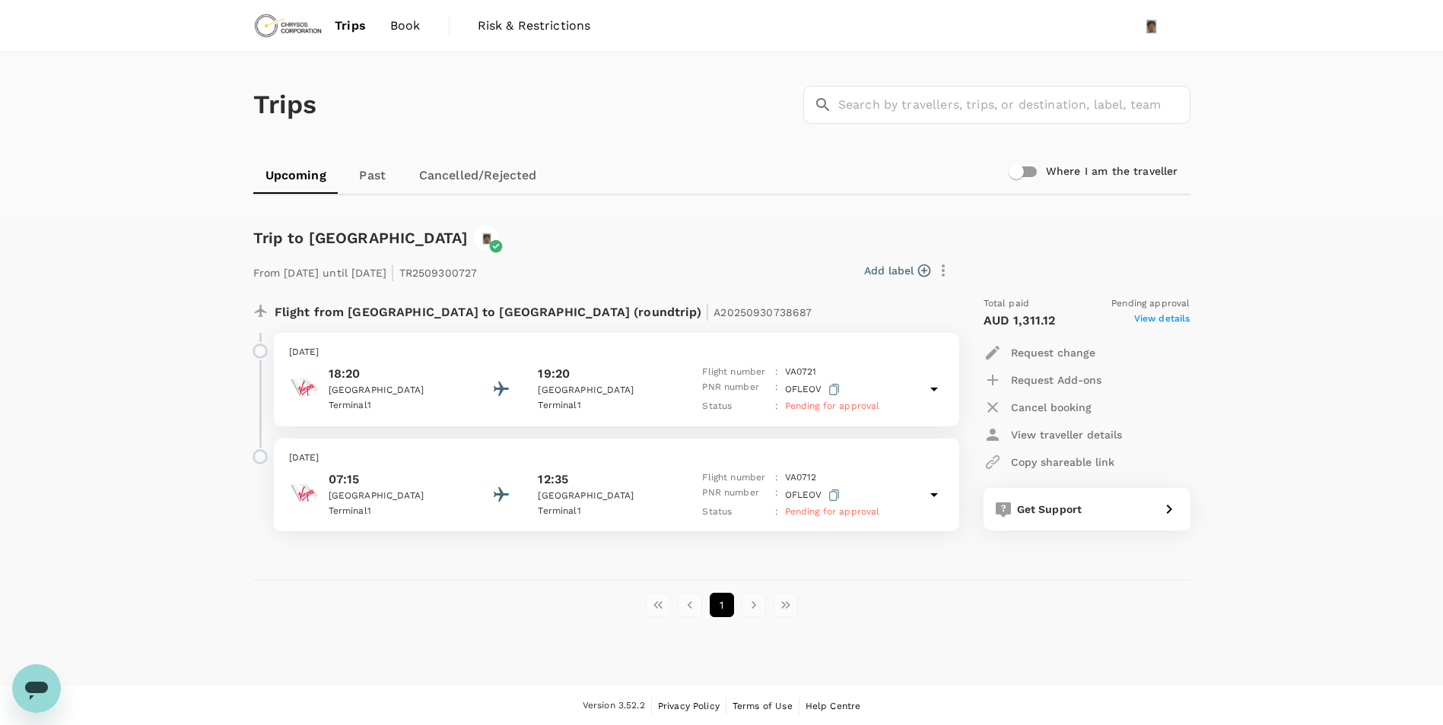
click at [400, 33] on span "Book" at bounding box center [405, 26] width 30 height 18
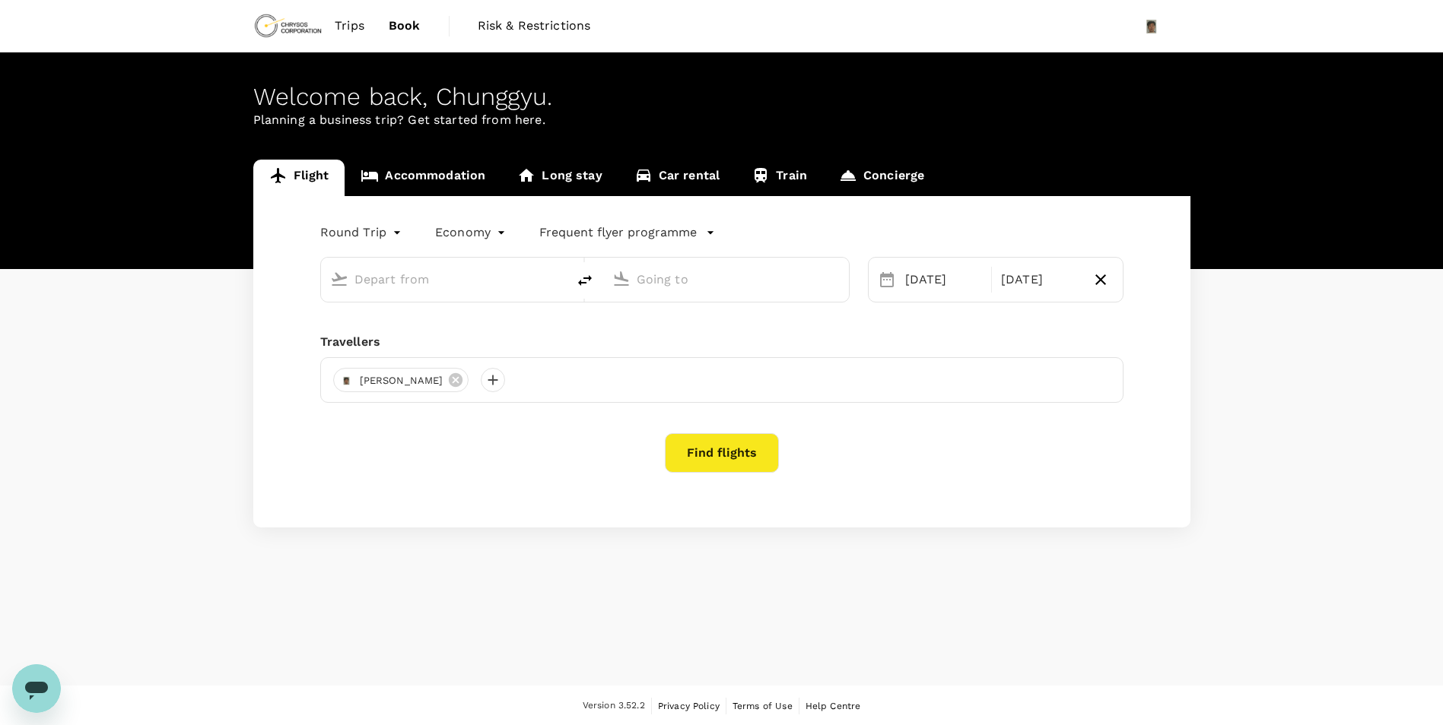
type input "Adelaide (ADL)"
type input "[GEOGRAPHIC_DATA], [GEOGRAPHIC_DATA] (any)"
type input "Adelaide (ADL)"
type input "[GEOGRAPHIC_DATA], [GEOGRAPHIC_DATA] (any)"
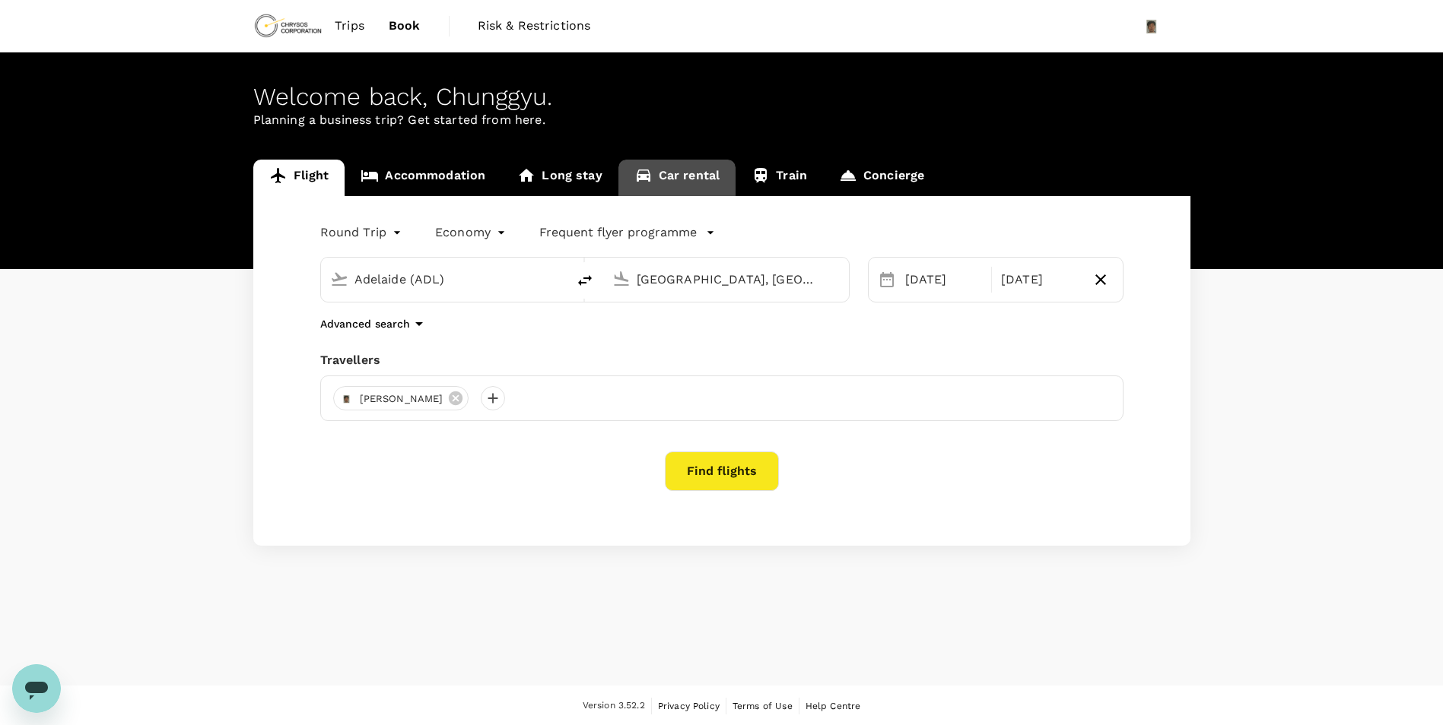
click at [709, 179] on link "Car rental" at bounding box center [677, 178] width 118 height 36
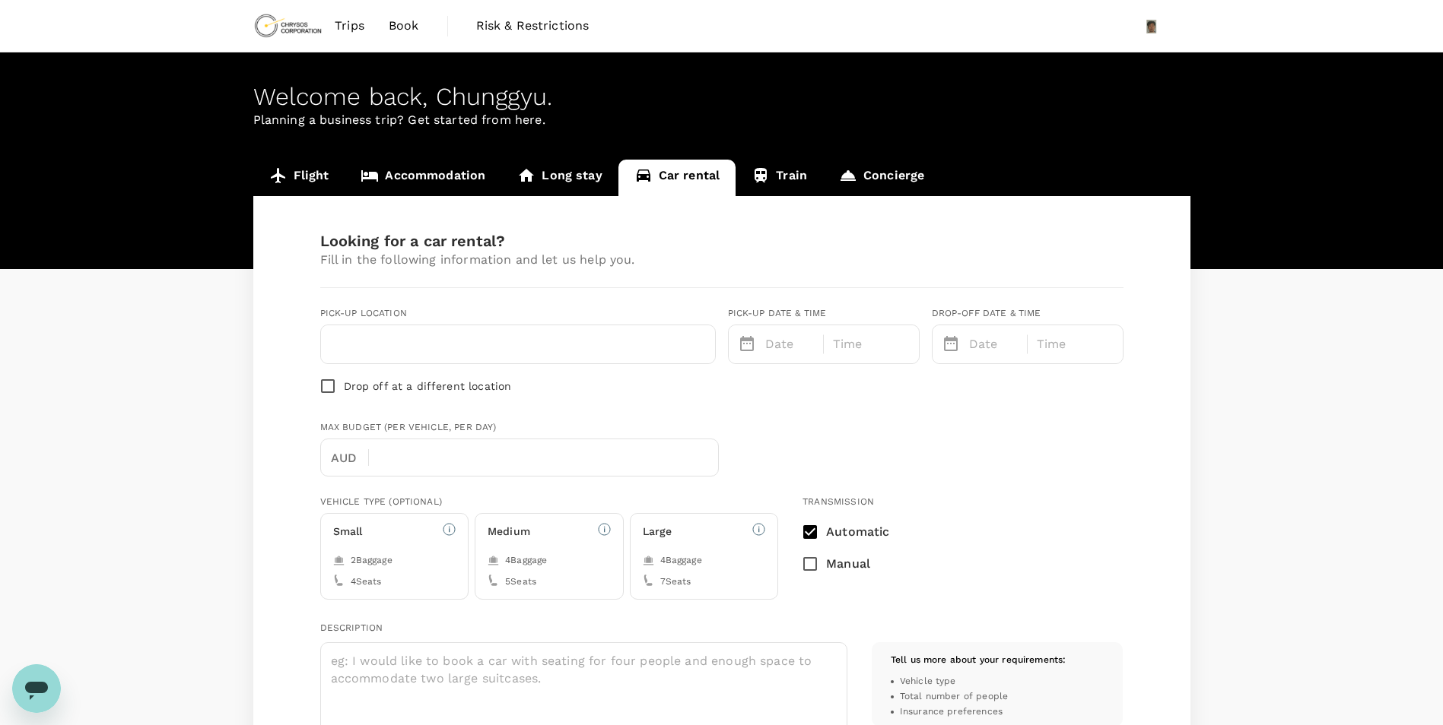
click at [500, 351] on input "text" at bounding box center [518, 344] width 376 height 24
type input "Perth Airport T1/T2"
click at [784, 344] on p "Date" at bounding box center [789, 344] width 49 height 18
click at [949, 385] on icon "Next month" at bounding box center [947, 387] width 18 height 18
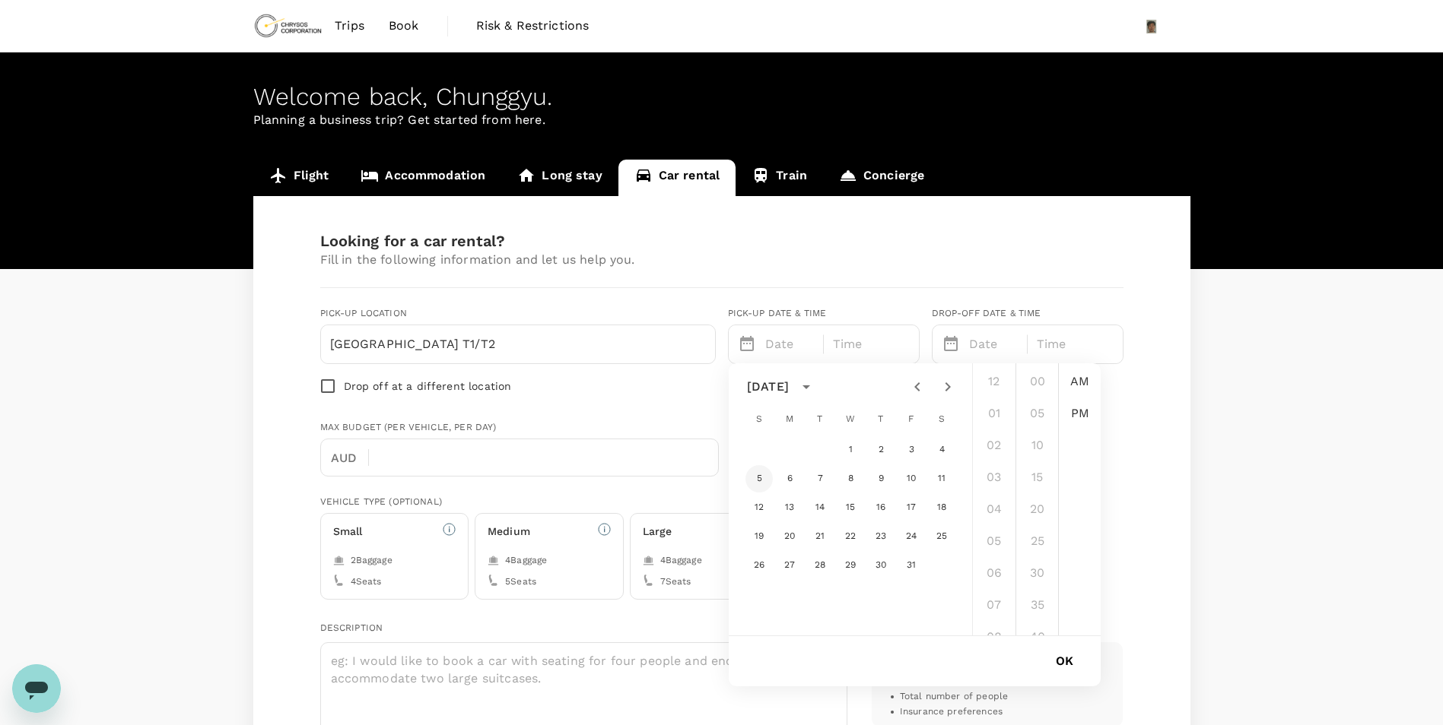
click at [757, 474] on button "5" at bounding box center [758, 478] width 27 height 27
click at [1001, 455] on li "07" at bounding box center [994, 453] width 36 height 30
click at [1067, 417] on li "PM" at bounding box center [1080, 413] width 36 height 30
type input "10/05/2025 07:00 PM"
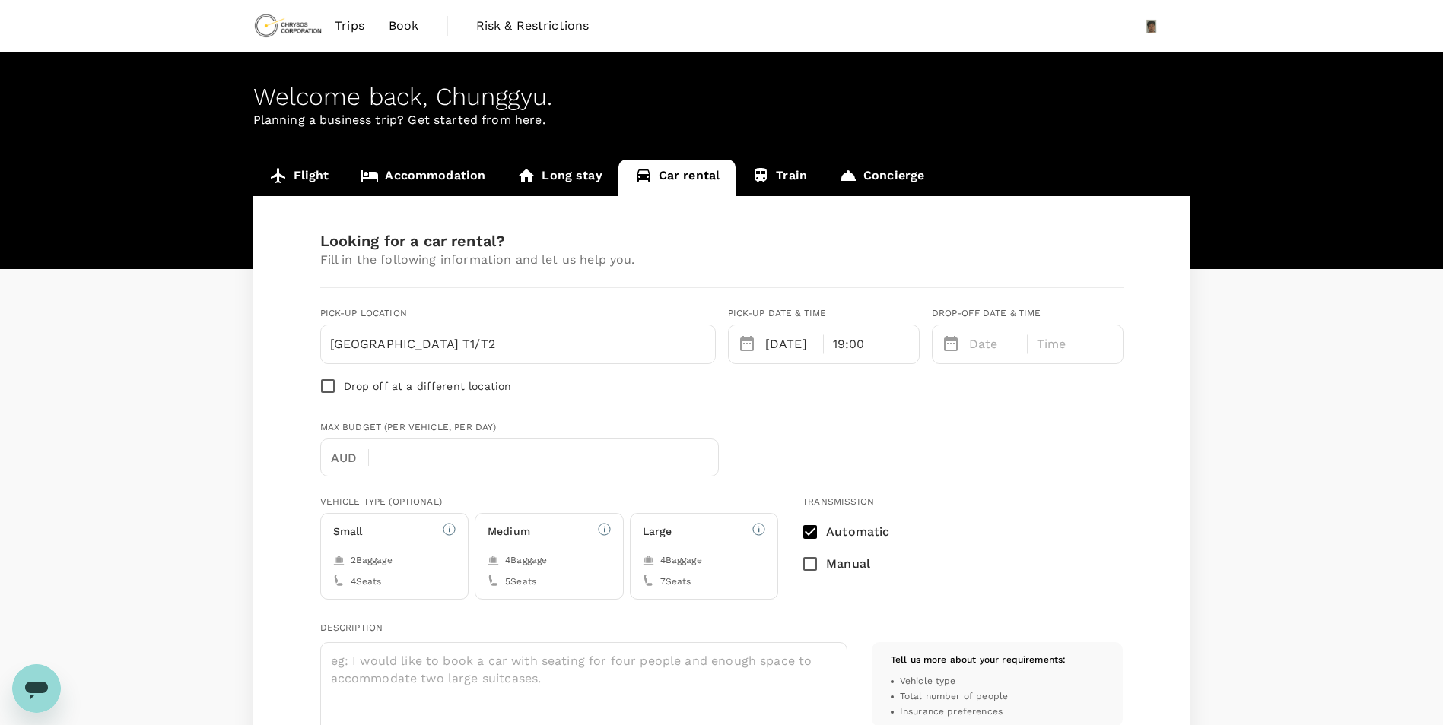
scroll to position [32, 0]
click at [973, 346] on p "Date" at bounding box center [993, 344] width 49 height 18
click at [1050, 481] on button "8" at bounding box center [1053, 478] width 27 height 27
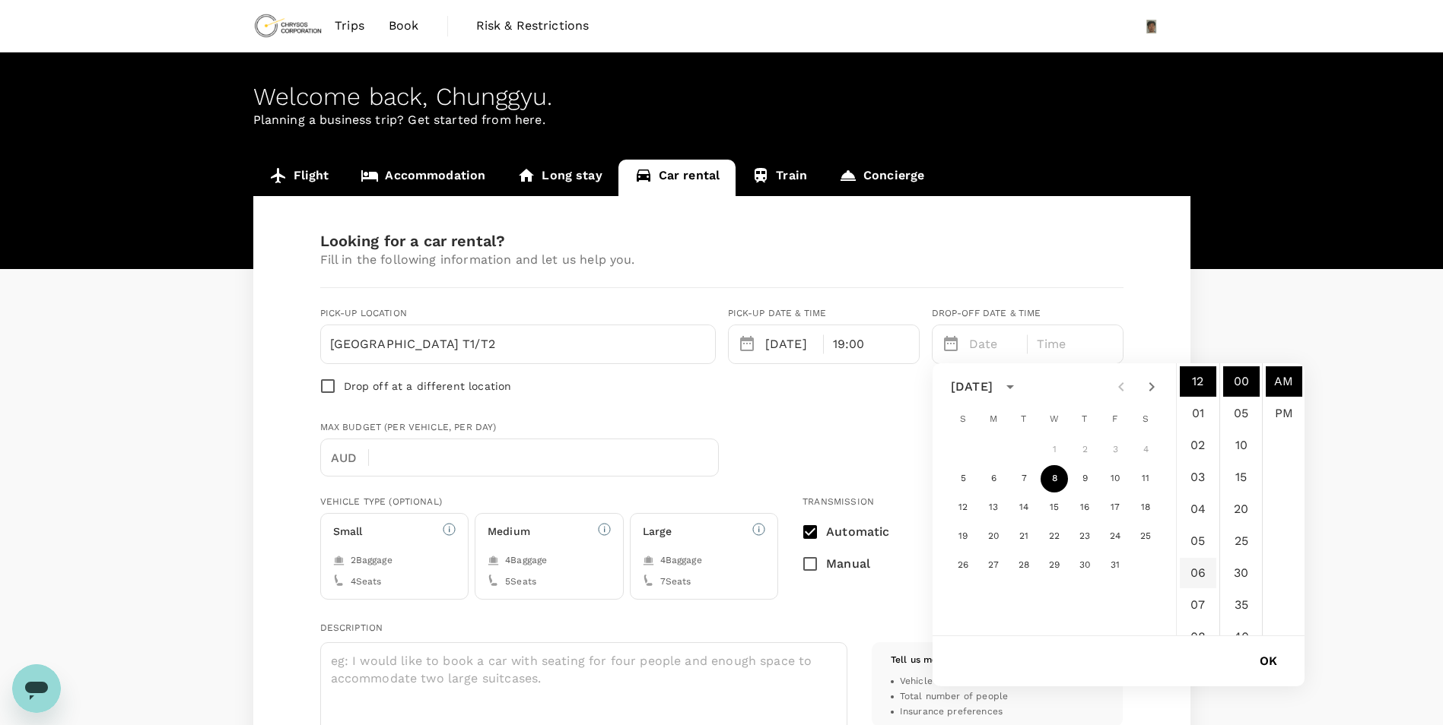
click at [1198, 565] on li "06" at bounding box center [1197, 573] width 36 height 30
type input "10/08/2025 06:00 AM"
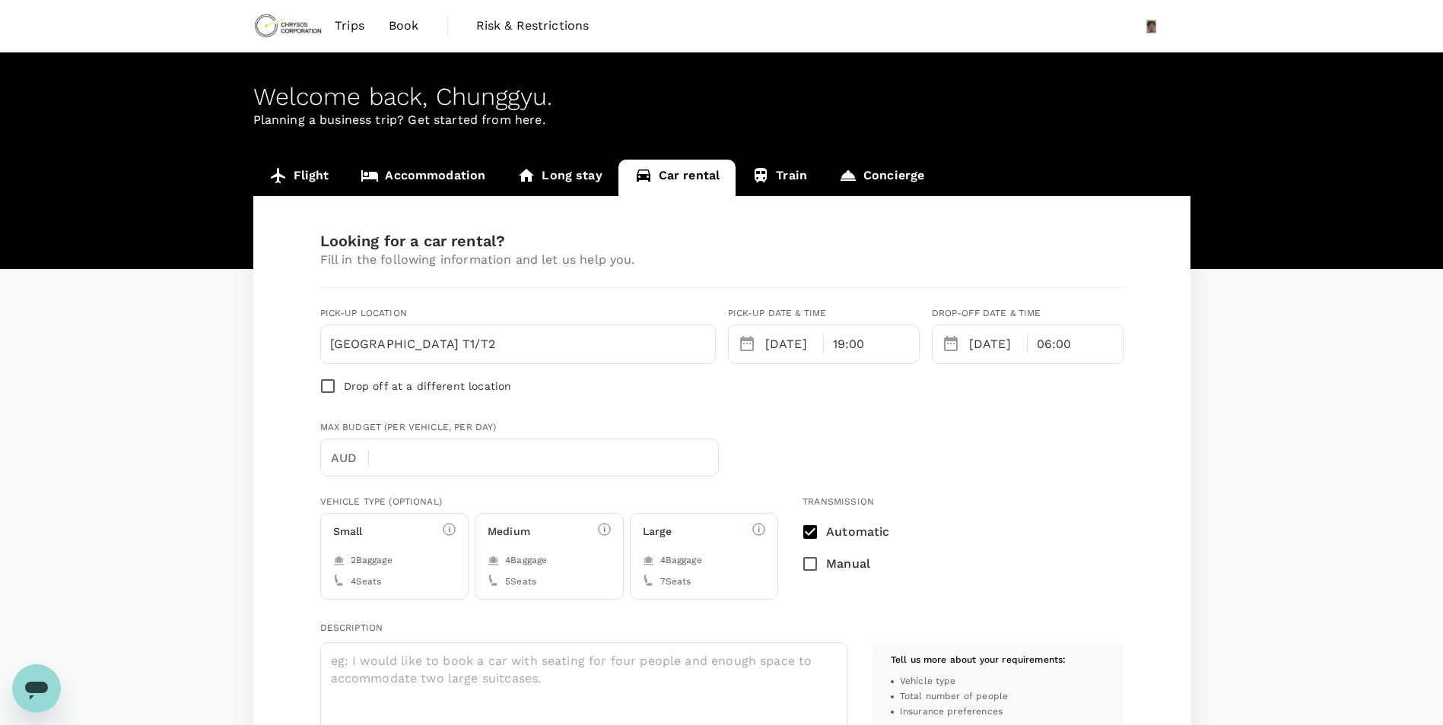
scroll to position [76, 0]
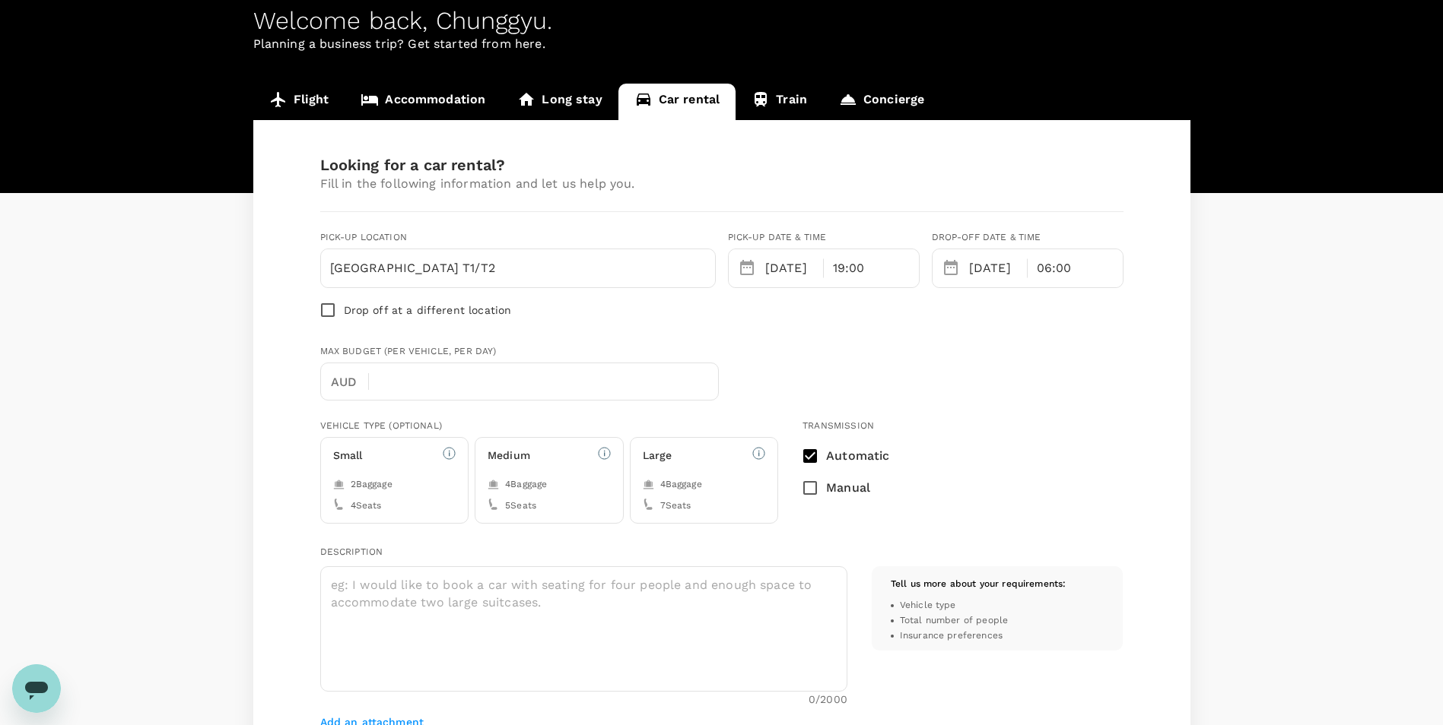
click at [416, 493] on div "2 Baggage 4 Seats" at bounding box center [394, 496] width 123 height 36
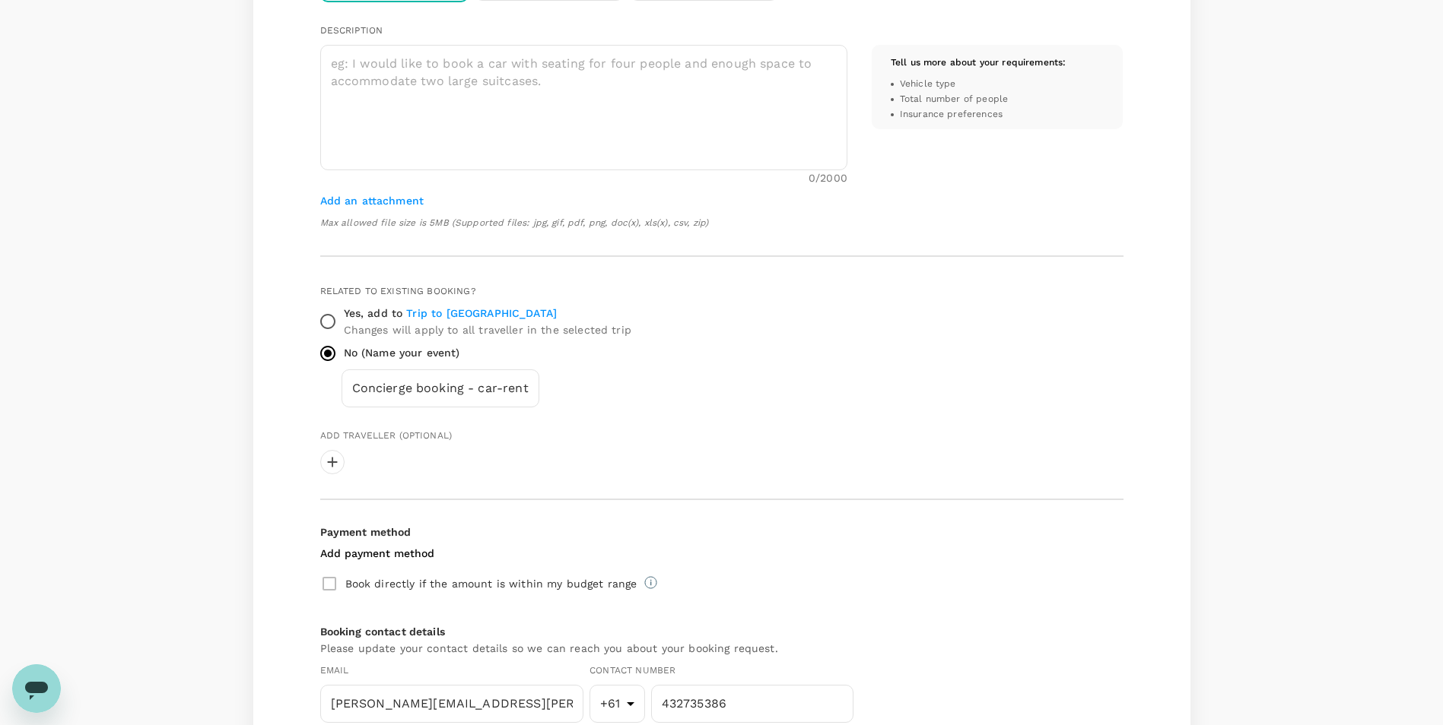
scroll to position [380, 0]
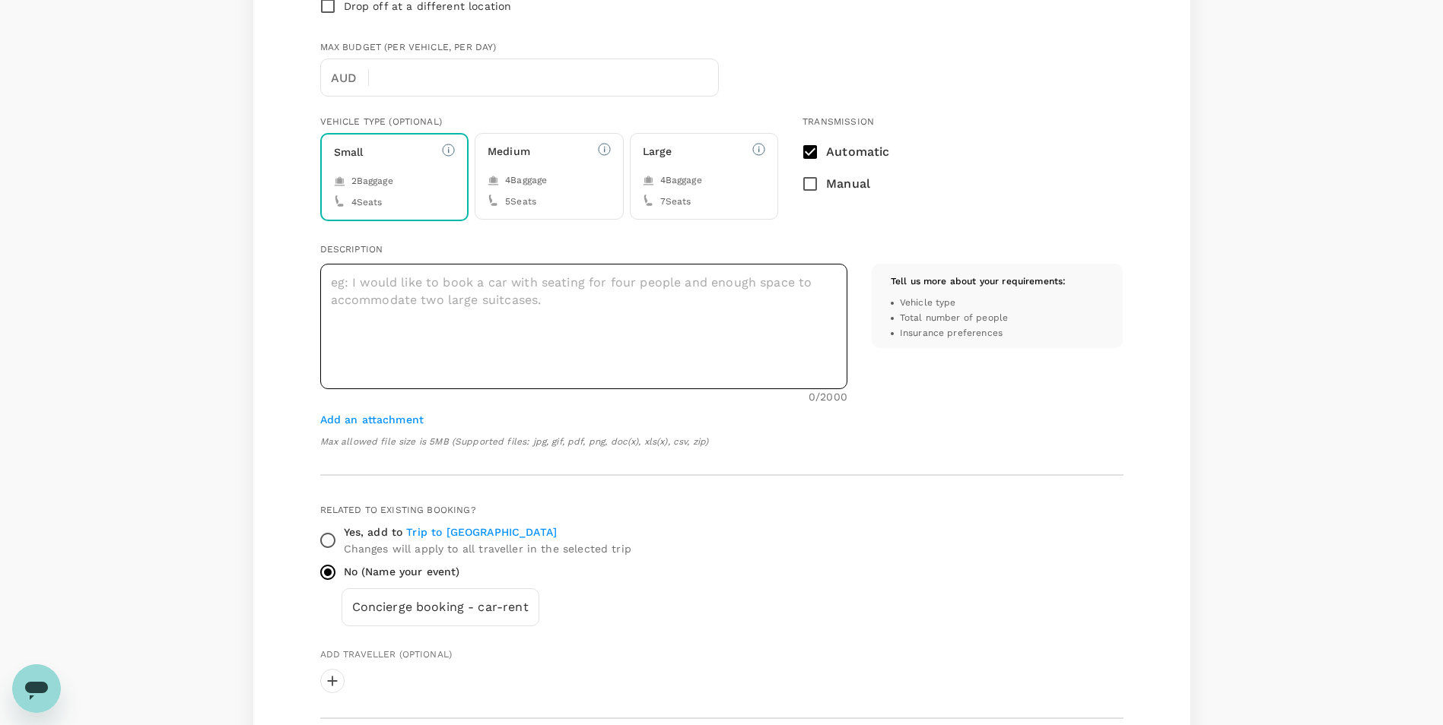
click at [678, 284] on textarea at bounding box center [583, 326] width 527 height 125
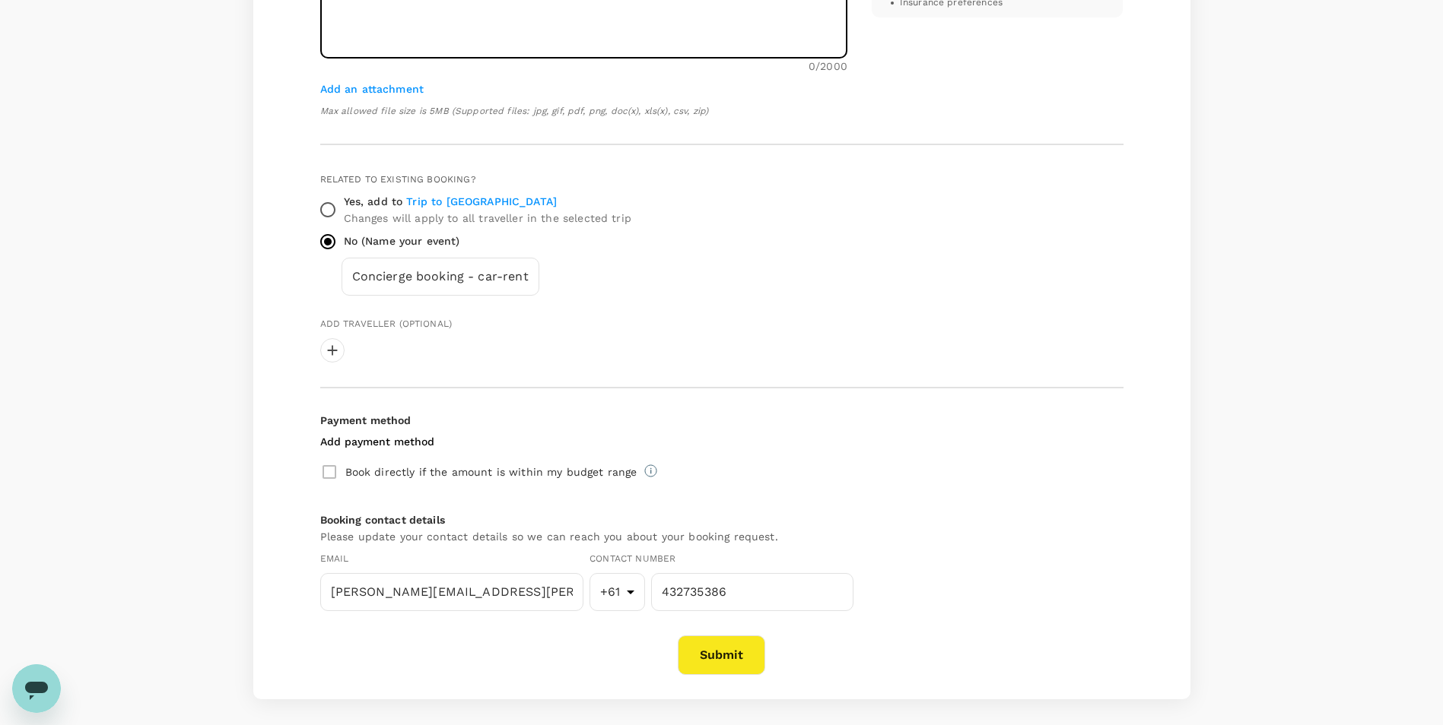
scroll to position [781, 0]
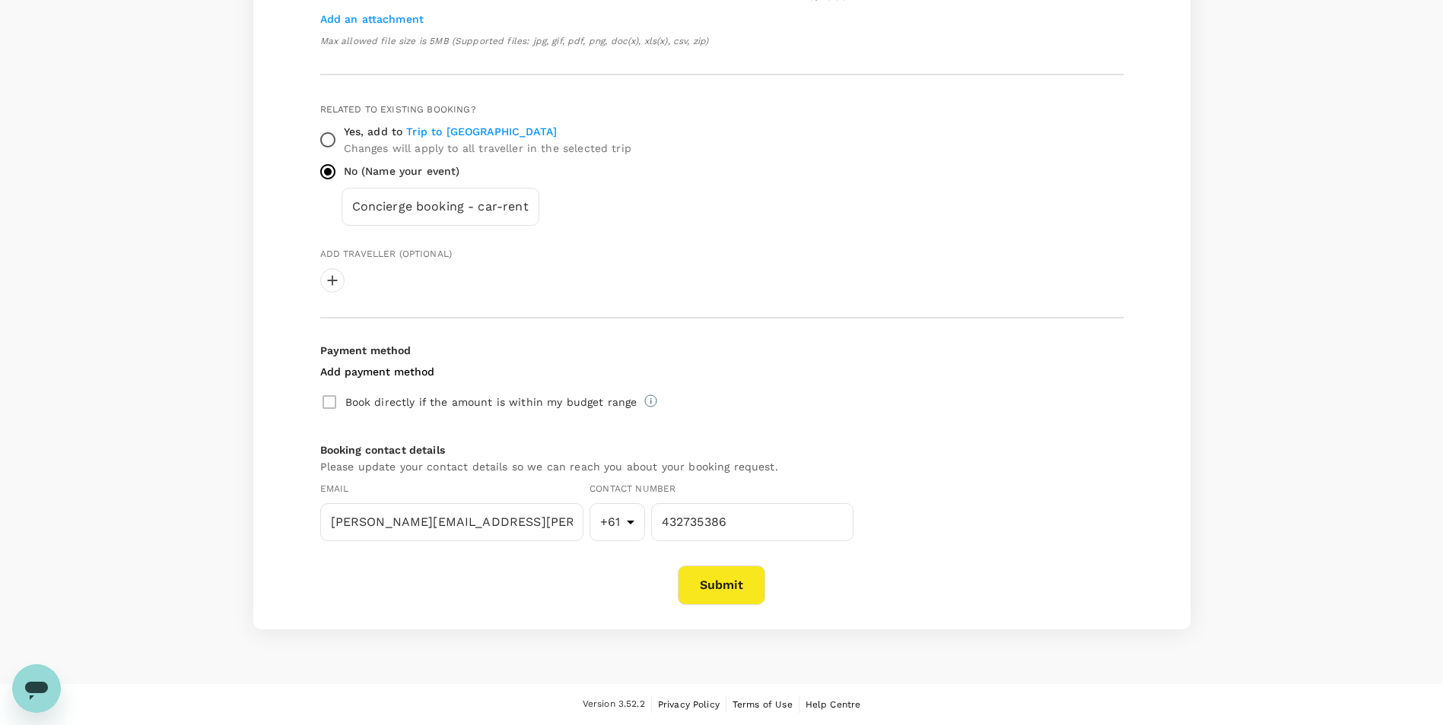
click at [705, 586] on button "Submit" at bounding box center [721, 586] width 87 height 40
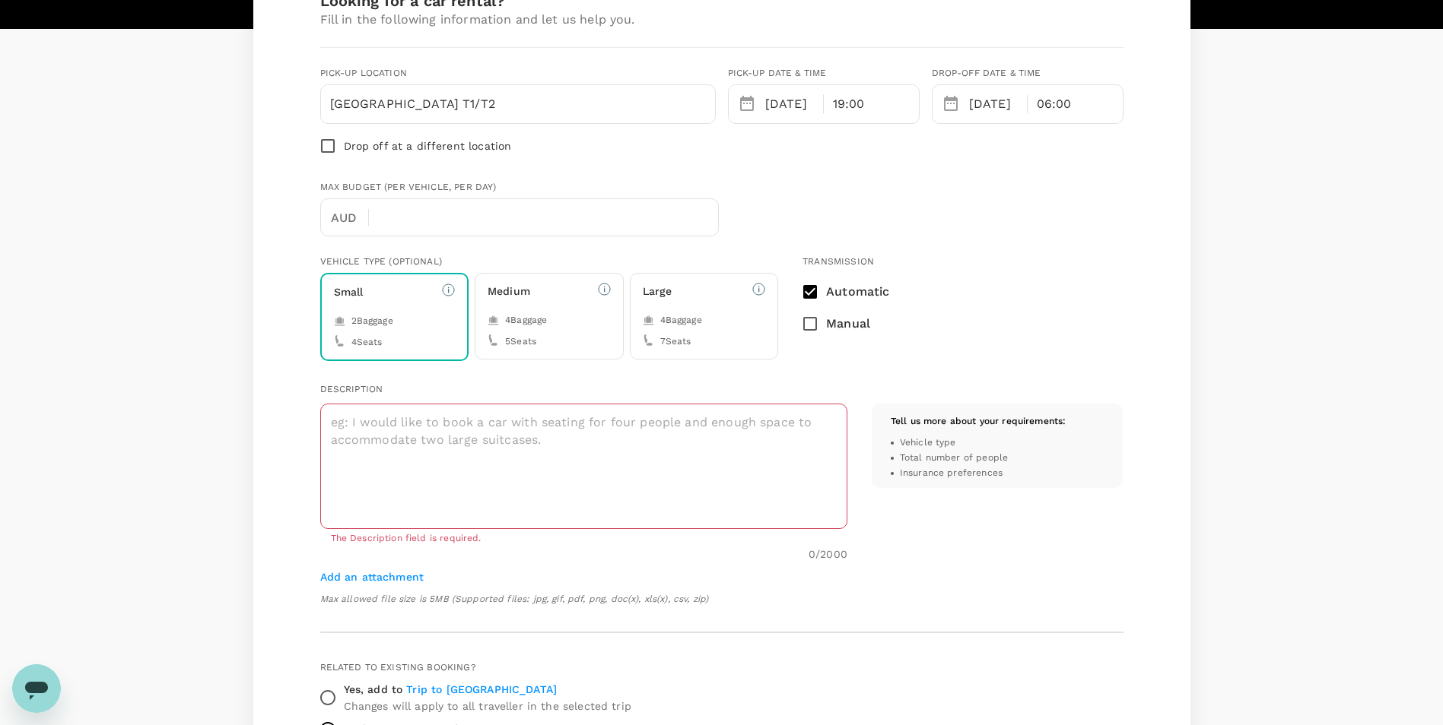
scroll to position [233, 0]
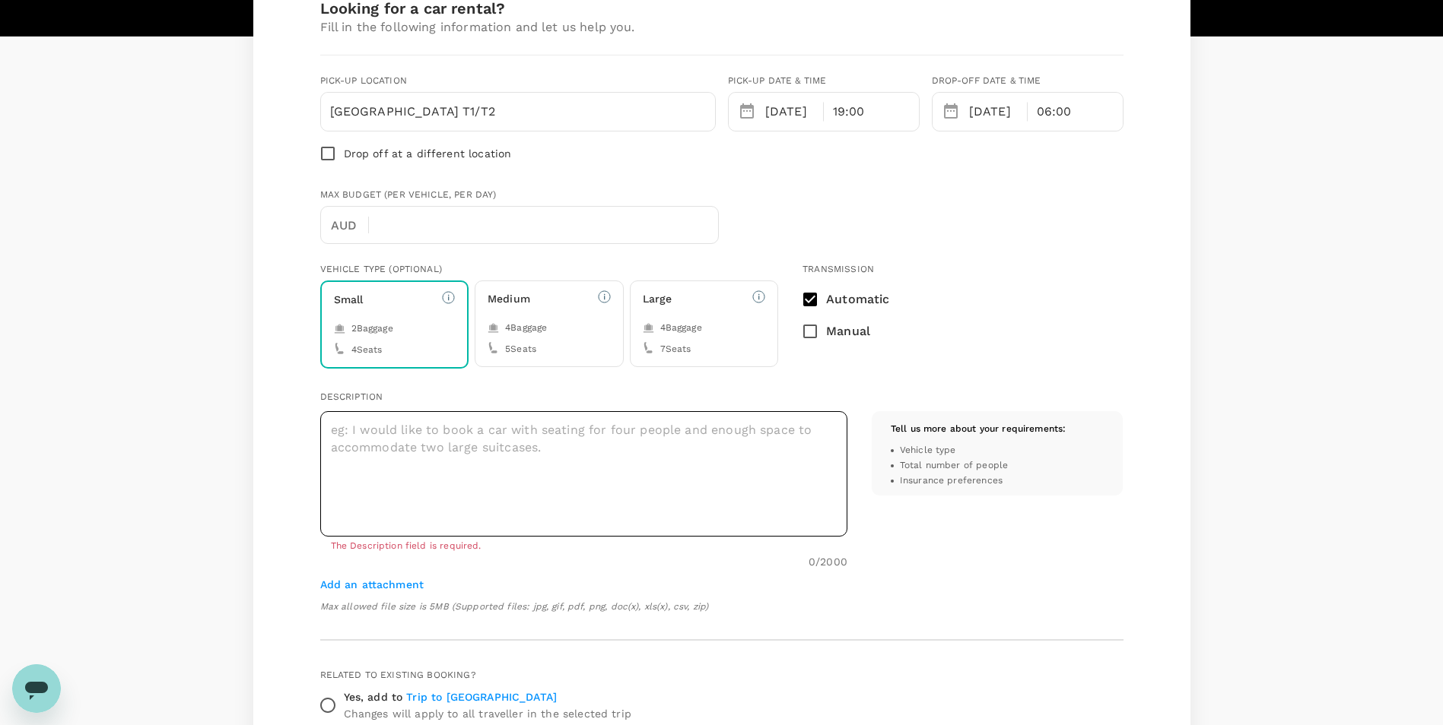
click at [684, 436] on textarea at bounding box center [583, 473] width 527 height 125
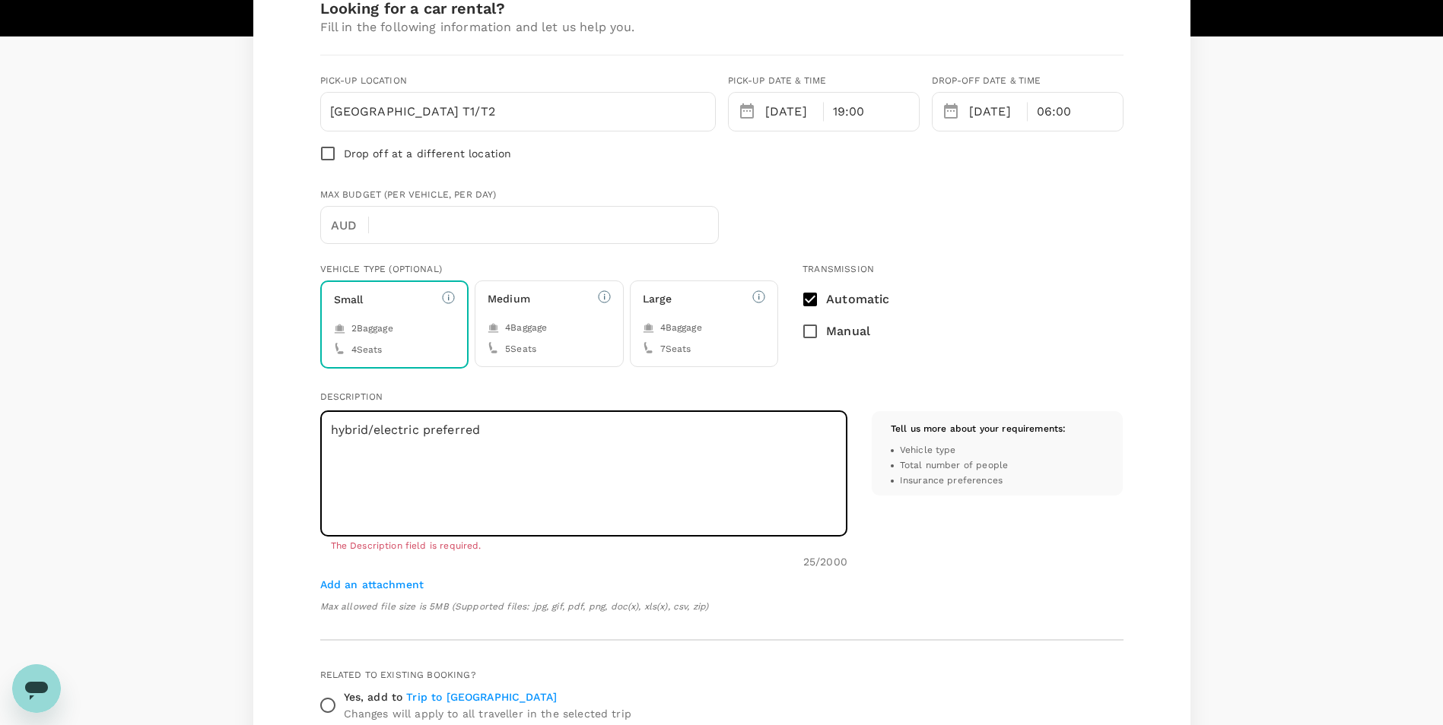
scroll to position [689, 0]
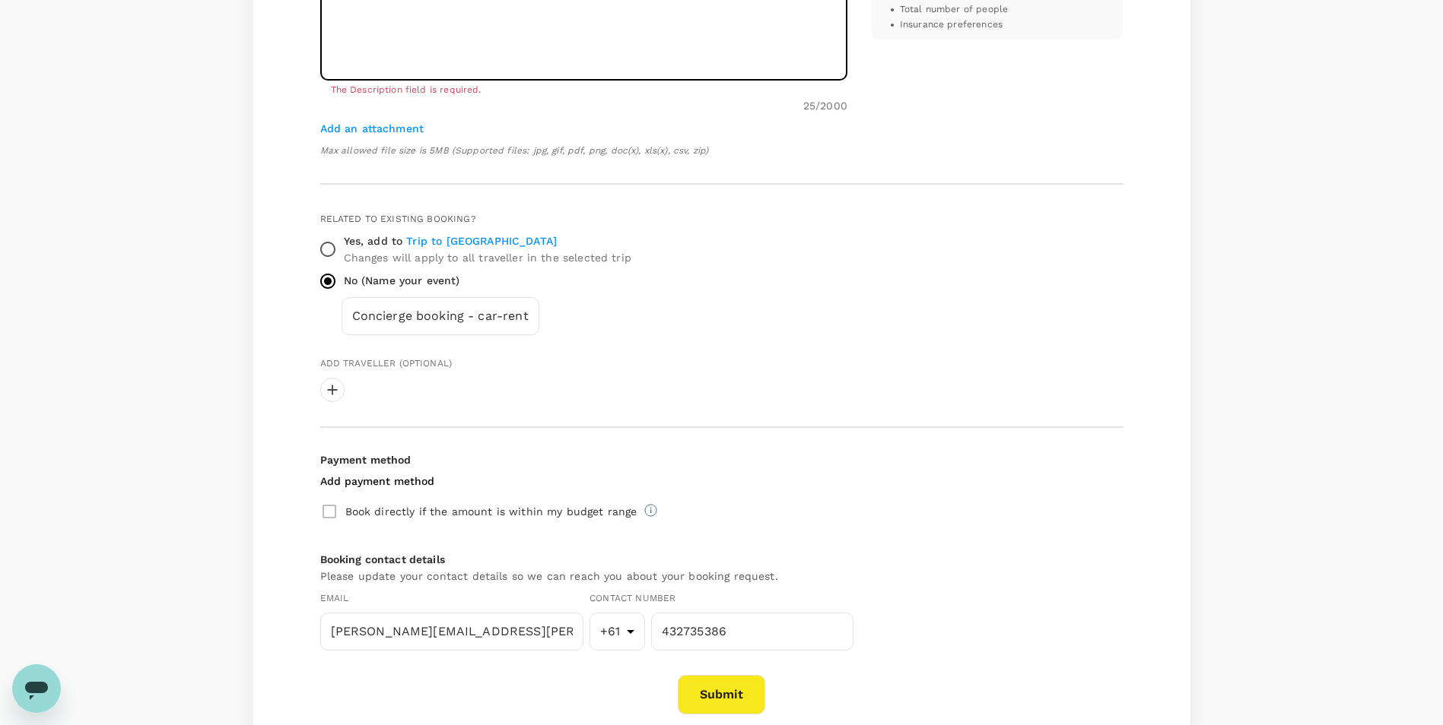
type textarea "hybrid/electric preferred"
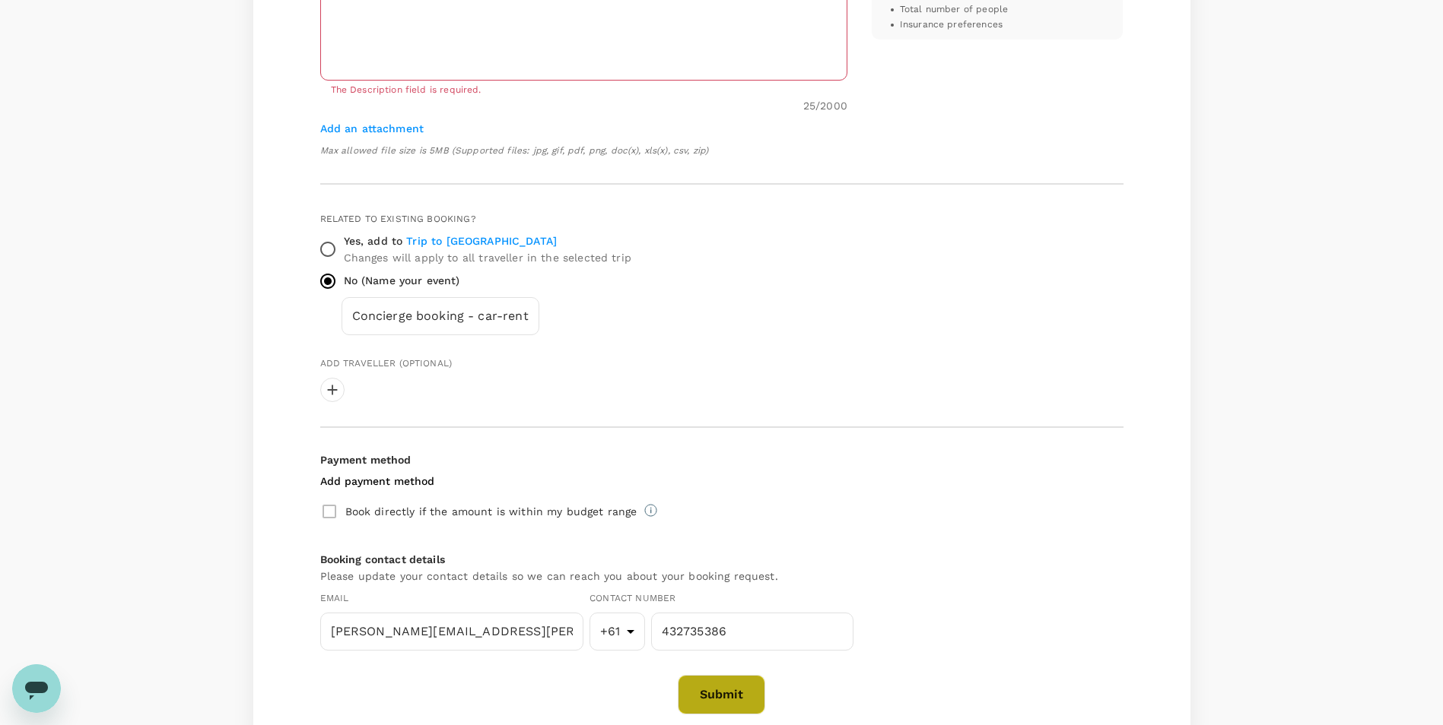
click at [725, 689] on button "Submit" at bounding box center [721, 695] width 87 height 40
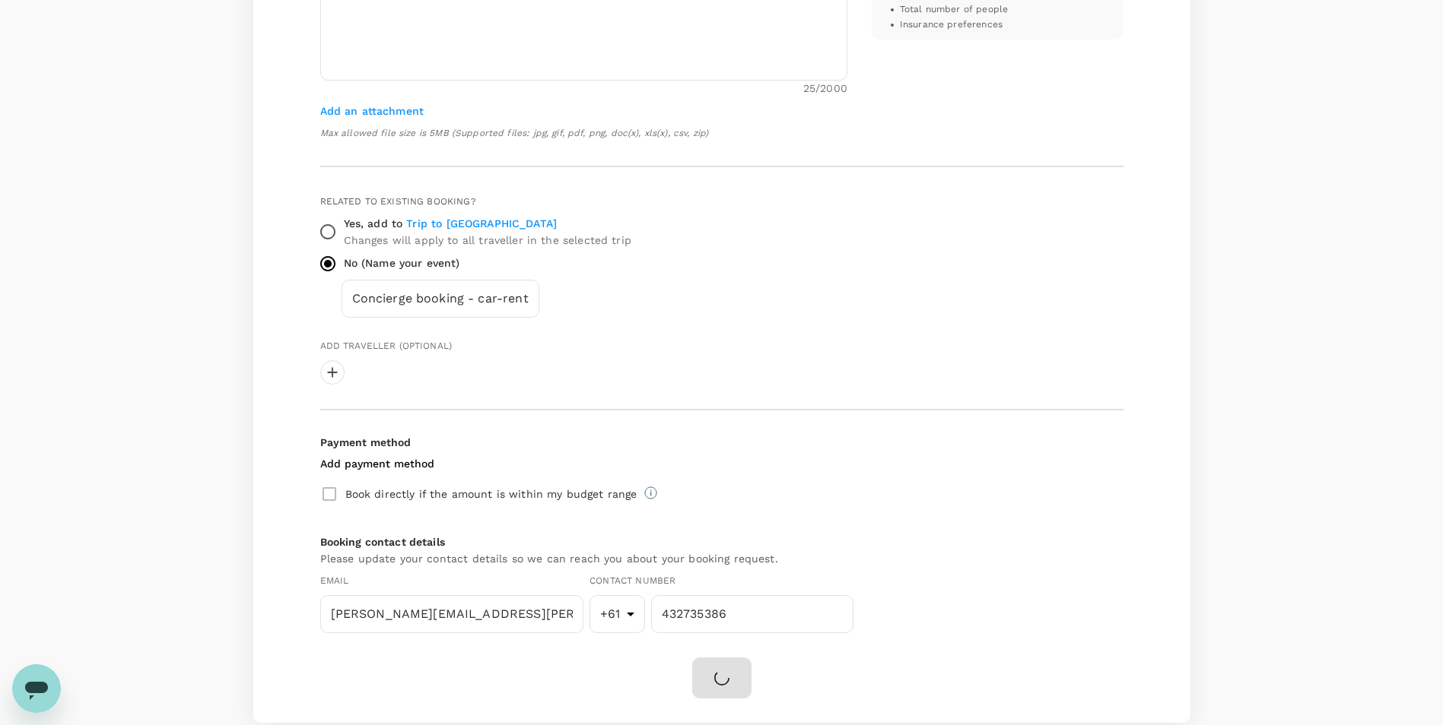
scroll to position [2, 0]
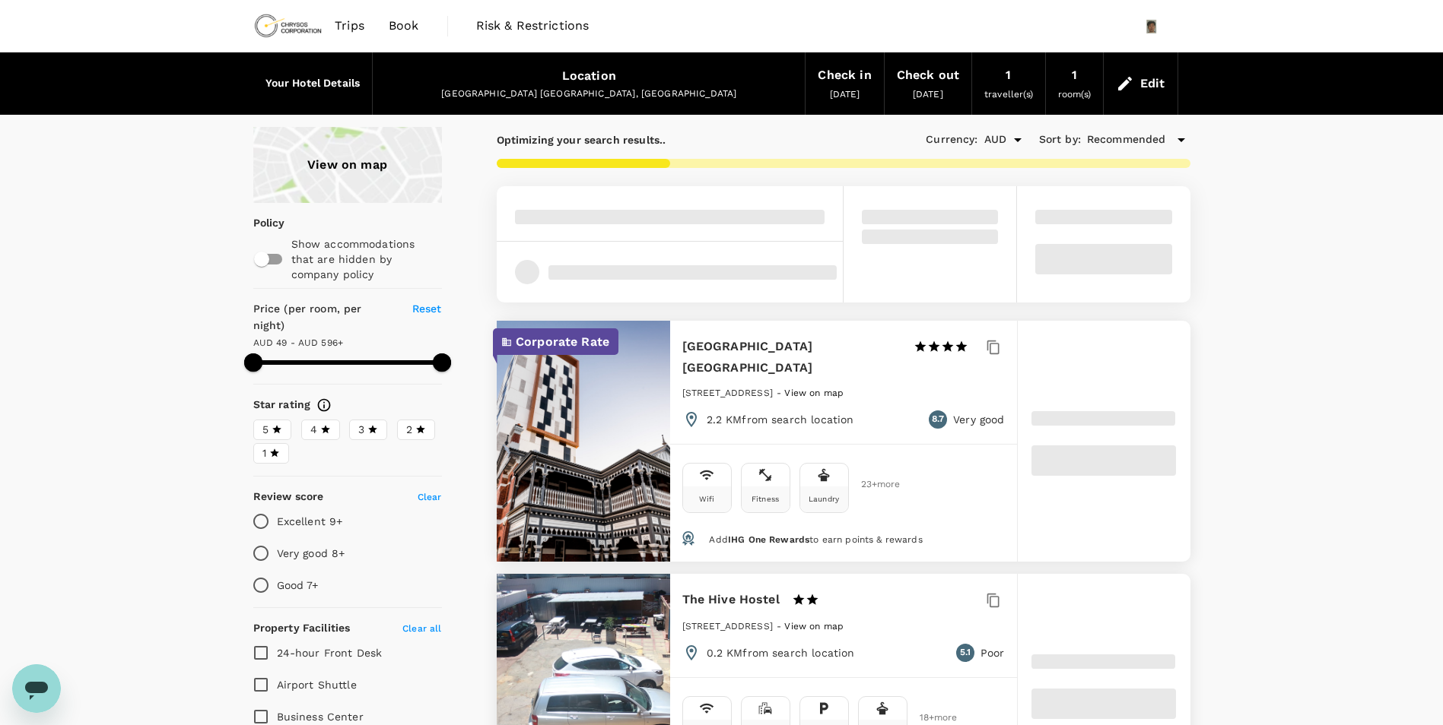
type input "595.98"
type input "AUD"
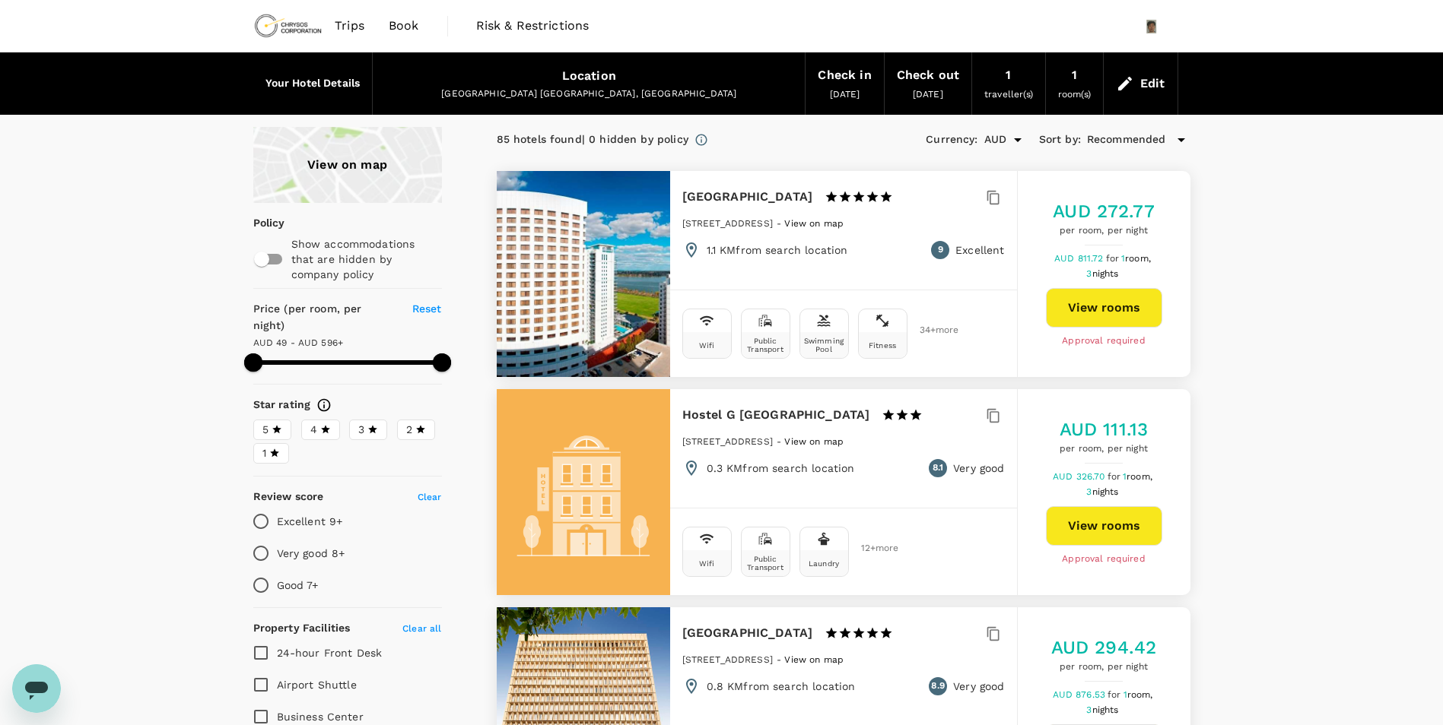
drag, startPoint x: 1220, startPoint y: 590, endPoint x: 1172, endPoint y: 235, distance: 358.3
click at [392, 160] on div "View on map" at bounding box center [347, 165] width 189 height 76
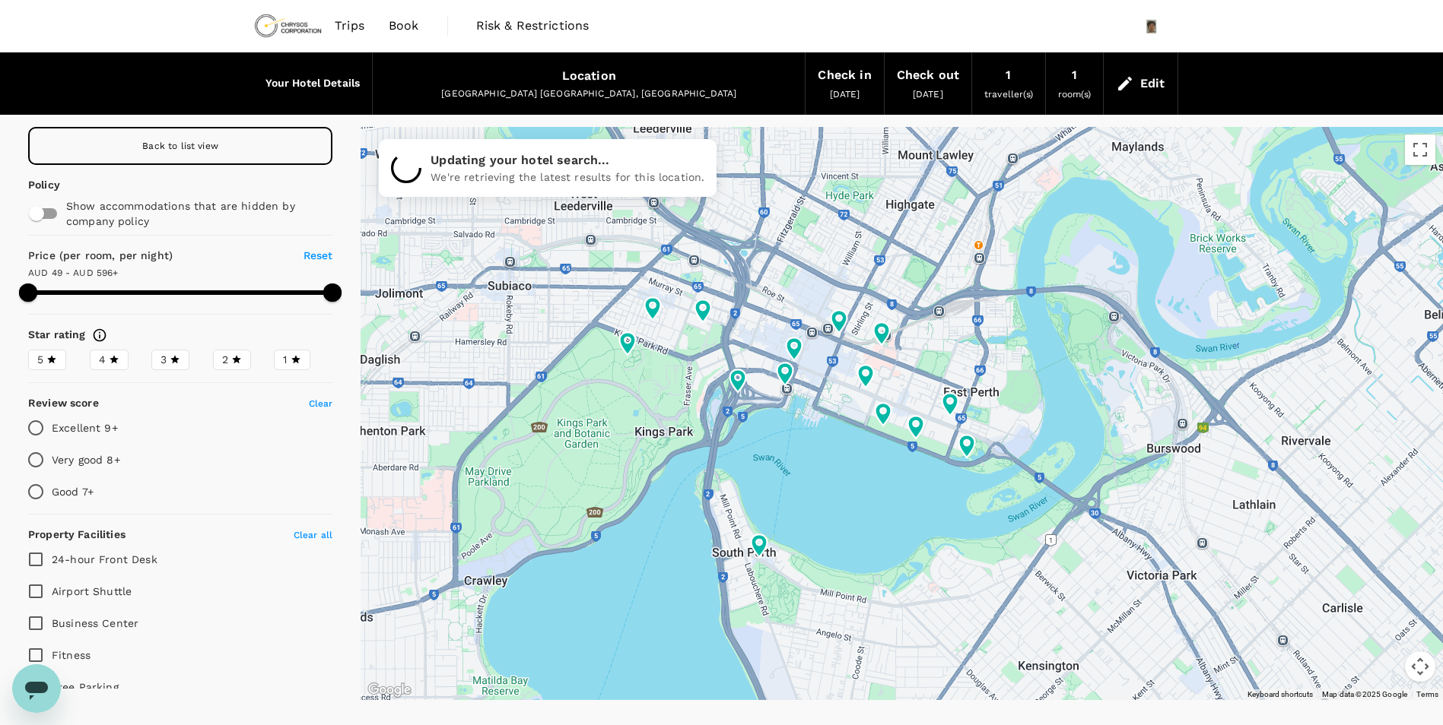
click at [280, 154] on div "Back to list view" at bounding box center [180, 146] width 304 height 38
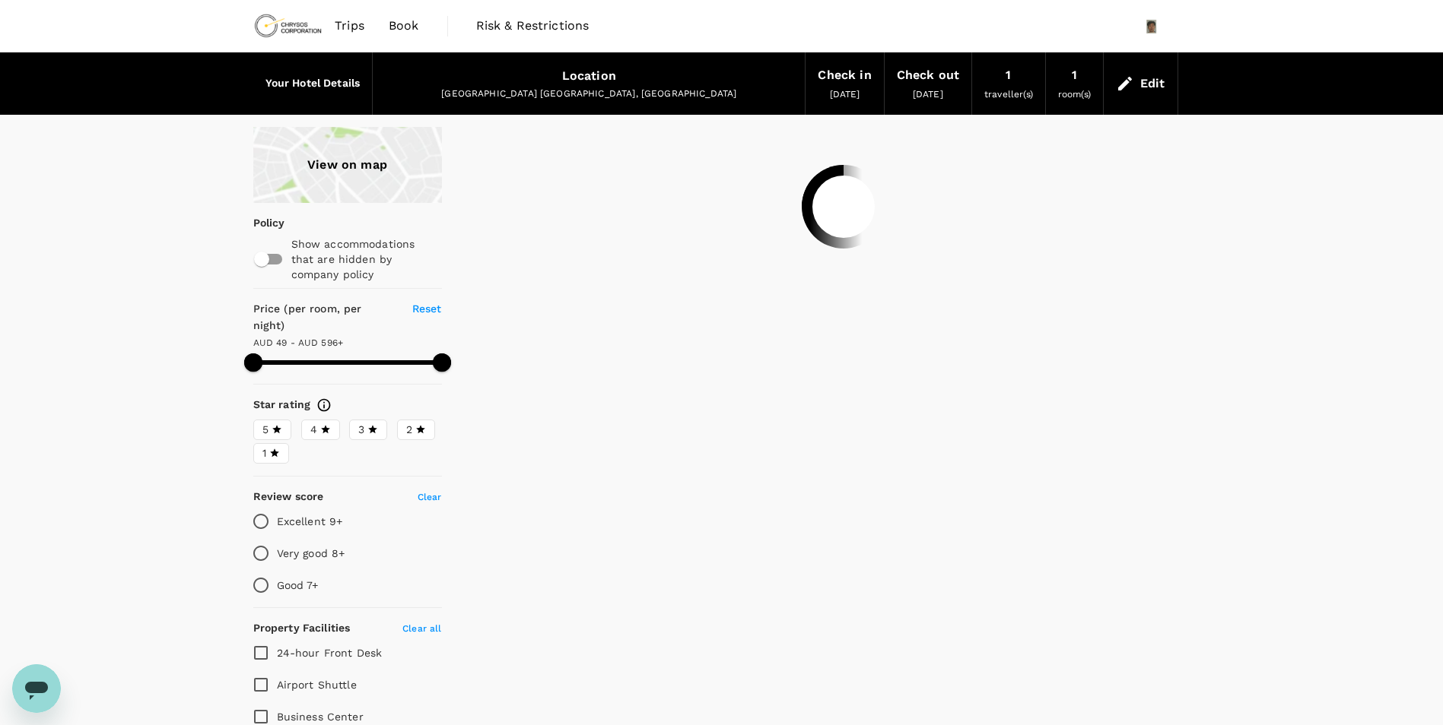
type input "595.98"
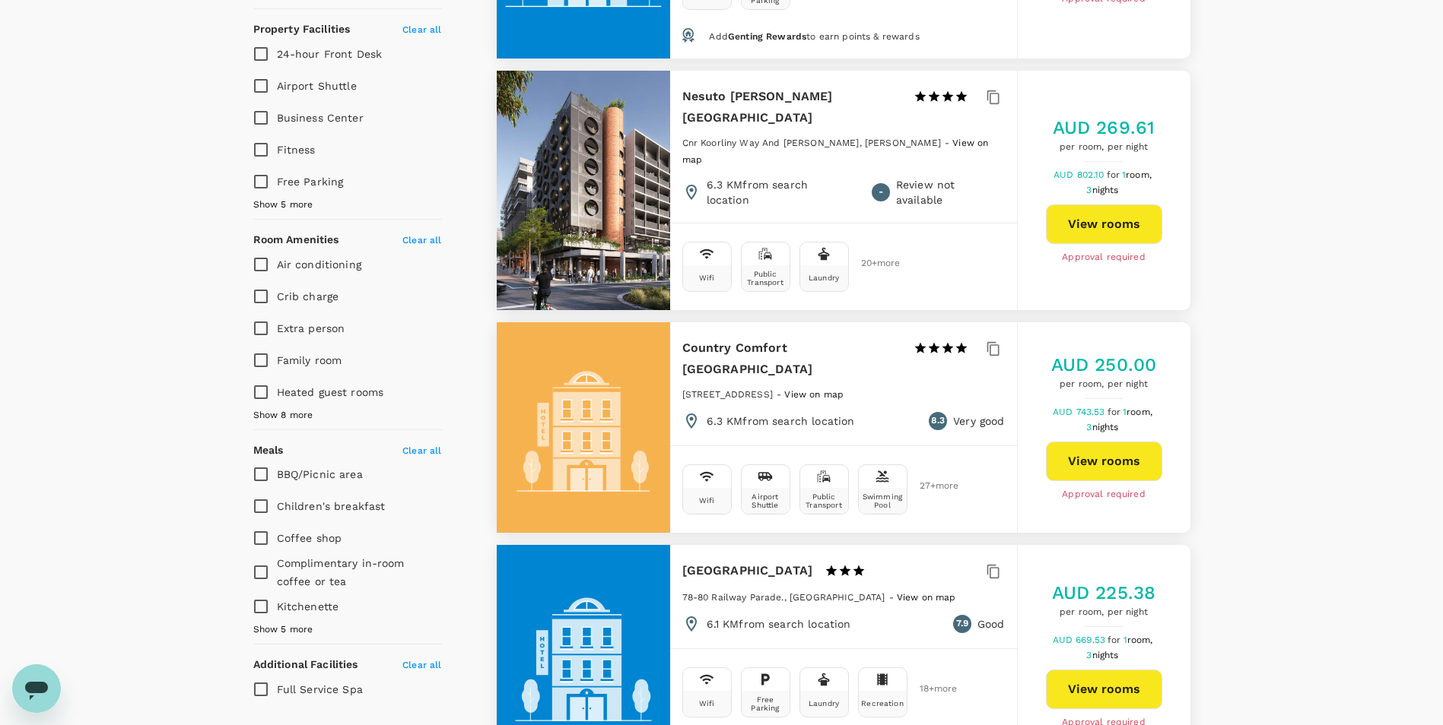
scroll to position [608, 0]
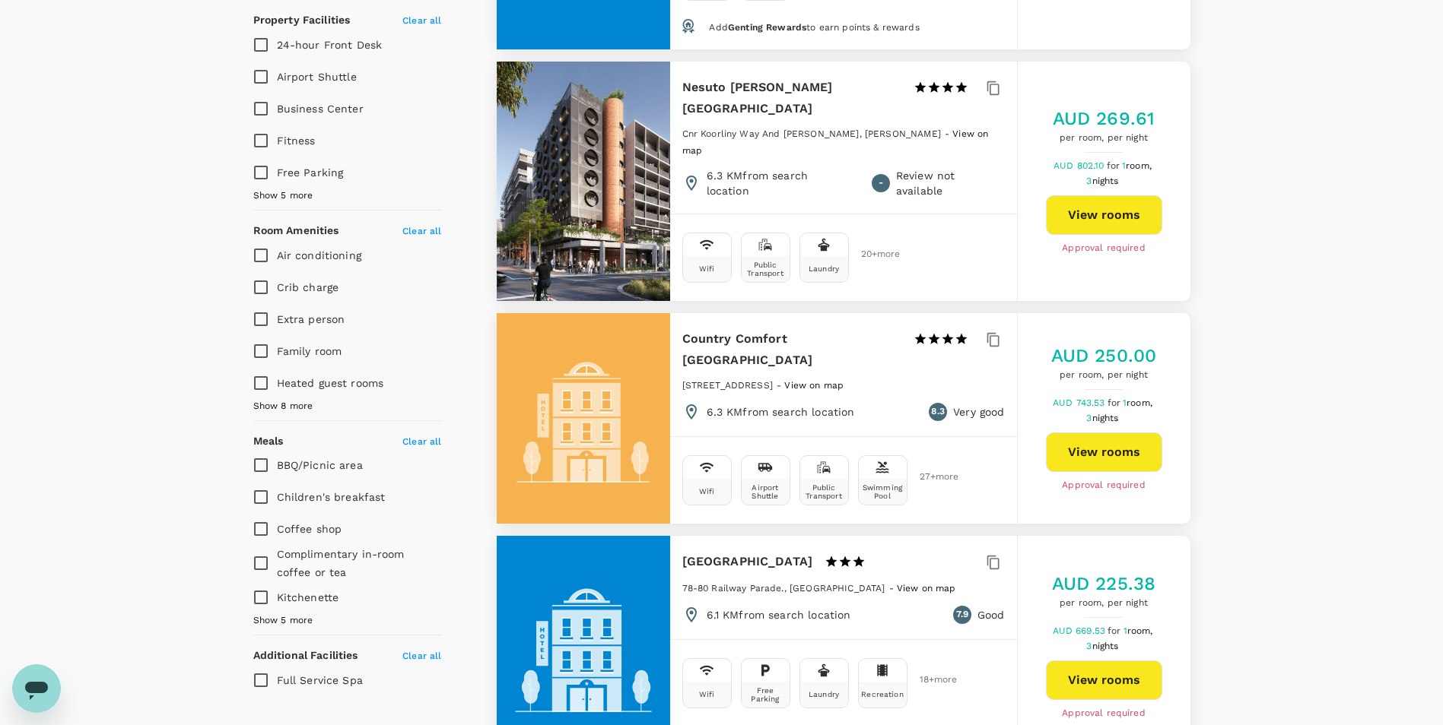
click at [871, 249] on span "20 + more" at bounding box center [872, 254] width 23 height 10
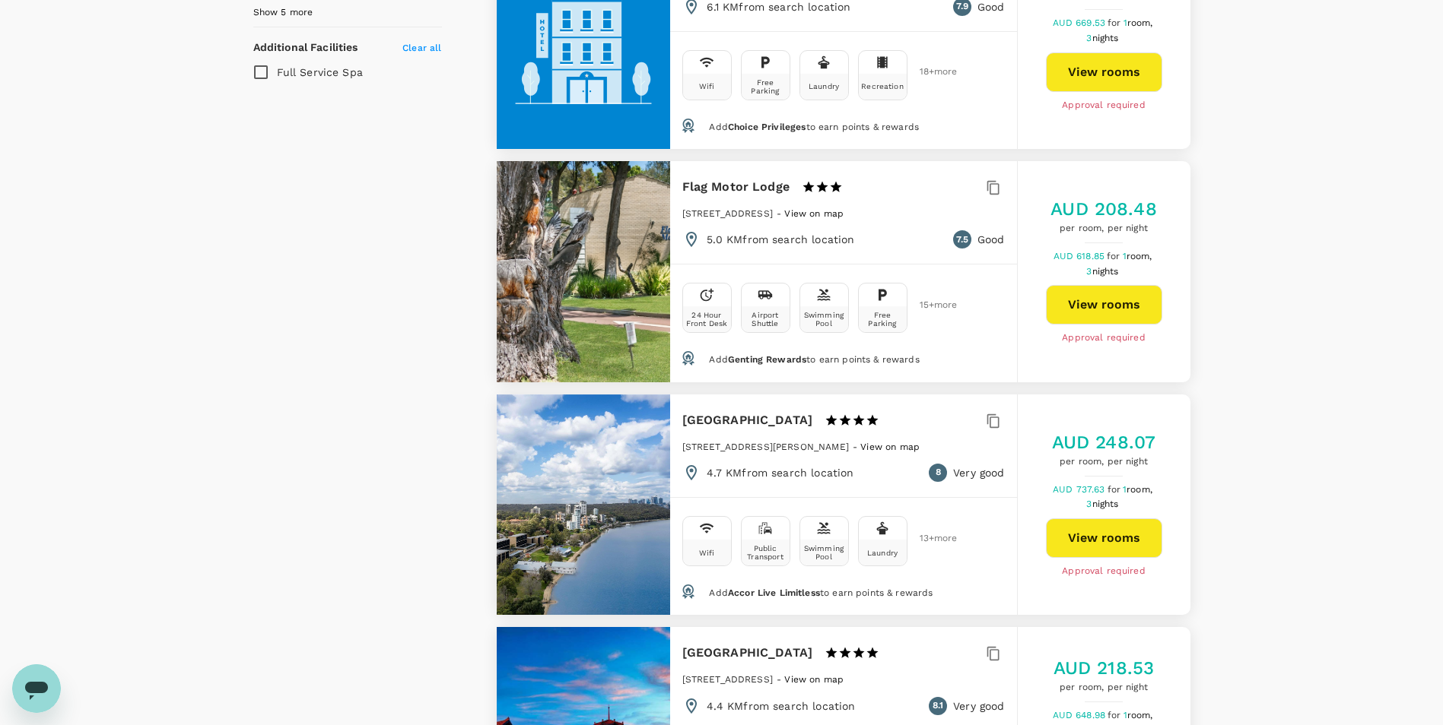
click at [768, 176] on h6 "Flag Motor Lodge" at bounding box center [735, 186] width 107 height 21
click at [550, 236] on div at bounding box center [583, 271] width 173 height 221
click at [987, 213] on div "Flag Motor Lodge 1 Star 2 Stars 3 Stars 4 Stars 5 Stars [STREET_ADDRESS] - View…" at bounding box center [843, 212] width 347 height 103
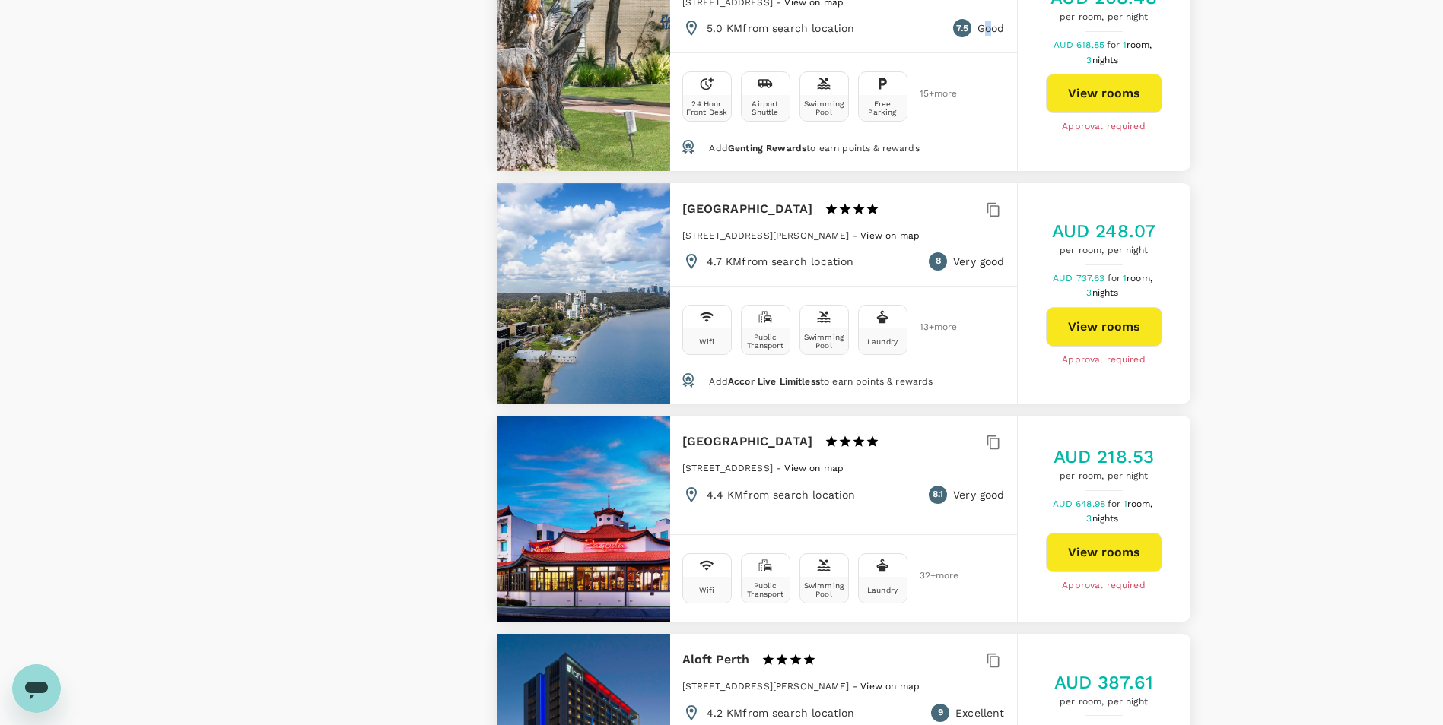
scroll to position [1673, 0]
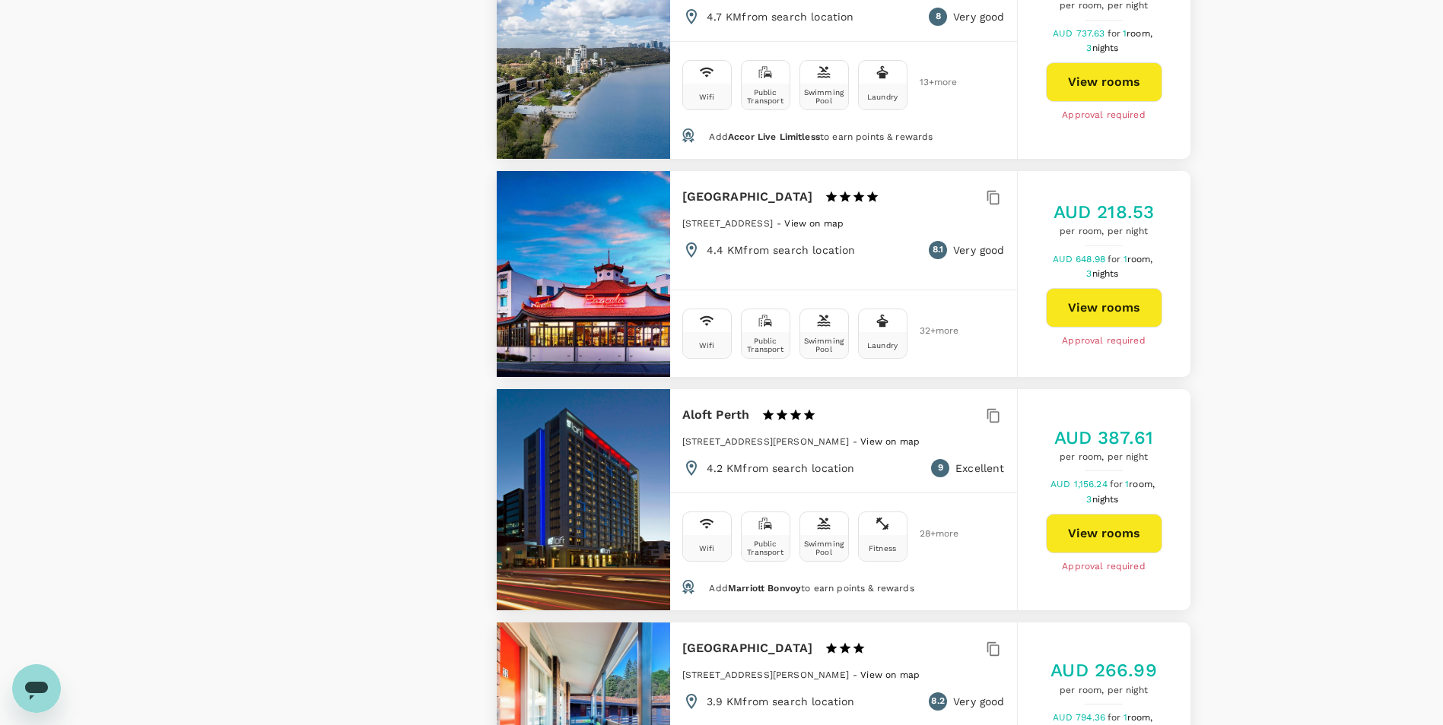
click at [893, 332] on div "Laundry" at bounding box center [883, 345] width 48 height 26
click at [968, 224] on div "[GEOGRAPHIC_DATA] And Spa 1 Star 2 Stars 3 Stars 4 Stars 5 Stars [STREET_ADDRES…" at bounding box center [843, 222] width 347 height 103
drag, startPoint x: 754, startPoint y: 154, endPoint x: 764, endPoint y: 256, distance: 103.1
click at [764, 256] on div "Pagoda Resort And Spa 1 Star 2 Stars 3 Stars 4 Stars 5 Stars [STREET_ADDRESS] -…" at bounding box center [843, 274] width 347 height 206
drag, startPoint x: 764, startPoint y: 256, endPoint x: 757, endPoint y: 227, distance: 30.6
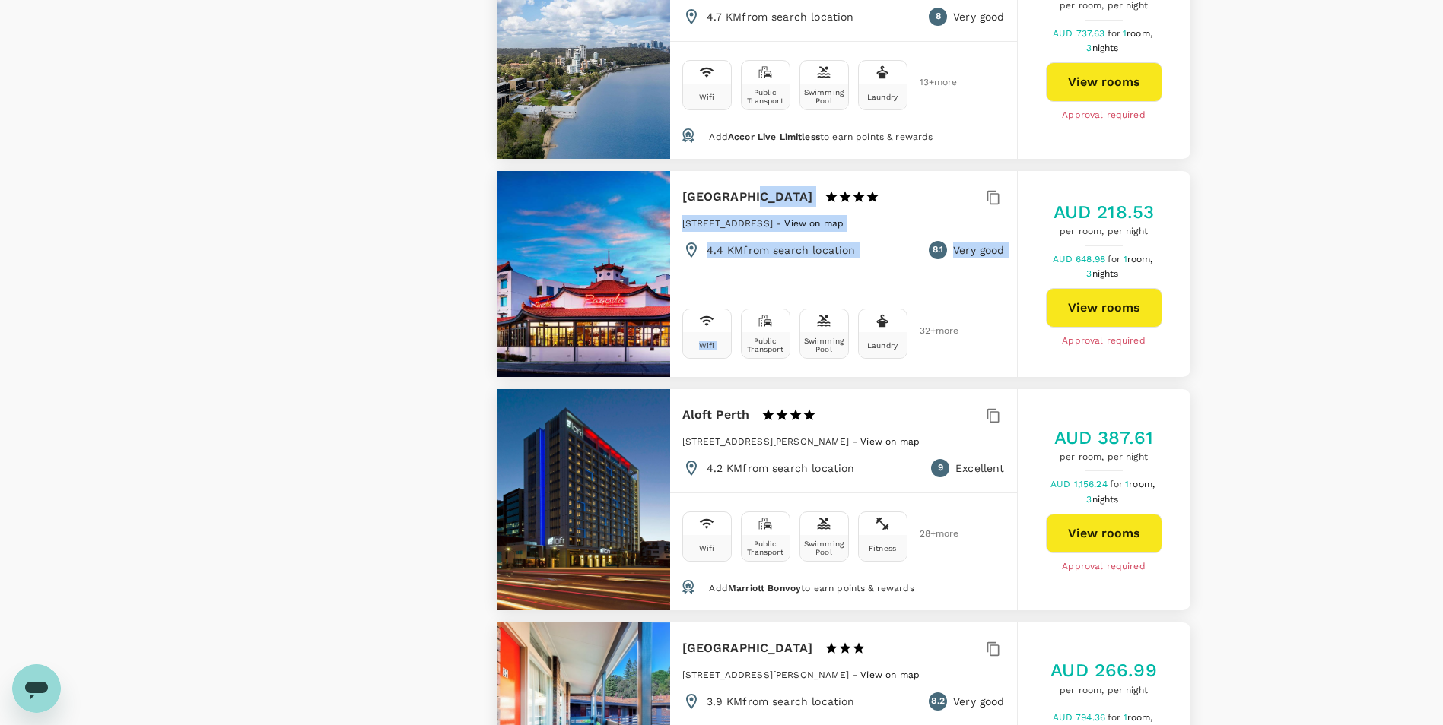
click at [757, 227] on div "[GEOGRAPHIC_DATA] And Spa 1 Star 2 Stars 3 Stars 4 Stars 5 Stars [STREET_ADDRES…" at bounding box center [843, 222] width 347 height 103
click at [535, 281] on div at bounding box center [583, 274] width 173 height 206
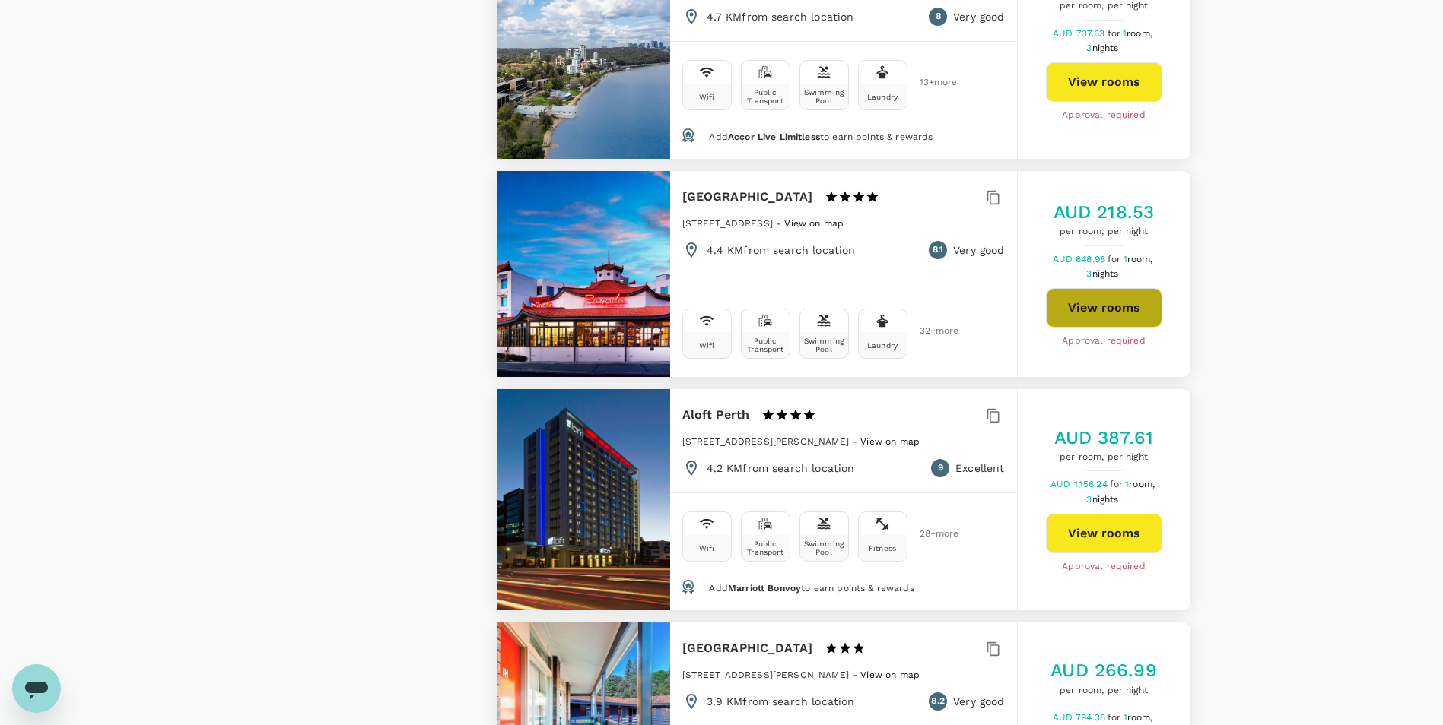
click at [1118, 288] on button "View rooms" at bounding box center [1104, 308] width 116 height 40
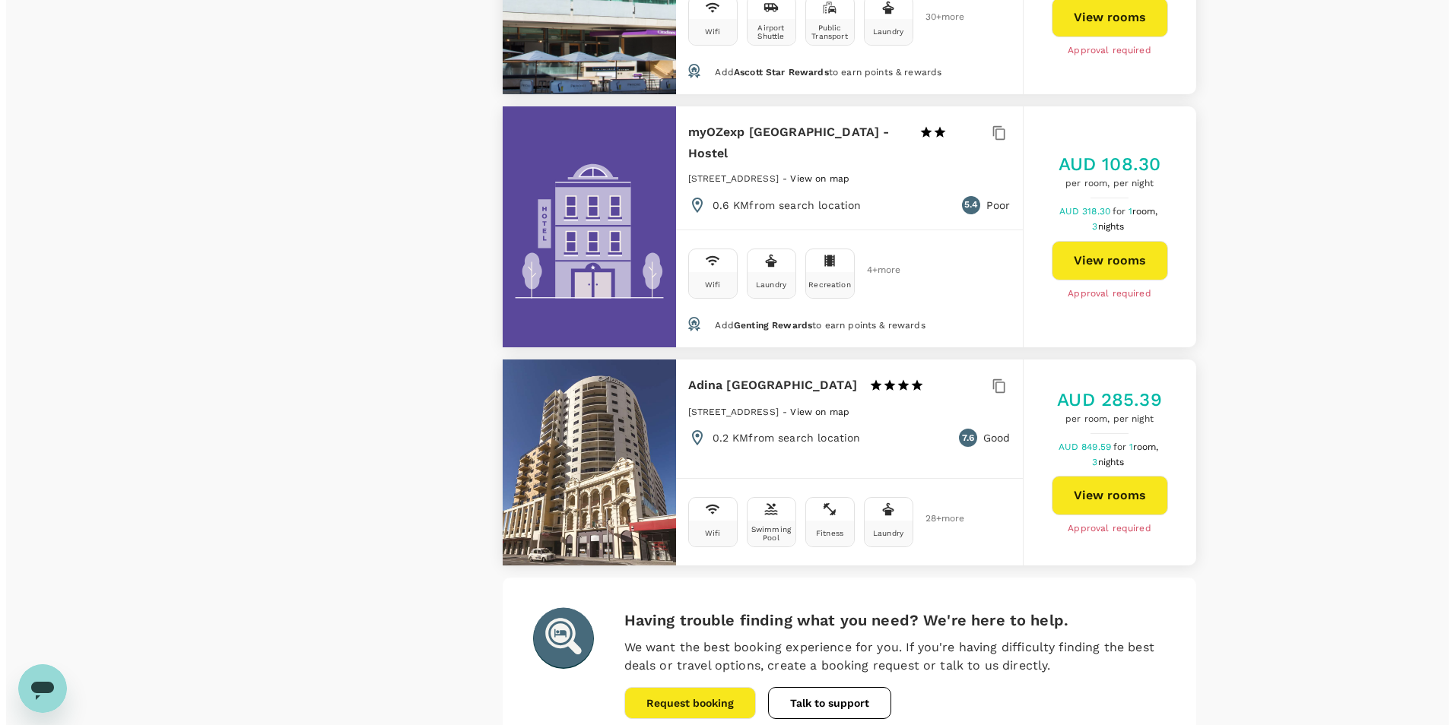
scroll to position [5486, 0]
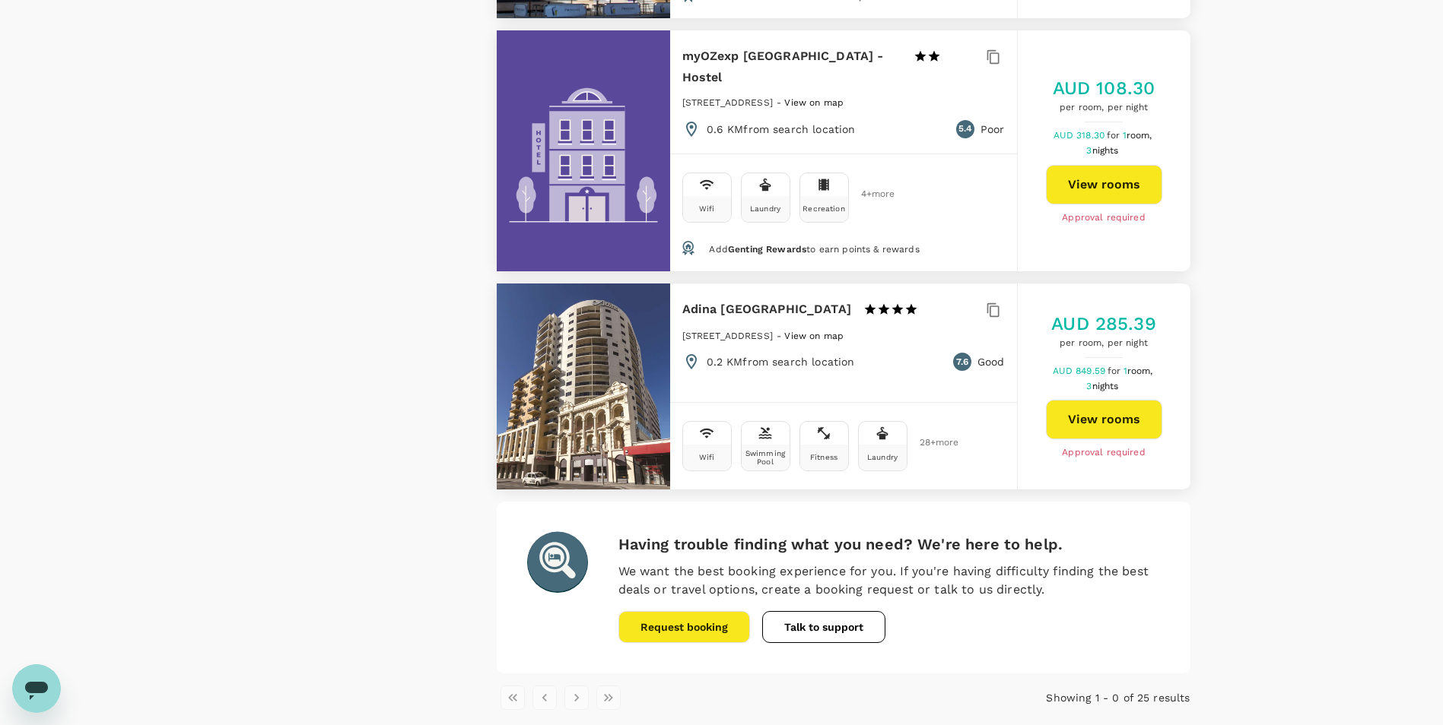
type input "595.98"
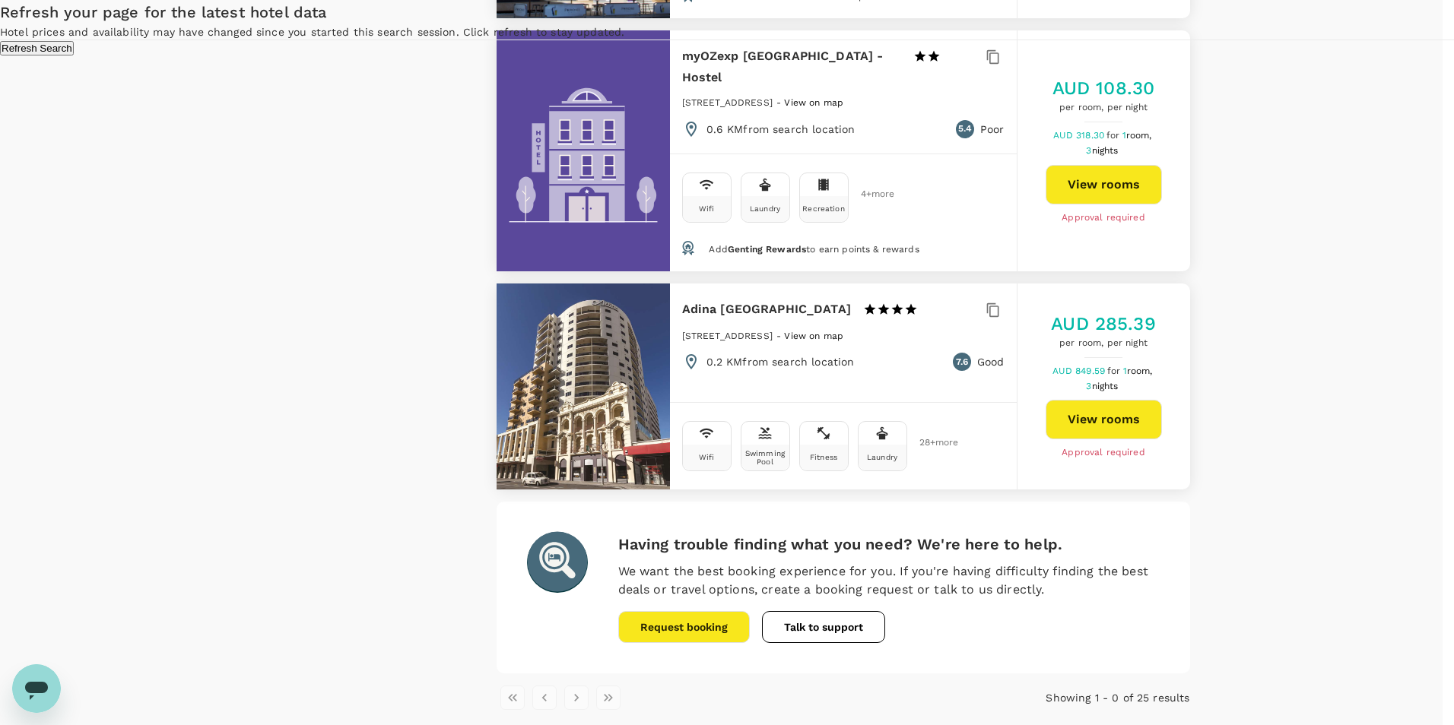
click at [74, 56] on button "Refresh Search" at bounding box center [37, 48] width 74 height 14
click at [1108, 56] on div "Refresh your page for the latest hotel data Hotel prices and availability may h…" at bounding box center [727, 28] width 1454 height 56
click at [74, 56] on button "Refresh Search" at bounding box center [37, 48] width 74 height 14
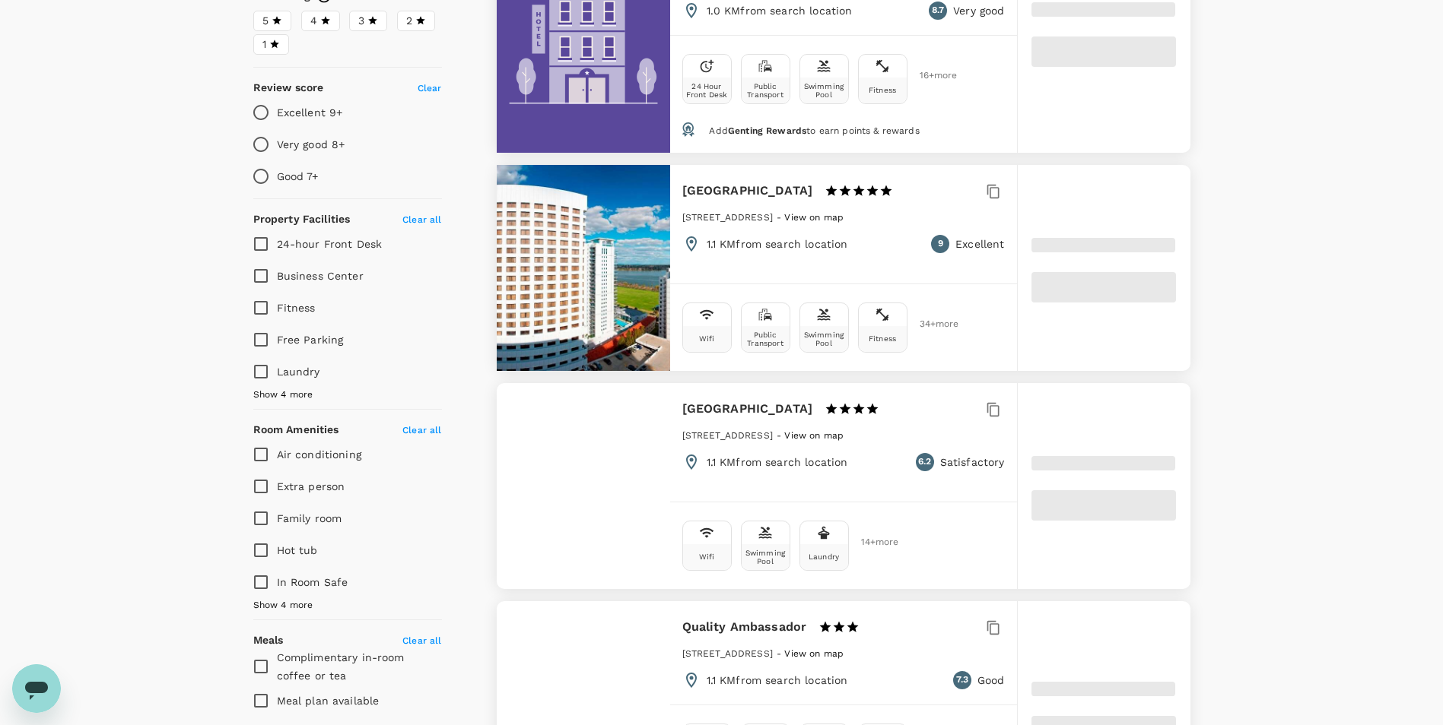
scroll to position [684, 0]
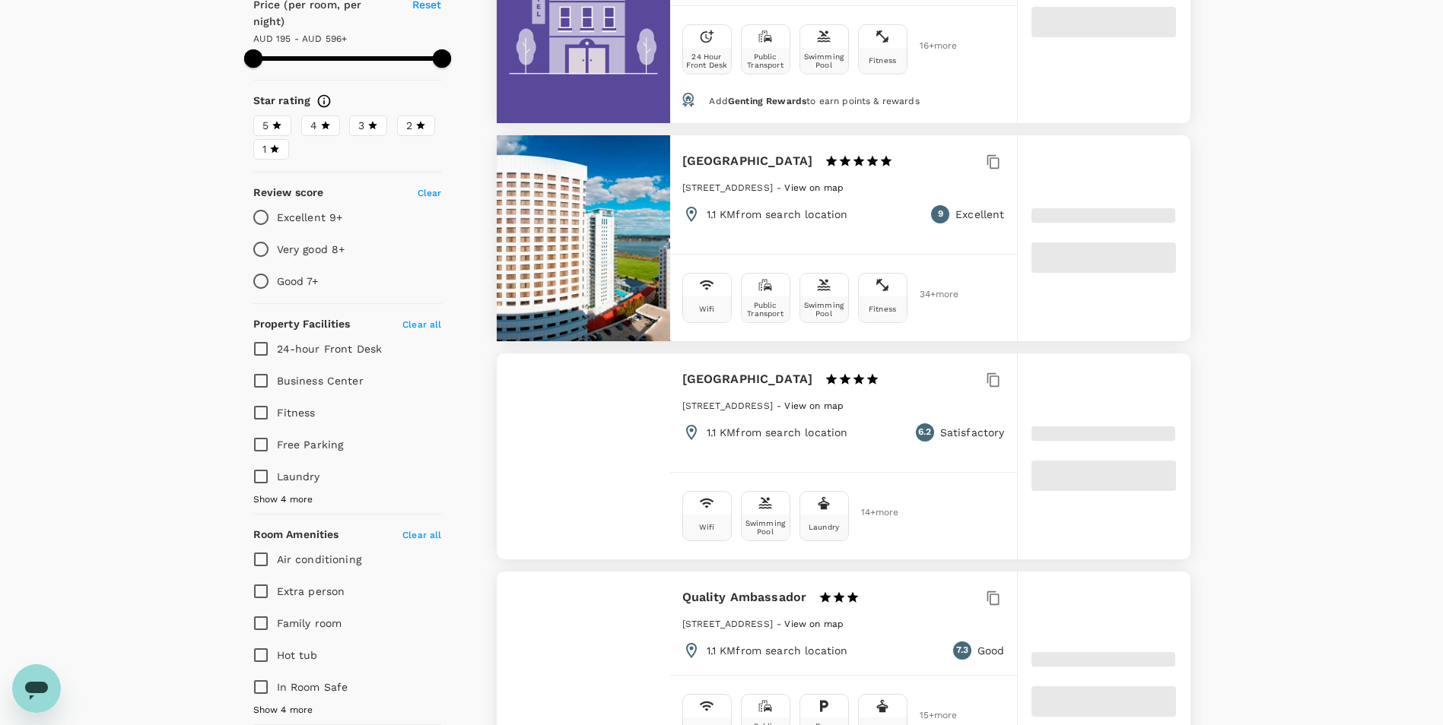
type input "595.14"
type input "181.14"
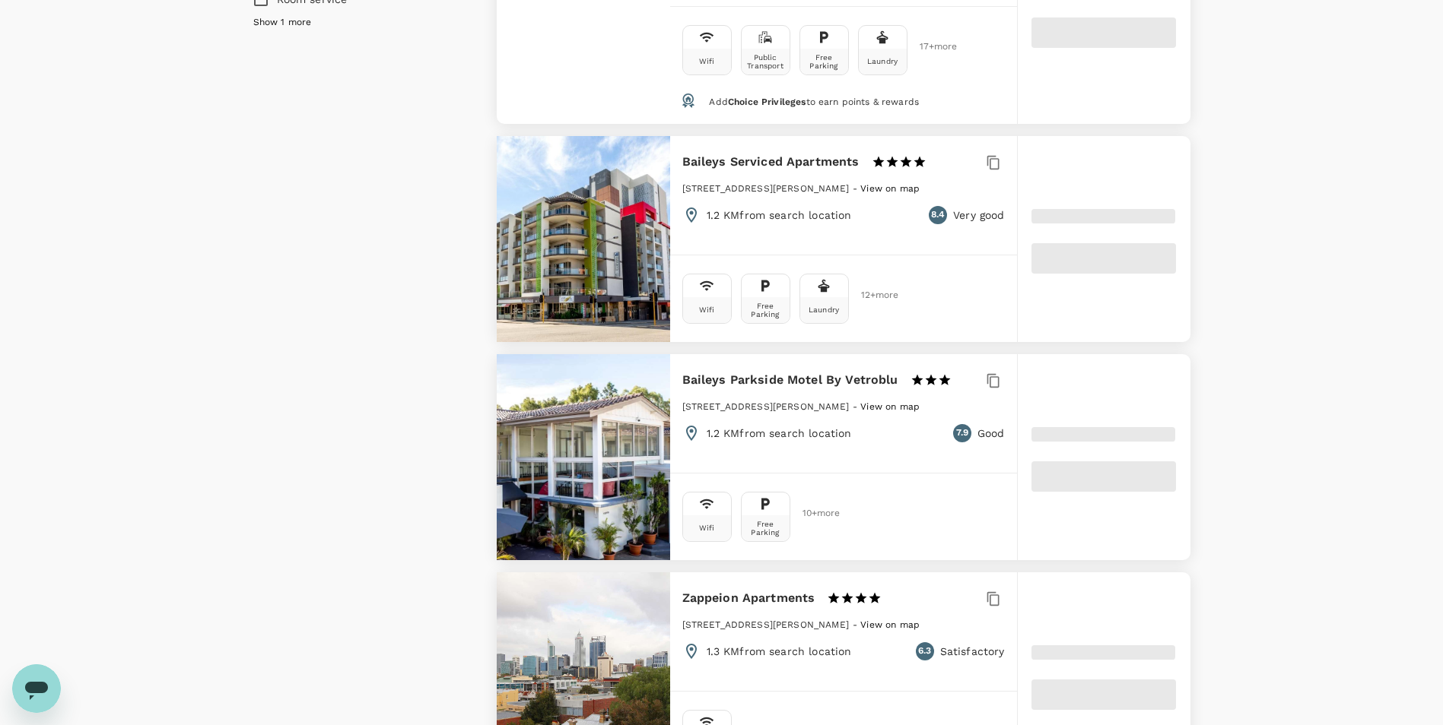
scroll to position [1521, 0]
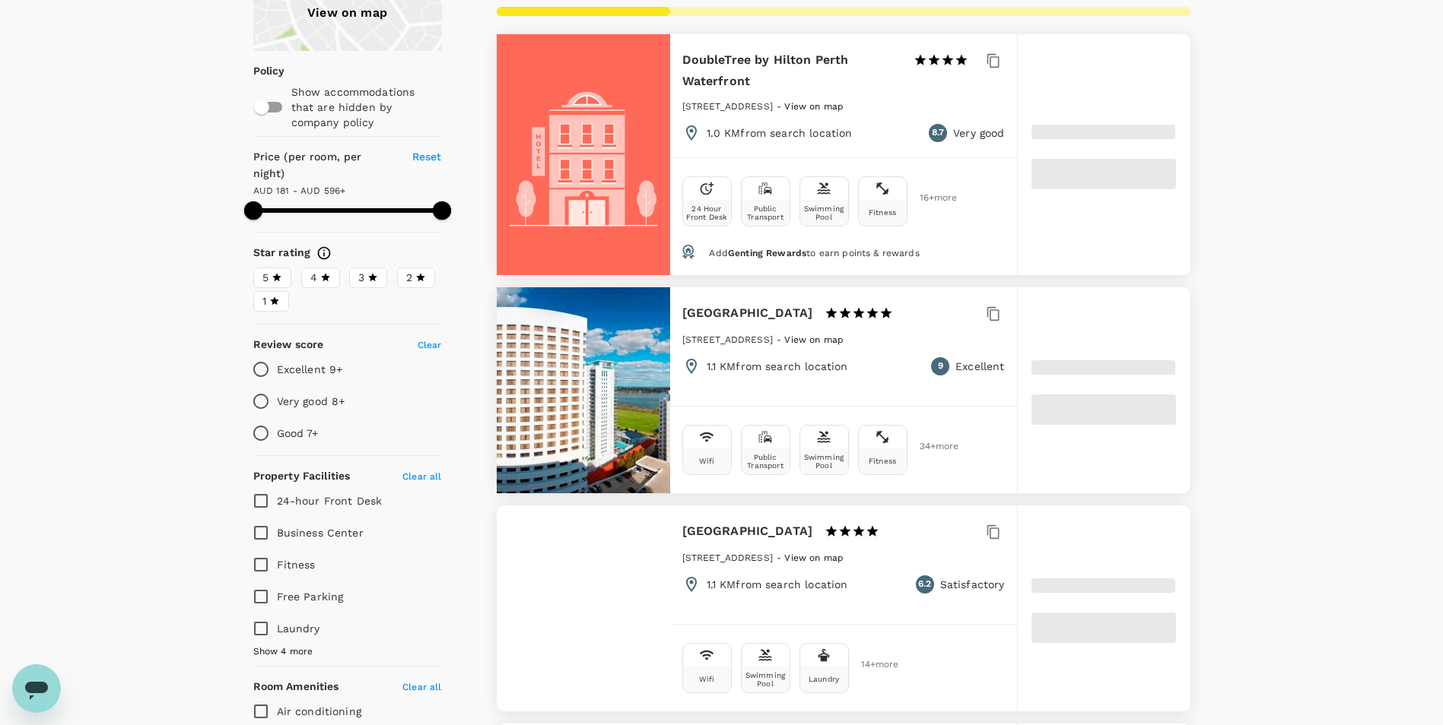
type input "595.97"
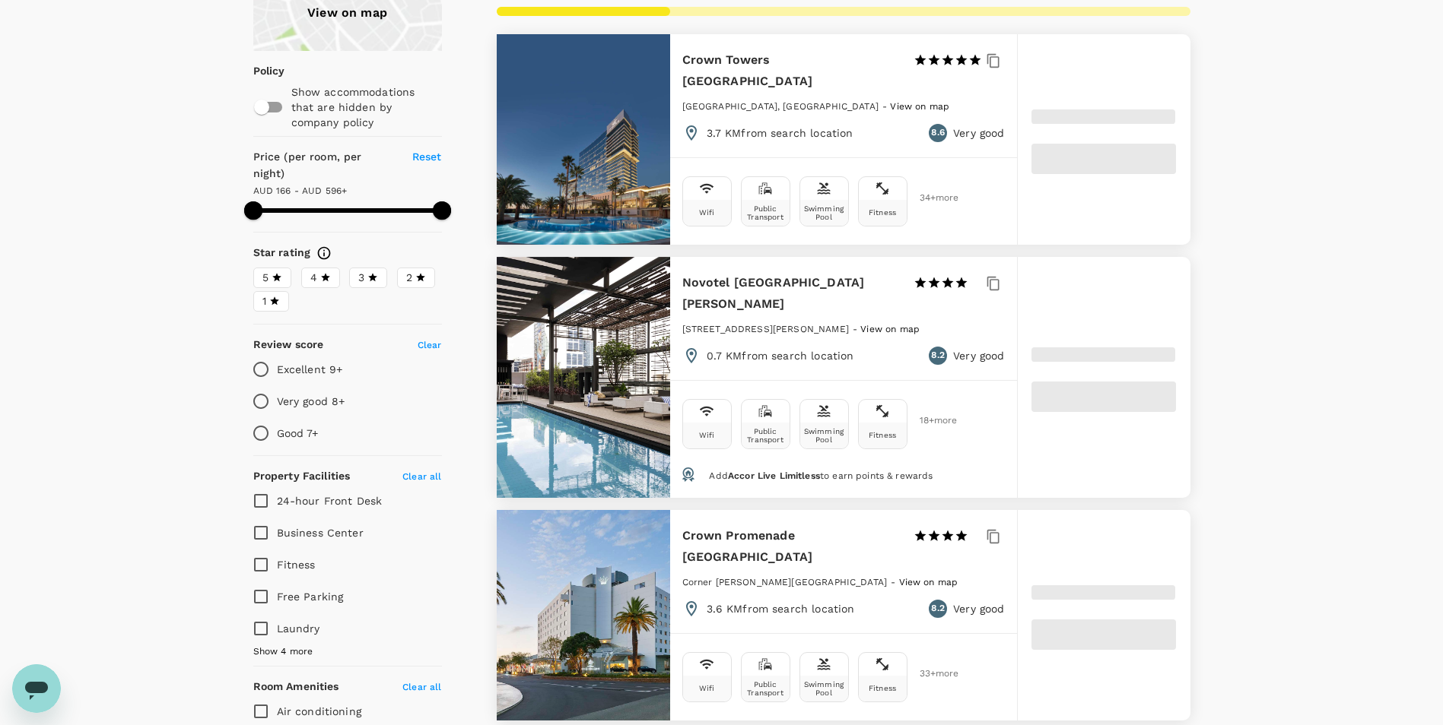
type input "165.97"
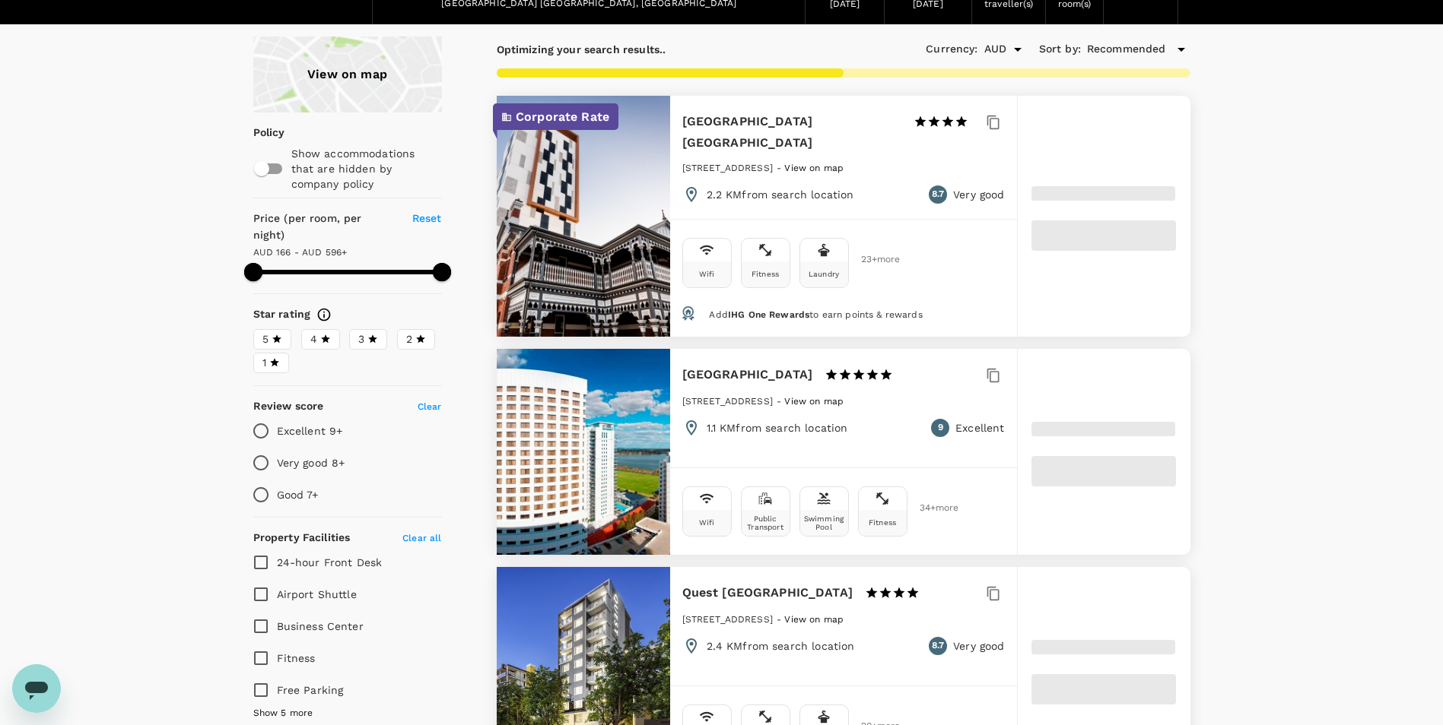
scroll to position [0, 0]
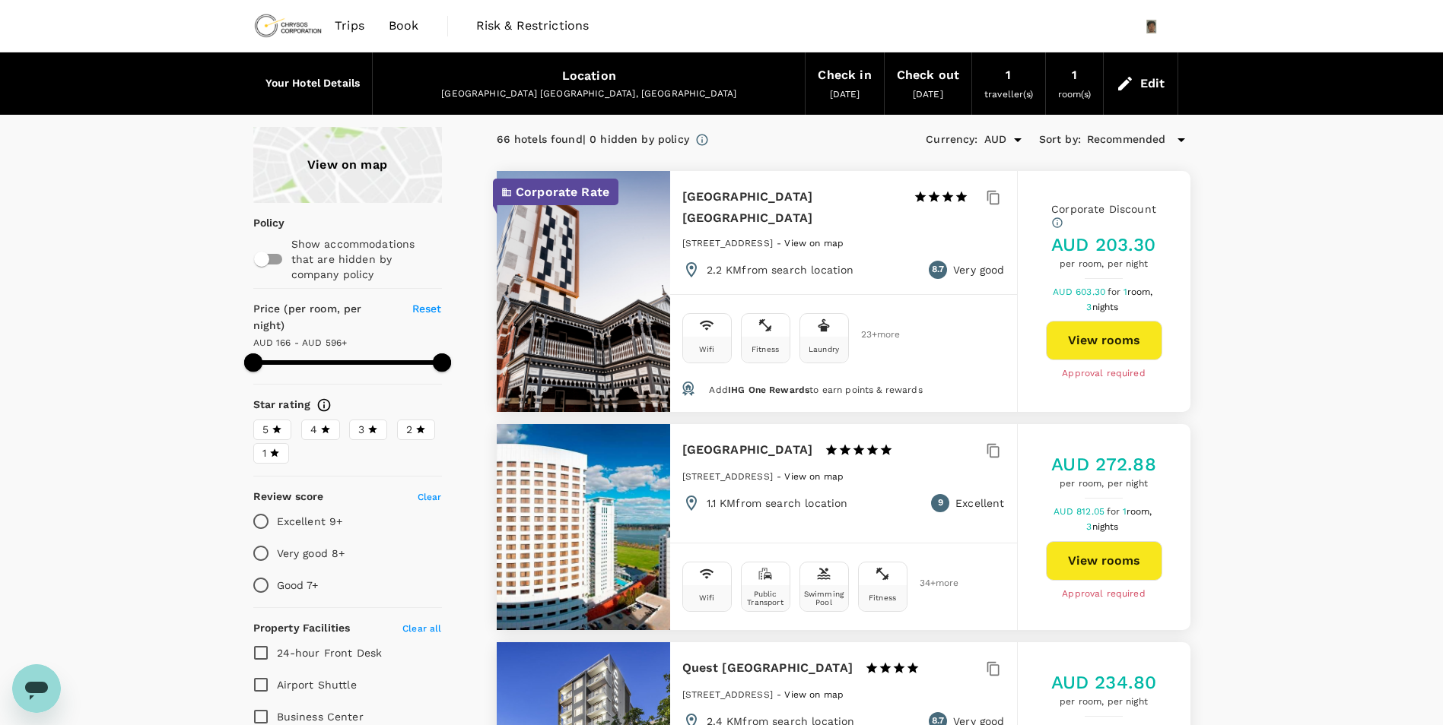
type input "595.97"
click at [866, 330] on span "23 + more" at bounding box center [872, 335] width 23 height 10
click at [1105, 330] on button "View rooms" at bounding box center [1104, 341] width 116 height 40
click at [273, 21] on img at bounding box center [288, 25] width 70 height 33
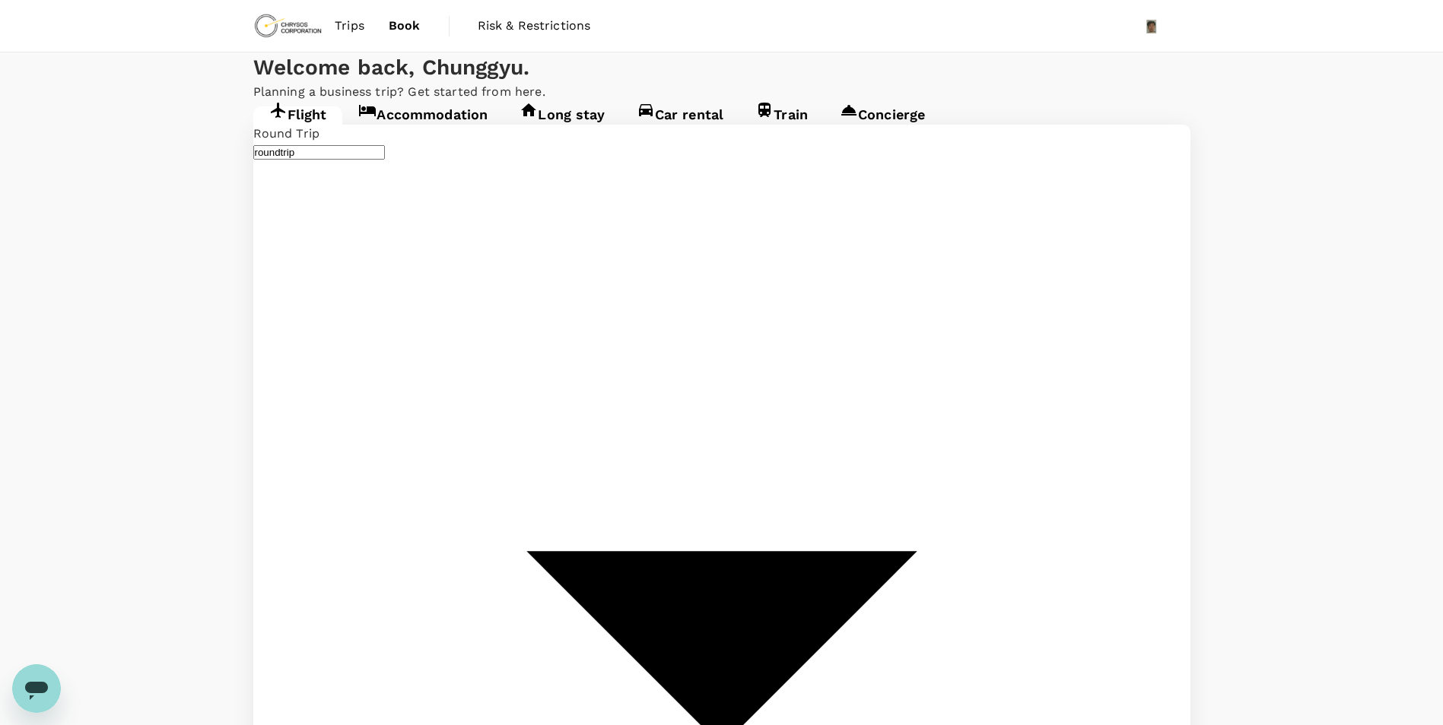
type input "Adelaide (ADL)"
type input "Perth, Australia (any)"
type input "Adelaide (ADL)"
type input "Perth, Australia (any)"
click at [862, 134] on link "Concierge" at bounding box center [882, 119] width 117 height 27
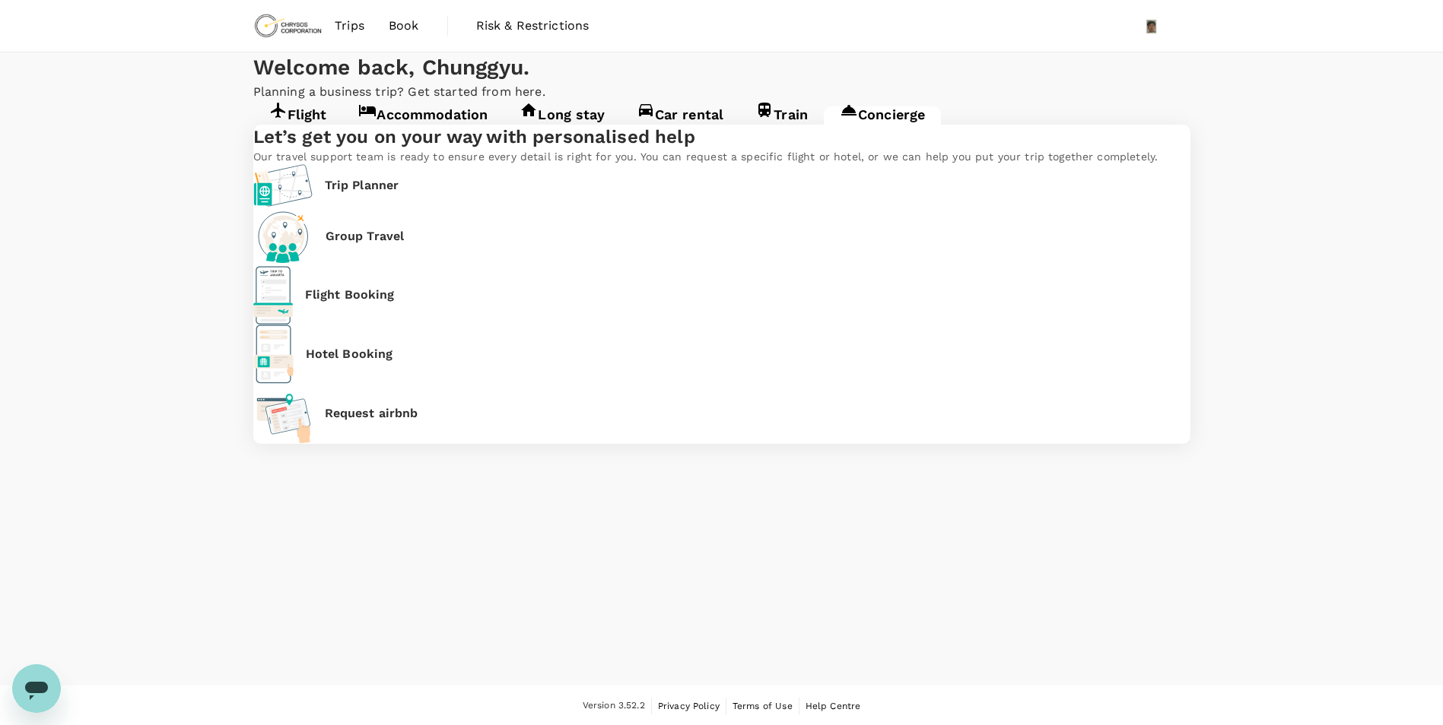
click at [393, 347] on p "Hotel Booking" at bounding box center [349, 354] width 87 height 18
type input "travis.lim@chrysoscorp.com"
type input "61"
type input "432735386"
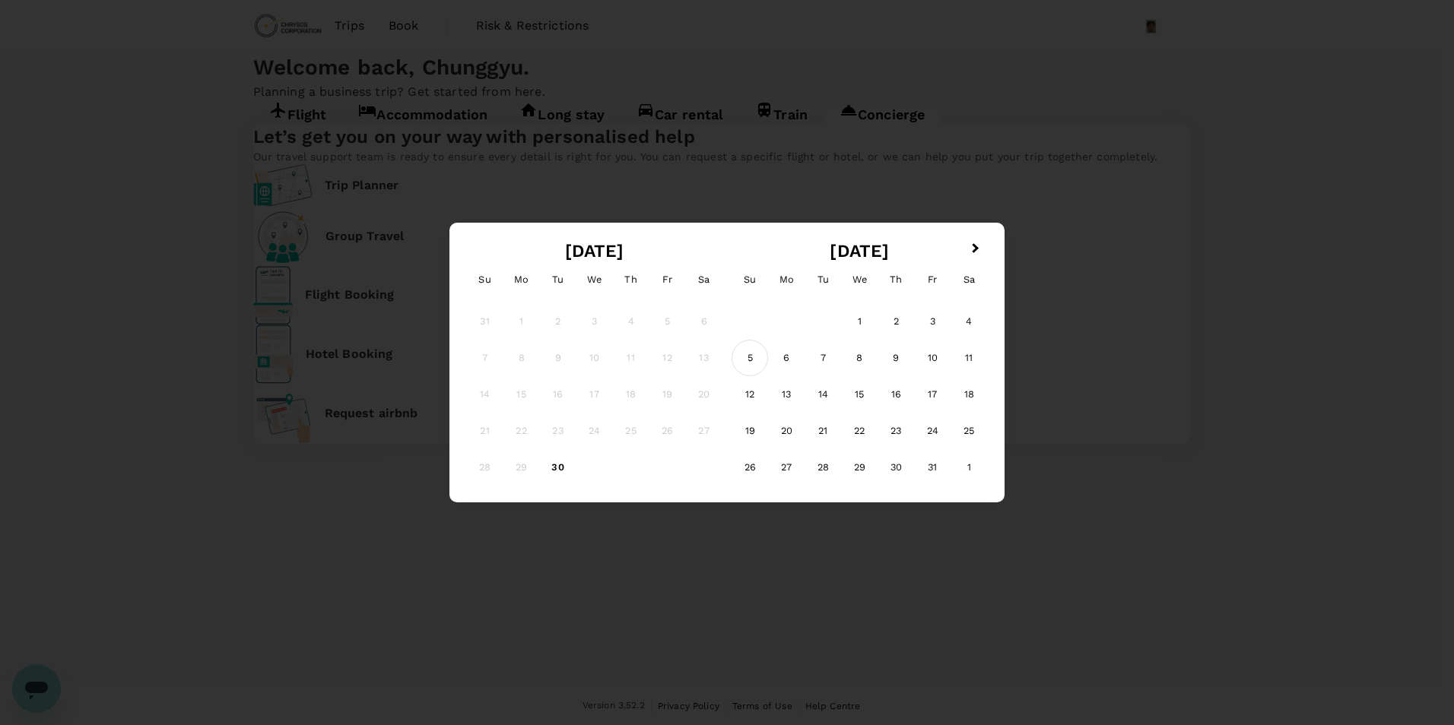
click at [748, 355] on div "5" at bounding box center [750, 358] width 36 height 36
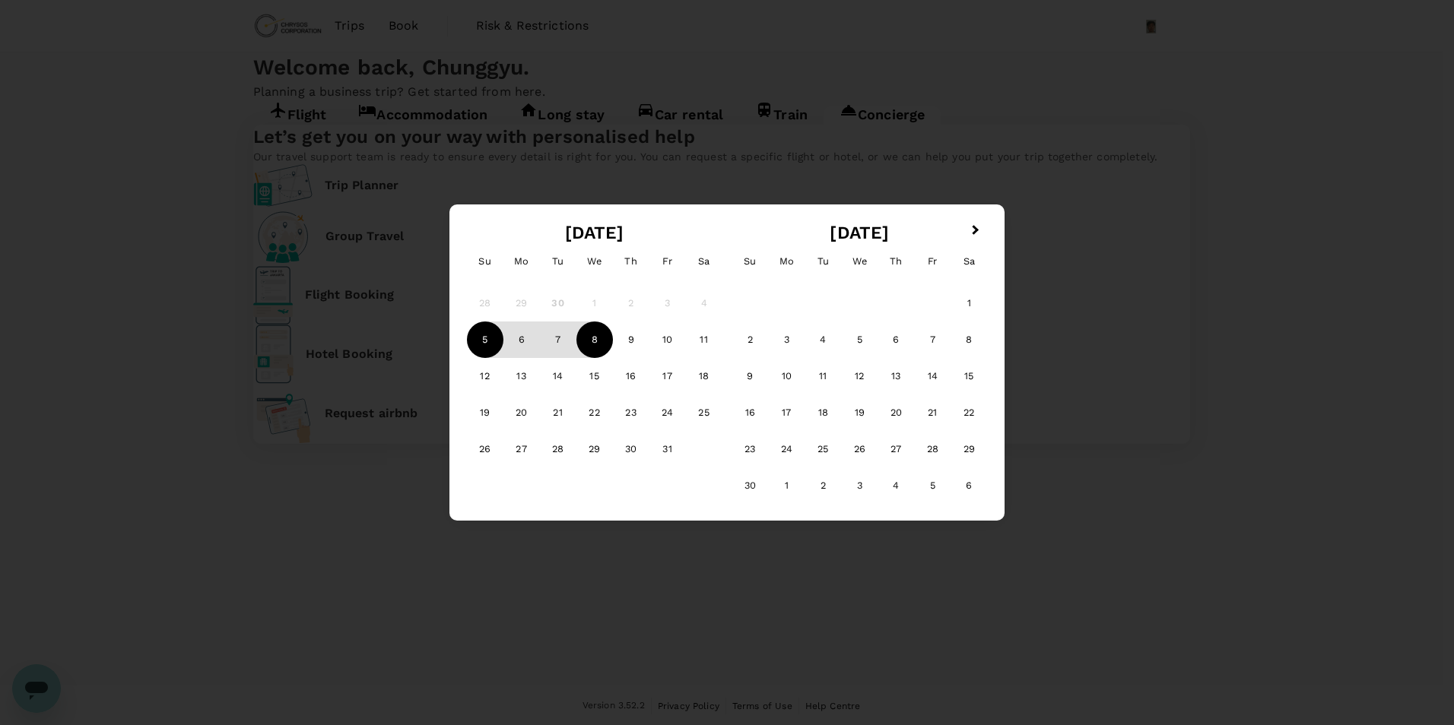
click at [584, 343] on div "8" at bounding box center [594, 340] width 36 height 36
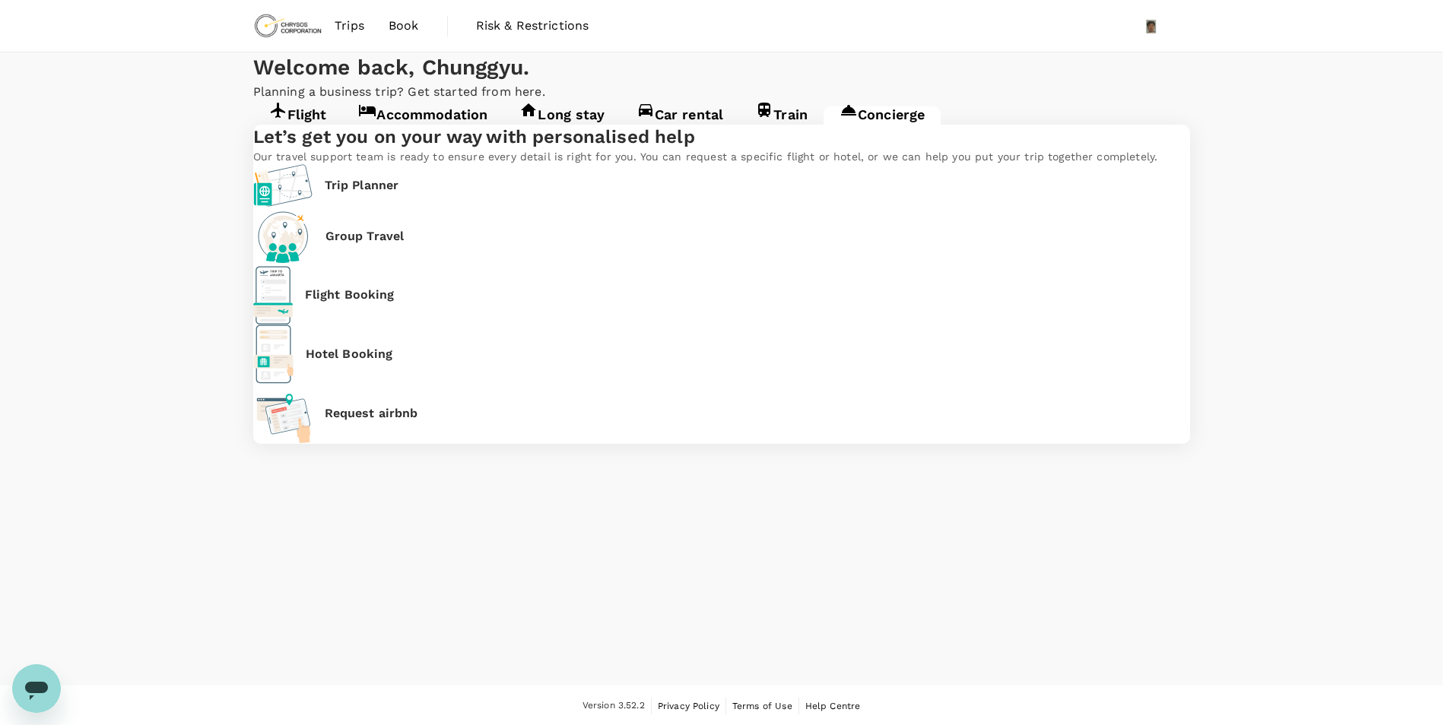
paste input "Holiday Inn West Perth 1 Star 2 Stars 3 Stars 4 Stars 5 Stars"
drag, startPoint x: 1178, startPoint y: 160, endPoint x: 1456, endPoint y: 163, distance: 278.3
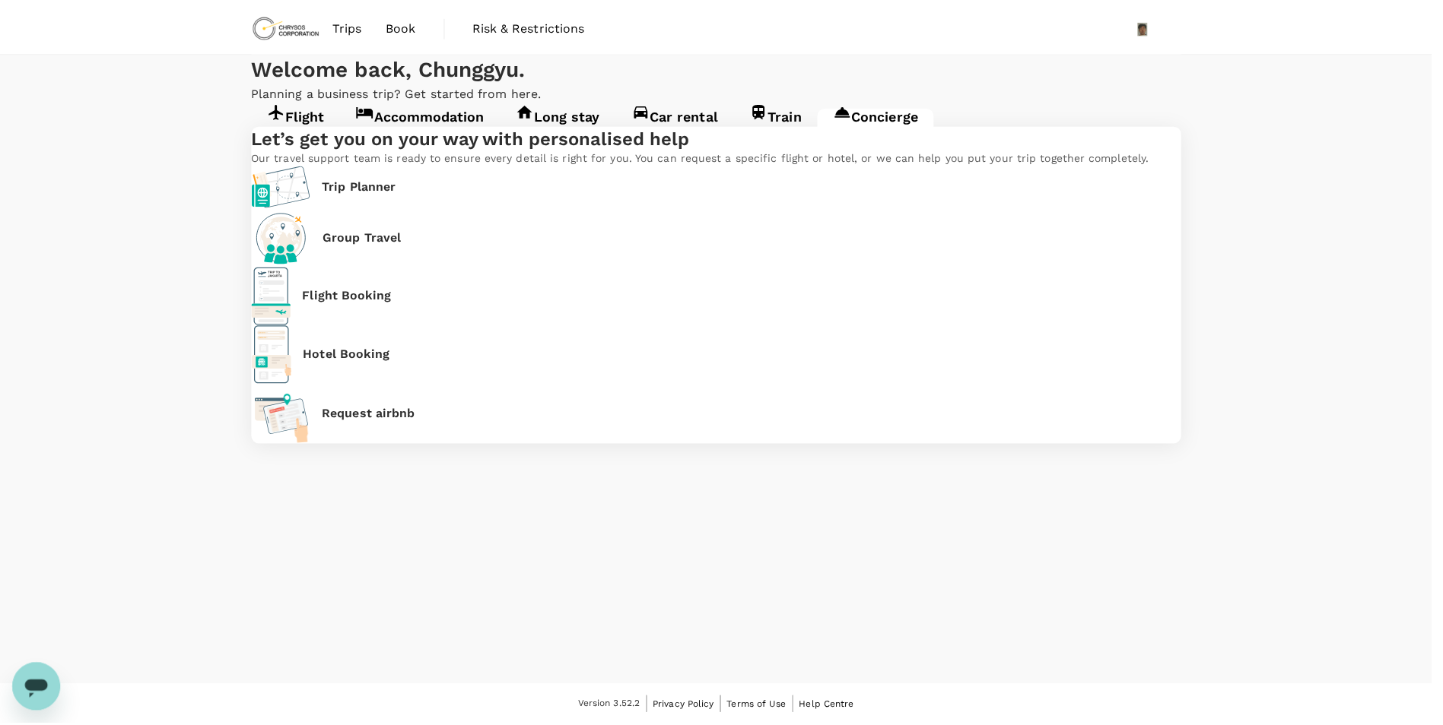
scroll to position [0, 0]
type input "Holiday Inn West Perth"
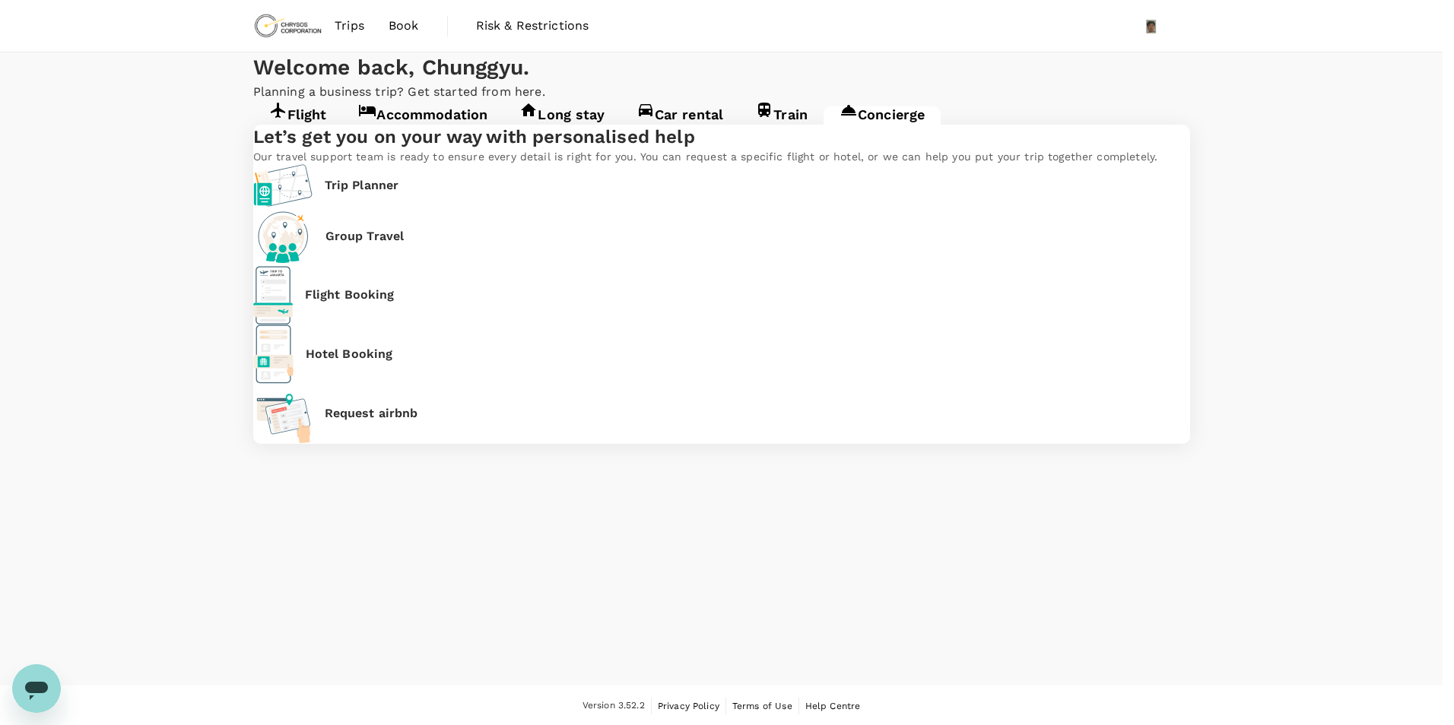
type textarea "I would like to book this at corporate rate including breakfast."
type input "200"
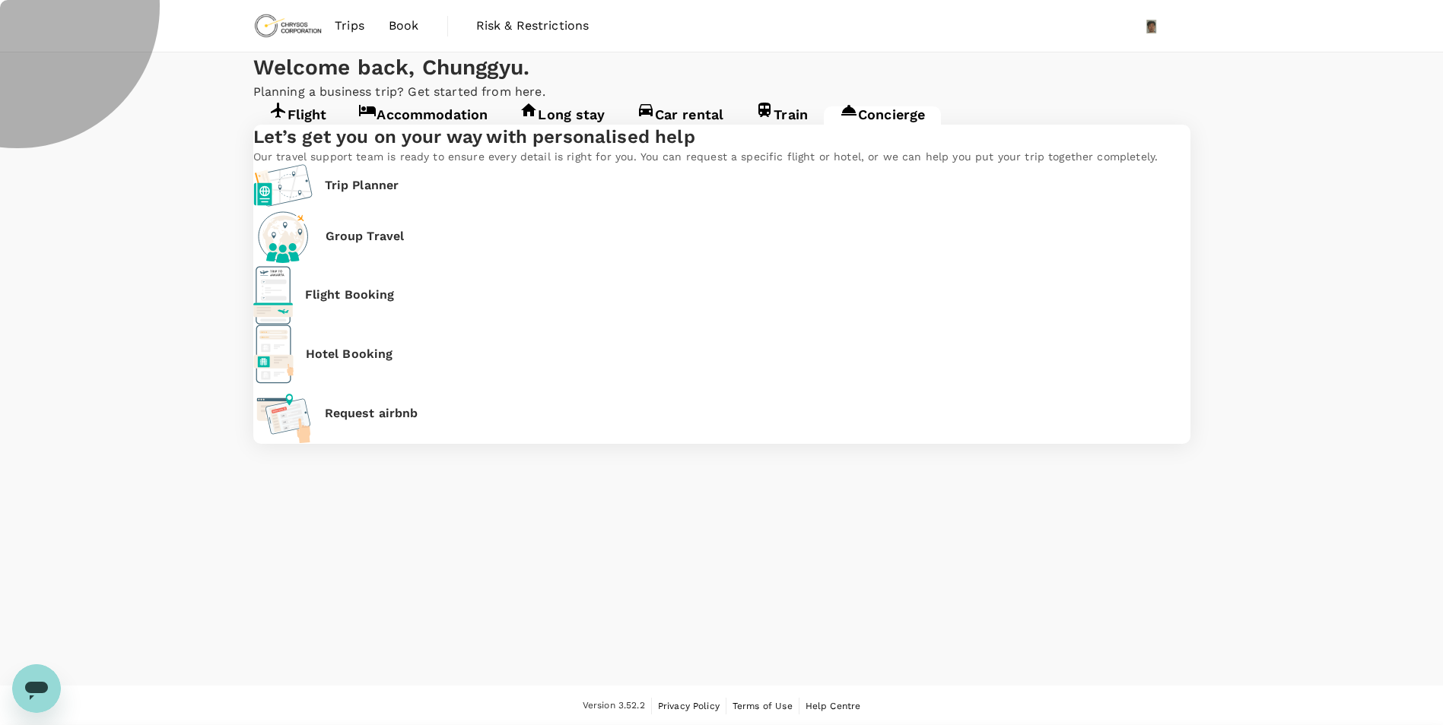
click at [361, 134] on link "Accommodation" at bounding box center [422, 119] width 161 height 27
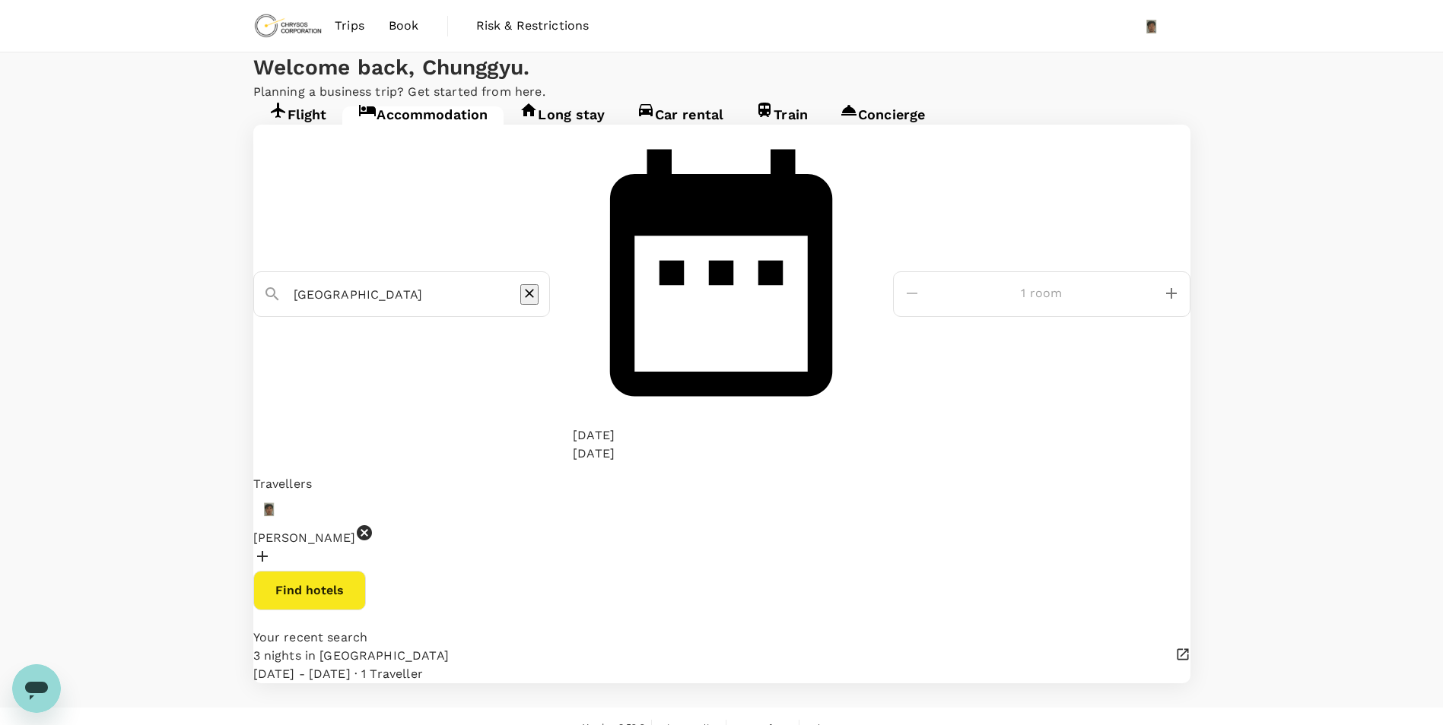
type input "Perth"
click at [366, 571] on button "Find hotels" at bounding box center [309, 591] width 113 height 40
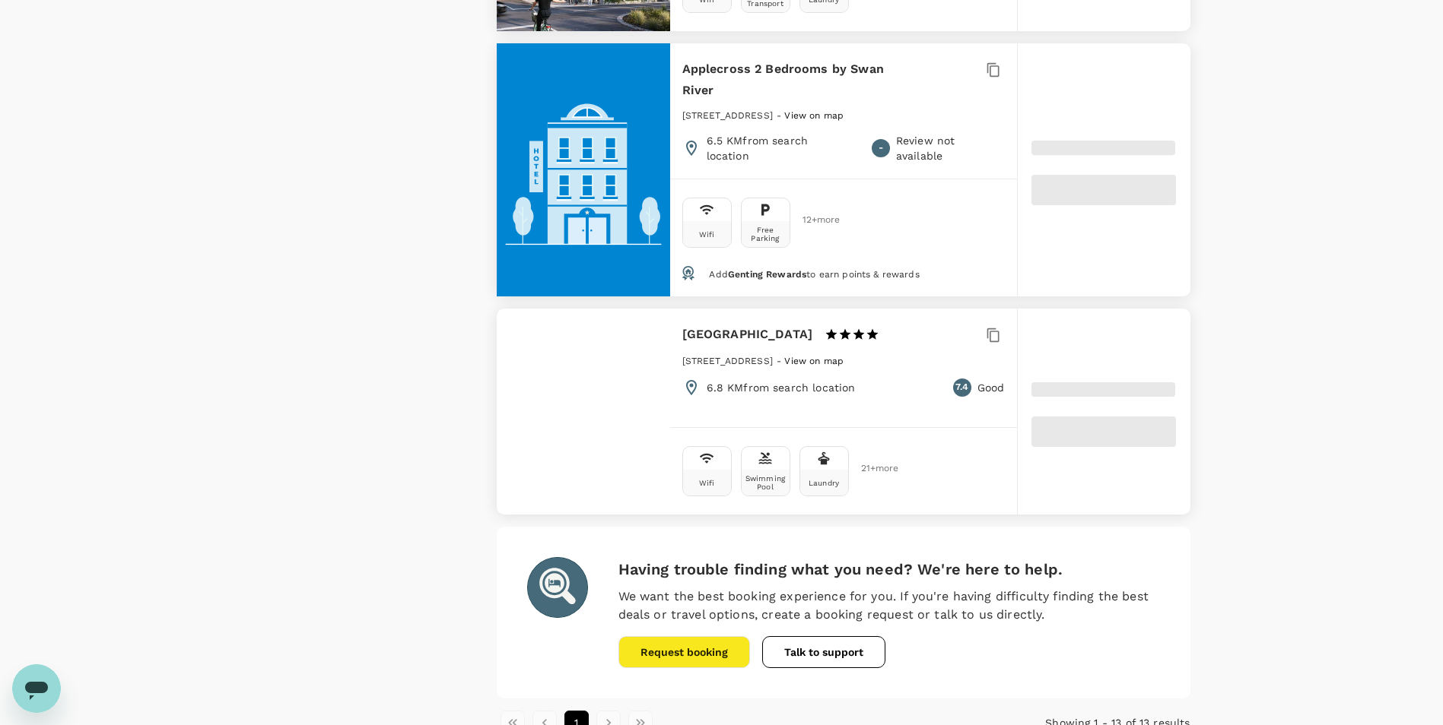
type input "595.74"
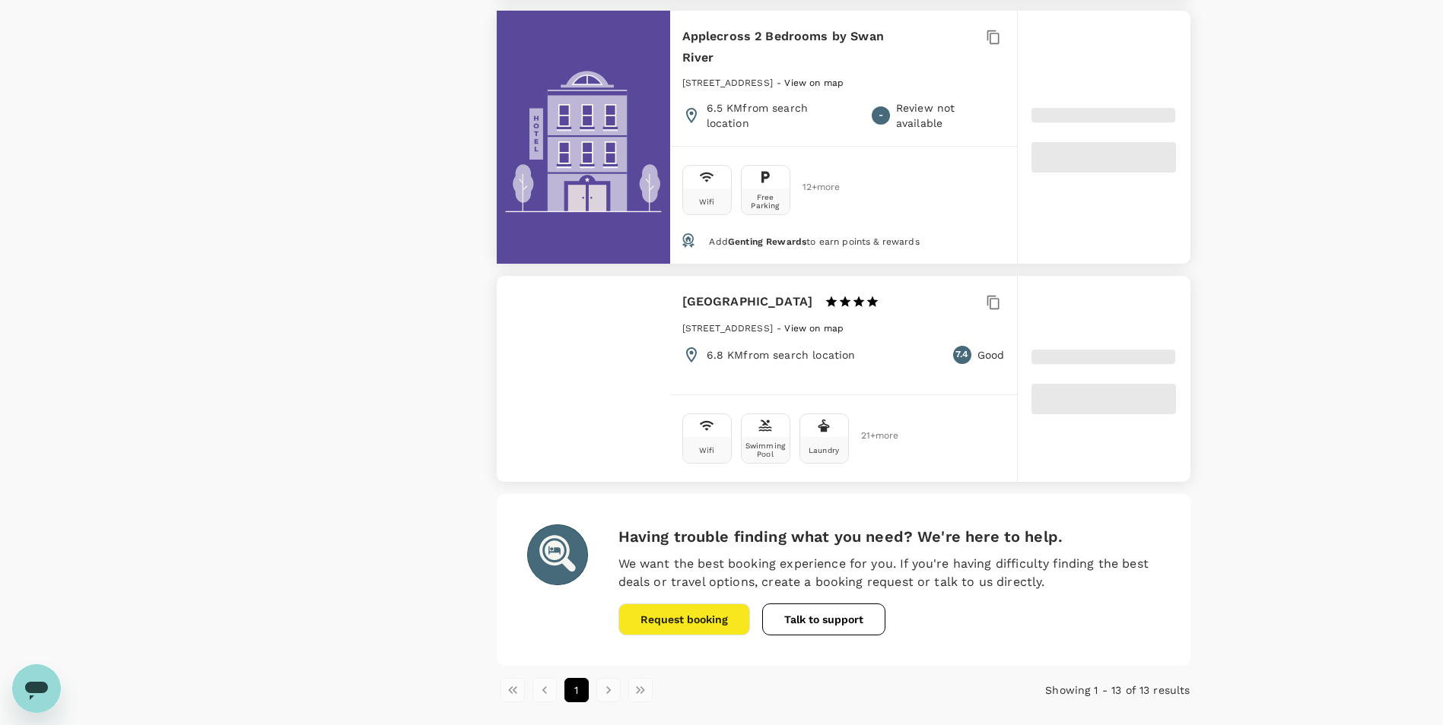
scroll to position [2712, 0]
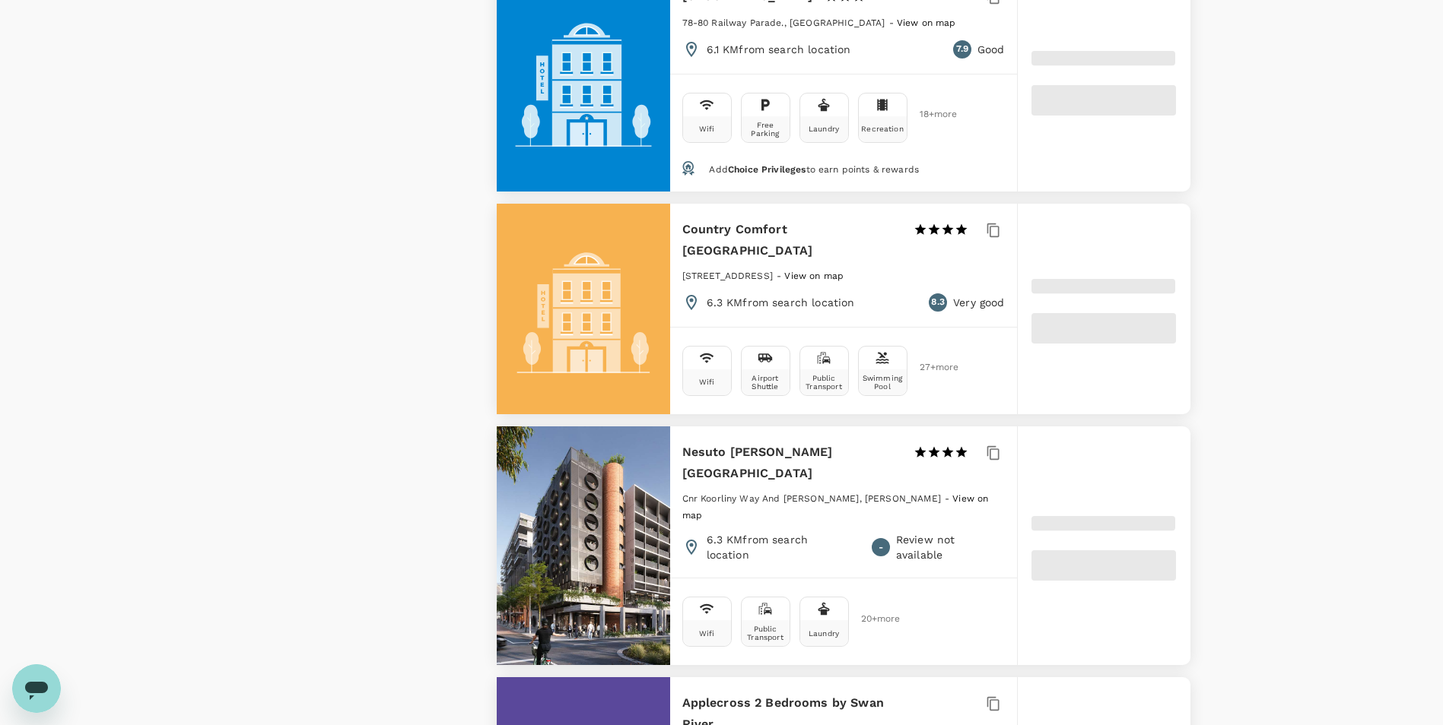
type input "192.25"
type input "595.25"
type input "172.25"
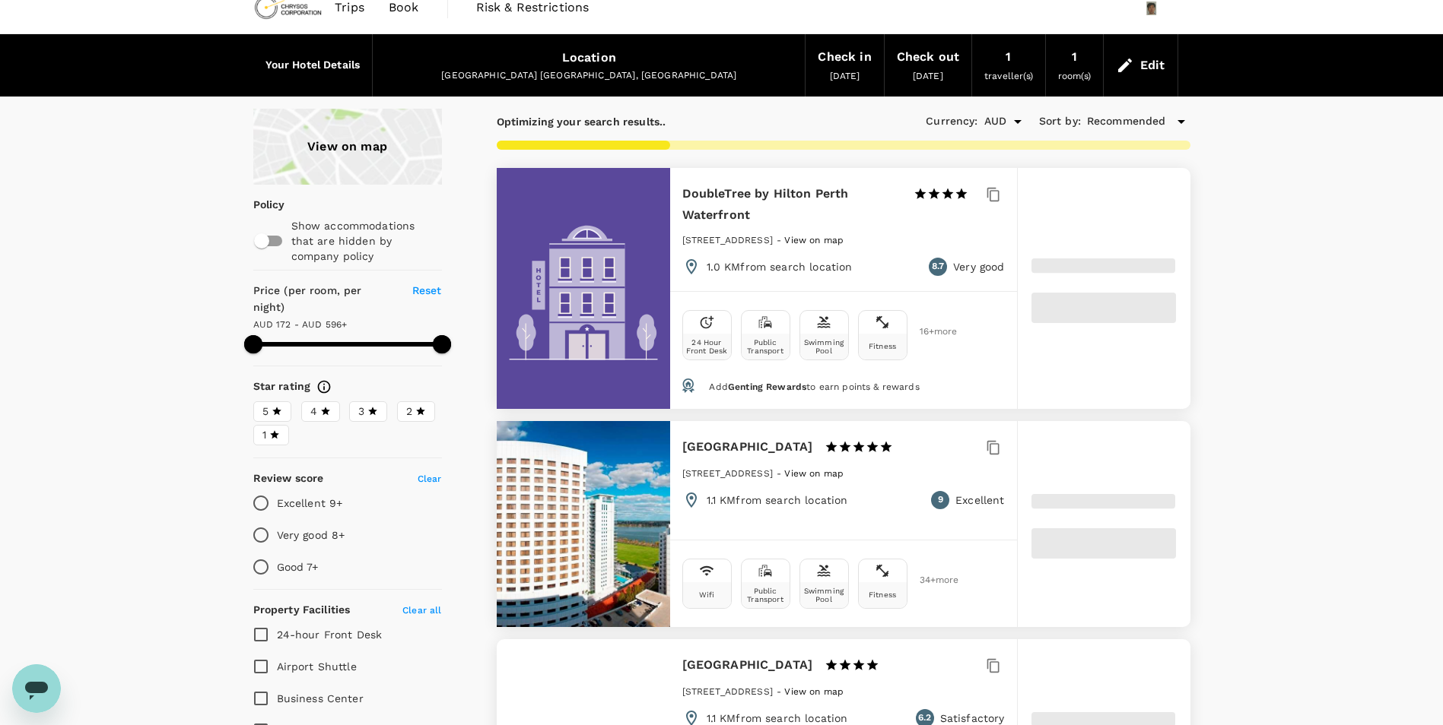
scroll to position [0, 0]
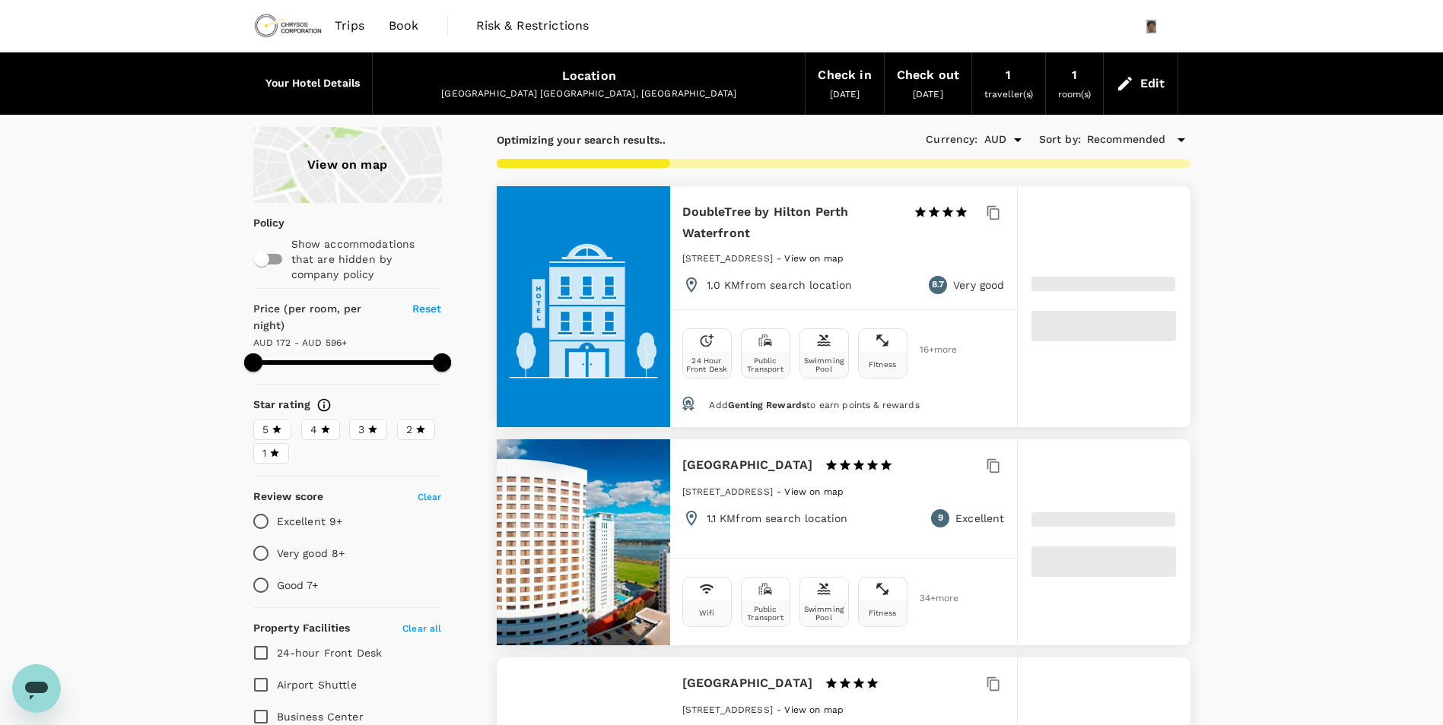
click at [363, 163] on div "View on map" at bounding box center [347, 165] width 189 height 76
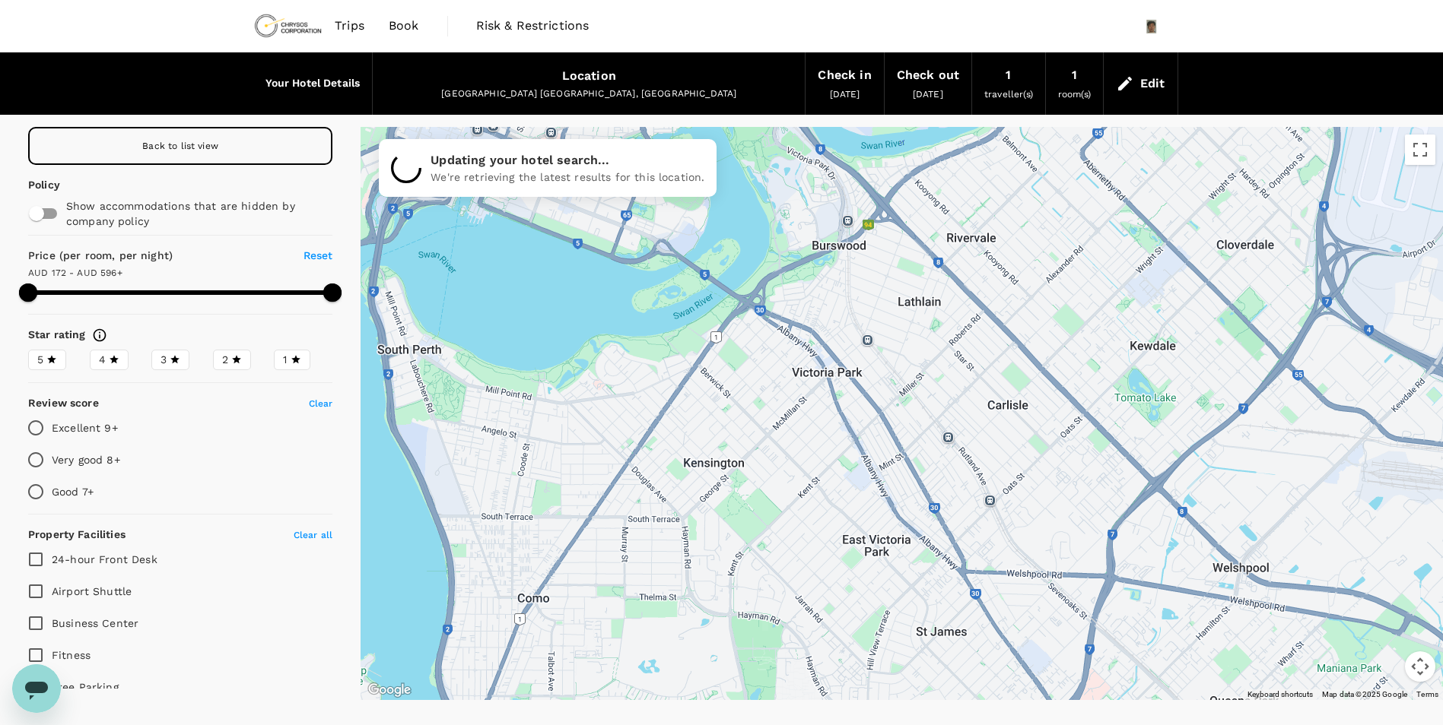
drag, startPoint x: 1274, startPoint y: 583, endPoint x: 643, endPoint y: 330, distance: 680.0
click at [655, 329] on div at bounding box center [1204, 627] width 1460 height 821
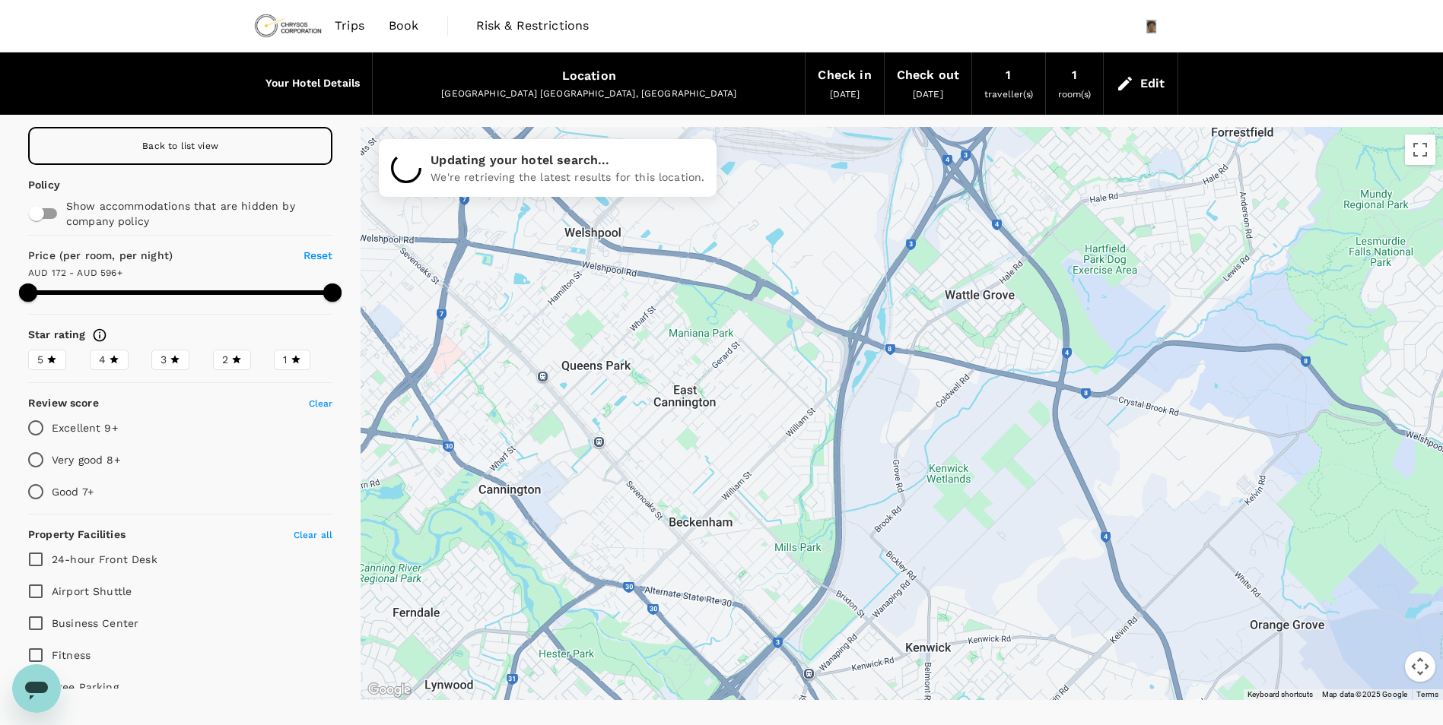
drag, startPoint x: 754, startPoint y: 431, endPoint x: 1055, endPoint y: 421, distance: 300.5
click at [1154, 392] on div at bounding box center [557, 292] width 1460 height 821
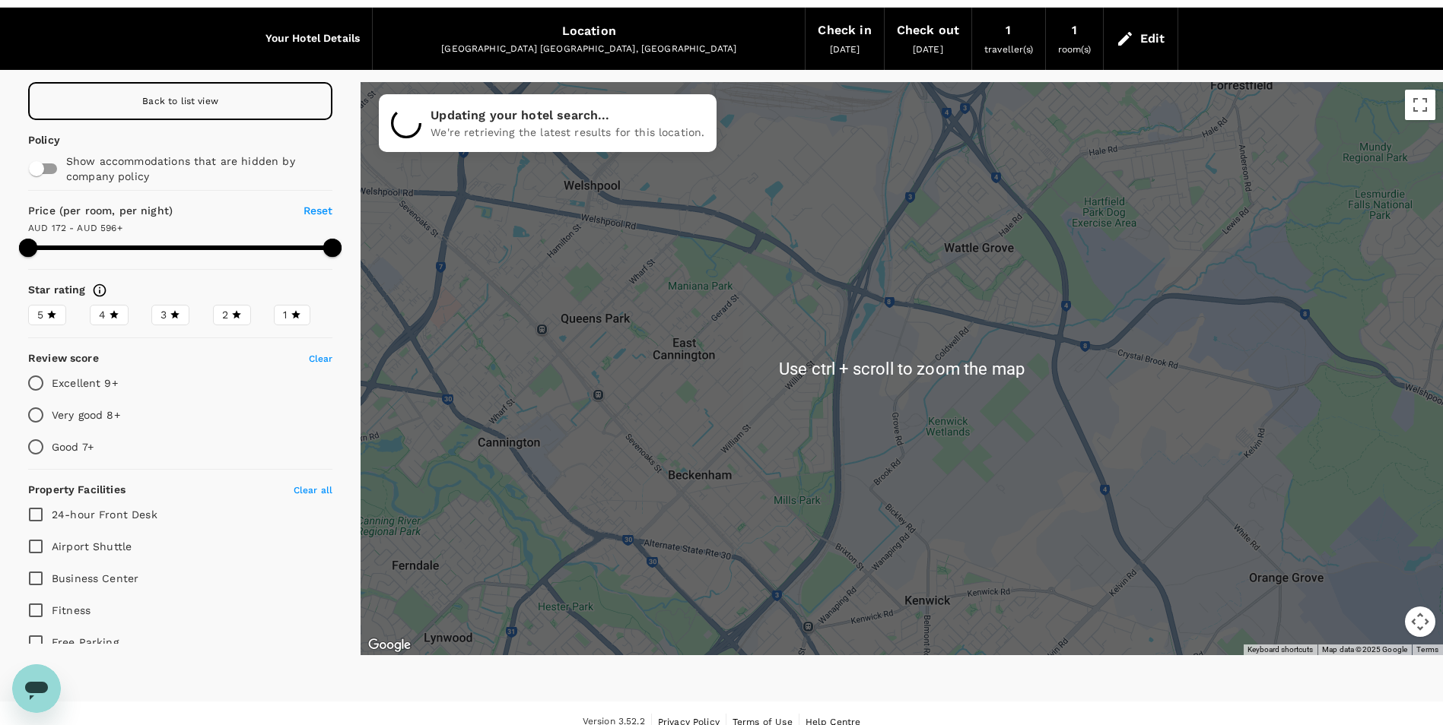
scroll to position [62, 0]
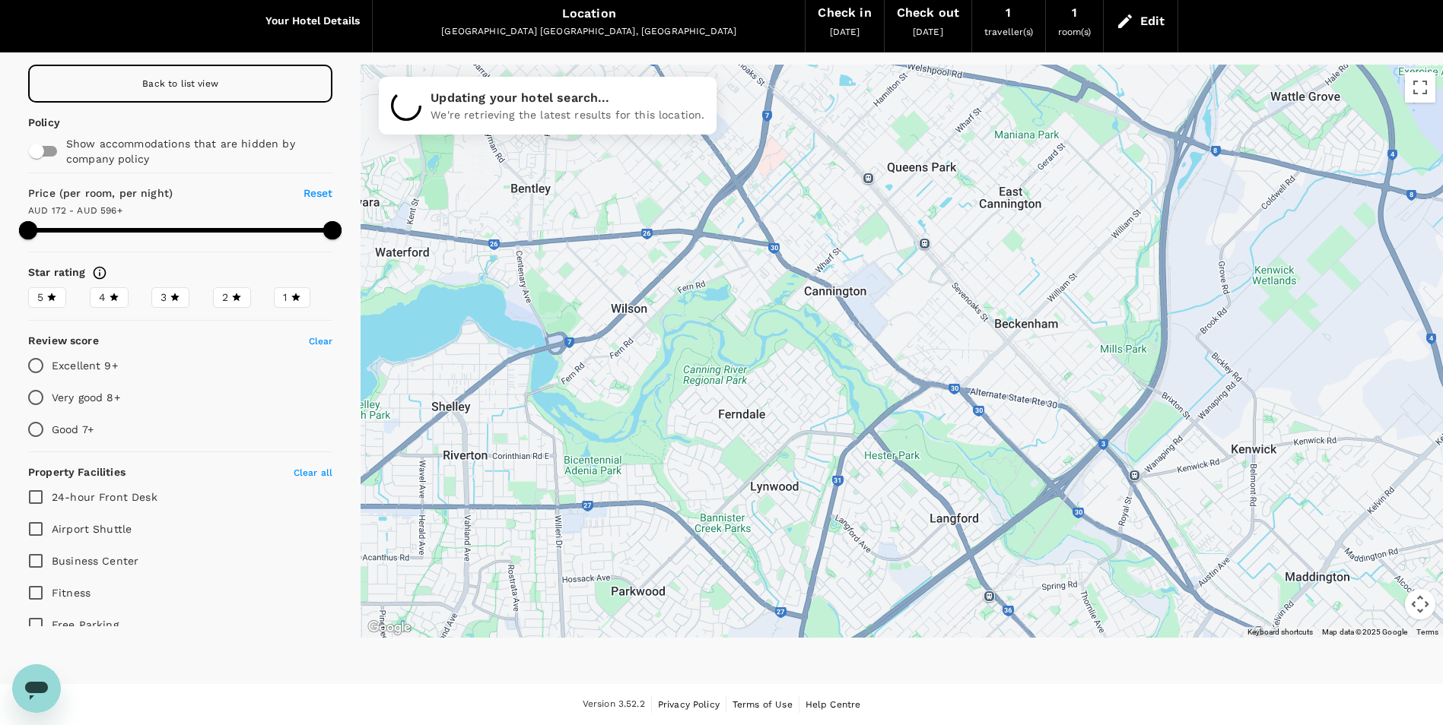
drag, startPoint x: 656, startPoint y: 516, endPoint x: 984, endPoint y: 382, distance: 354.0
click at [984, 382] on div at bounding box center [901, 351] width 1082 height 573
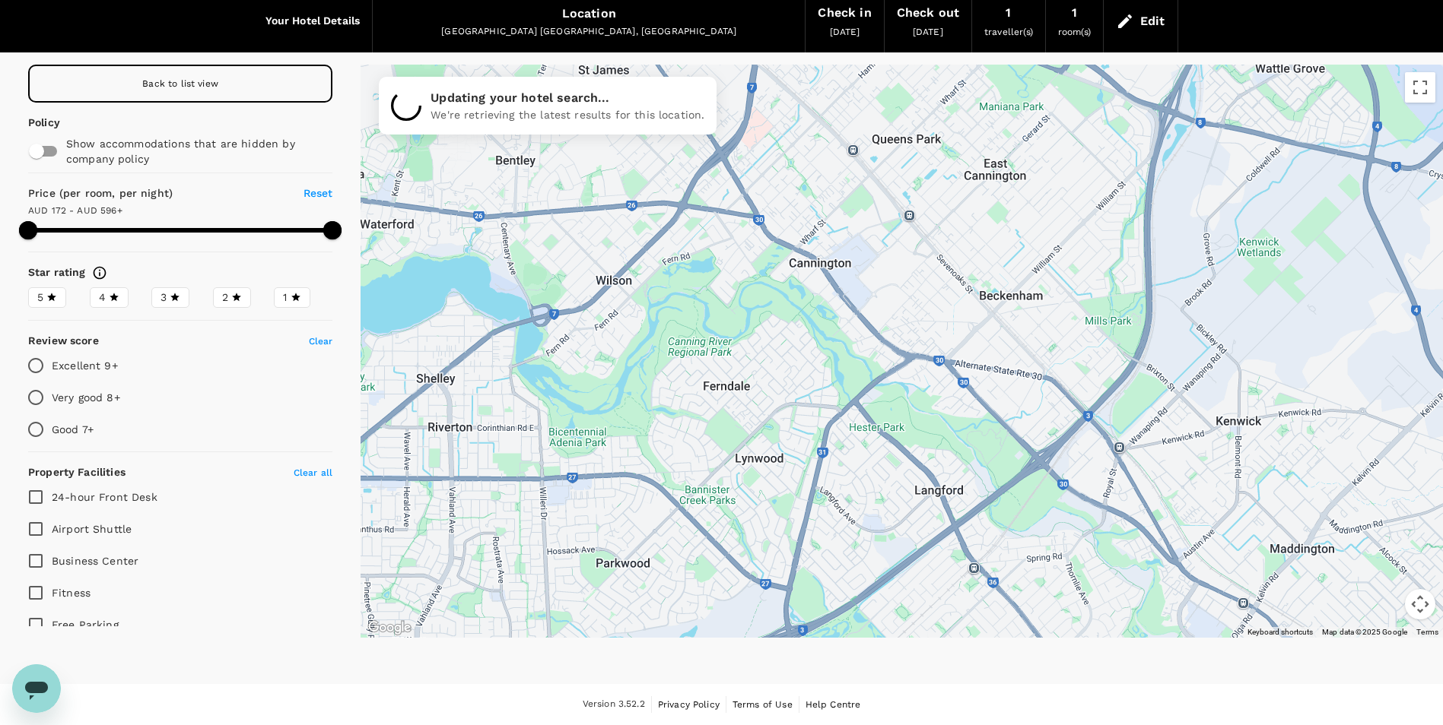
drag, startPoint x: 928, startPoint y: 405, endPoint x: 899, endPoint y: 343, distance: 68.7
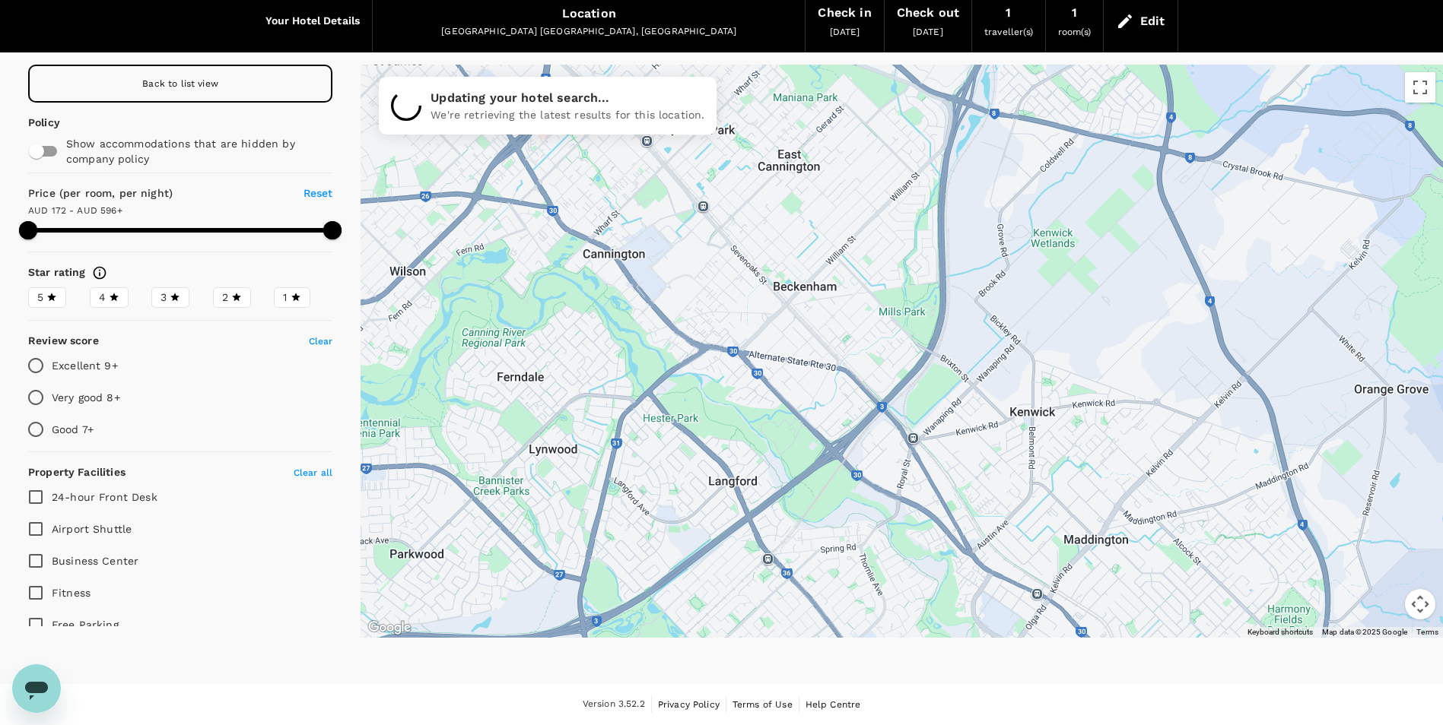
drag, startPoint x: 955, startPoint y: 529, endPoint x: 716, endPoint y: 540, distance: 239.8
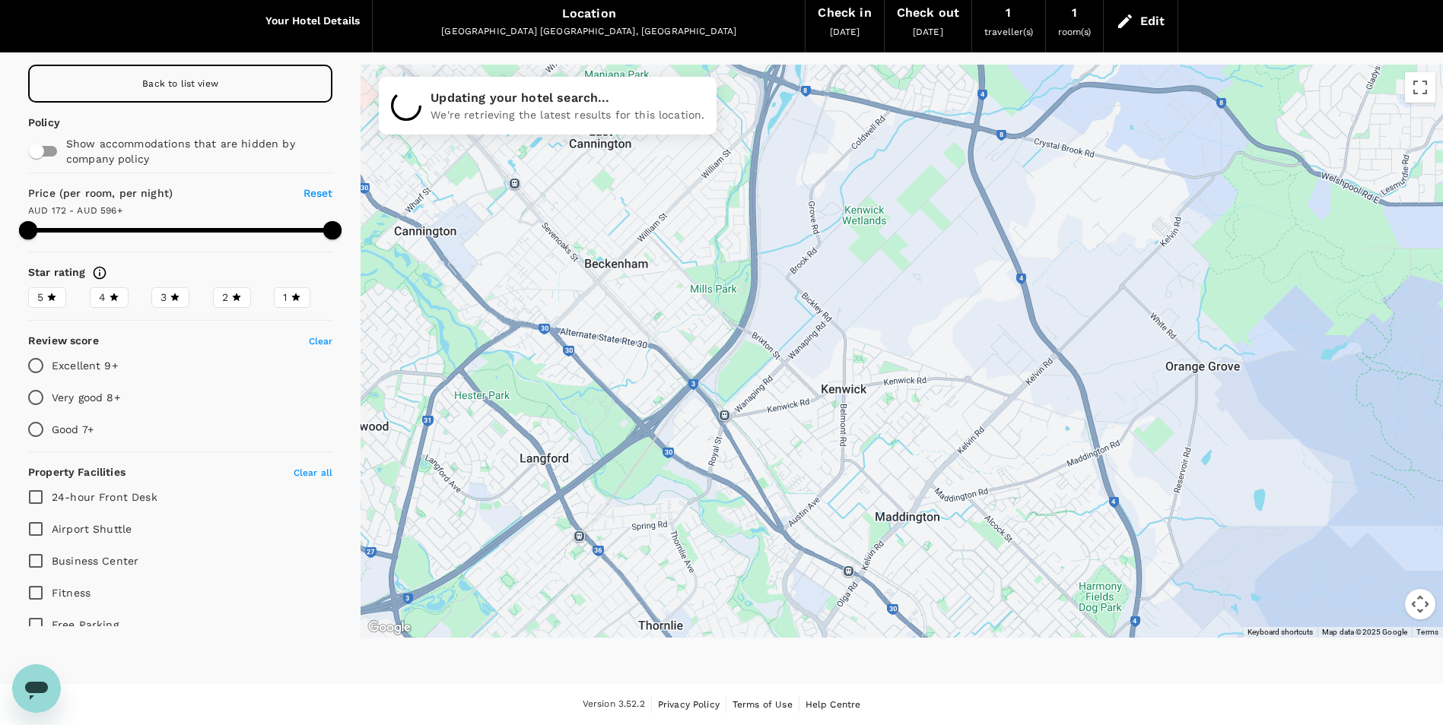
drag, startPoint x: 907, startPoint y: 514, endPoint x: 1006, endPoint y: 636, distance: 157.4
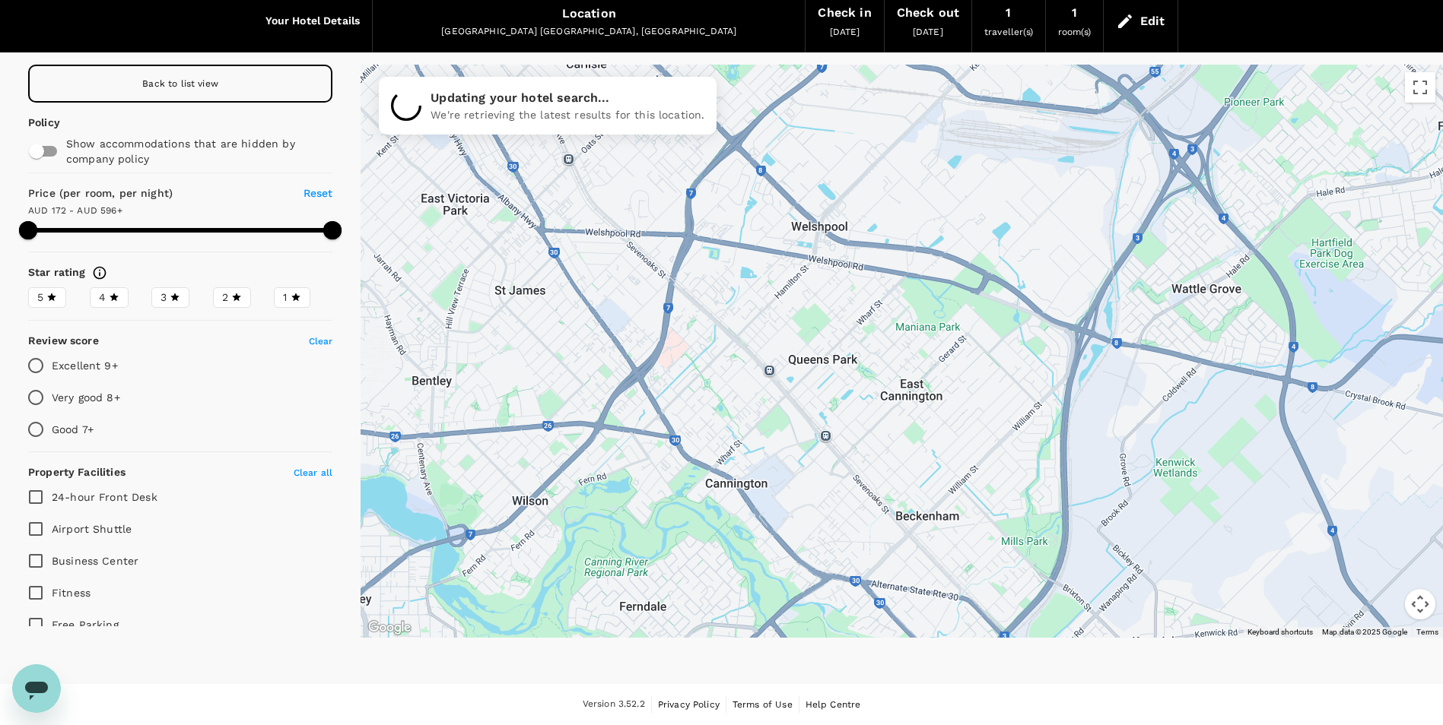
drag, startPoint x: 503, startPoint y: 267, endPoint x: 725, endPoint y: 417, distance: 267.2
click at [725, 417] on div at bounding box center [901, 351] width 1082 height 573
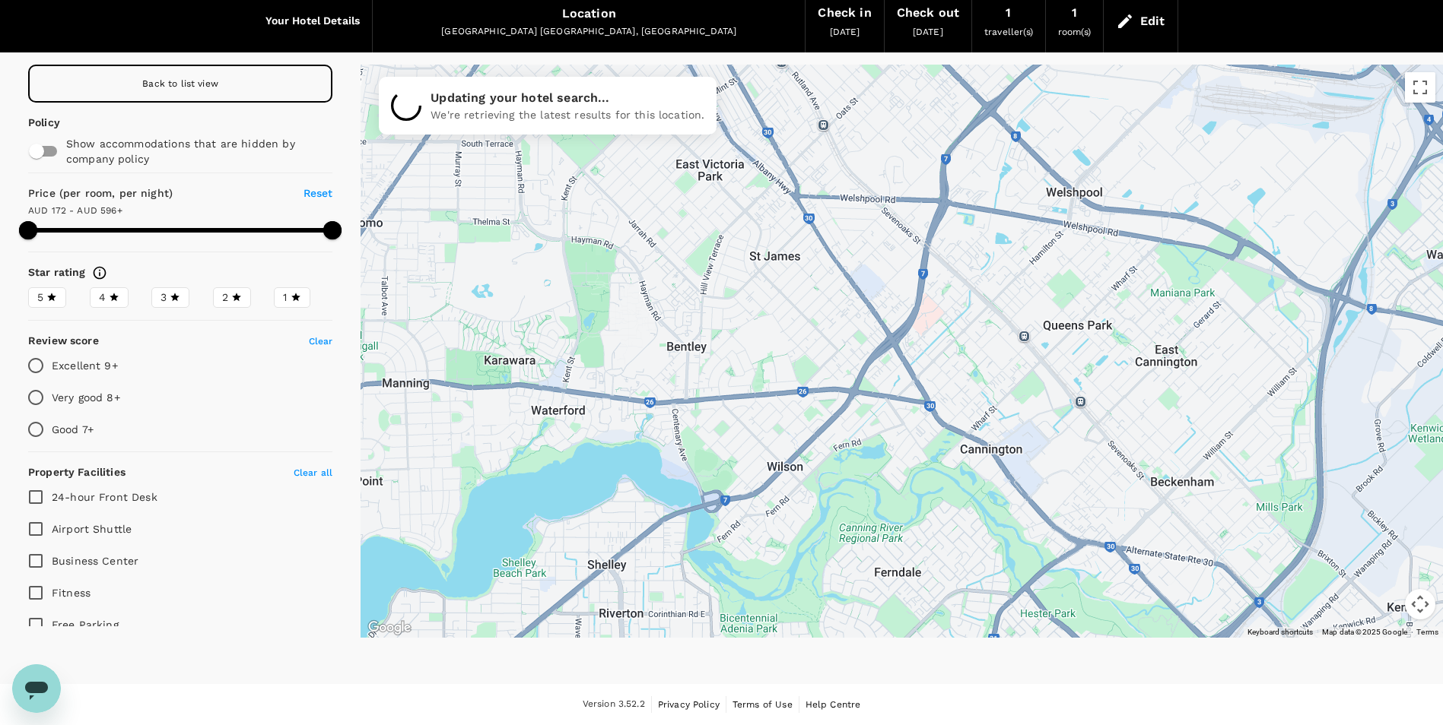
drag, startPoint x: 734, startPoint y: 467, endPoint x: 1001, endPoint y: 430, distance: 270.2
click at [1001, 430] on div at bounding box center [901, 351] width 1082 height 573
click at [1151, 348] on div at bounding box center [901, 351] width 1082 height 573
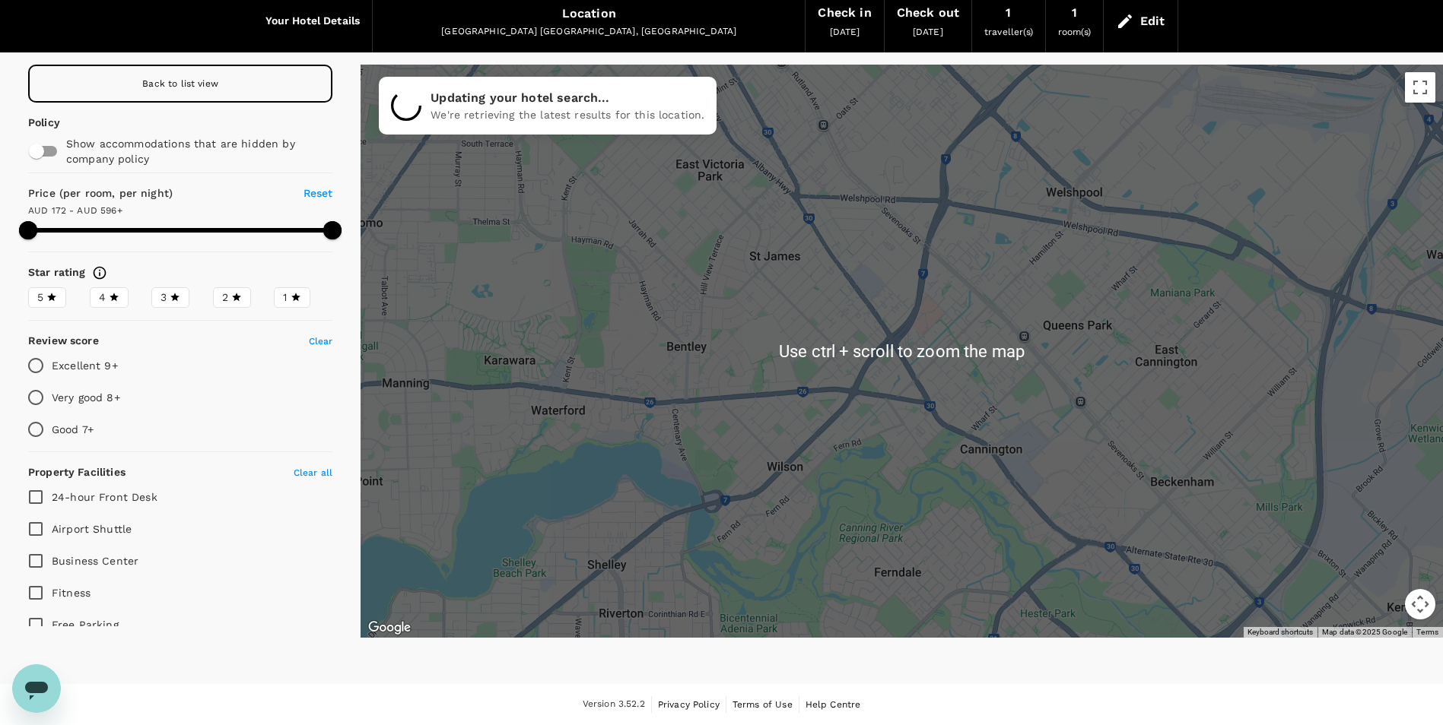
type input "595.34"
type input "170.34"
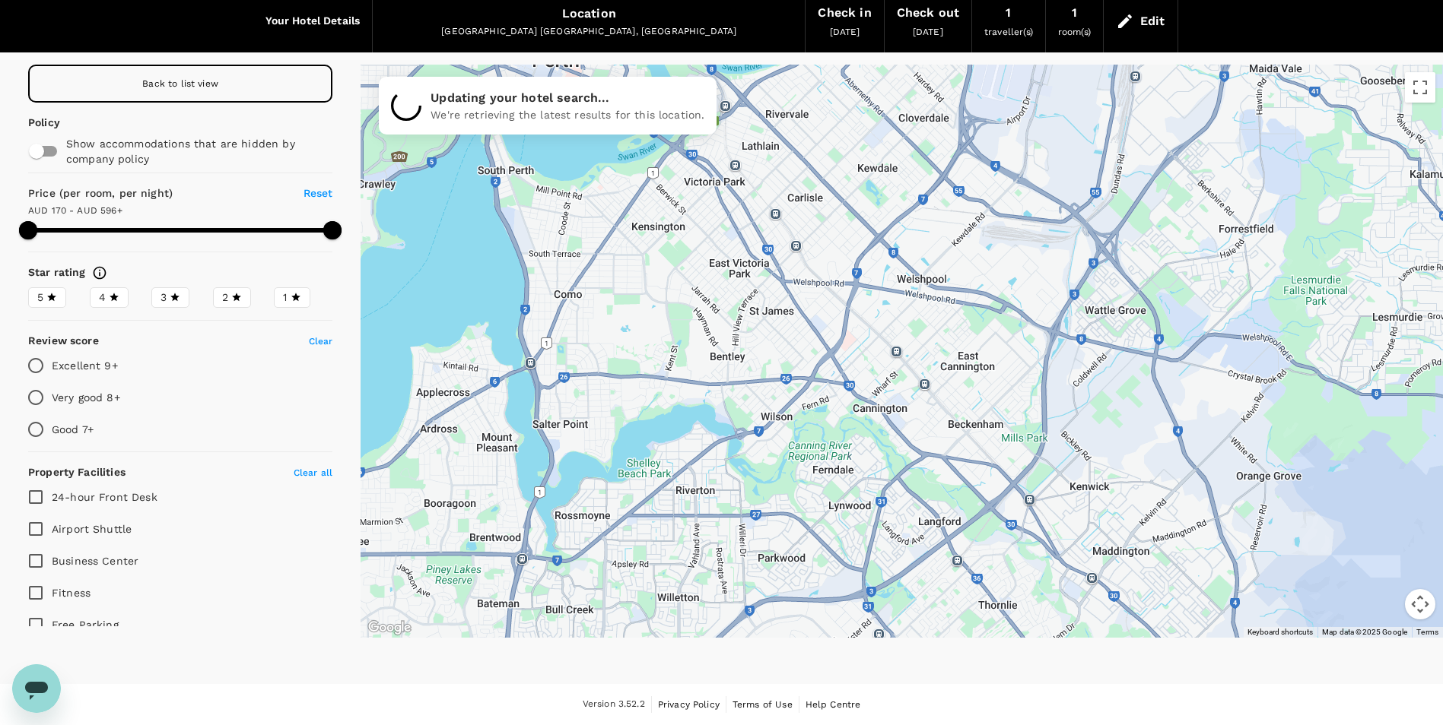
type input "595.97"
type input "165.97"
drag, startPoint x: 329, startPoint y: 332, endPoint x: 285, endPoint y: 354, distance: 49.3
click at [285, 354] on div "Back to list view Policy Show accommodations that are hidden by company policy …" at bounding box center [180, 346] width 324 height 562
drag, startPoint x: 285, startPoint y: 354, endPoint x: 186, endPoint y: 393, distance: 106.5
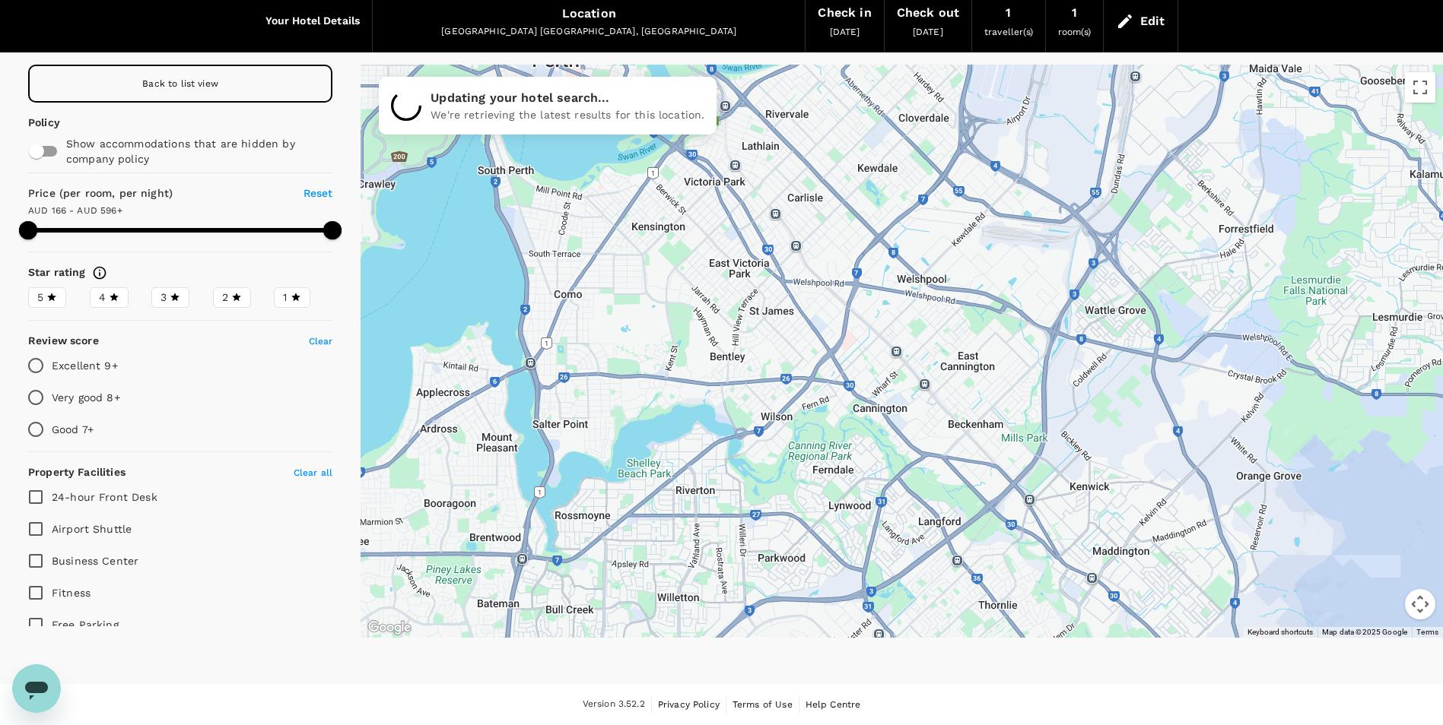
click at [186, 393] on div "Very good 8+" at bounding box center [180, 398] width 304 height 32
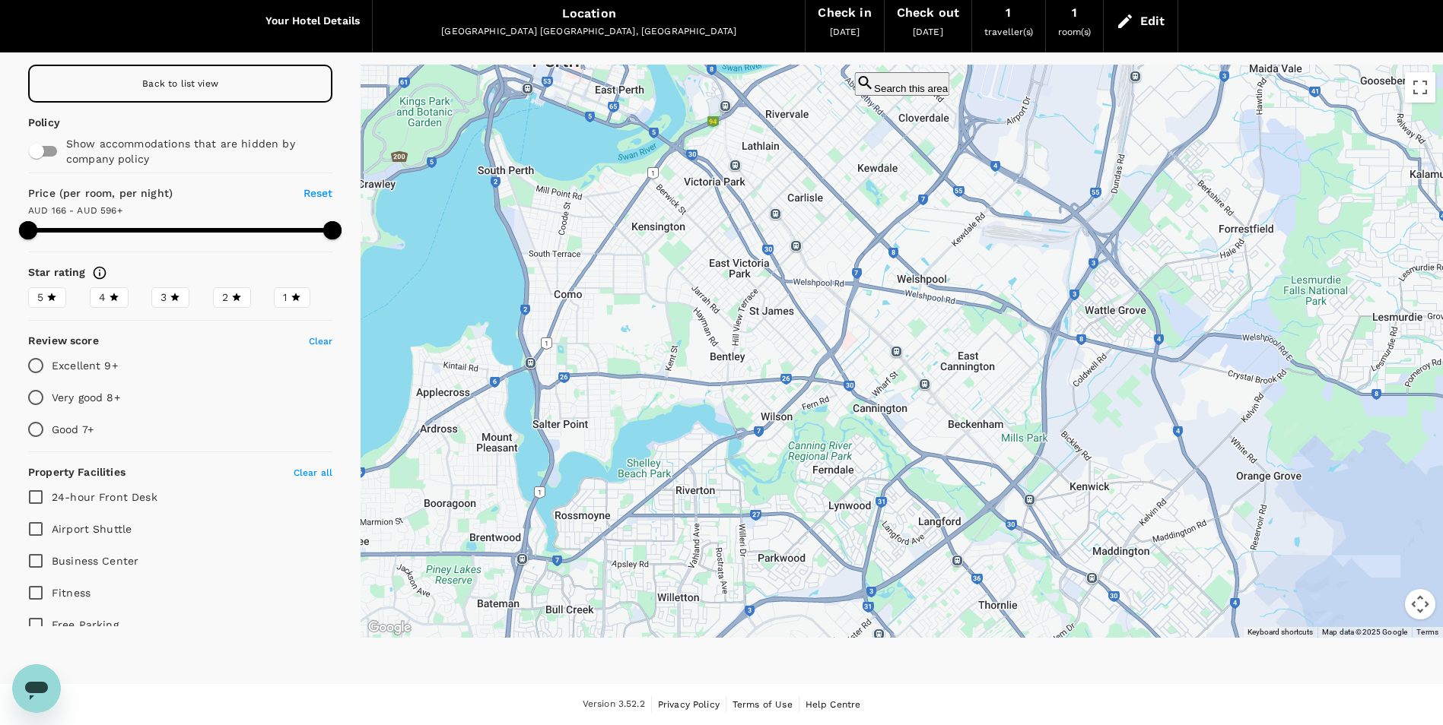
click at [874, 87] on button "Search this area" at bounding box center [901, 84] width 95 height 24
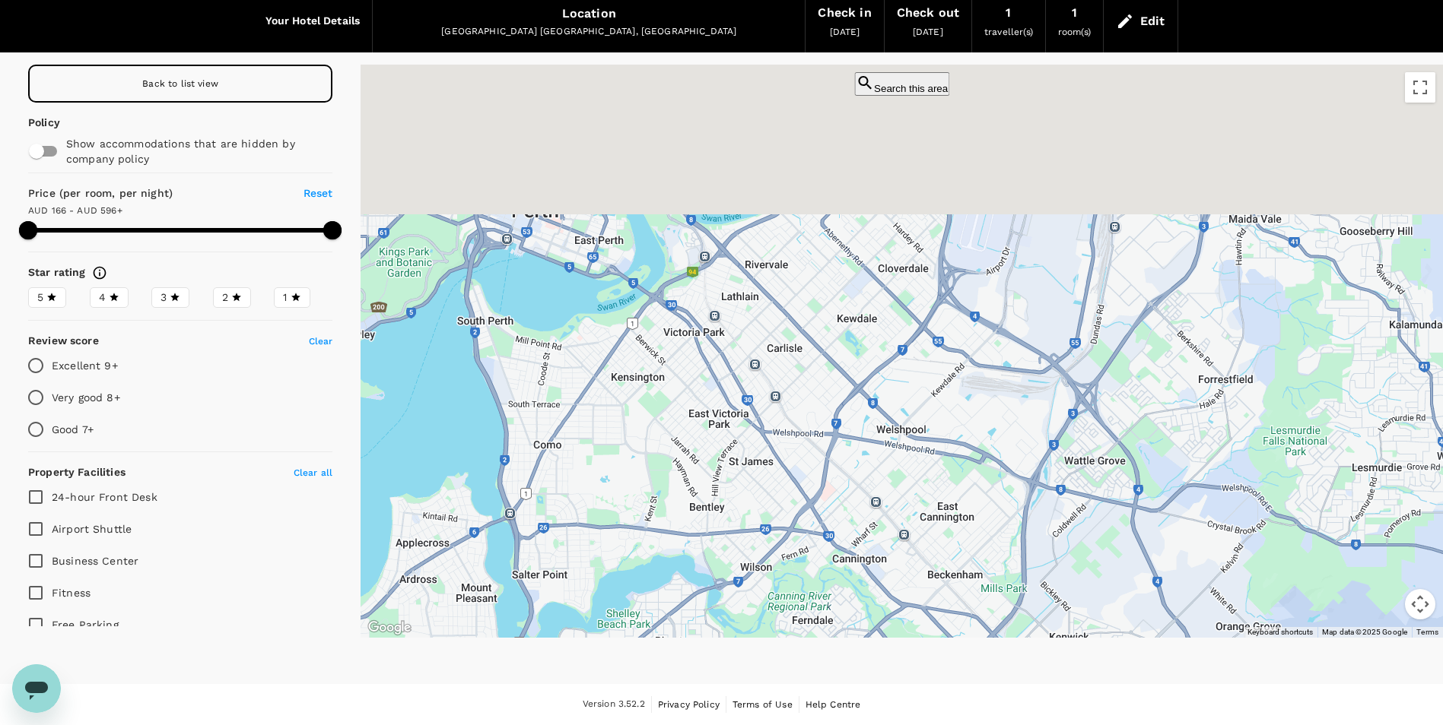
drag, startPoint x: 1226, startPoint y: 289, endPoint x: 1204, endPoint y: 440, distance: 152.9
click at [1204, 440] on div at bounding box center [901, 351] width 1082 height 573
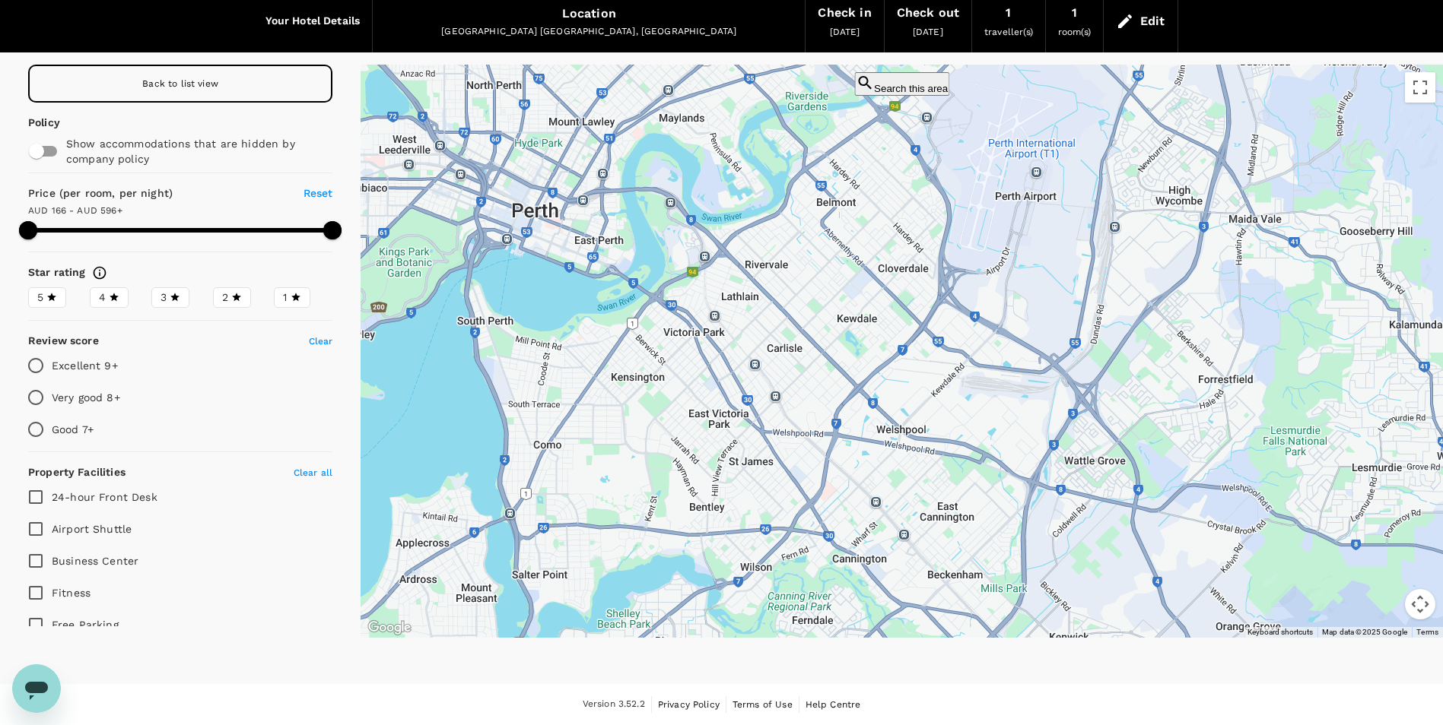
click at [865, 87] on button "Search this area" at bounding box center [901, 84] width 95 height 24
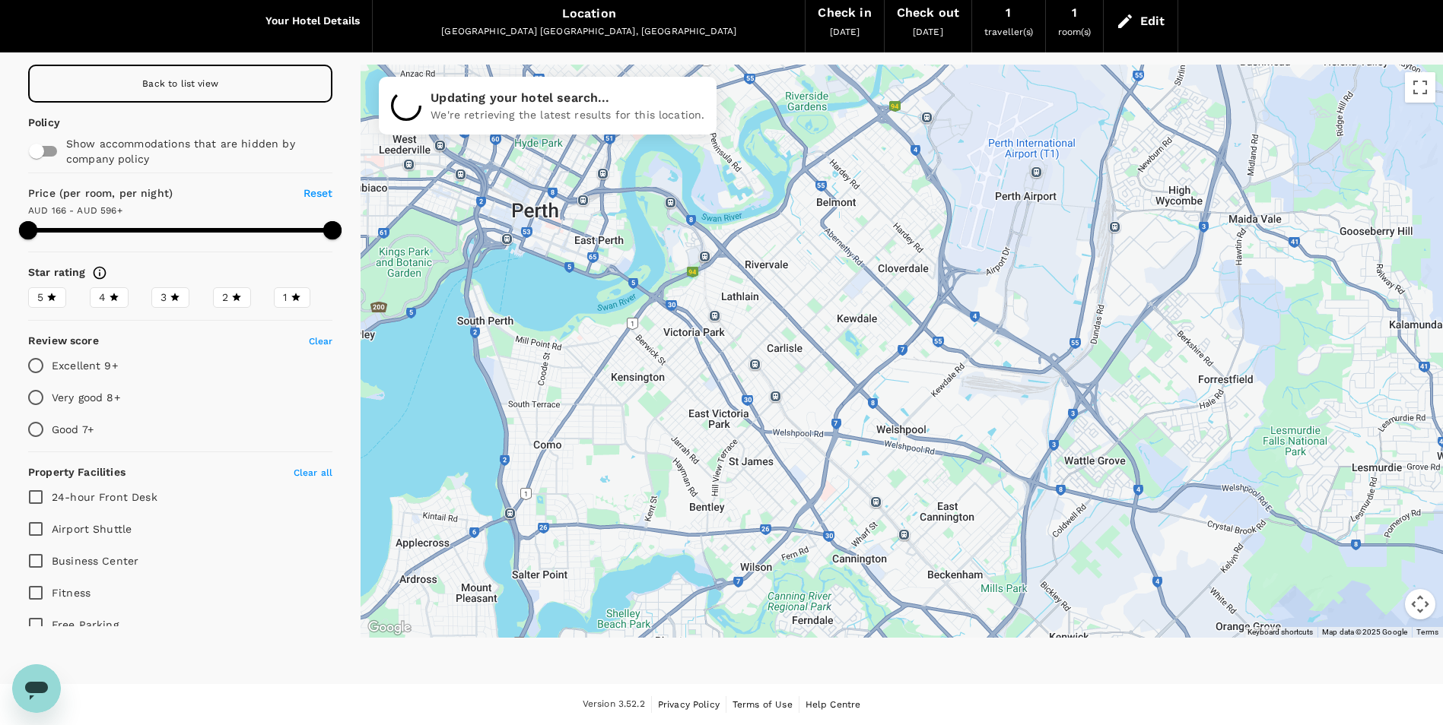
click at [221, 87] on div "Back to list view" at bounding box center [180, 84] width 304 height 38
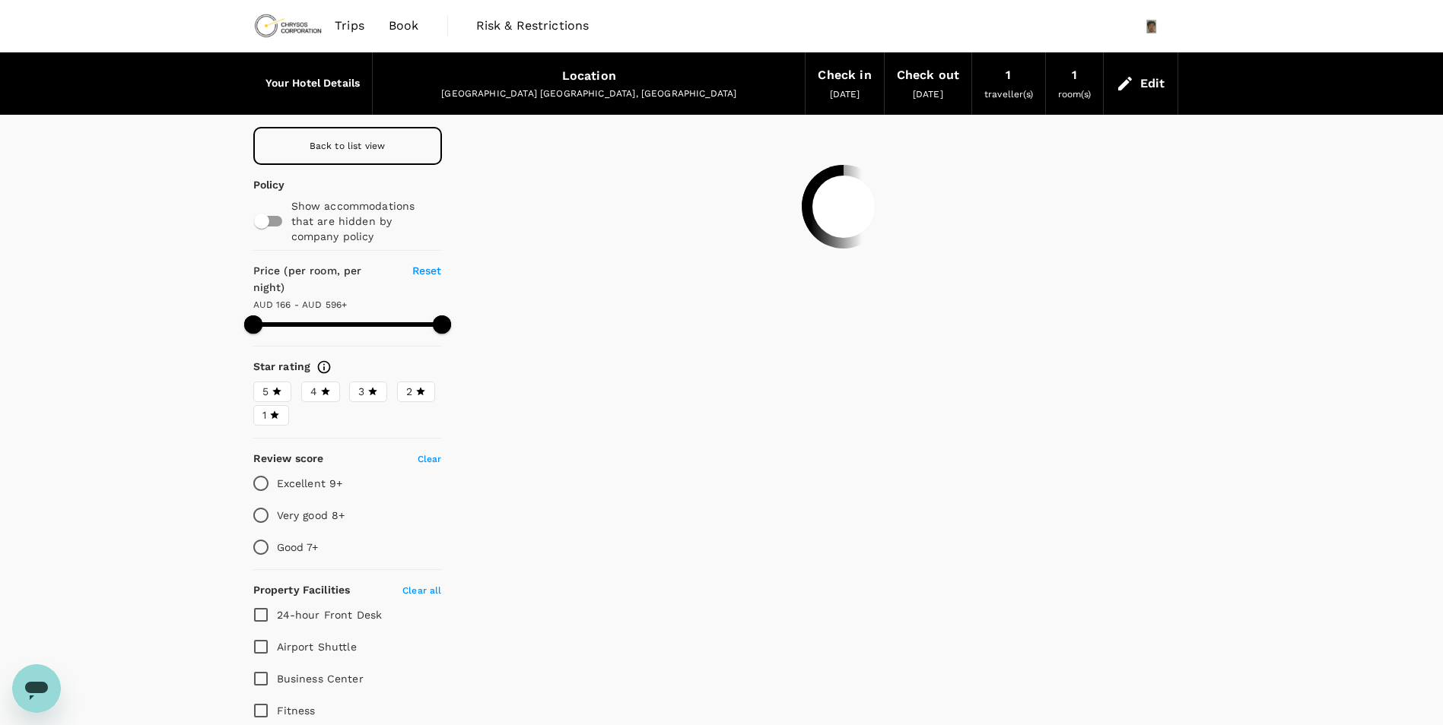
type input "595.98"
type input "48.98"
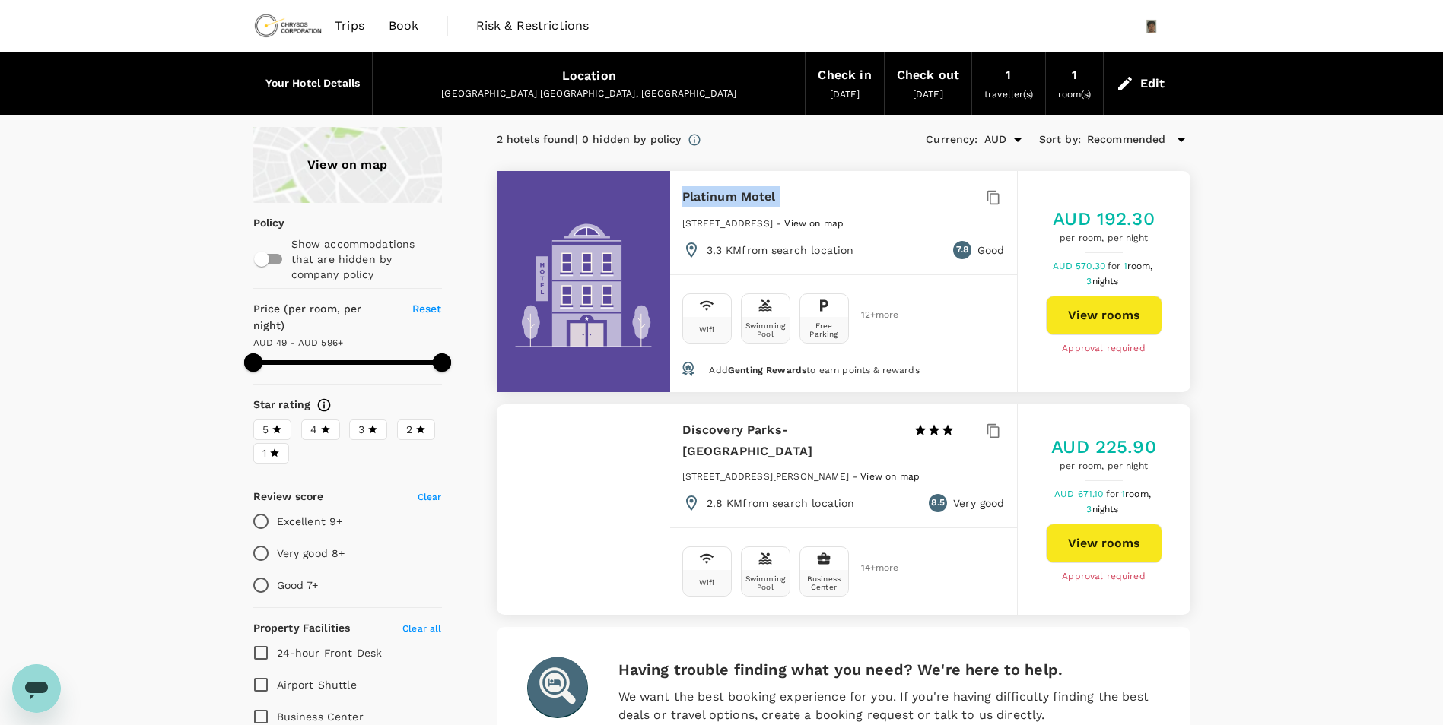
drag, startPoint x: 792, startPoint y: 192, endPoint x: 678, endPoint y: 197, distance: 114.9
click at [678, 197] on div "Platinum Motel 1 Star 2 Stars 3 Stars 4 Stars 5 Stars 1514 Albany Highway, Pert…" at bounding box center [843, 222] width 347 height 103
copy div "Platinum Motel"
click at [322, 176] on div "View on map" at bounding box center [347, 165] width 189 height 76
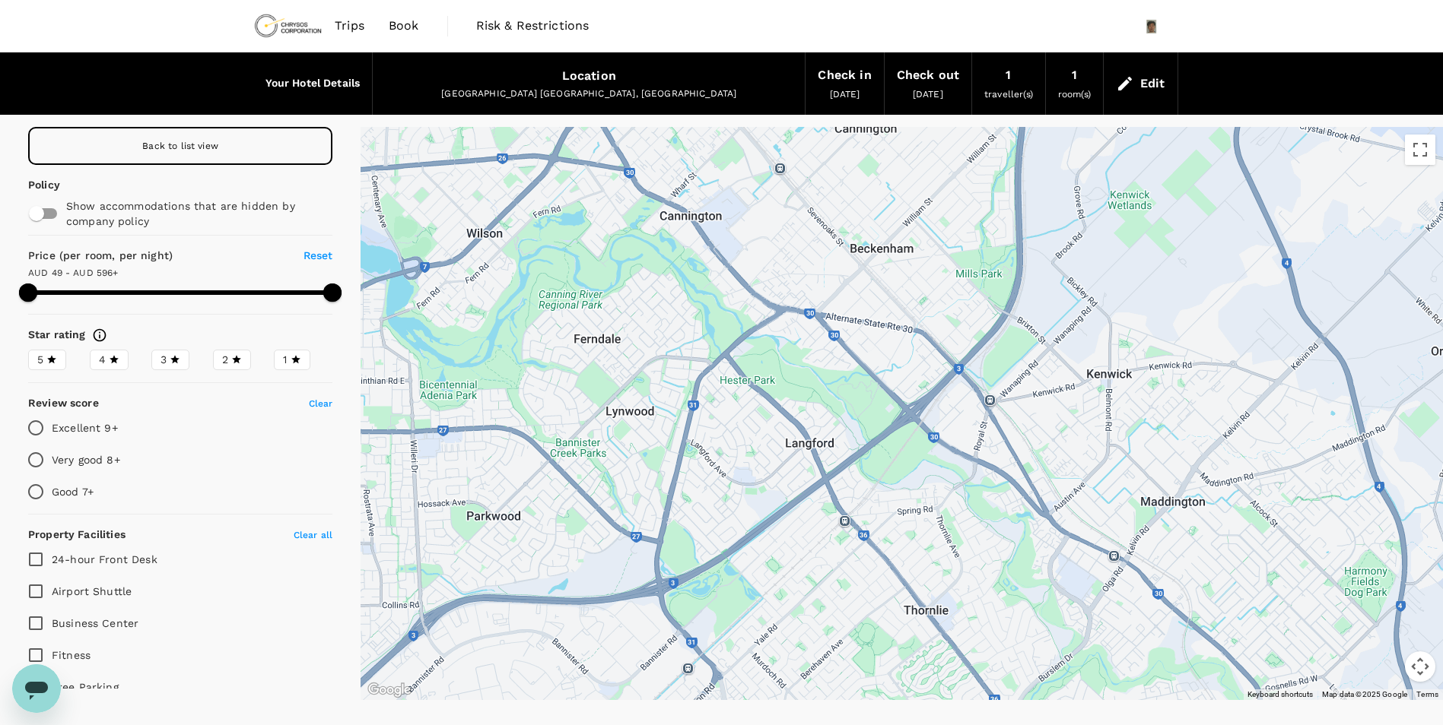
drag, startPoint x: 1049, startPoint y: 514, endPoint x: 967, endPoint y: 405, distance: 136.3
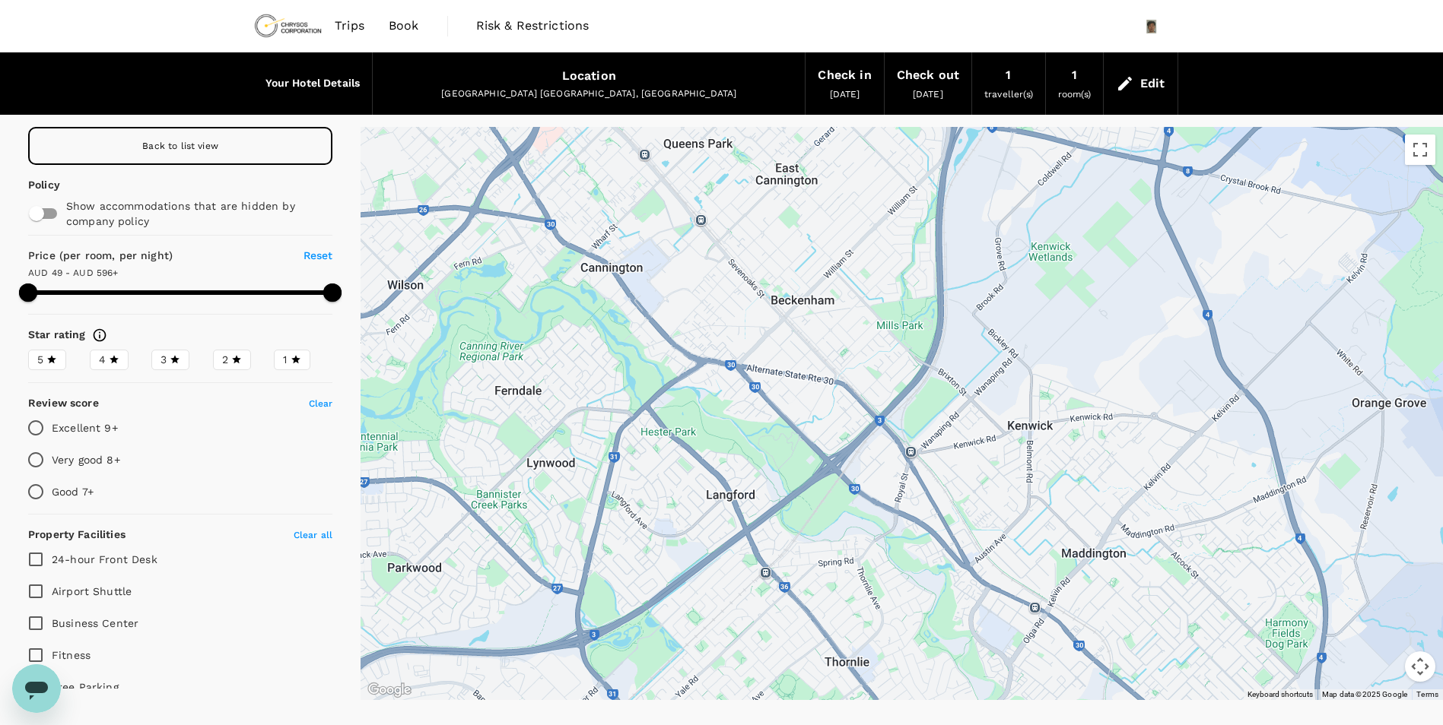
drag, startPoint x: 1237, startPoint y: 366, endPoint x: 1151, endPoint y: 424, distance: 104.6
click at [1151, 424] on div at bounding box center [901, 413] width 1082 height 573
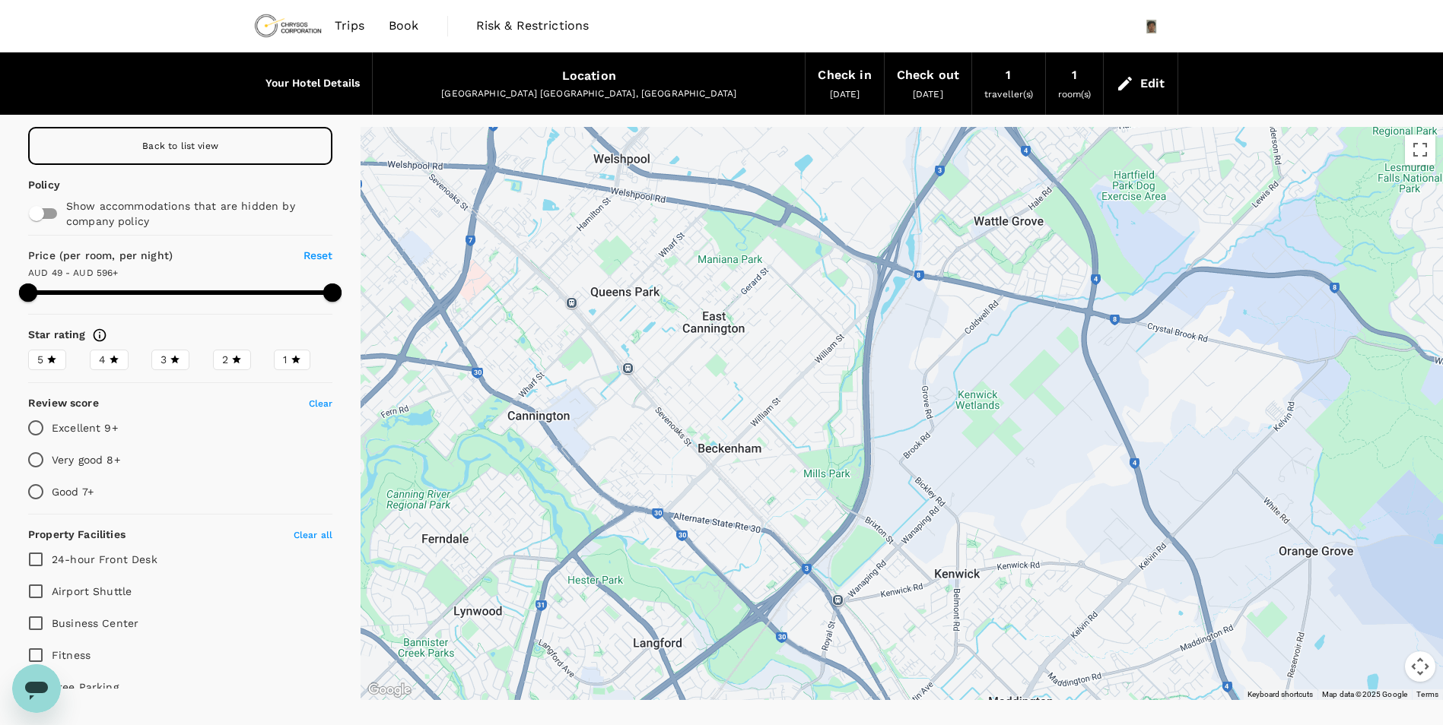
drag, startPoint x: 1176, startPoint y: 284, endPoint x: 1114, endPoint y: 427, distance: 155.7
click at [1114, 427] on div at bounding box center [901, 413] width 1082 height 573
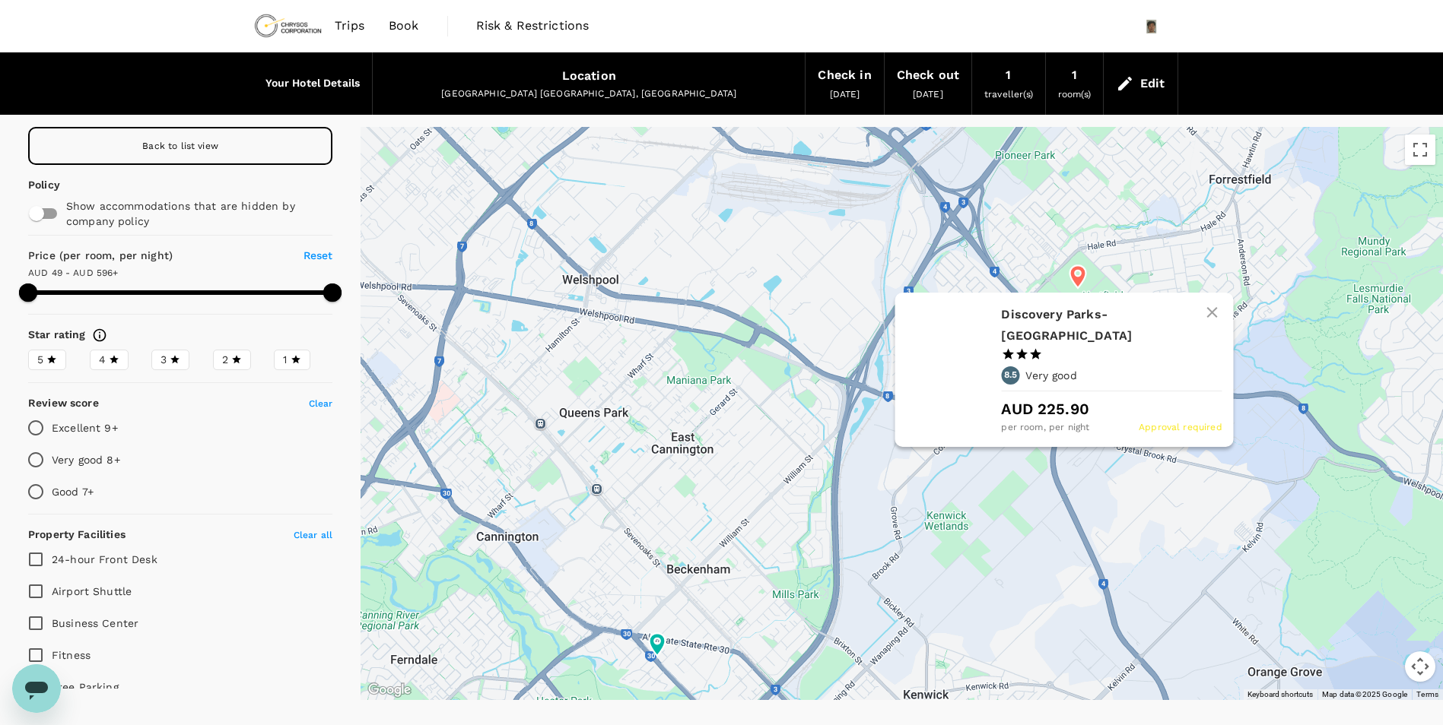
click at [1076, 282] on icon at bounding box center [1077, 276] width 16 height 23
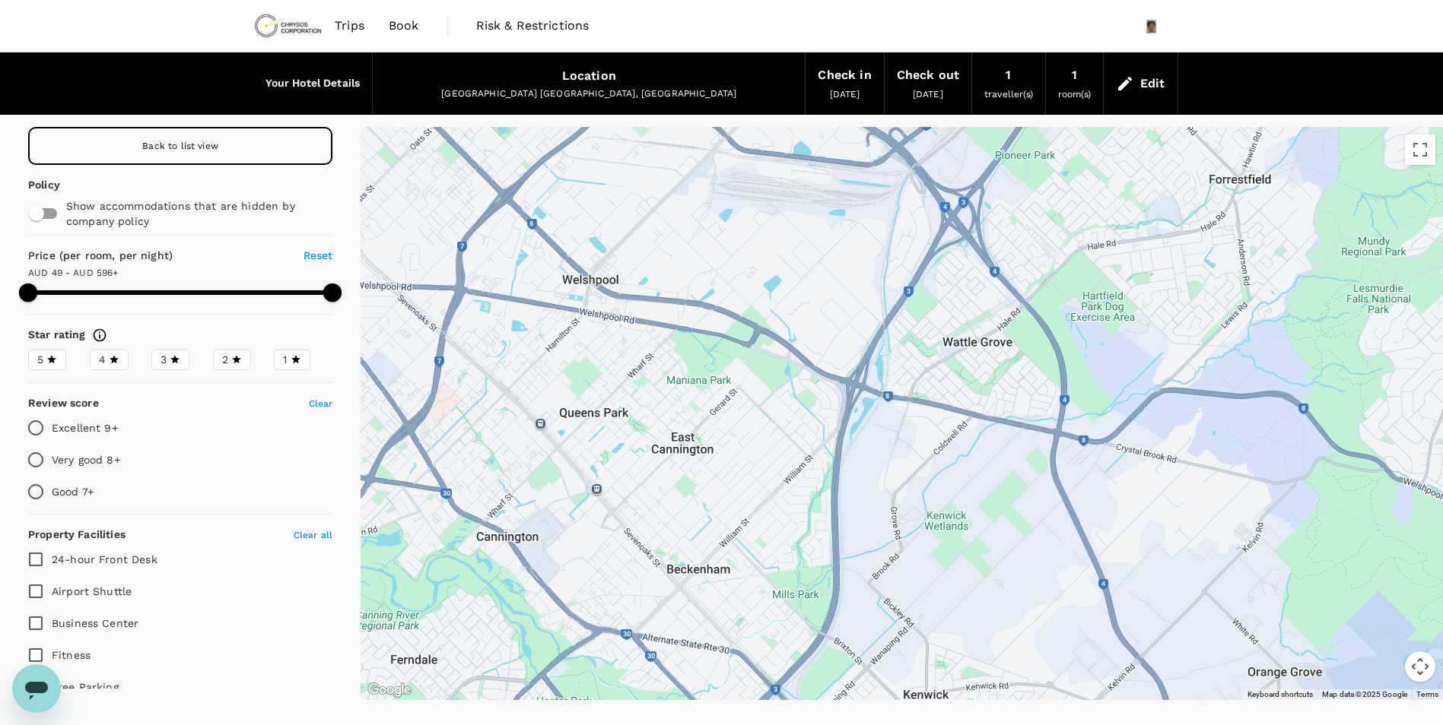
drag, startPoint x: 727, startPoint y: 537, endPoint x: 849, endPoint y: 528, distance: 122.7
click at [849, 528] on div at bounding box center [901, 413] width 1082 height 573
click at [656, 487] on div at bounding box center [901, 413] width 1082 height 573
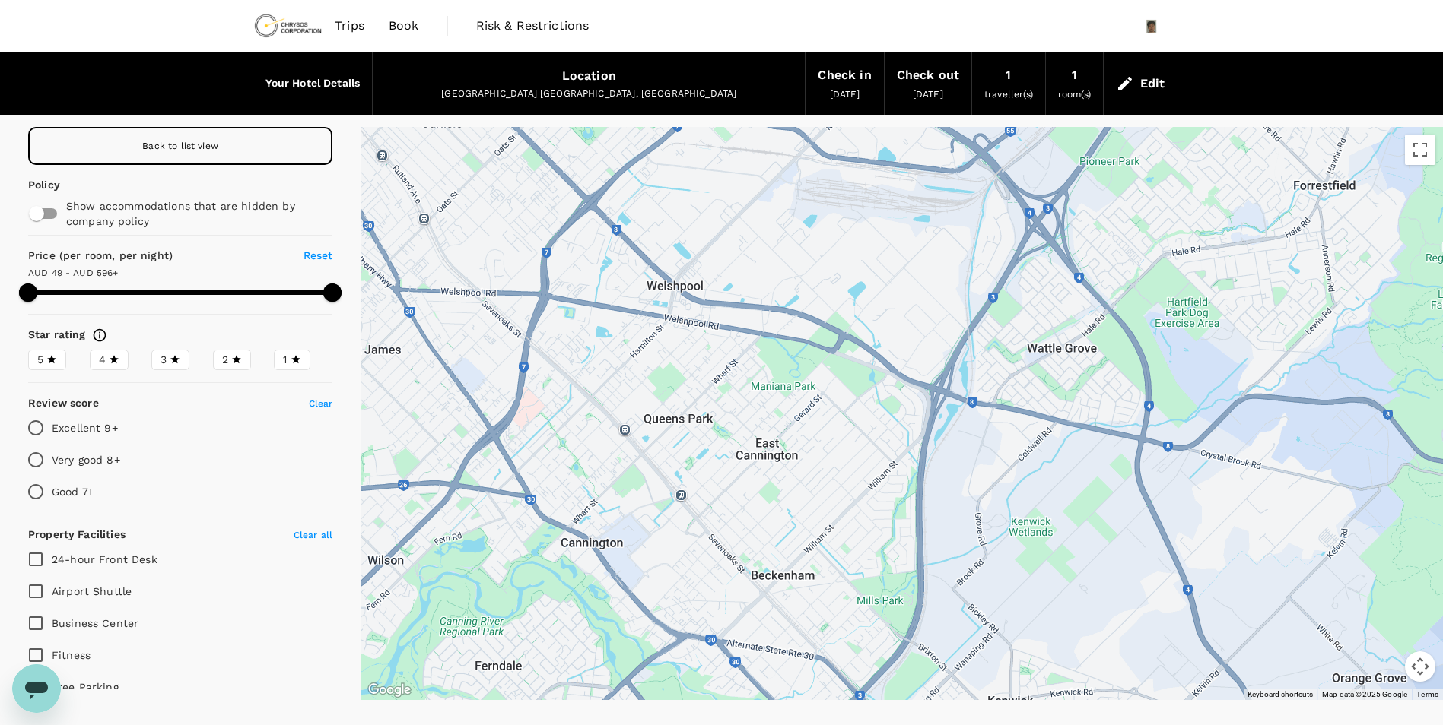
drag, startPoint x: 709, startPoint y: 469, endPoint x: 1002, endPoint y: 468, distance: 292.8
click at [1002, 468] on div at bounding box center [901, 413] width 1082 height 573
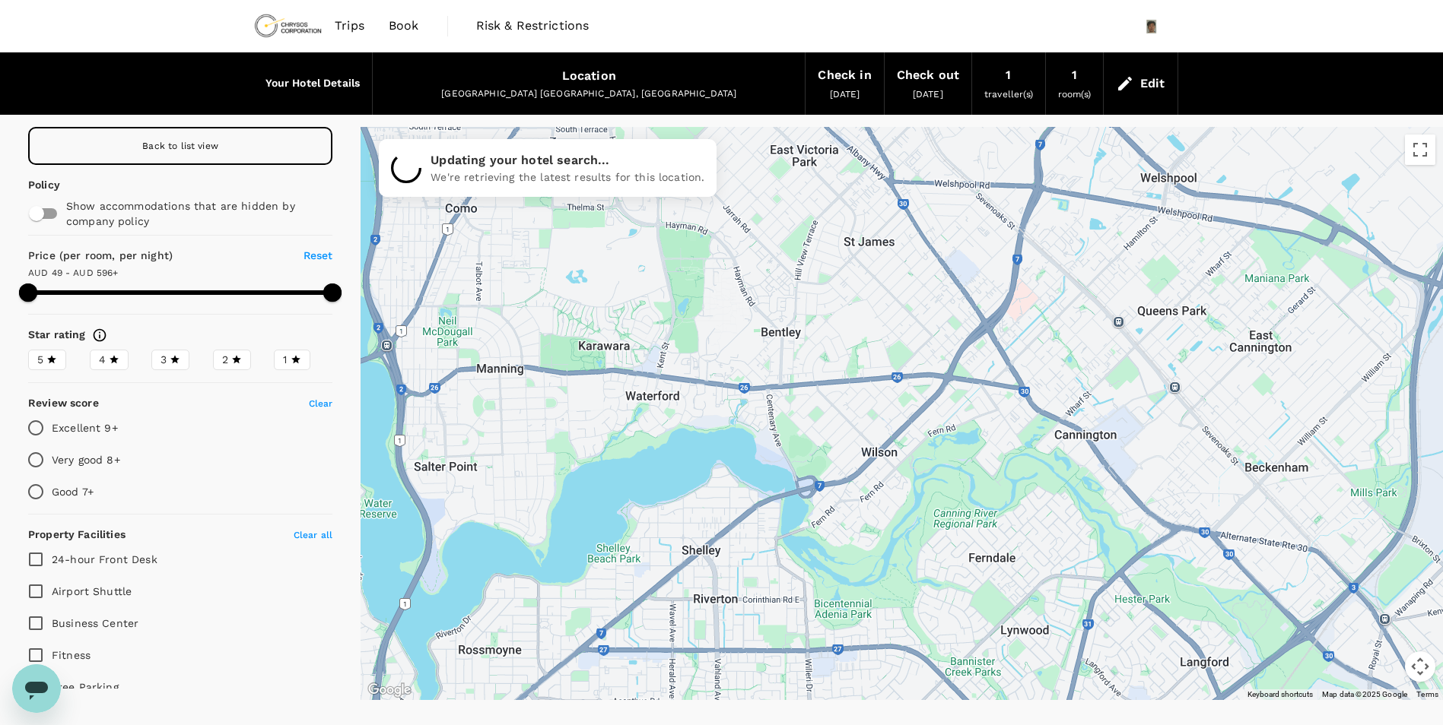
drag, startPoint x: 996, startPoint y: 470, endPoint x: 1078, endPoint y: 291, distance: 196.3
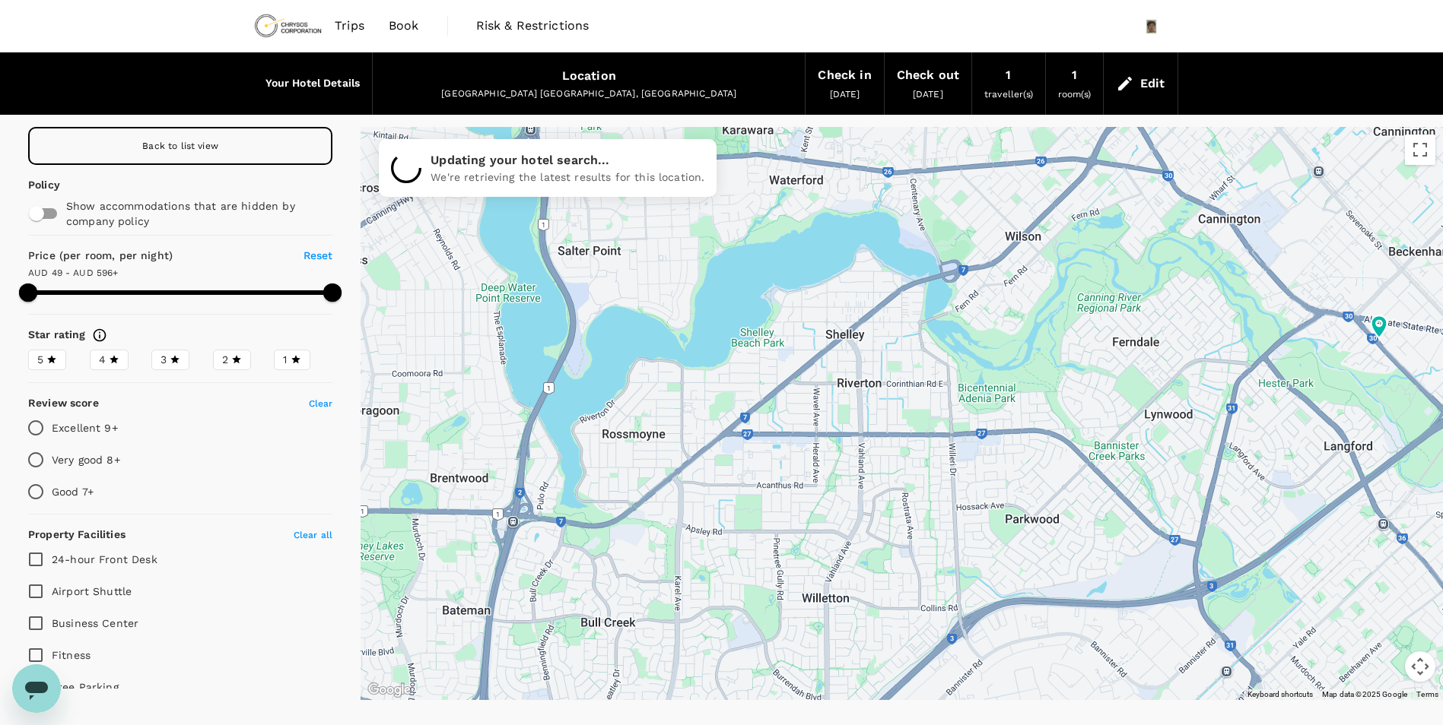
click at [1074, 301] on div at bounding box center [901, 413] width 1082 height 573
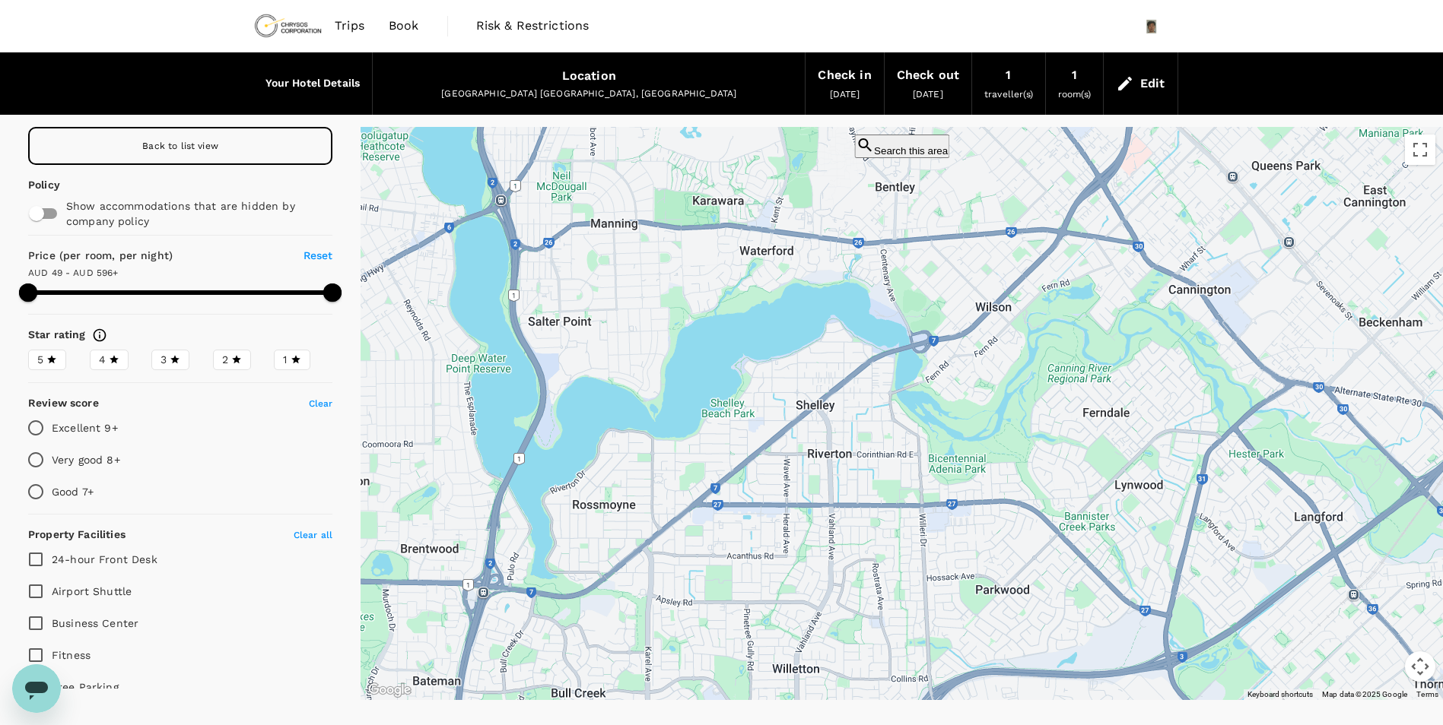
drag, startPoint x: 1066, startPoint y: 329, endPoint x: 949, endPoint y: 593, distance: 288.7
click at [954, 584] on div at bounding box center [901, 413] width 1082 height 573
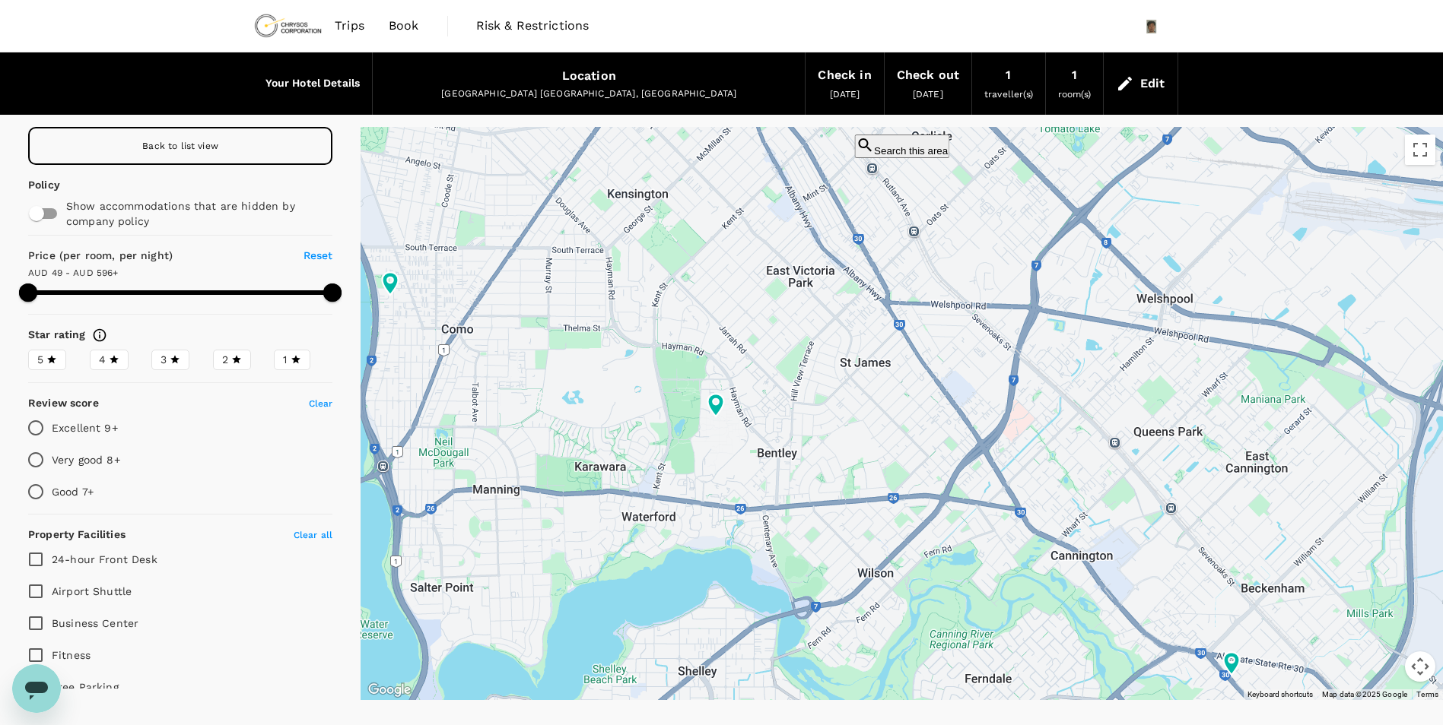
click at [909, 171] on div at bounding box center [901, 413] width 1082 height 573
click at [912, 157] on button "Search this area" at bounding box center [901, 147] width 95 height 24
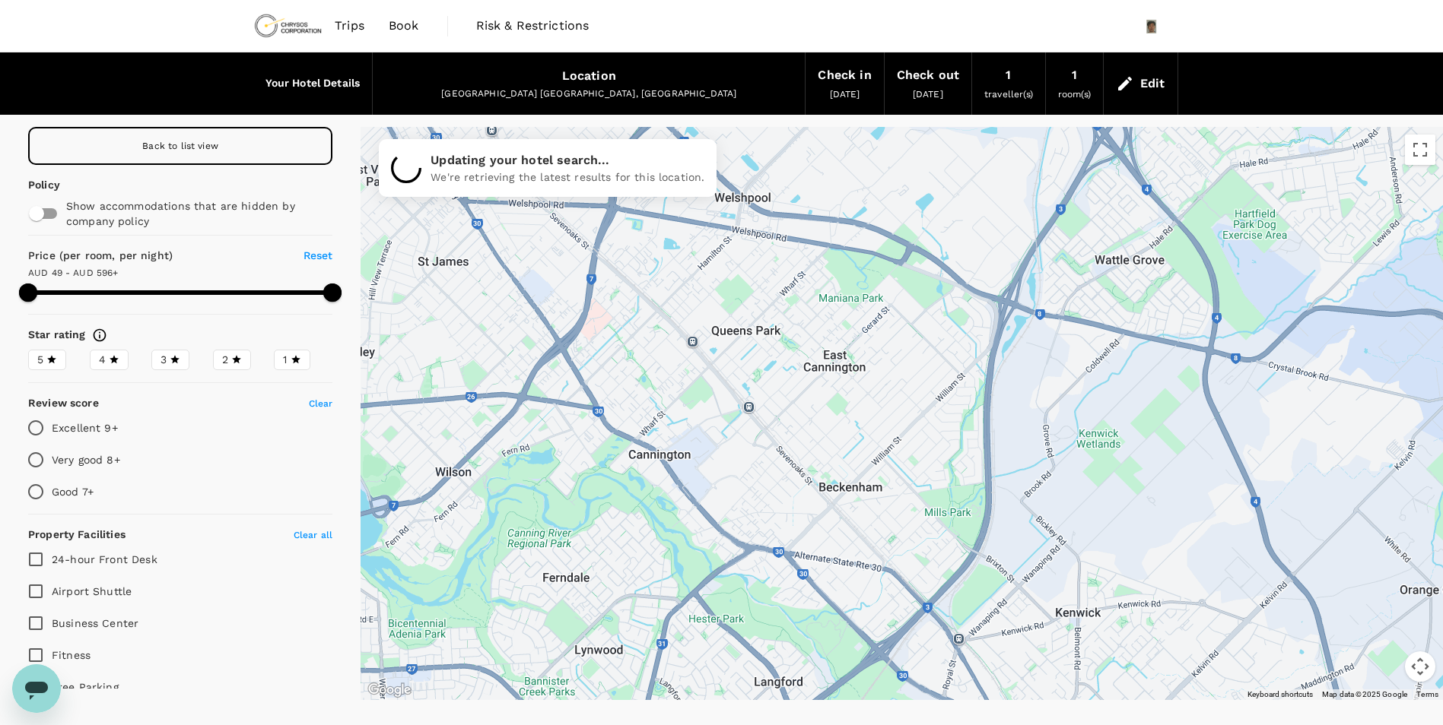
drag, startPoint x: 1251, startPoint y: 516, endPoint x: 811, endPoint y: 411, distance: 451.9
click at [811, 411] on div at bounding box center [1210, 723] width 1460 height 821
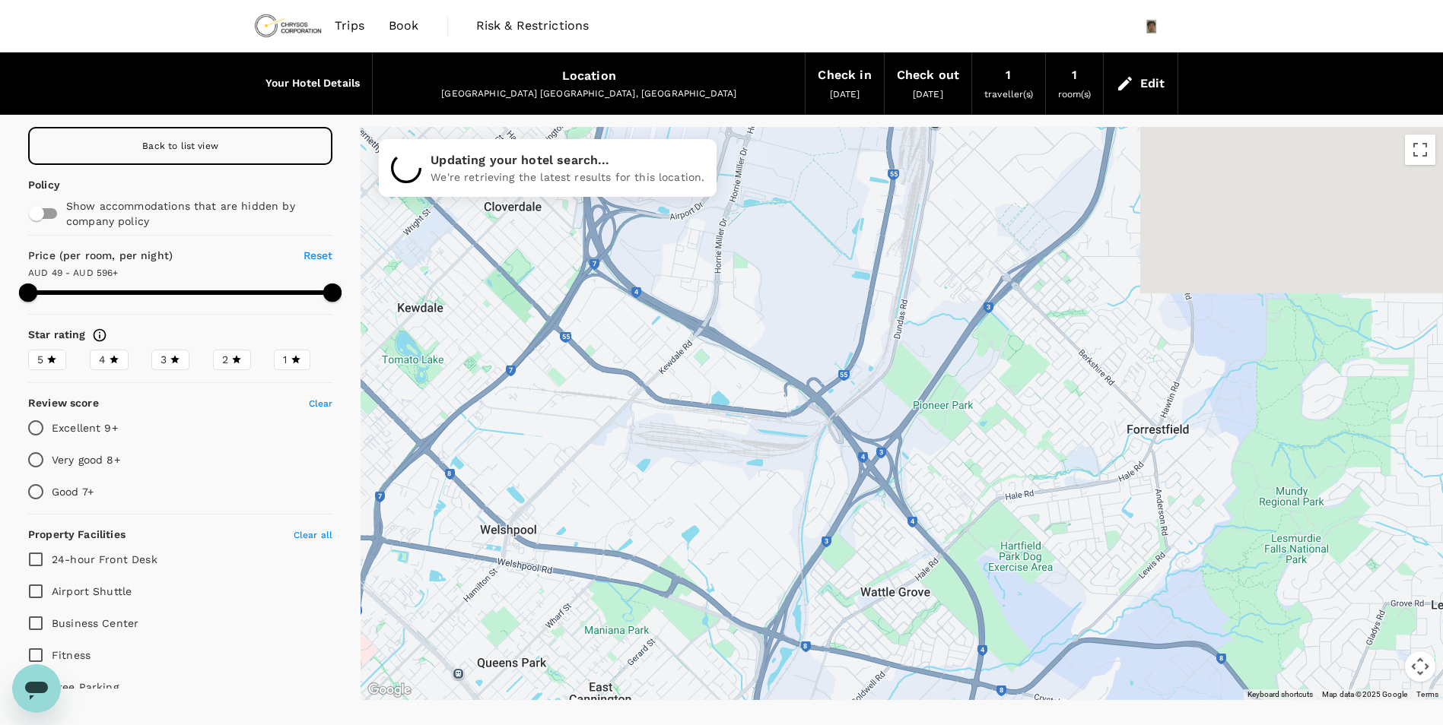
drag, startPoint x: 1131, startPoint y: 361, endPoint x: 888, endPoint y: 741, distance: 450.8
click at [888, 725] on html "Trips Book Risk & Restrictions Your Hotel Details Location Perth WA, Australia …" at bounding box center [721, 394] width 1443 height 788
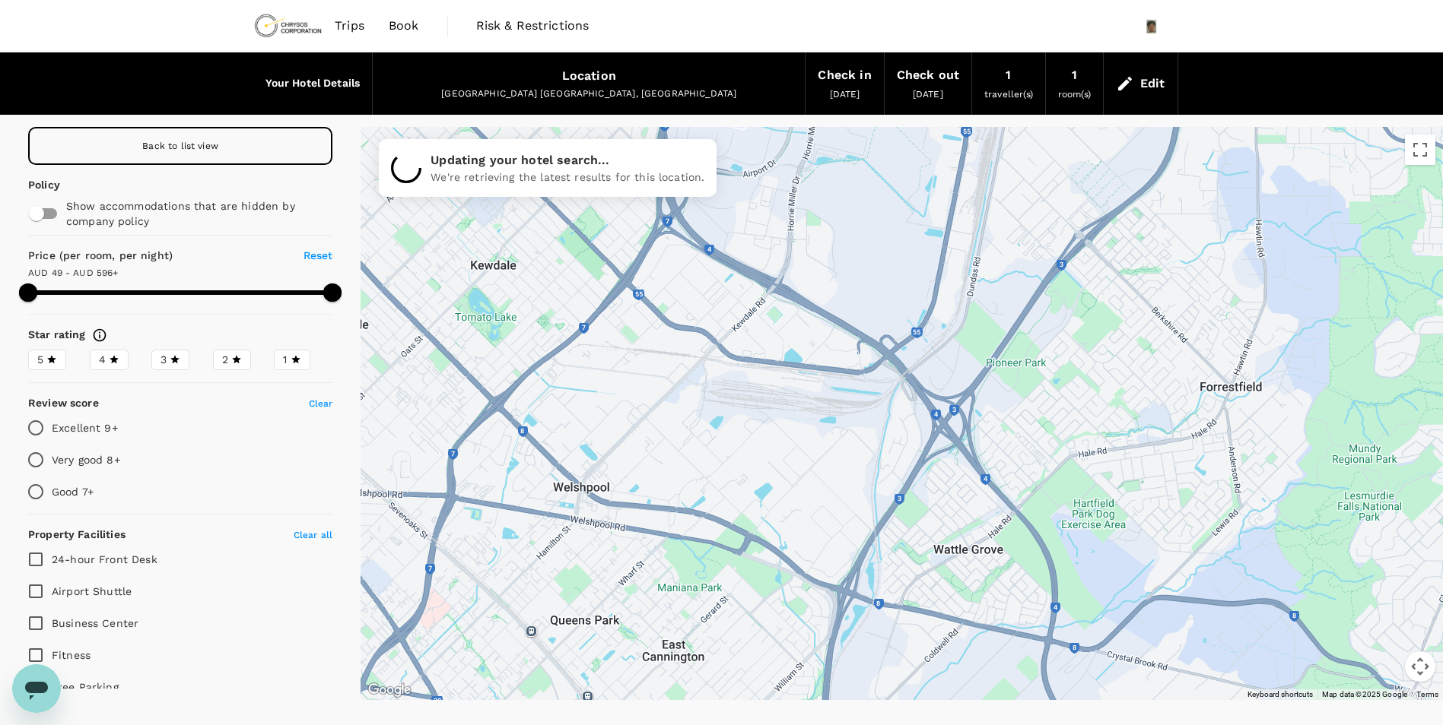
drag, startPoint x: 1008, startPoint y: 541, endPoint x: 1193, endPoint y: 390, distance: 238.9
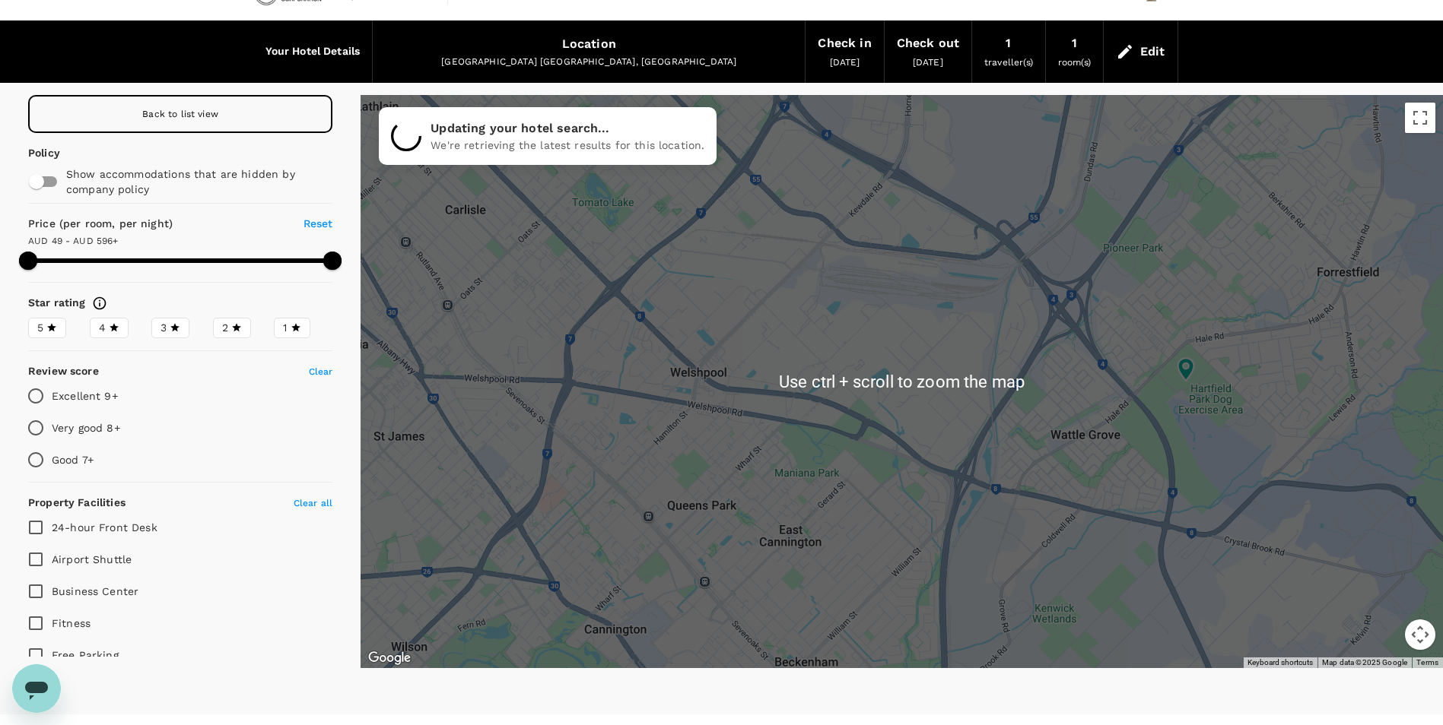
scroll to position [62, 0]
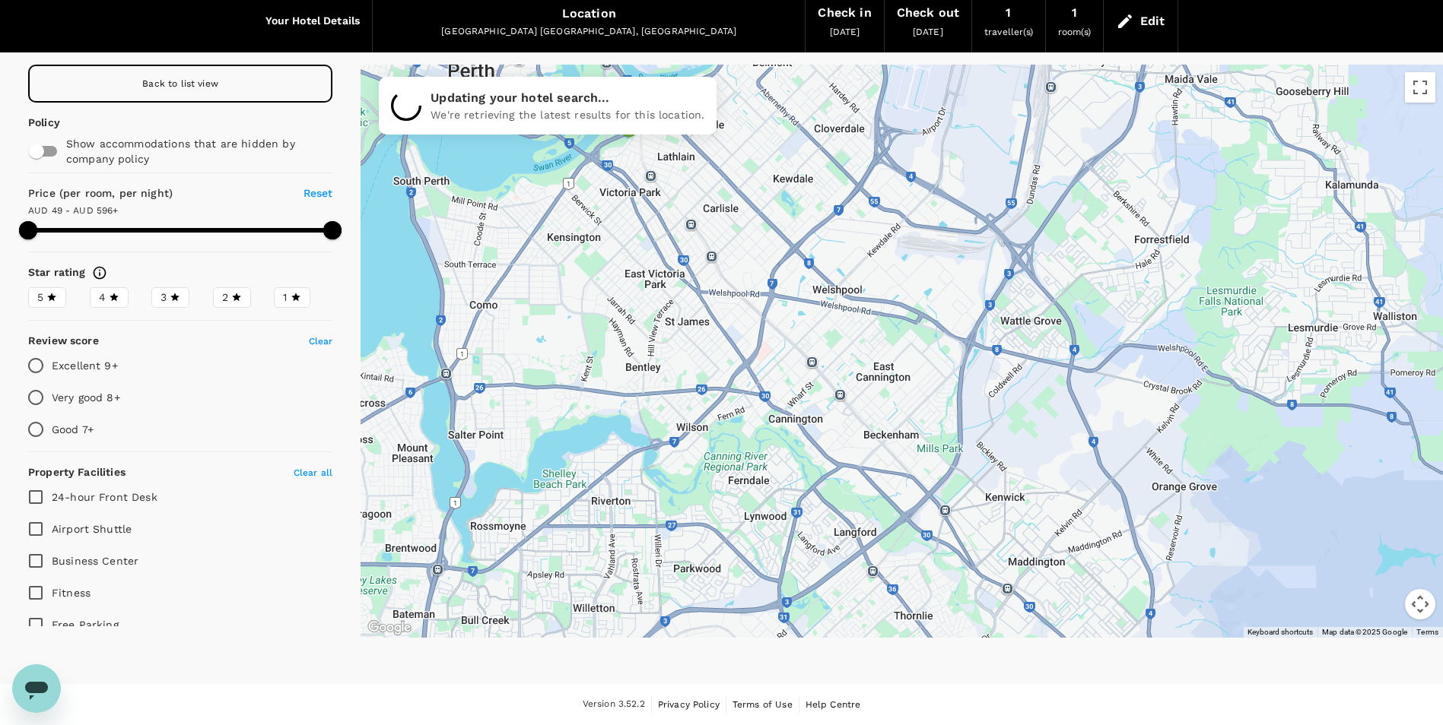
drag, startPoint x: 642, startPoint y: 424, endPoint x: 796, endPoint y: 331, distance: 180.5
click at [796, 331] on div at bounding box center [901, 351] width 1082 height 573
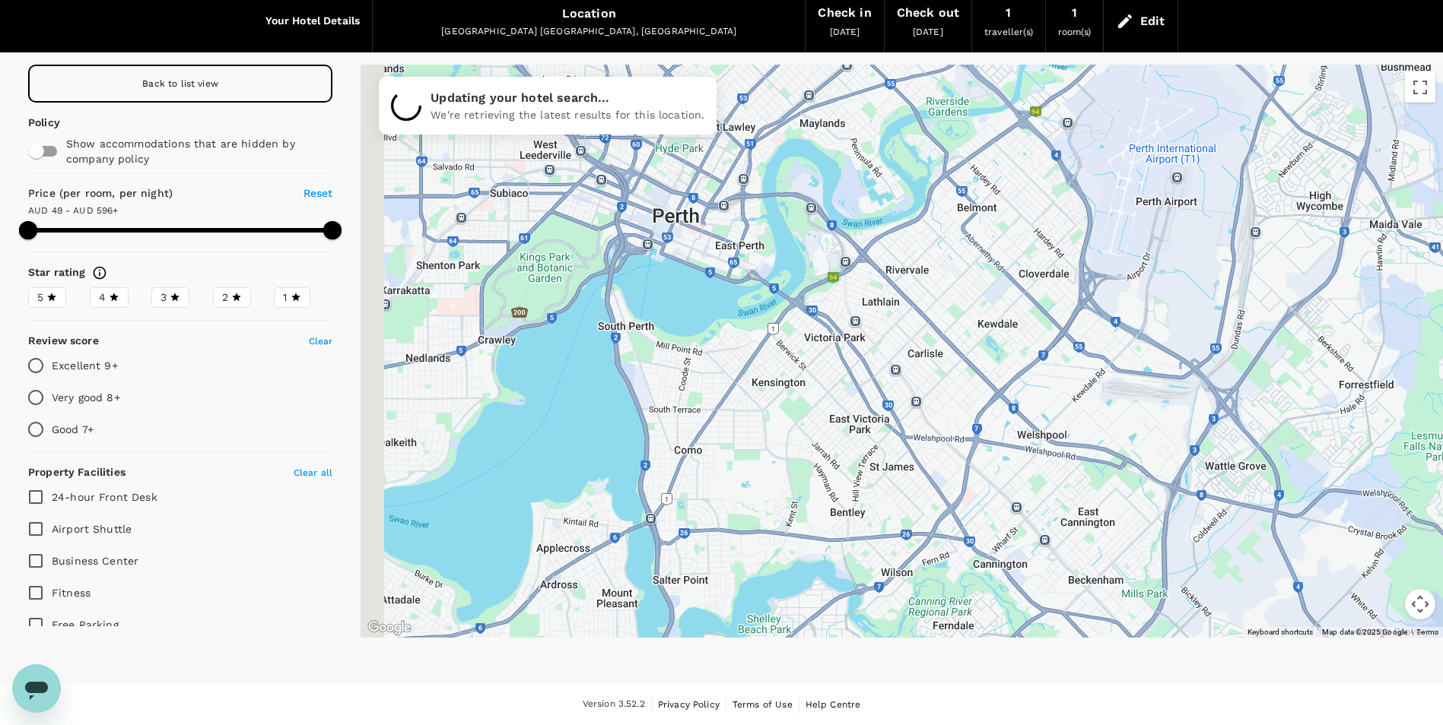
drag, startPoint x: 800, startPoint y: 381, endPoint x: 1006, endPoint y: 522, distance: 249.5
click at [1006, 522] on div at bounding box center [901, 351] width 1082 height 573
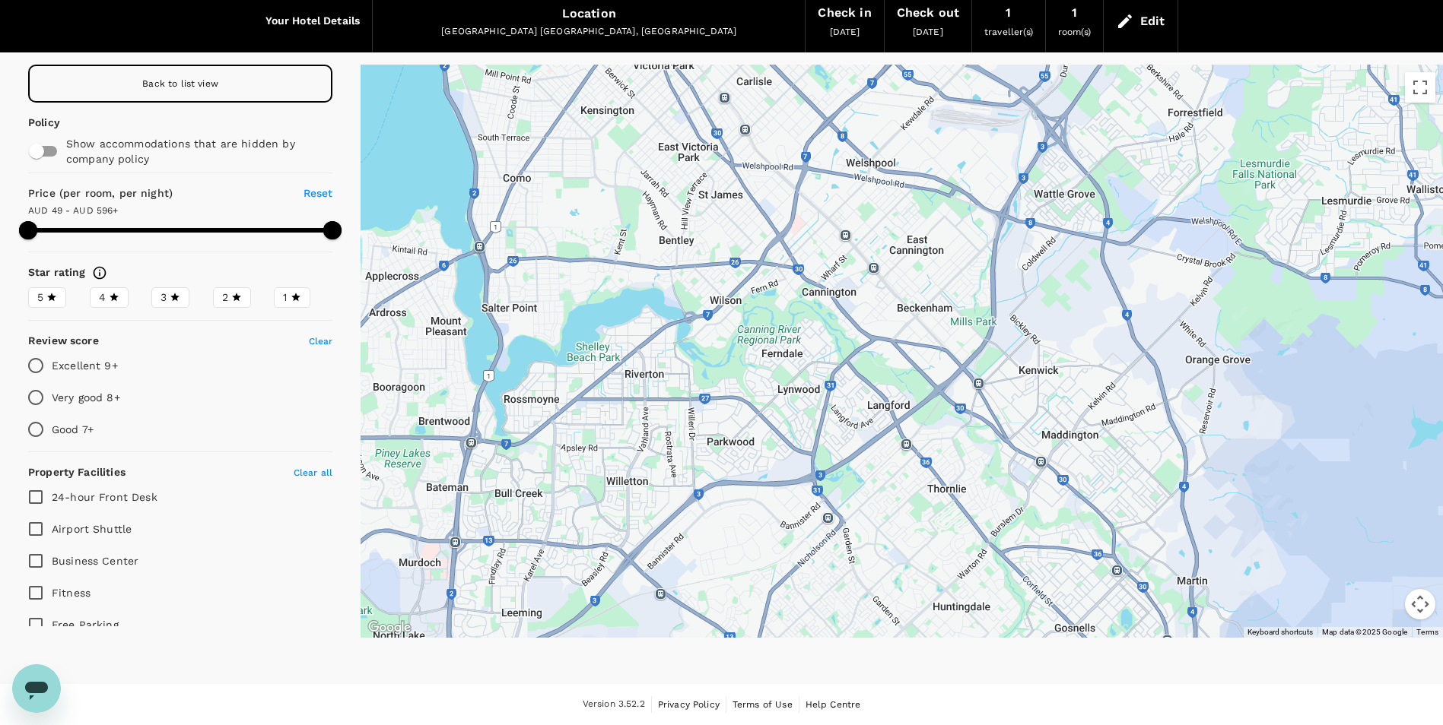
drag, startPoint x: 1170, startPoint y: 534, endPoint x: 1001, endPoint y: 272, distance: 311.3
click at [1001, 272] on div at bounding box center [1463, 501] width 1460 height 821
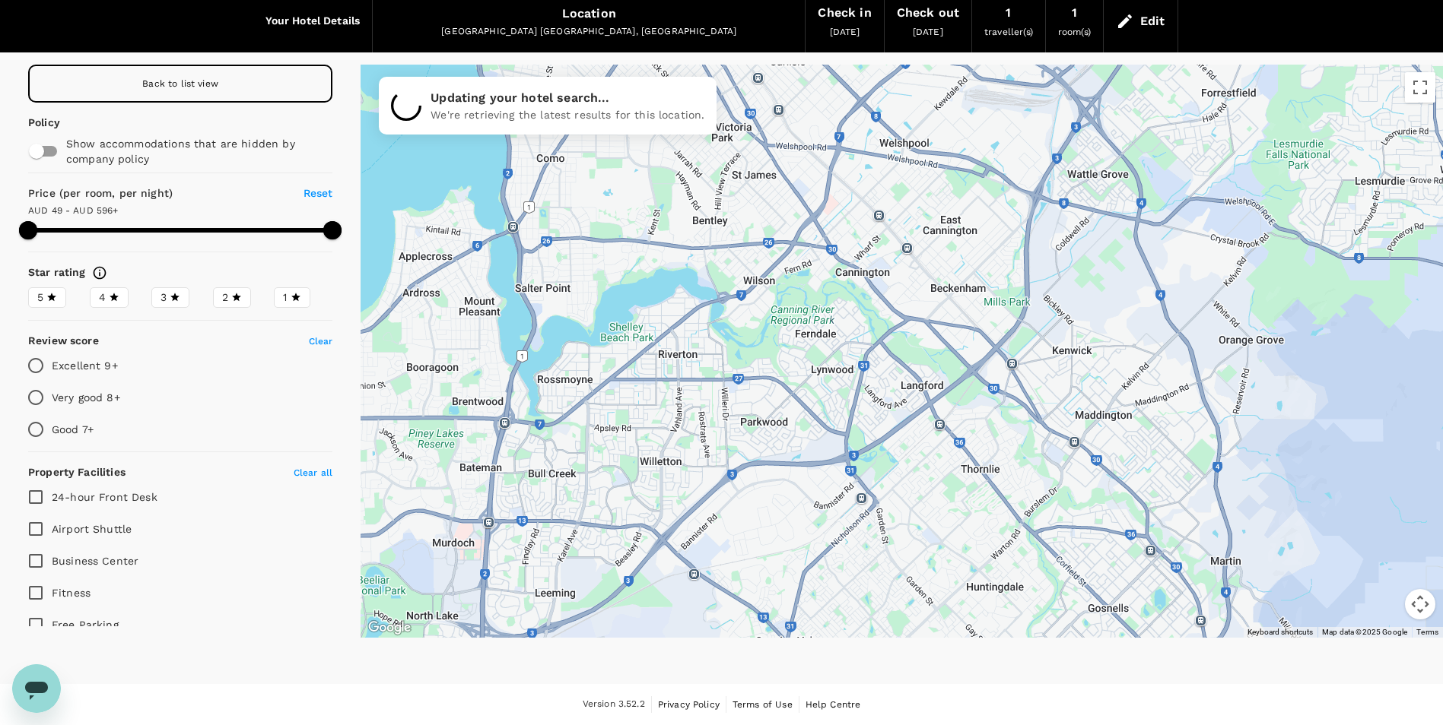
drag, startPoint x: 1015, startPoint y: 485, endPoint x: 1050, endPoint y: 466, distance: 39.8
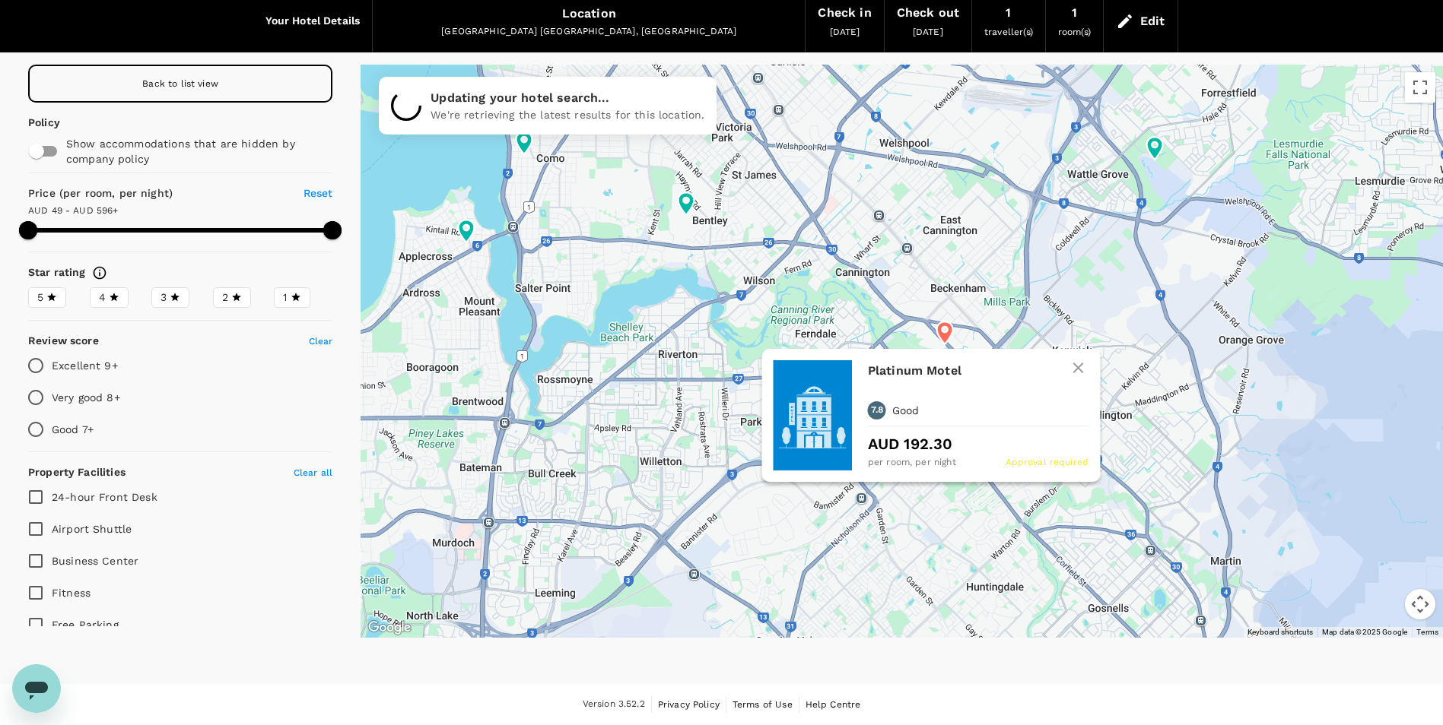
type input "595.98"
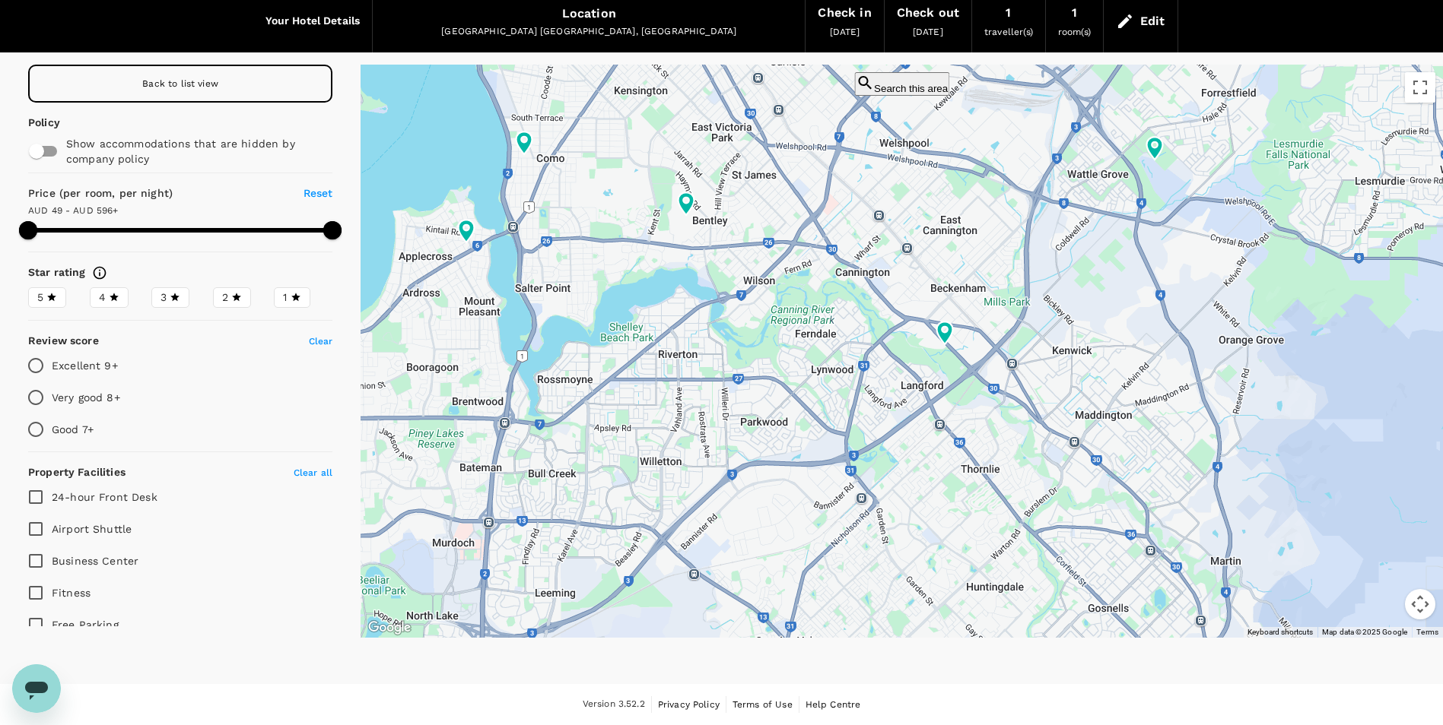
scroll to position [0, 0]
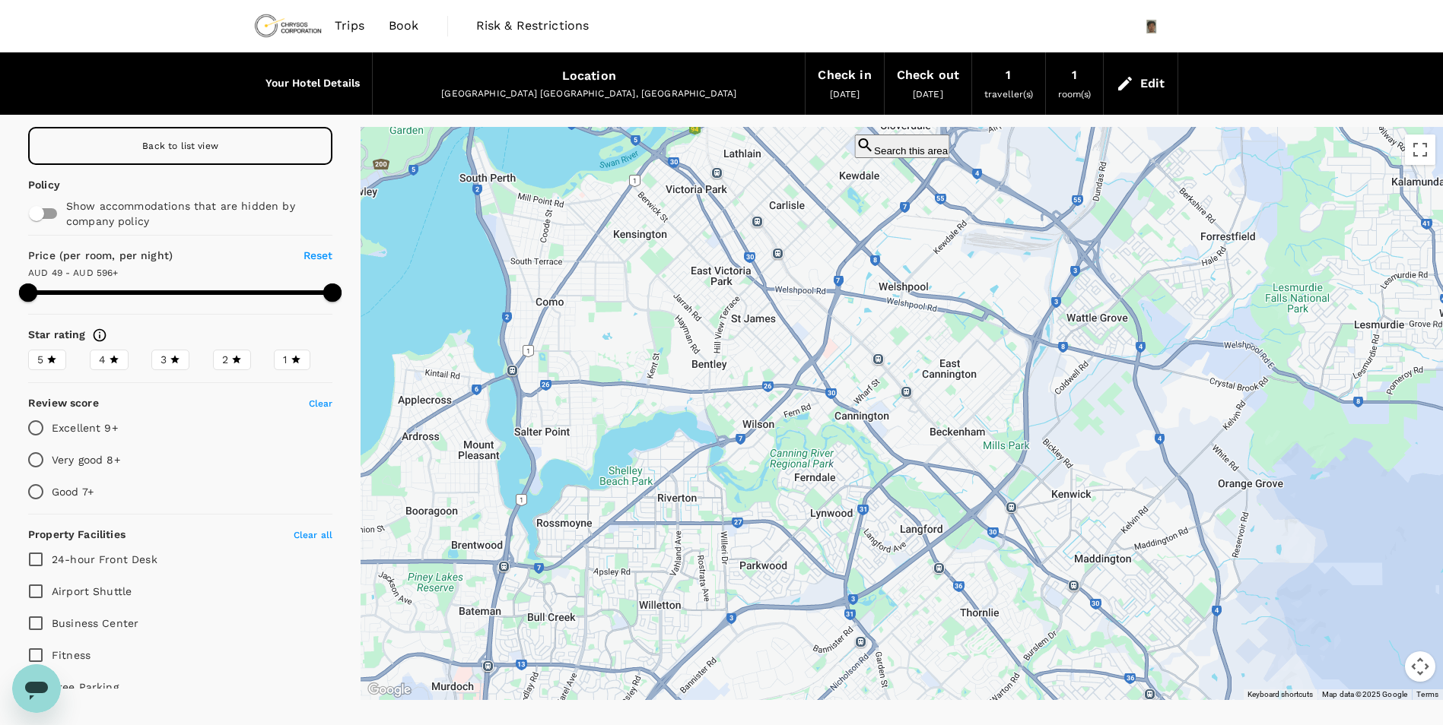
drag, startPoint x: 992, startPoint y: 334, endPoint x: 989, endPoint y: 417, distance: 83.7
click at [991, 417] on div at bounding box center [901, 413] width 1082 height 573
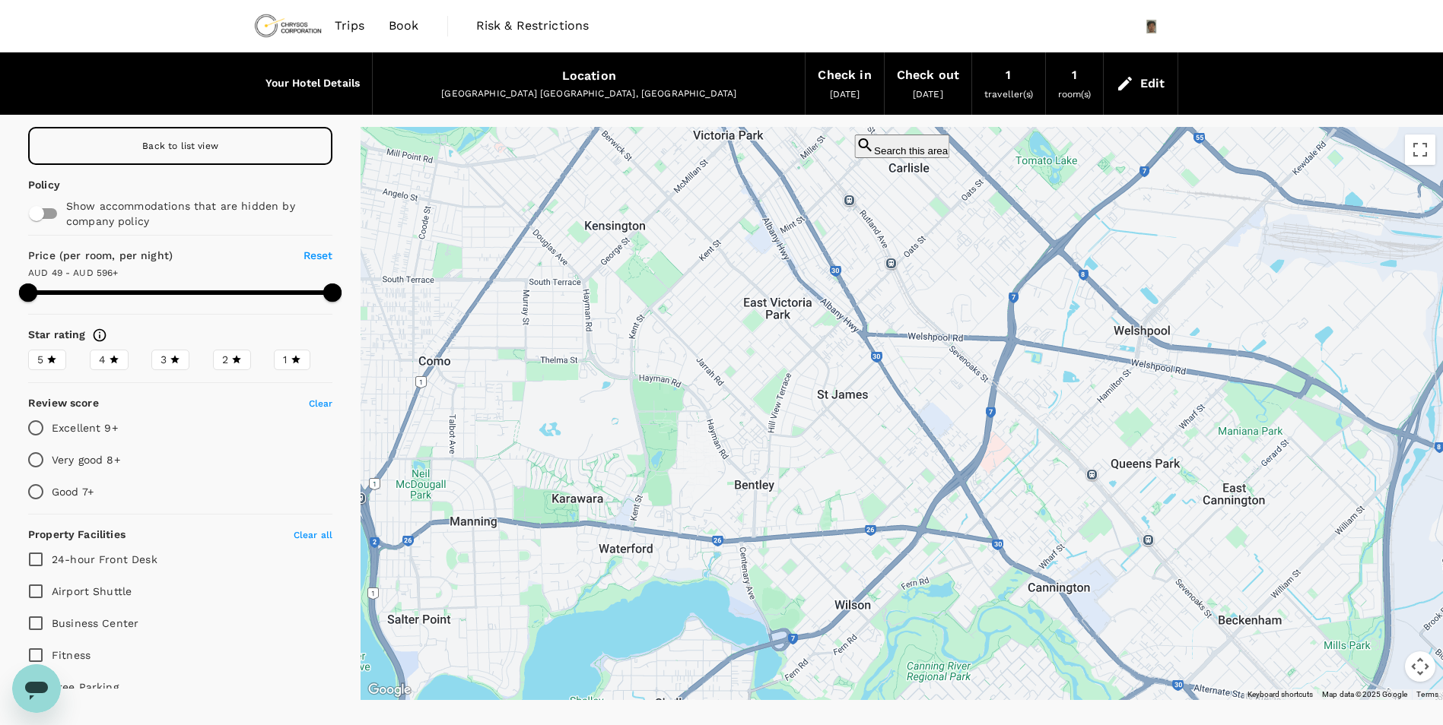
drag, startPoint x: 811, startPoint y: 397, endPoint x: 952, endPoint y: 478, distance: 162.5
click at [952, 478] on div at bounding box center [901, 413] width 1082 height 573
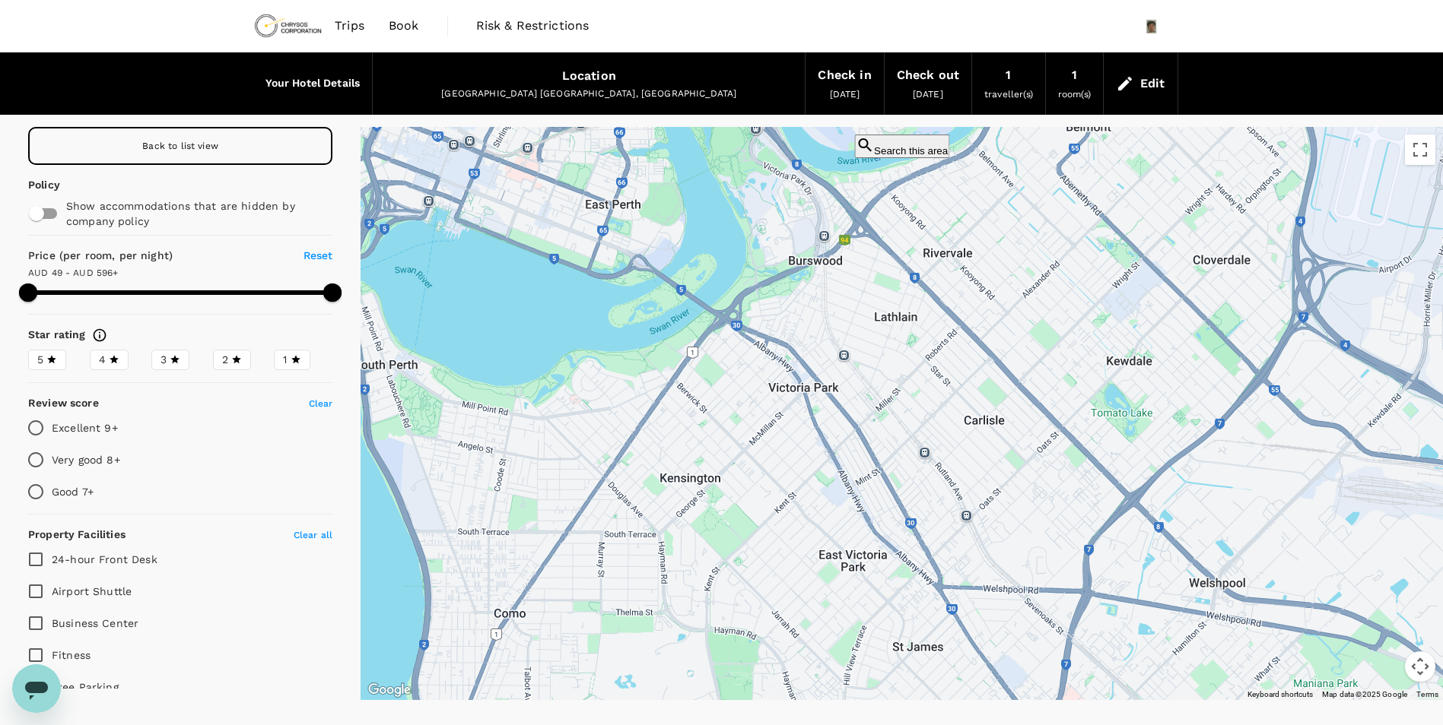
drag, startPoint x: 1068, startPoint y: 346, endPoint x: 1135, endPoint y: 596, distance: 259.2
click at [1135, 596] on div at bounding box center [901, 413] width 1082 height 573
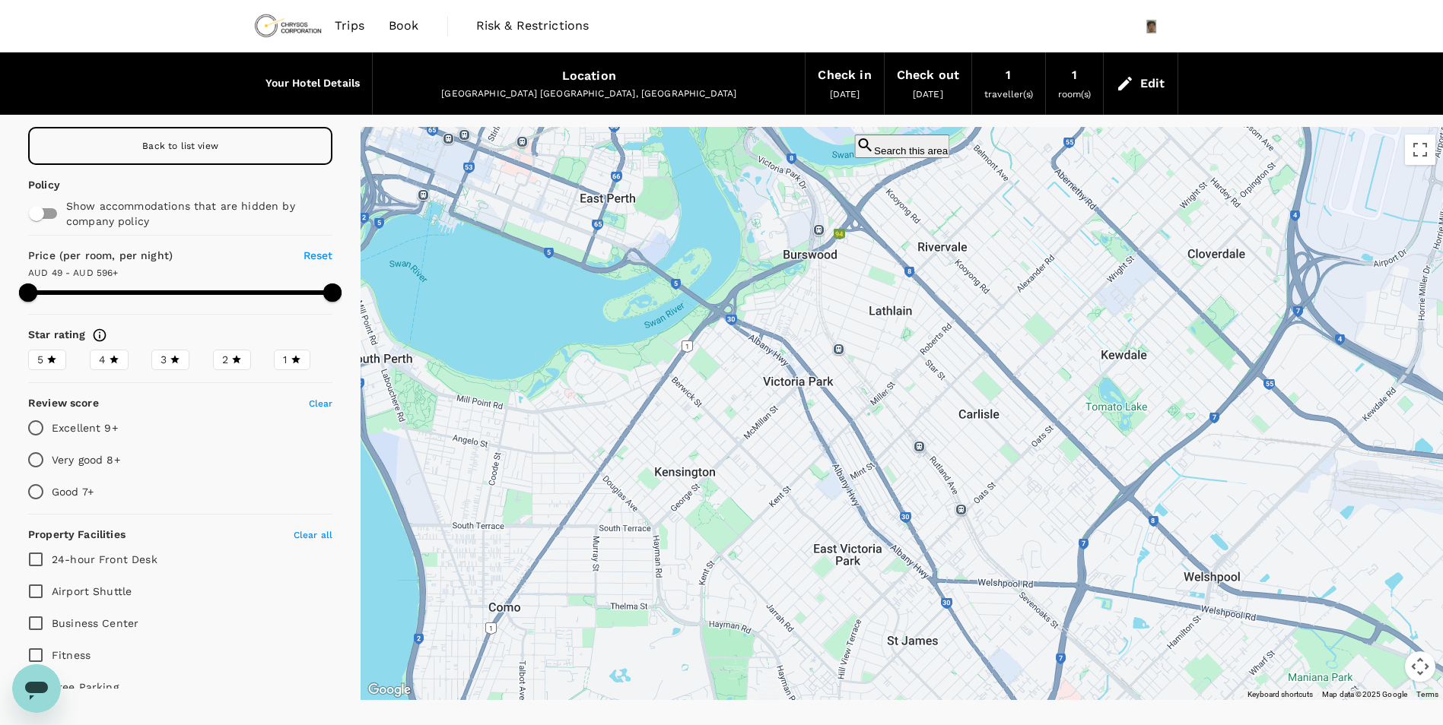
drag, startPoint x: 1175, startPoint y: 570, endPoint x: 821, endPoint y: 311, distance: 438.5
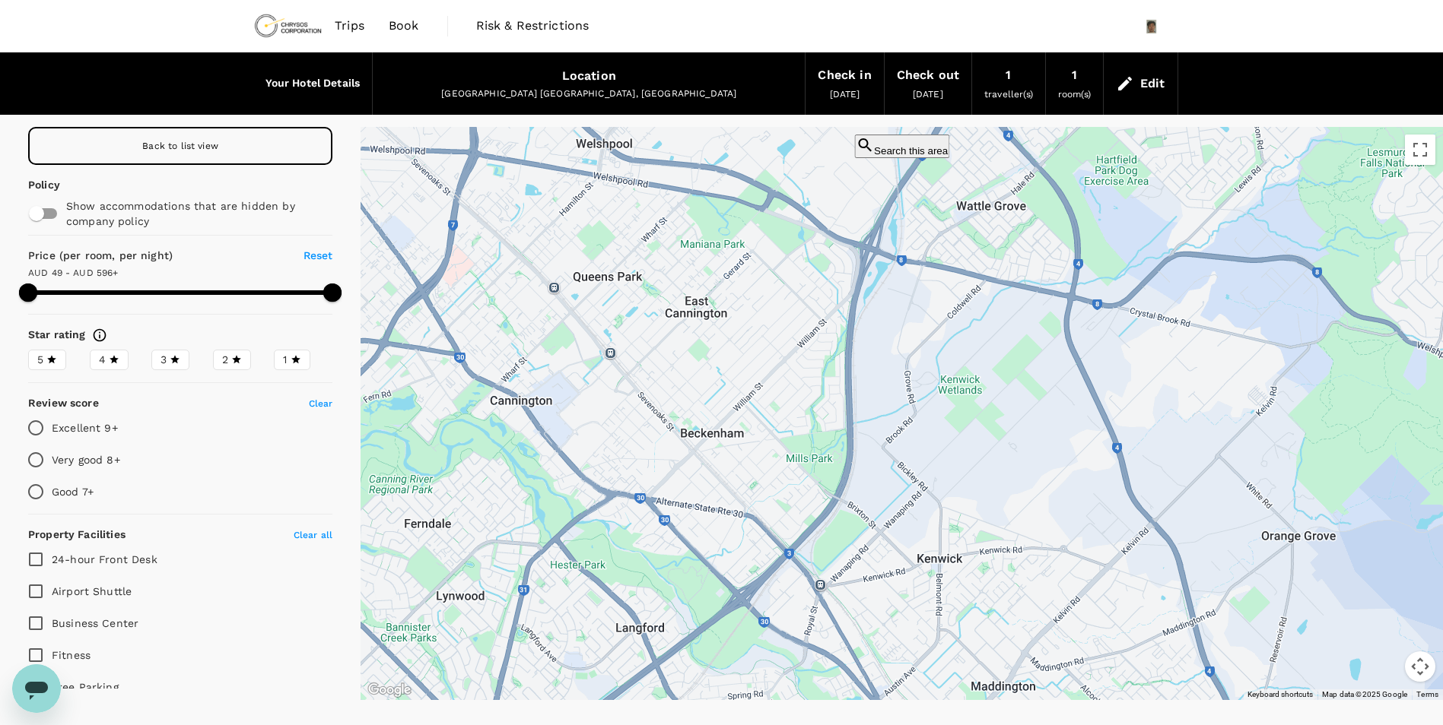
click at [854, 402] on div at bounding box center [901, 413] width 1082 height 573
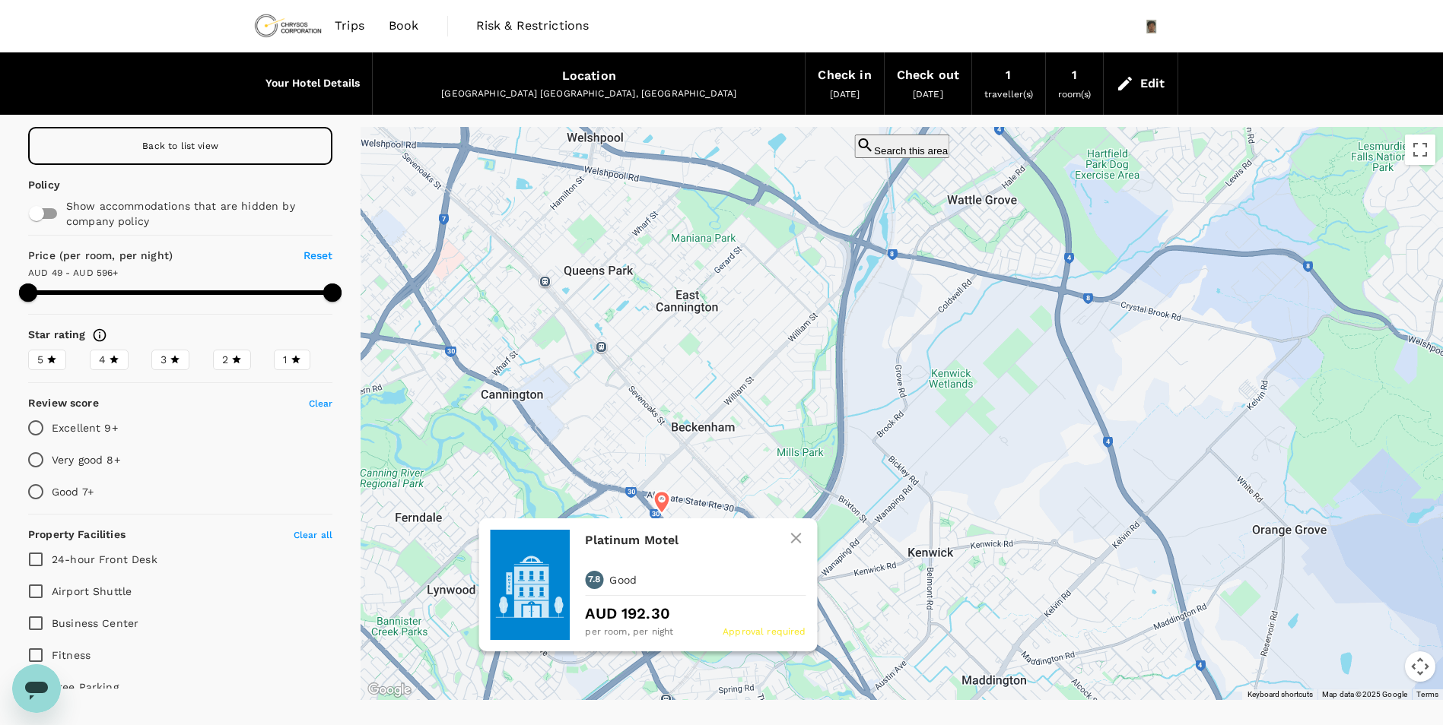
click at [662, 497] on icon at bounding box center [661, 502] width 16 height 23
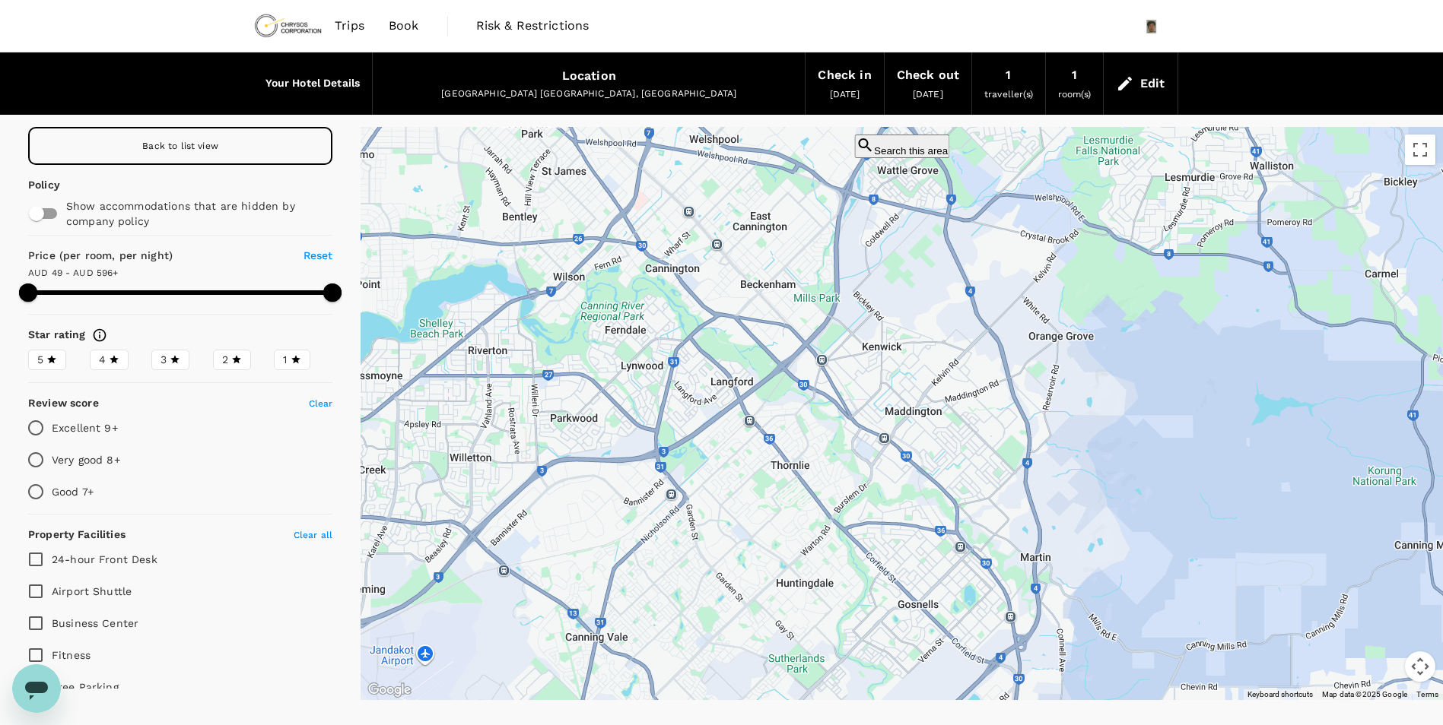
drag, startPoint x: 856, startPoint y: 644, endPoint x: 880, endPoint y: 448, distance: 197.6
click at [880, 448] on div at bounding box center [901, 413] width 1082 height 573
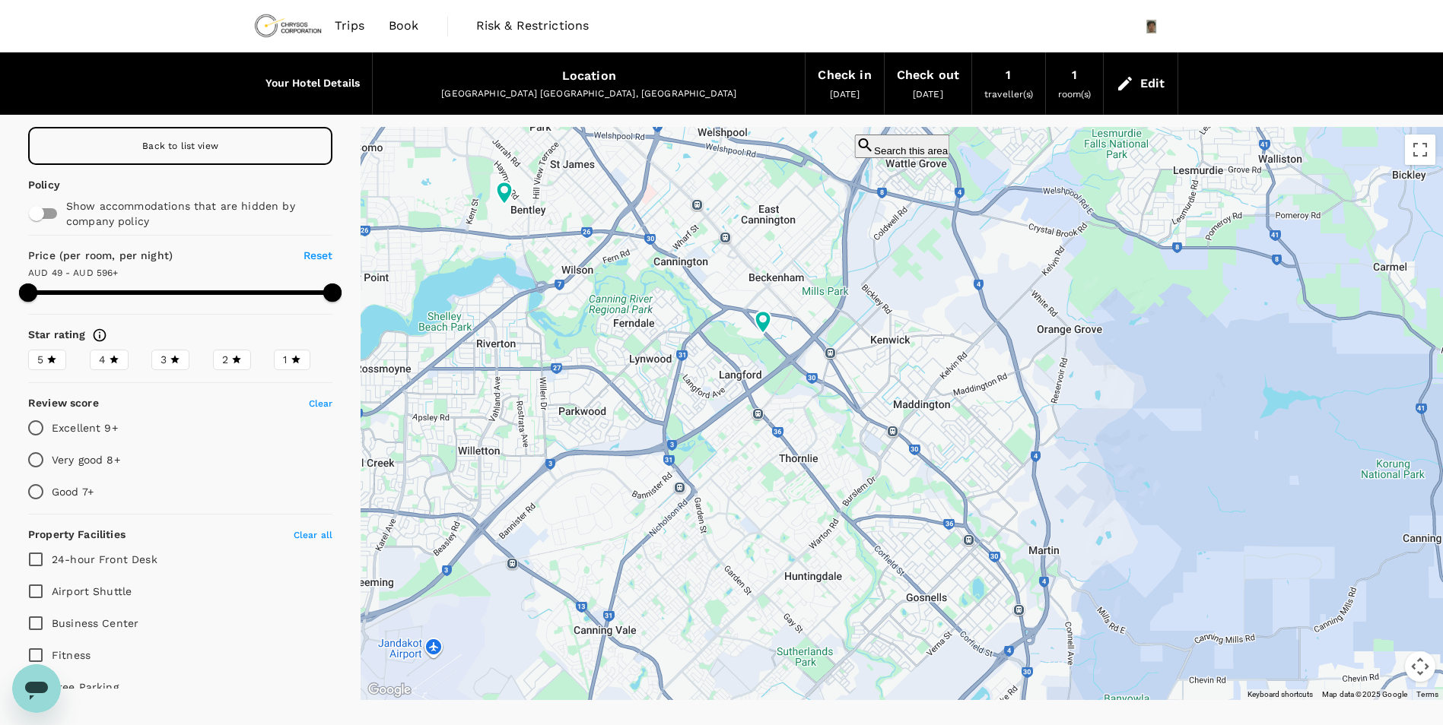
click at [608, 87] on div "Perth WA, Australia" at bounding box center [589, 94] width 408 height 15
click at [324, 85] on h6 "Your Hotel Details" at bounding box center [312, 83] width 95 height 17
click at [351, 40] on link "Trips" at bounding box center [349, 26] width 54 height 52
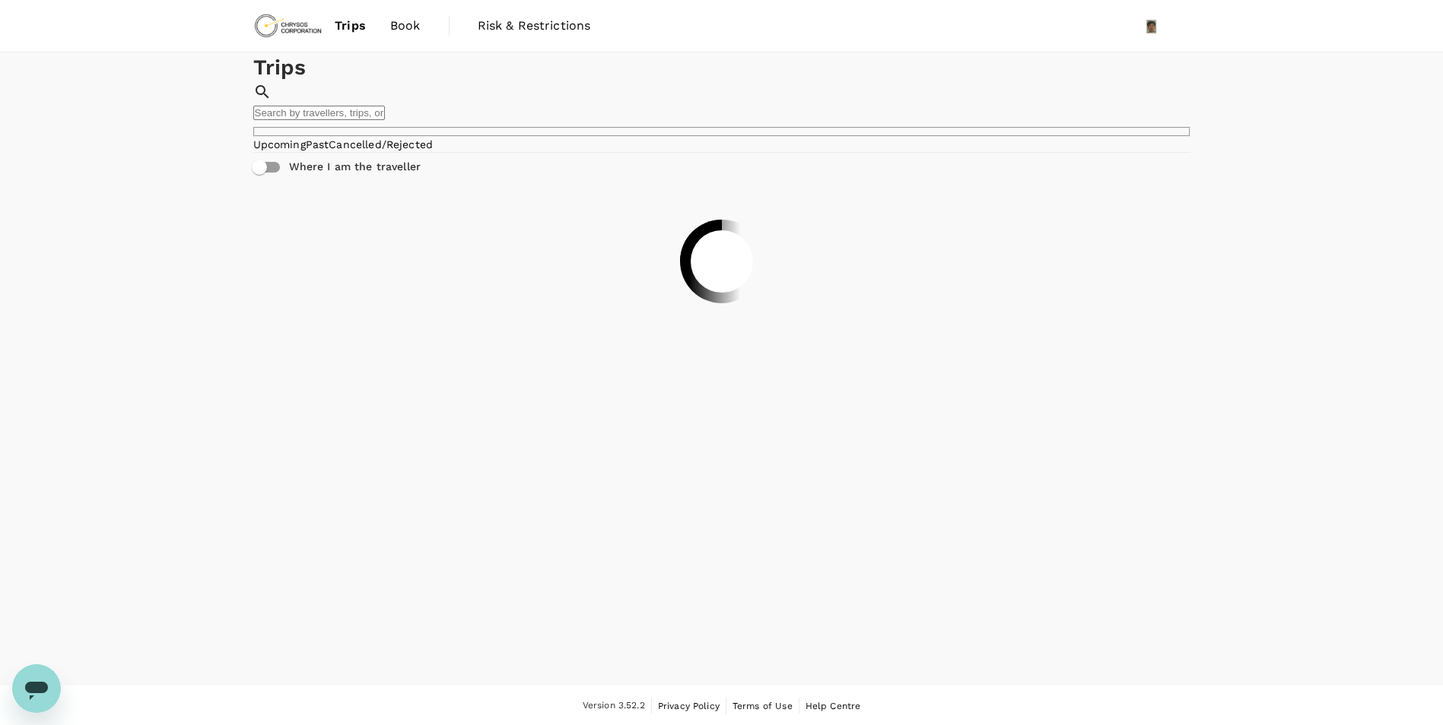
click at [393, 22] on span "Book" at bounding box center [405, 26] width 30 height 18
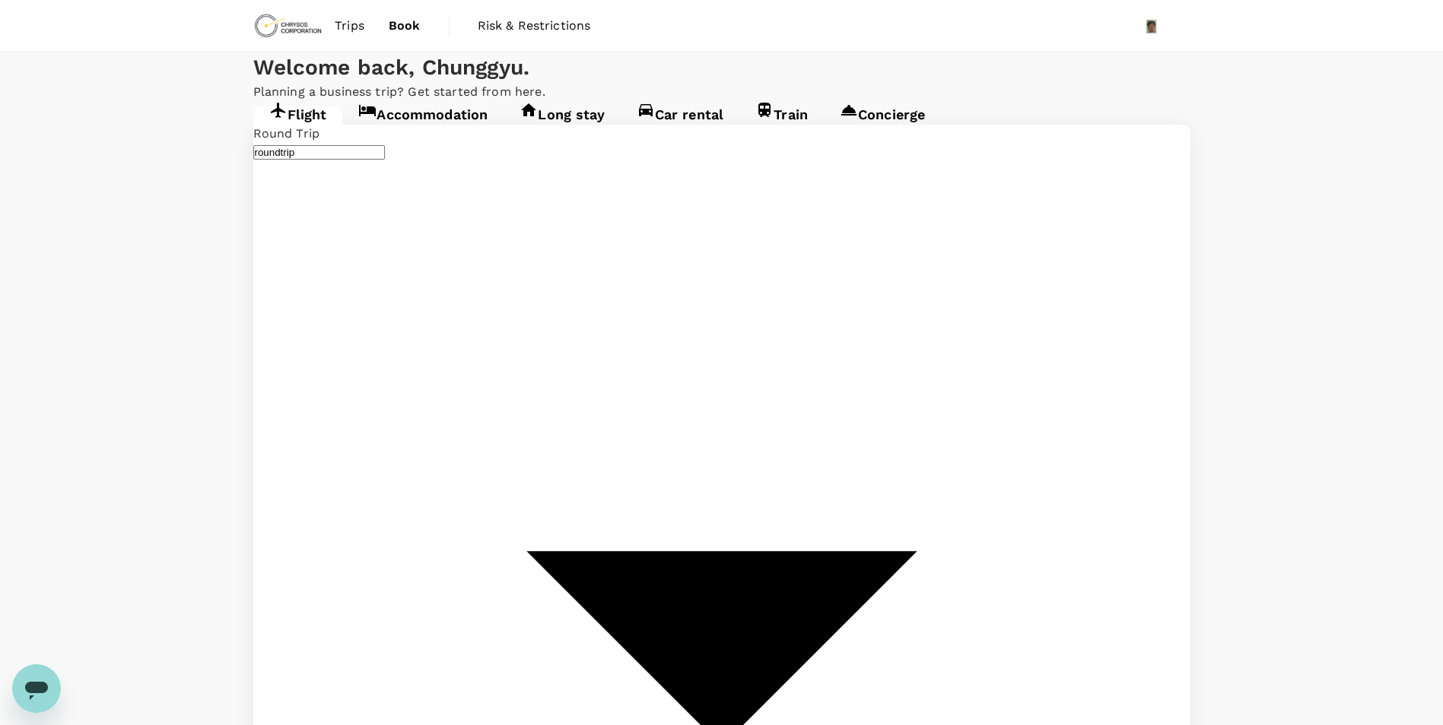
type input "Adelaide (ADL)"
type input "[GEOGRAPHIC_DATA], [GEOGRAPHIC_DATA] (any)"
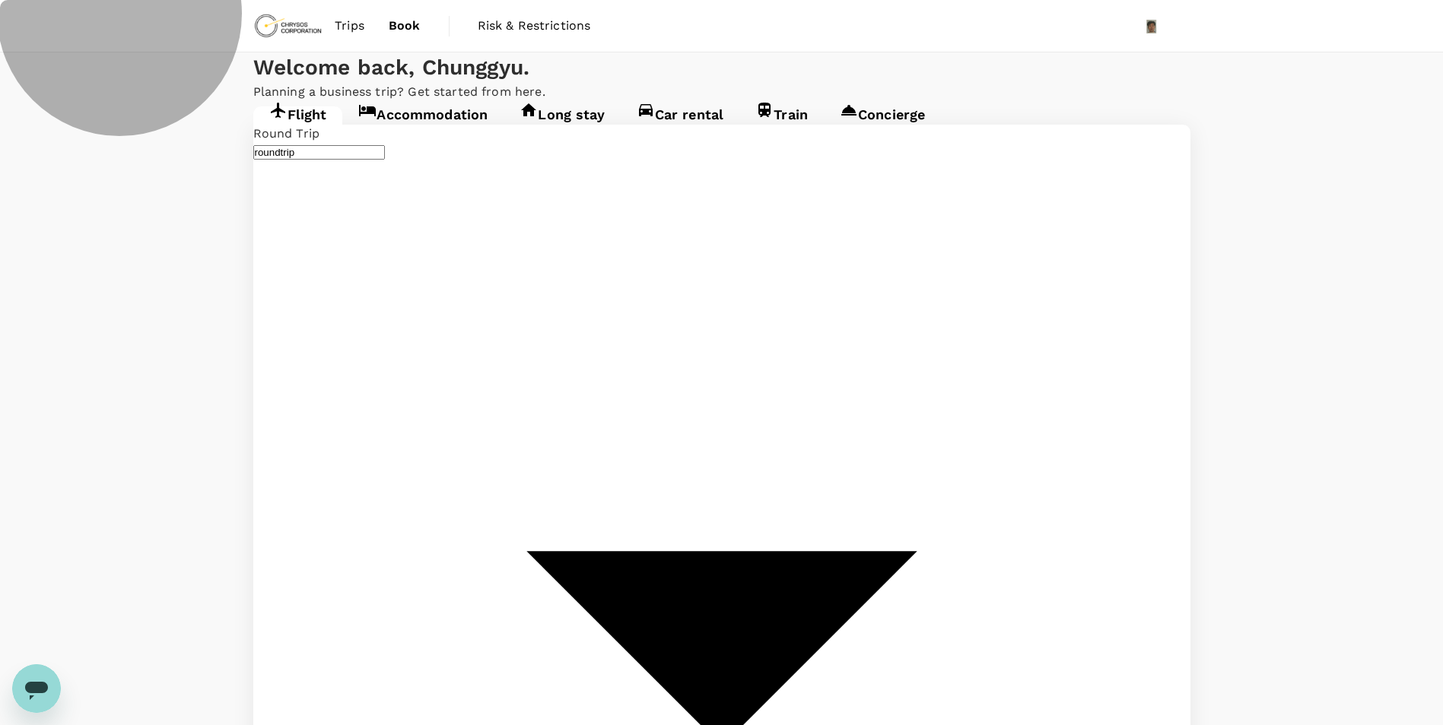
click at [463, 134] on link "Accommodation" at bounding box center [422, 119] width 161 height 27
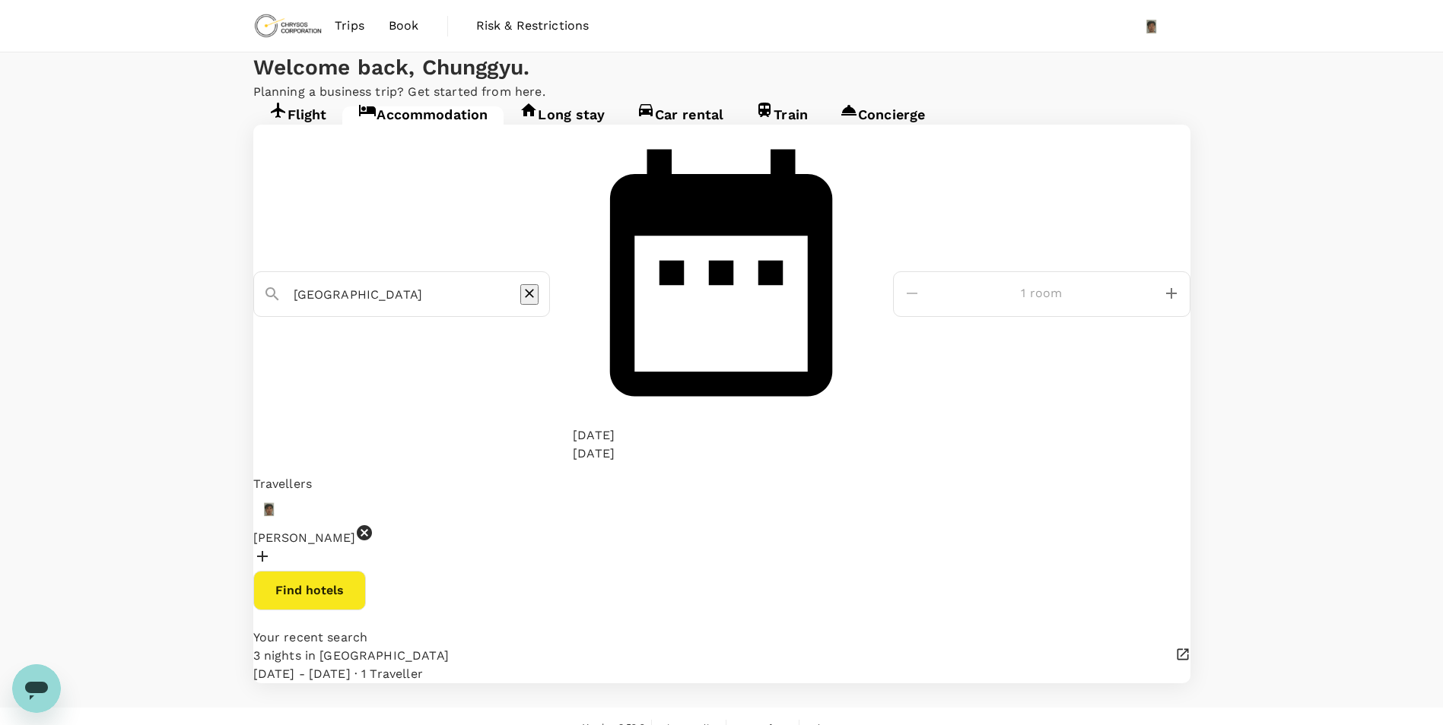
click at [465, 283] on input "[GEOGRAPHIC_DATA]" at bounding box center [396, 295] width 205 height 24
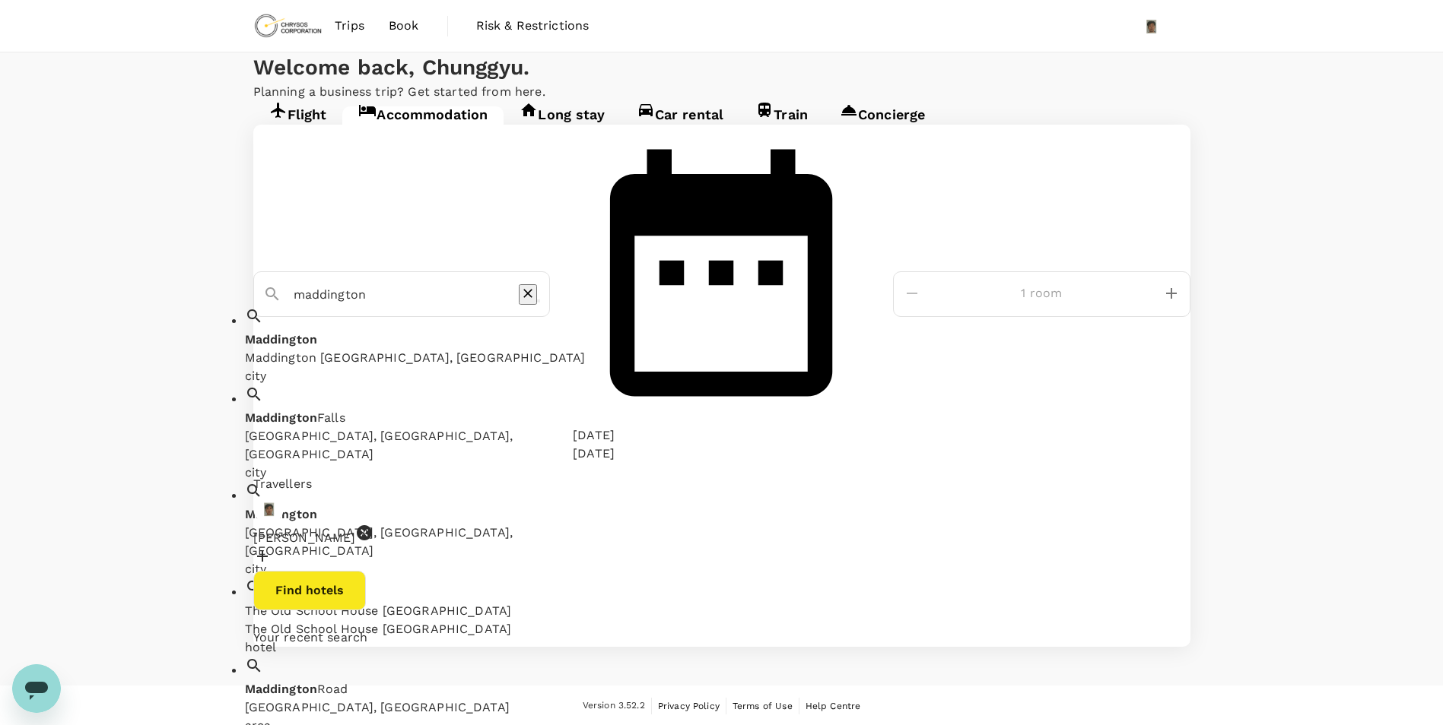
click at [430, 349] on div "Maddington WA, Australia" at bounding box center [420, 358] width 350 height 18
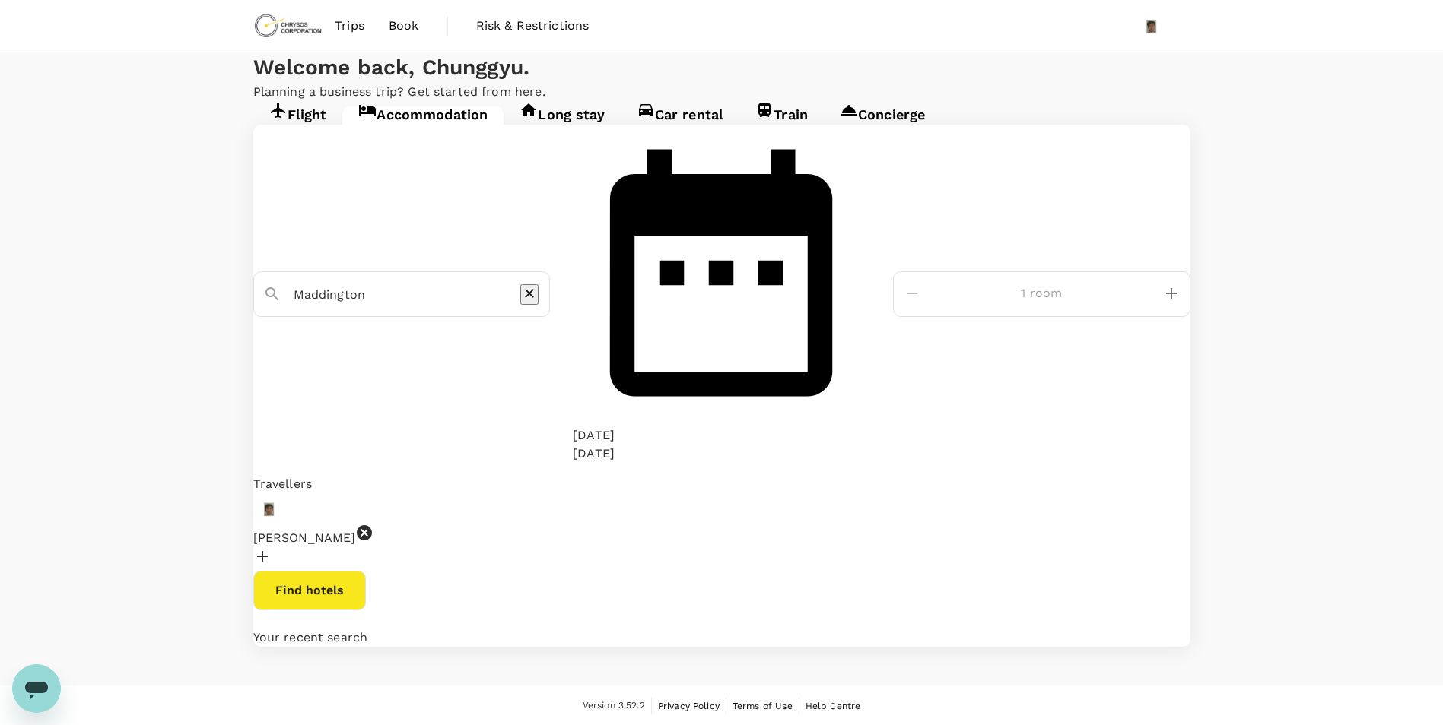
type input "Maddington"
click at [366, 571] on button "Find hotels" at bounding box center [309, 591] width 113 height 40
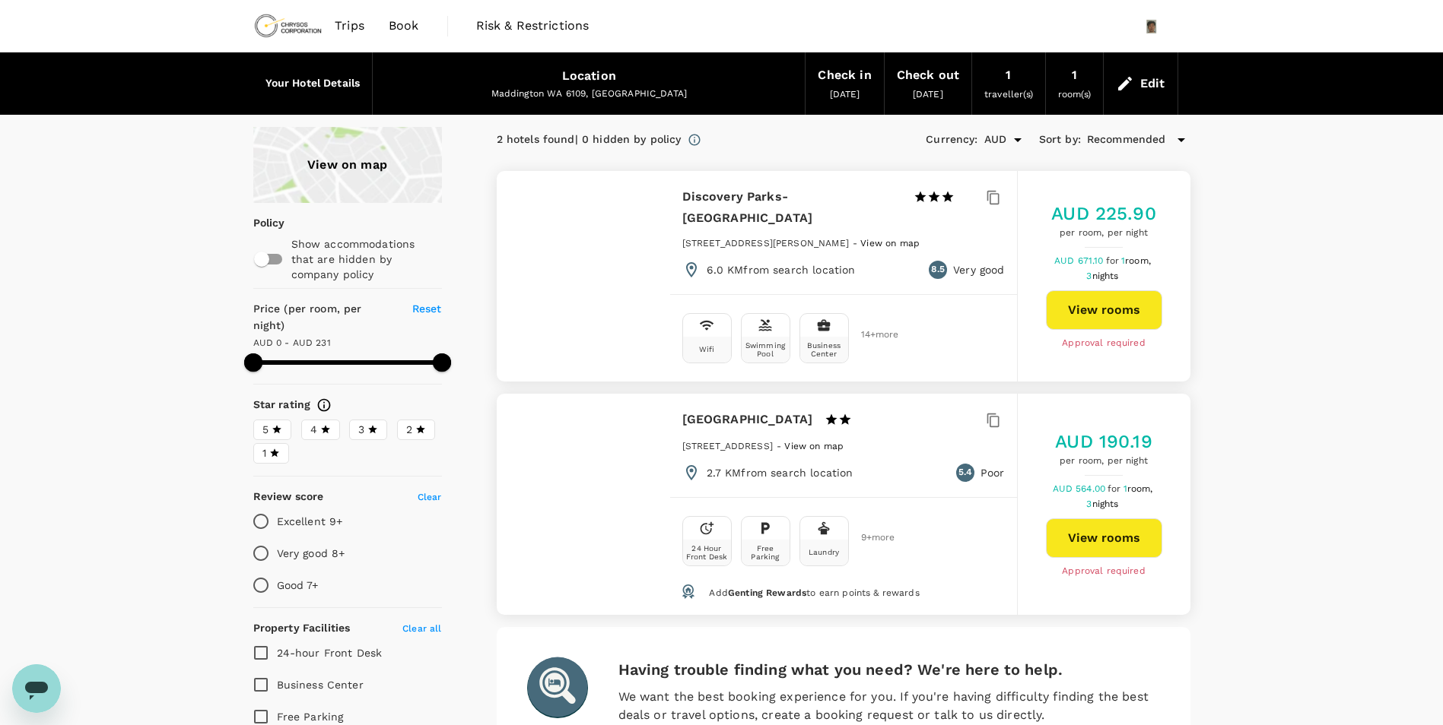
click at [595, 290] on div at bounding box center [583, 276] width 173 height 211
click at [591, 249] on div at bounding box center [583, 276] width 173 height 211
click at [1081, 319] on button "View rooms" at bounding box center [1104, 310] width 116 height 40
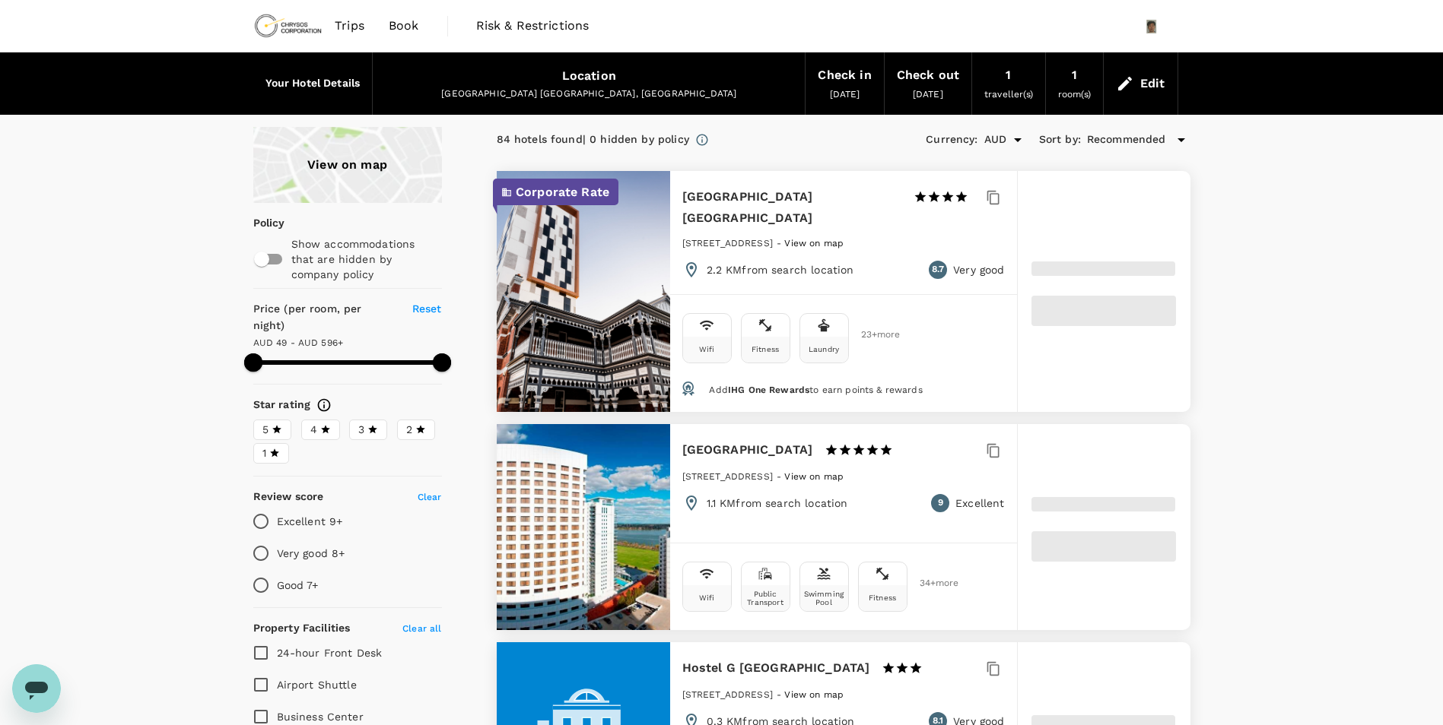
type input "595.98"
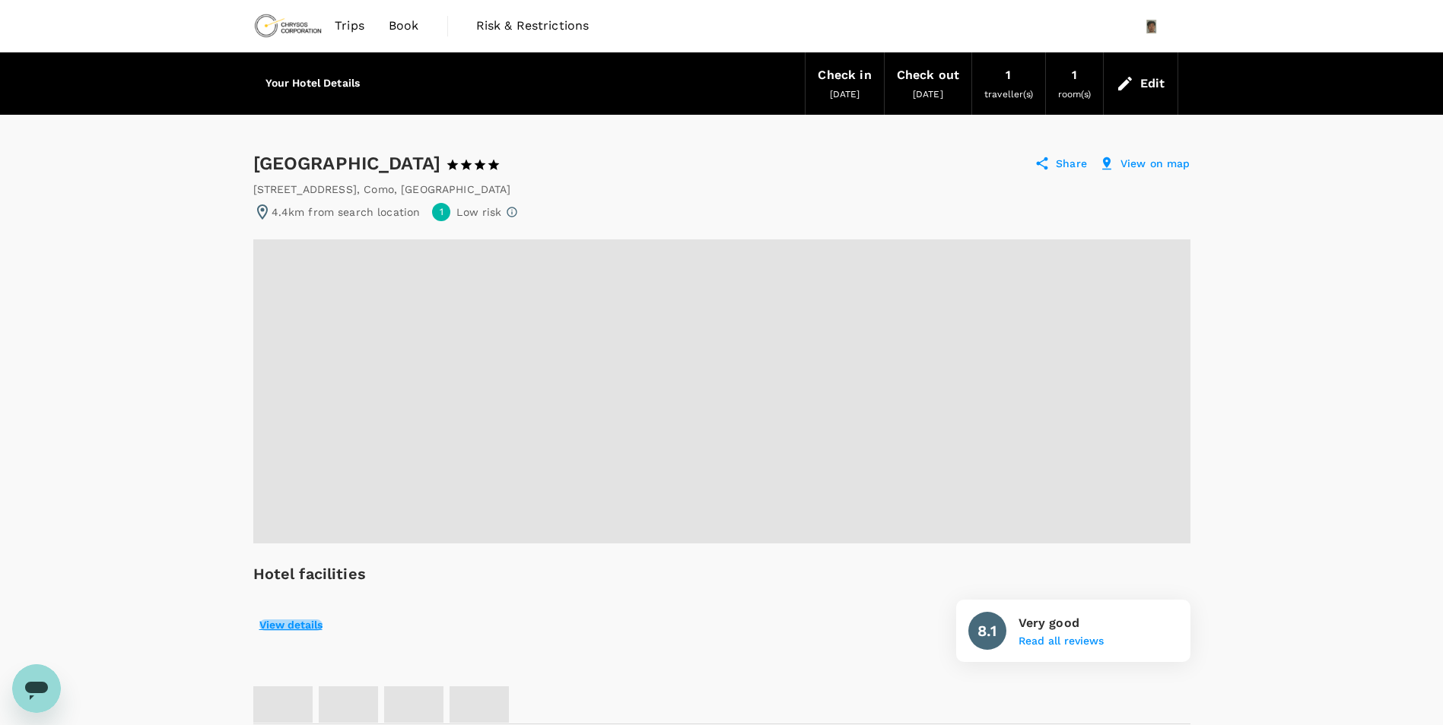
click at [301, 627] on button "View details" at bounding box center [290, 626] width 63 height 12
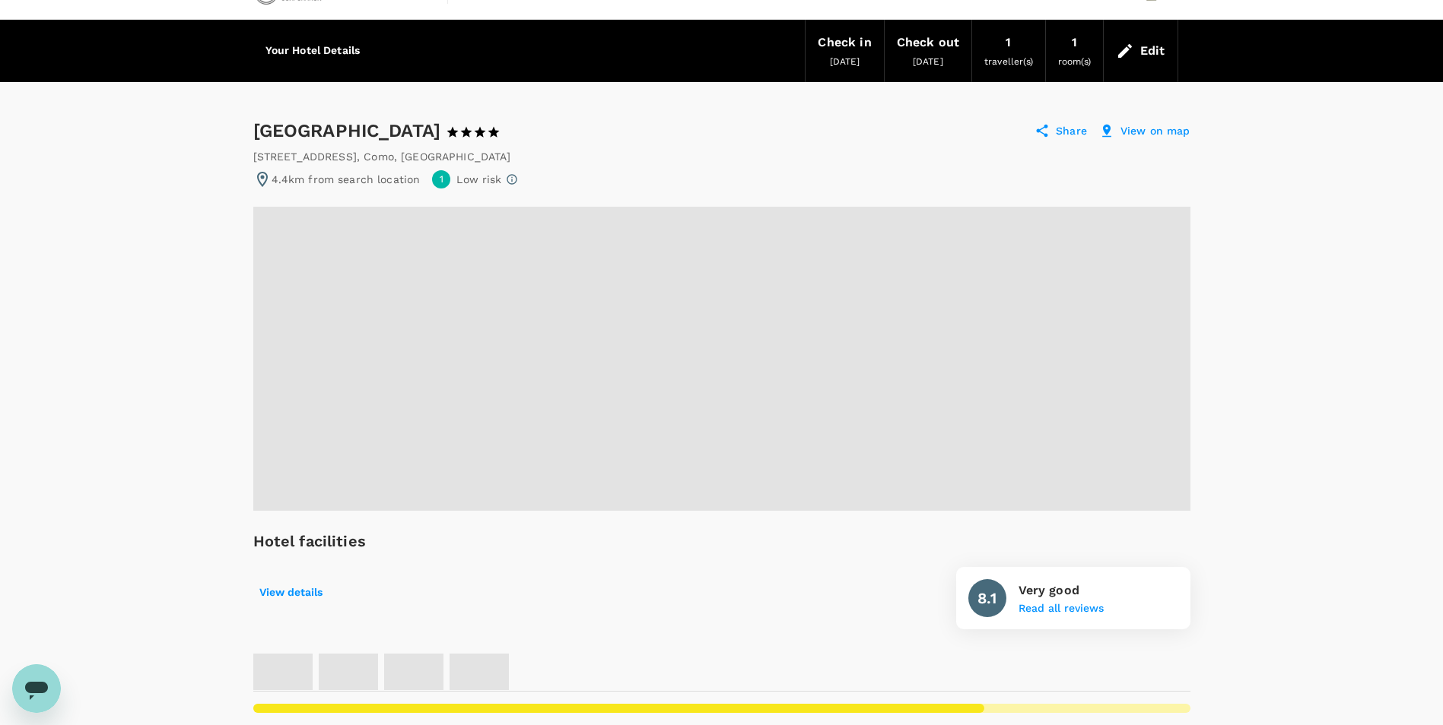
scroll to position [28, 0]
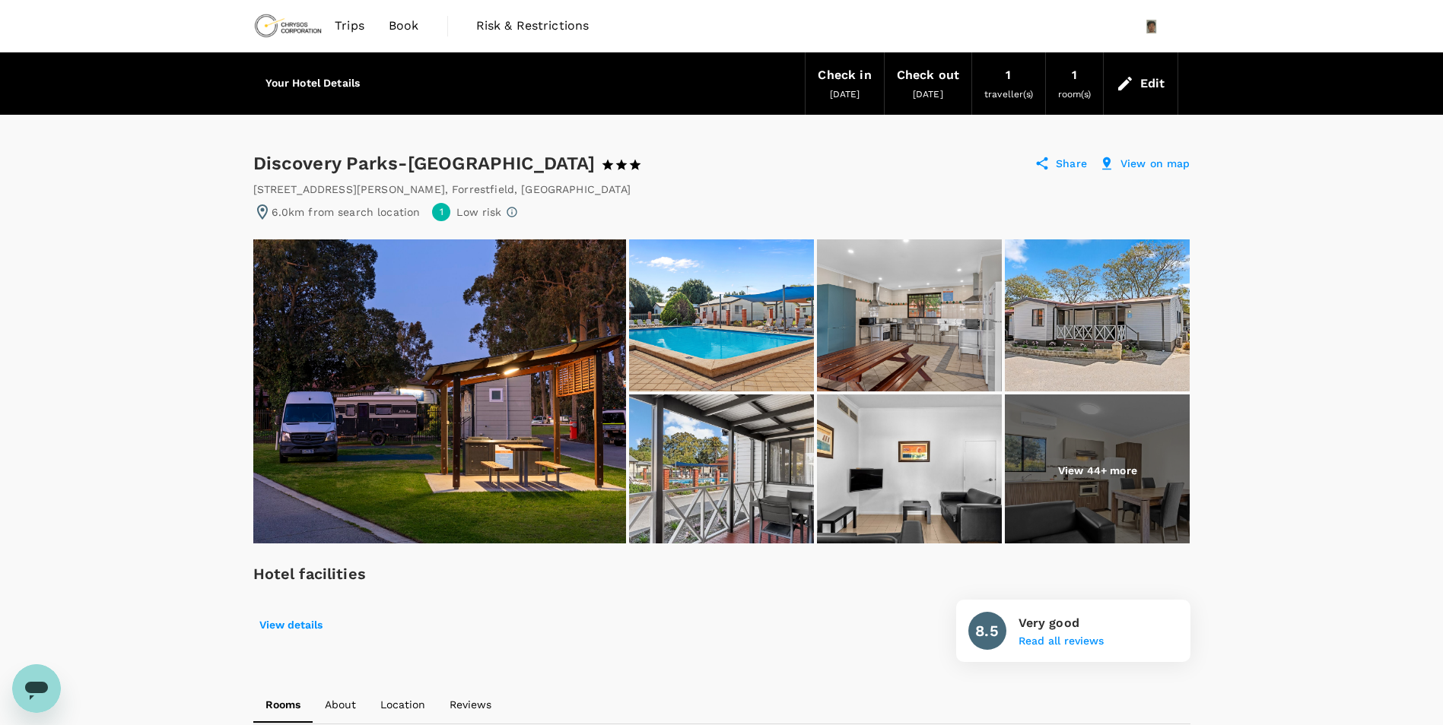
click at [465, 406] on img at bounding box center [439, 392] width 373 height 304
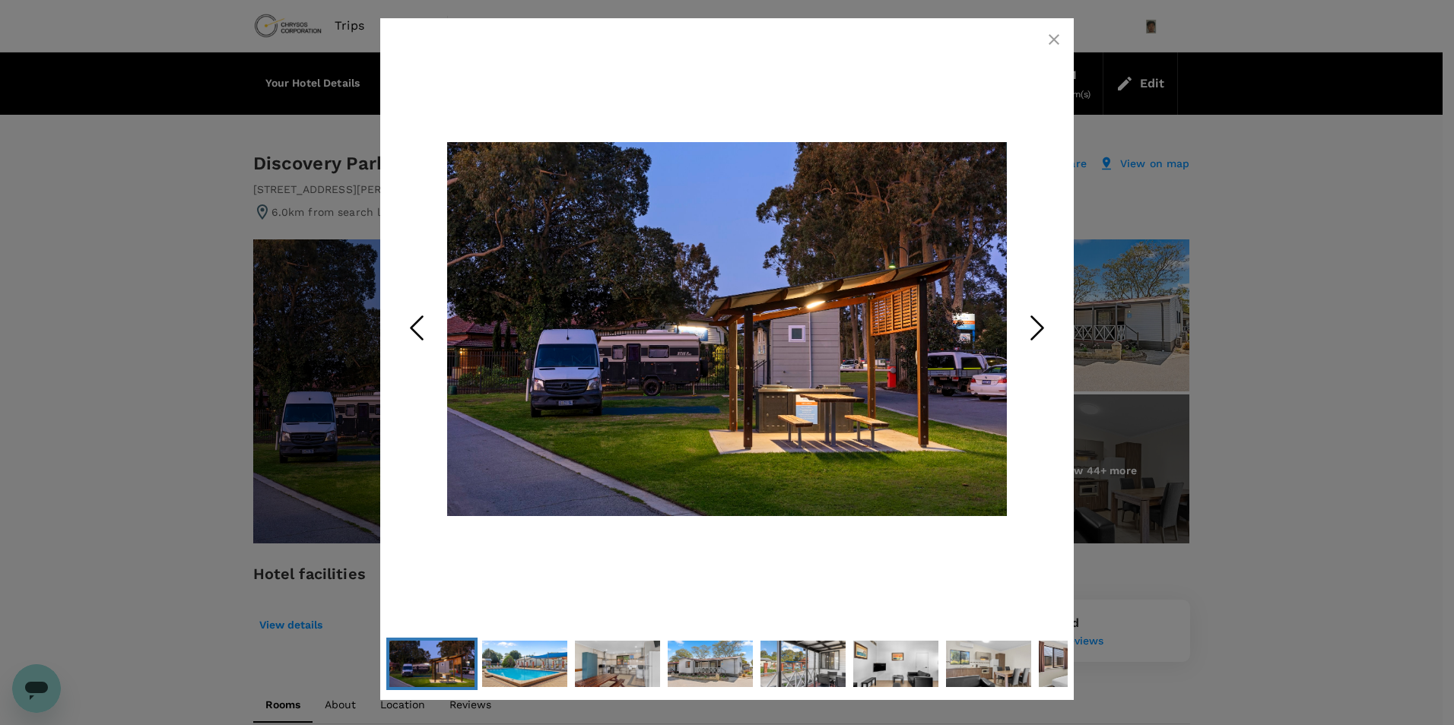
click at [1045, 311] on icon "Next Slide" at bounding box center [1037, 329] width 46 height 46
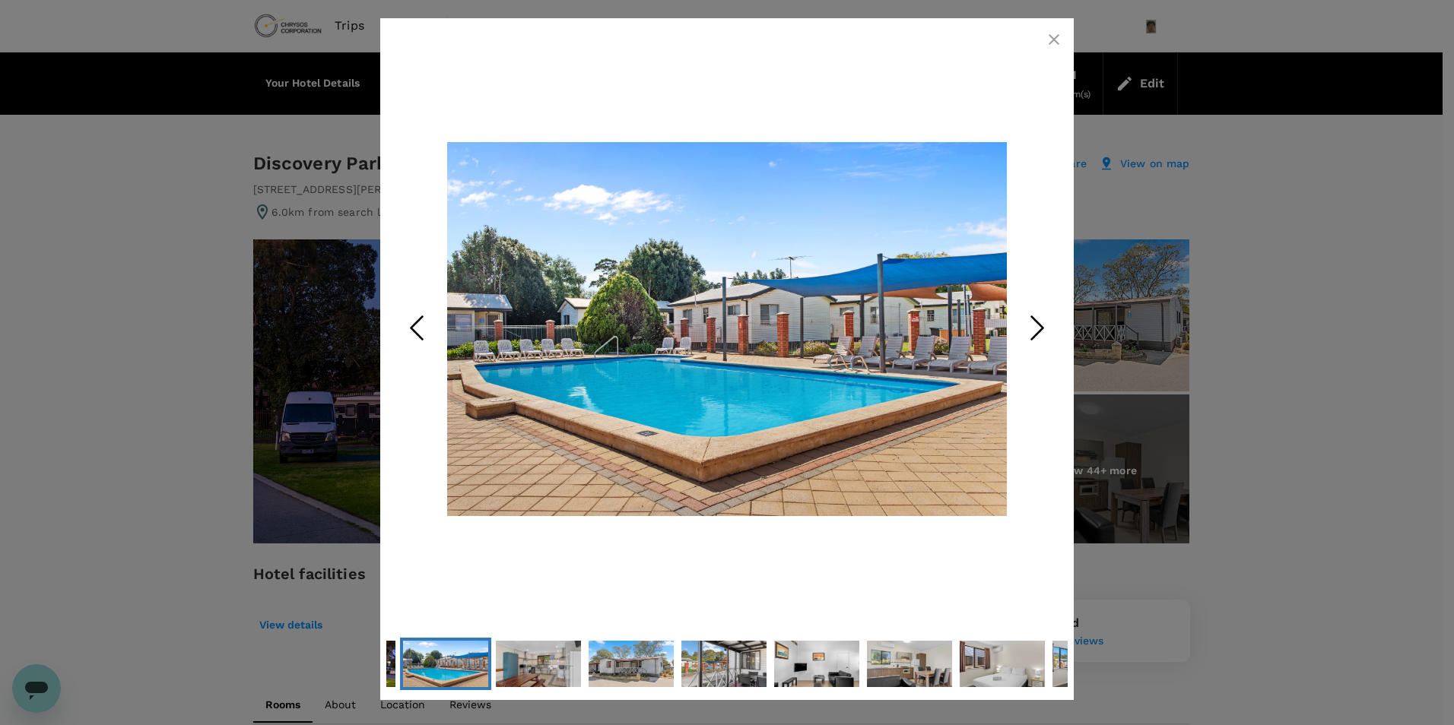
click at [1043, 312] on icon "Next Slide" at bounding box center [1037, 329] width 46 height 46
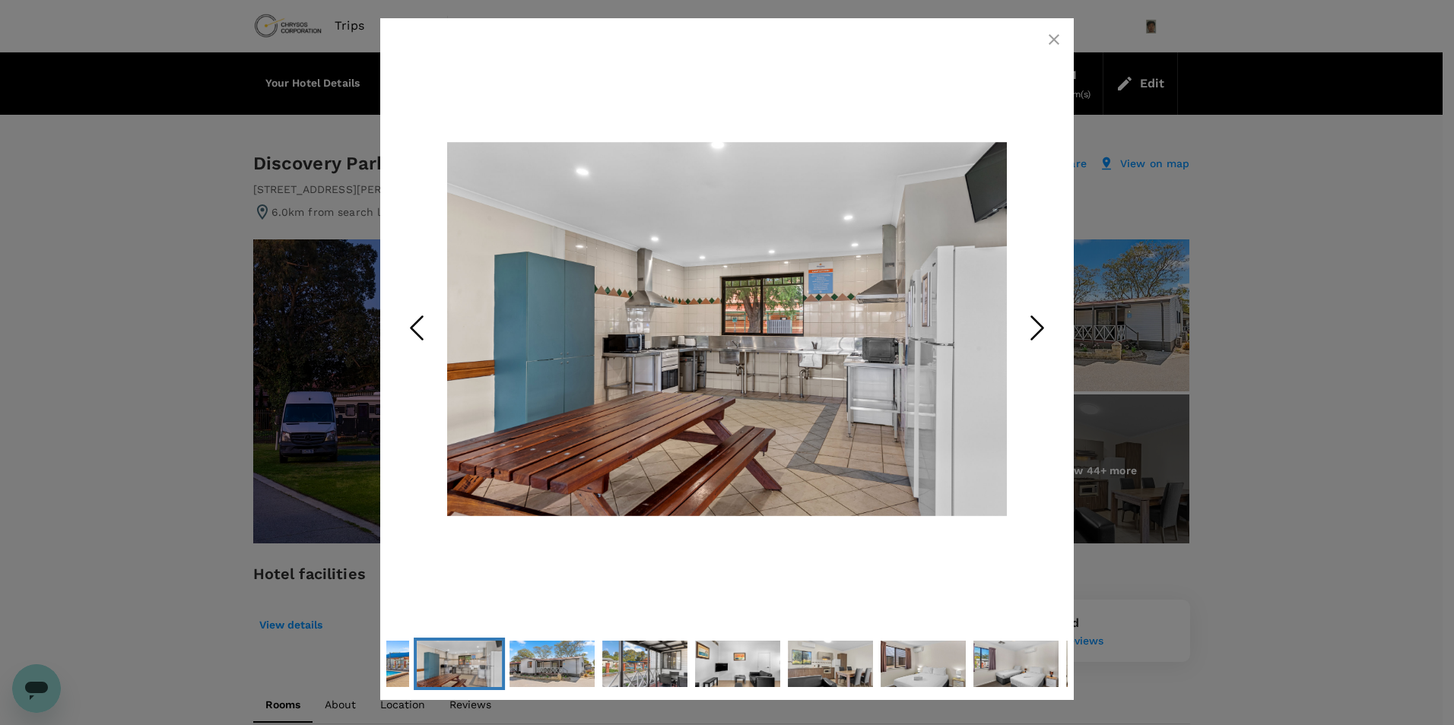
click at [1042, 312] on icon "Next Slide" at bounding box center [1037, 329] width 46 height 46
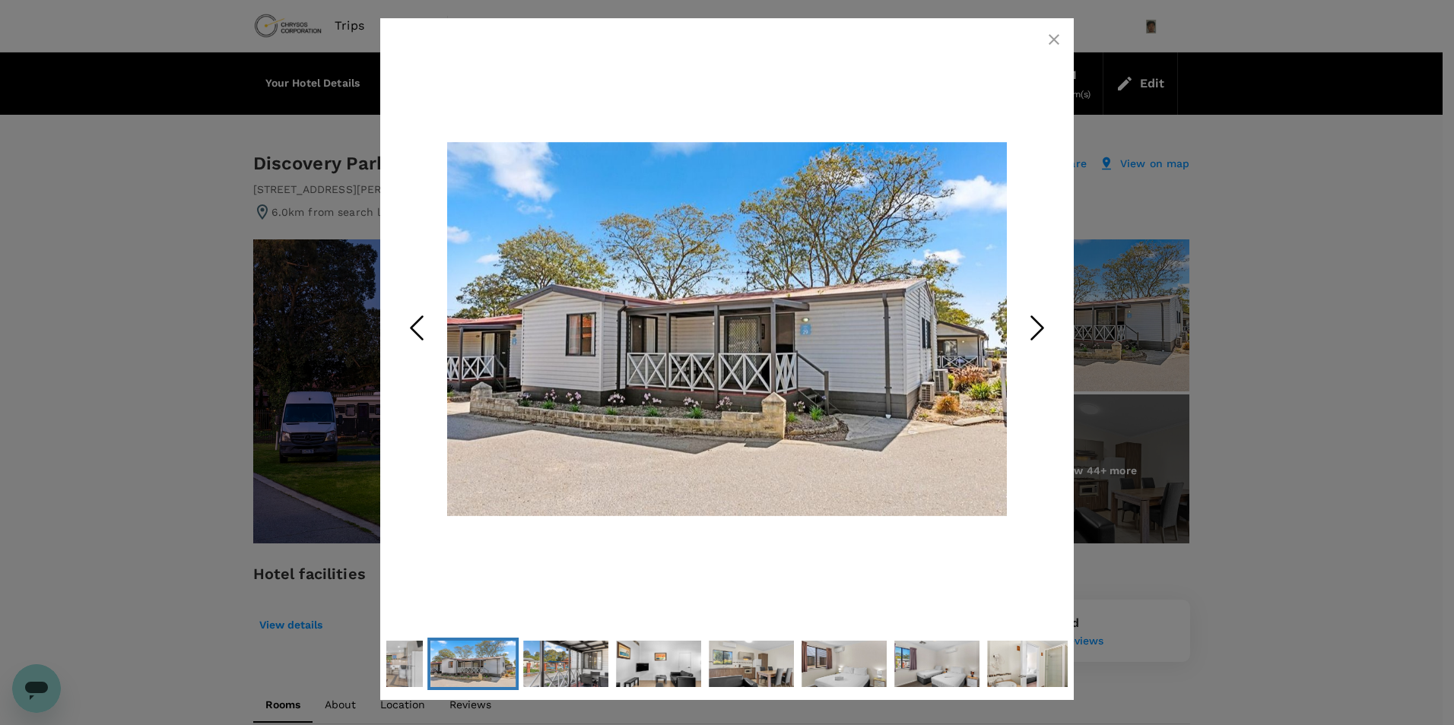
click at [1042, 312] on icon "Next Slide" at bounding box center [1037, 329] width 46 height 46
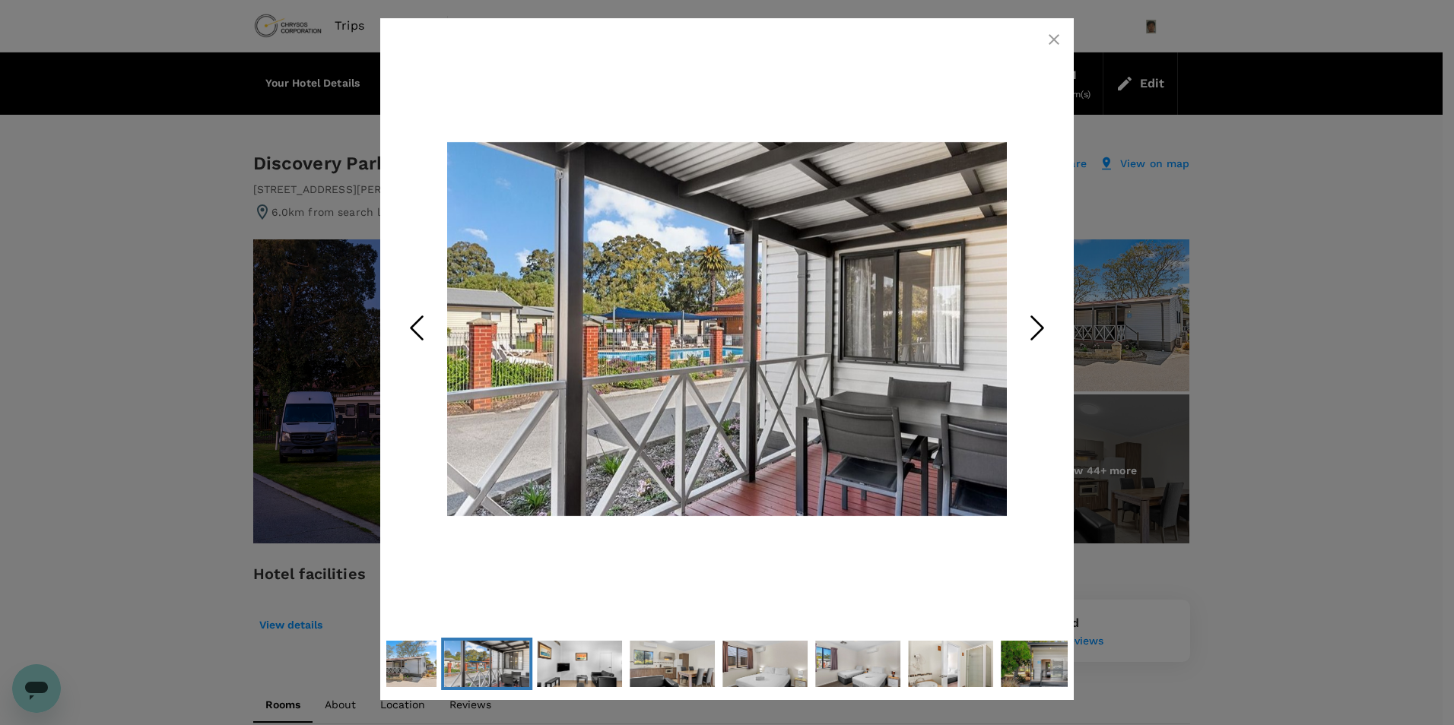
click at [1042, 312] on icon "Next Slide" at bounding box center [1037, 329] width 46 height 46
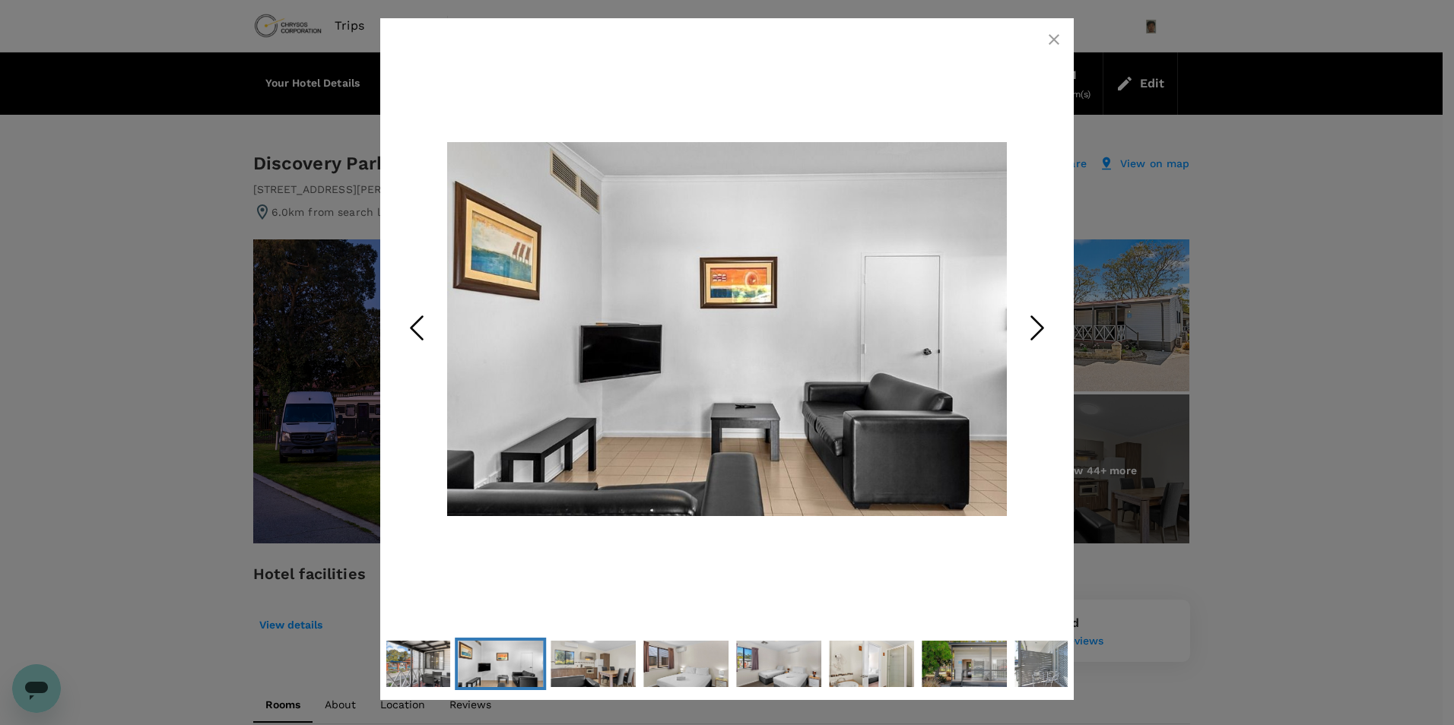
click at [1042, 312] on icon "Next Slide" at bounding box center [1037, 329] width 46 height 46
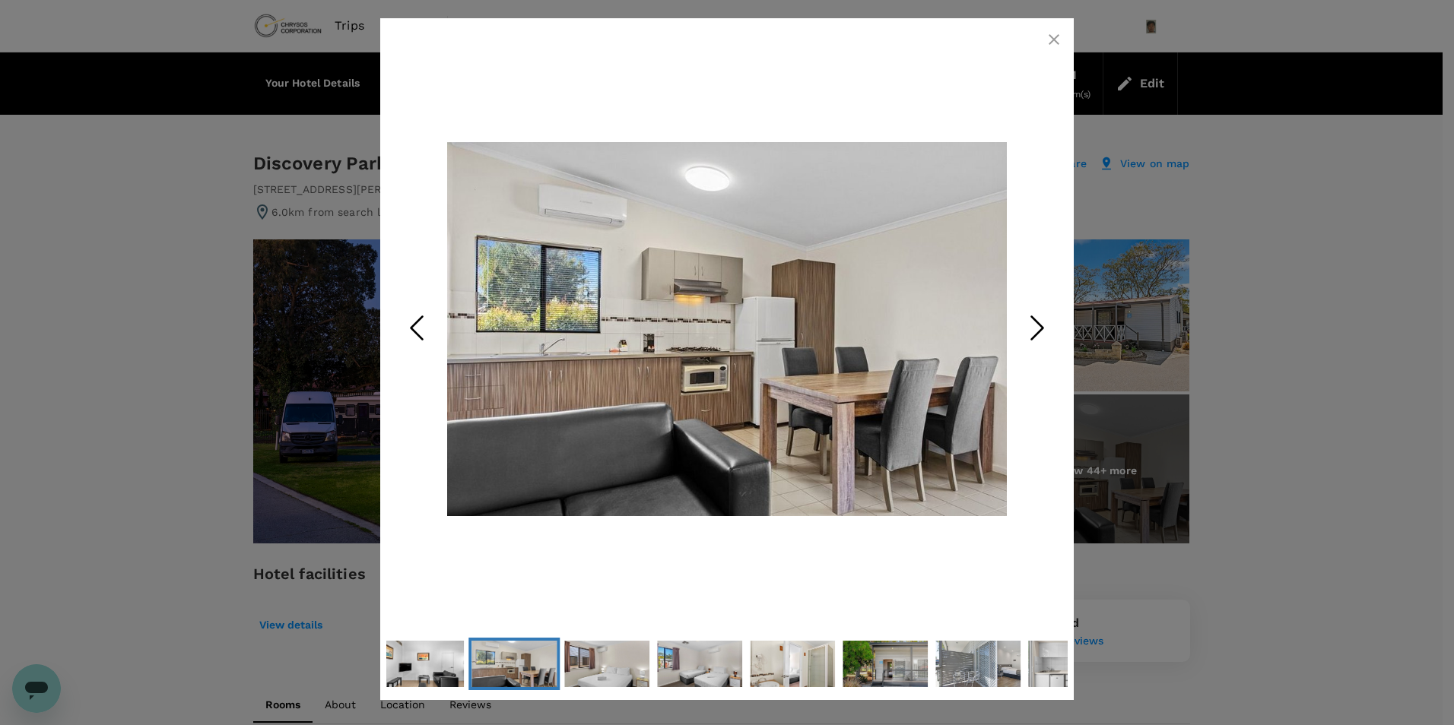
click at [1042, 312] on icon "Next Slide" at bounding box center [1037, 329] width 46 height 46
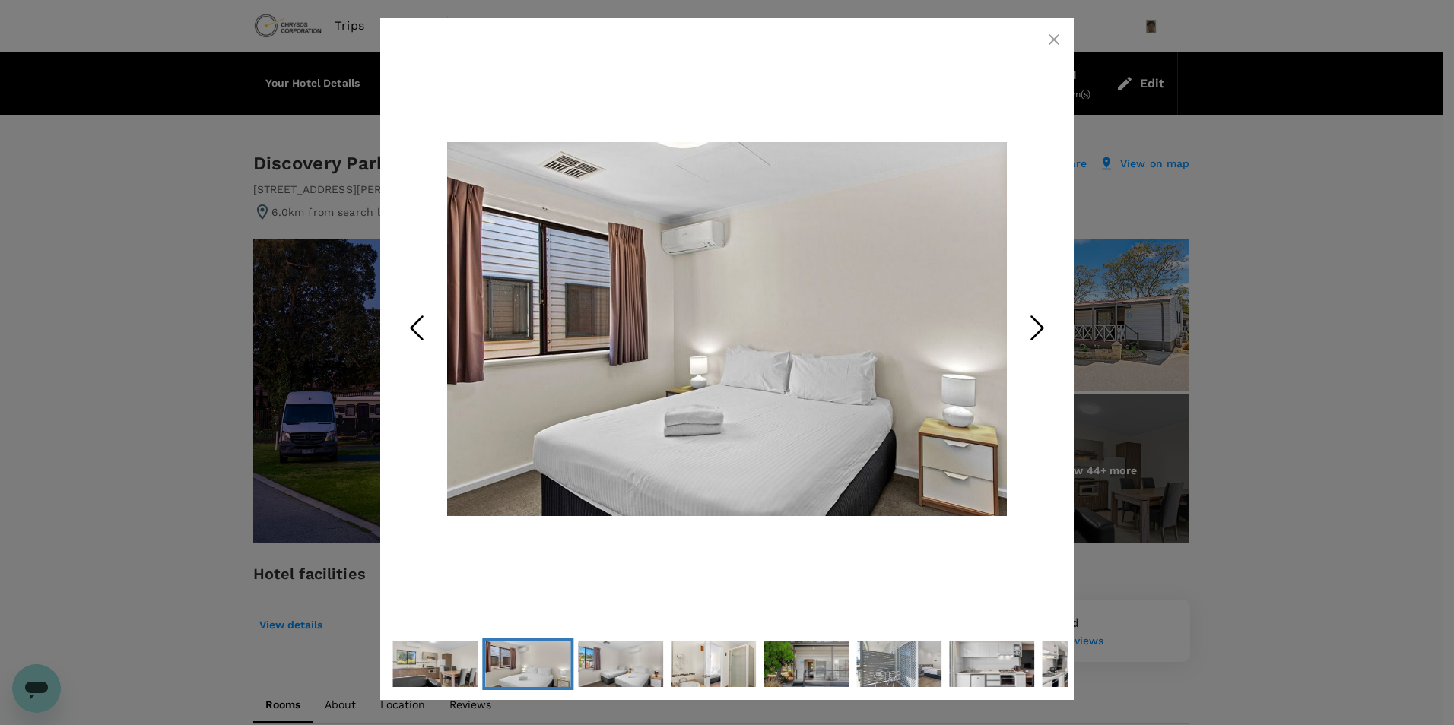
click at [1042, 312] on icon "Next Slide" at bounding box center [1037, 329] width 46 height 46
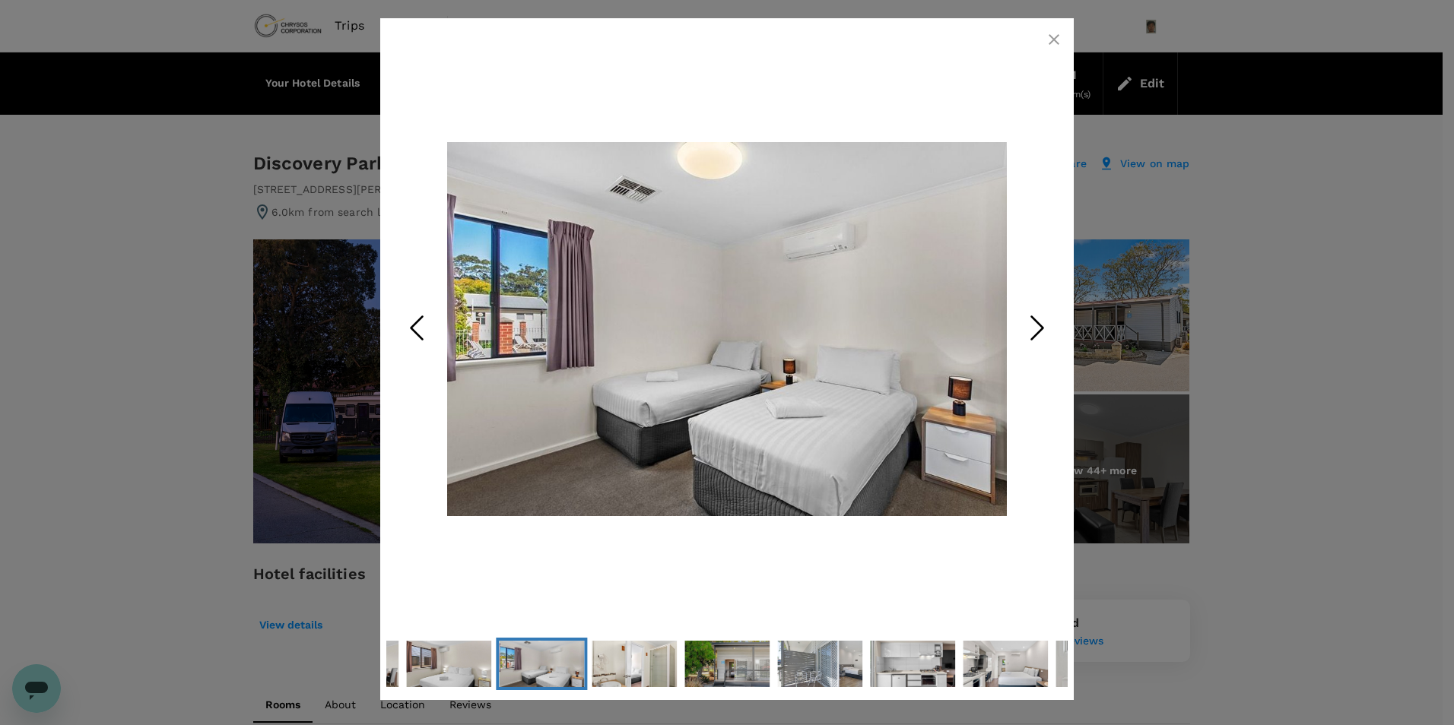
click at [1042, 312] on icon "Next Slide" at bounding box center [1037, 329] width 46 height 46
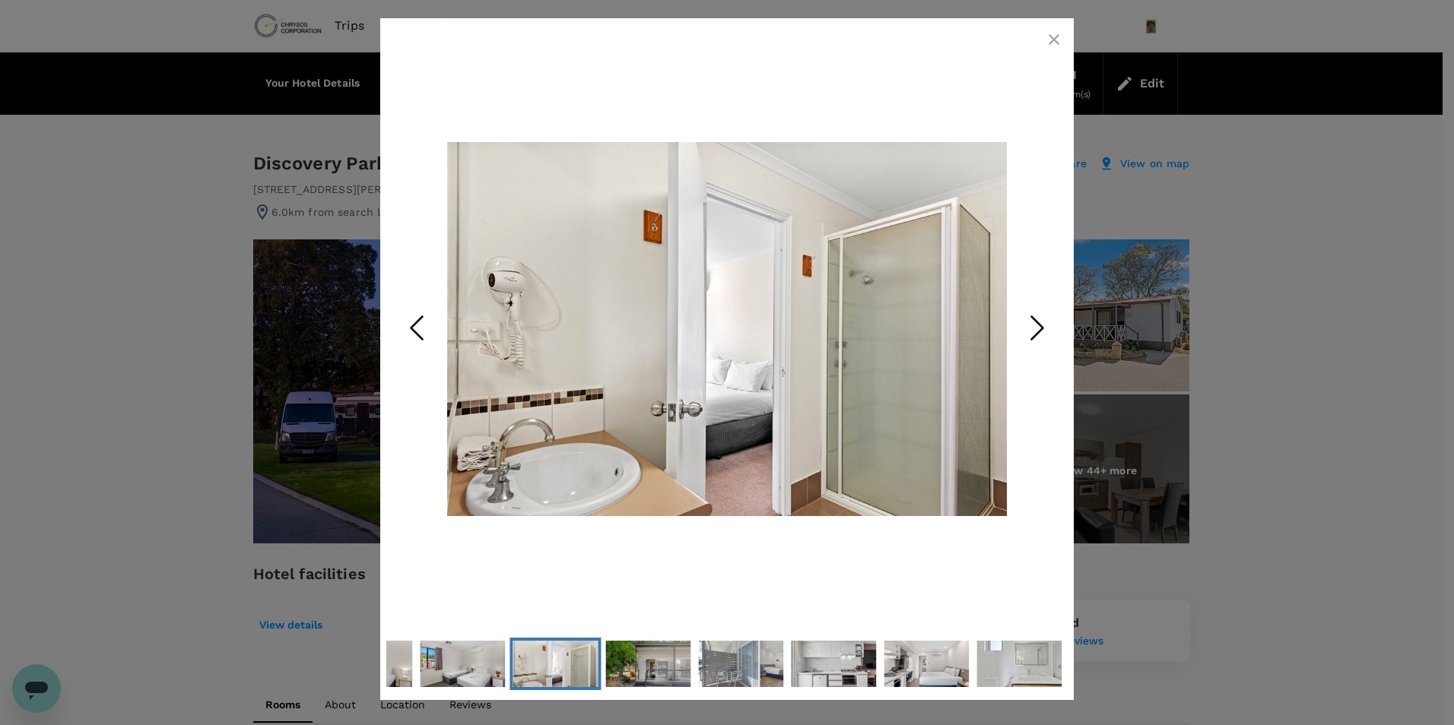
click at [1042, 312] on icon "Next Slide" at bounding box center [1037, 329] width 46 height 46
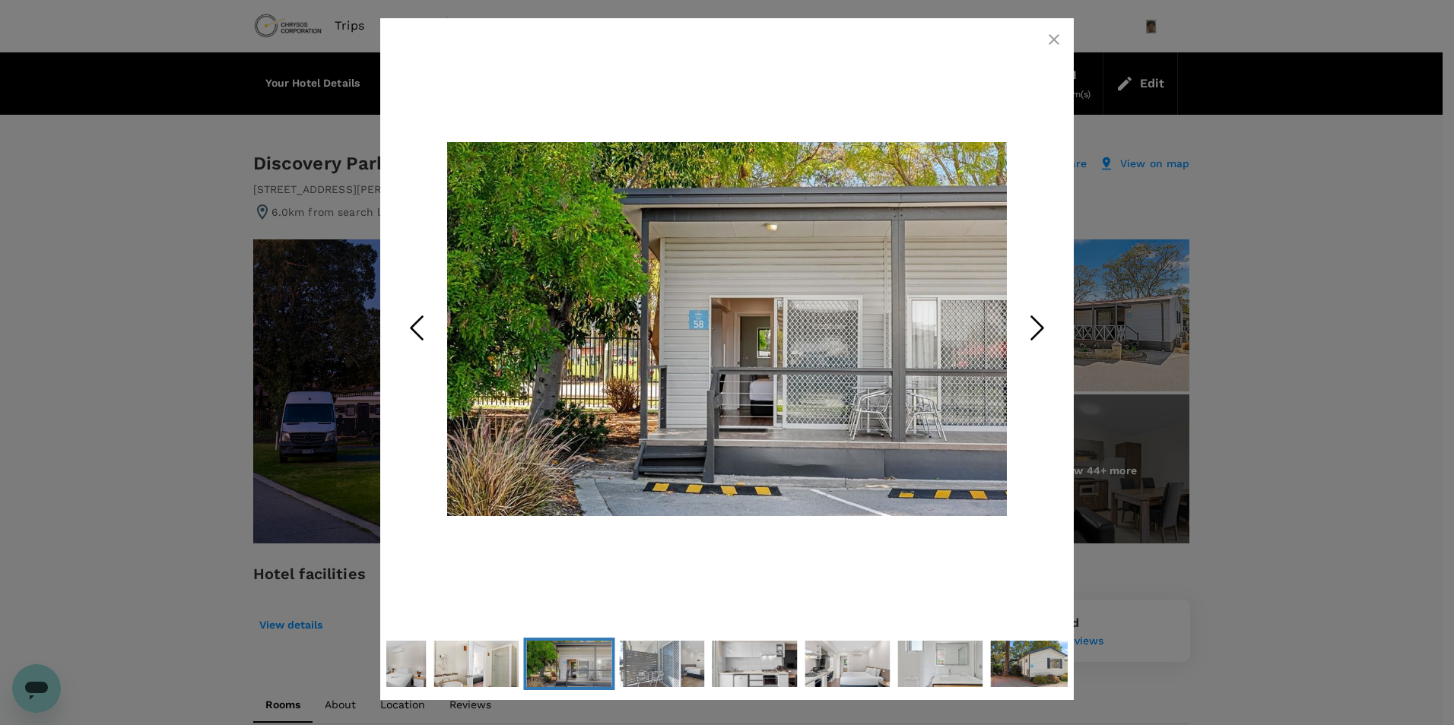
click at [1042, 312] on icon "Next Slide" at bounding box center [1037, 329] width 46 height 46
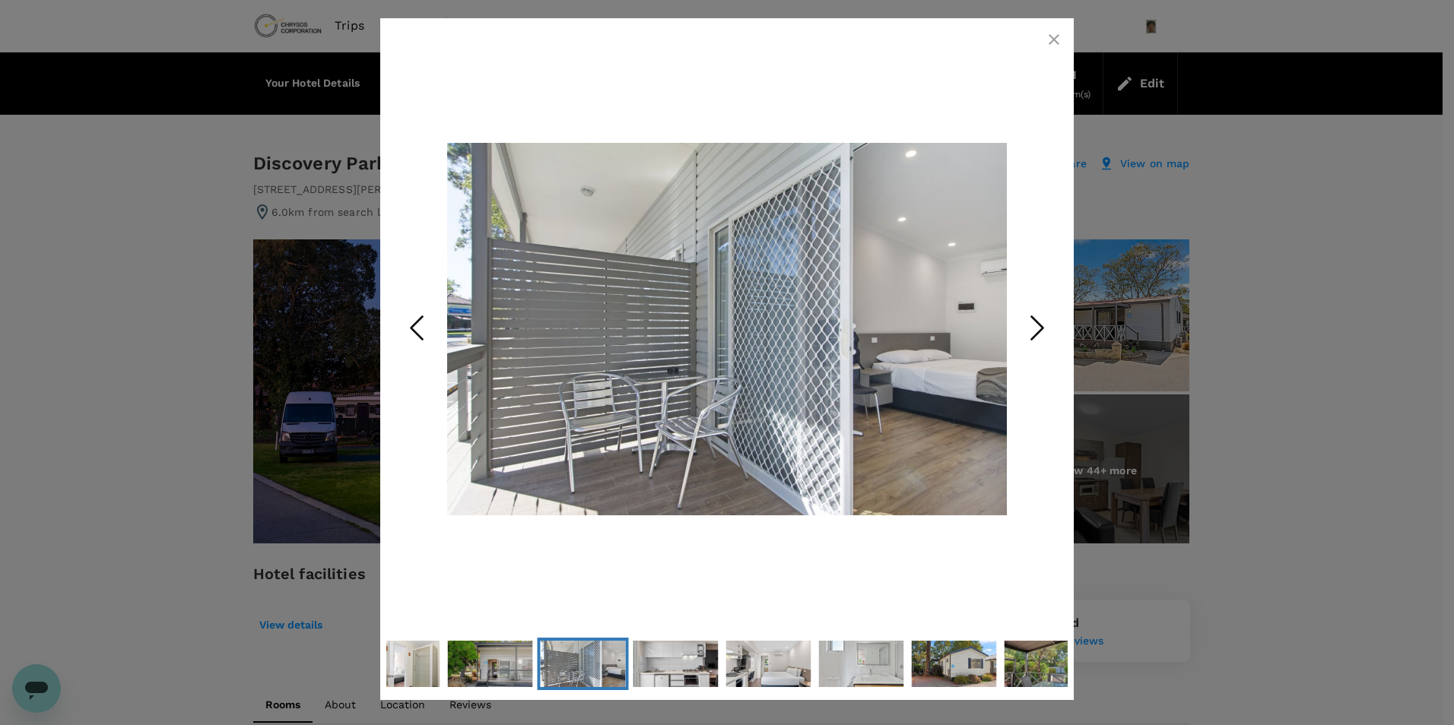
click at [1042, 312] on icon "Next Slide" at bounding box center [1037, 329] width 46 height 46
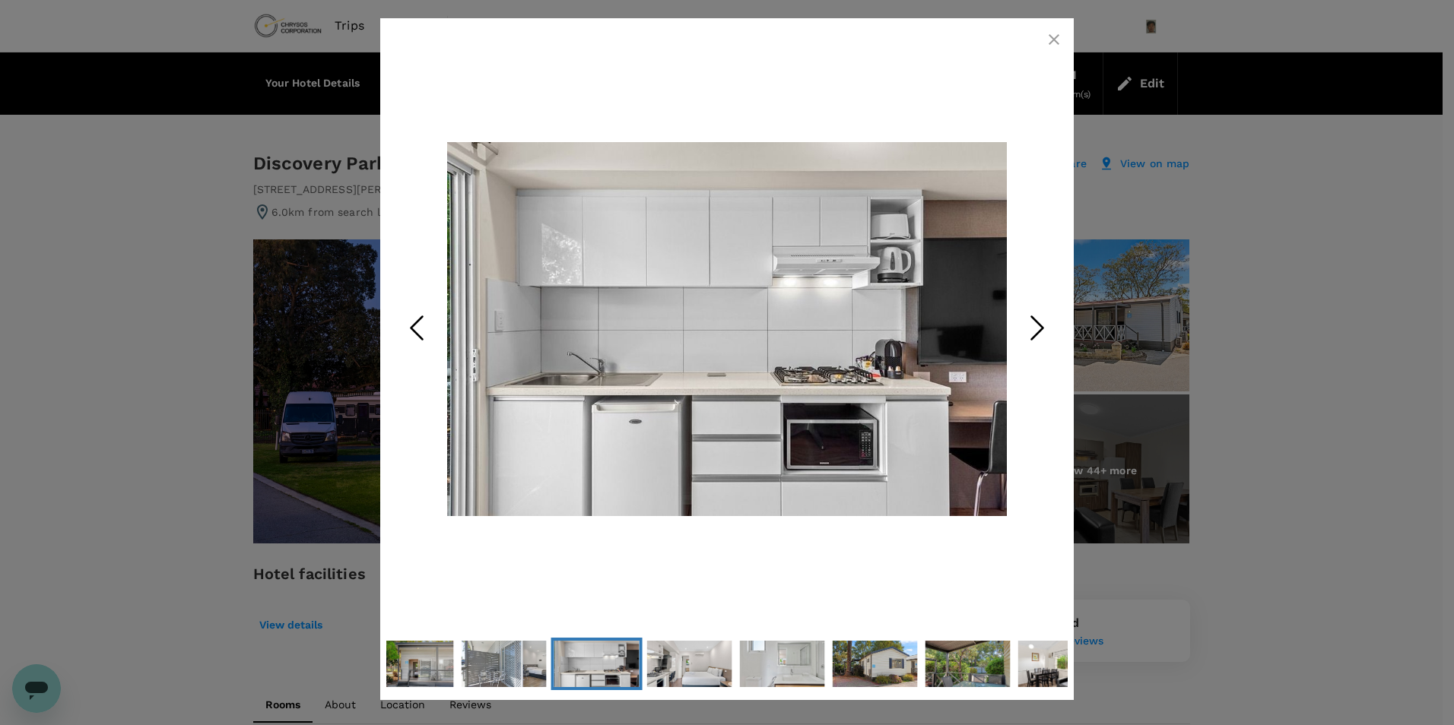
click at [1042, 312] on icon "Next Slide" at bounding box center [1037, 329] width 46 height 46
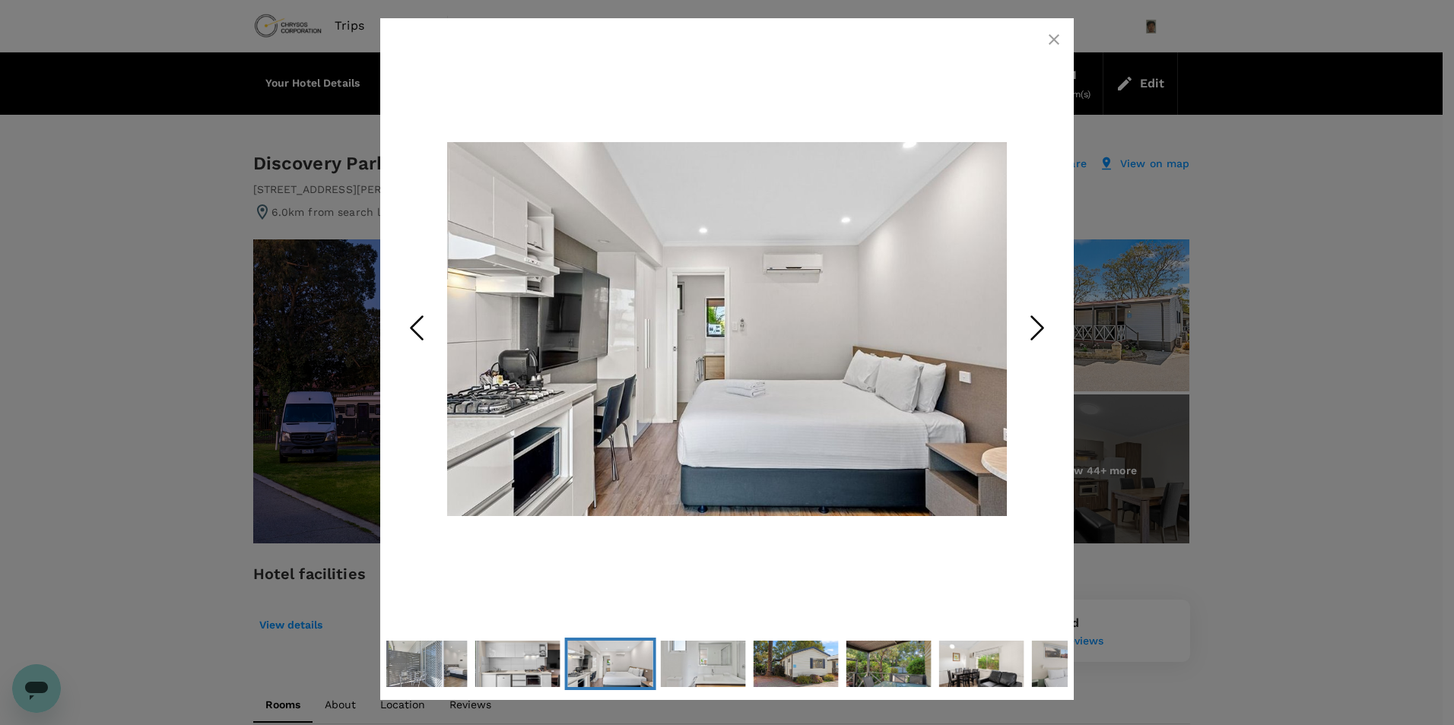
click at [1053, 40] on icon "button" at bounding box center [1054, 39] width 11 height 11
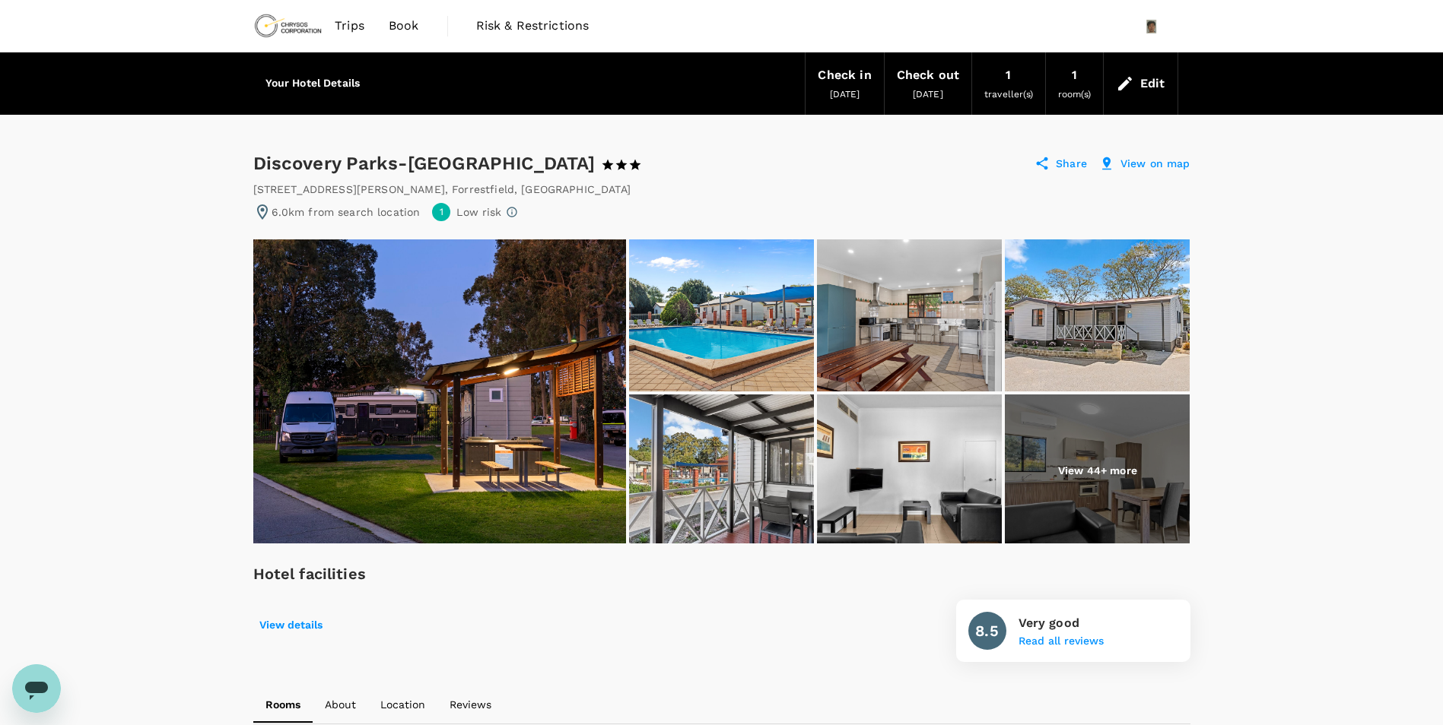
click at [1147, 160] on p "View on map" at bounding box center [1155, 163] width 70 height 15
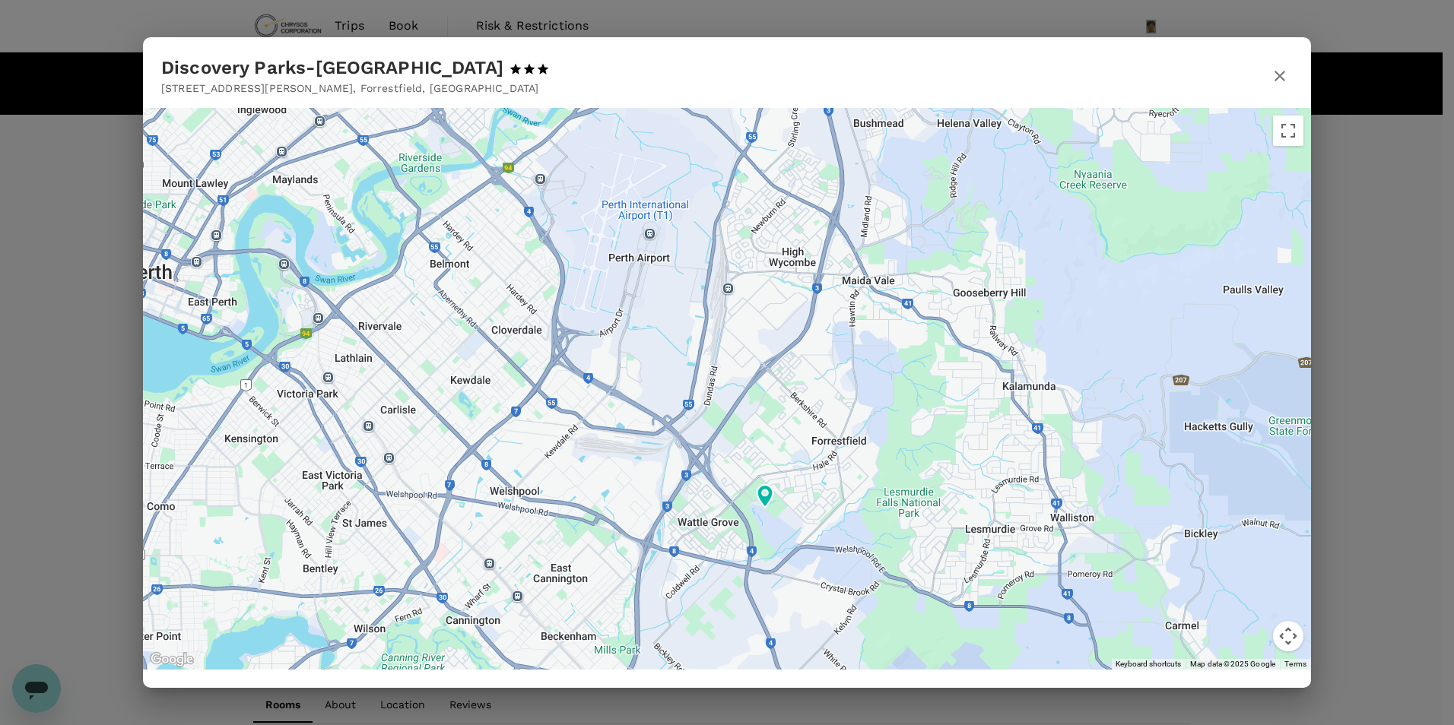
click at [1278, 80] on icon "button" at bounding box center [1280, 76] width 18 height 18
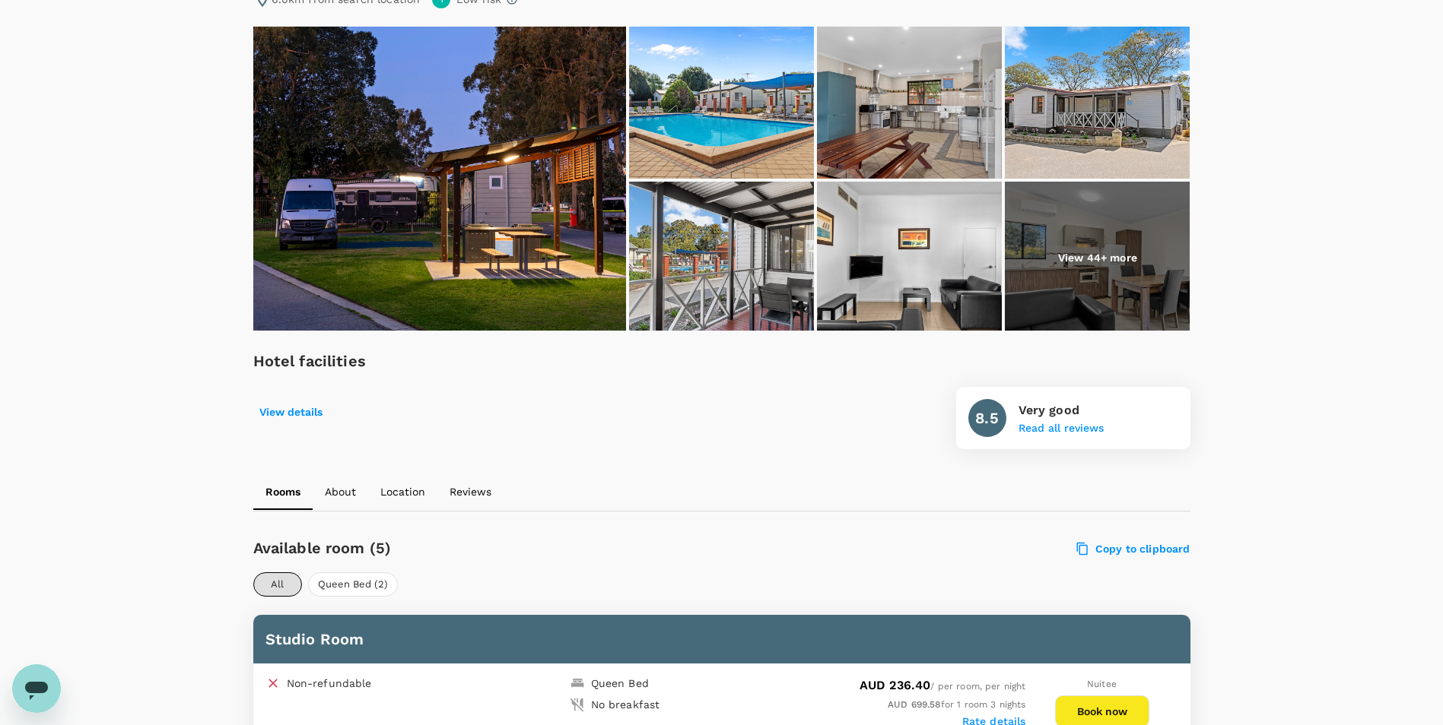
scroll to position [76, 0]
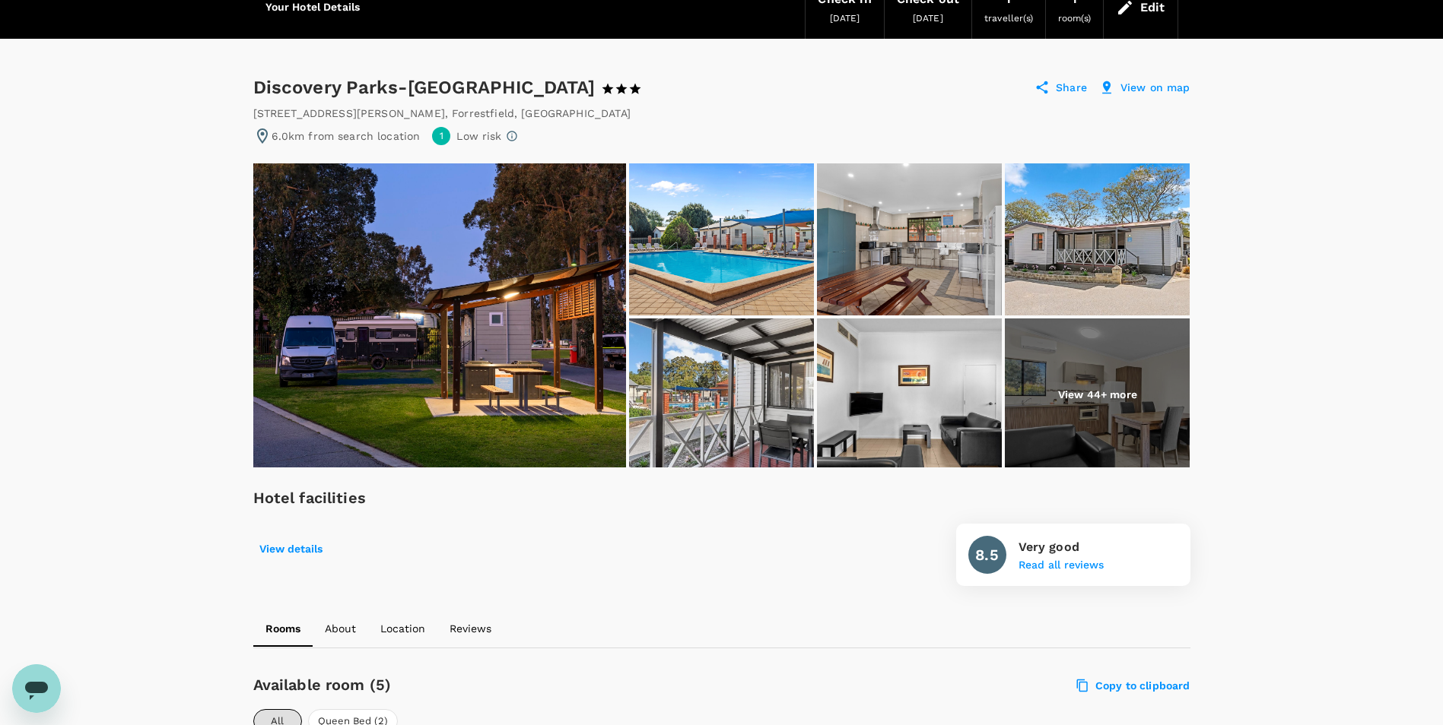
click at [1159, 89] on p "View on map" at bounding box center [1155, 87] width 70 height 15
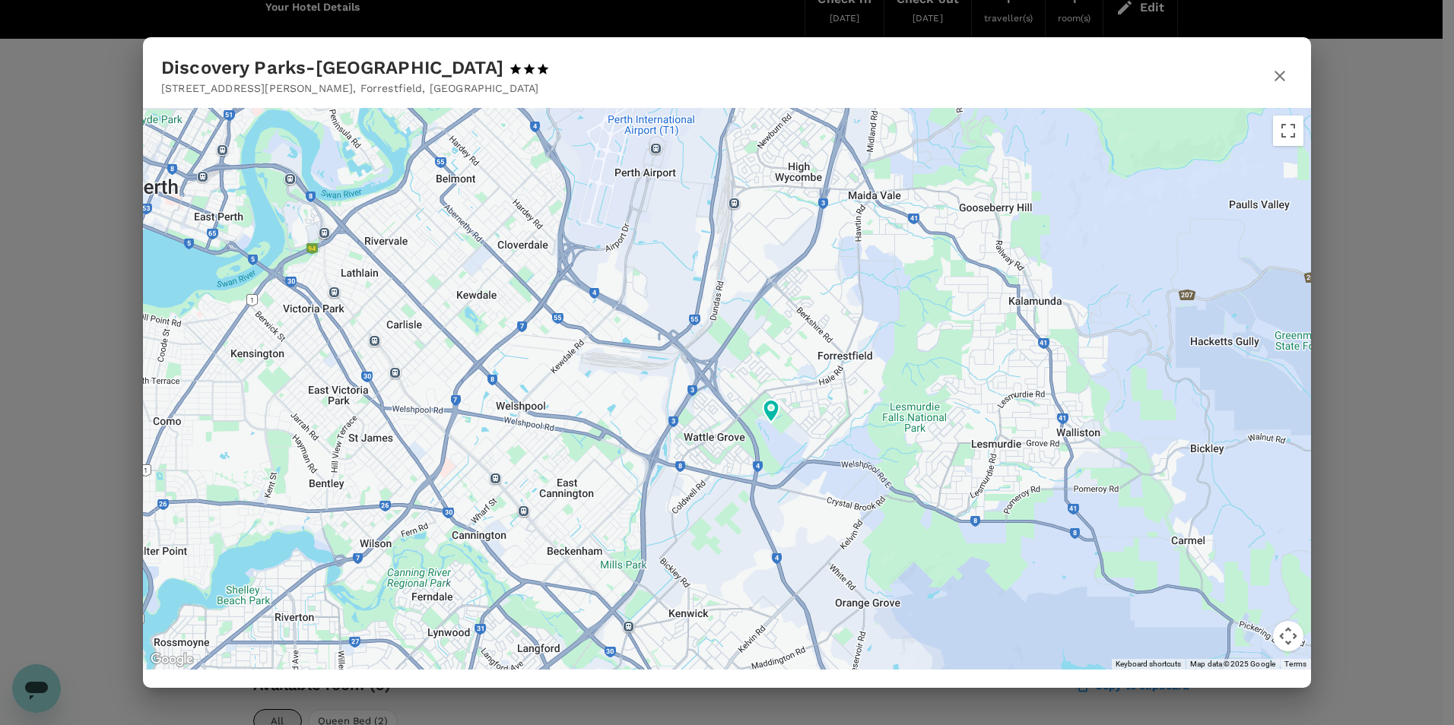
drag, startPoint x: 830, startPoint y: 575, endPoint x: 811, endPoint y: 494, distance: 83.6
click at [811, 494] on div at bounding box center [1436, 706] width 1460 height 821
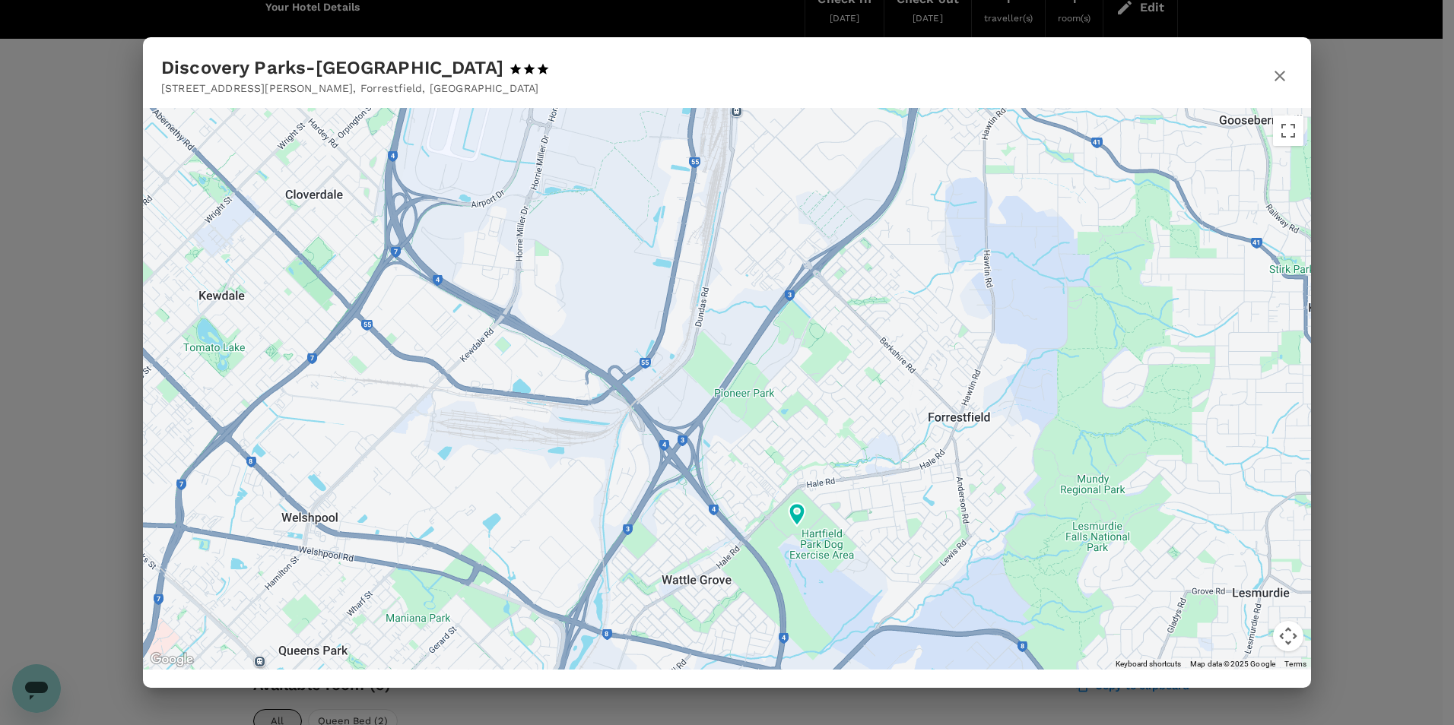
click at [1283, 74] on icon "button" at bounding box center [1280, 76] width 18 height 18
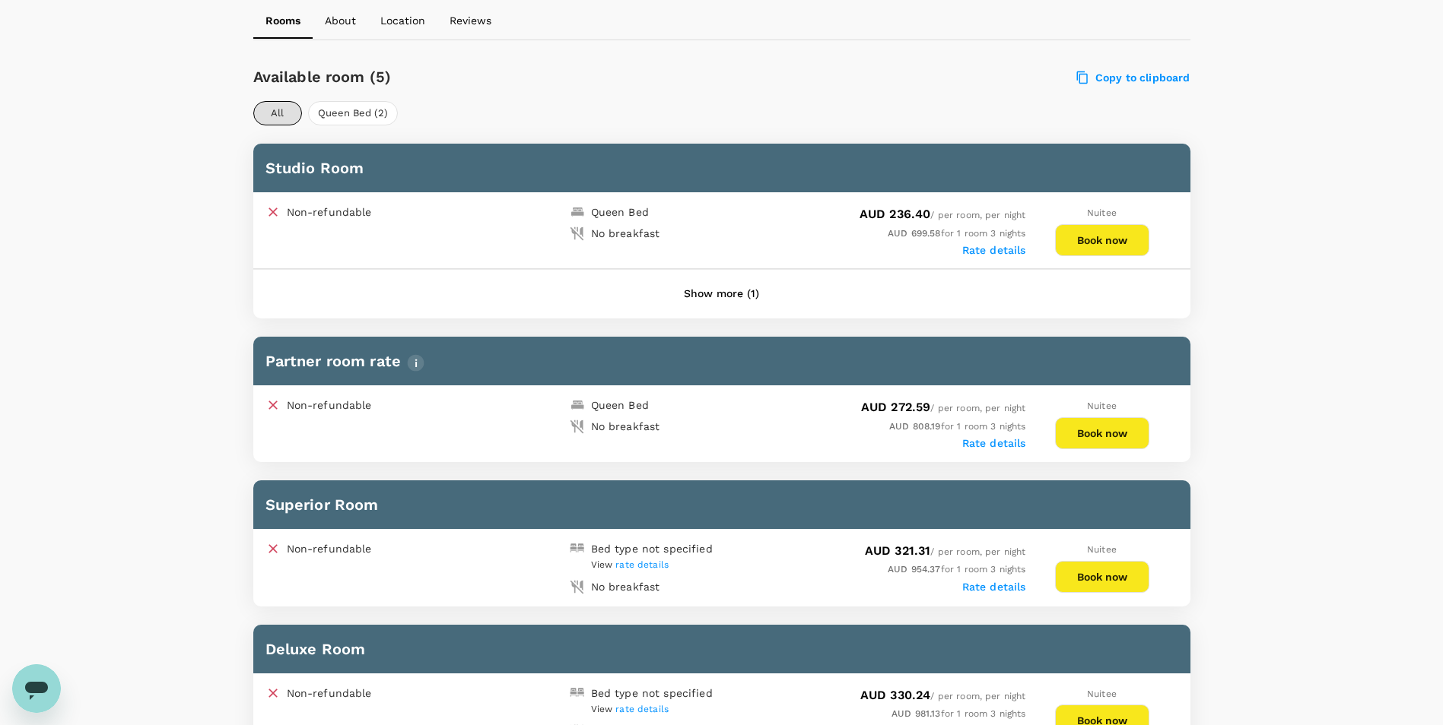
scroll to position [608, 0]
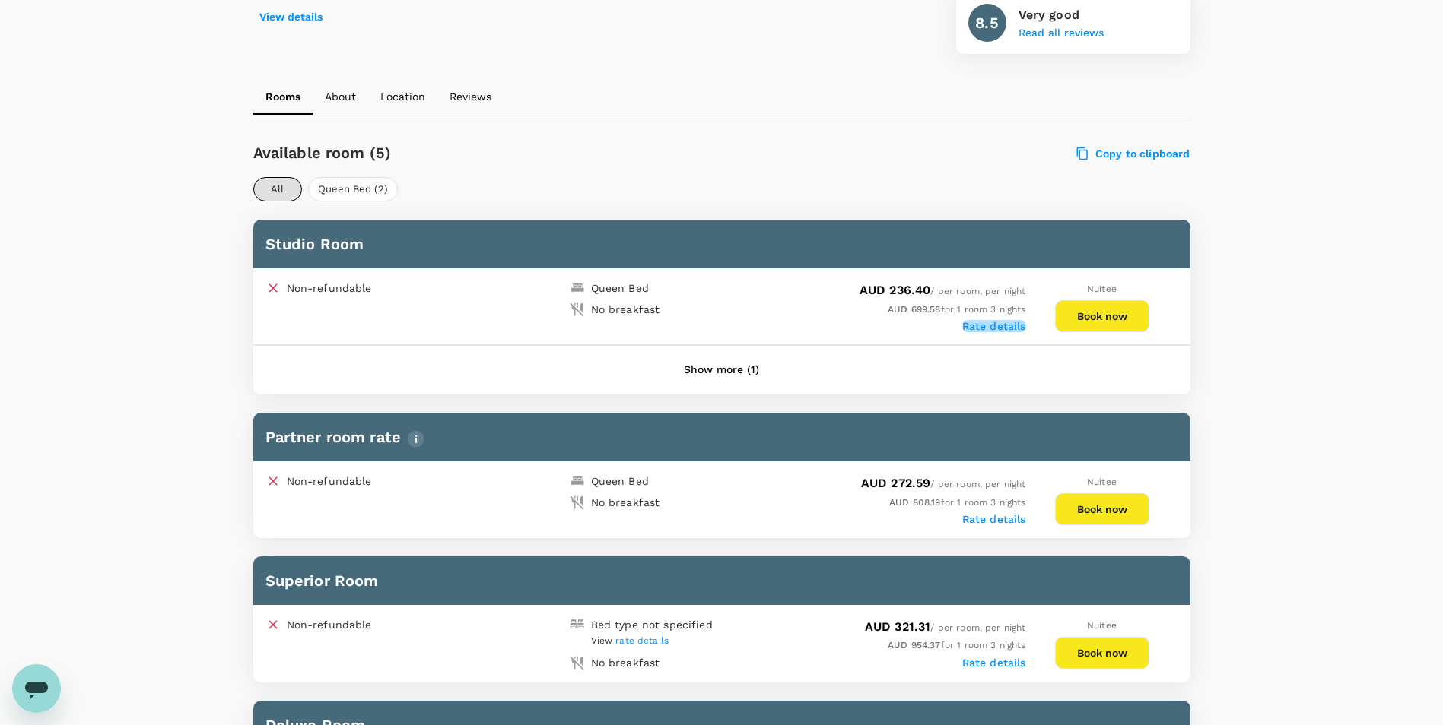
click at [999, 328] on label "Rate details" at bounding box center [994, 326] width 64 height 12
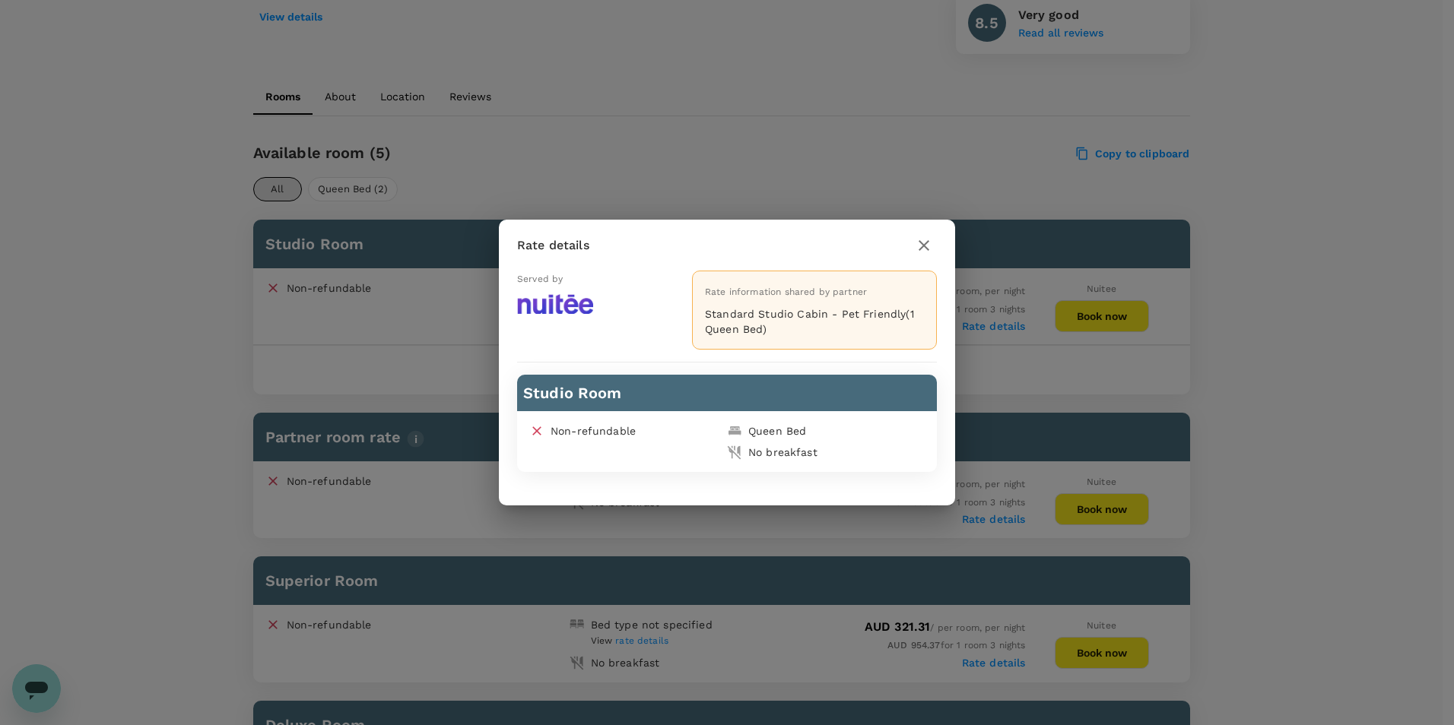
click at [923, 239] on icon "button" at bounding box center [924, 245] width 18 height 18
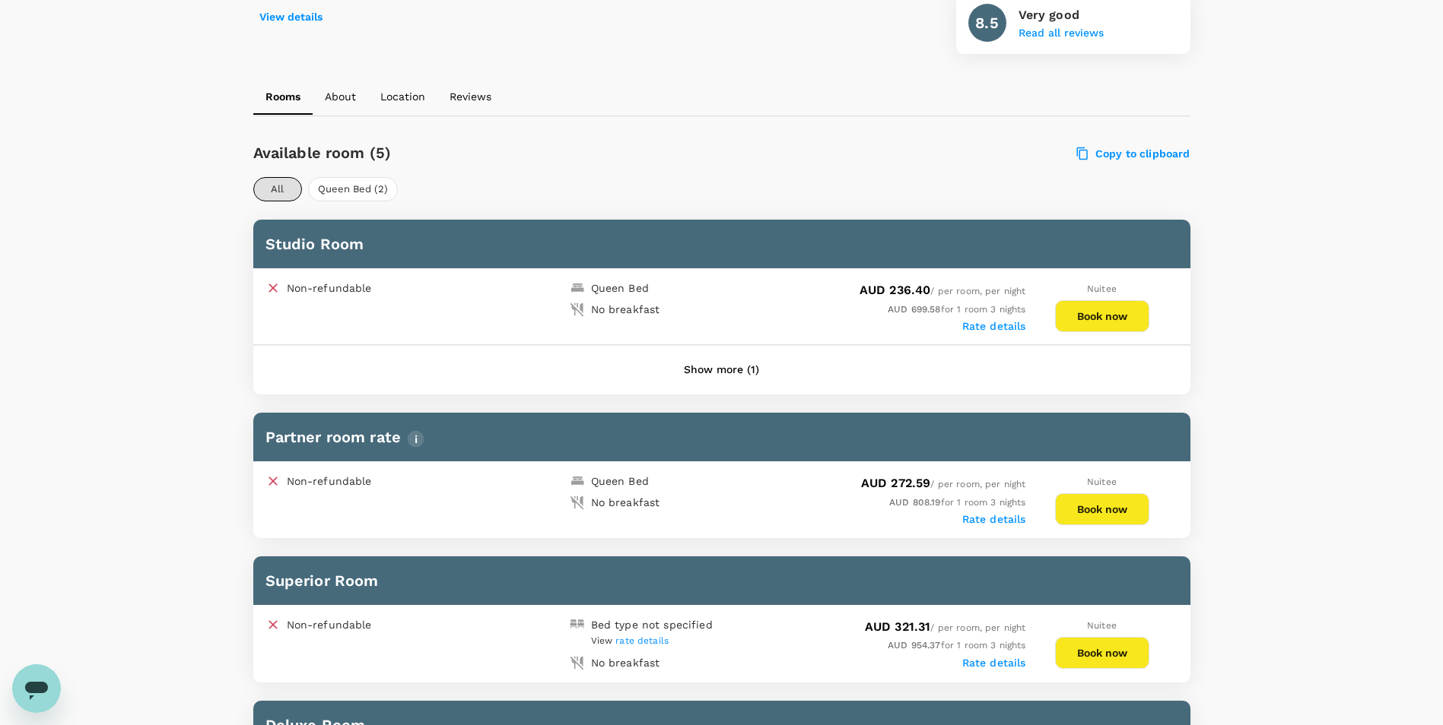
click at [1008, 324] on label "Rate details" at bounding box center [994, 326] width 64 height 12
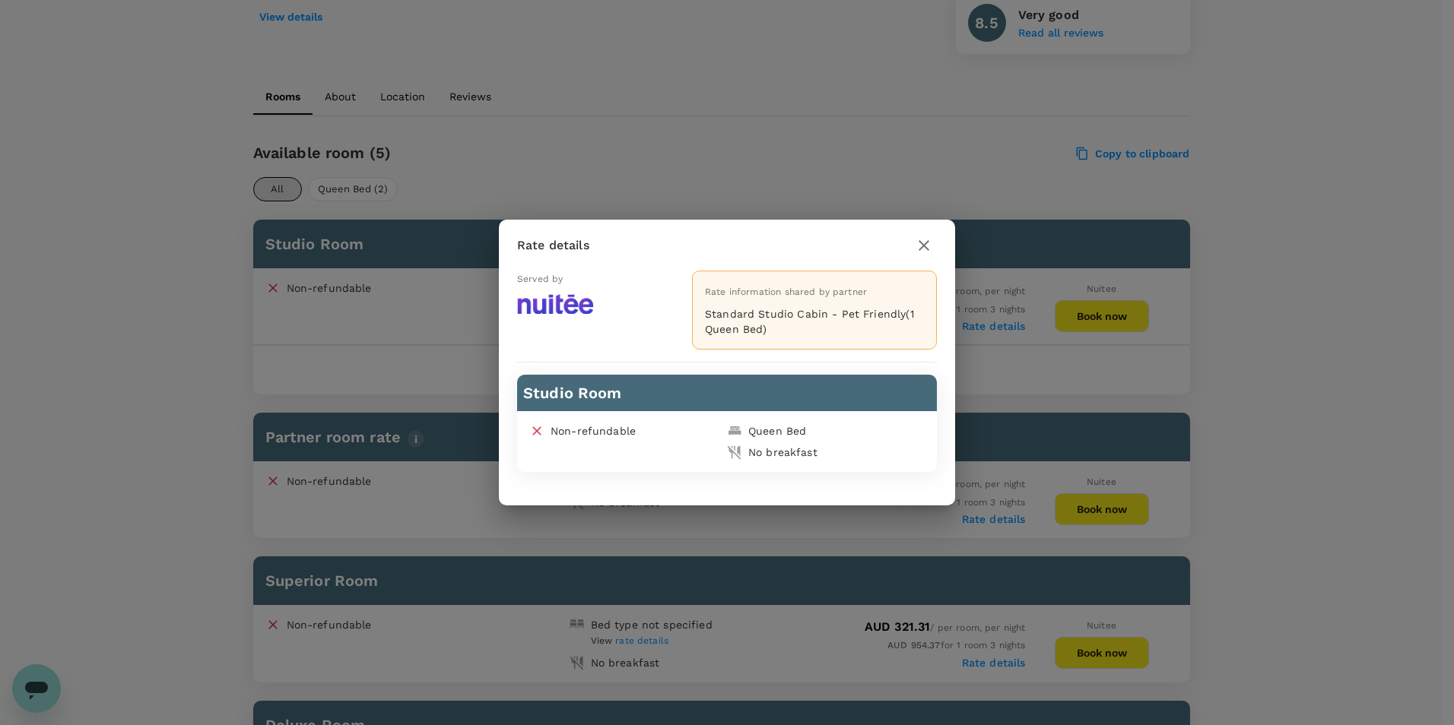
click at [936, 231] on h2 "Rate details" at bounding box center [727, 245] width 456 height 51
click at [919, 243] on icon "button" at bounding box center [924, 245] width 18 height 18
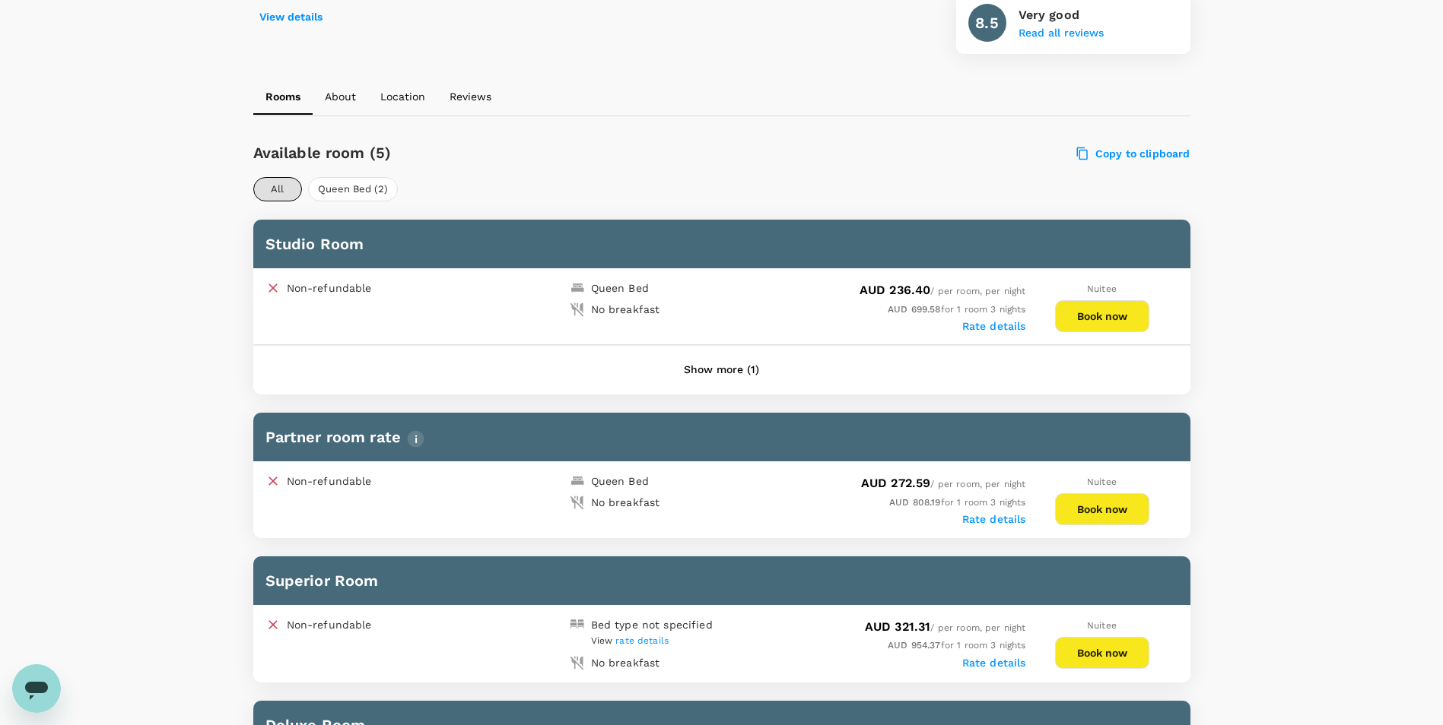
click at [1007, 519] on label "Rate details" at bounding box center [994, 519] width 64 height 12
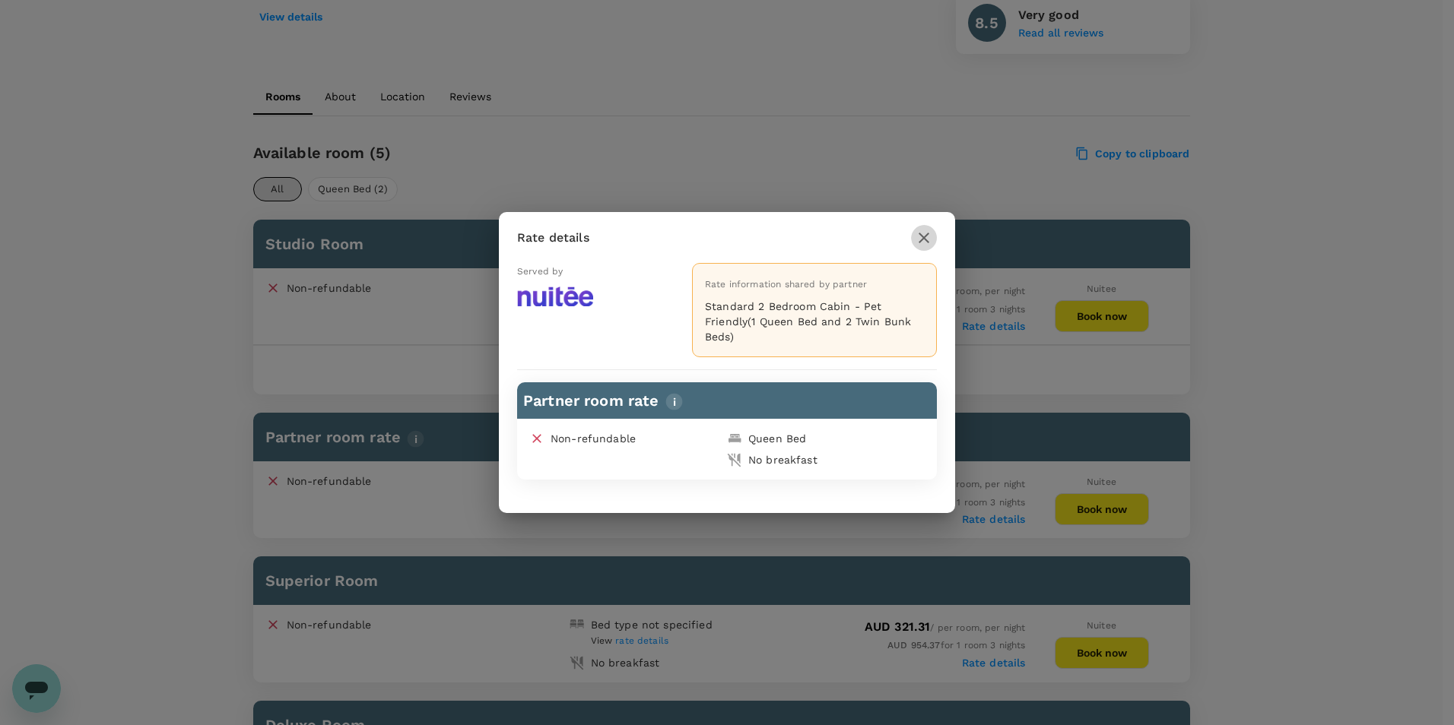
click at [929, 230] on icon "button" at bounding box center [924, 238] width 18 height 18
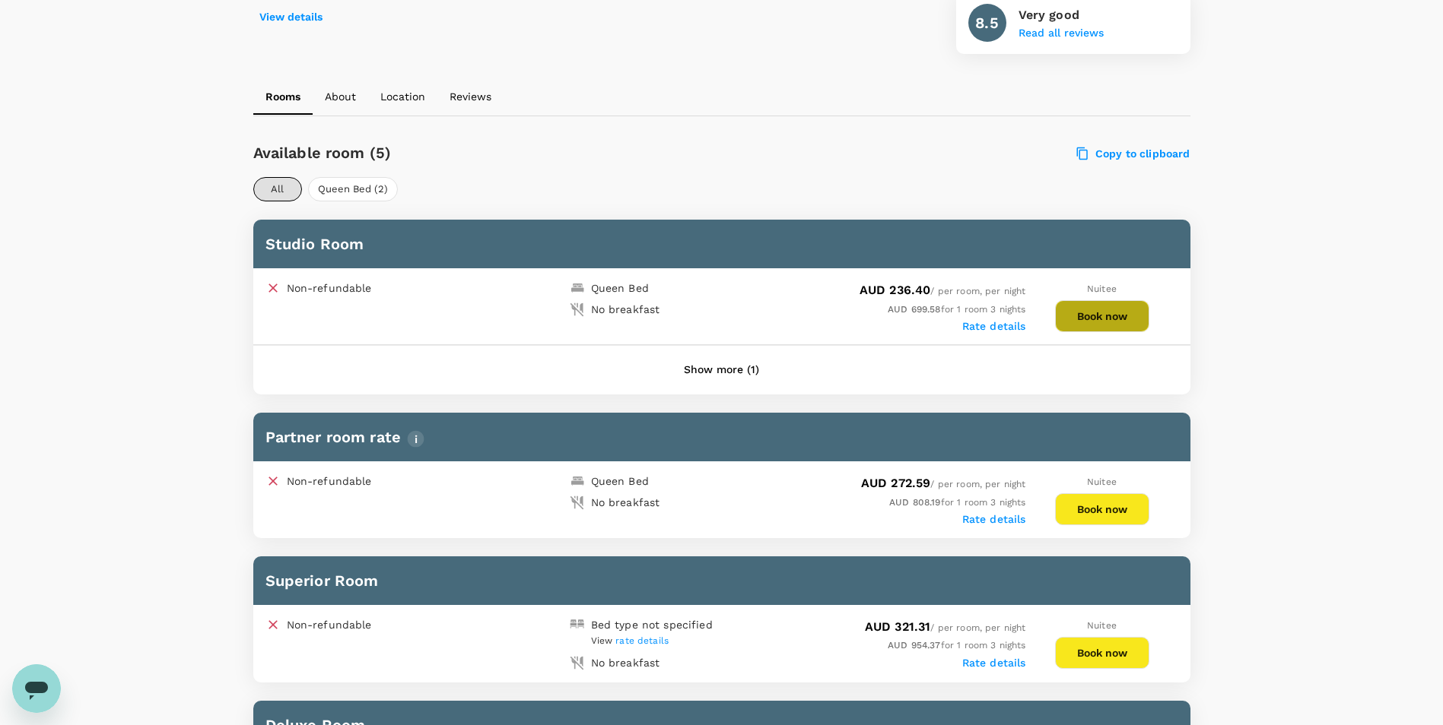
click at [1096, 316] on button "Book now" at bounding box center [1102, 316] width 94 height 32
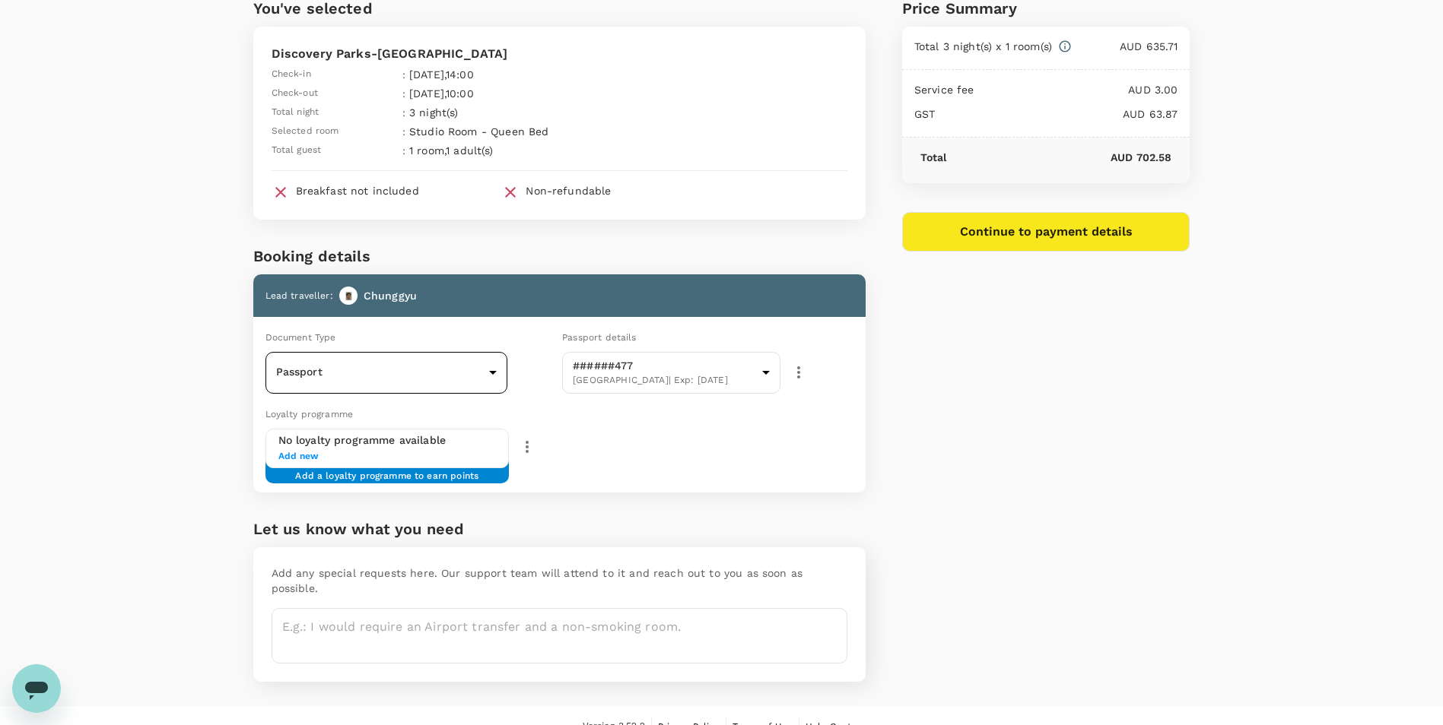
scroll to position [80, 0]
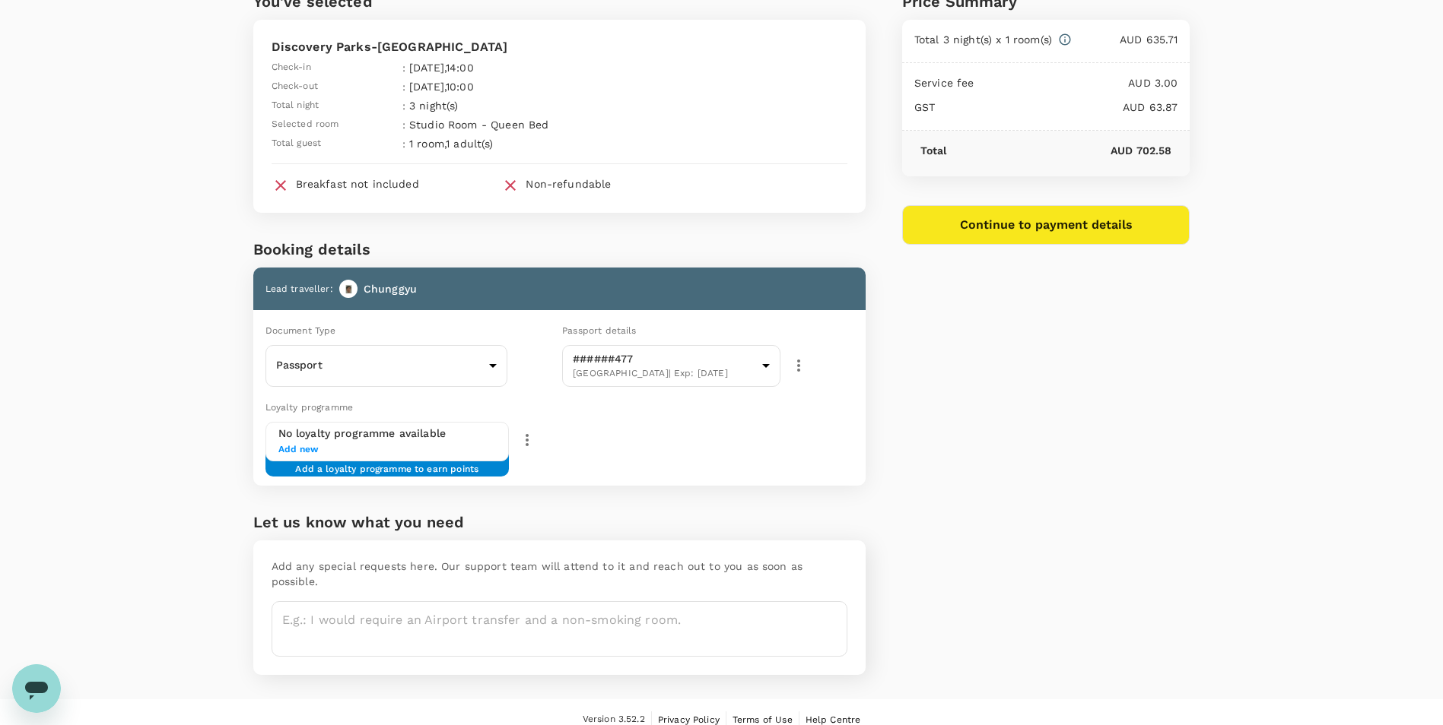
click at [428, 438] on h6 "No loyalty programme available" at bounding box center [387, 434] width 218 height 17
click at [281, 452] on span "Add new" at bounding box center [387, 450] width 218 height 15
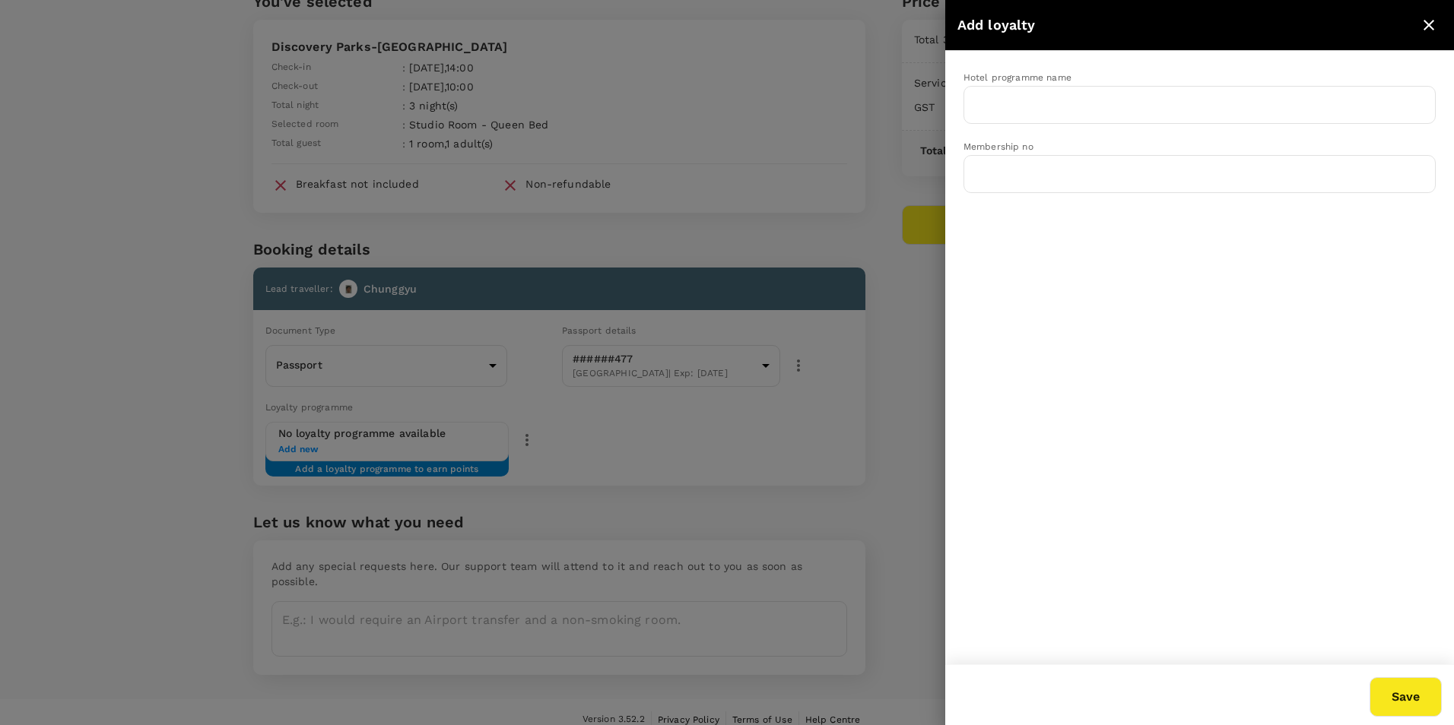
click at [725, 453] on div at bounding box center [727, 362] width 1454 height 725
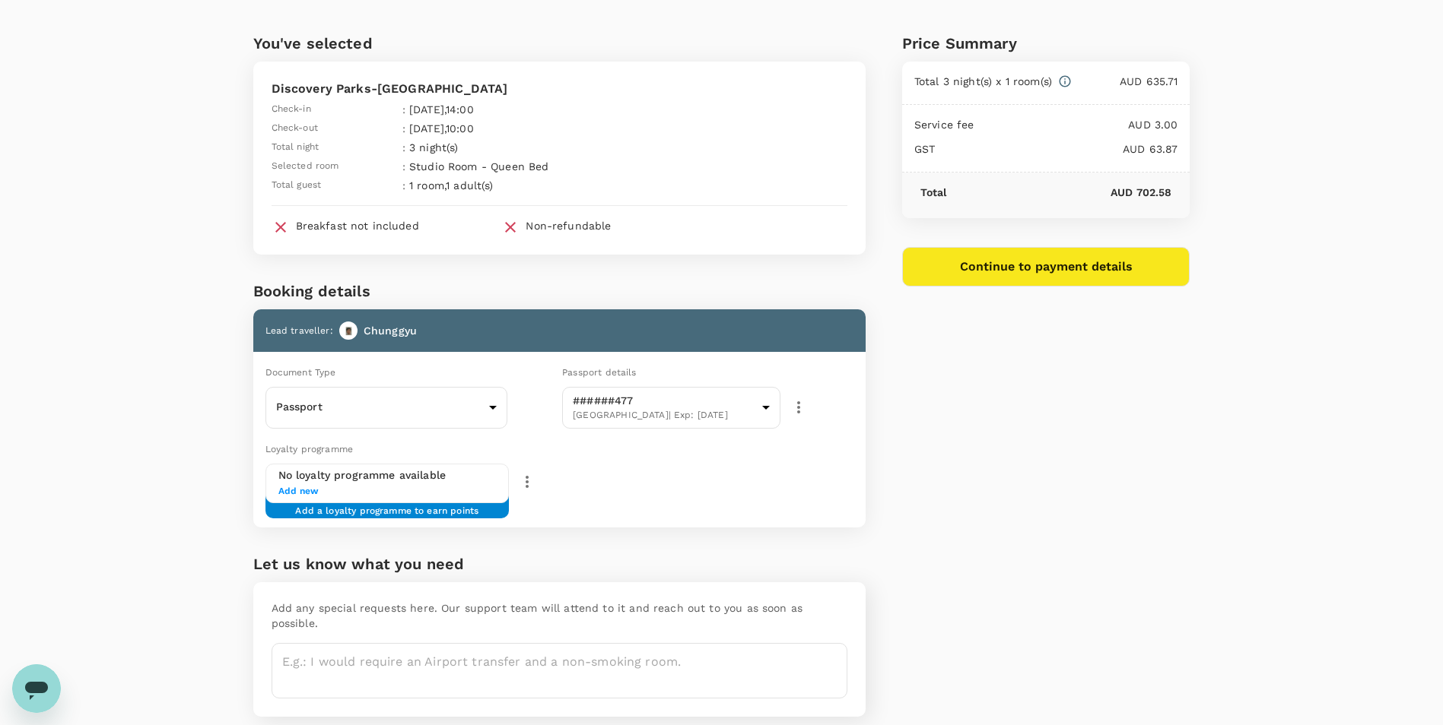
scroll to position [0, 0]
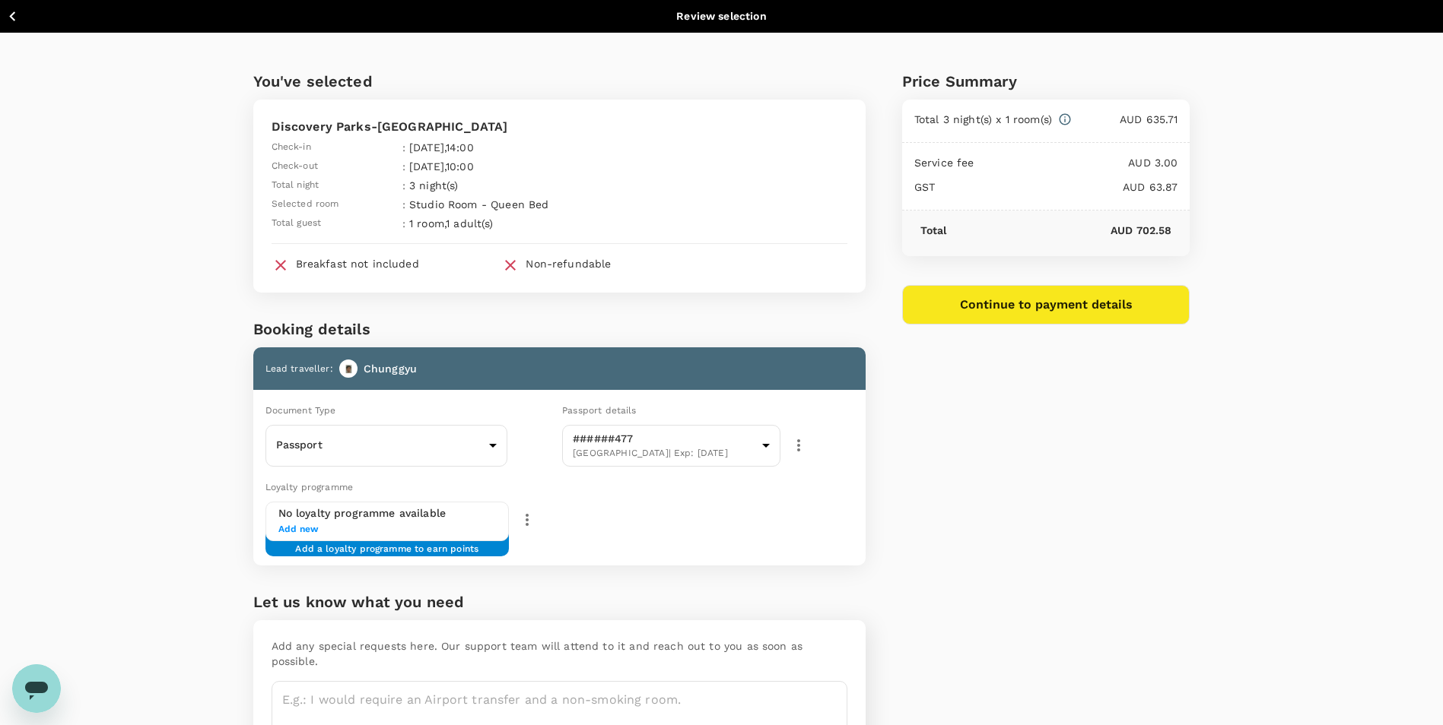
click at [11, 24] on icon "button" at bounding box center [12, 16] width 19 height 19
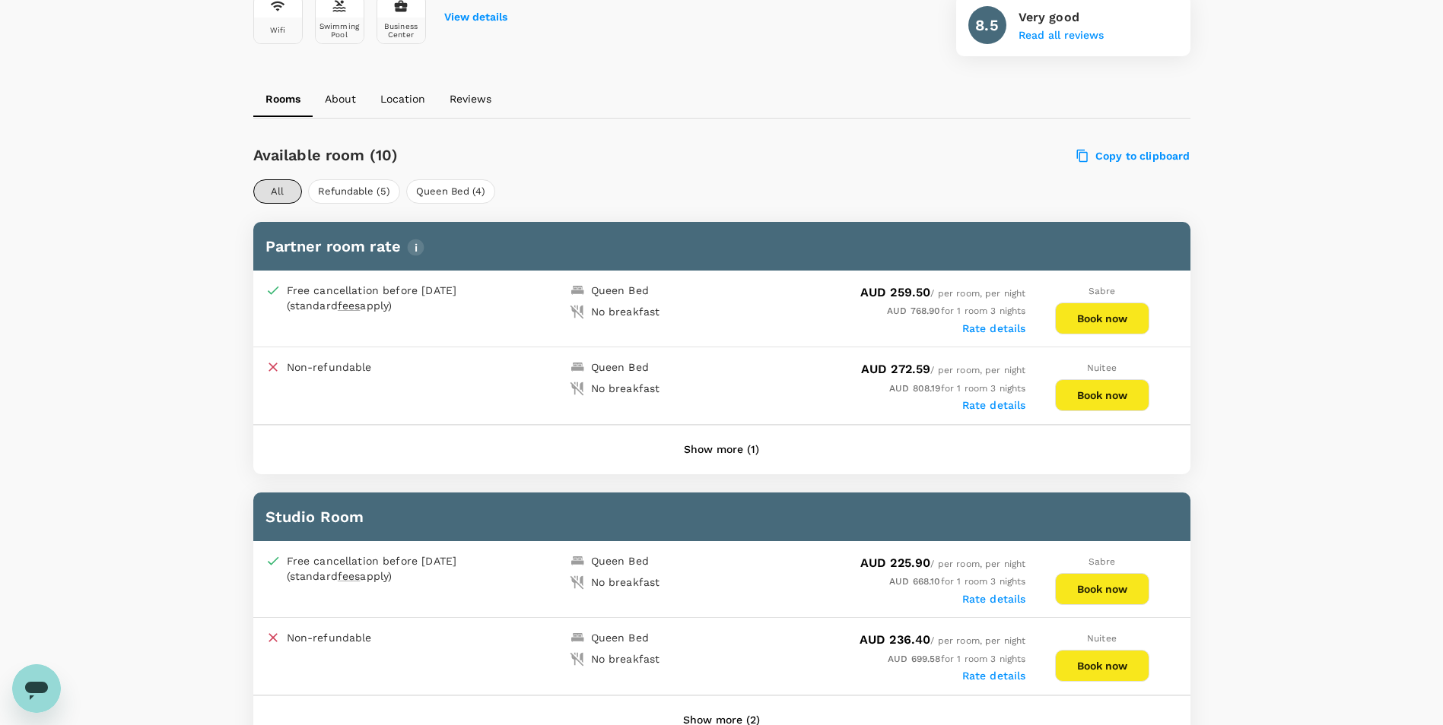
scroll to position [605, 0]
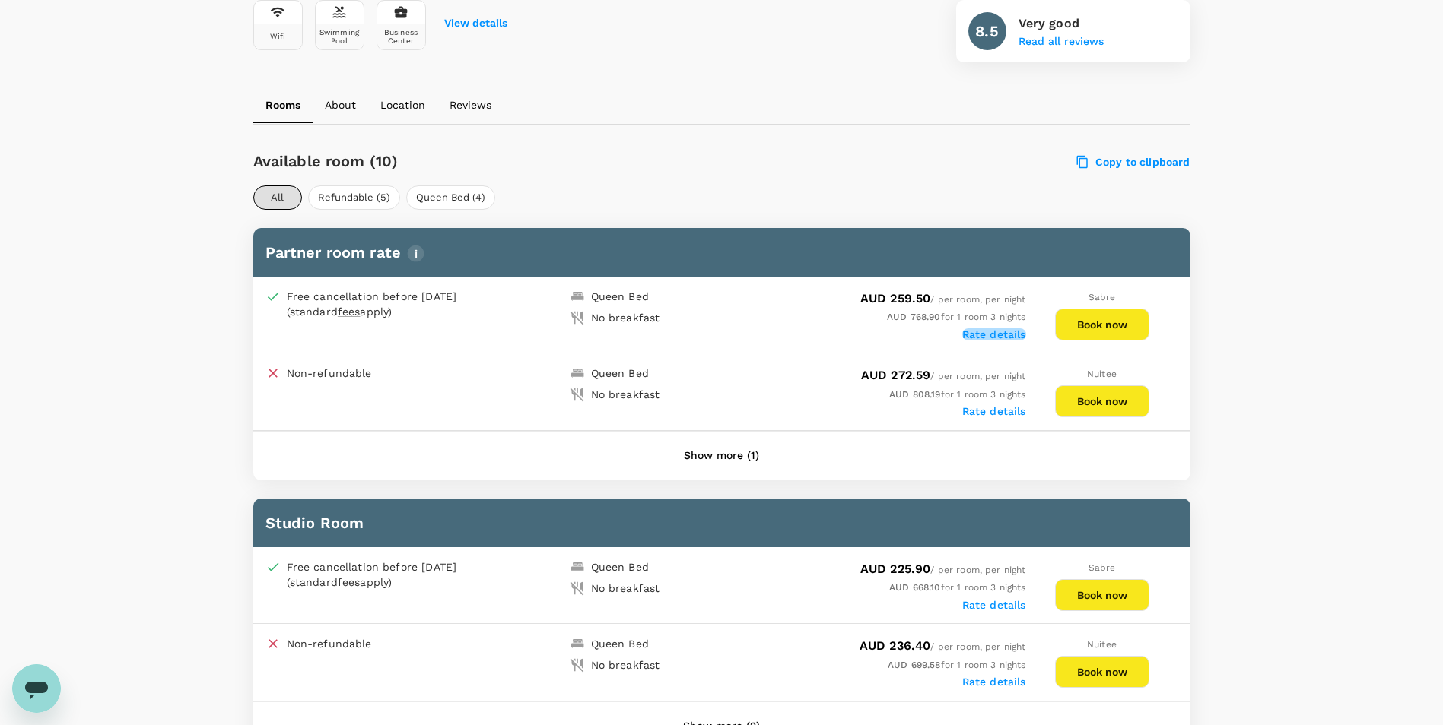
click at [997, 334] on label "Rate details" at bounding box center [994, 334] width 64 height 12
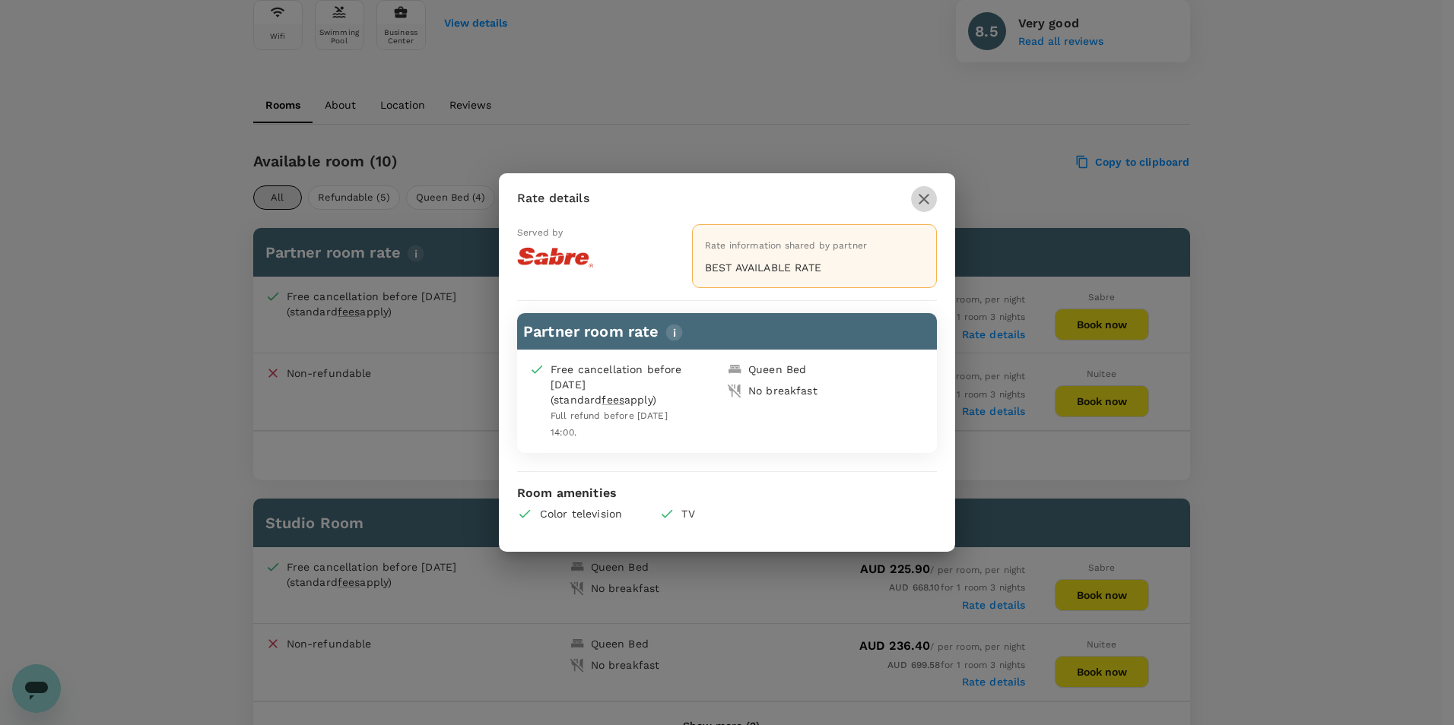
click at [924, 200] on icon "button" at bounding box center [924, 199] width 11 height 11
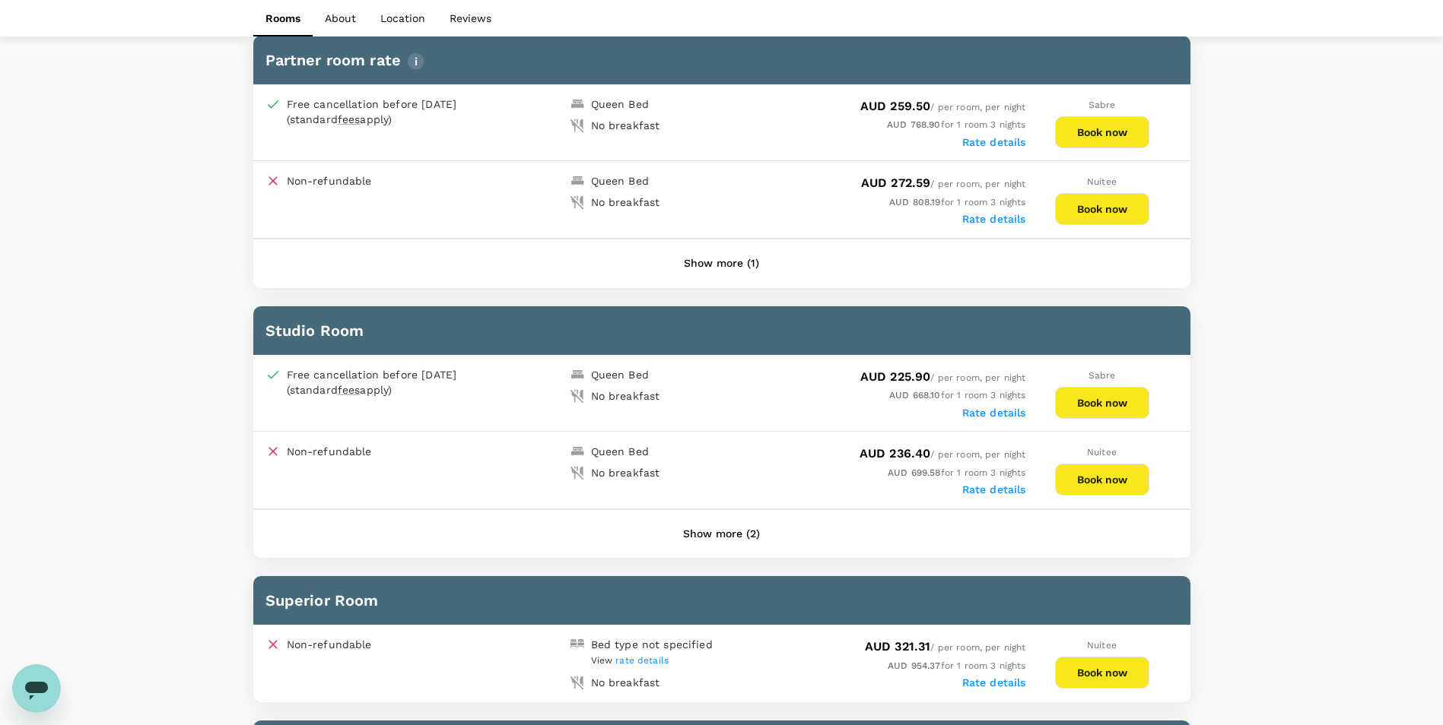
scroll to position [760, 0]
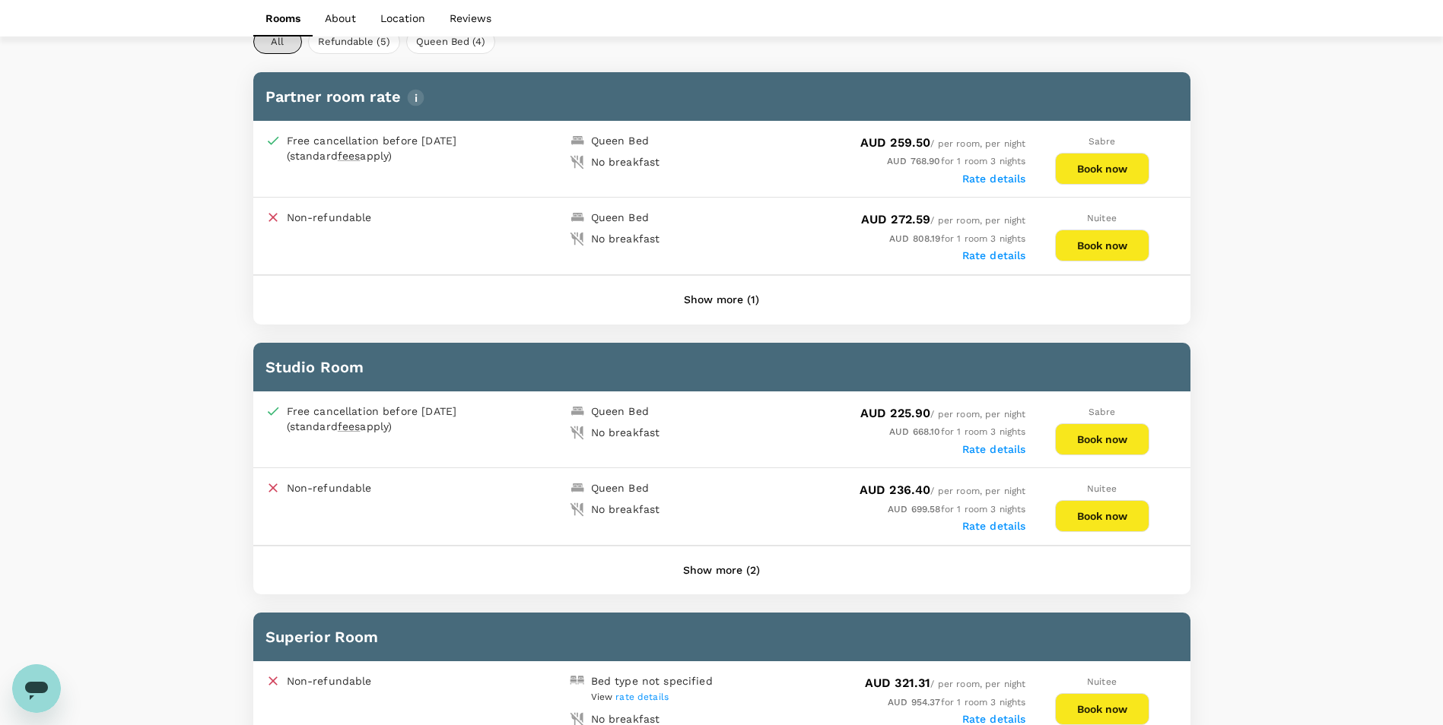
click at [748, 572] on button "Show more (2)" at bounding box center [721, 571] width 119 height 36
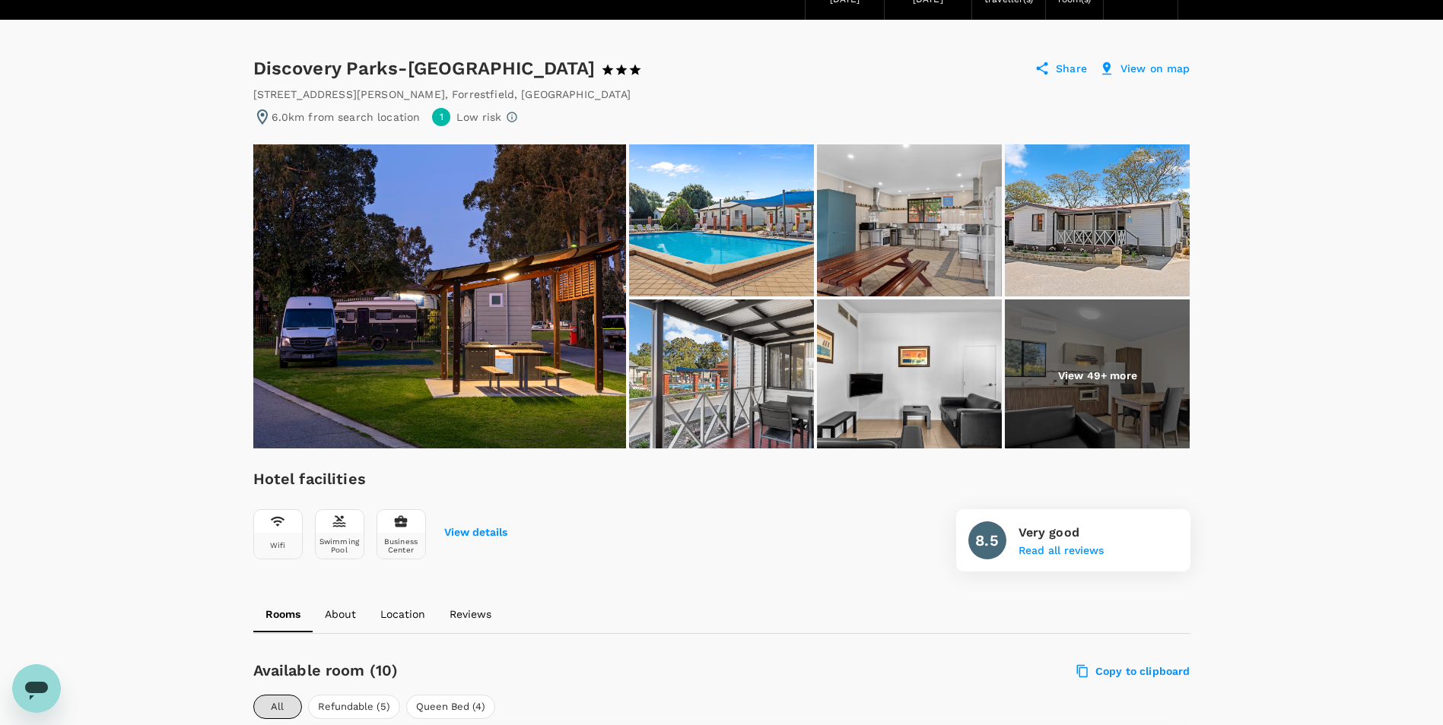
scroll to position [0, 0]
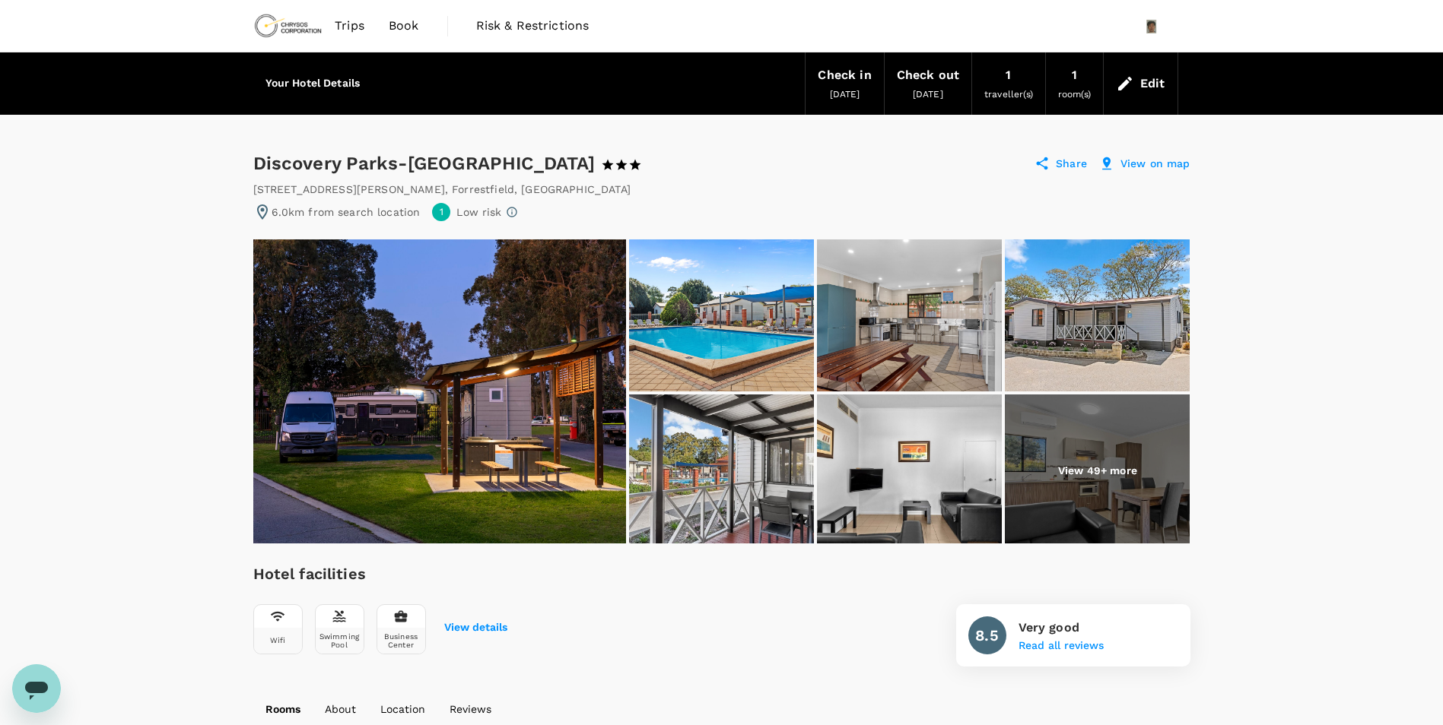
click at [339, 84] on h6 "Your Hotel Details" at bounding box center [312, 83] width 95 height 17
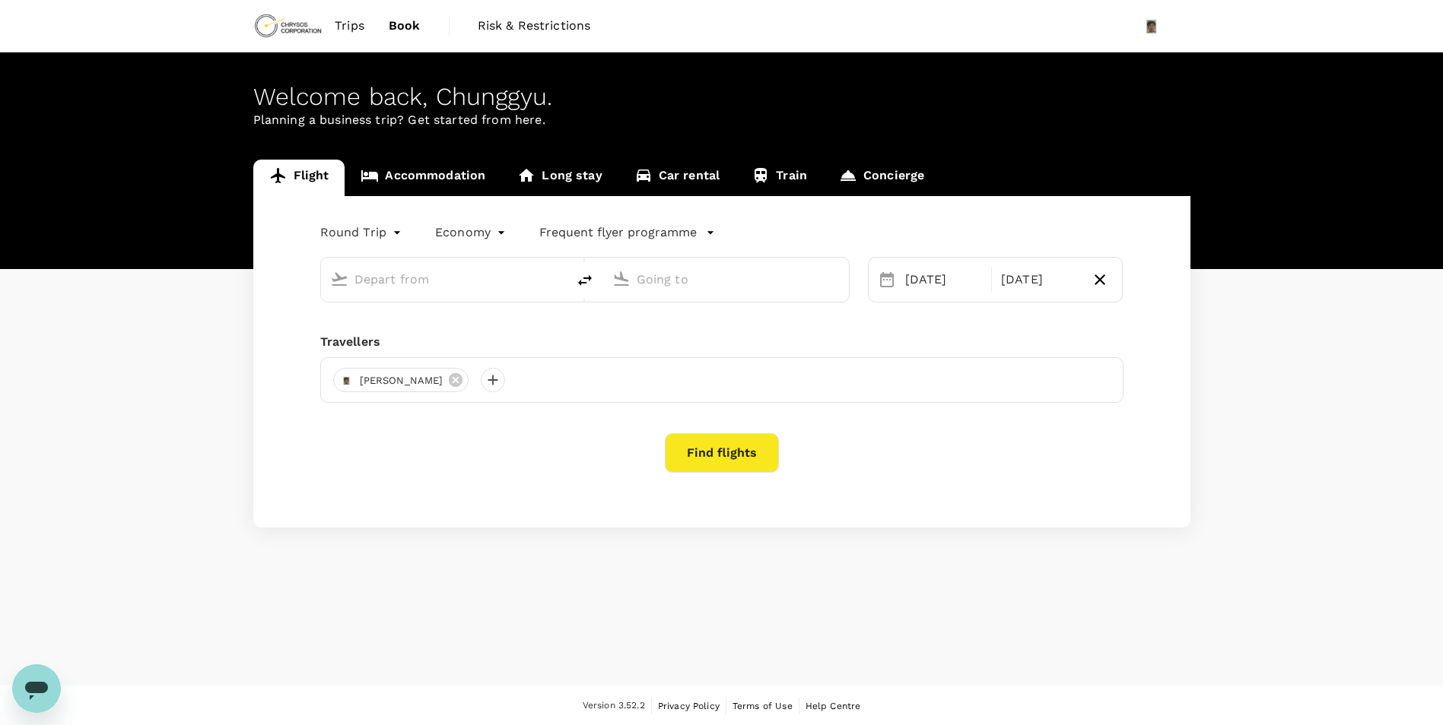
type input "Adelaide (ADL)"
type input "[GEOGRAPHIC_DATA], [GEOGRAPHIC_DATA] (any)"
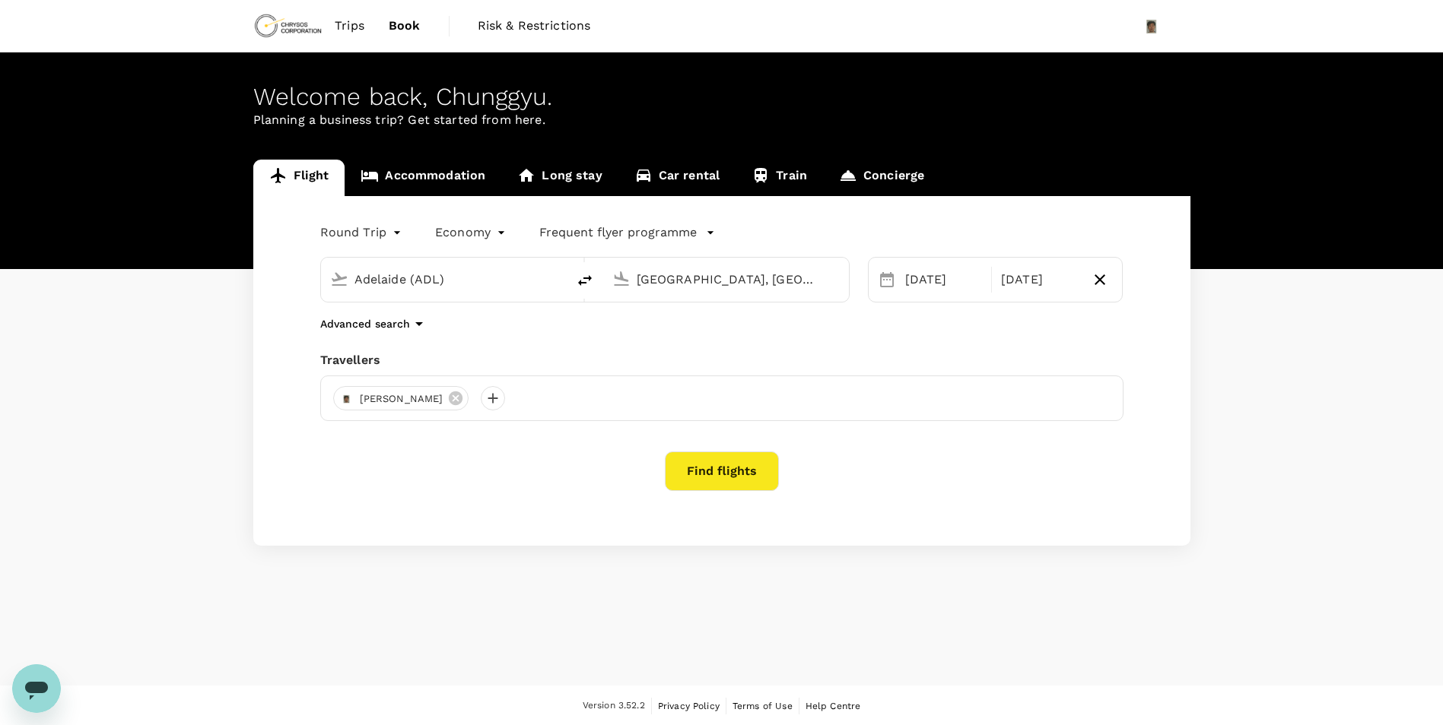
click at [459, 184] on link "Accommodation" at bounding box center [422, 178] width 157 height 36
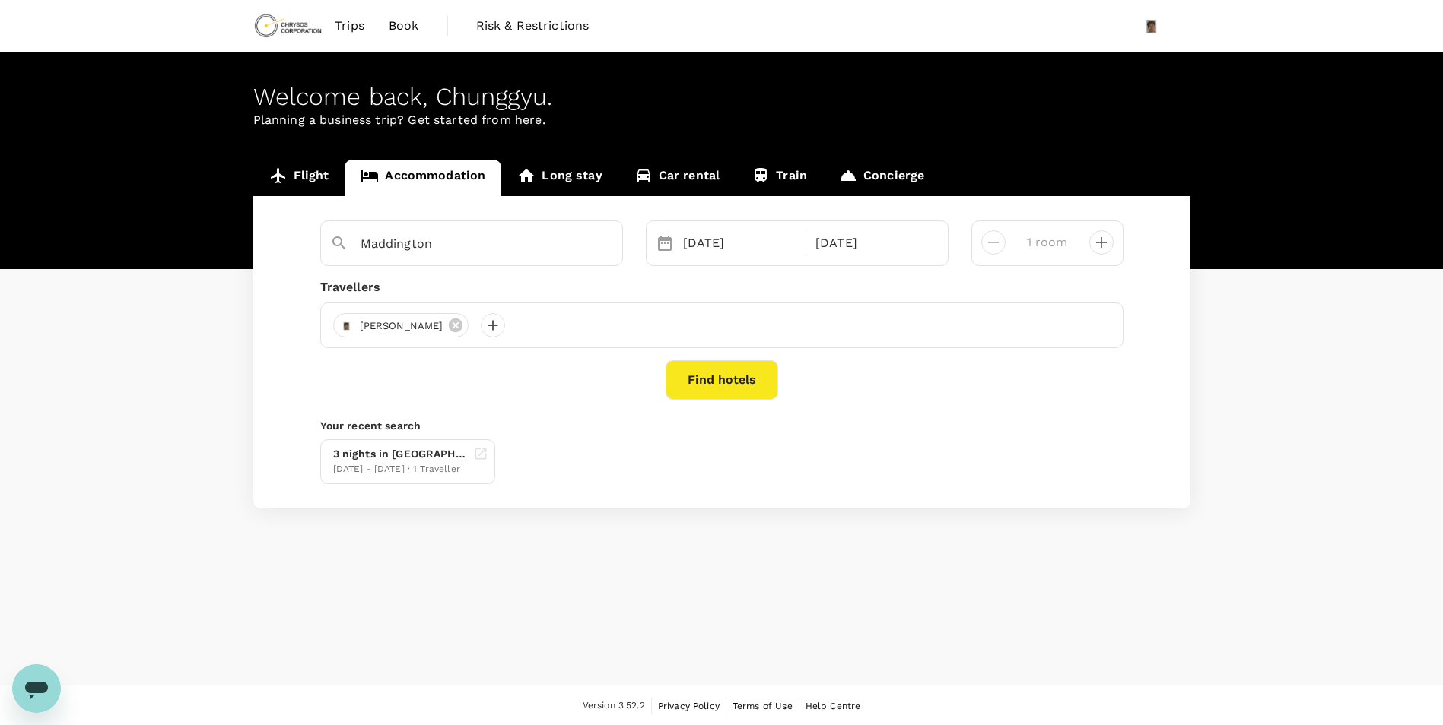
click at [720, 391] on button "Find hotels" at bounding box center [721, 380] width 113 height 40
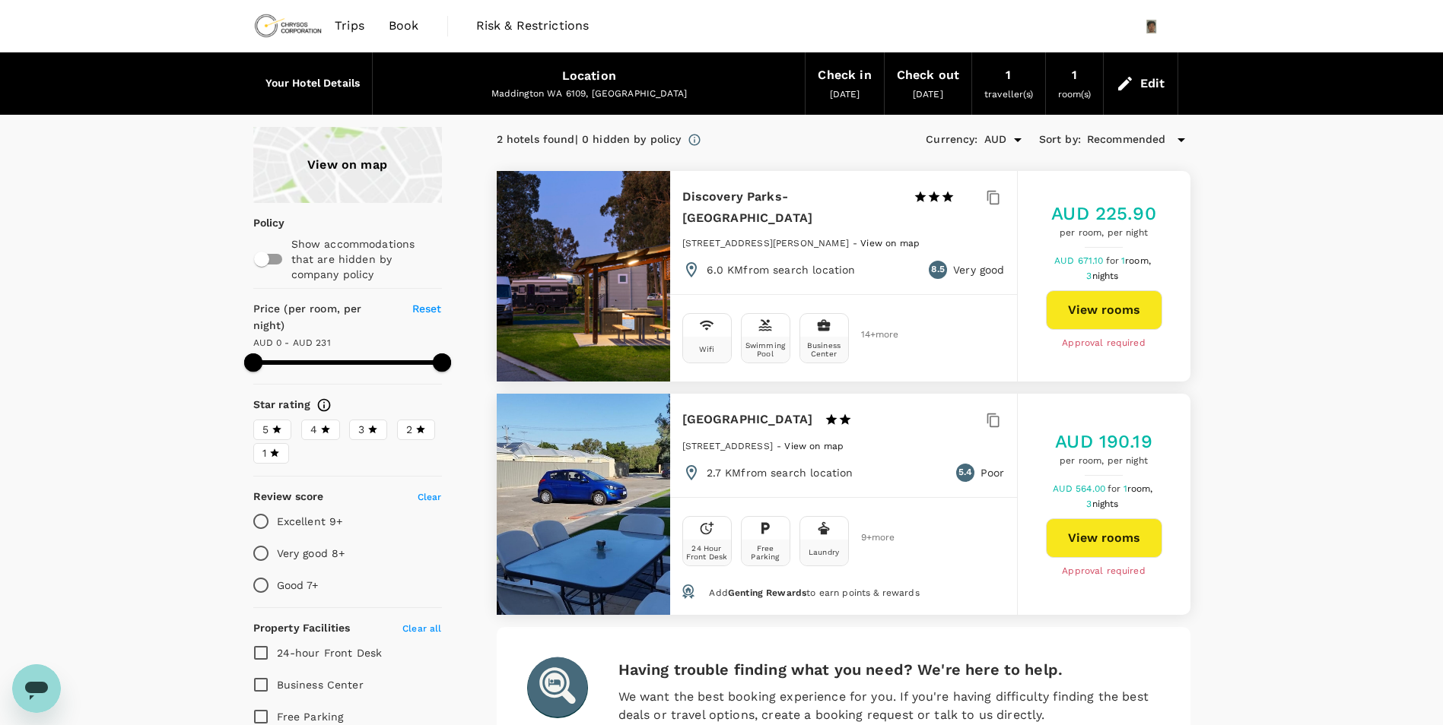
click at [1087, 308] on button "View rooms" at bounding box center [1104, 310] width 116 height 40
type input "231"
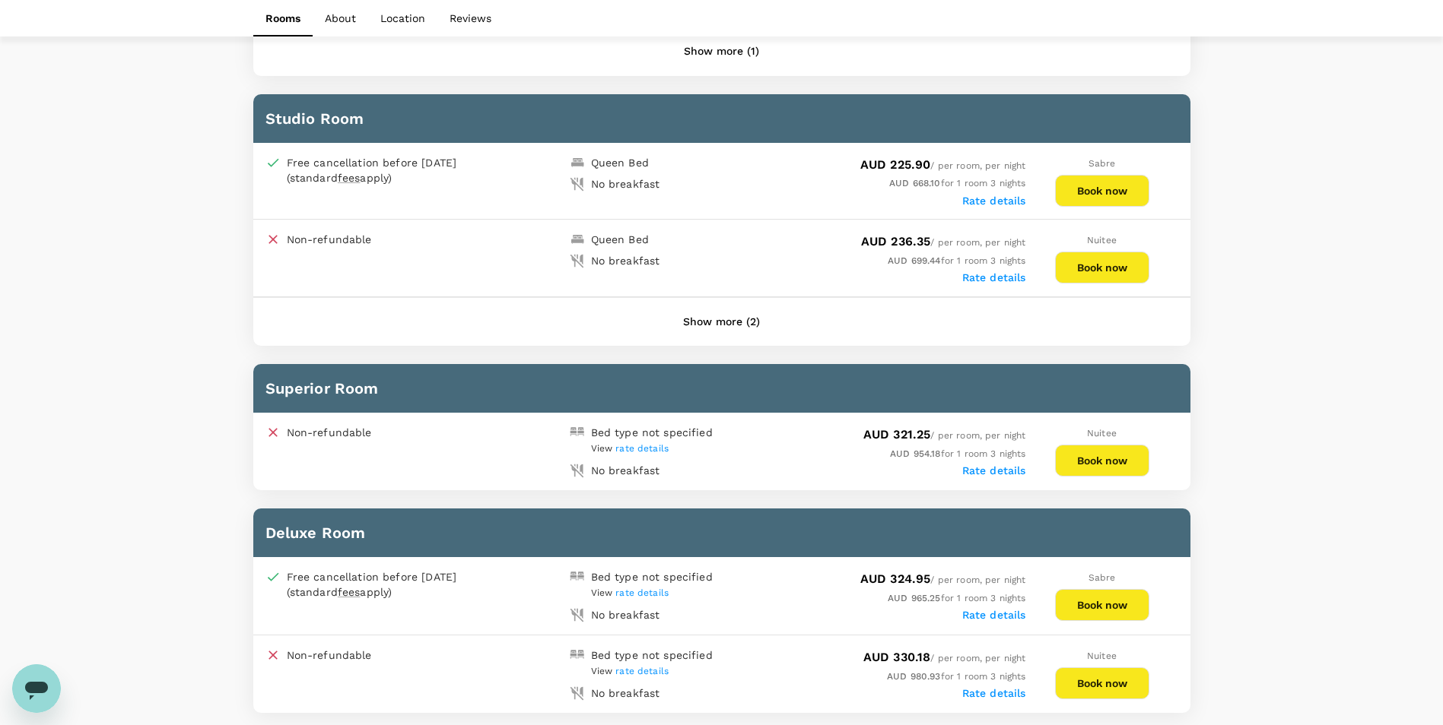
scroll to position [975, 0]
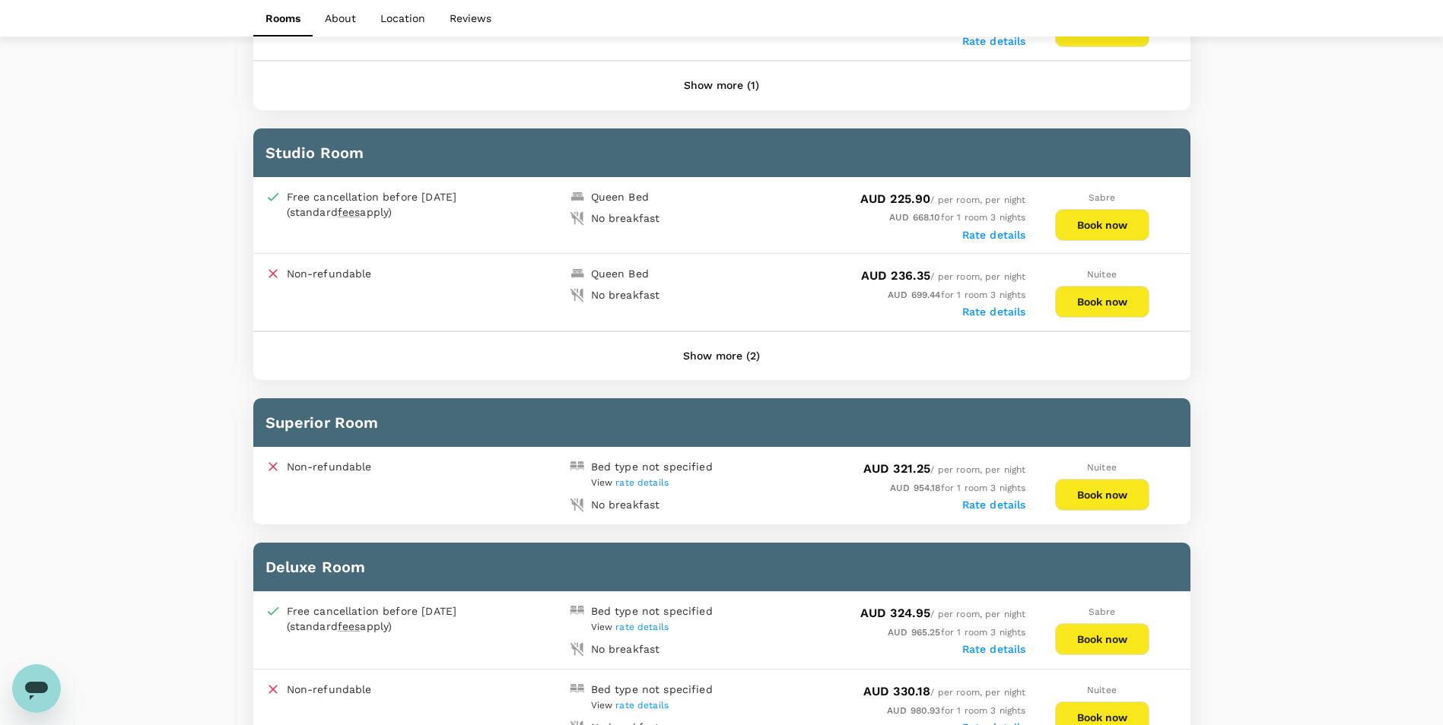
click at [728, 367] on button "Show more (2)" at bounding box center [721, 356] width 119 height 36
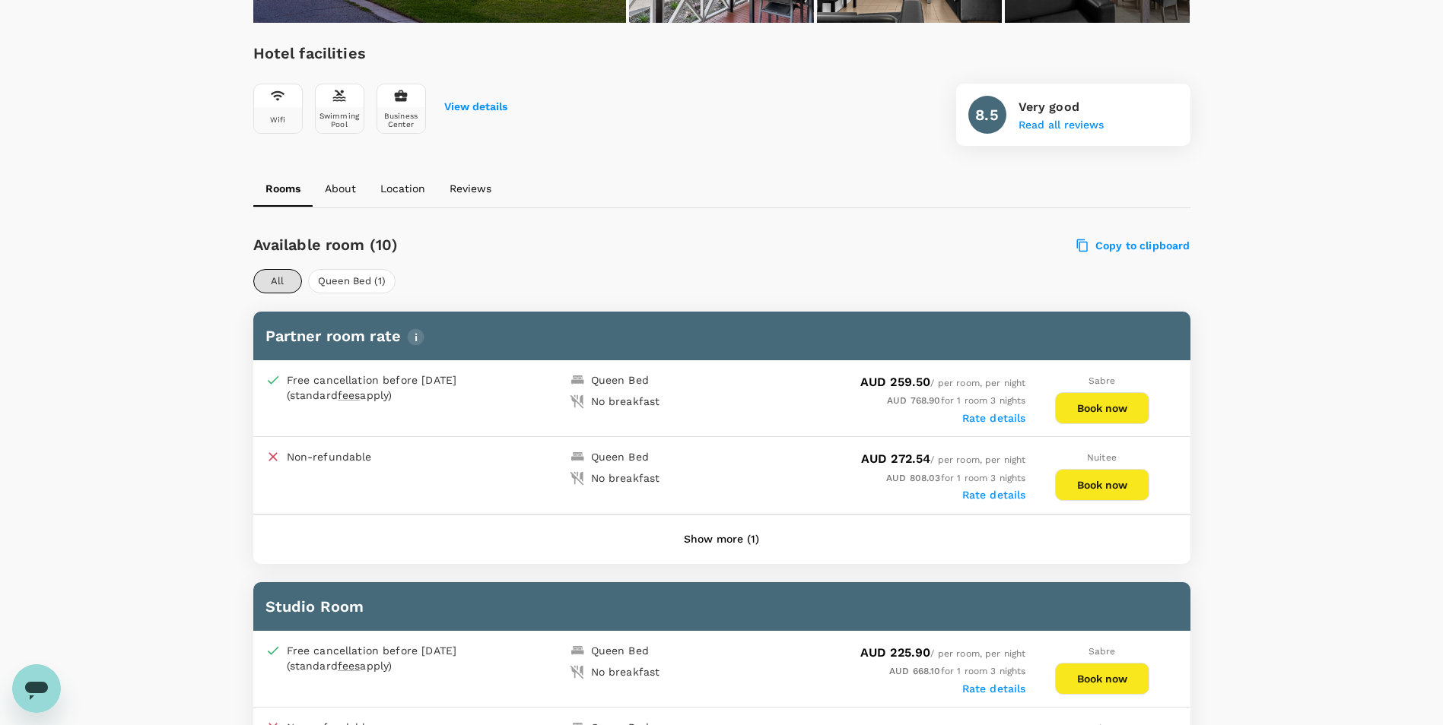
scroll to position [519, 0]
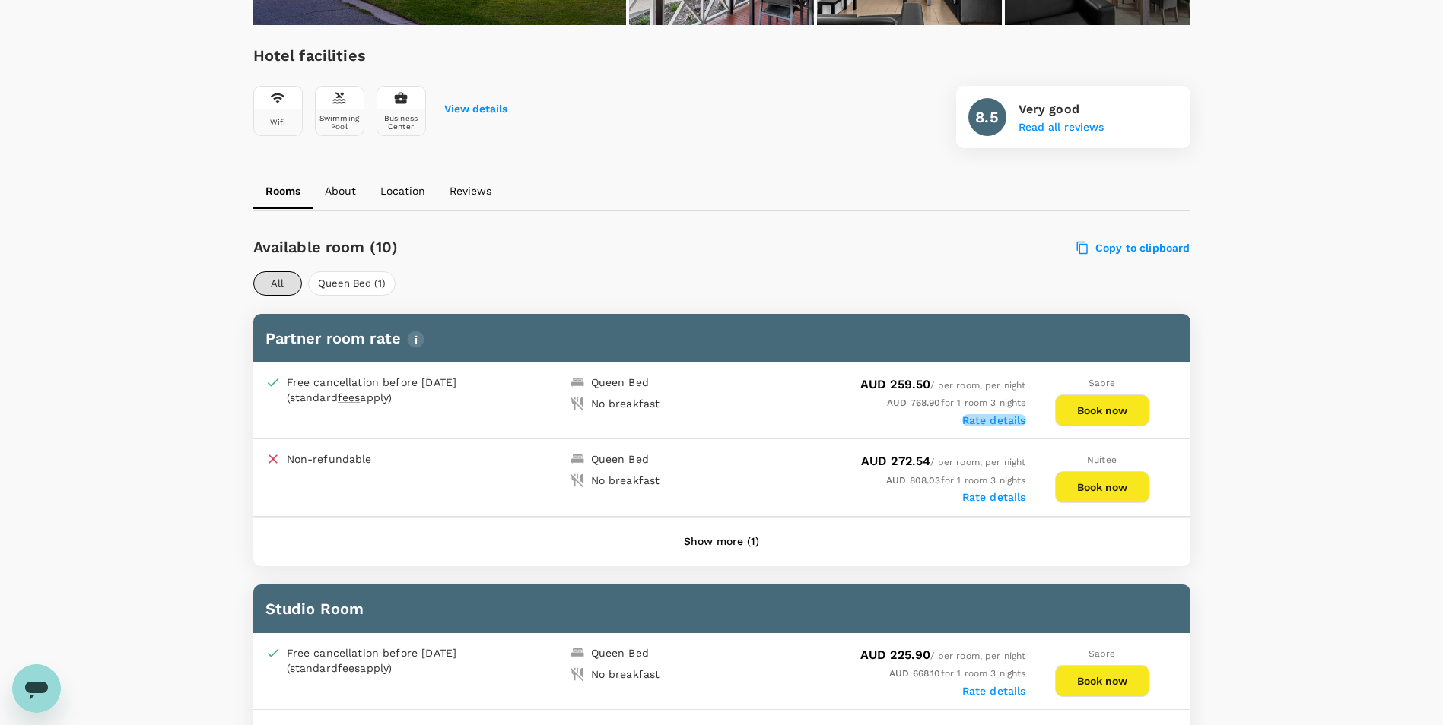
click at [976, 418] on label "Rate details" at bounding box center [994, 420] width 64 height 12
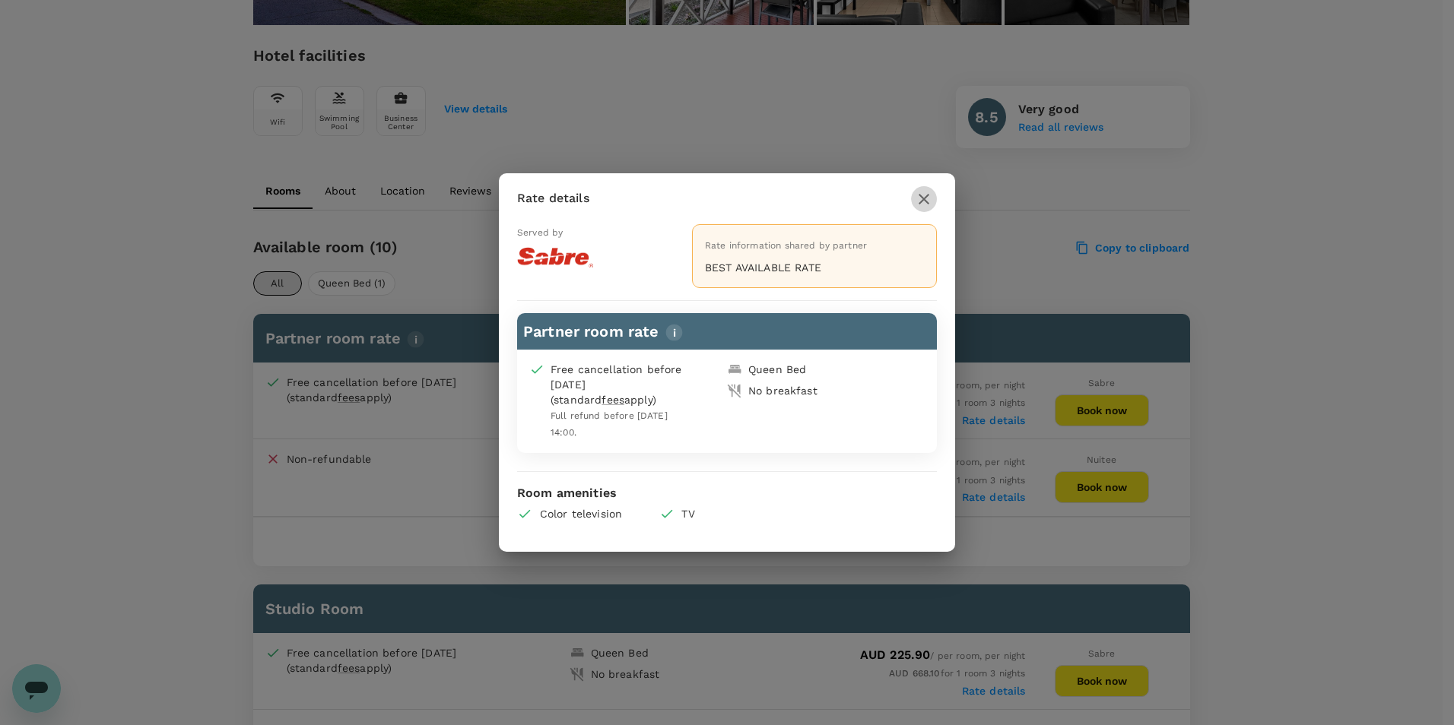
click at [928, 192] on icon "button" at bounding box center [924, 199] width 18 height 18
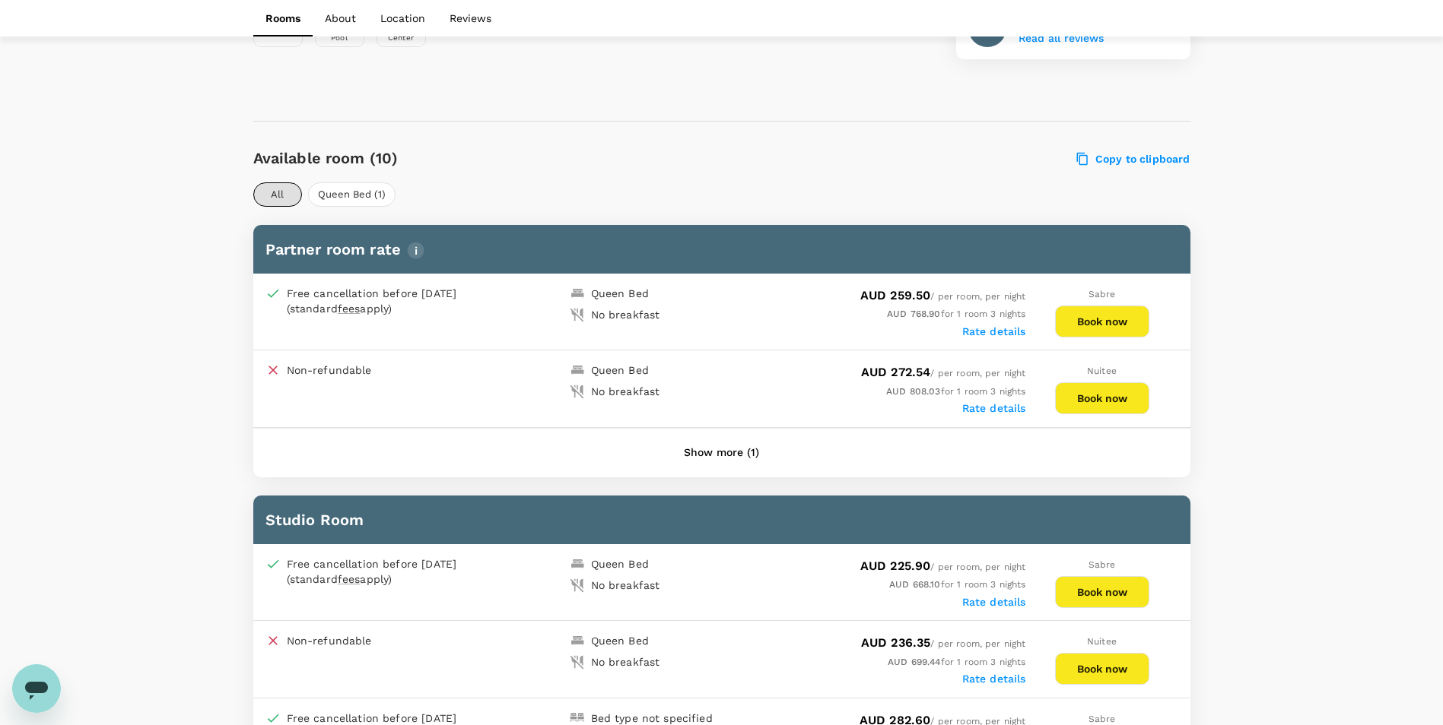
scroll to position [899, 0]
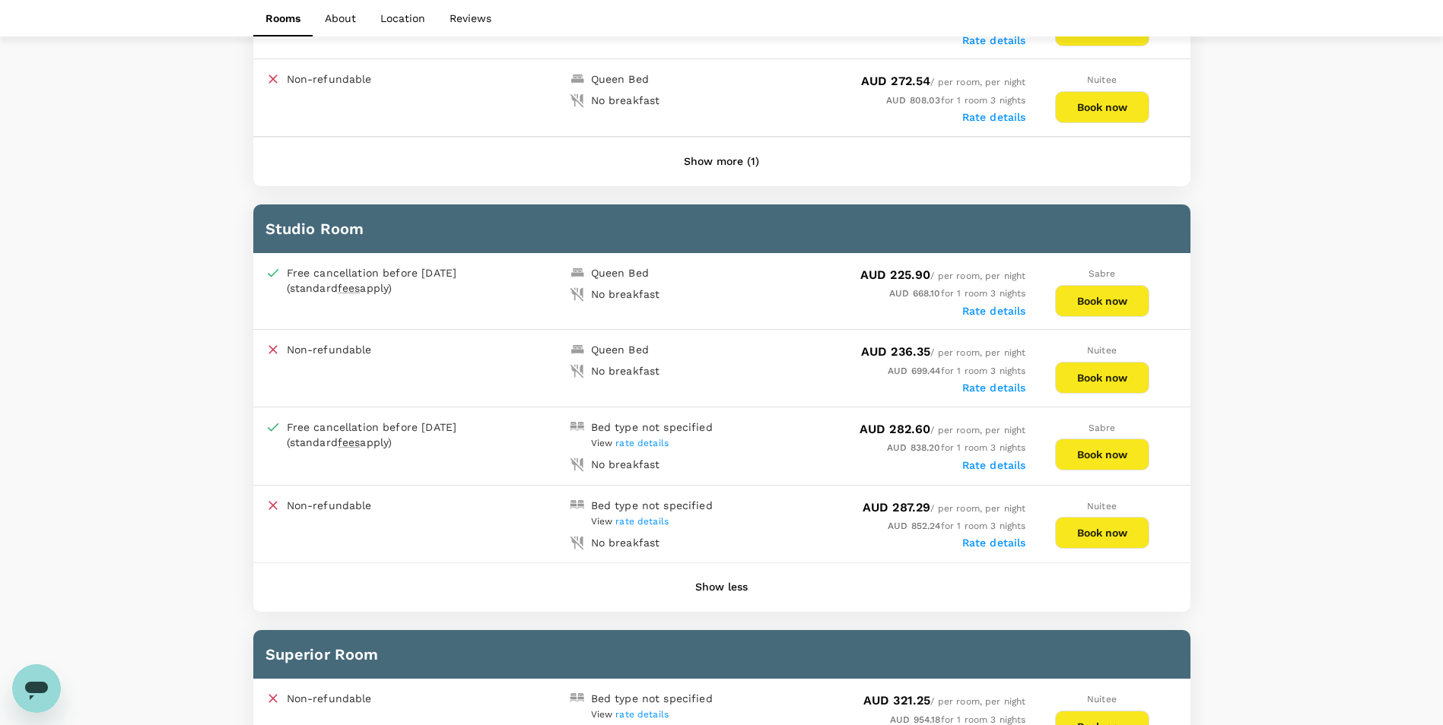
click at [965, 309] on label "Rate details" at bounding box center [994, 311] width 64 height 12
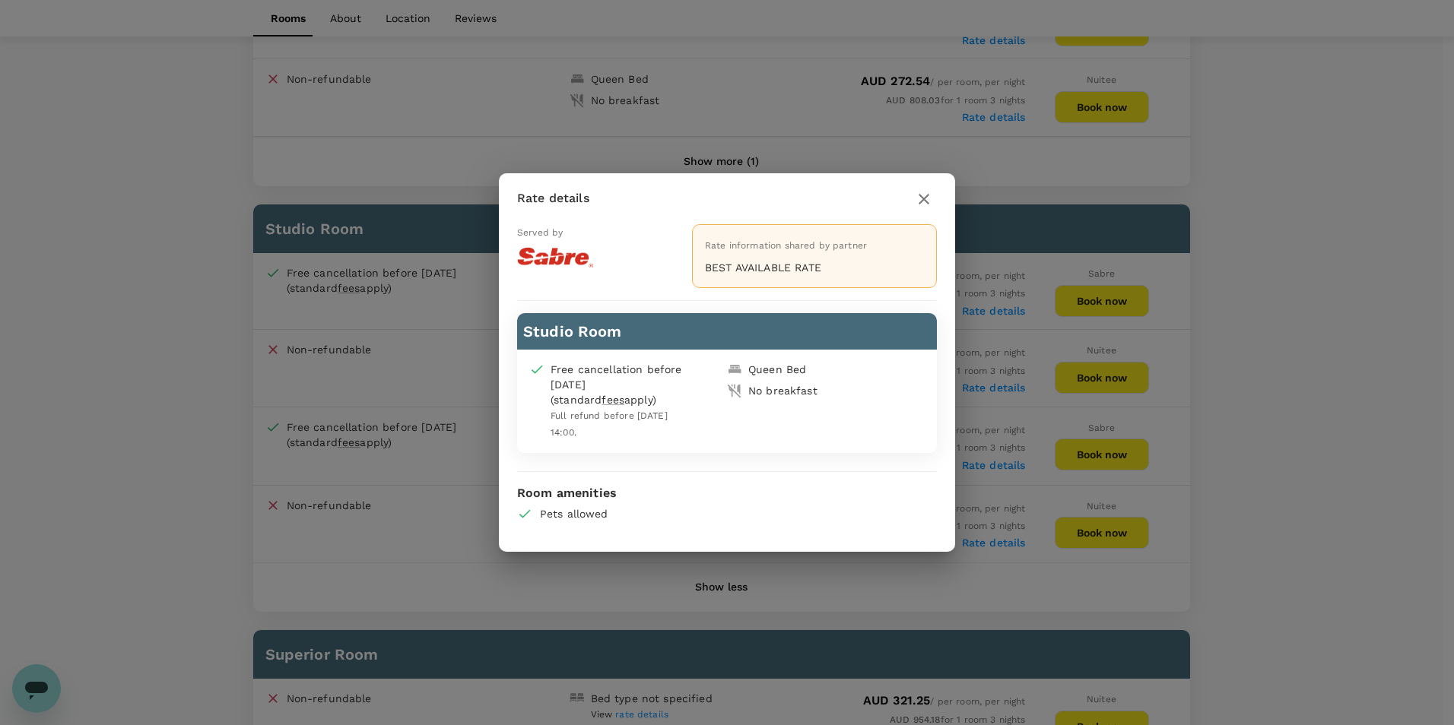
click at [926, 195] on icon "button" at bounding box center [924, 199] width 18 height 18
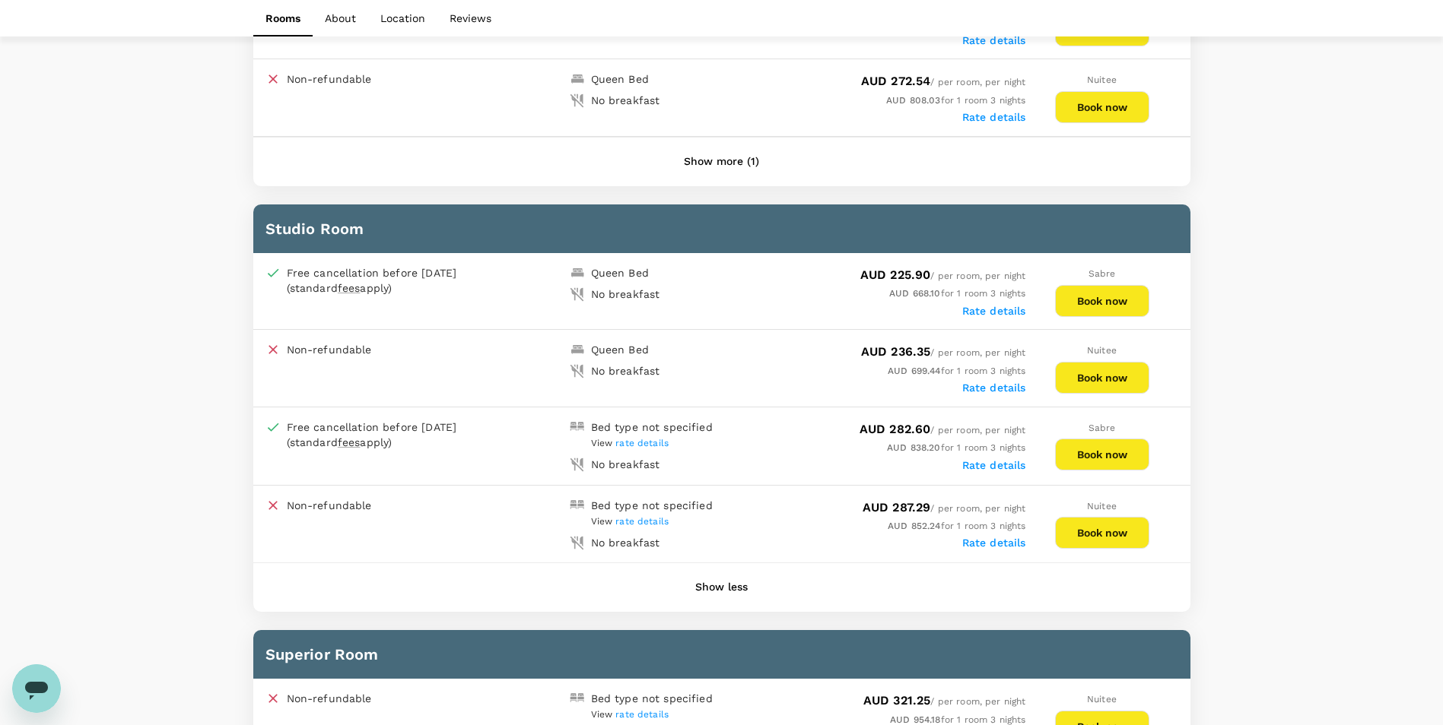
click at [1105, 294] on button "Book now" at bounding box center [1102, 301] width 94 height 32
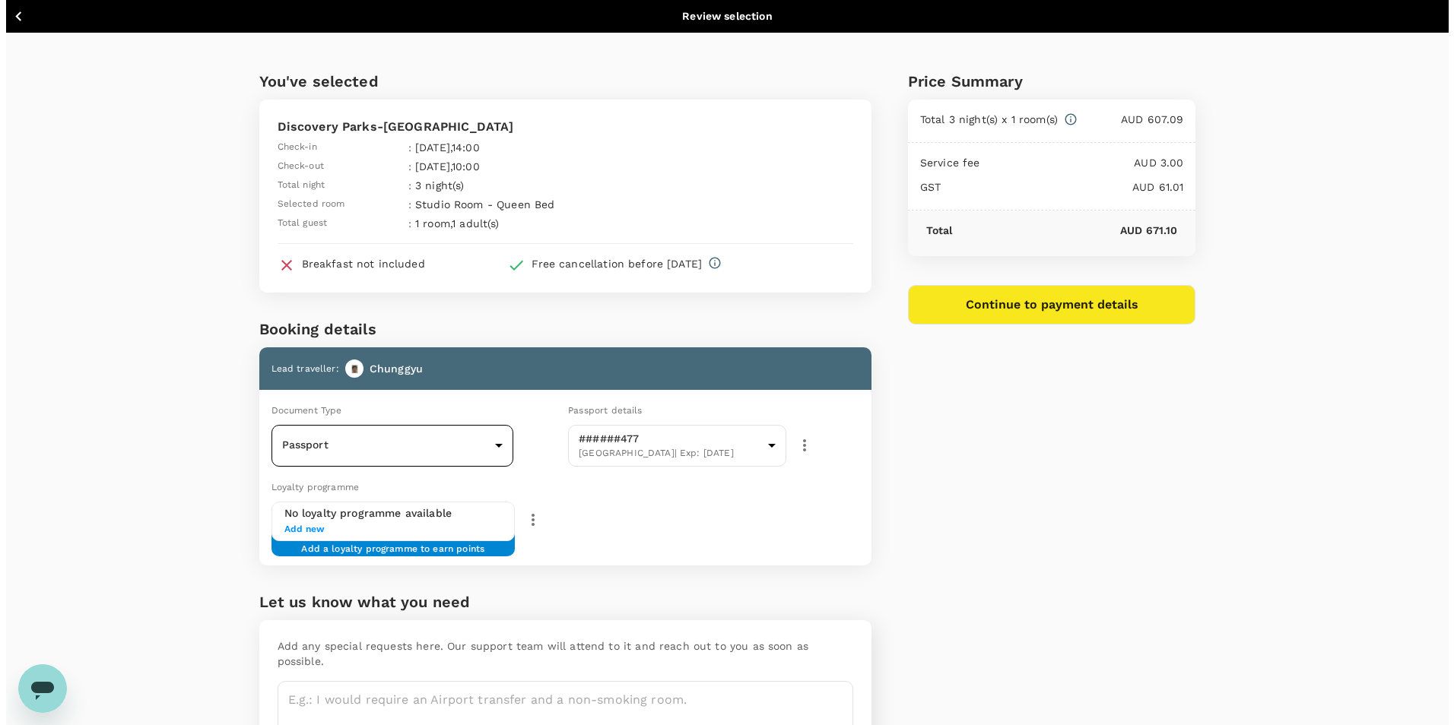
scroll to position [80, 0]
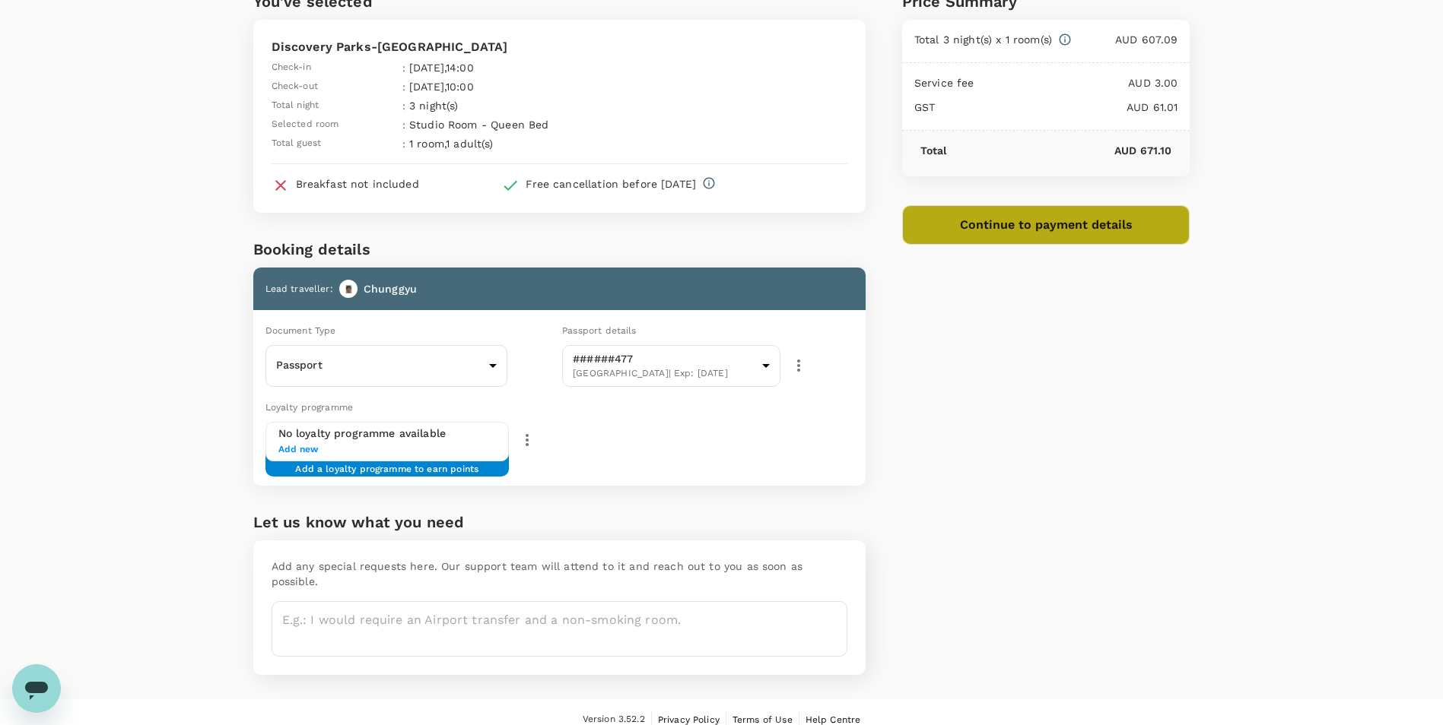
click at [1016, 227] on button "Continue to payment details" at bounding box center [1046, 225] width 288 height 40
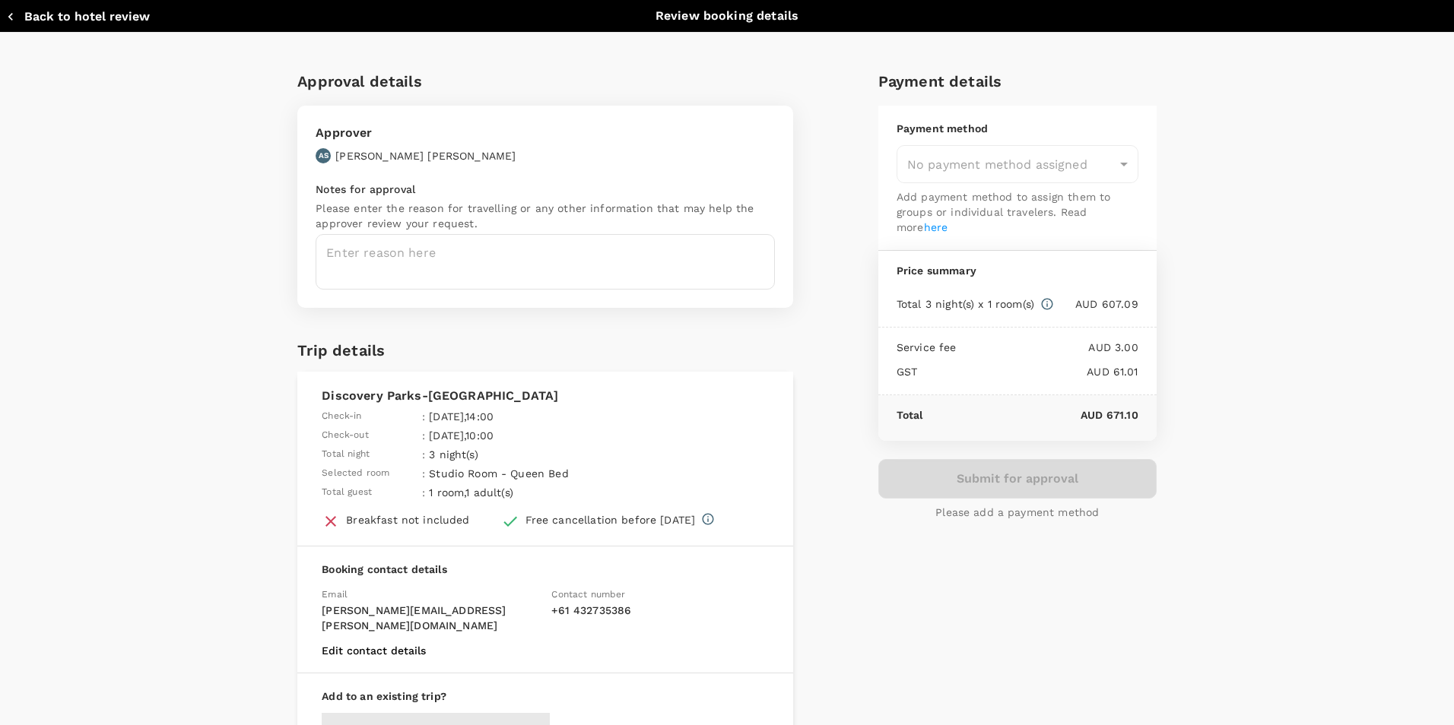
type input "9c4289b1-14a3-4119-8736-521306e5ca8f"
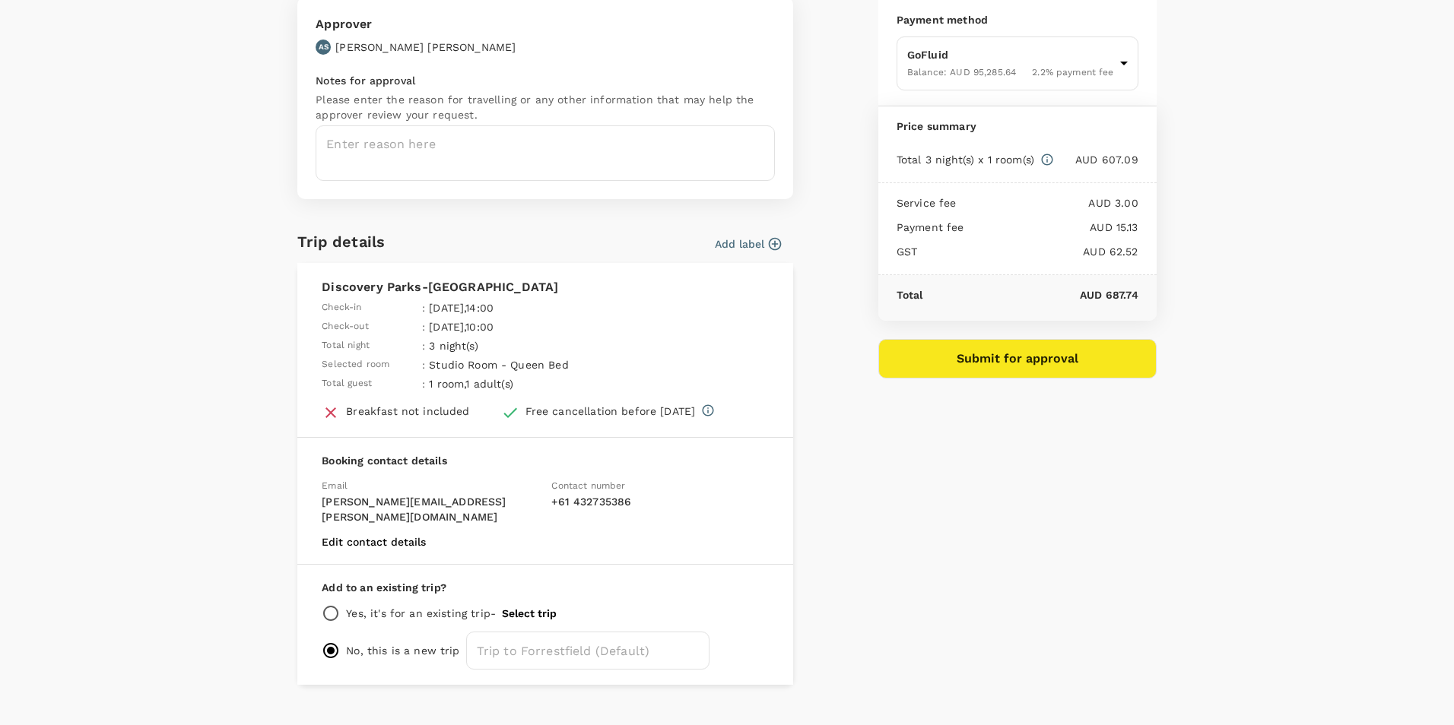
scroll to position [122, 0]
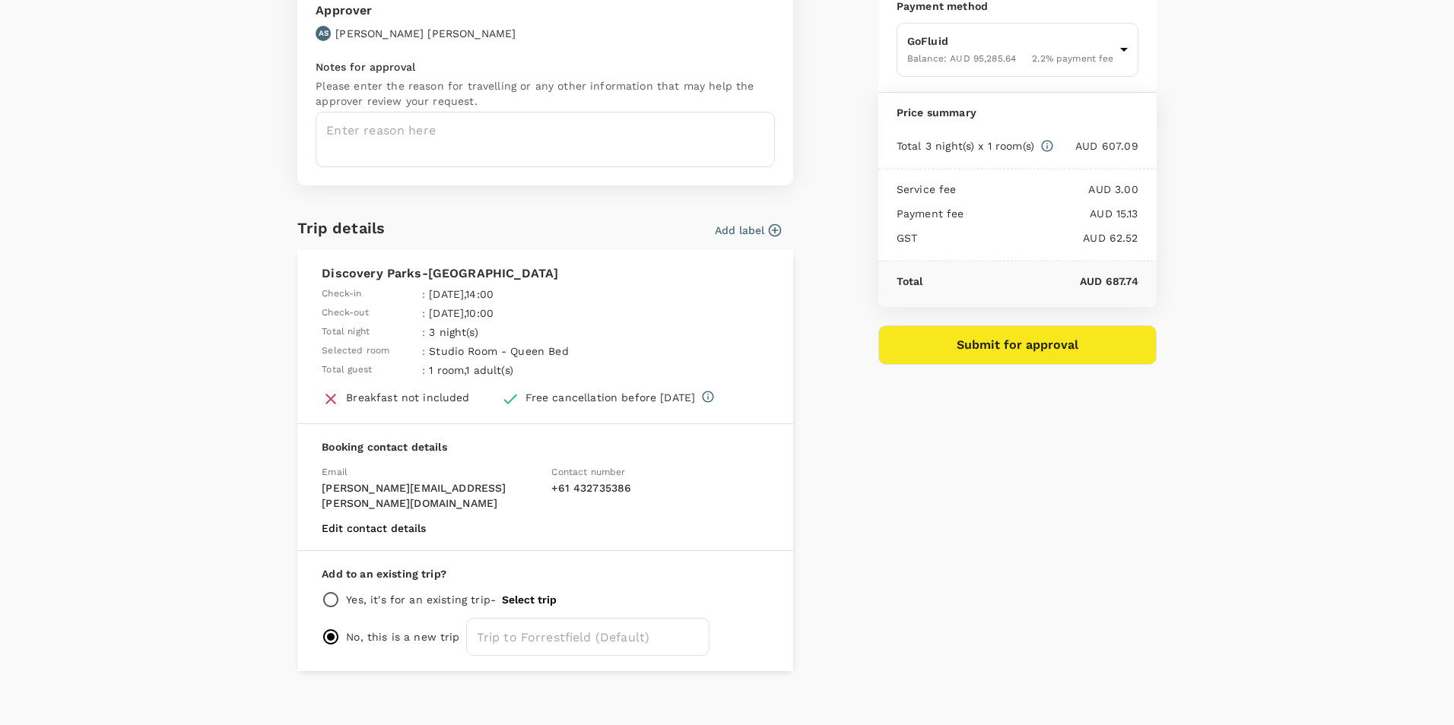
click at [512, 594] on button "Select trip" at bounding box center [529, 600] width 55 height 12
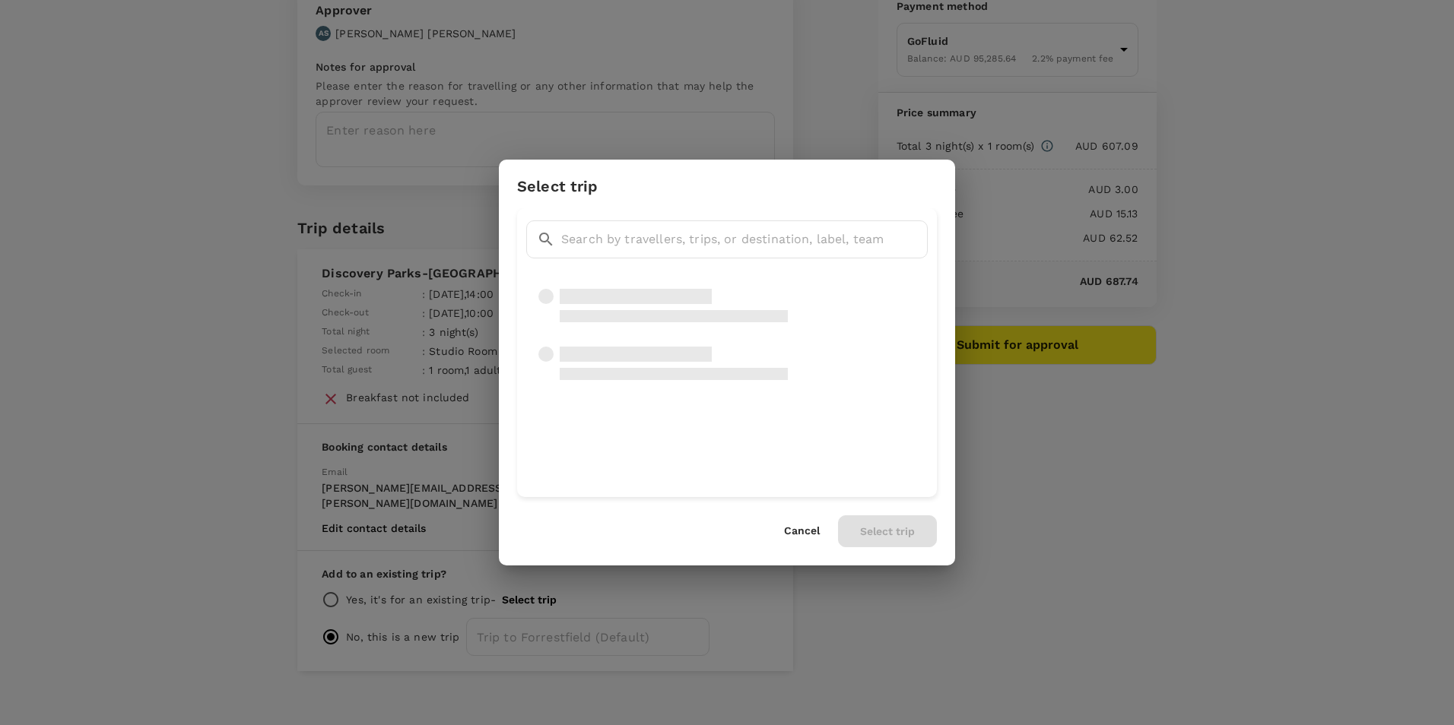
click at [516, 582] on div "Select trip ​ ​ Cancel Select trip" at bounding box center [727, 362] width 1454 height 725
click at [701, 300] on span "[DATE] 18:20:00 - [DATE] 12:35:00 | TR2509300727" at bounding box center [636, 300] width 221 height 11
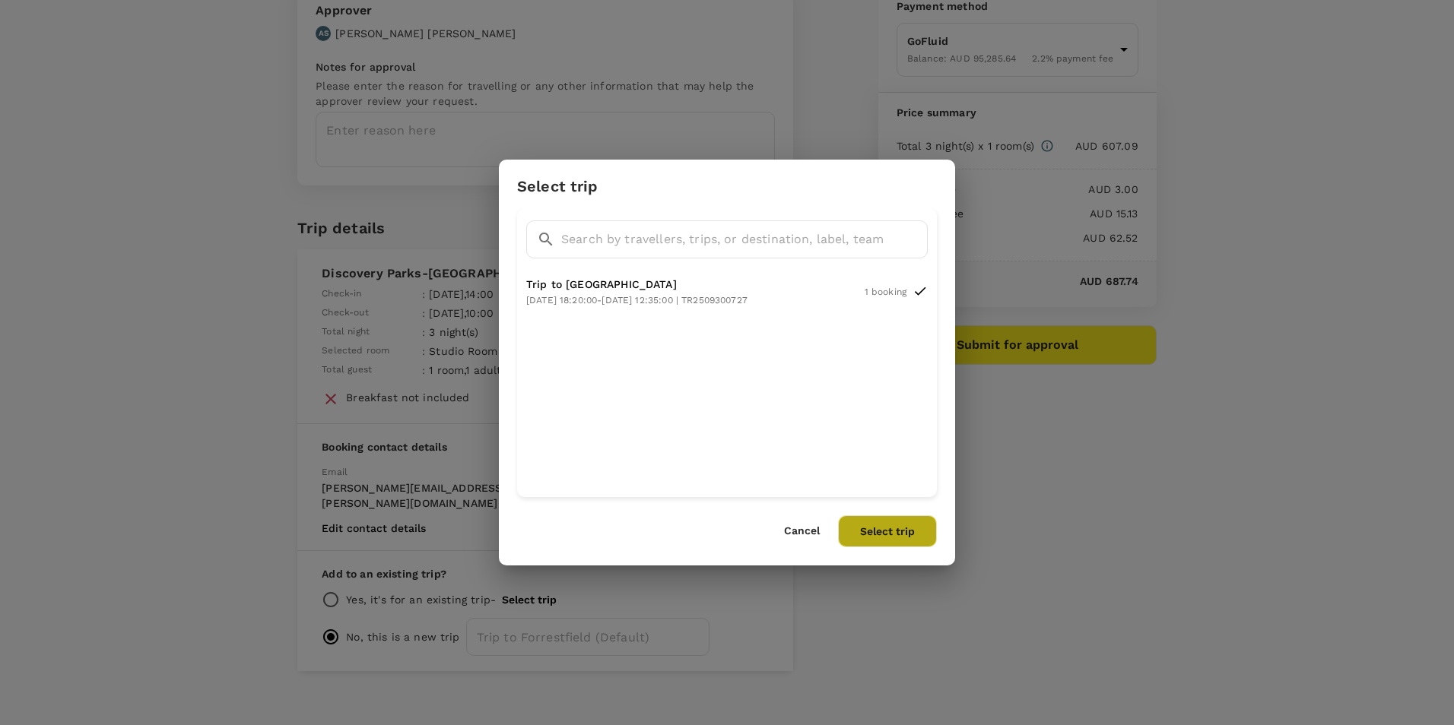
click at [887, 538] on button "Select trip" at bounding box center [887, 532] width 99 height 32
radio input "true"
radio input "false"
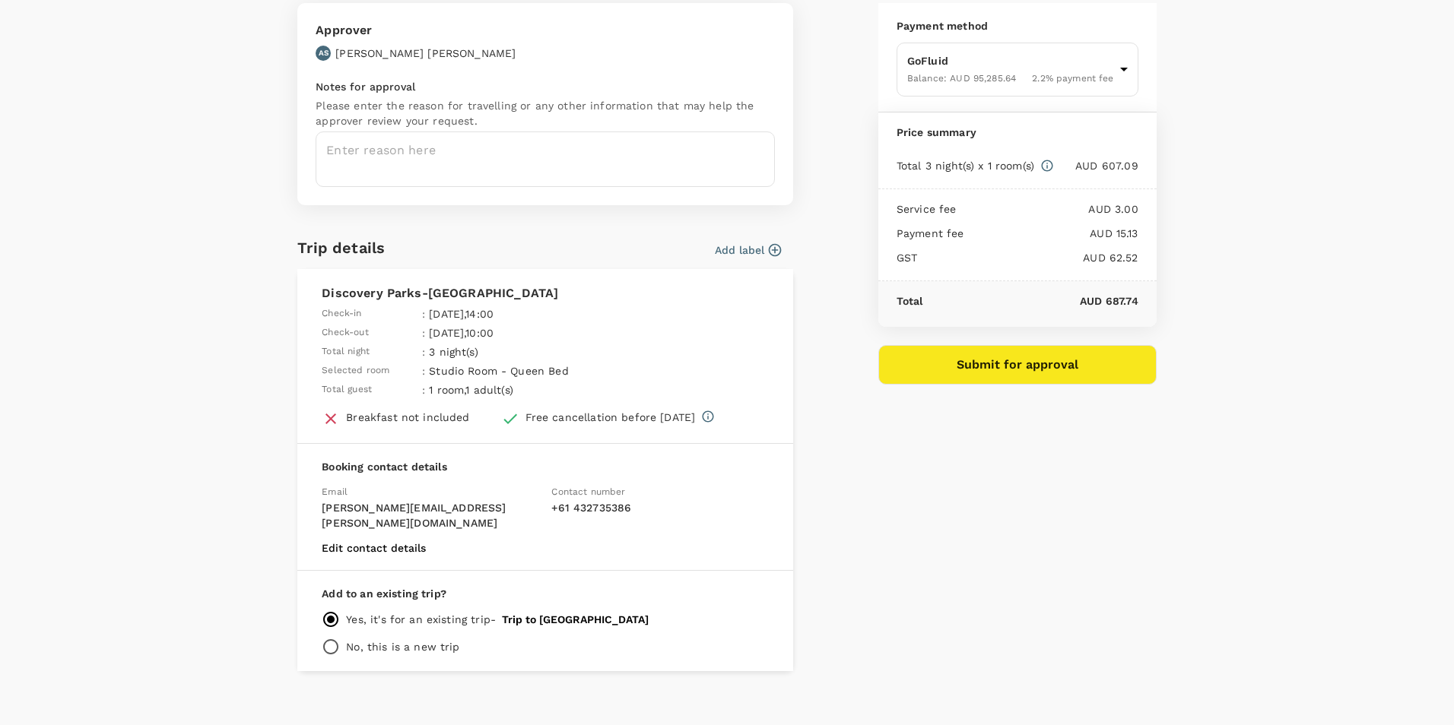
click at [1011, 355] on button "Submit for approval" at bounding box center [1017, 365] width 278 height 40
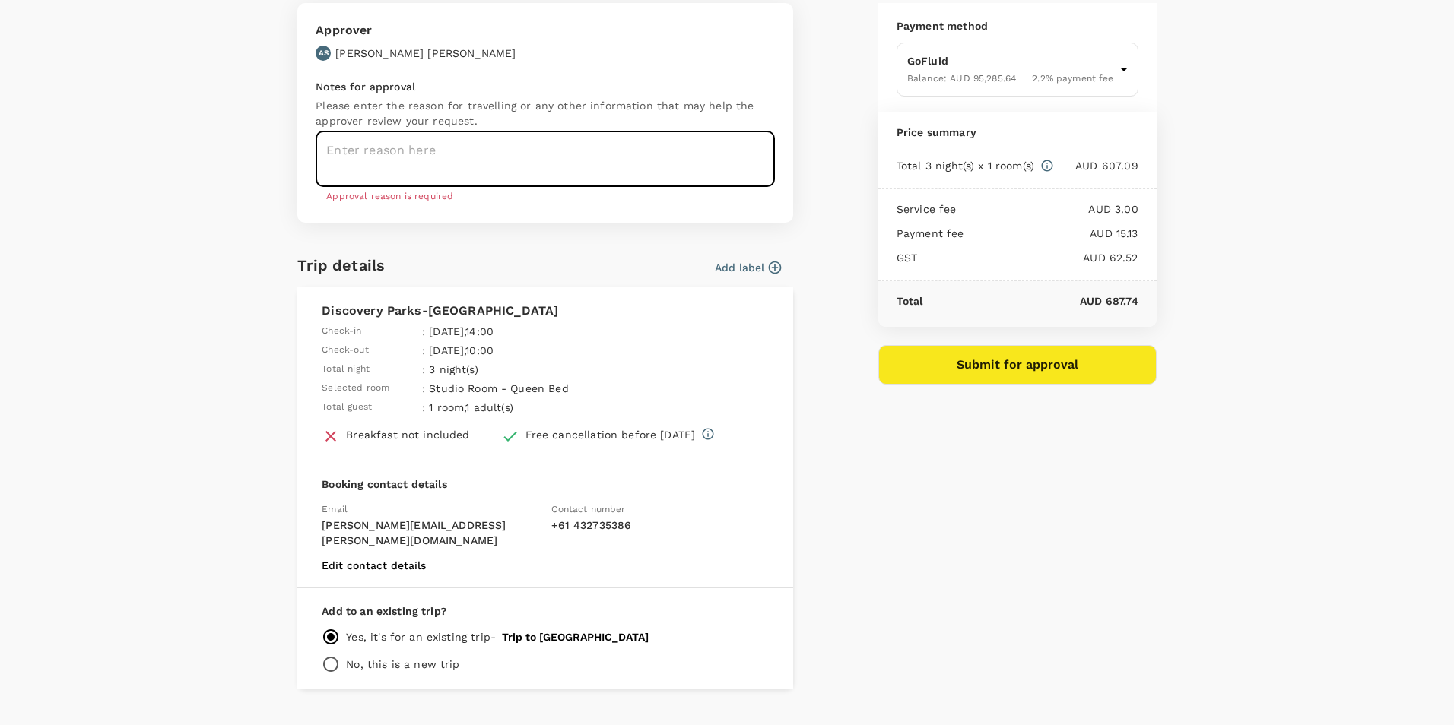
click at [571, 176] on textarea at bounding box center [545, 160] width 459 height 56
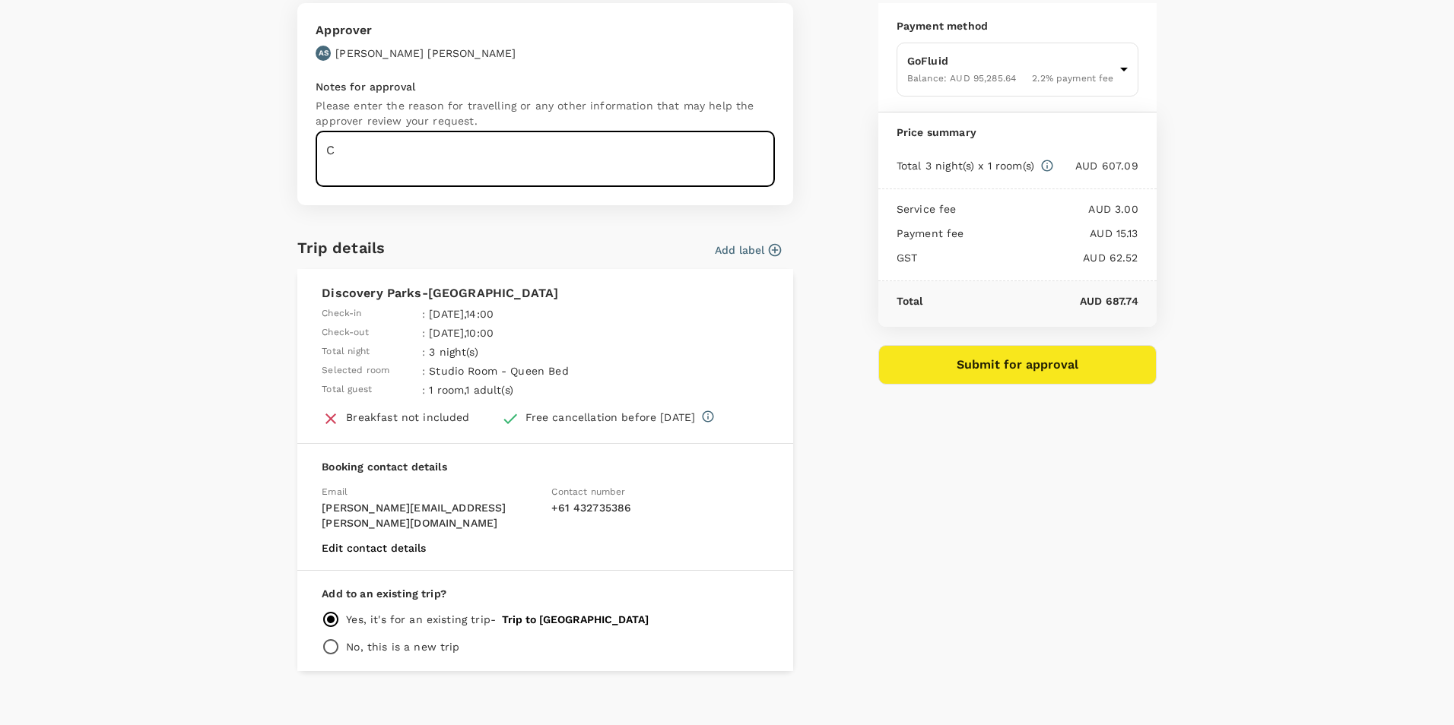
type textarea "C"
type textarea "MAX6 UPGRADE PC252"
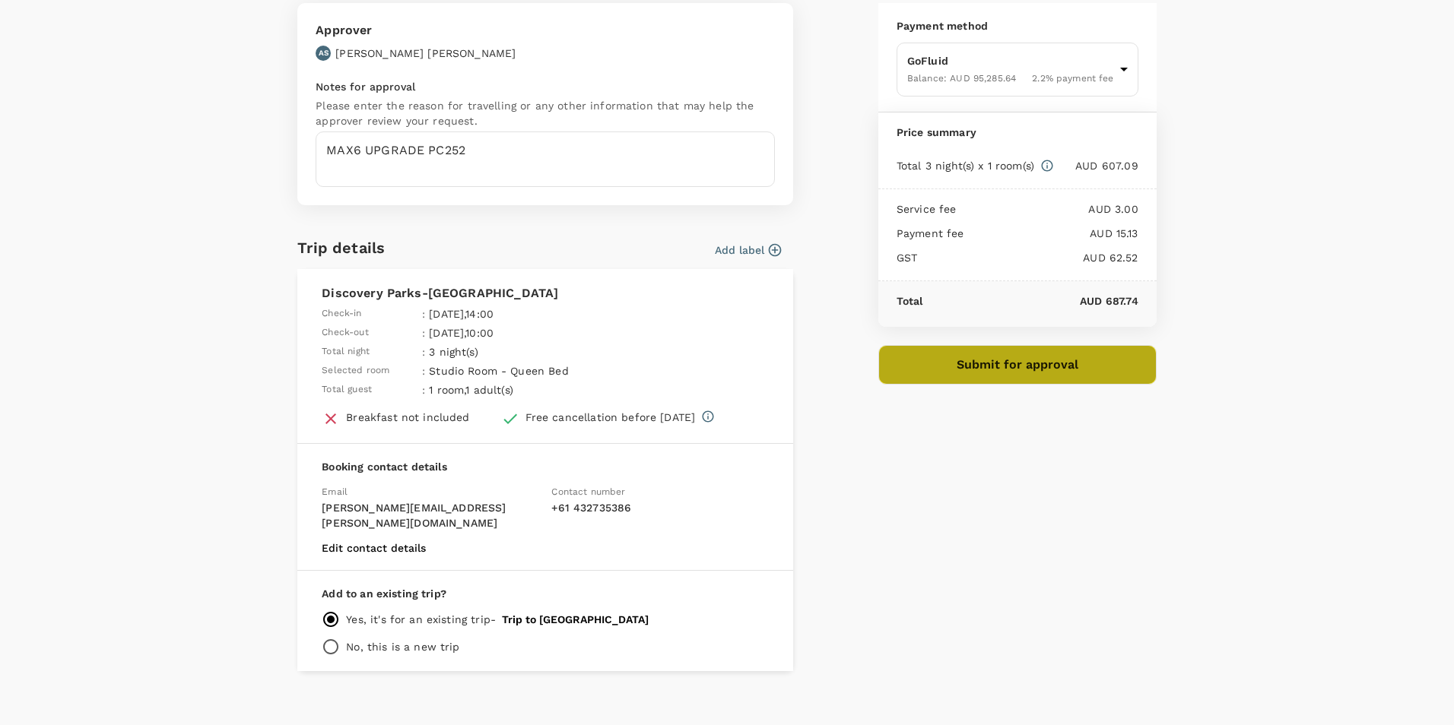
click at [987, 363] on button "Submit for approval" at bounding box center [1017, 365] width 278 height 40
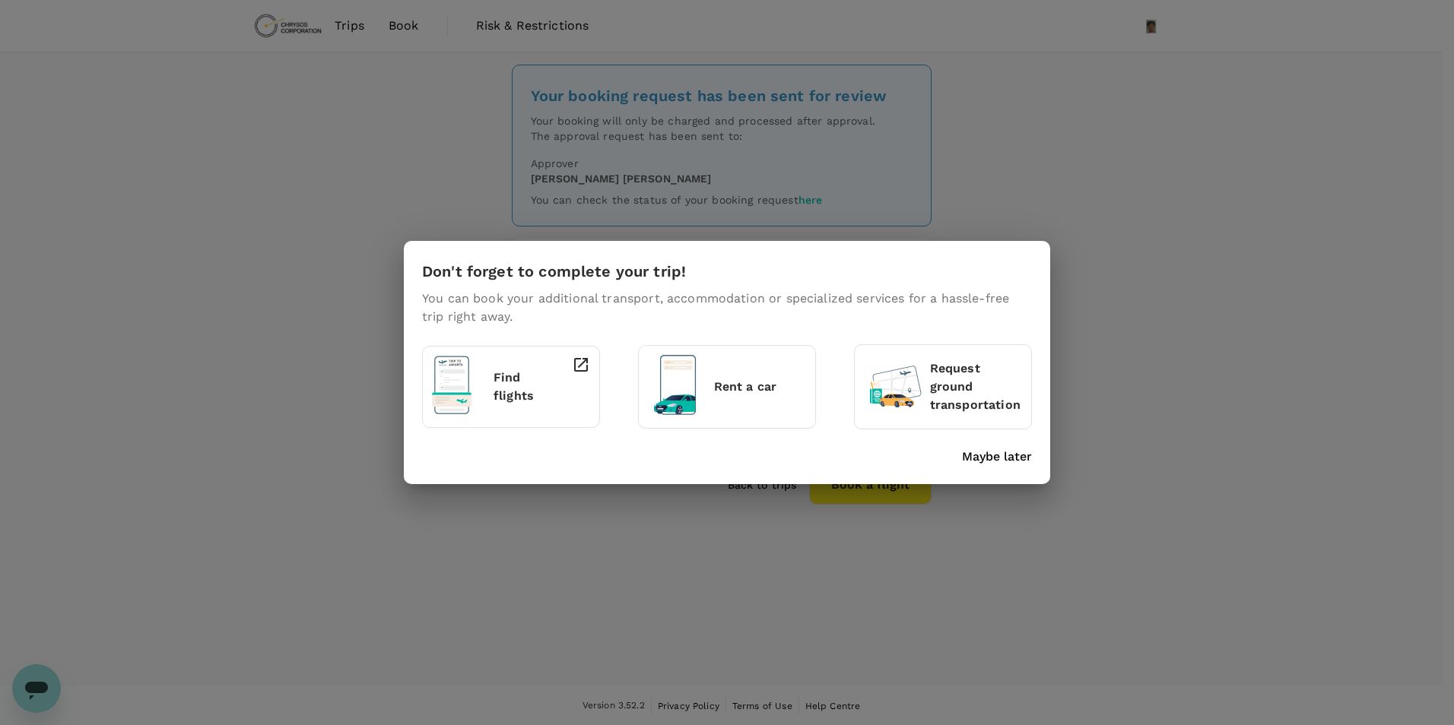
click at [991, 457] on p "Maybe later" at bounding box center [997, 457] width 70 height 18
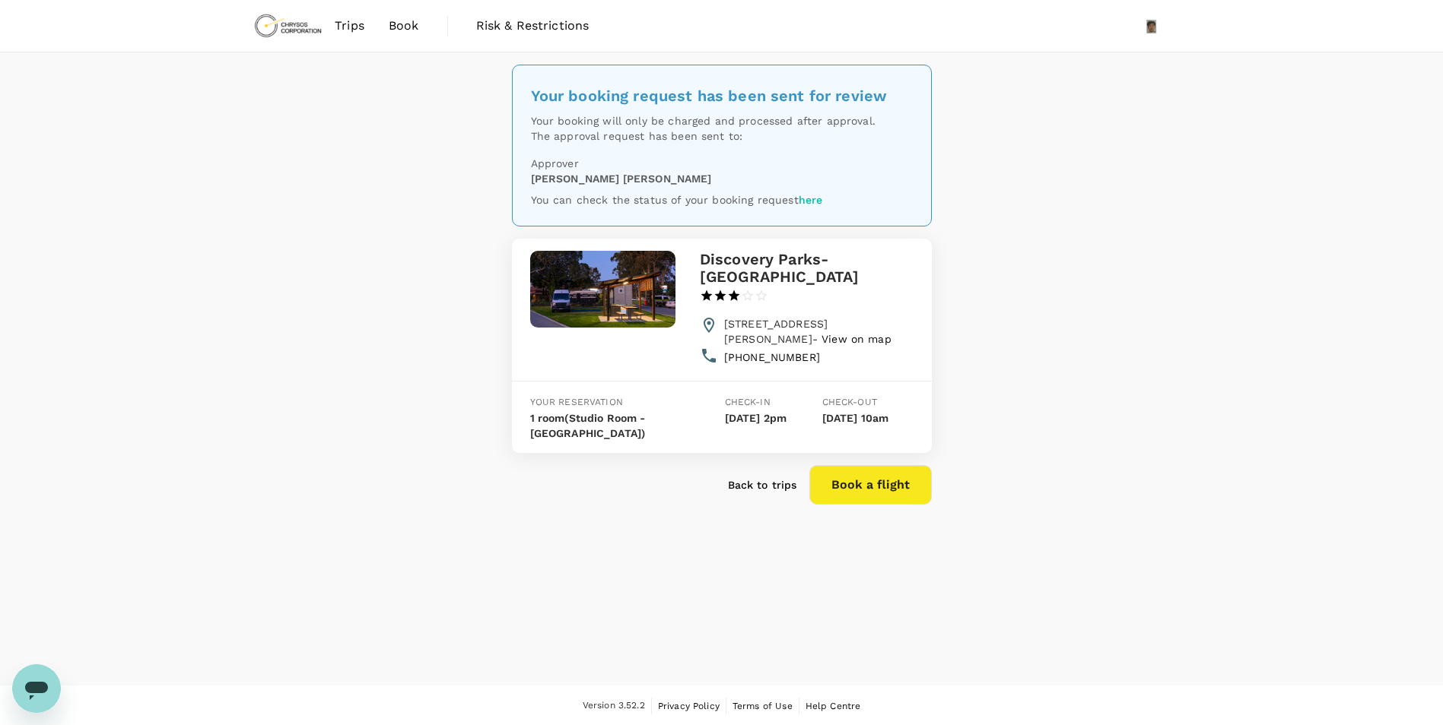
click at [352, 28] on span "Trips" at bounding box center [350, 26] width 30 height 18
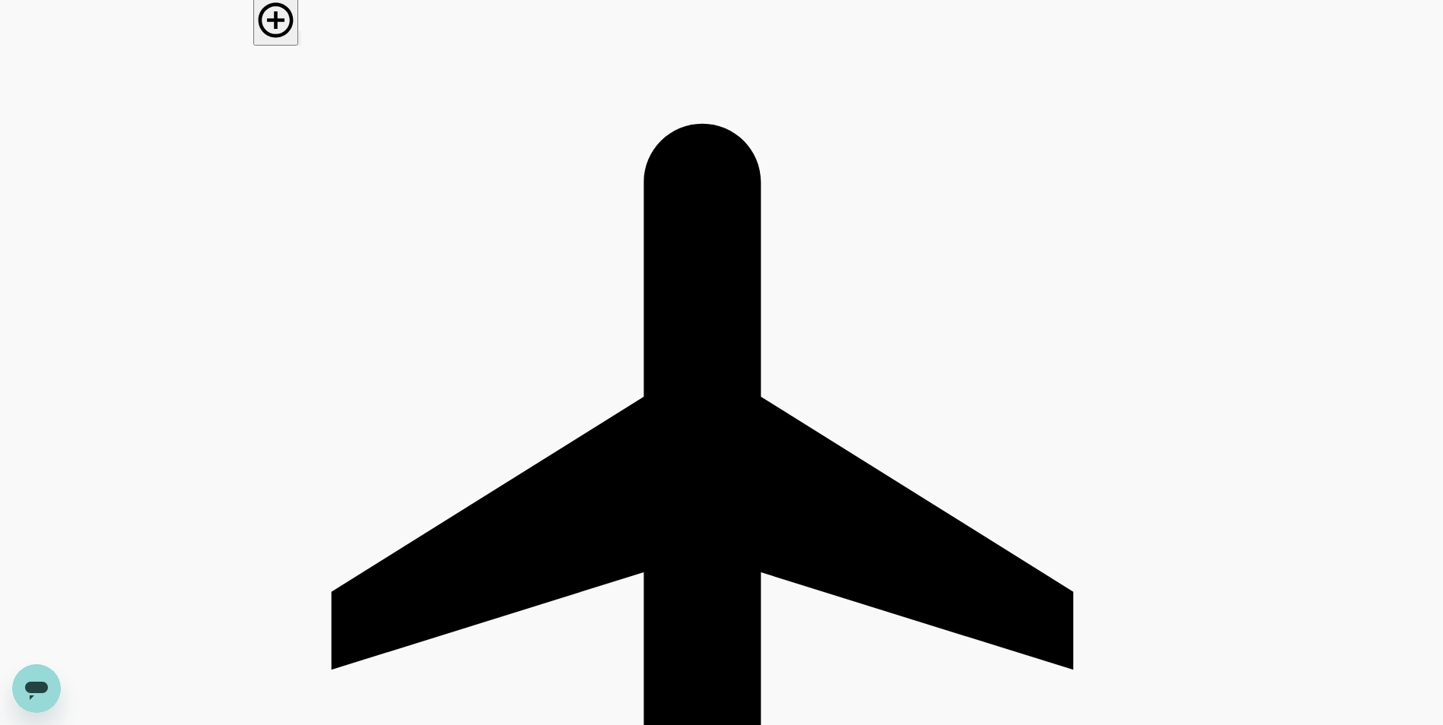
scroll to position [497, 0]
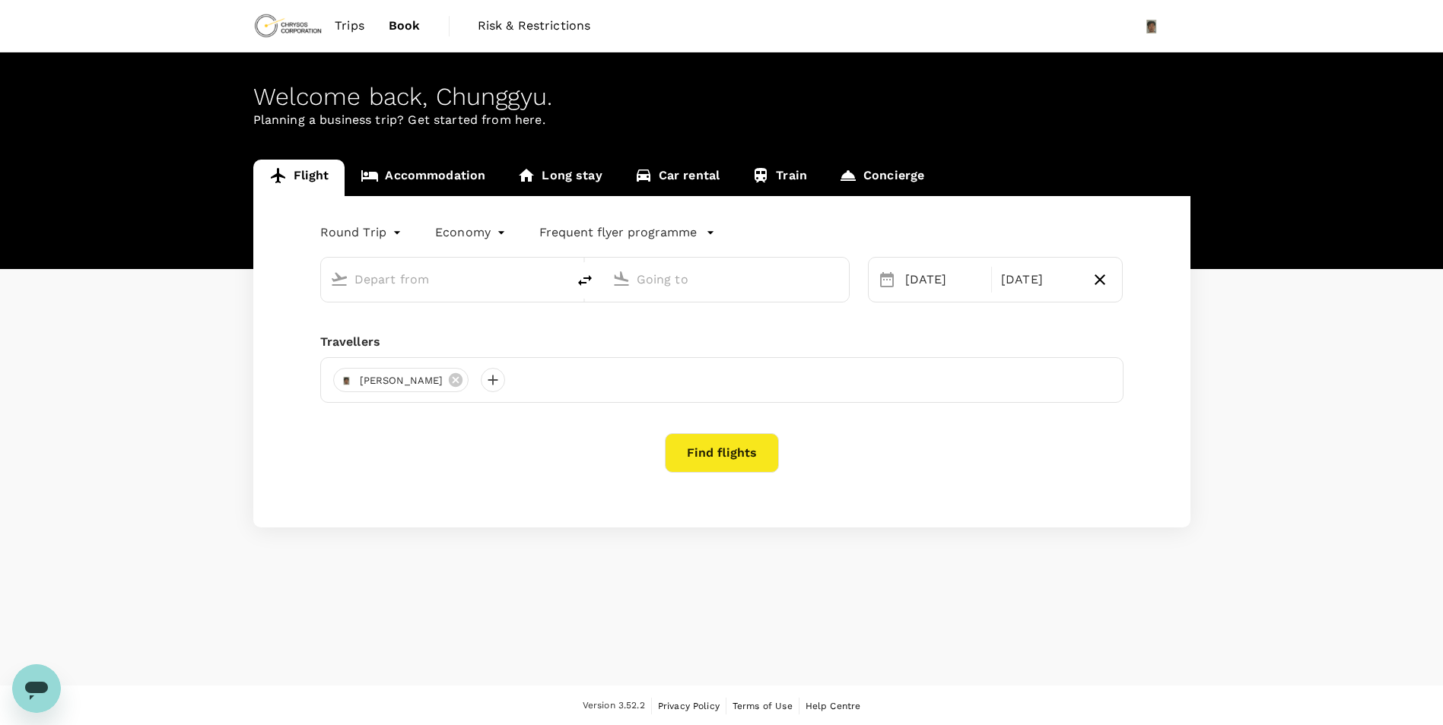
type input "Adelaide (ADL)"
type input "[GEOGRAPHIC_DATA], [GEOGRAPHIC_DATA] (any)"
type input "Adelaide (ADL)"
type input "[GEOGRAPHIC_DATA], [GEOGRAPHIC_DATA] (any)"
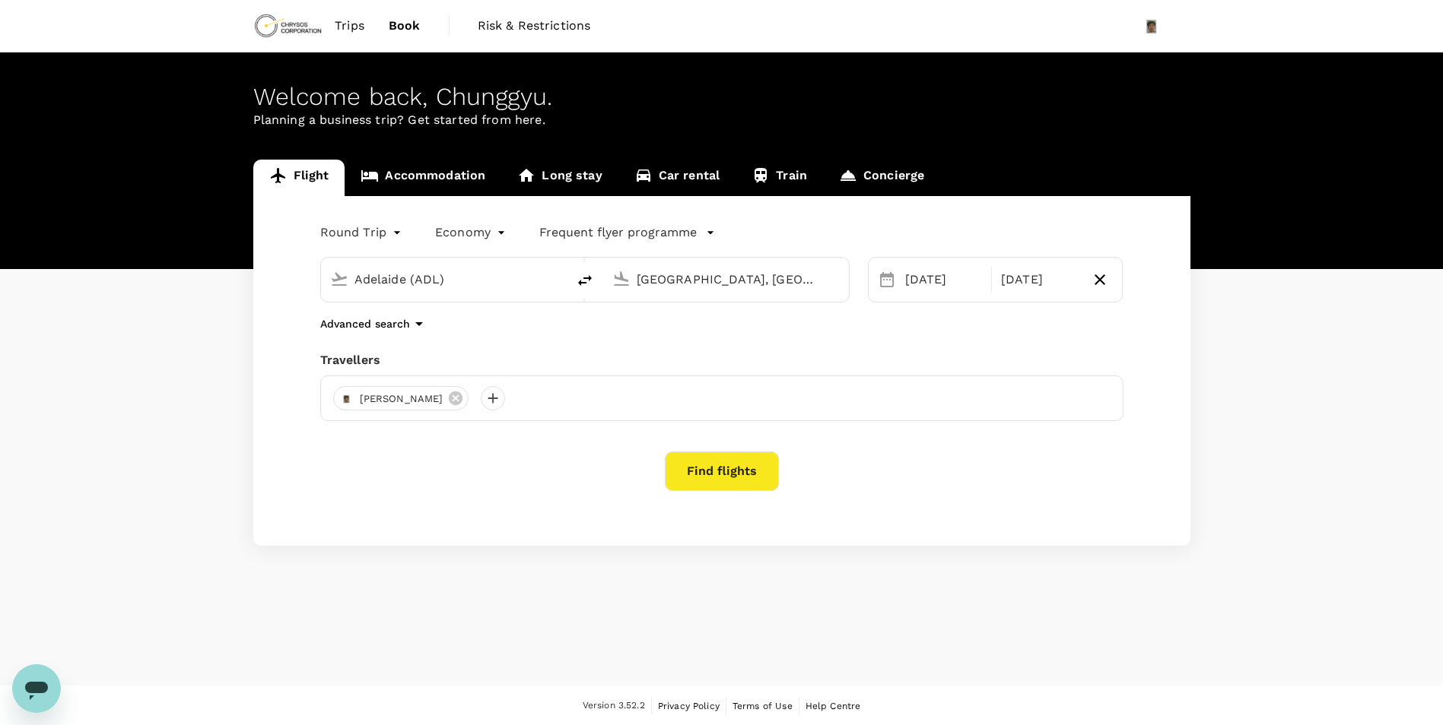
click at [340, 17] on span "Trips" at bounding box center [350, 26] width 30 height 18
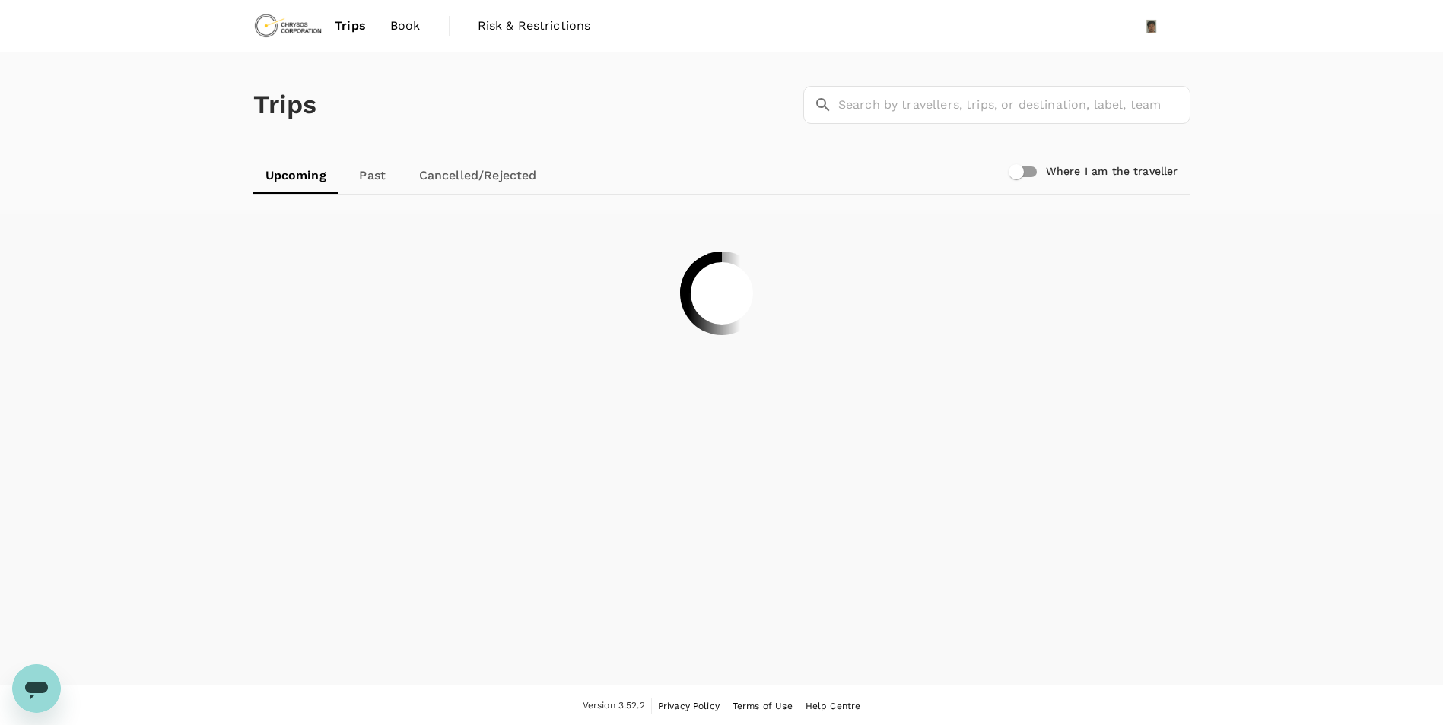
click at [1180, 446] on div "Trips ​ ​ Upcoming Past Cancelled/Rejected Where I am the traveller" at bounding box center [721, 368] width 1443 height 633
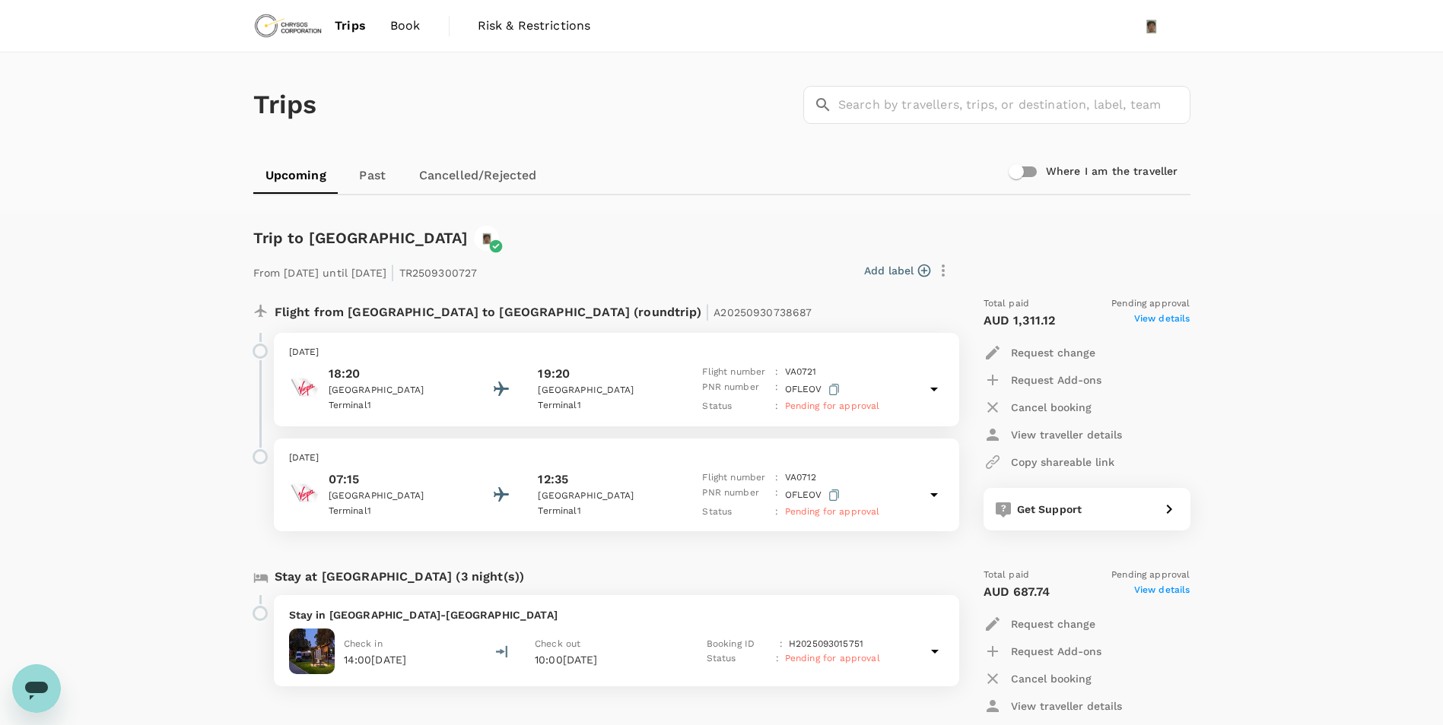
click at [344, 24] on span "Trips" at bounding box center [350, 26] width 31 height 18
